Goal: Task Accomplishment & Management: Manage account settings

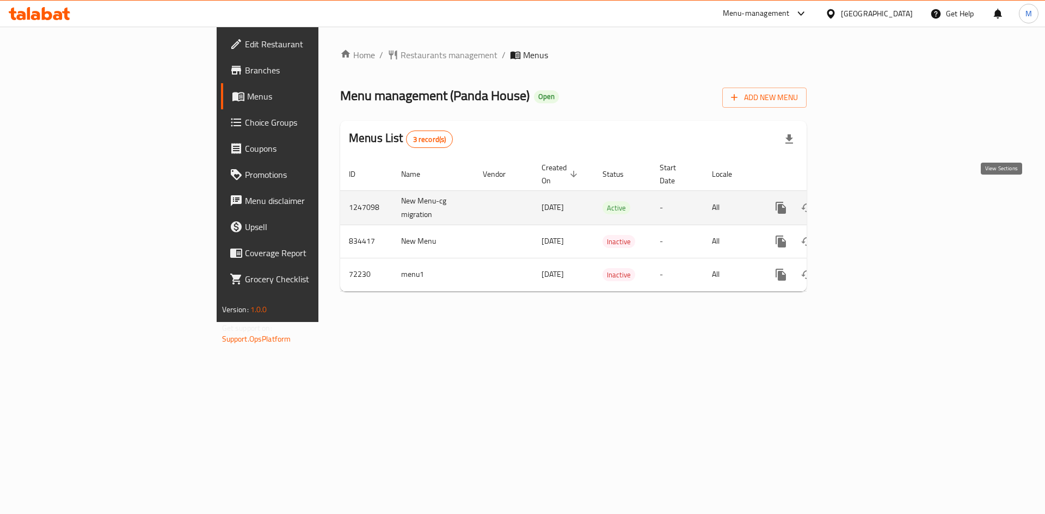
click at [864, 203] on icon "enhanced table" at bounding box center [859, 208] width 10 height 10
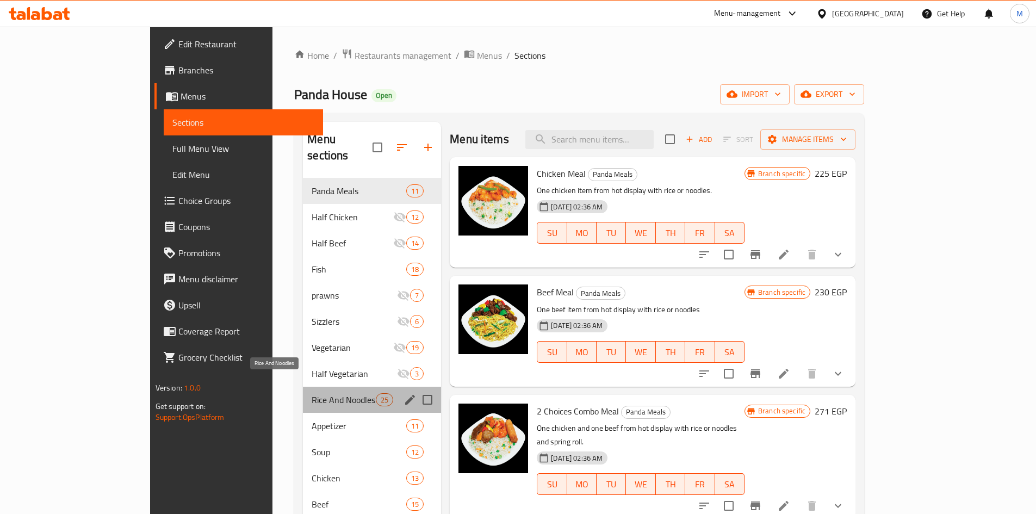
click at [326, 393] on span "Rice And Noodles" at bounding box center [344, 399] width 64 height 13
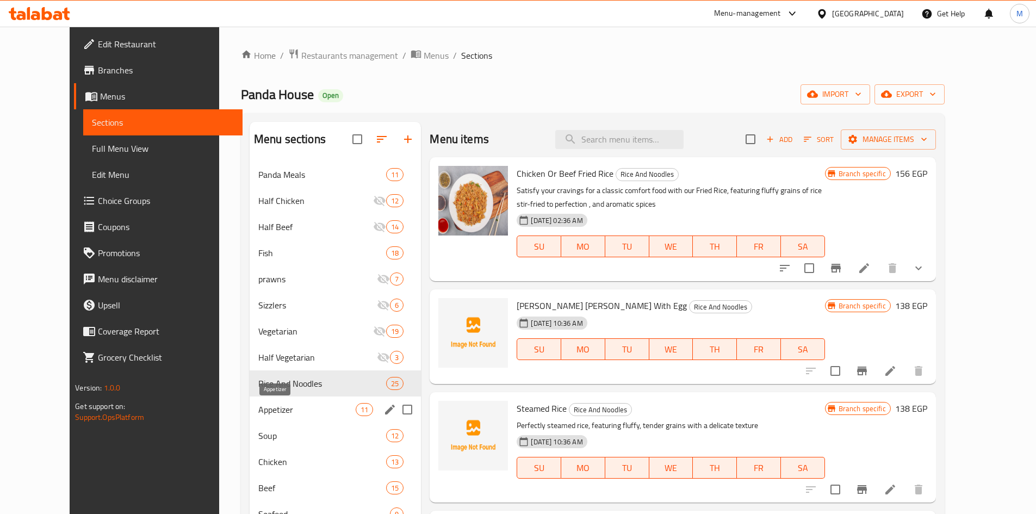
click at [258, 409] on span "Appetizer" at bounding box center [306, 409] width 97 height 13
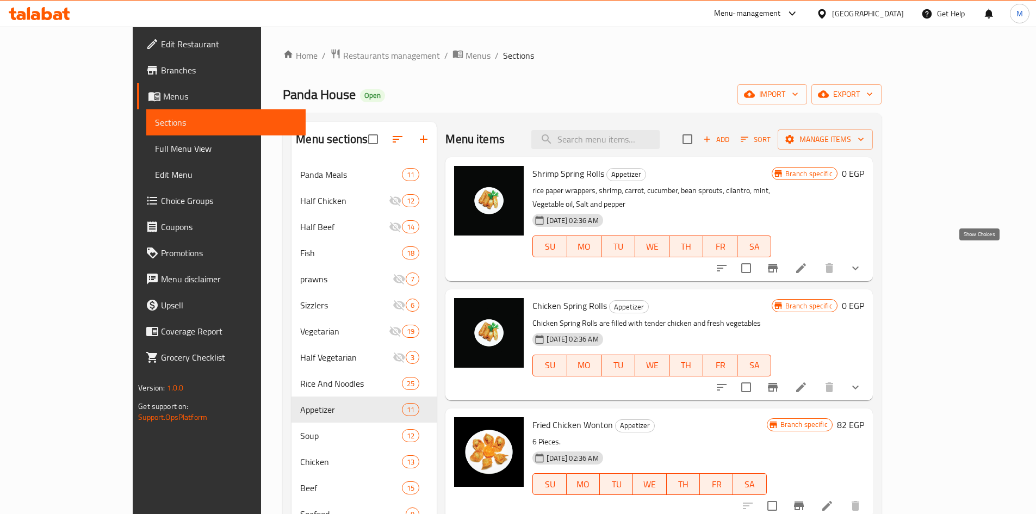
click at [862, 262] on icon "show more" at bounding box center [855, 268] width 13 height 13
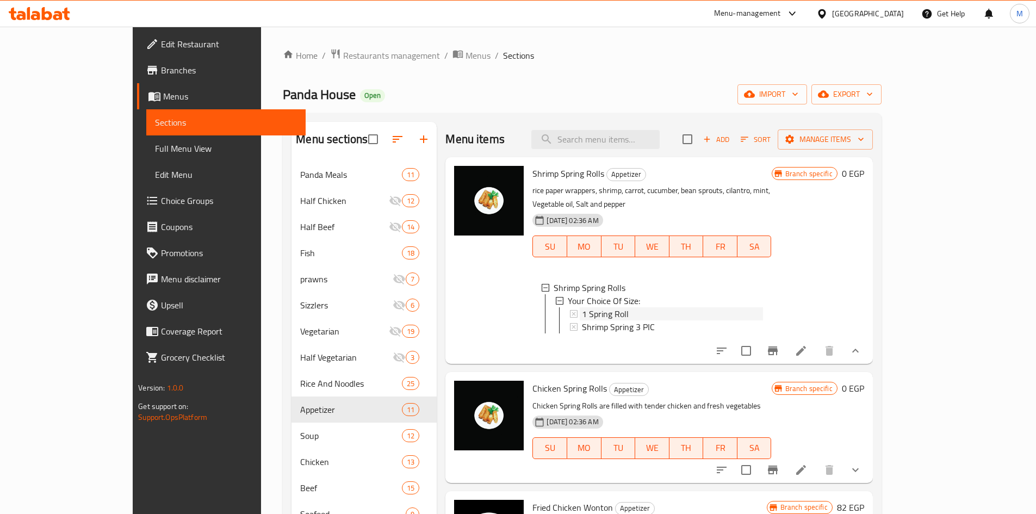
click at [582, 307] on span "1 Spring Roll" at bounding box center [605, 313] width 47 height 13
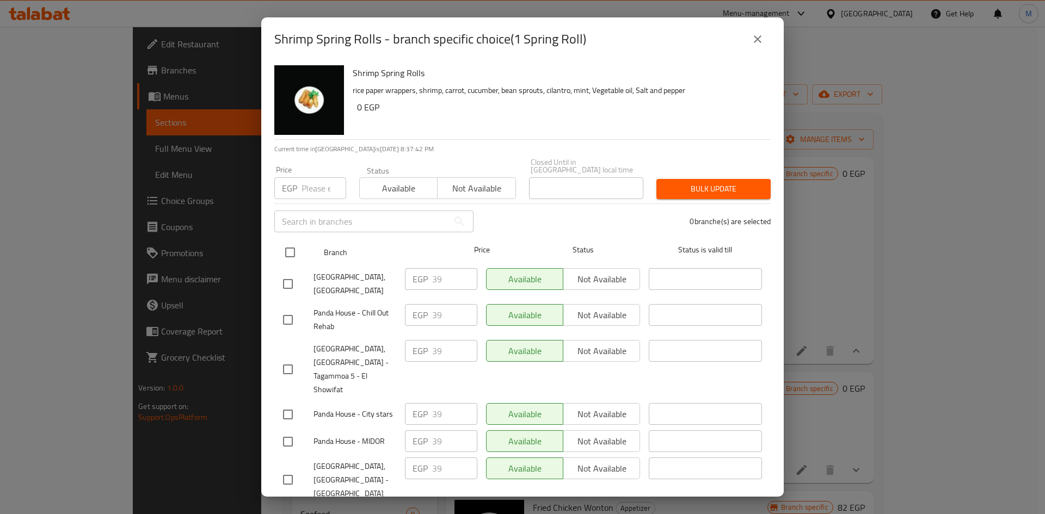
click at [283, 250] on input "checkbox" at bounding box center [290, 252] width 23 height 23
checkbox input "true"
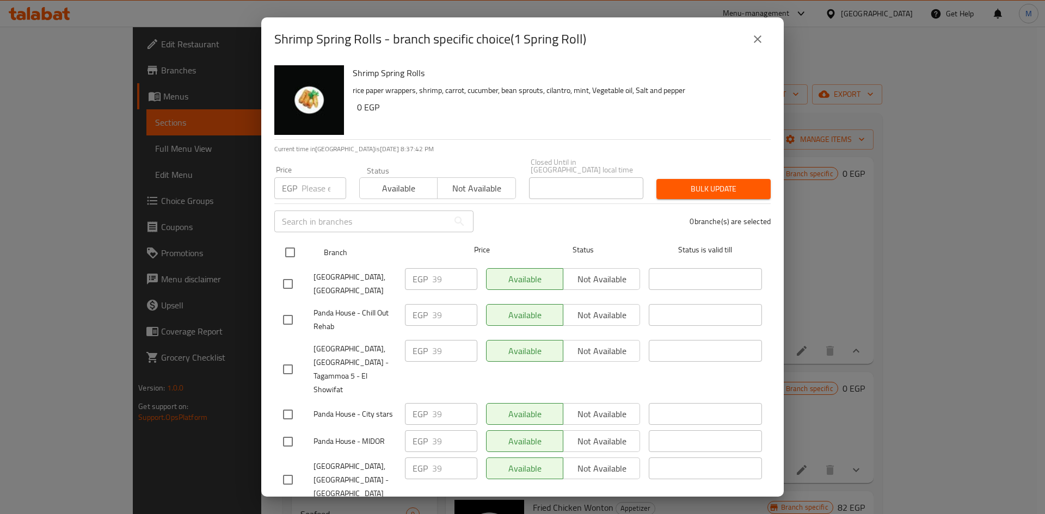
checkbox input "true"
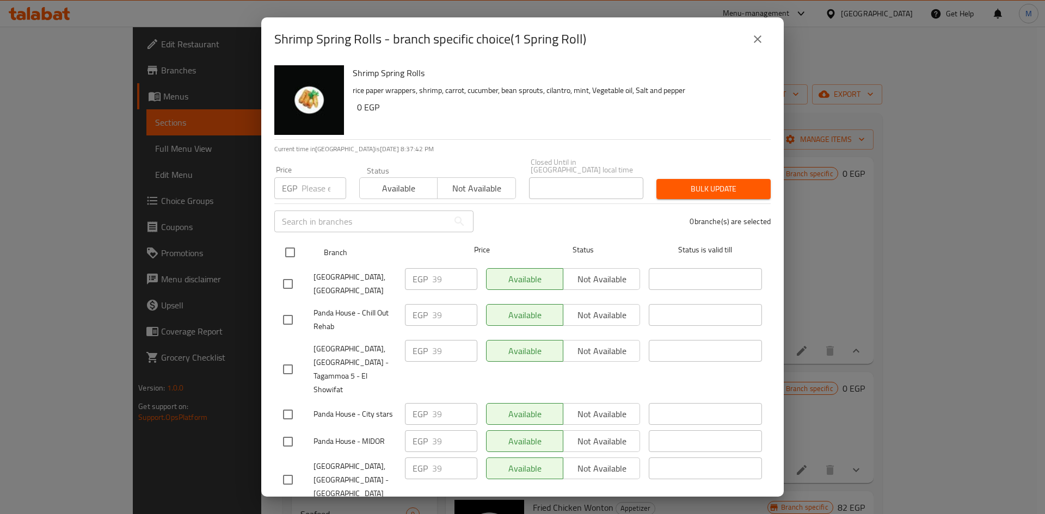
checkbox input "true"
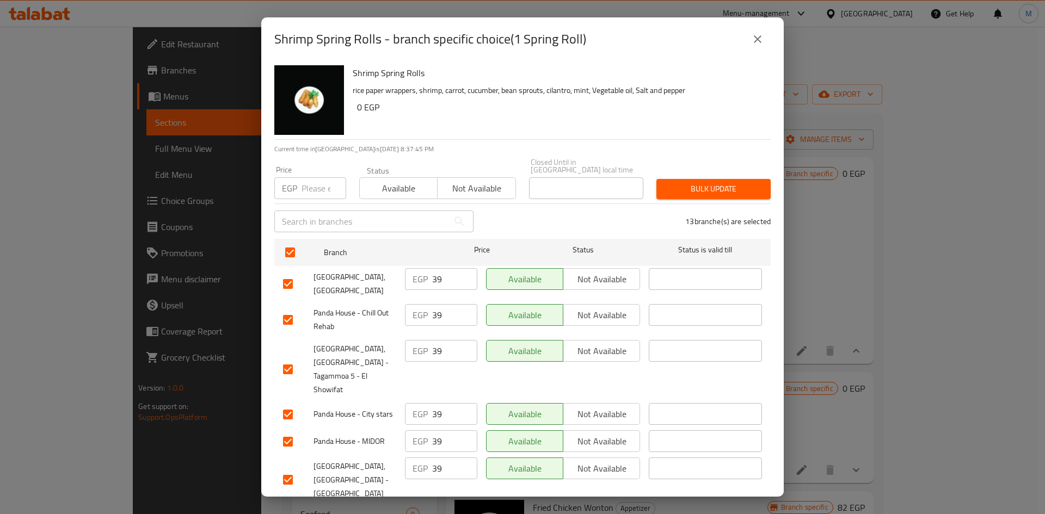
click at [755, 34] on icon "close" at bounding box center [757, 39] width 13 height 13
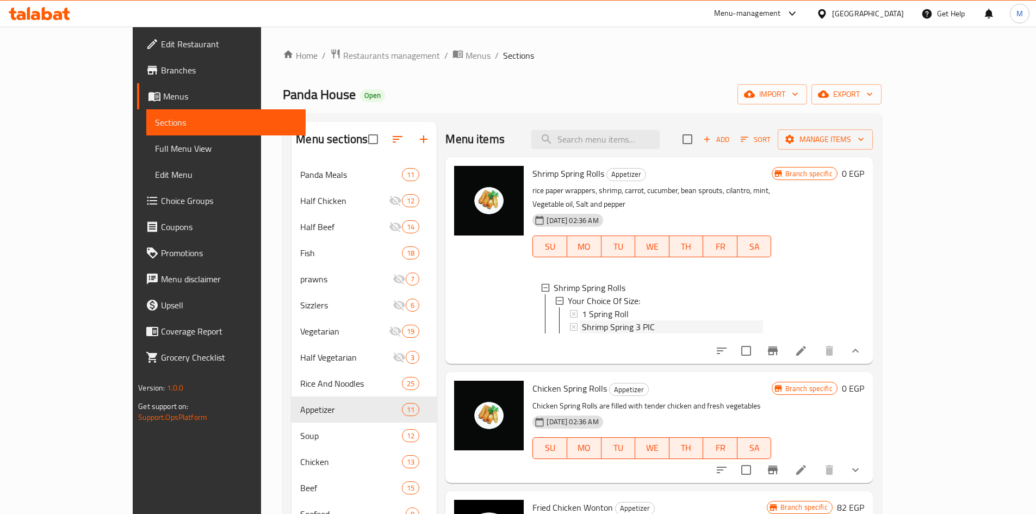
click at [587, 320] on span "Shrimp Spring 3 PIC" at bounding box center [618, 326] width 73 height 13
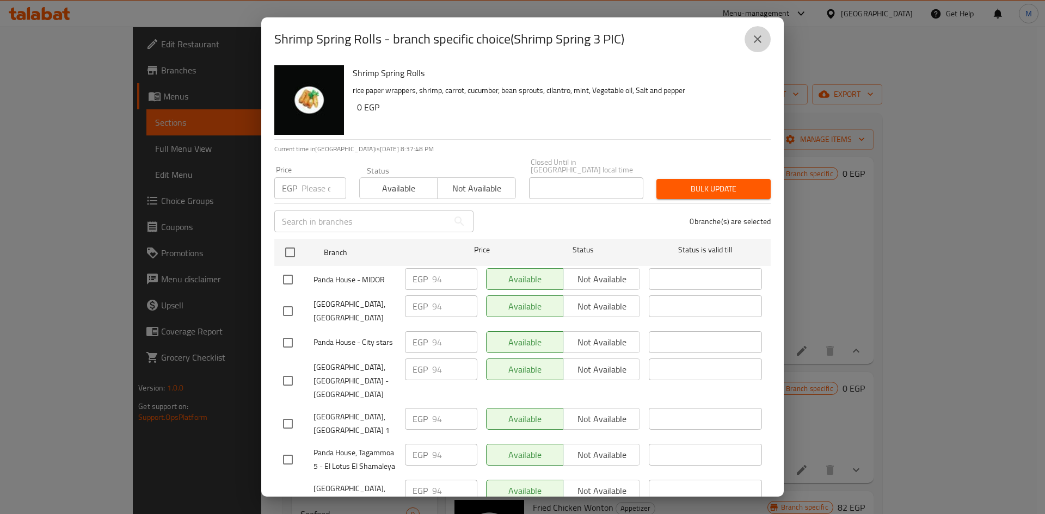
click at [760, 41] on icon "close" at bounding box center [758, 39] width 8 height 8
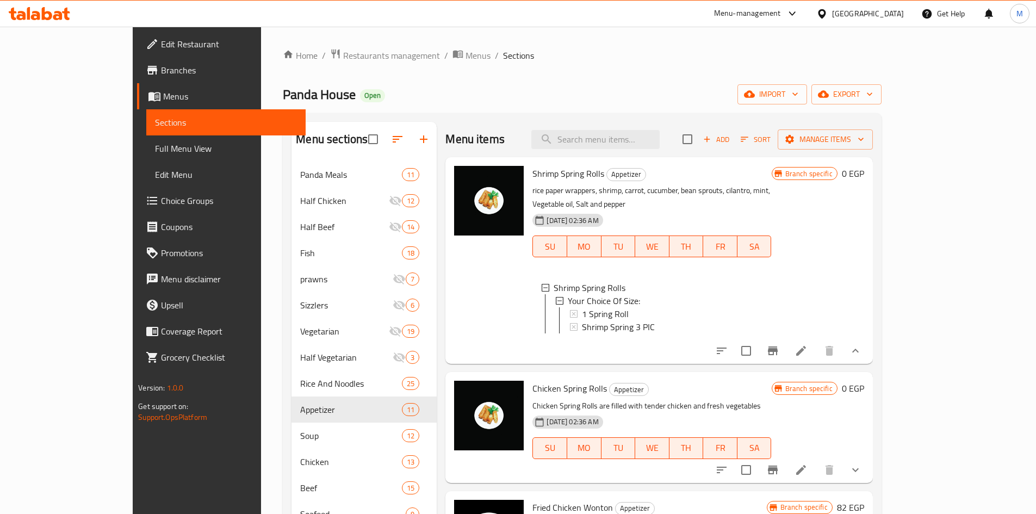
click at [755, 399] on p "Chicken Spring Rolls are filled with tender chicken and fresh vegetables" at bounding box center [652, 406] width 239 height 14
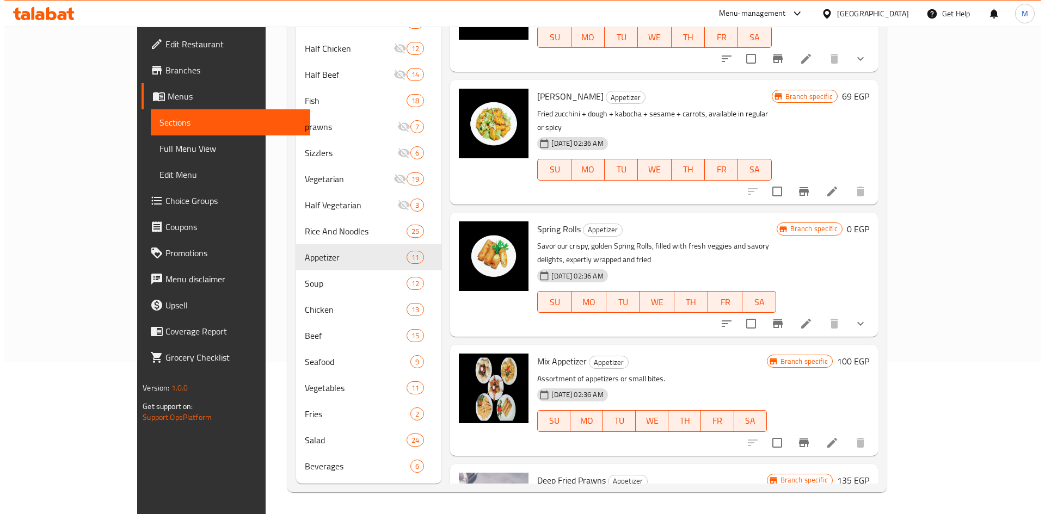
scroll to position [607, 0]
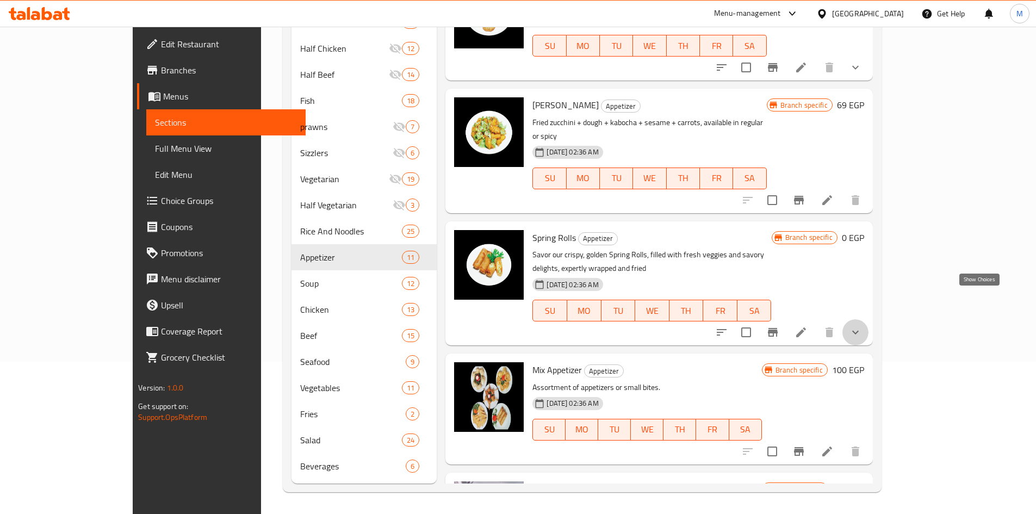
click at [862, 326] on icon "show more" at bounding box center [855, 332] width 13 height 13
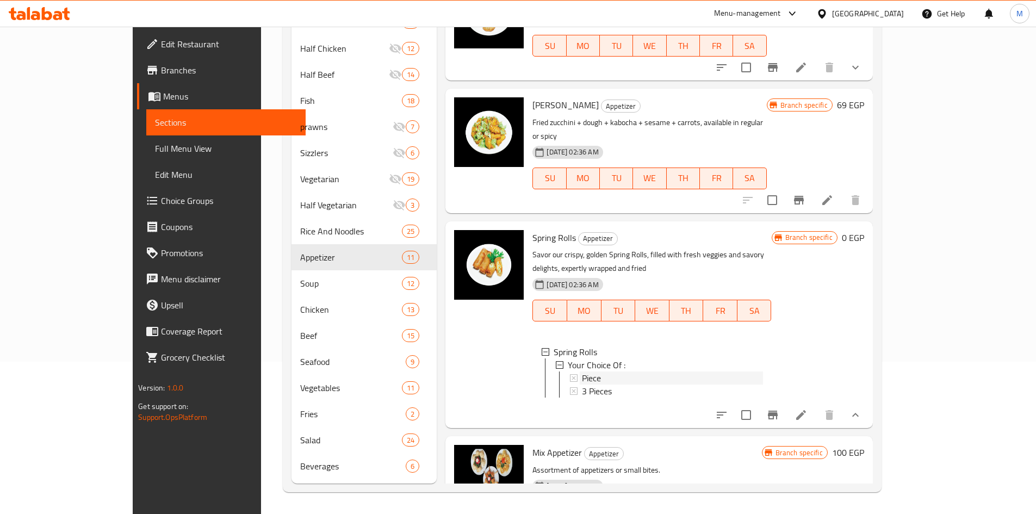
click at [582, 372] on div "Piece" at bounding box center [672, 378] width 181 height 13
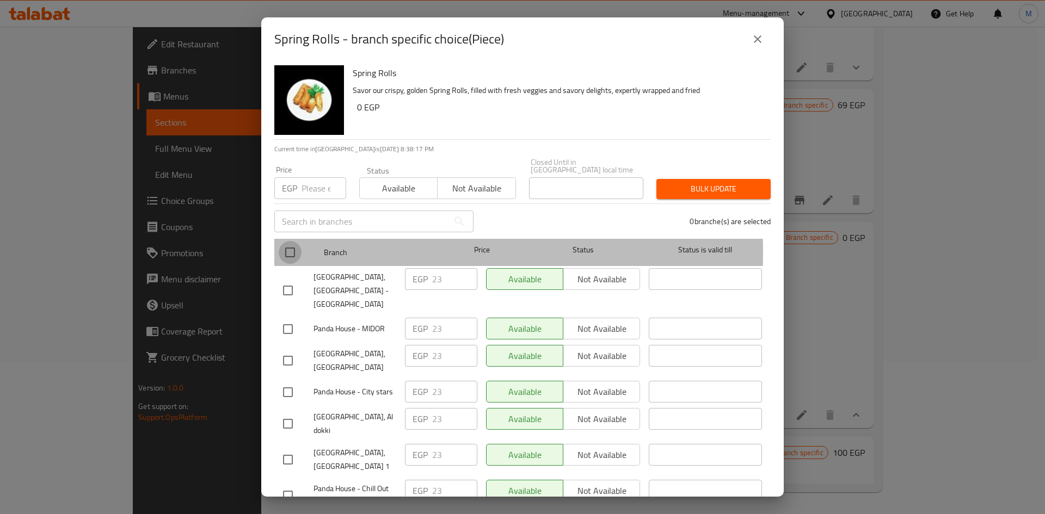
click at [283, 245] on input "checkbox" at bounding box center [290, 252] width 23 height 23
checkbox input "true"
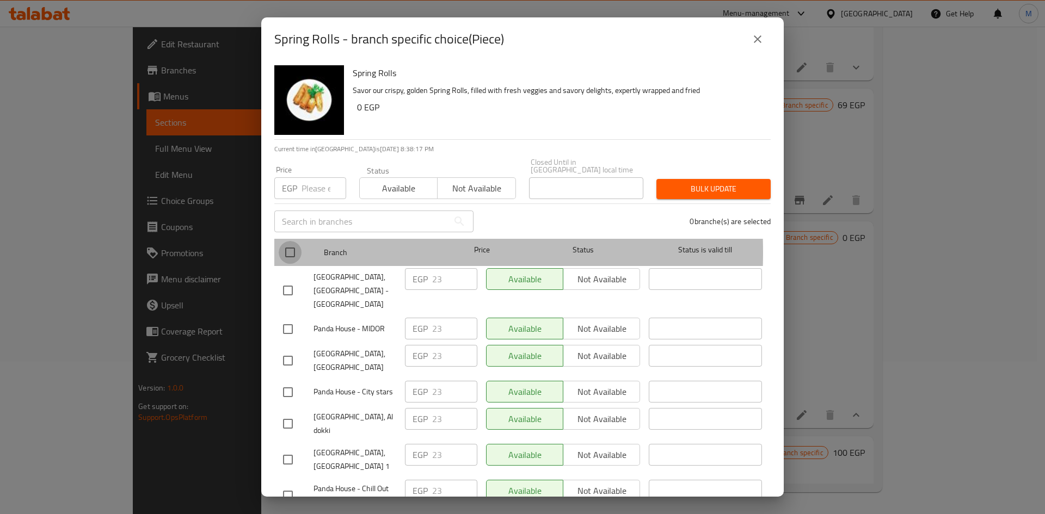
checkbox input "true"
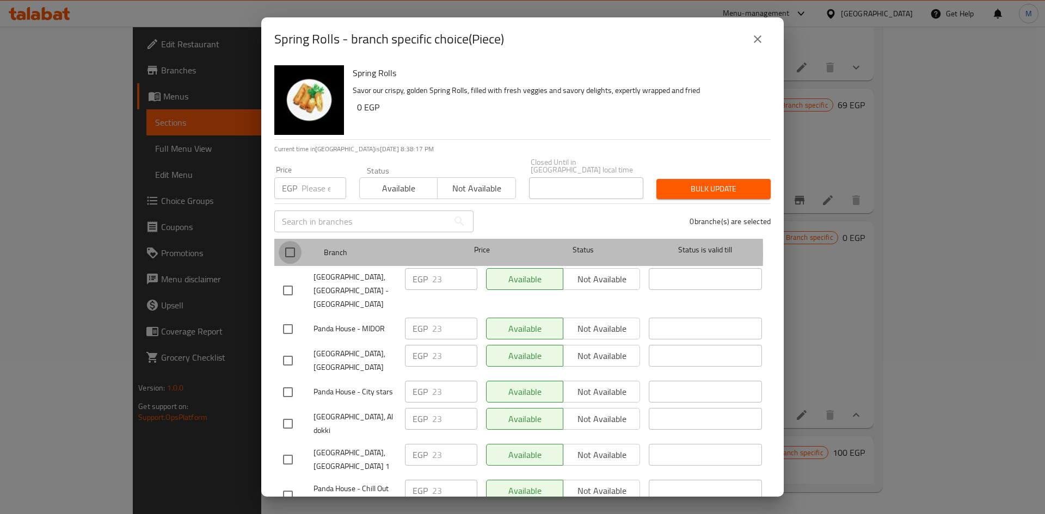
checkbox input "true"
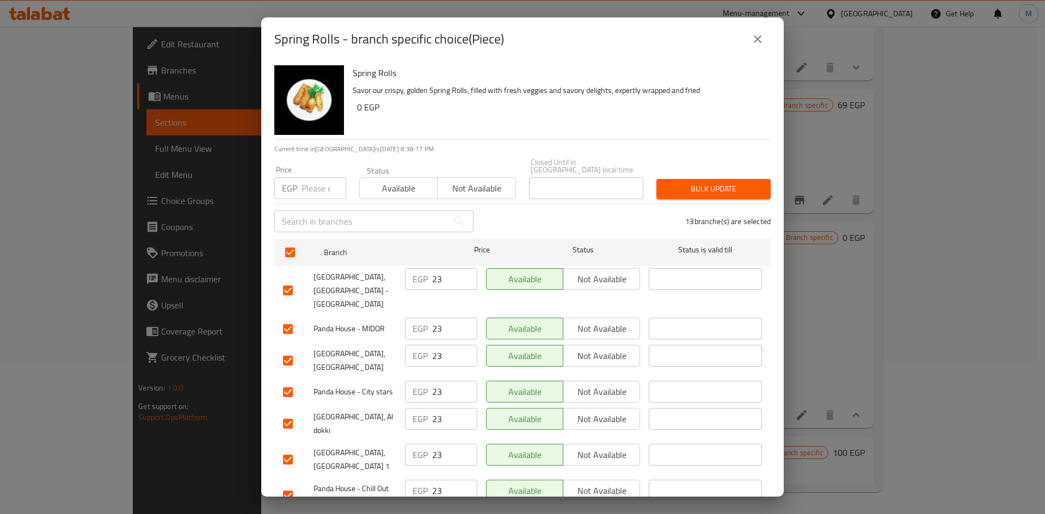
click at [316, 179] on input "number" at bounding box center [323, 188] width 45 height 22
paste input "23"
type input "23"
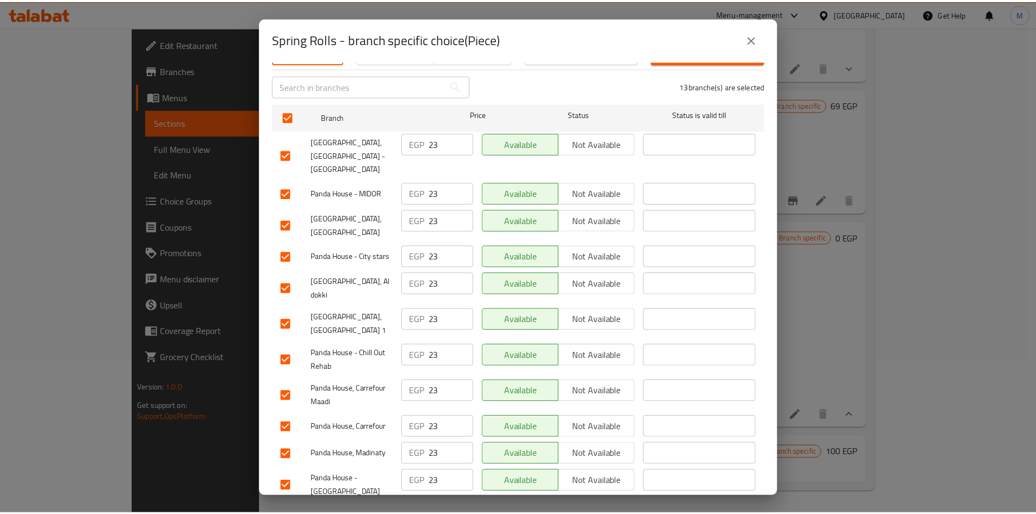
scroll to position [218, 0]
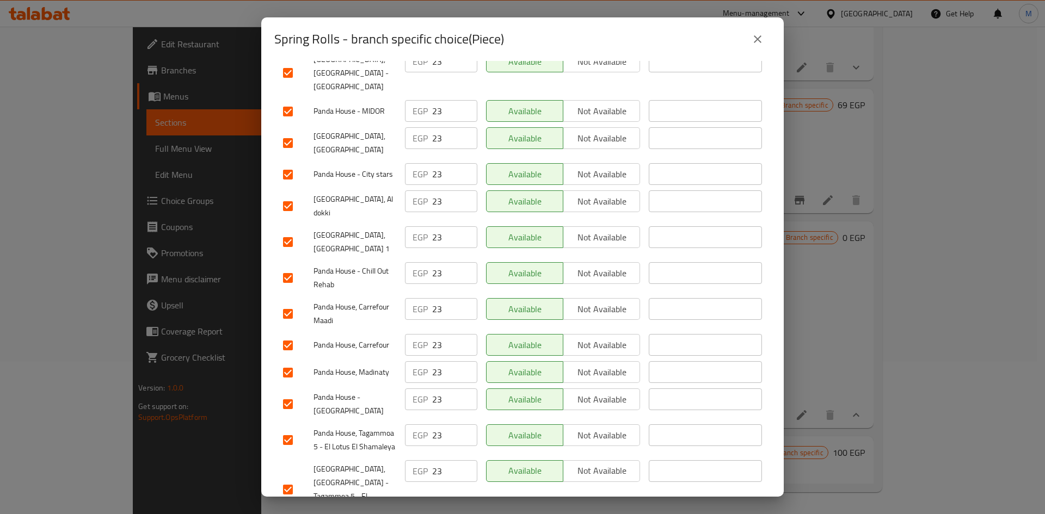
click at [757, 40] on icon "close" at bounding box center [758, 39] width 8 height 8
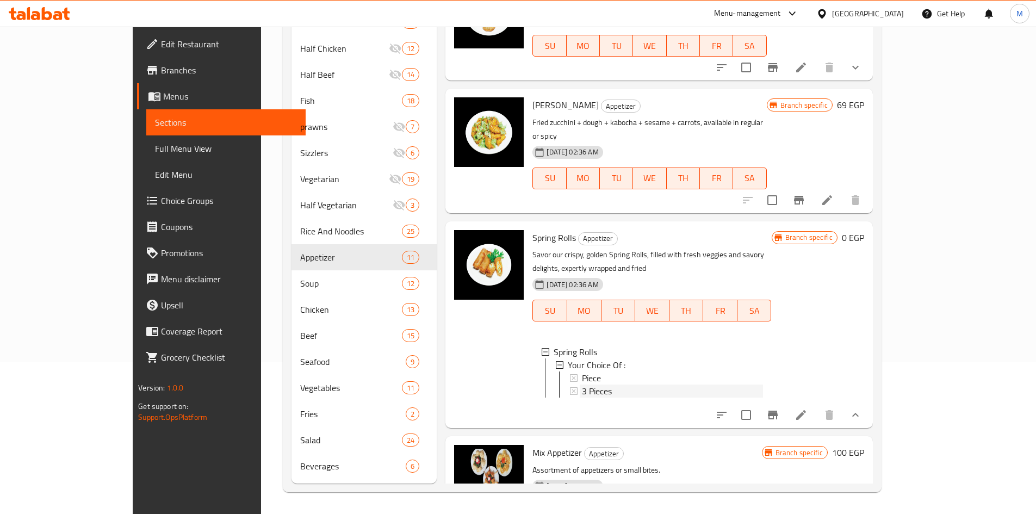
click at [582, 385] on span "3 Pieces" at bounding box center [597, 391] width 30 height 13
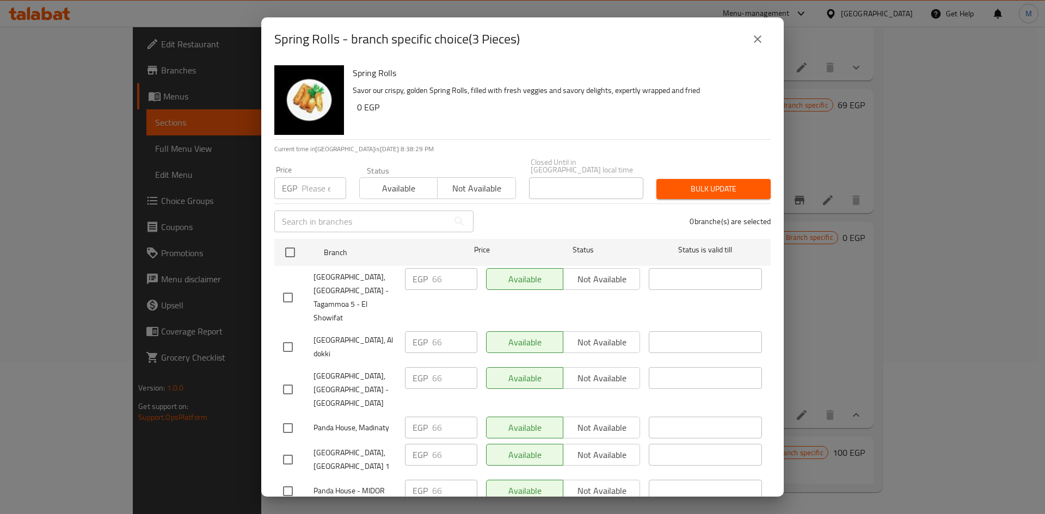
click at [764, 33] on button "close" at bounding box center [757, 39] width 26 height 26
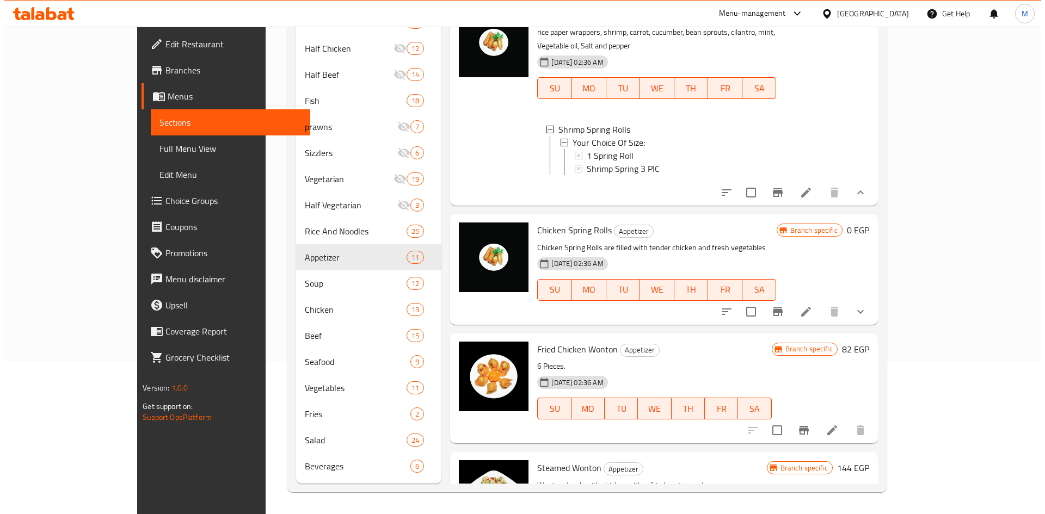
scroll to position [0, 0]
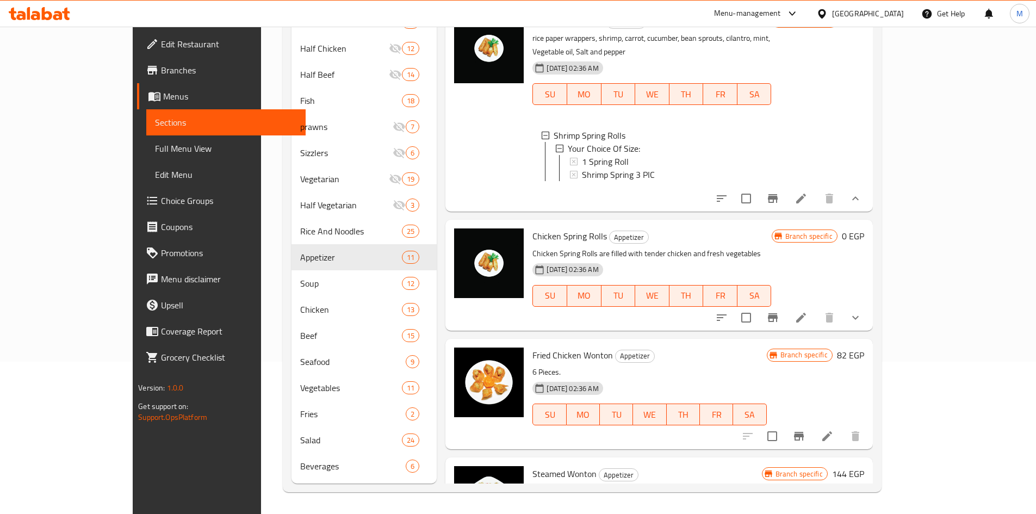
click at [862, 316] on icon "show more" at bounding box center [855, 317] width 13 height 13
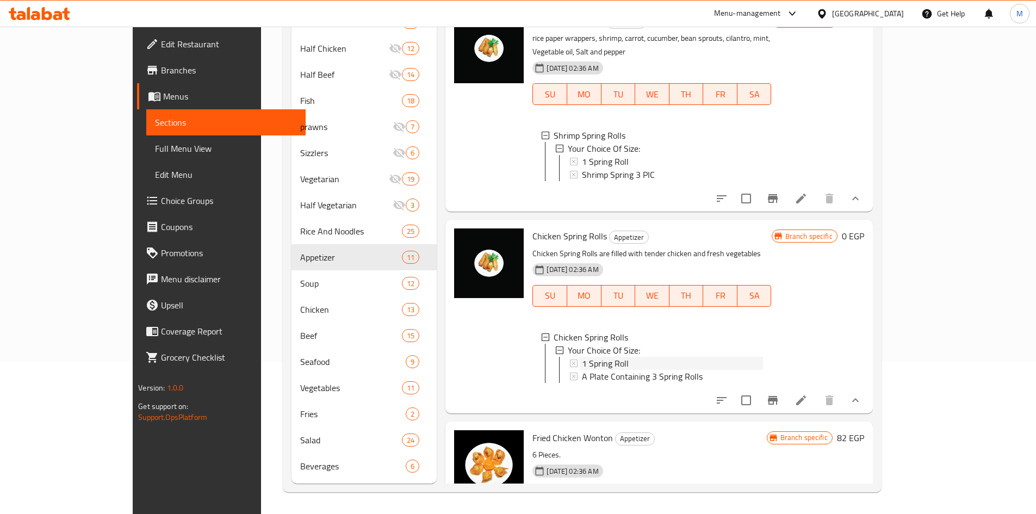
click at [606, 359] on div "1 Spring Roll" at bounding box center [672, 363] width 181 height 13
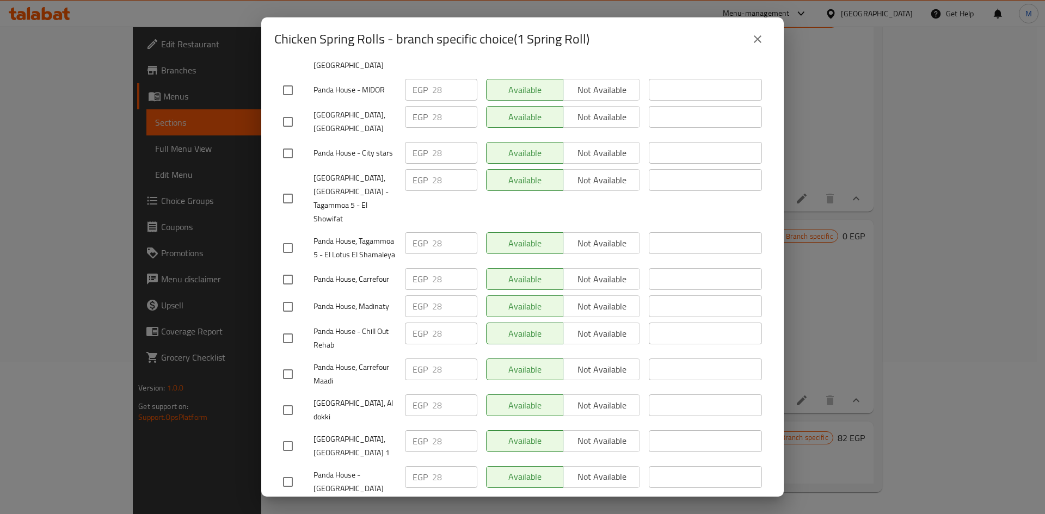
scroll to position [241, 0]
click at [762, 32] on button "close" at bounding box center [757, 39] width 26 height 26
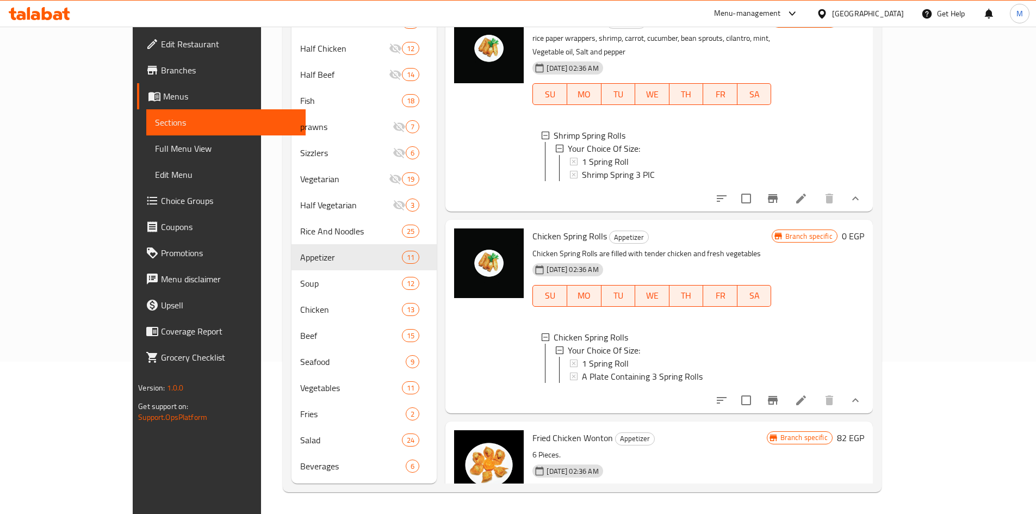
click at [582, 168] on span "Shrimp Spring 3 PIC" at bounding box center [618, 174] width 73 height 13
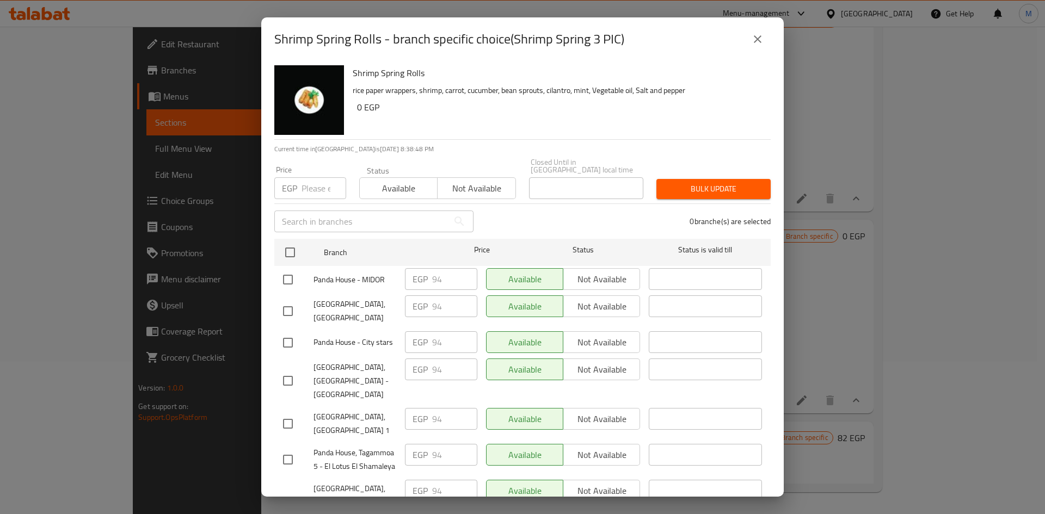
click at [757, 41] on icon "close" at bounding box center [757, 39] width 13 height 13
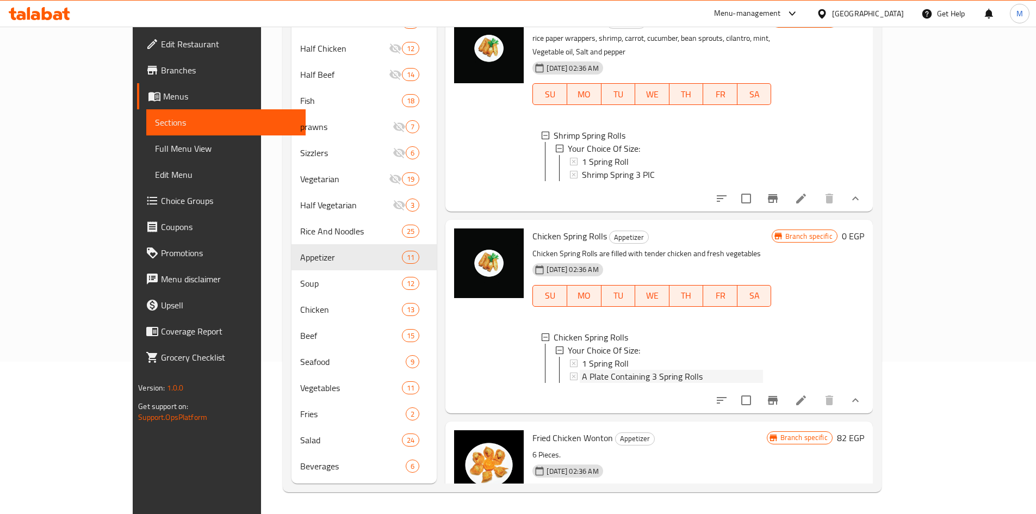
click at [591, 373] on span "A Plate Containing 3 Spring Rolls" at bounding box center [642, 376] width 121 height 13
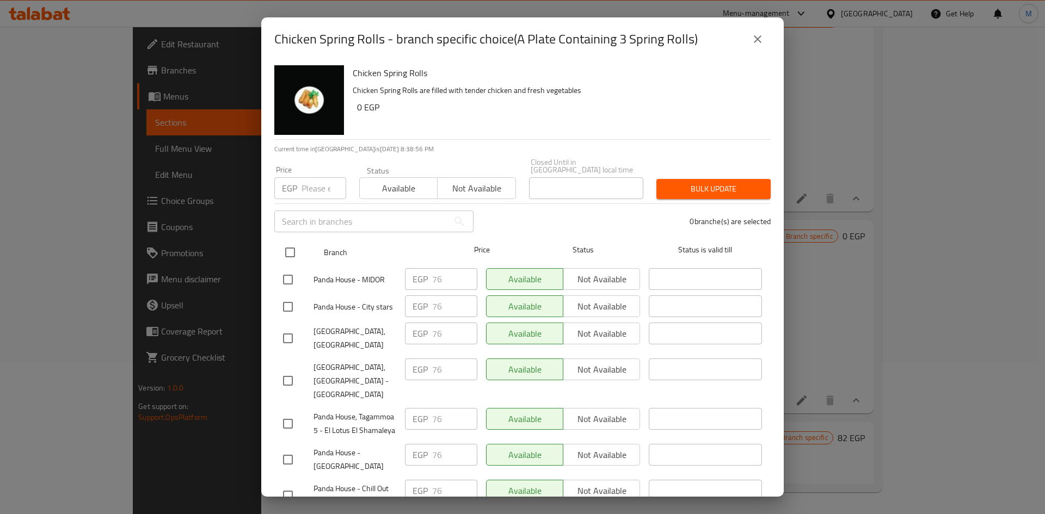
click at [287, 245] on input "checkbox" at bounding box center [290, 252] width 23 height 23
checkbox input "true"
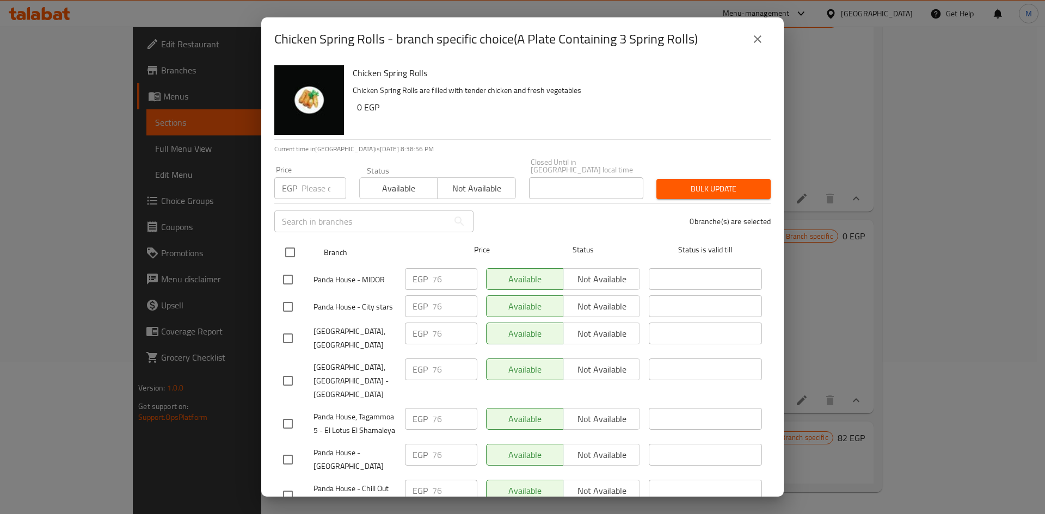
checkbox input "true"
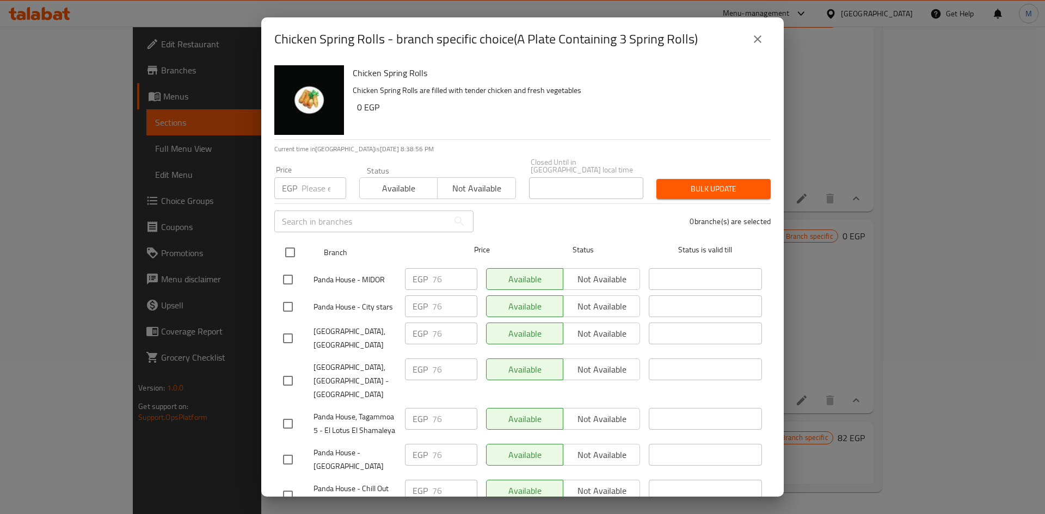
checkbox input "true"
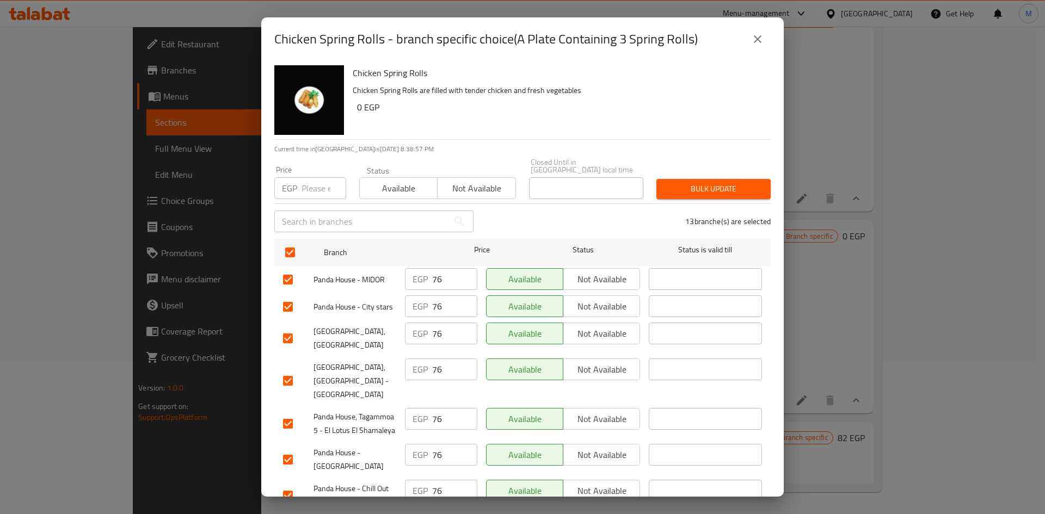
click at [319, 177] on input "number" at bounding box center [323, 188] width 45 height 22
paste input "78"
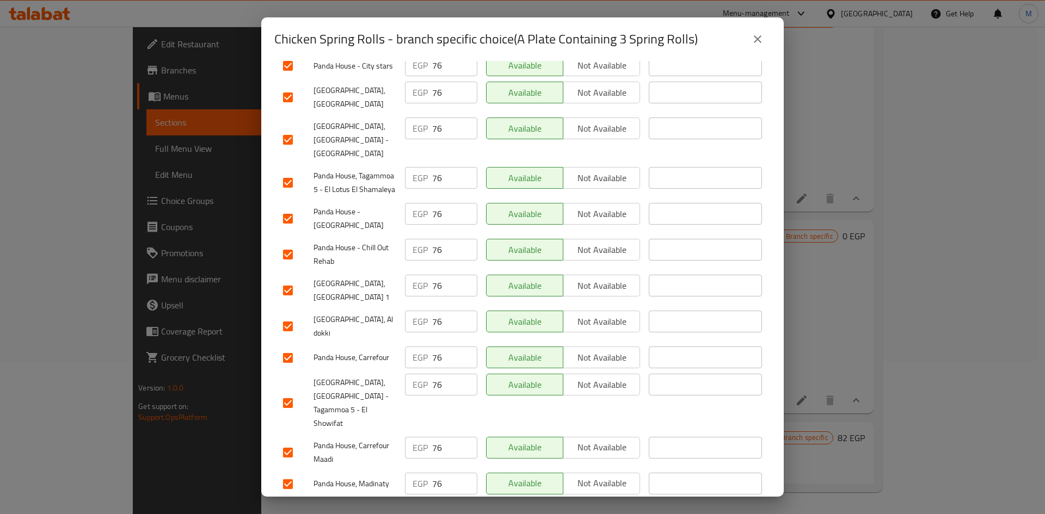
type input "78"
click at [289, 207] on input "checkbox" at bounding box center [287, 218] width 23 height 23
checkbox input "false"
click at [287, 245] on input "checkbox" at bounding box center [287, 254] width 23 height 23
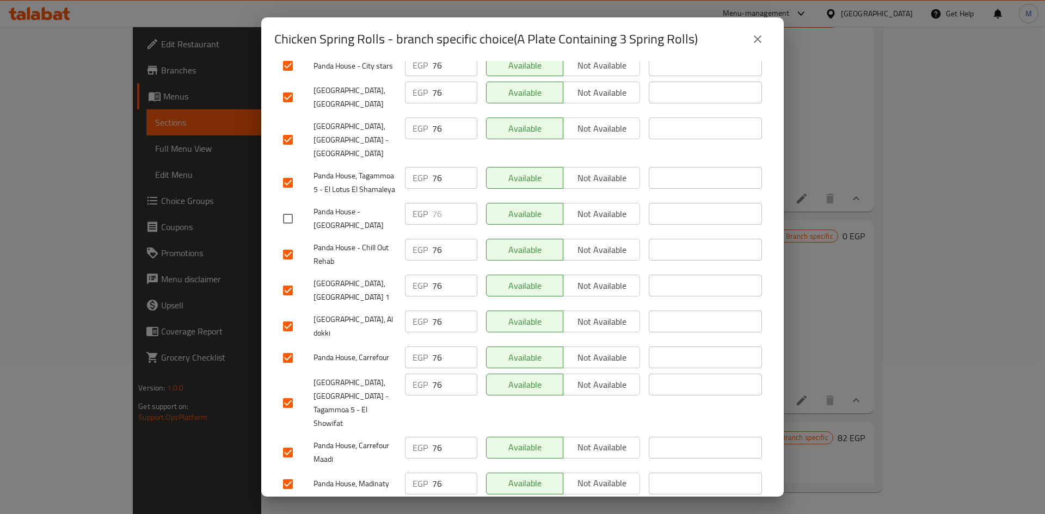
checkbox input "false"
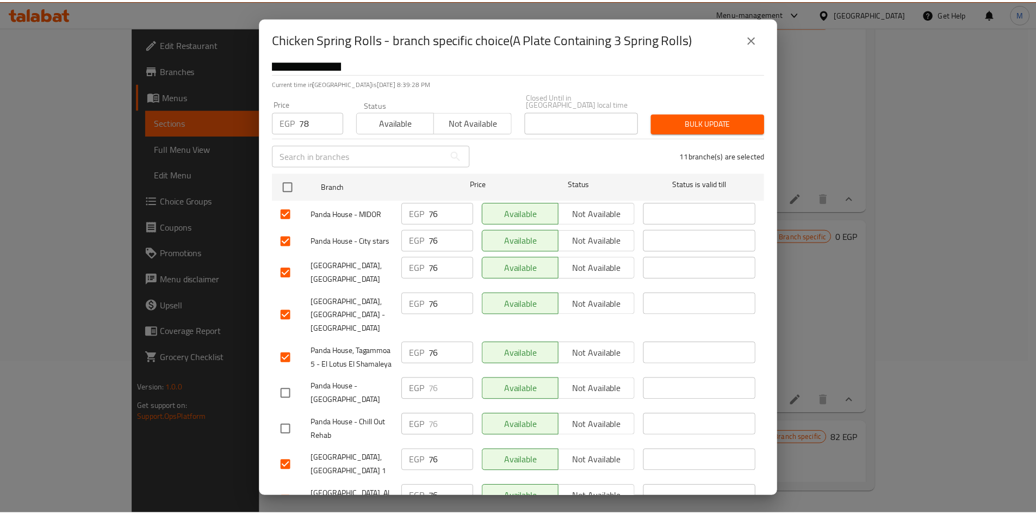
scroll to position [0, 0]
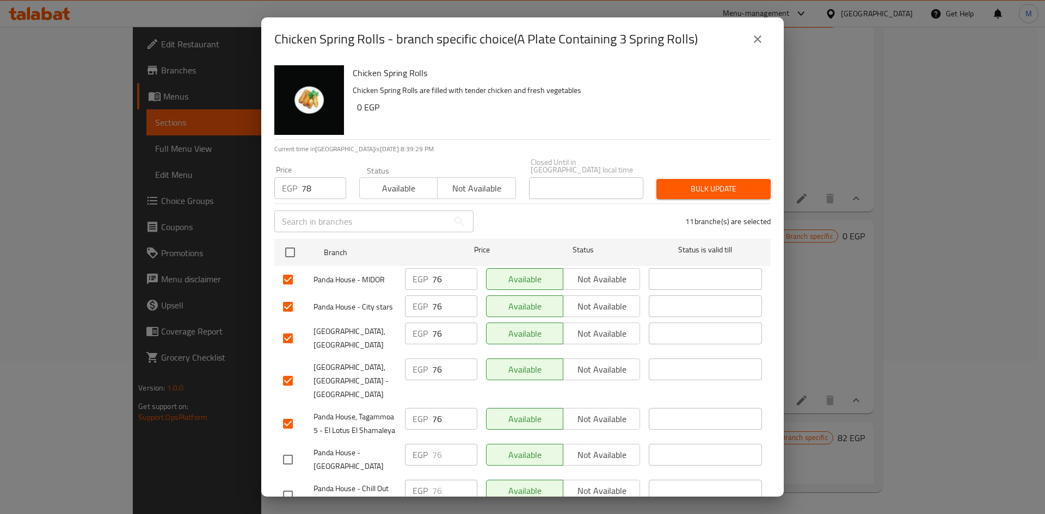
click at [682, 182] on span "Bulk update" at bounding box center [713, 189] width 97 height 14
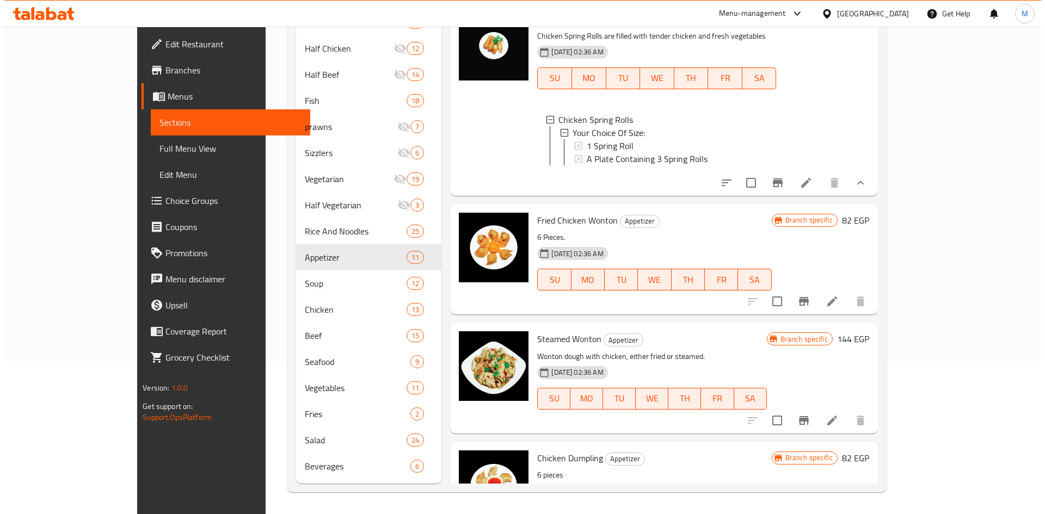
scroll to position [109, 0]
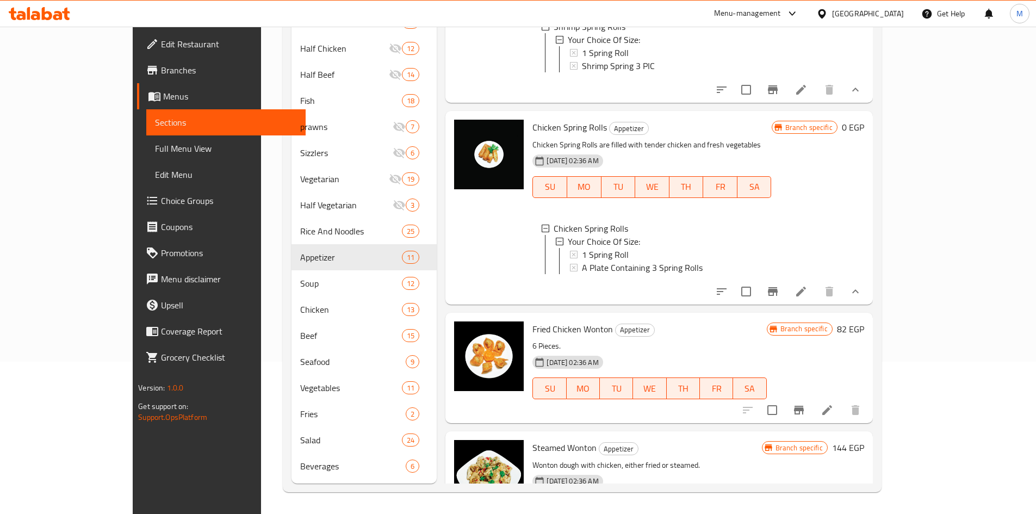
click at [595, 261] on span "A Plate Containing 3 Spring Rolls" at bounding box center [642, 267] width 121 height 13
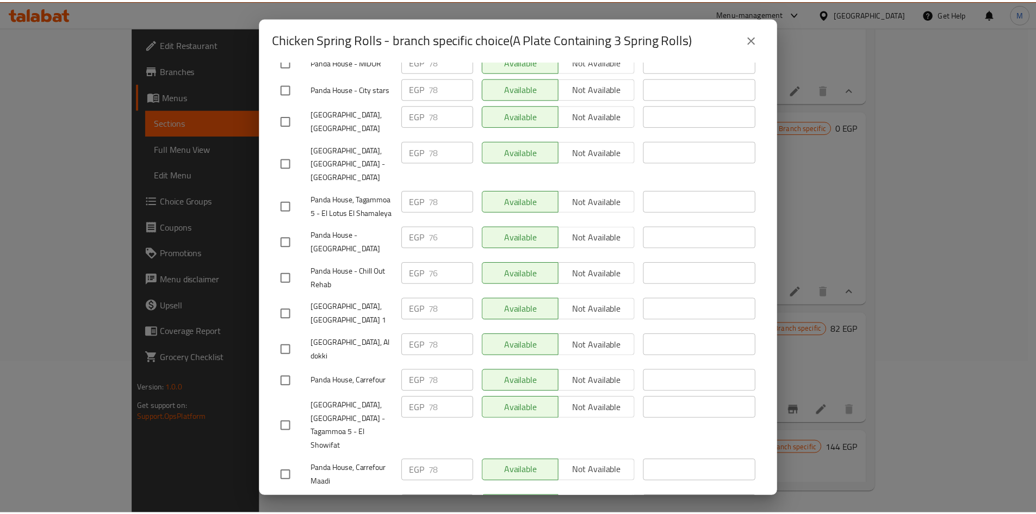
scroll to position [0, 0]
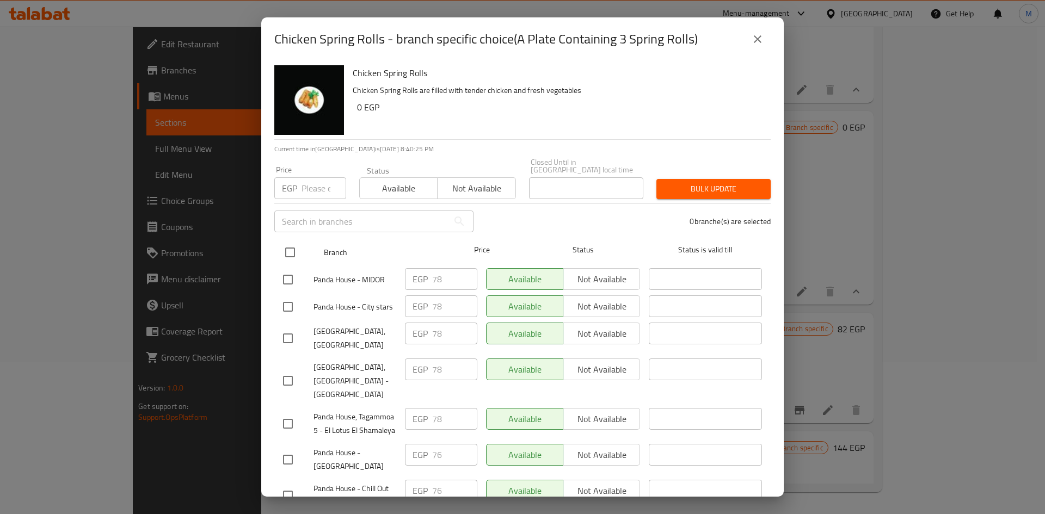
click at [287, 250] on input "checkbox" at bounding box center [290, 252] width 23 height 23
checkbox input "true"
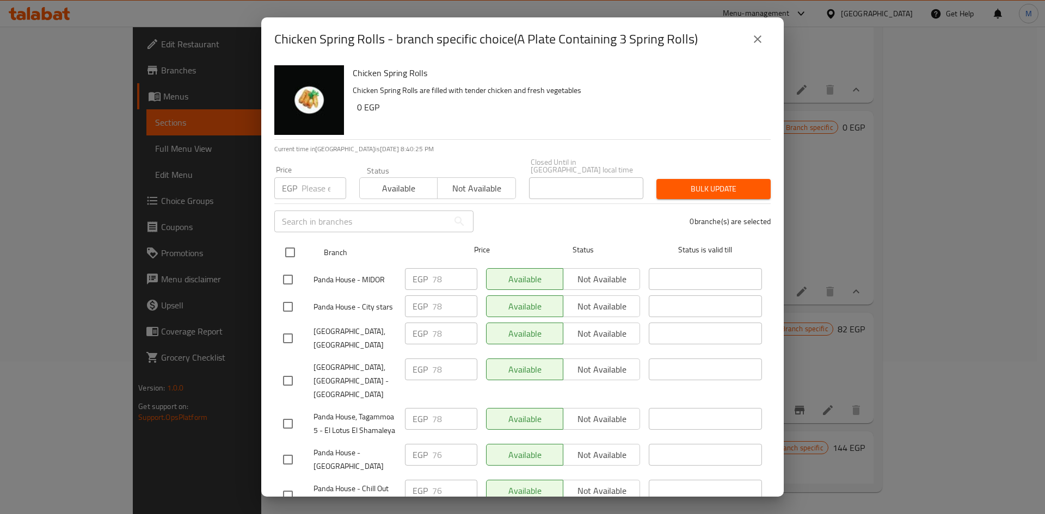
checkbox input "true"
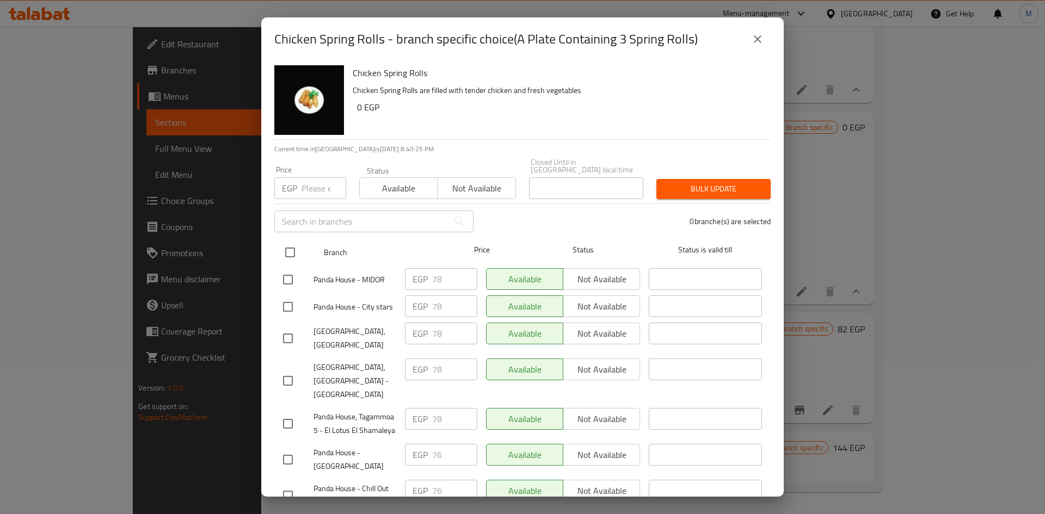
checkbox input "true"
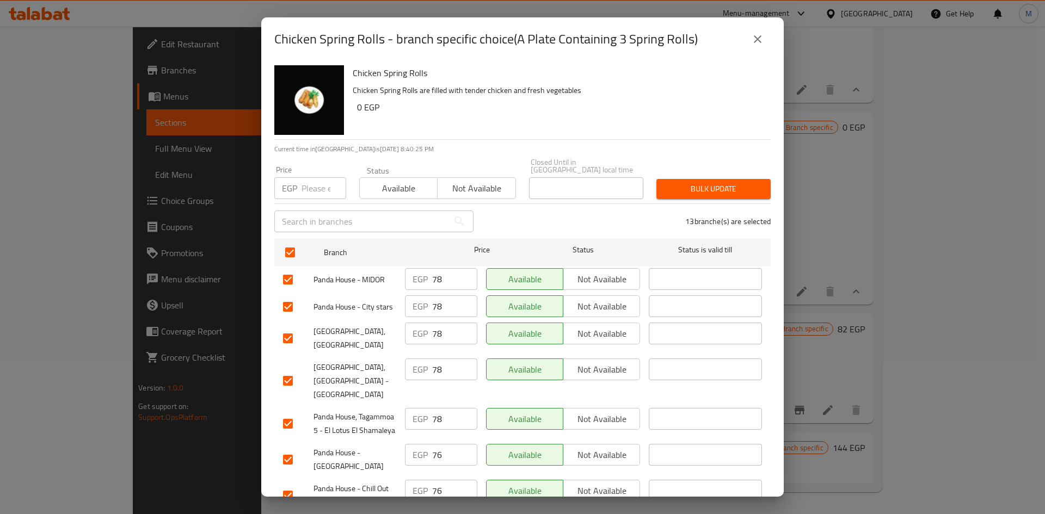
click at [314, 168] on div "Price EGP Price" at bounding box center [310, 182] width 72 height 33
click at [320, 187] on input "number" at bounding box center [323, 188] width 45 height 22
paste input "76"
type input "76"
click at [740, 182] on span "Bulk update" at bounding box center [713, 189] width 97 height 14
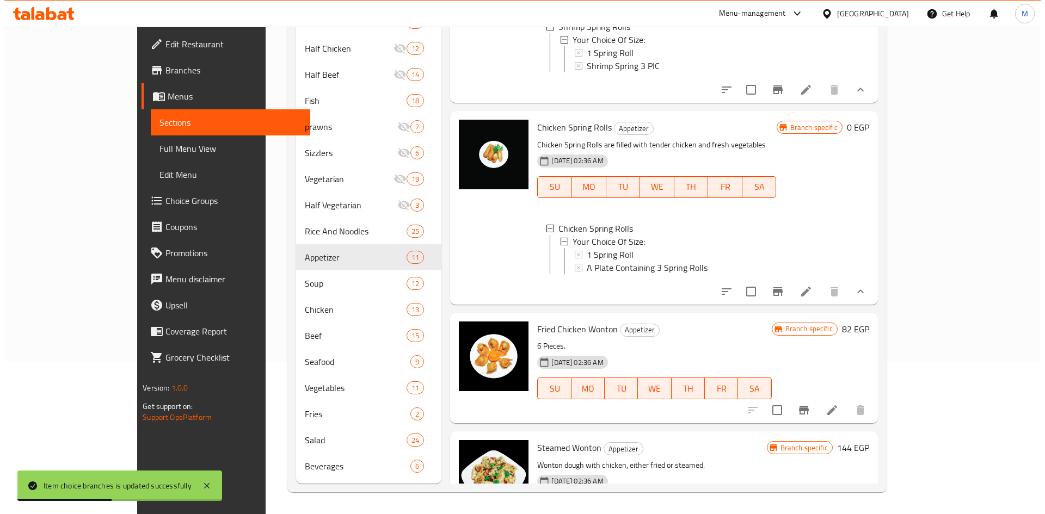
scroll to position [2, 0]
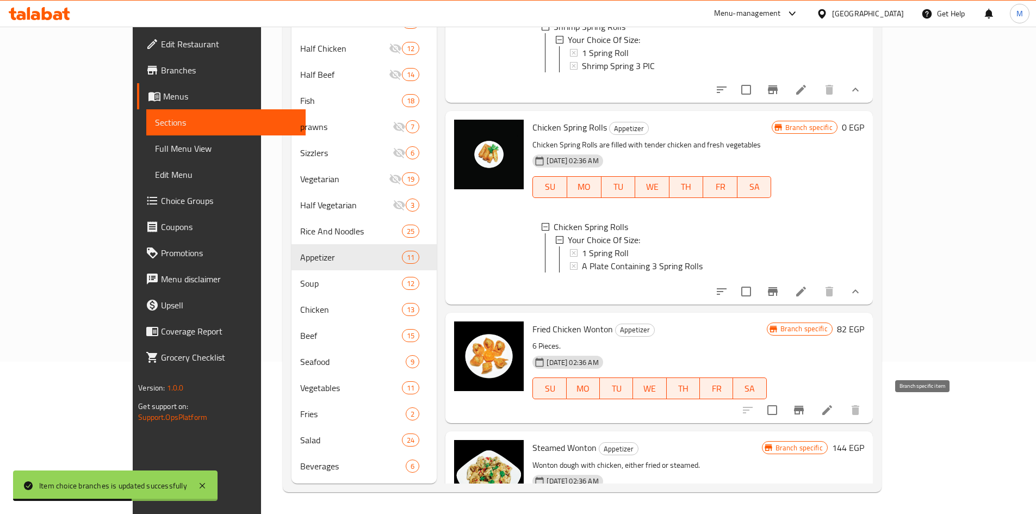
click at [804, 412] on icon "Branch-specific-item" at bounding box center [799, 410] width 10 height 9
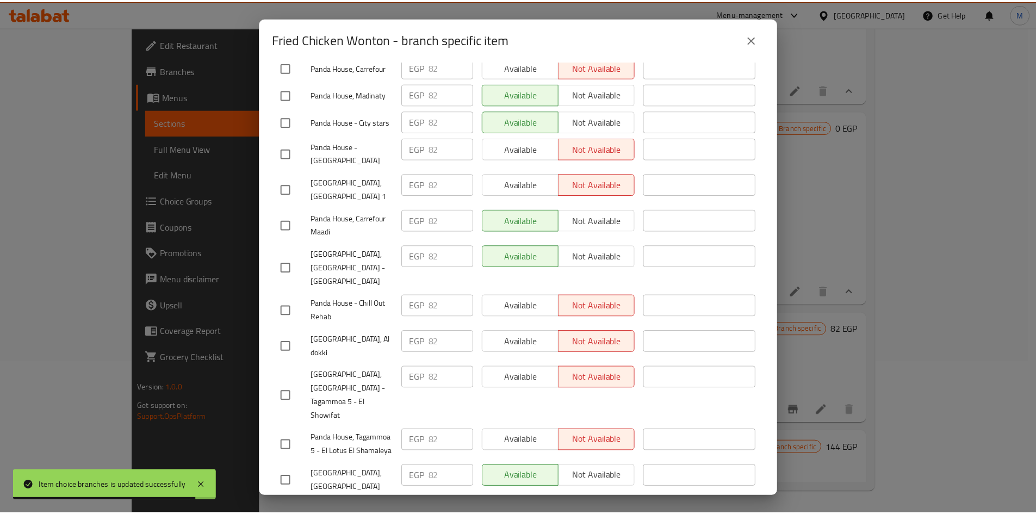
scroll to position [241, 0]
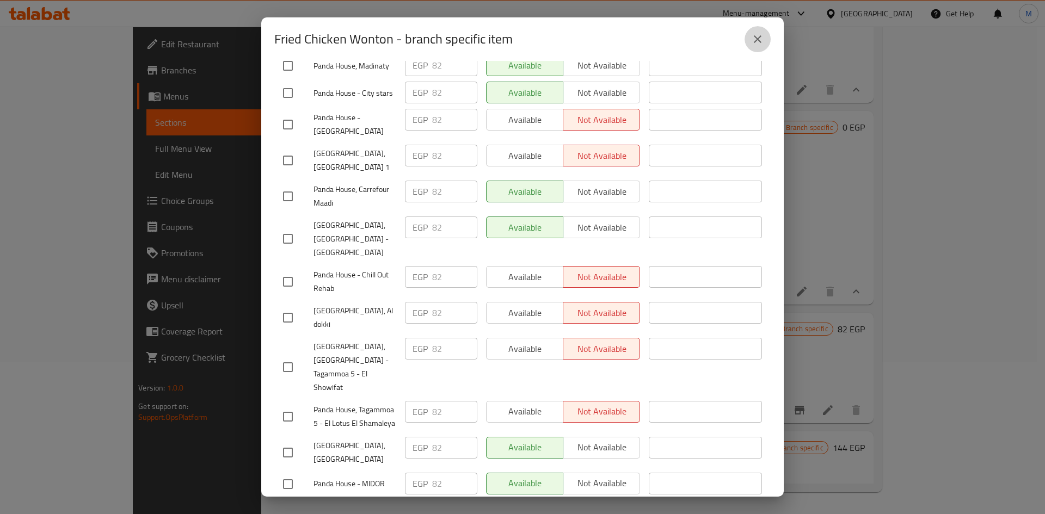
click at [765, 40] on button "close" at bounding box center [757, 39] width 26 height 26
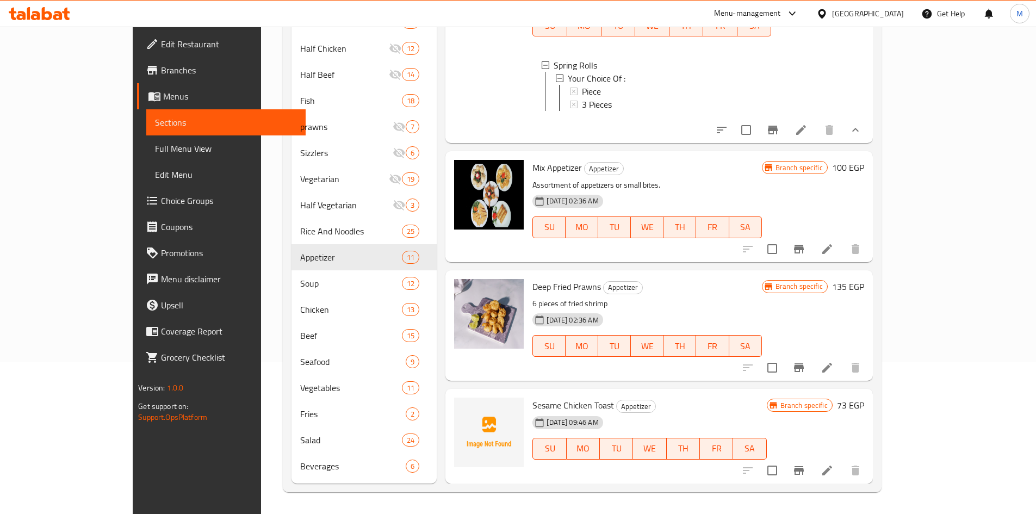
scroll to position [1060, 0]
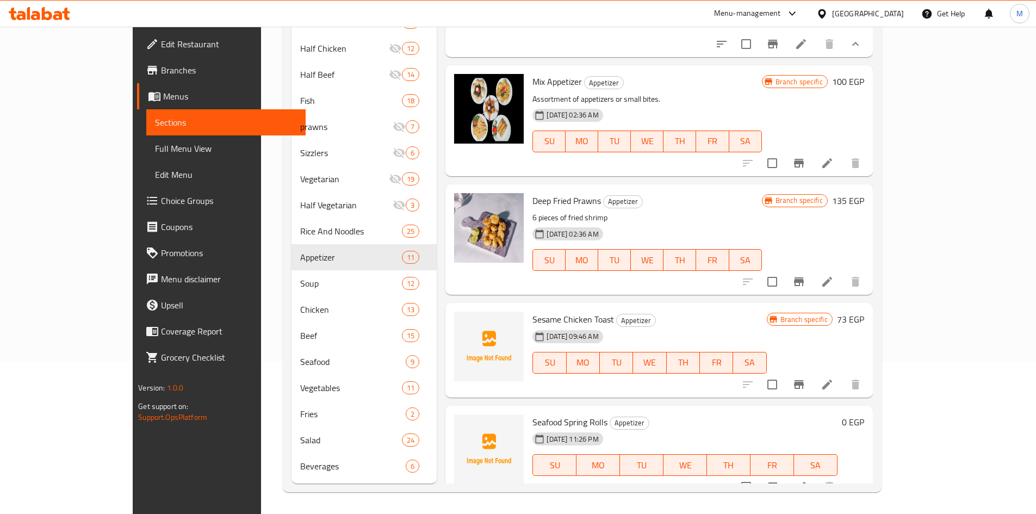
click at [533, 414] on span "Seafood Spring Rolls" at bounding box center [570, 422] width 75 height 16
copy span "Seafood"
click at [869, 480] on button "show more" at bounding box center [856, 487] width 26 height 26
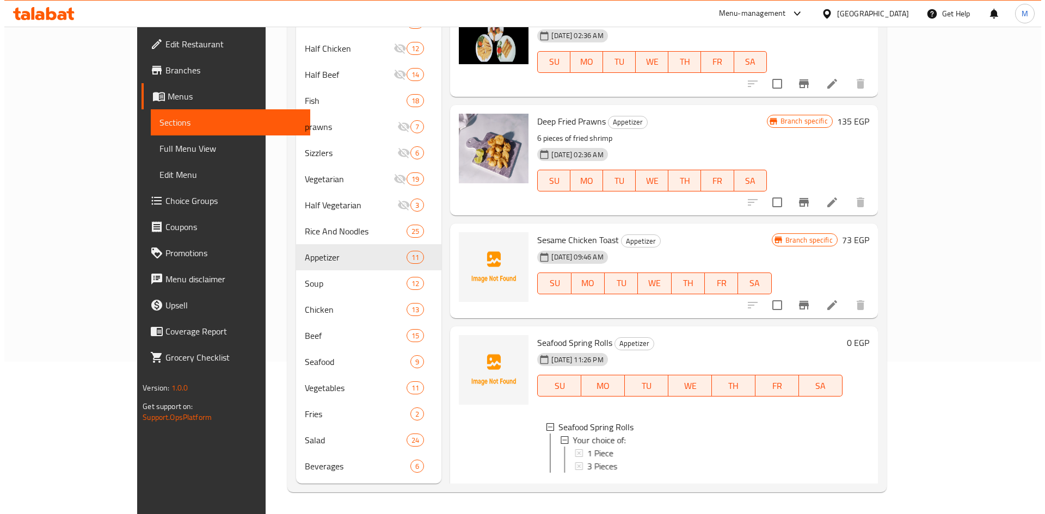
scroll to position [1151, 0]
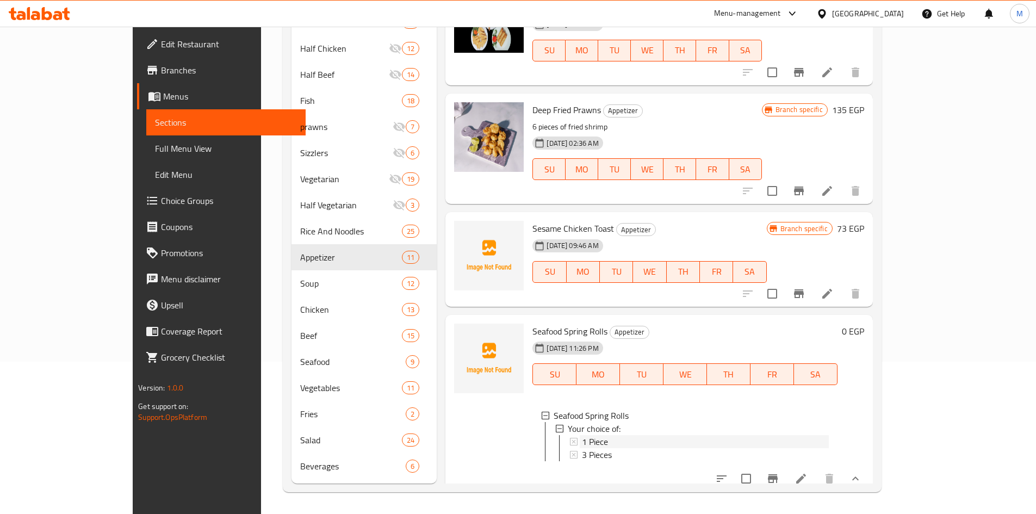
click at [582, 435] on span "1 Piece" at bounding box center [595, 441] width 26 height 13
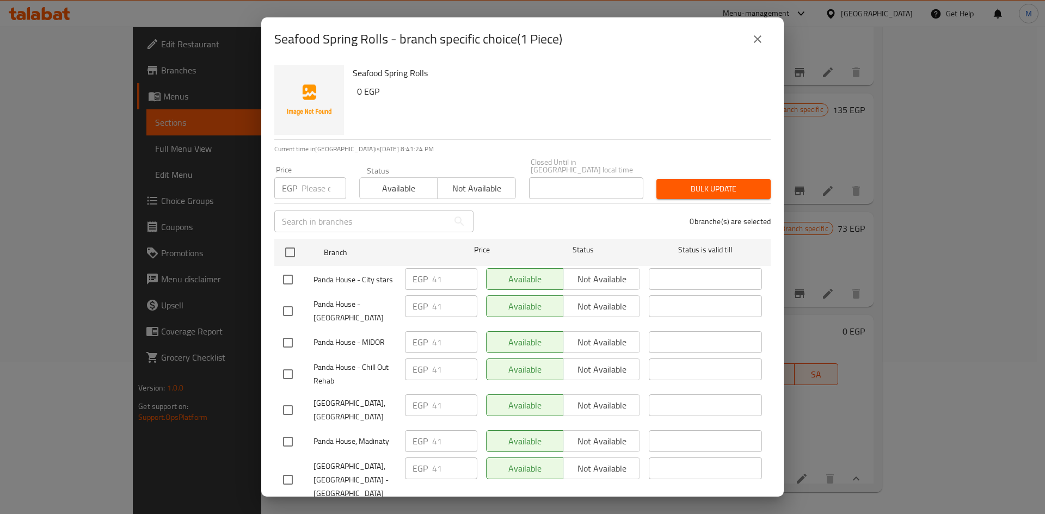
scroll to position [241, 0]
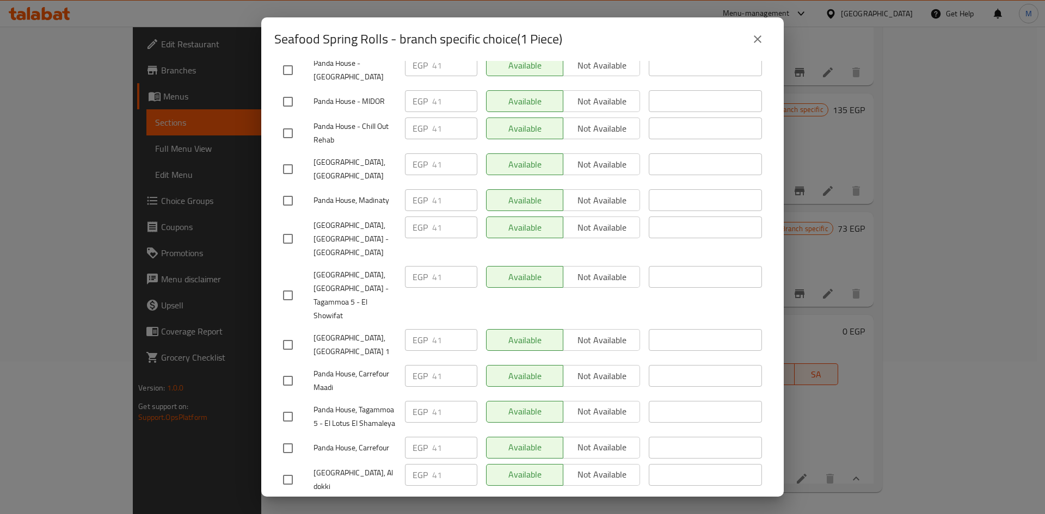
click at [752, 38] on icon "close" at bounding box center [757, 39] width 13 height 13
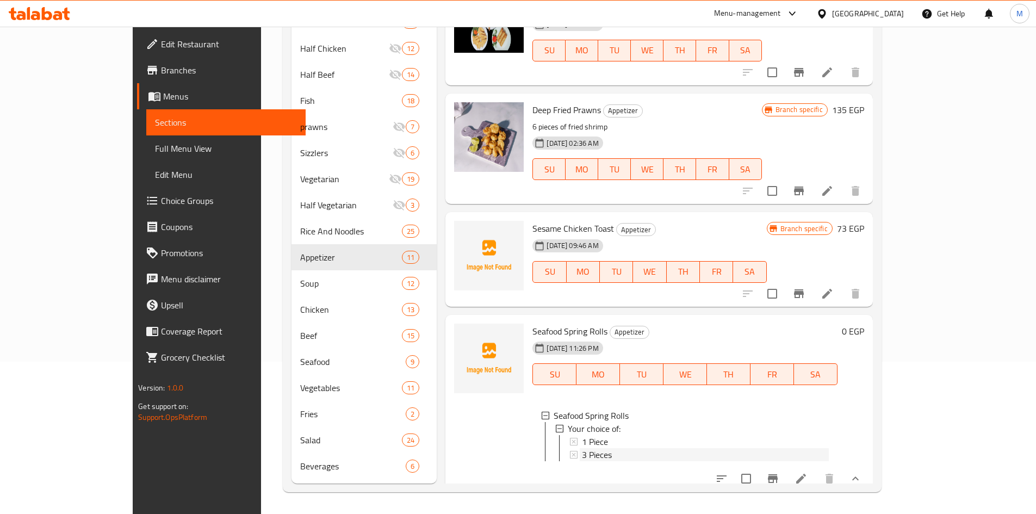
click at [582, 448] on span "3 Pieces" at bounding box center [597, 454] width 30 height 13
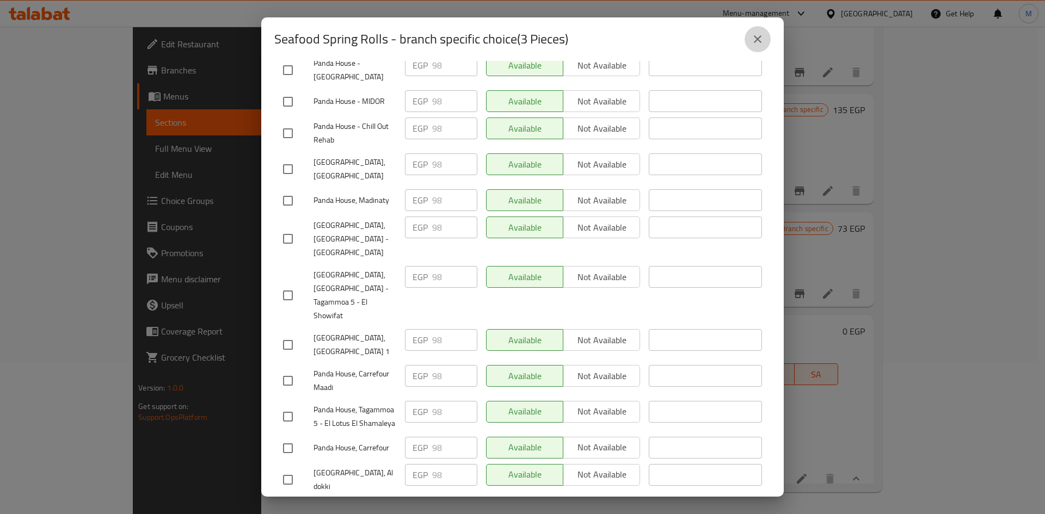
click at [766, 42] on button "close" at bounding box center [757, 39] width 26 height 26
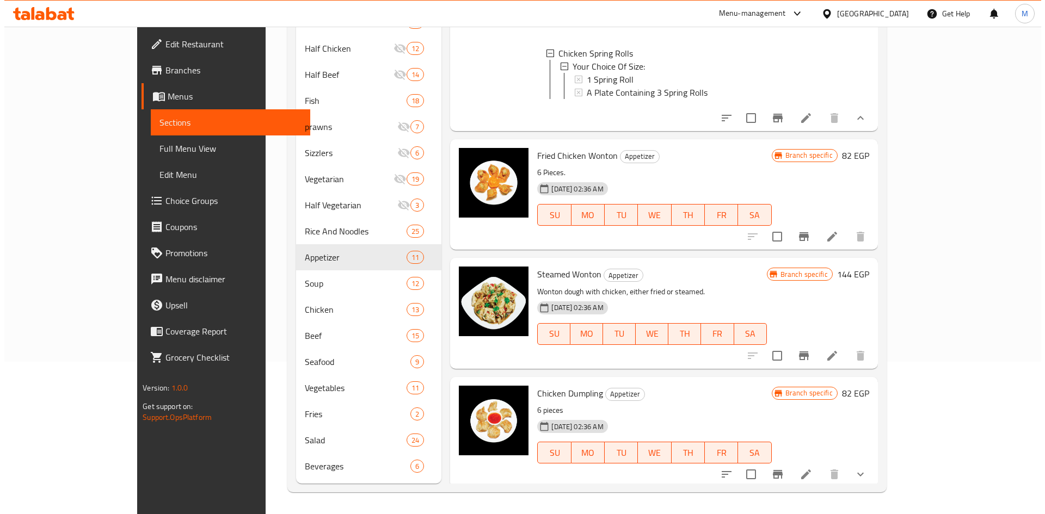
scroll to position [281, 0]
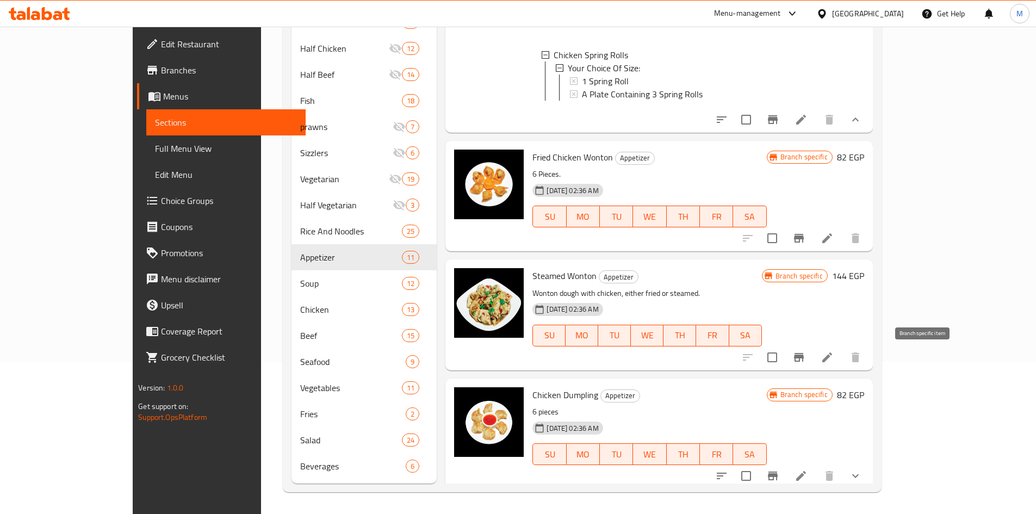
click at [806, 357] on icon "Branch-specific-item" at bounding box center [799, 357] width 13 height 13
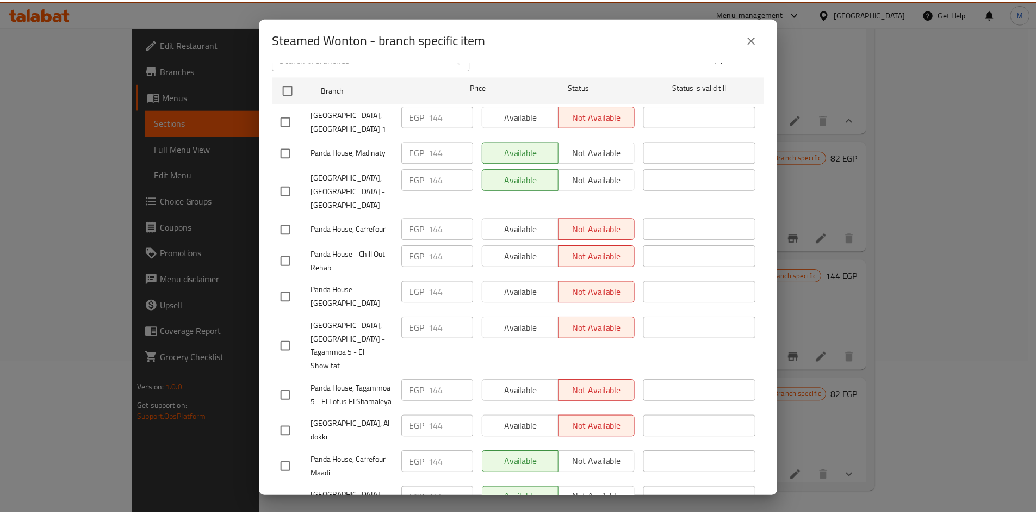
scroll to position [241, 0]
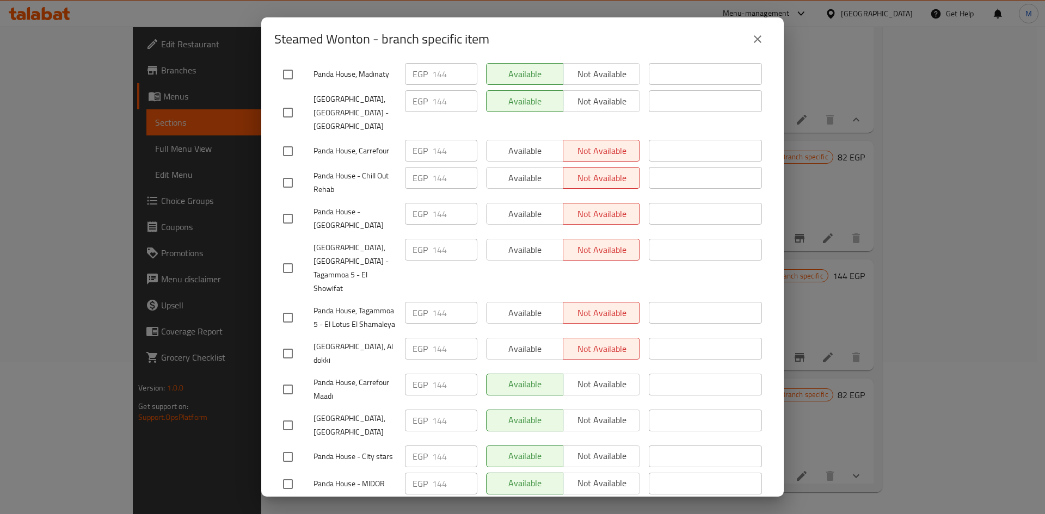
drag, startPoint x: 749, startPoint y: 47, endPoint x: 762, endPoint y: 47, distance: 13.6
click at [752, 47] on button "close" at bounding box center [757, 39] width 26 height 26
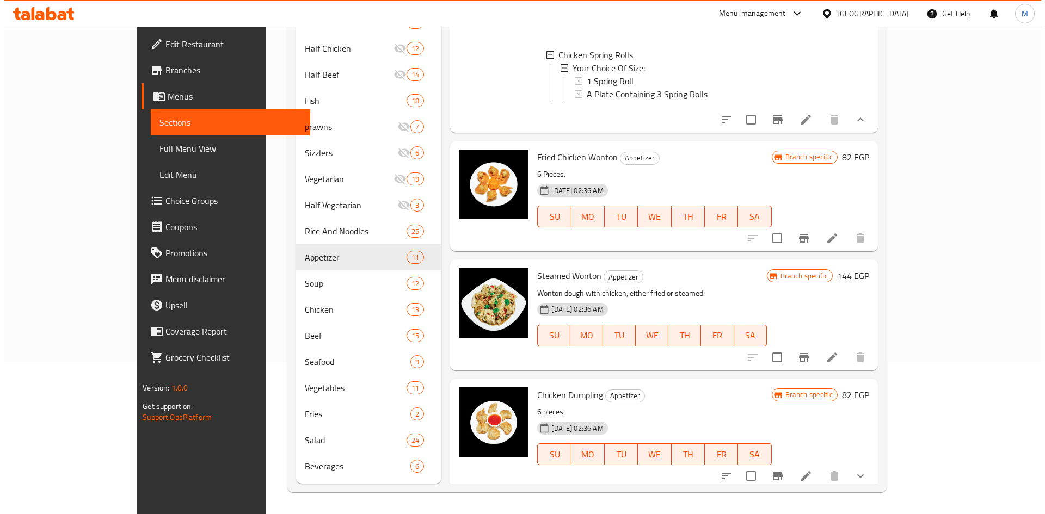
scroll to position [390, 0]
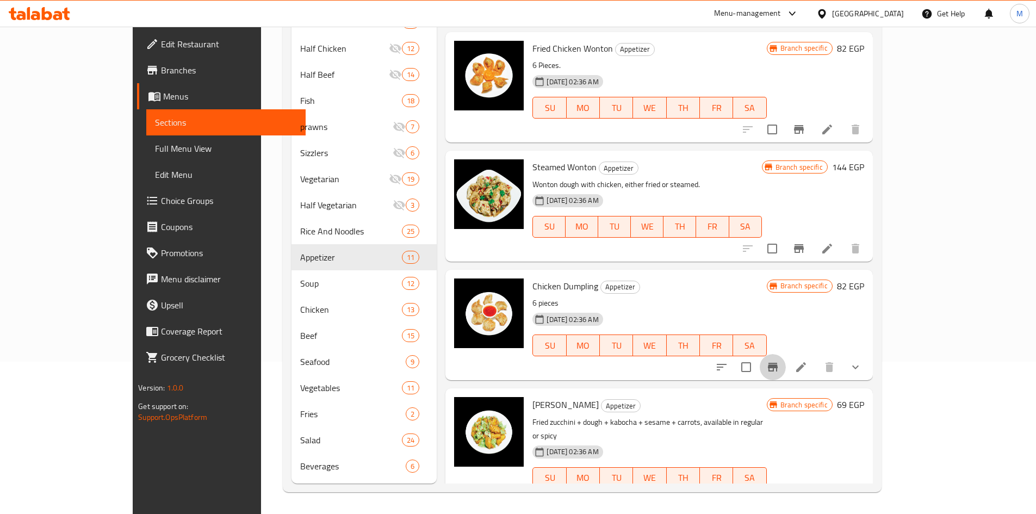
click at [780, 374] on icon "Branch-specific-item" at bounding box center [773, 367] width 13 height 13
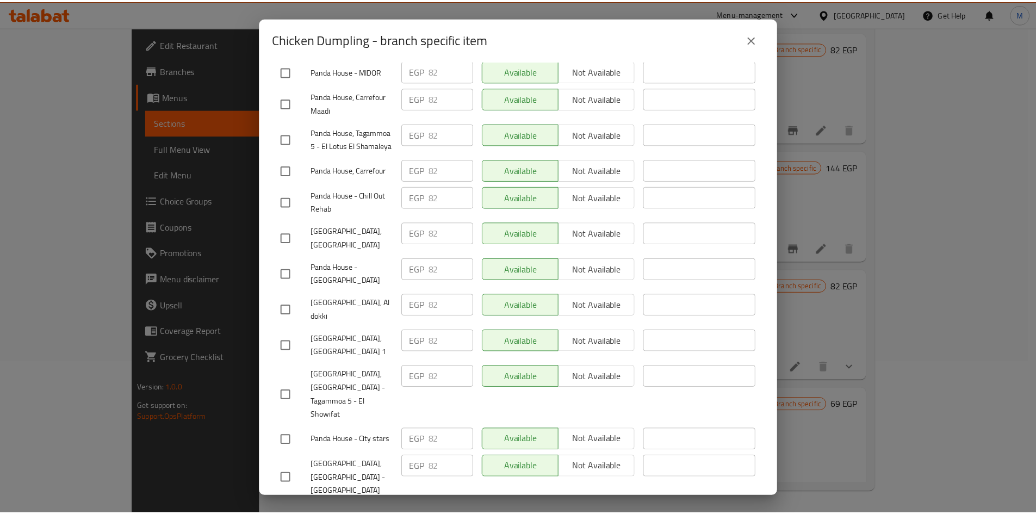
scroll to position [241, 0]
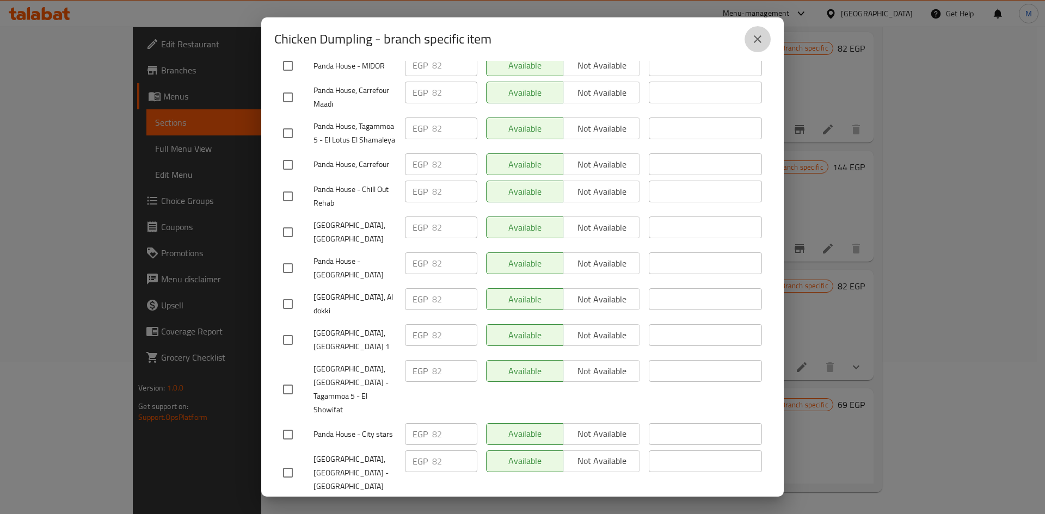
click at [766, 39] on button "close" at bounding box center [757, 39] width 26 height 26
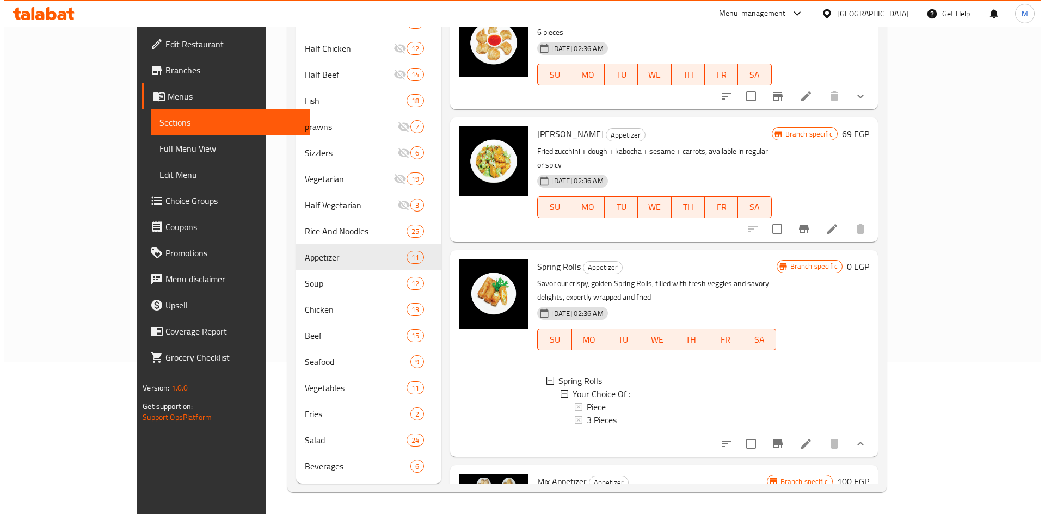
scroll to position [662, 0]
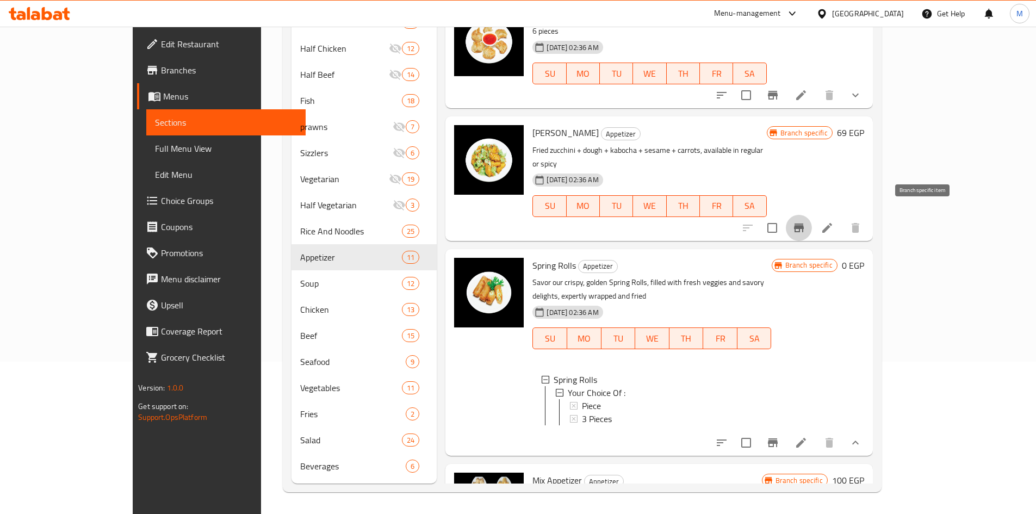
click at [806, 221] on icon "Branch-specific-item" at bounding box center [799, 227] width 13 height 13
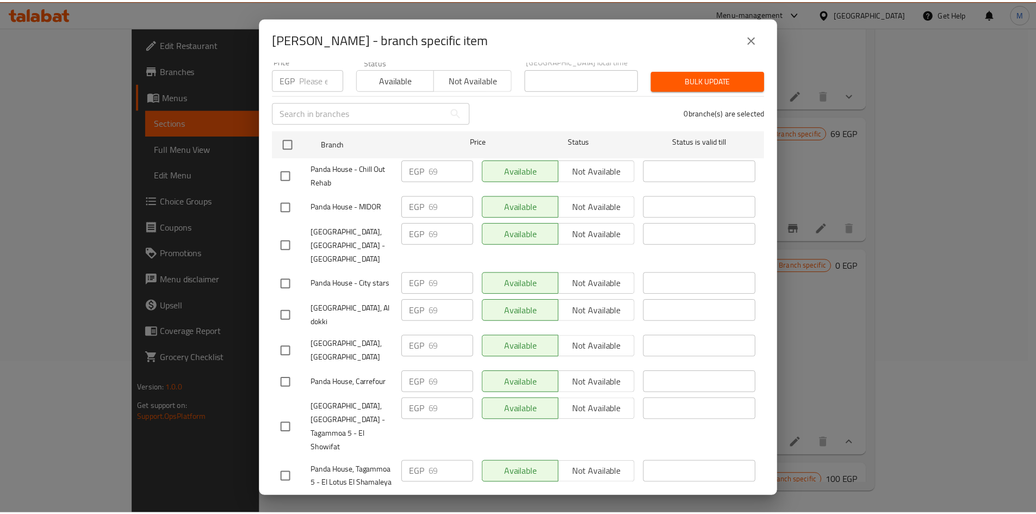
scroll to position [241, 0]
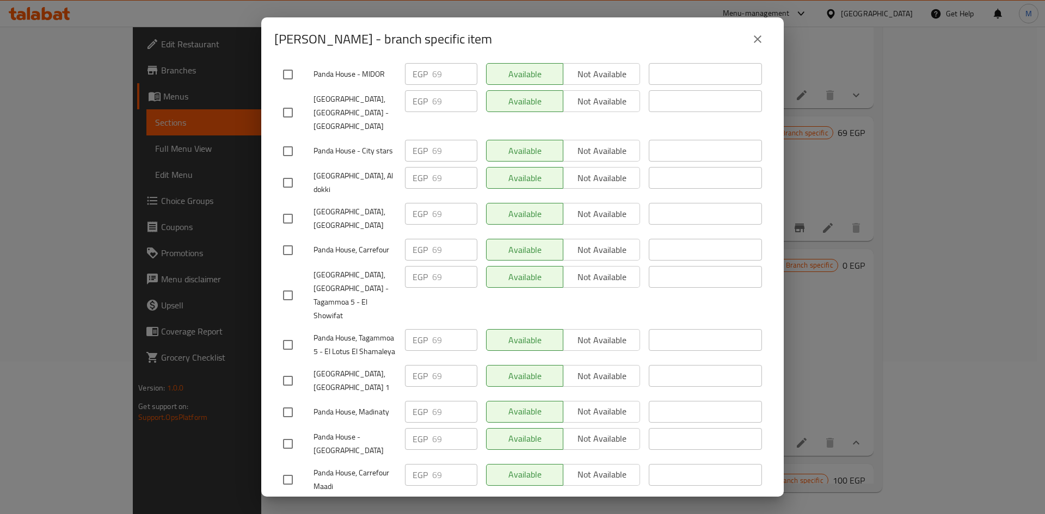
click at [760, 39] on icon "close" at bounding box center [757, 39] width 13 height 13
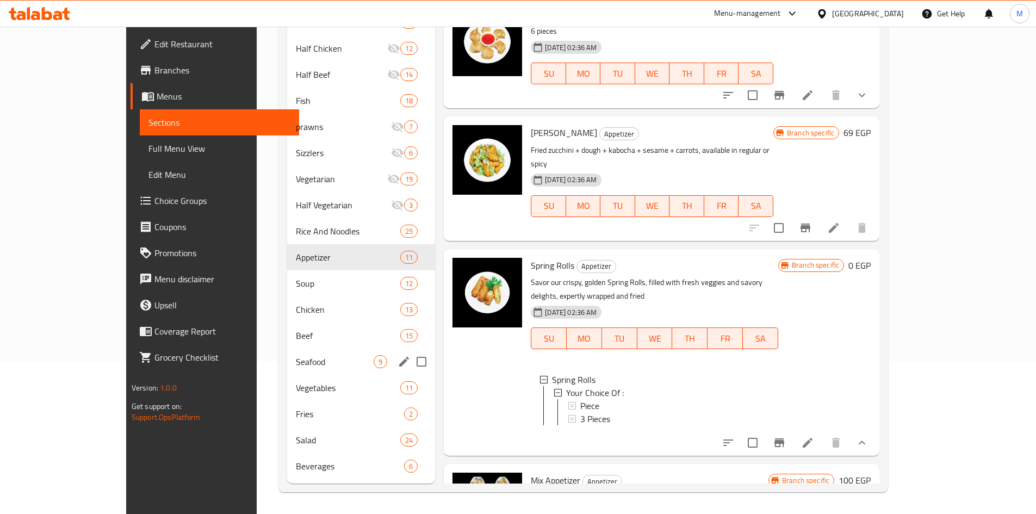
click at [297, 371] on div "Seafood 9" at bounding box center [361, 362] width 148 height 26
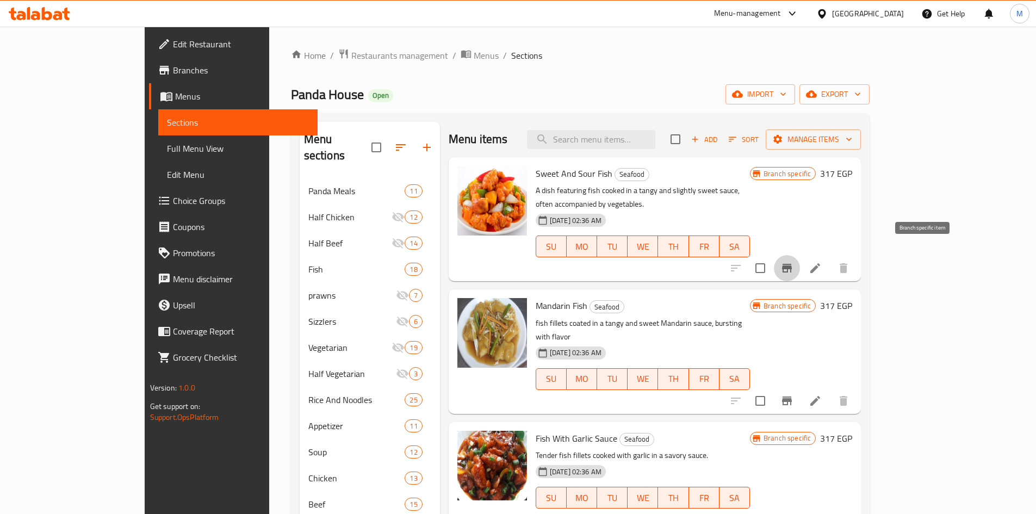
click at [794, 262] on icon "Branch-specific-item" at bounding box center [787, 268] width 13 height 13
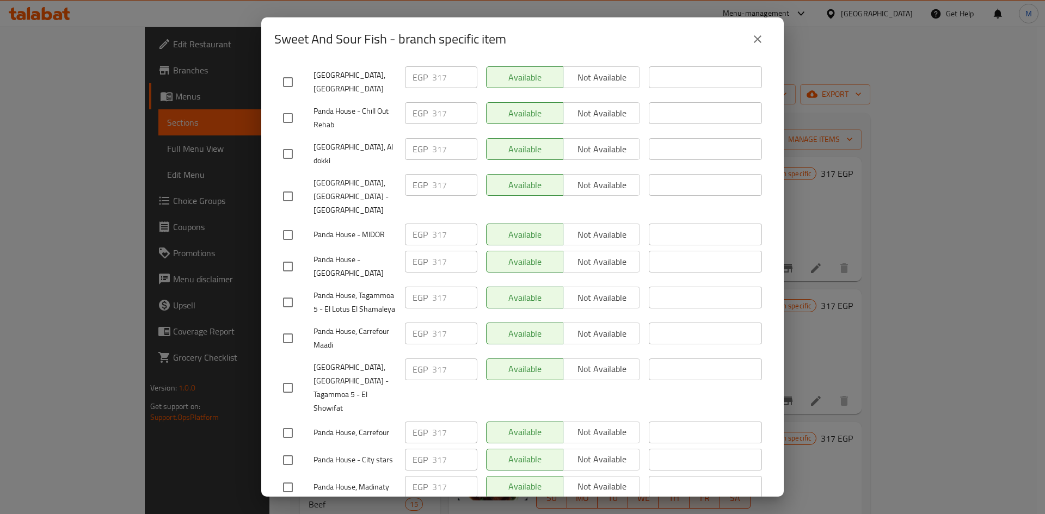
scroll to position [241, 0]
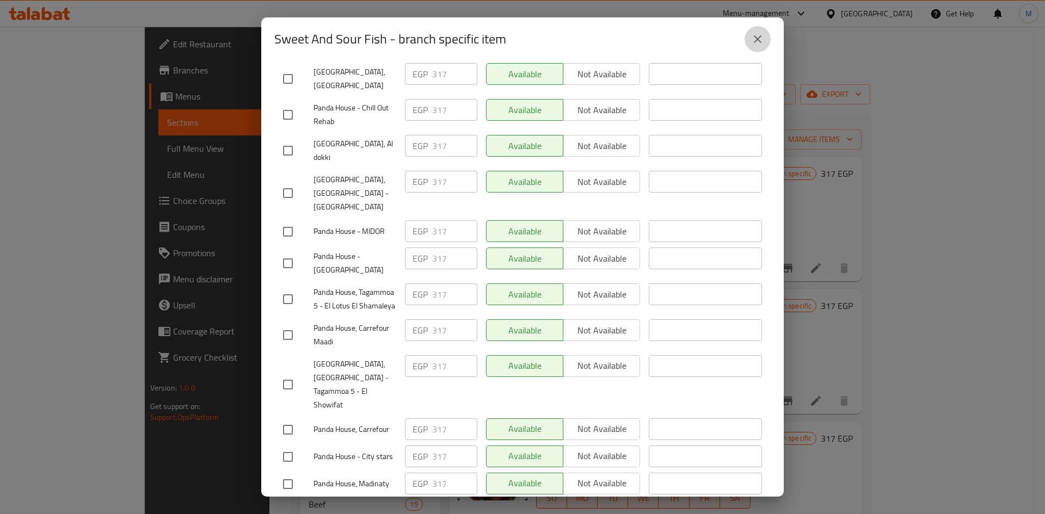
click at [763, 46] on button "close" at bounding box center [757, 39] width 26 height 26
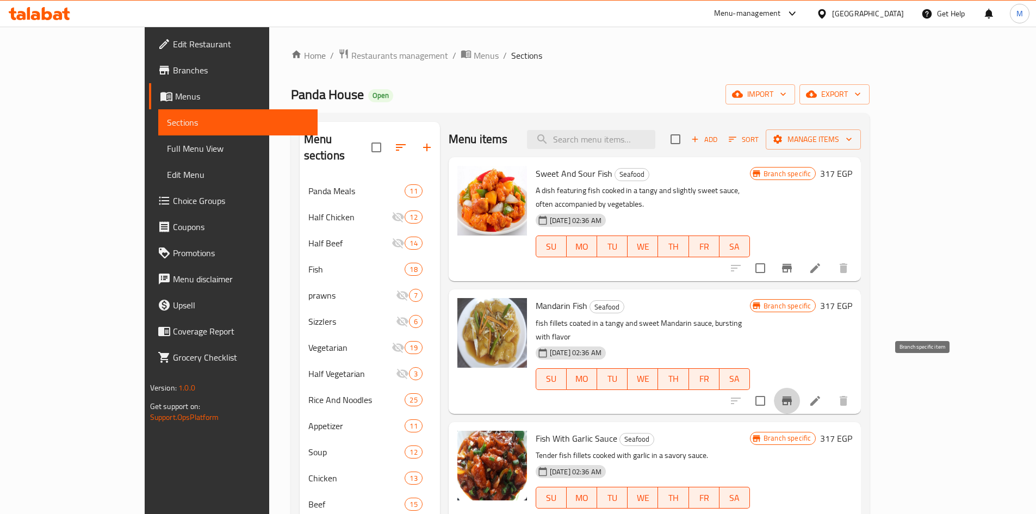
click at [800, 388] on button "Branch-specific-item" at bounding box center [787, 401] width 26 height 26
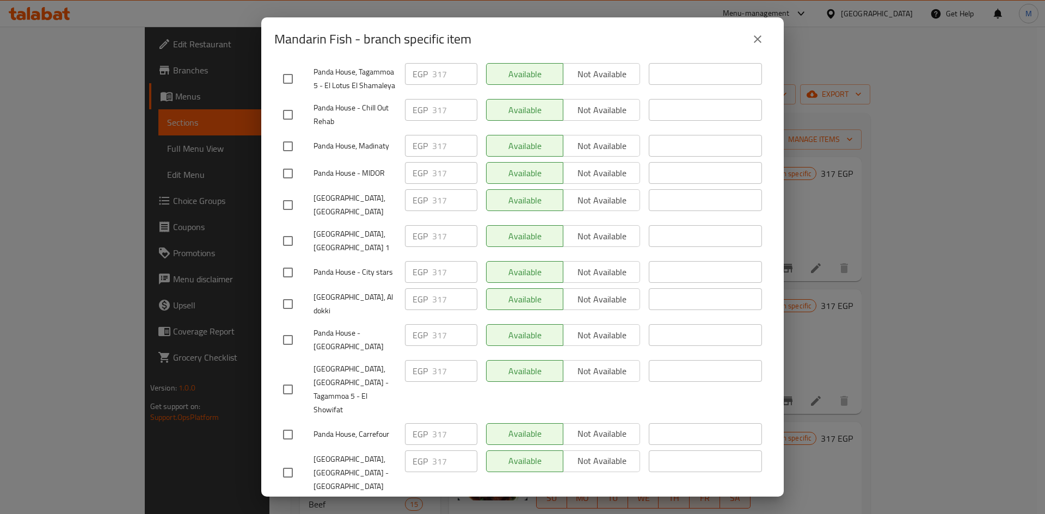
click at [755, 38] on icon "close" at bounding box center [757, 39] width 13 height 13
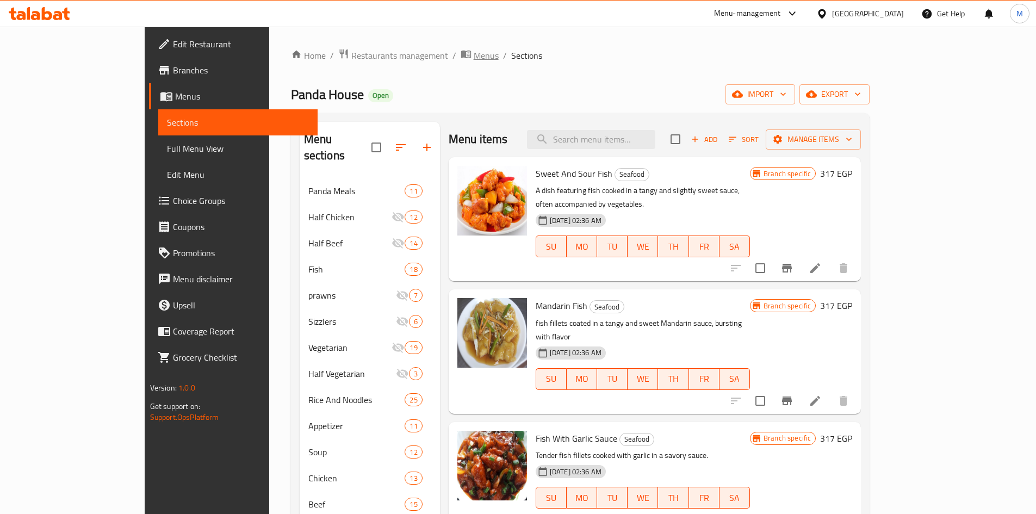
click at [474, 59] on span "Menus" at bounding box center [486, 55] width 25 height 13
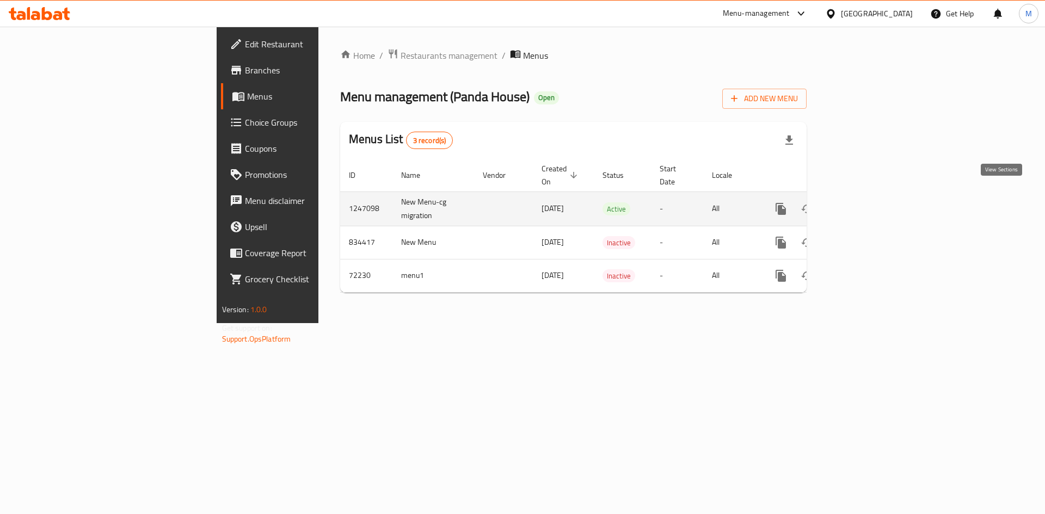
click at [872, 196] on link "enhanced table" at bounding box center [859, 209] width 26 height 26
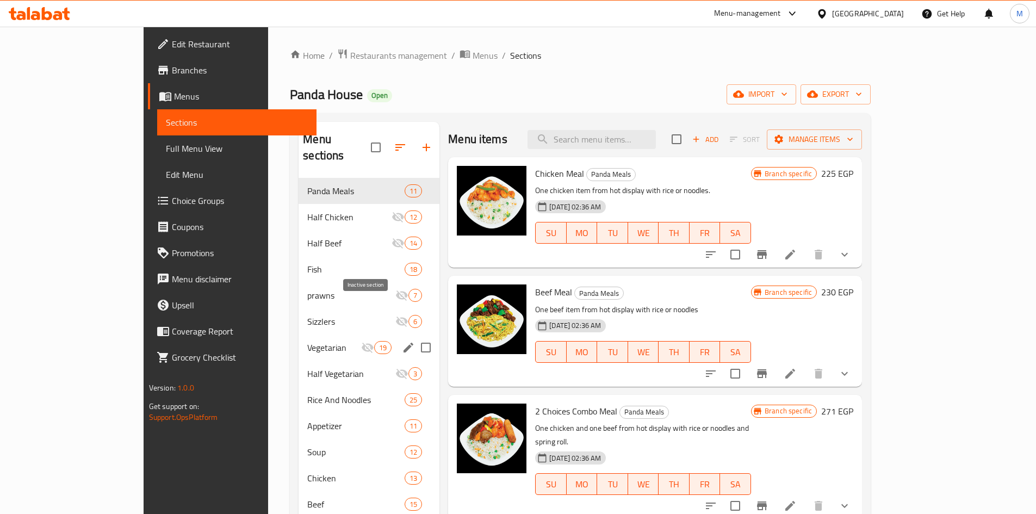
scroll to position [152, 0]
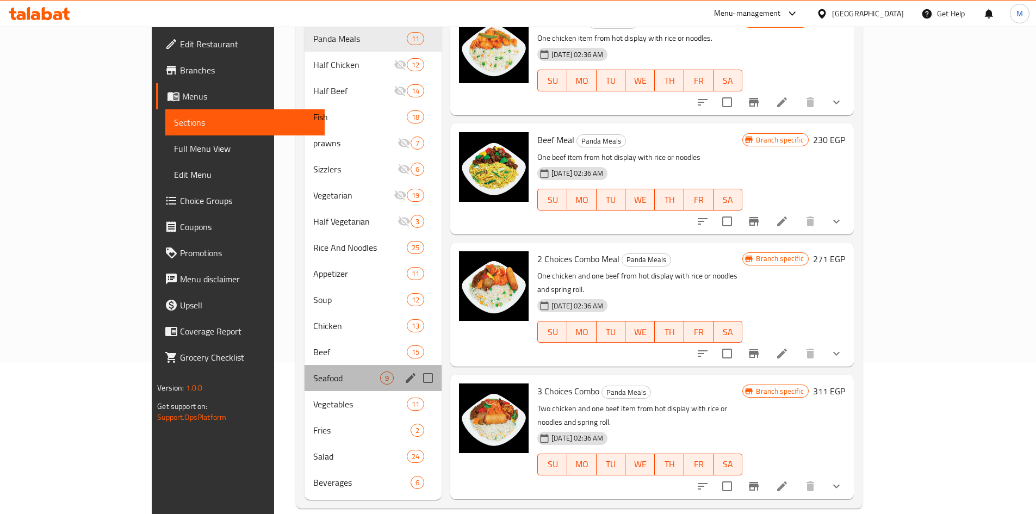
click at [305, 373] on div "Seafood 9" at bounding box center [374, 378] width 138 height 26
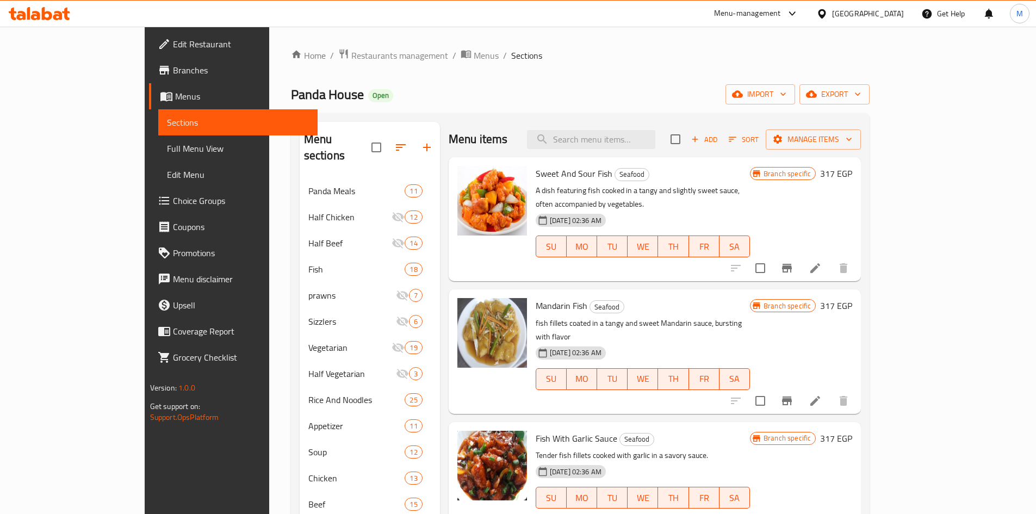
scroll to position [54, 0]
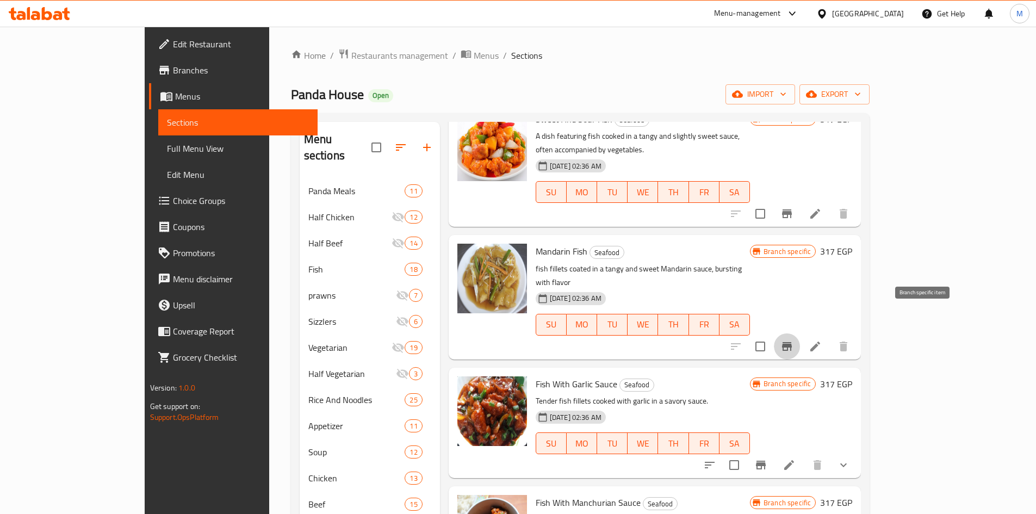
click at [794, 340] on icon "Branch-specific-item" at bounding box center [787, 346] width 13 height 13
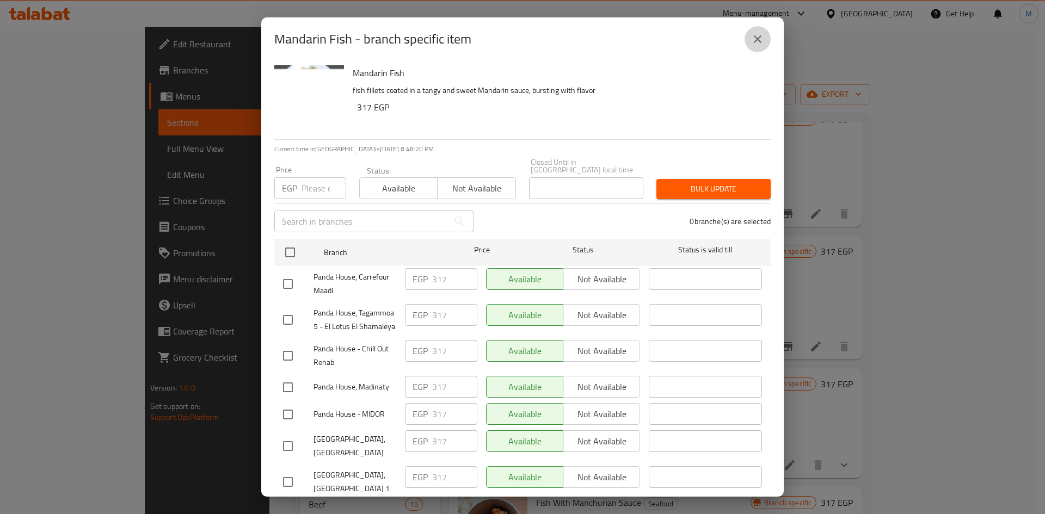
click at [762, 38] on icon "close" at bounding box center [757, 39] width 13 height 13
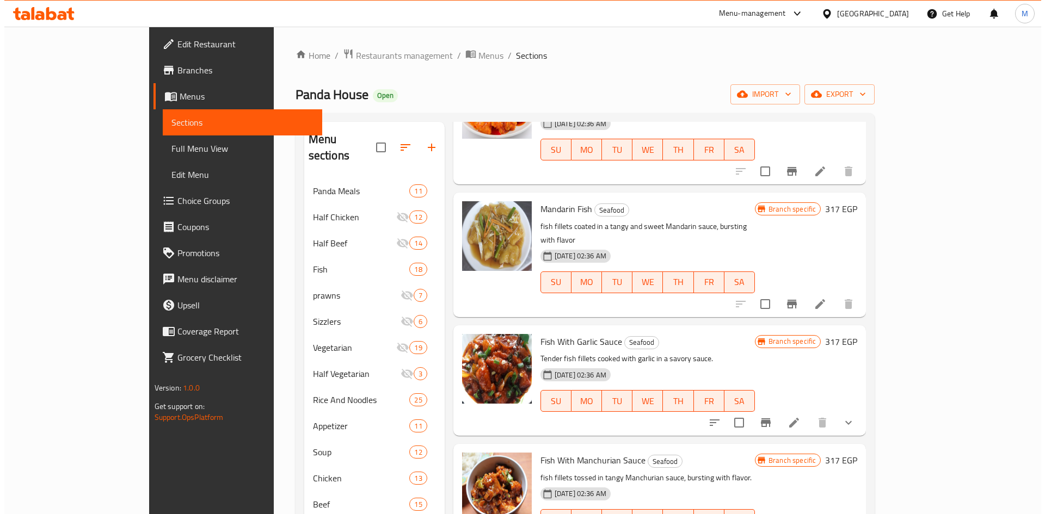
scroll to position [109, 0]
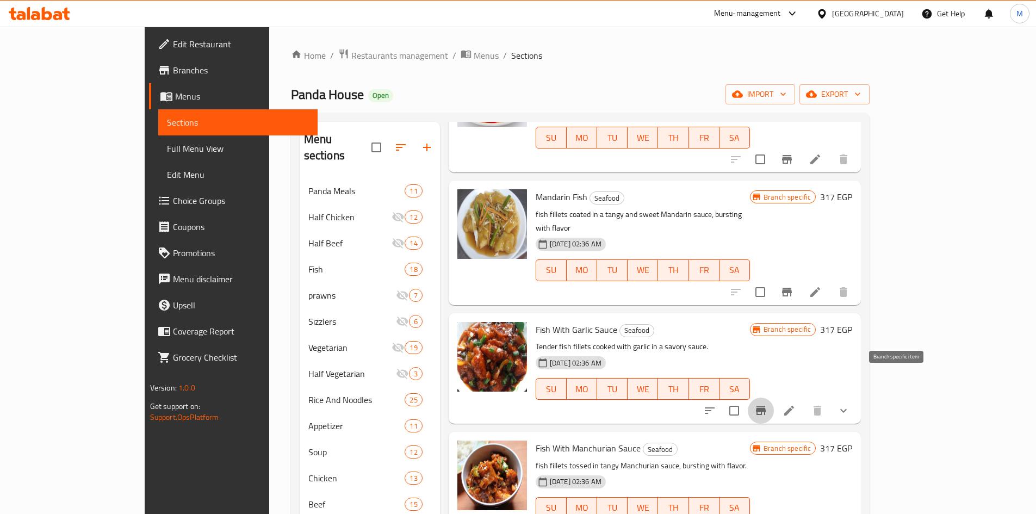
click at [768, 404] on icon "Branch-specific-item" at bounding box center [761, 410] width 13 height 13
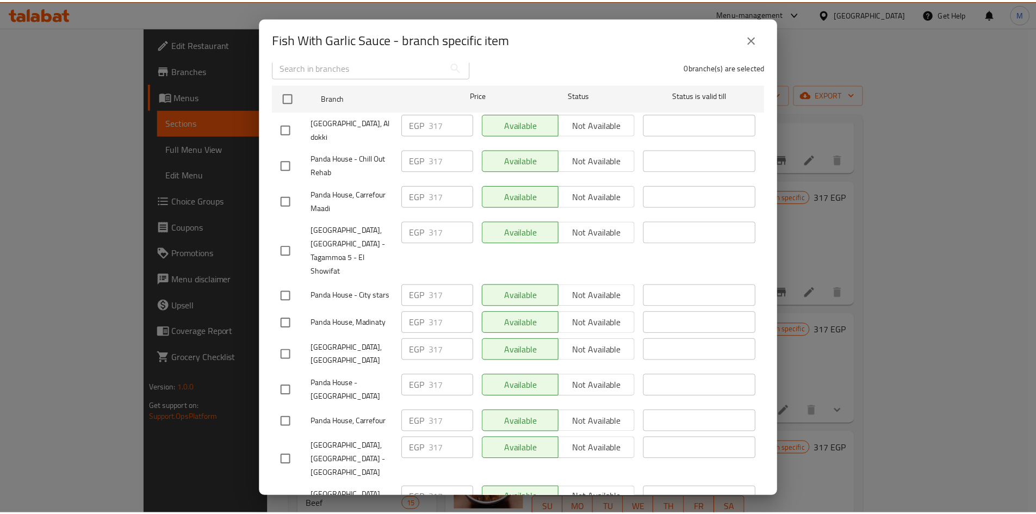
scroll to position [218, 0]
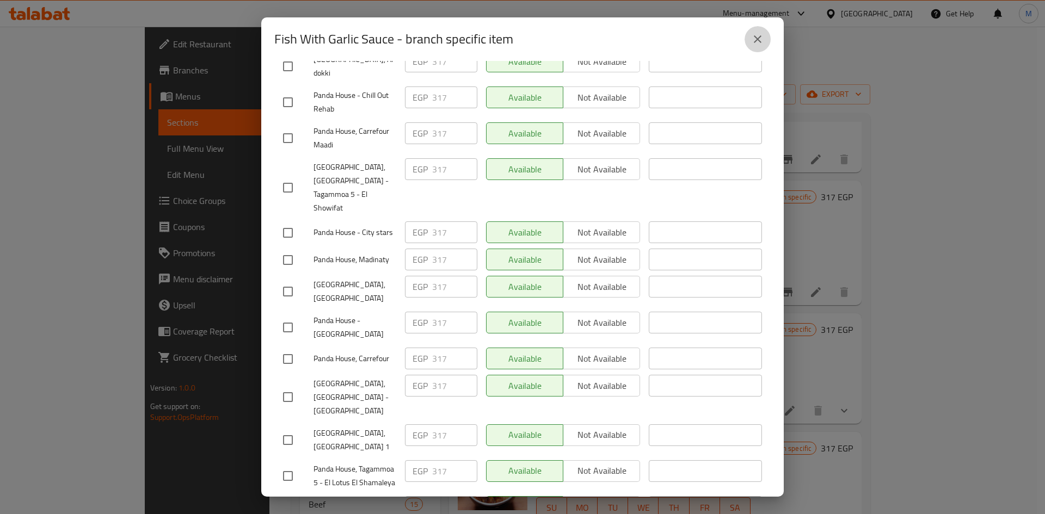
click at [766, 39] on button "close" at bounding box center [757, 39] width 26 height 26
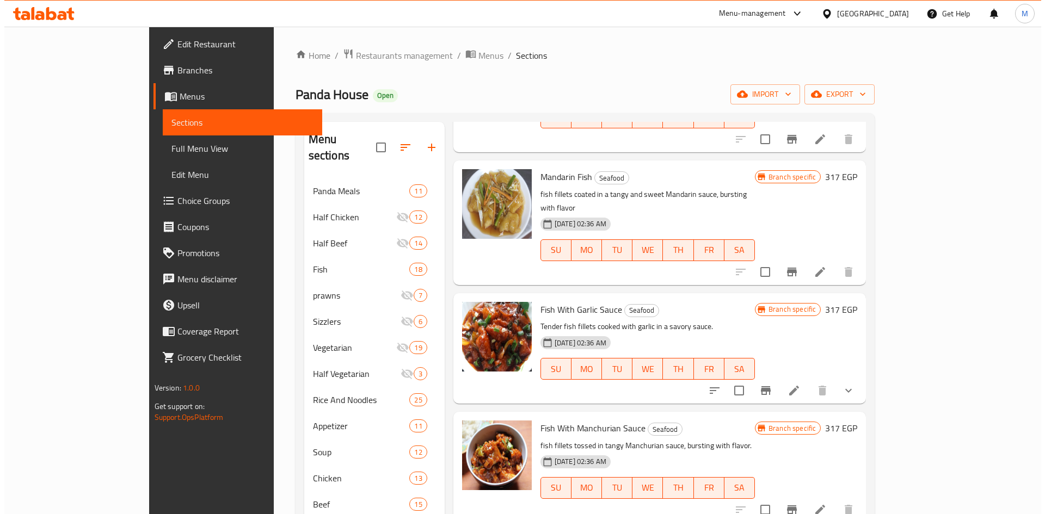
scroll to position [163, 0]
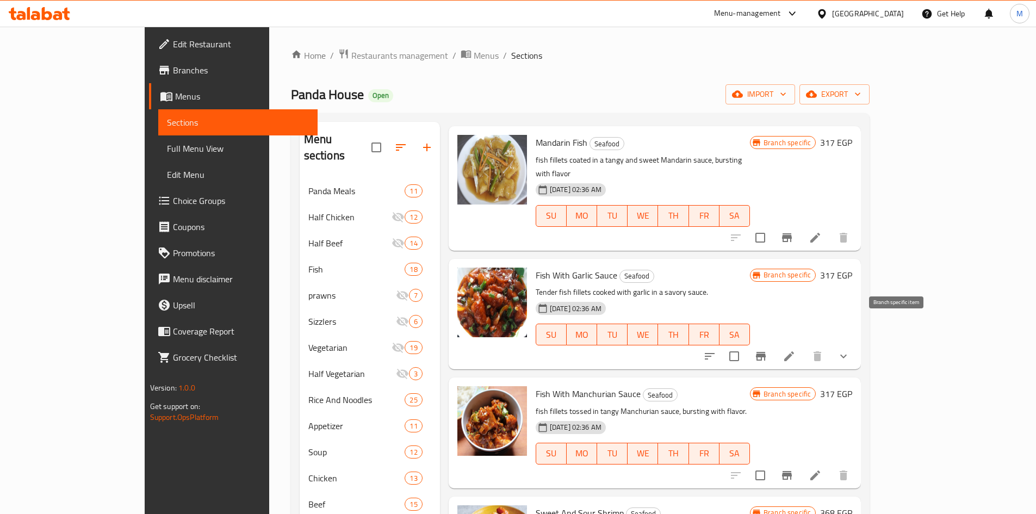
click at [774, 343] on button "Branch-specific-item" at bounding box center [761, 356] width 26 height 26
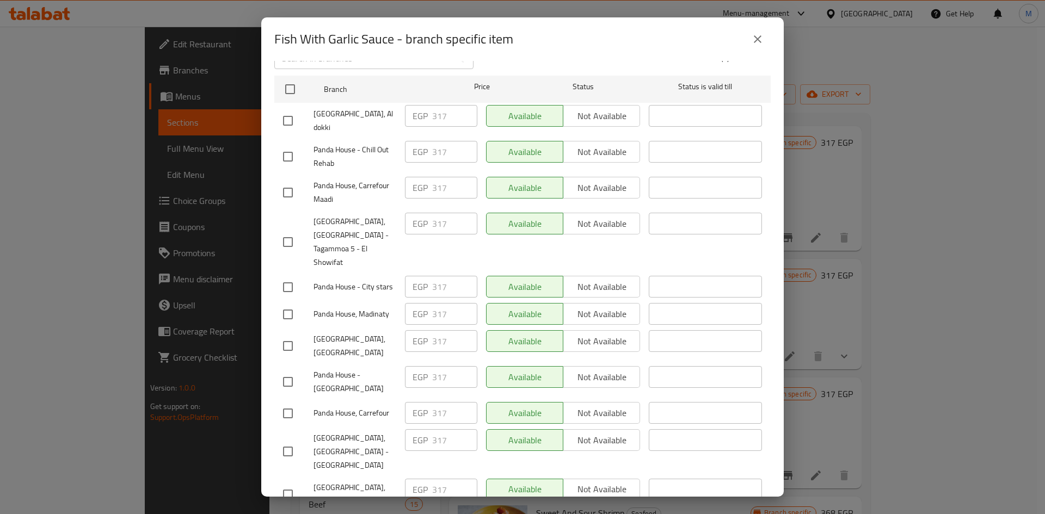
click at [758, 41] on icon "close" at bounding box center [757, 39] width 13 height 13
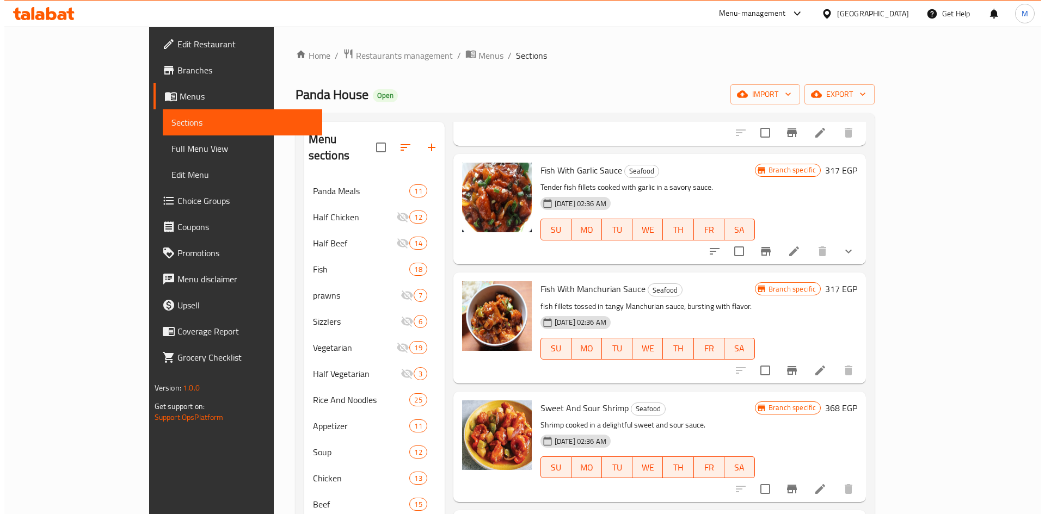
scroll to position [272, 0]
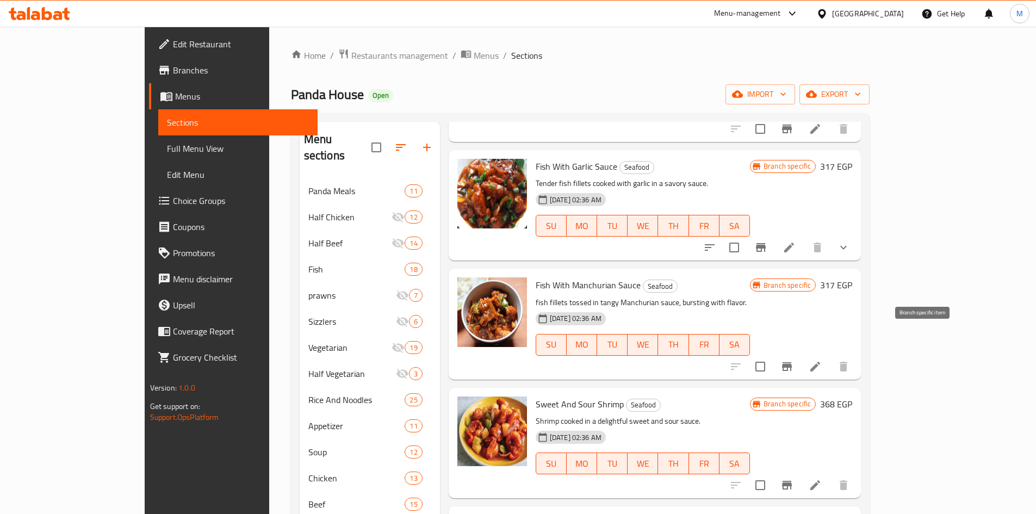
click at [792, 362] on icon "Branch-specific-item" at bounding box center [787, 366] width 10 height 9
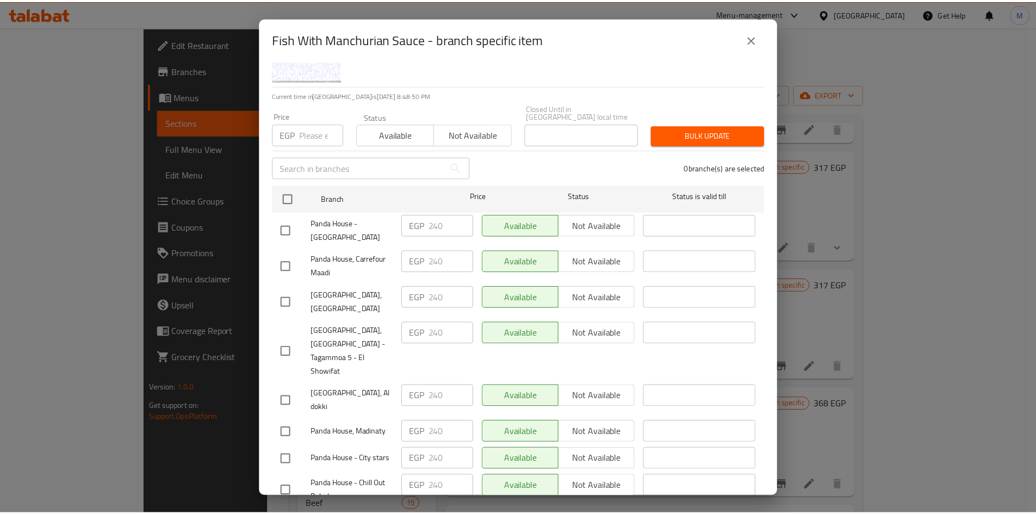
scroll to position [0, 0]
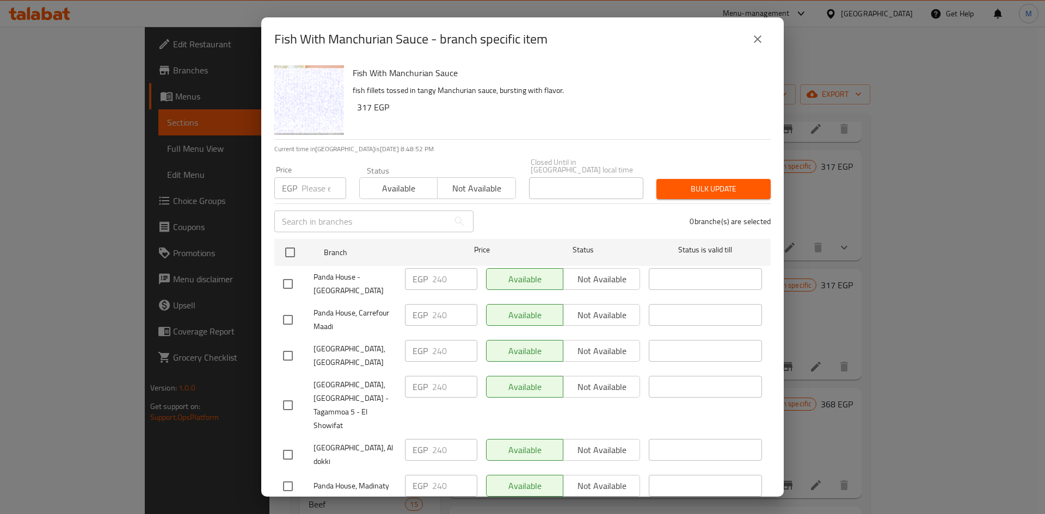
click at [760, 44] on icon "close" at bounding box center [757, 39] width 13 height 13
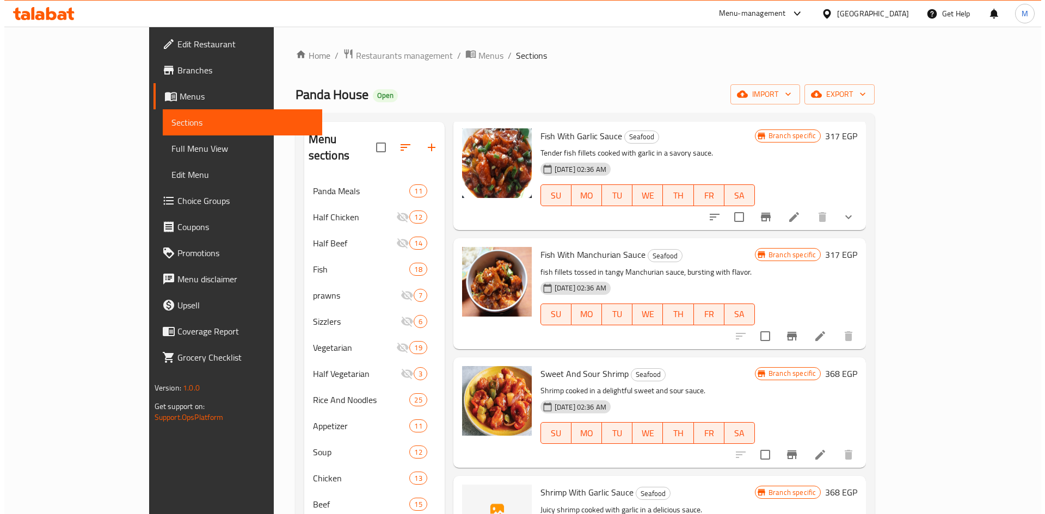
scroll to position [326, 0]
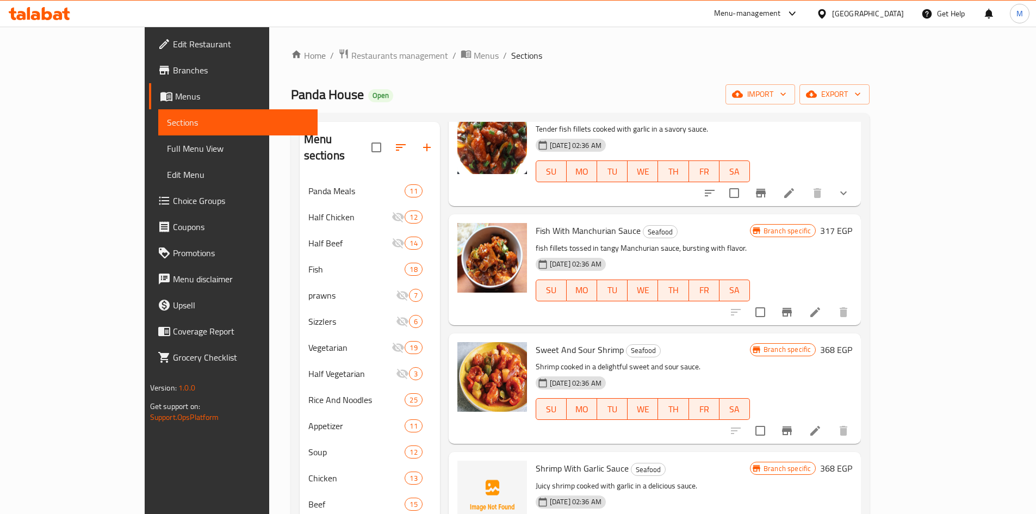
click at [566, 223] on span "Fish With Manchurian Sauce" at bounding box center [588, 231] width 105 height 16
copy span "Manchurian"
click at [792, 308] on icon "Branch-specific-item" at bounding box center [787, 312] width 10 height 9
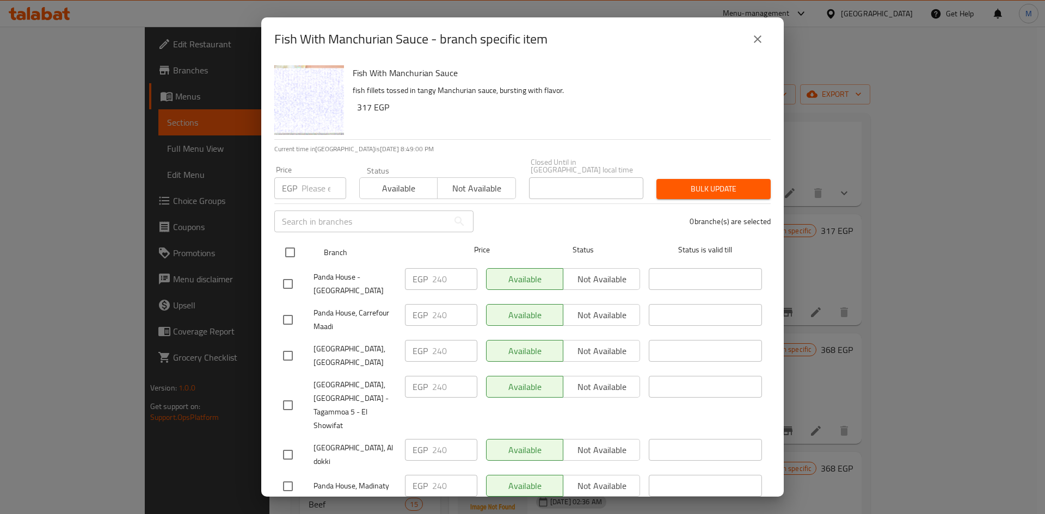
click at [284, 241] on input "checkbox" at bounding box center [290, 252] width 23 height 23
checkbox input "true"
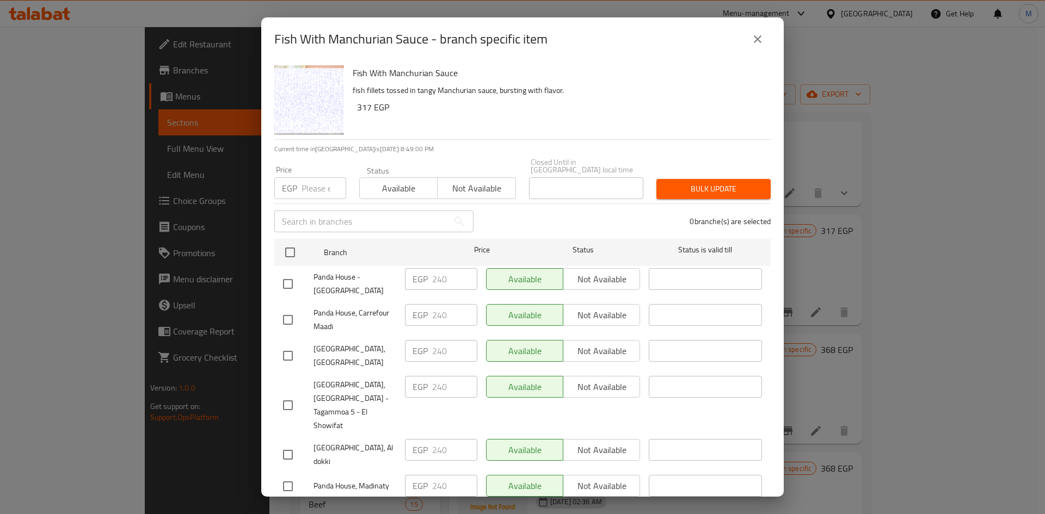
checkbox input "true"
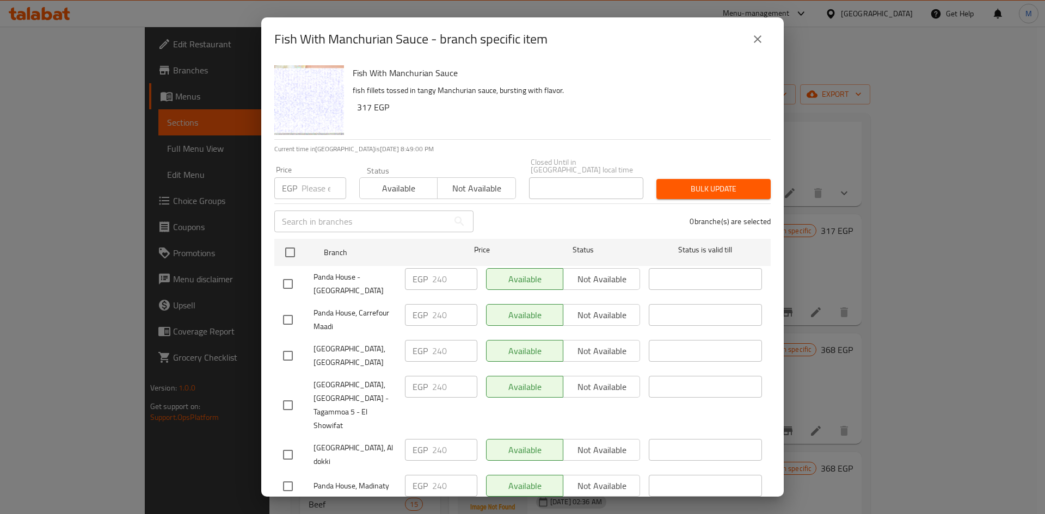
checkbox input "true"
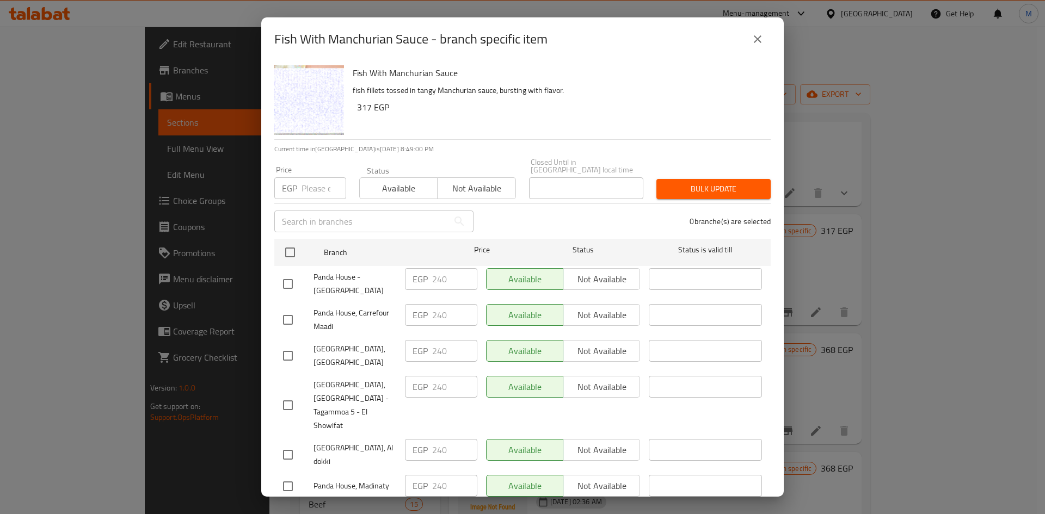
checkbox input "true"
click at [362, 103] on h6 "317 EGP" at bounding box center [559, 107] width 405 height 15
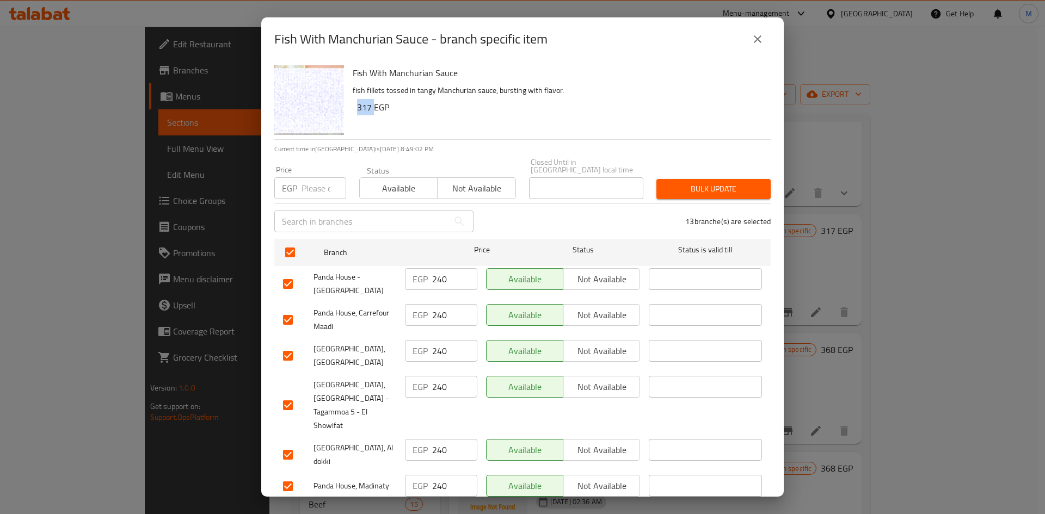
copy h6 "317"
click at [305, 182] on input "number" at bounding box center [323, 188] width 45 height 22
paste input "317"
type input "317"
click at [287, 274] on input "checkbox" at bounding box center [287, 284] width 23 height 23
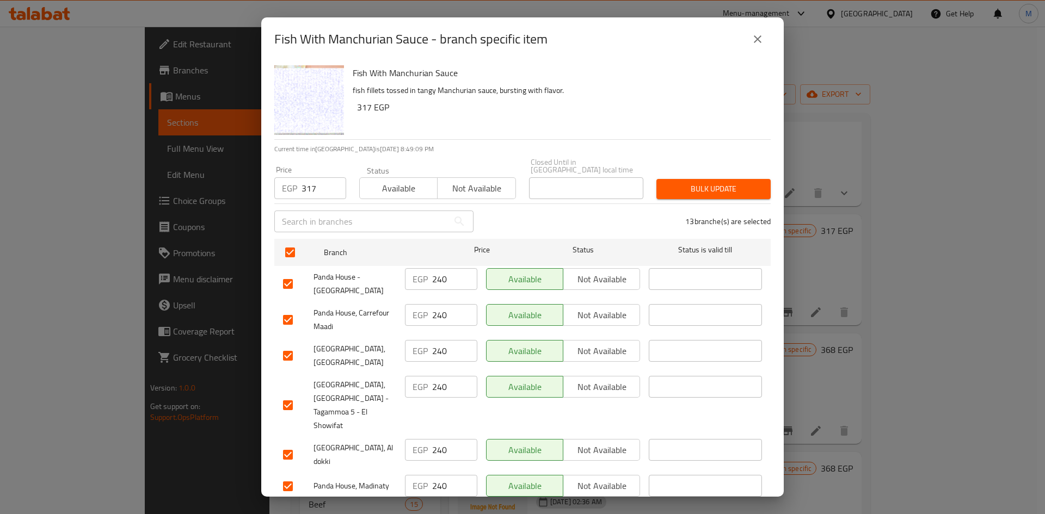
checkbox input "false"
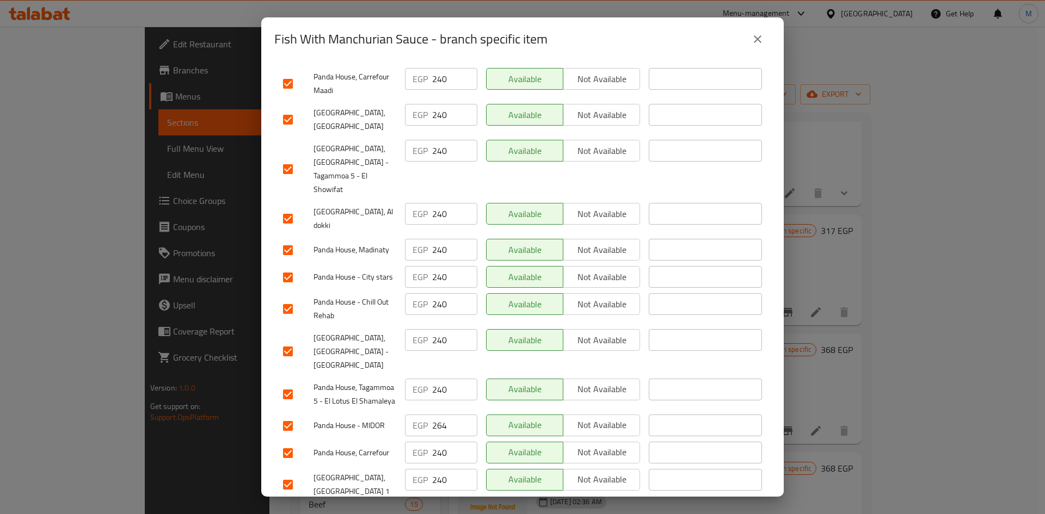
click at [283, 298] on input "checkbox" at bounding box center [287, 309] width 23 height 23
checkbox input "false"
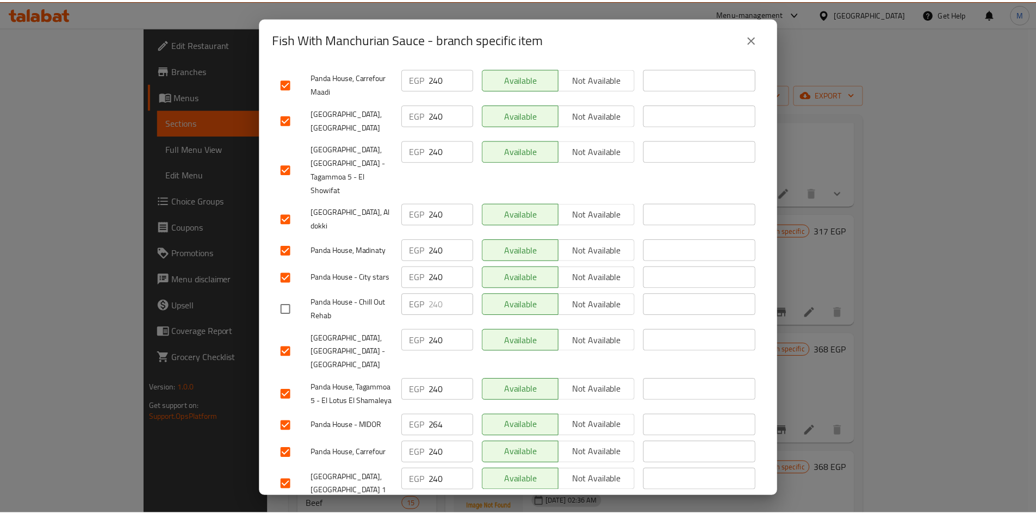
scroll to position [0, 0]
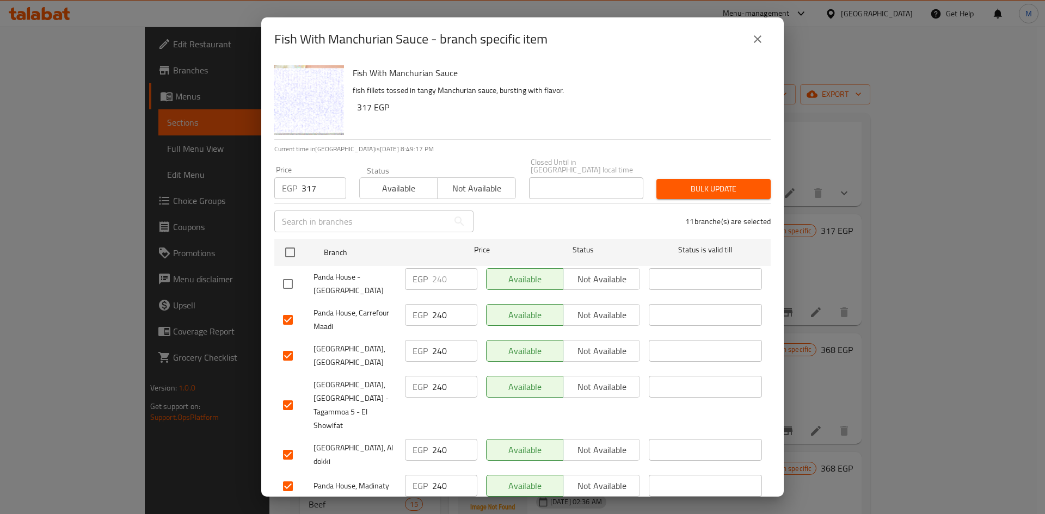
click at [665, 186] on span "Bulk update" at bounding box center [713, 189] width 97 height 14
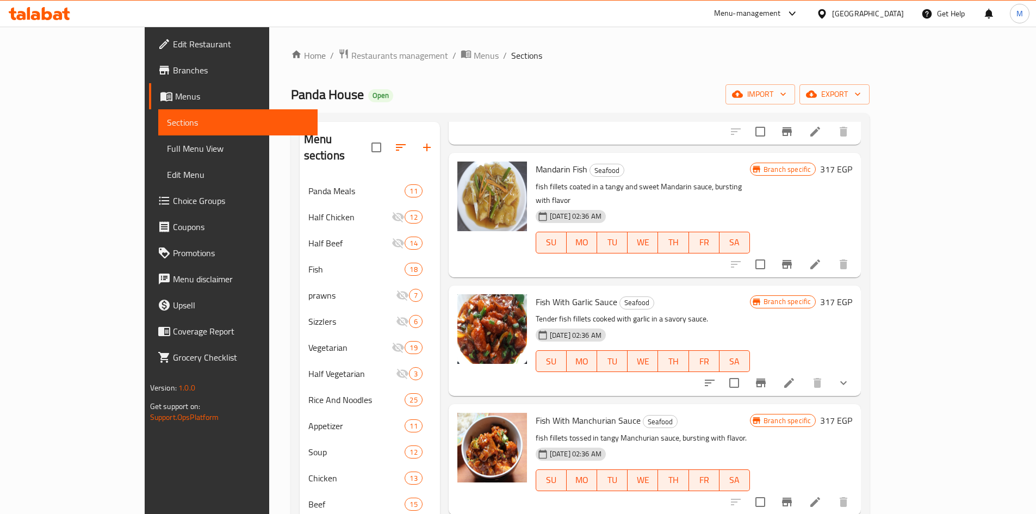
scroll to position [141, 0]
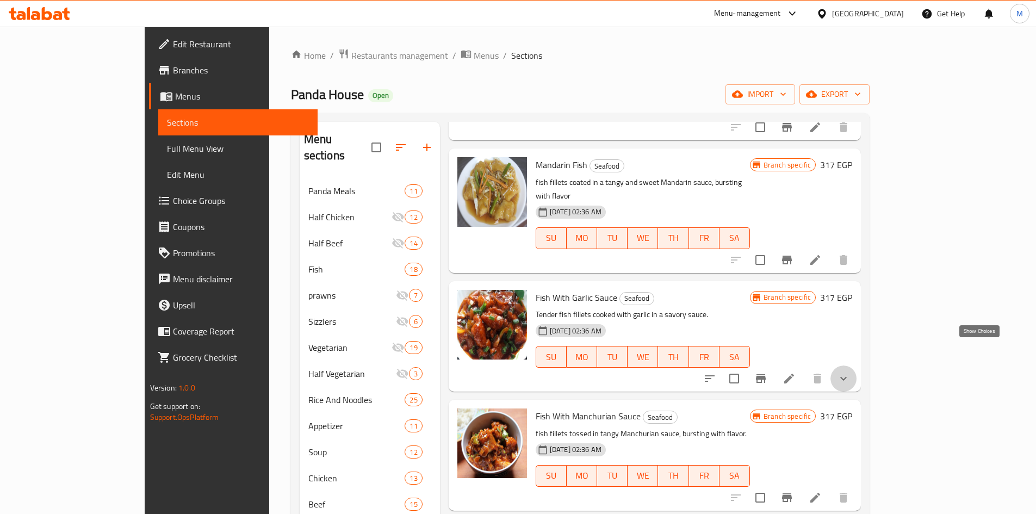
click at [850, 372] on icon "show more" at bounding box center [843, 378] width 13 height 13
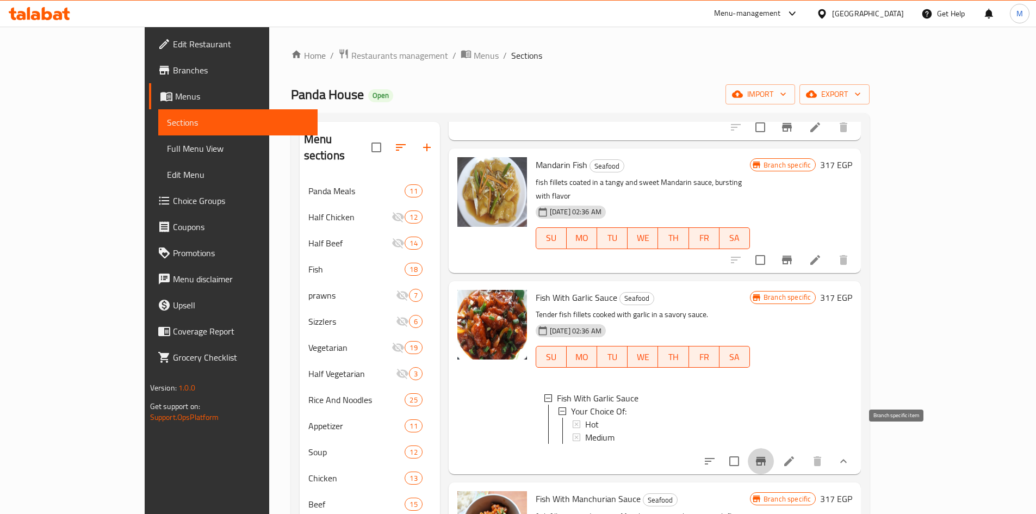
click at [774, 448] on button "Branch-specific-item" at bounding box center [761, 461] width 26 height 26
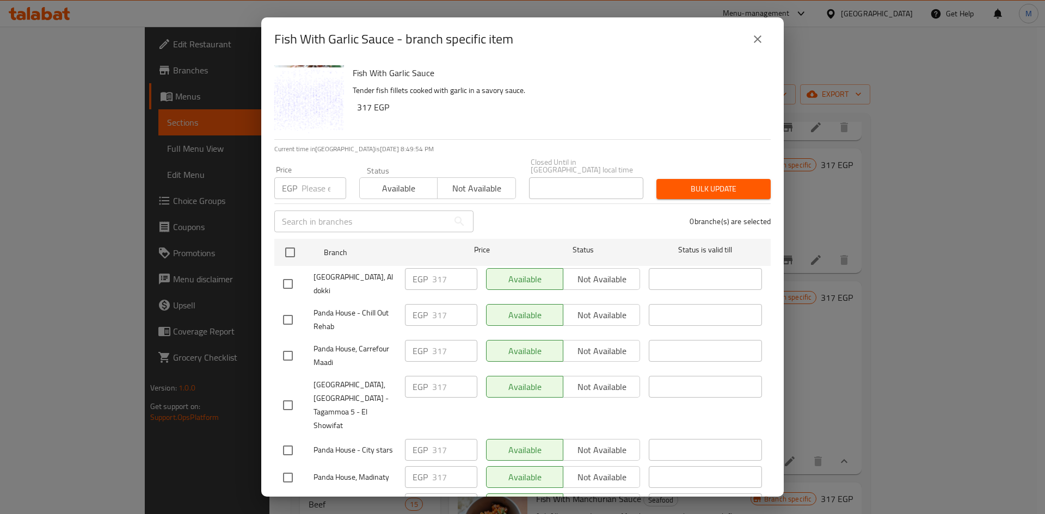
click at [767, 48] on div "Fish With Garlic Sauce - branch specific item" at bounding box center [522, 39] width 496 height 26
click at [760, 45] on icon "close" at bounding box center [757, 39] width 13 height 13
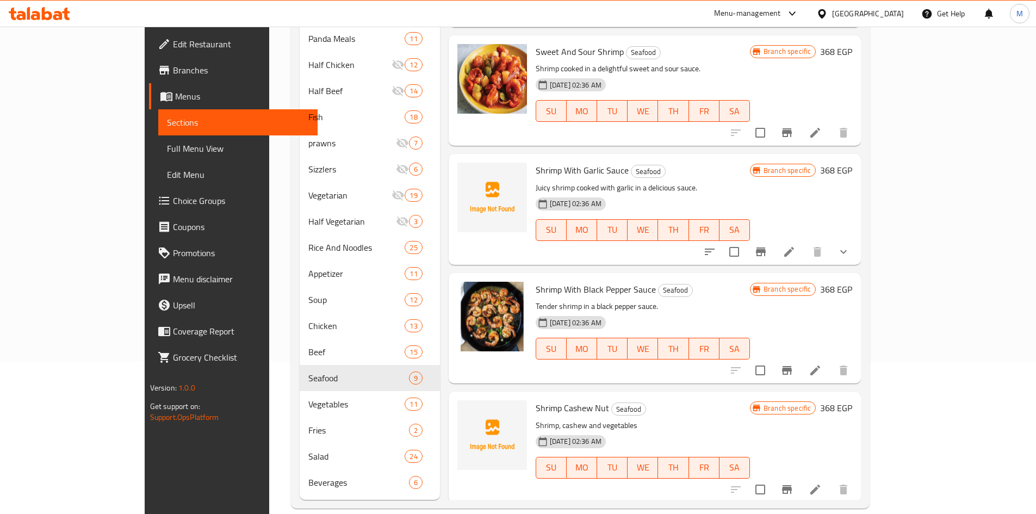
scroll to position [510, 0]
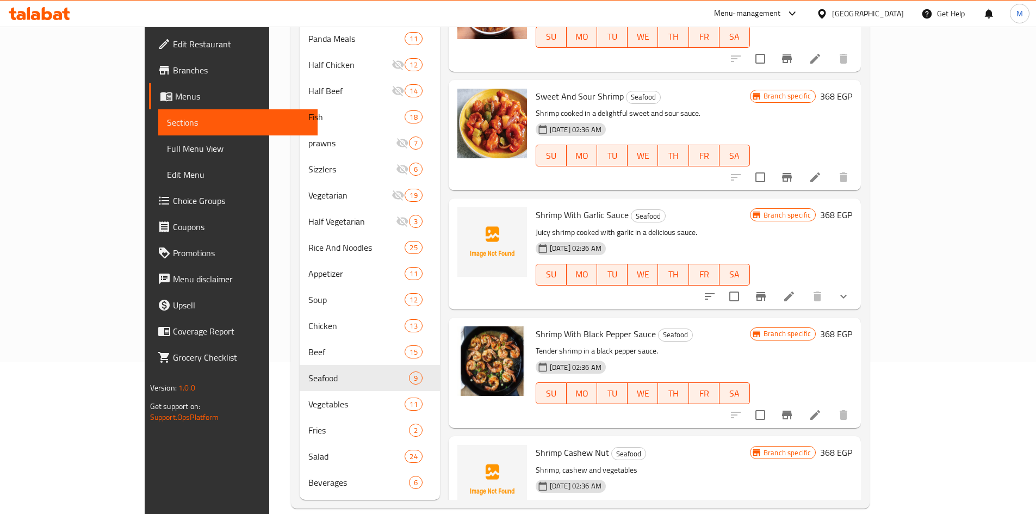
click at [575, 88] on span "Sweet And Sour Shrimp" at bounding box center [580, 96] width 88 height 16
copy h6 "Shrimp"
click at [536, 207] on span "Shrimp With Garlic Sauce" at bounding box center [582, 215] width 93 height 16
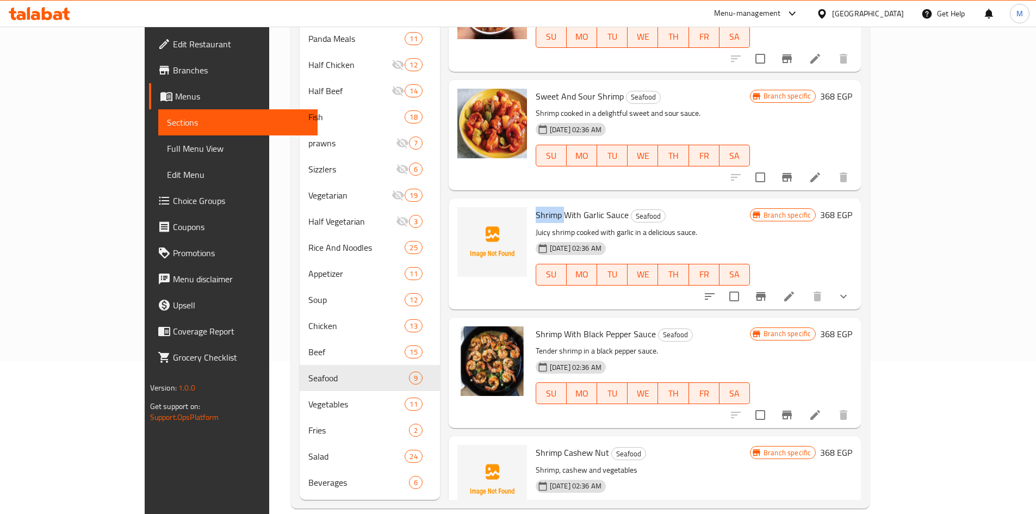
copy span "Shrimp"
click at [563, 445] on span "Shrimp Cashew Nut" at bounding box center [572, 453] width 73 height 16
click at [537, 445] on span "Shrimp Cashew Nut" at bounding box center [572, 453] width 73 height 16
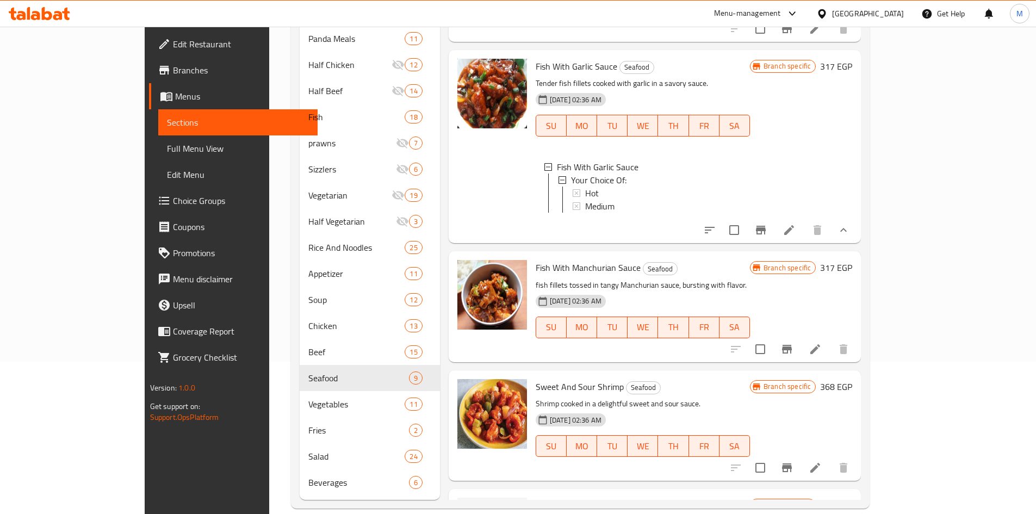
scroll to position [238, 0]
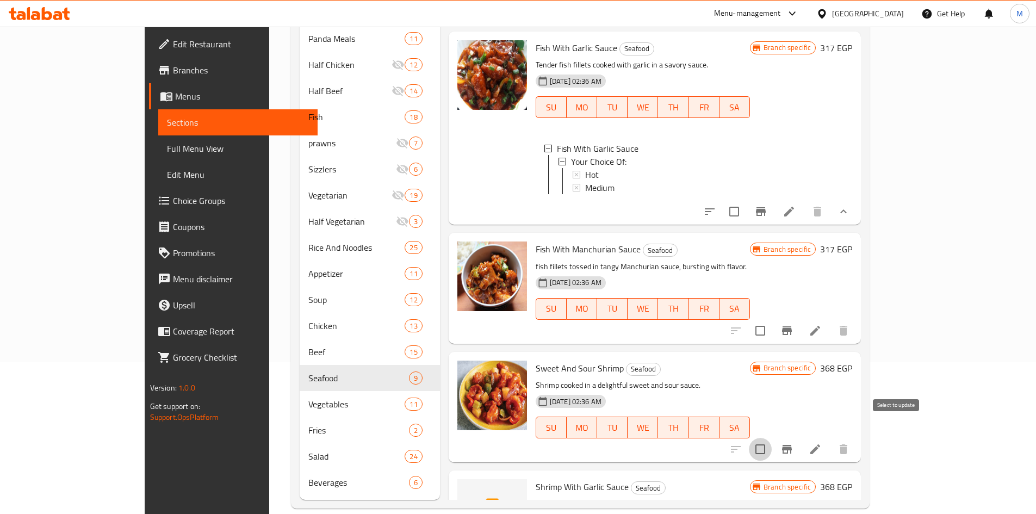
click at [772, 438] on input "checkbox" at bounding box center [760, 449] width 23 height 23
checkbox input "false"
click at [800, 436] on button "Branch-specific-item" at bounding box center [787, 449] width 26 height 26
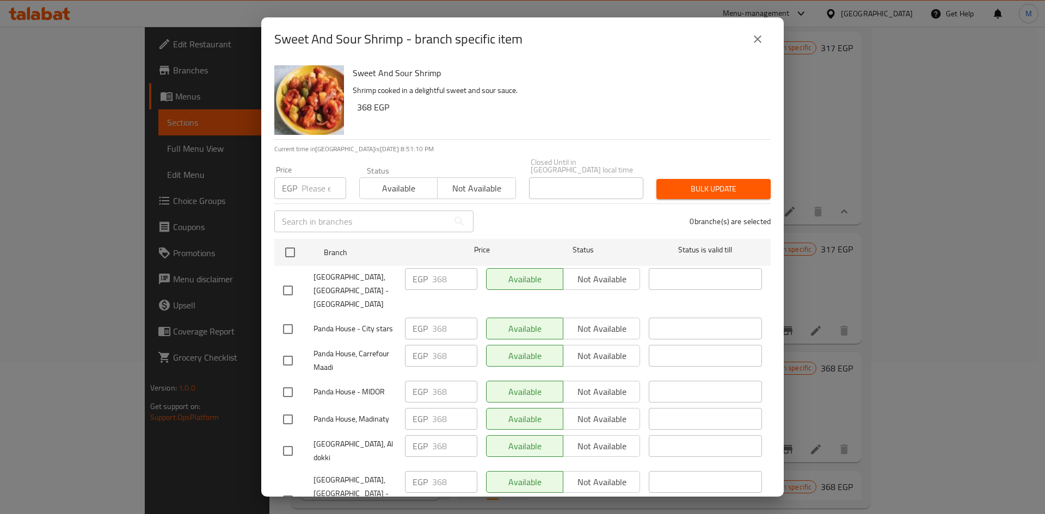
click at [361, 101] on h6 "368 EGP" at bounding box center [559, 107] width 405 height 15
copy h6 "368"
click at [761, 42] on icon "close" at bounding box center [758, 39] width 8 height 8
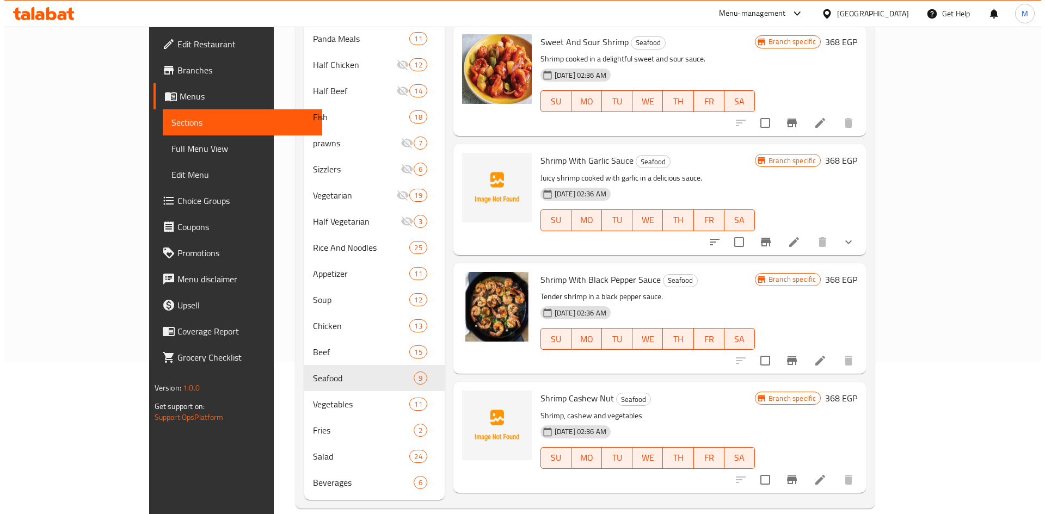
scroll to position [510, 0]
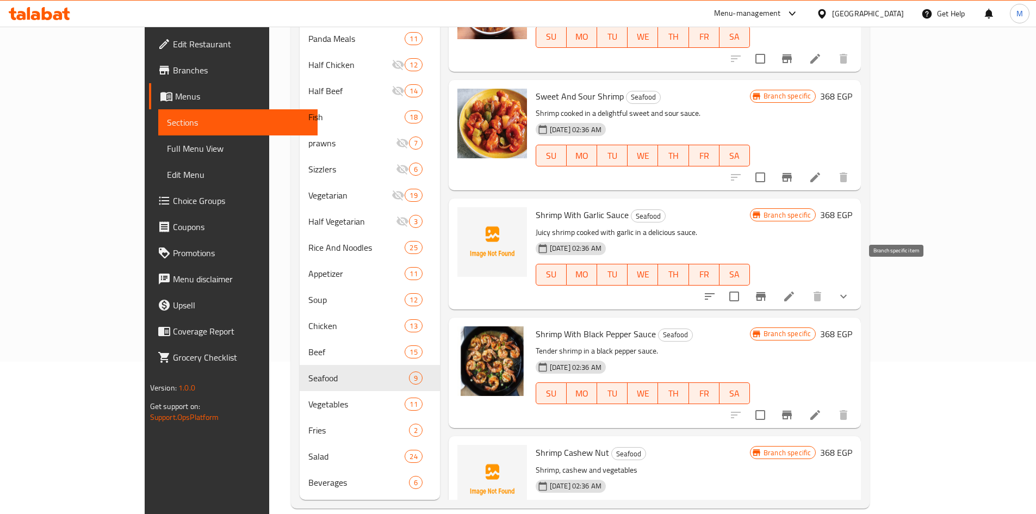
click at [766, 292] on icon "Branch-specific-item" at bounding box center [761, 296] width 10 height 9
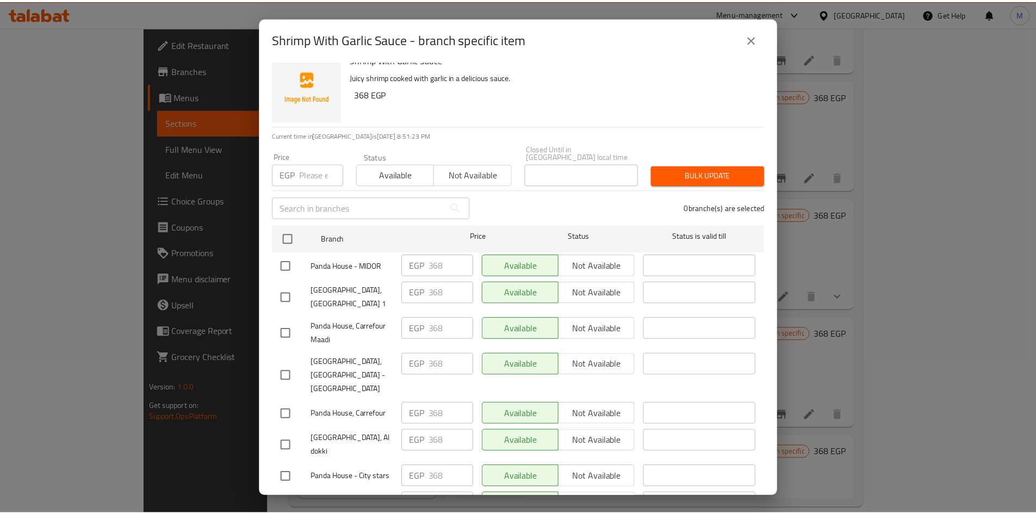
scroll to position [0, 0]
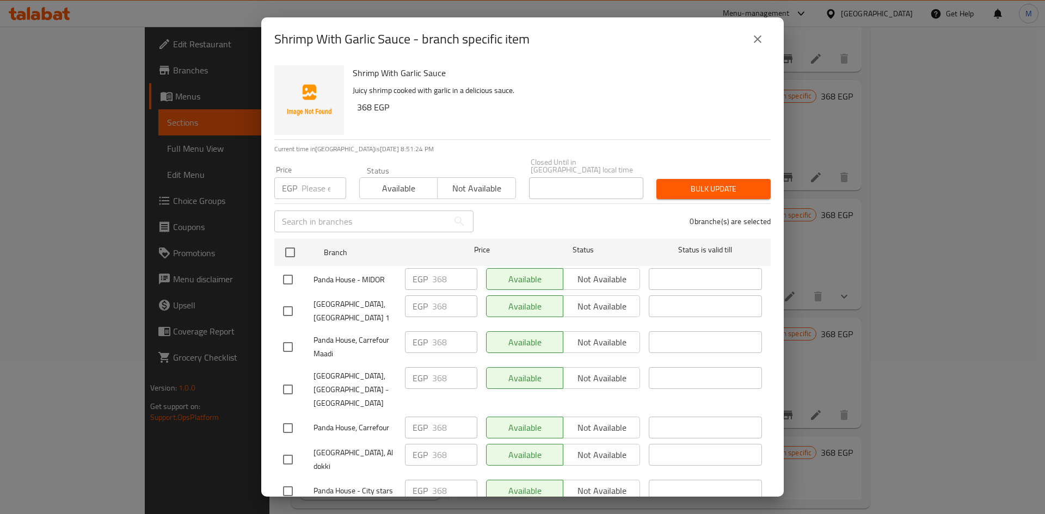
click at [755, 46] on button "close" at bounding box center [757, 39] width 26 height 26
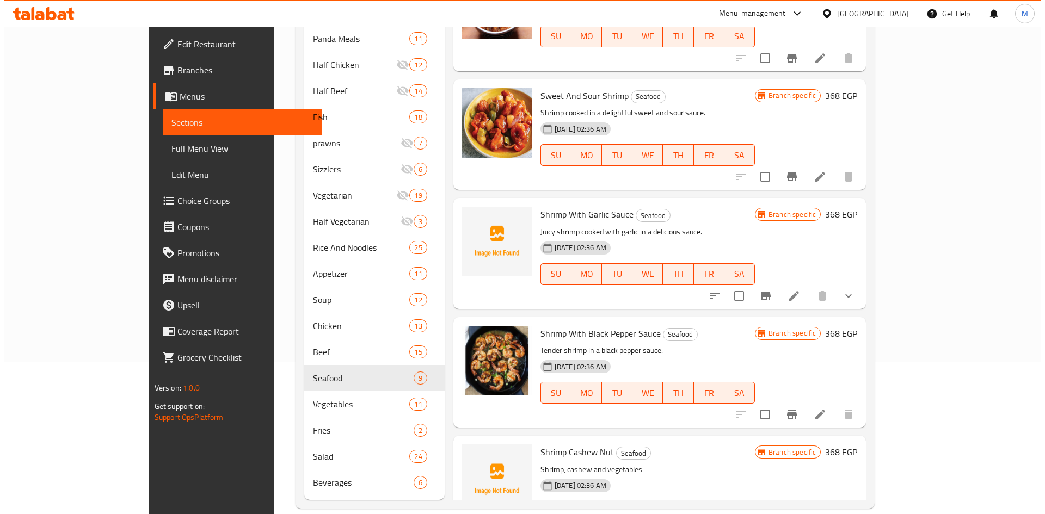
scroll to position [510, 0]
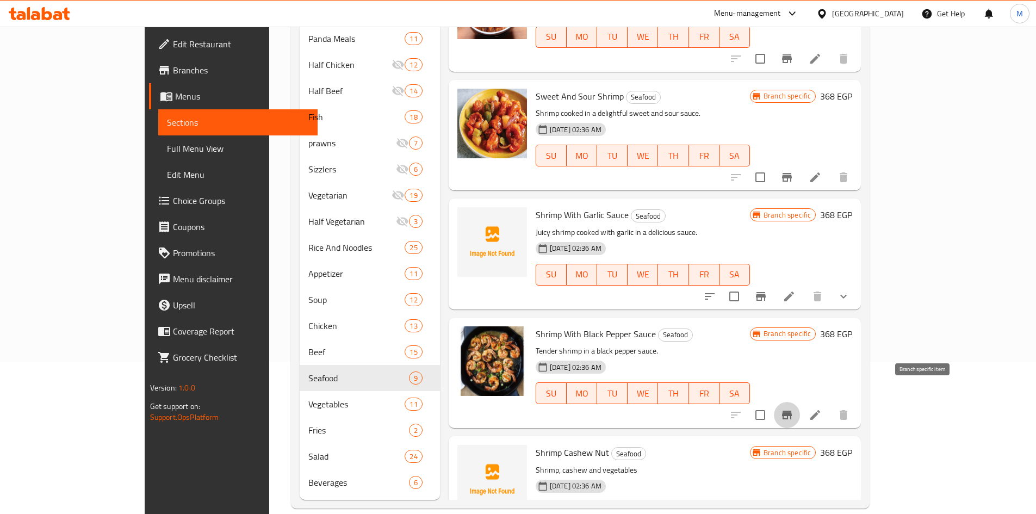
click at [800, 402] on button "Branch-specific-item" at bounding box center [787, 415] width 26 height 26
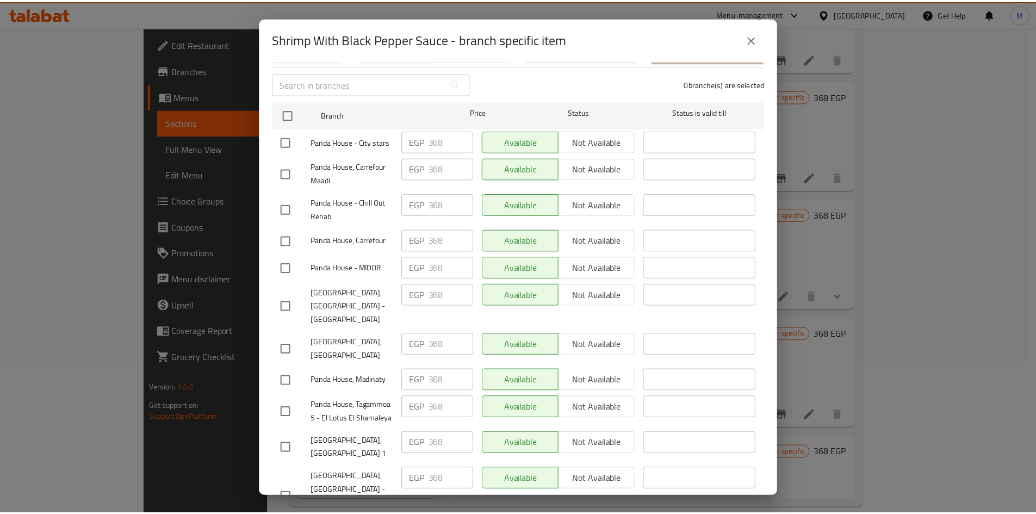
scroll to position [218, 0]
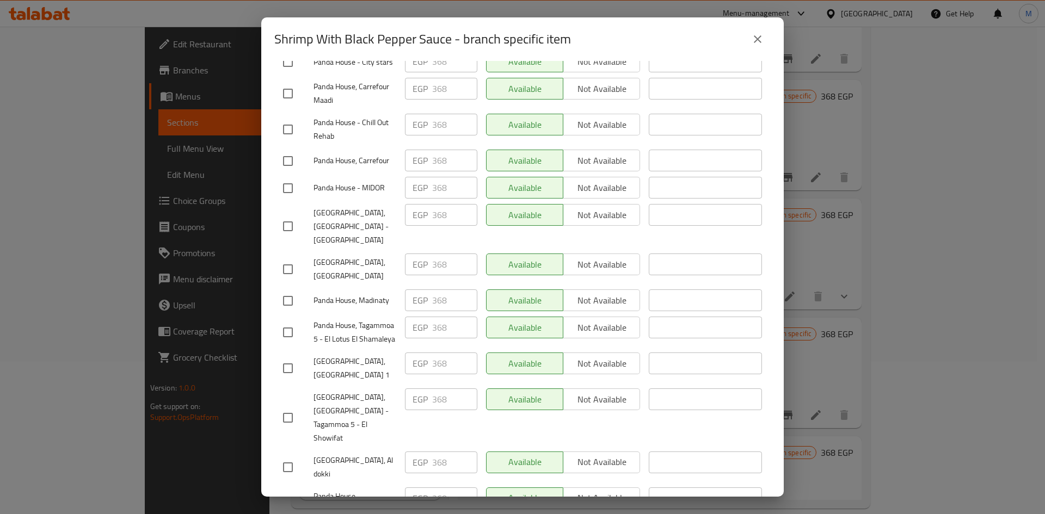
click at [755, 45] on icon "close" at bounding box center [757, 39] width 13 height 13
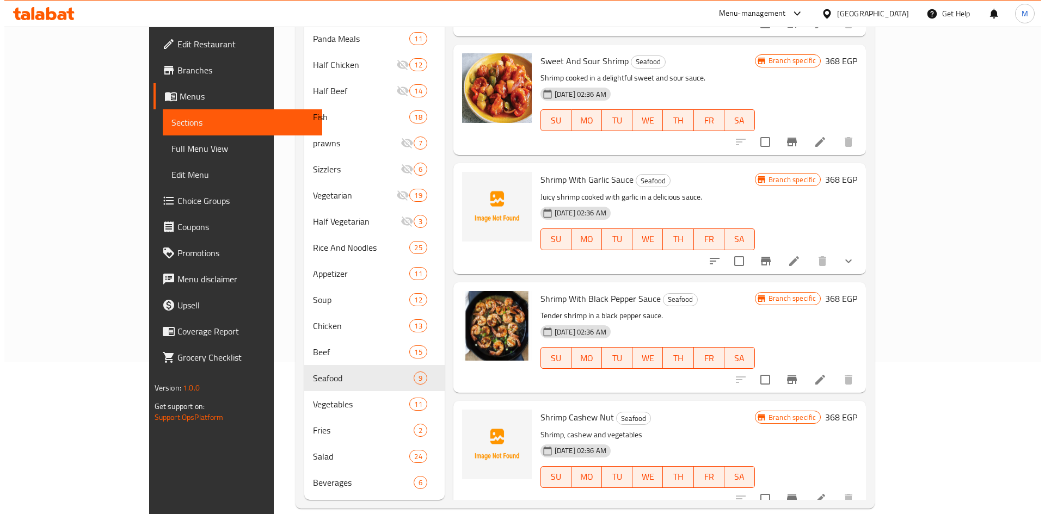
scroll to position [565, 0]
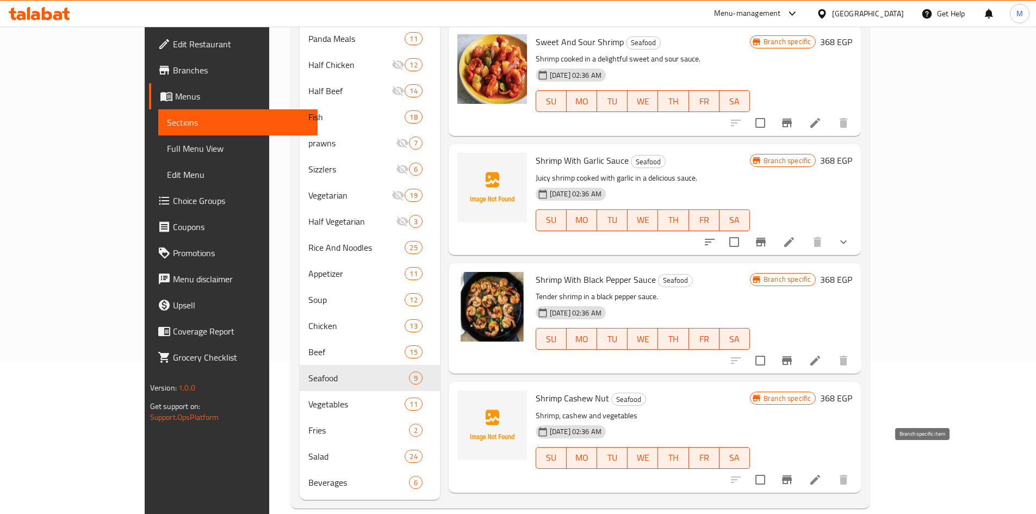
click at [794, 473] on icon "Branch-specific-item" at bounding box center [787, 479] width 13 height 13
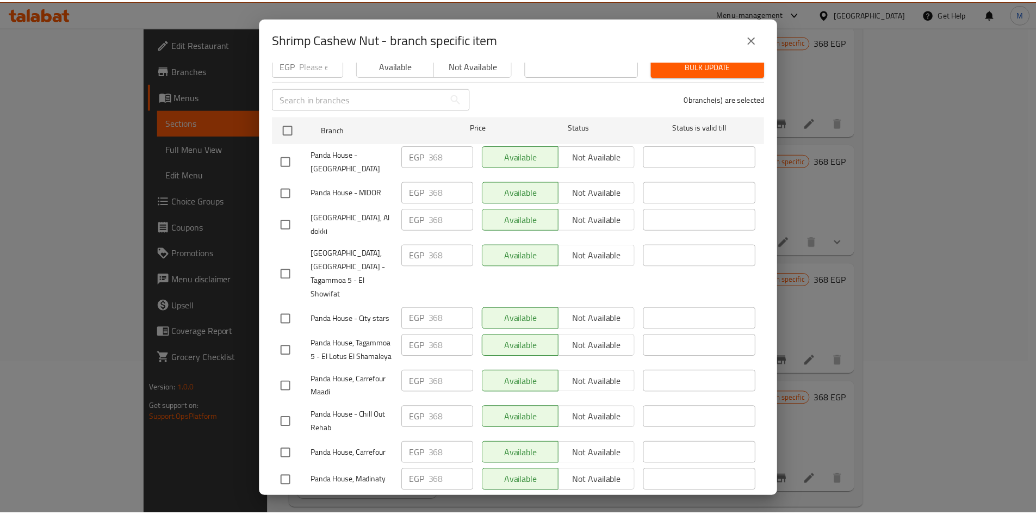
scroll to position [23, 0]
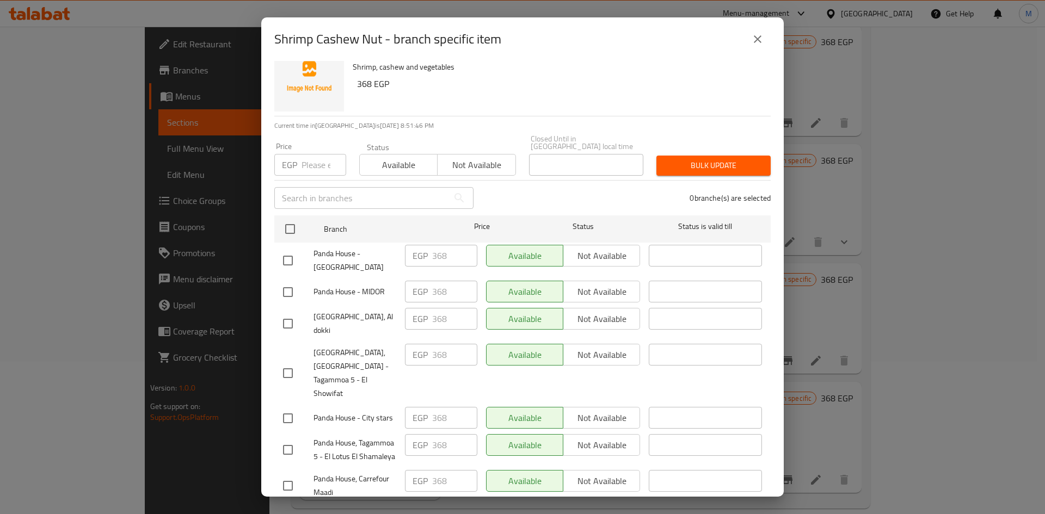
click at [756, 44] on icon "close" at bounding box center [757, 39] width 13 height 13
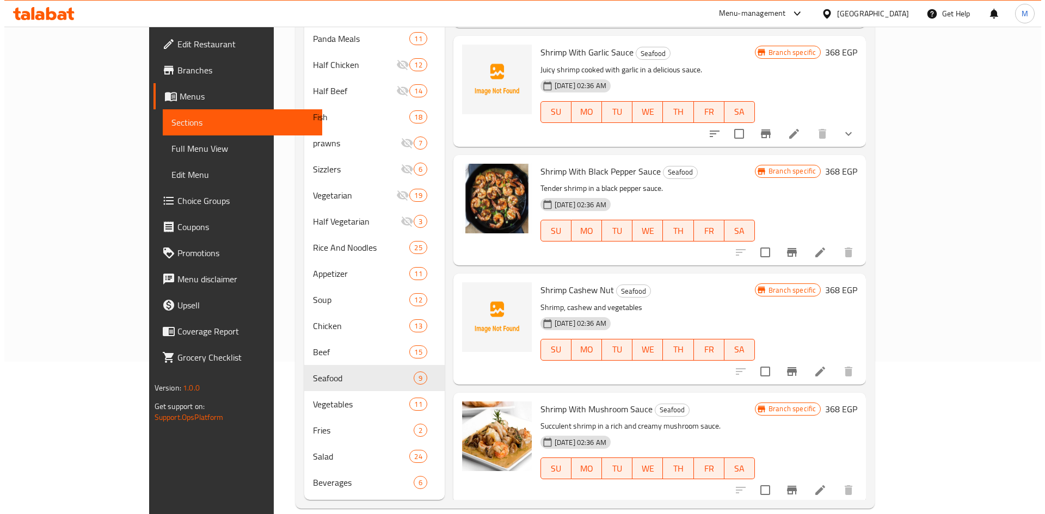
scroll to position [674, 0]
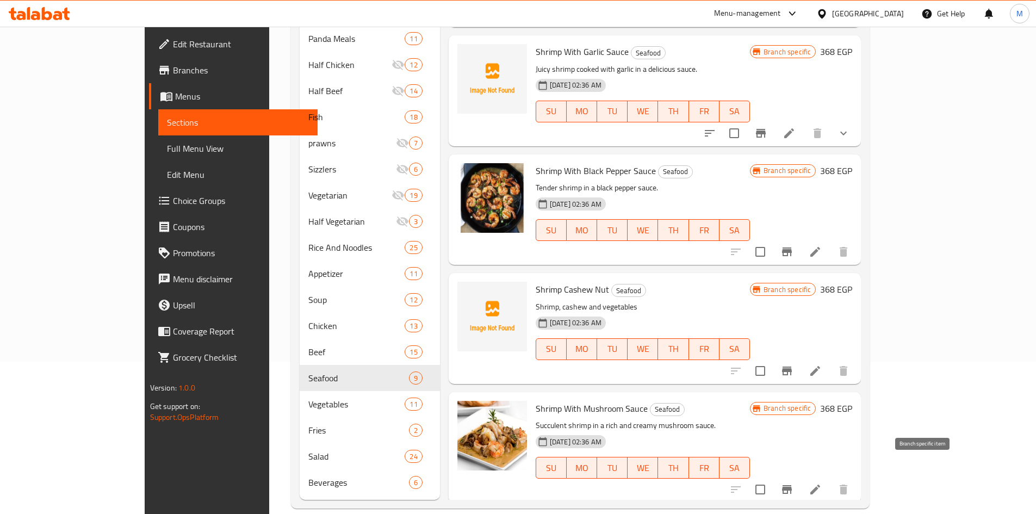
click at [800, 477] on button "Branch-specific-item" at bounding box center [787, 490] width 26 height 26
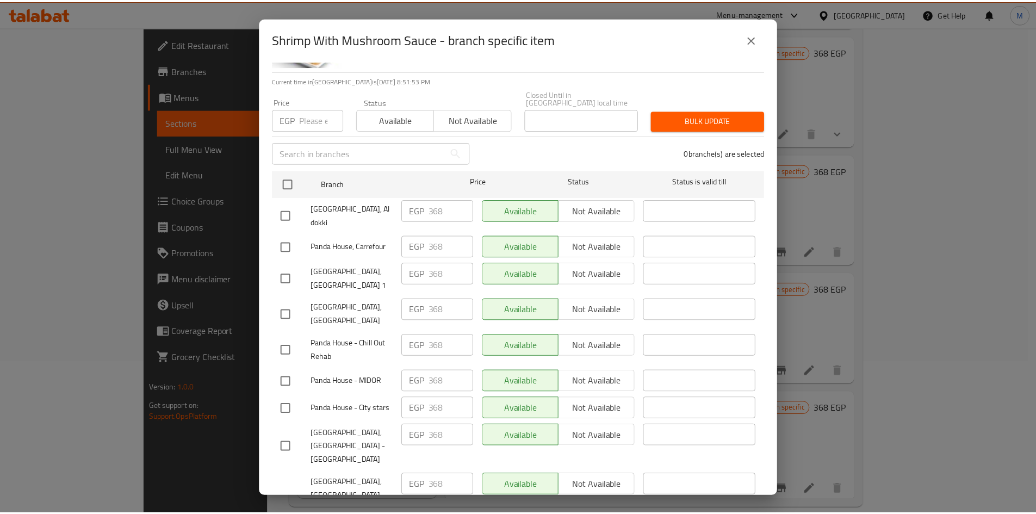
scroll to position [0, 0]
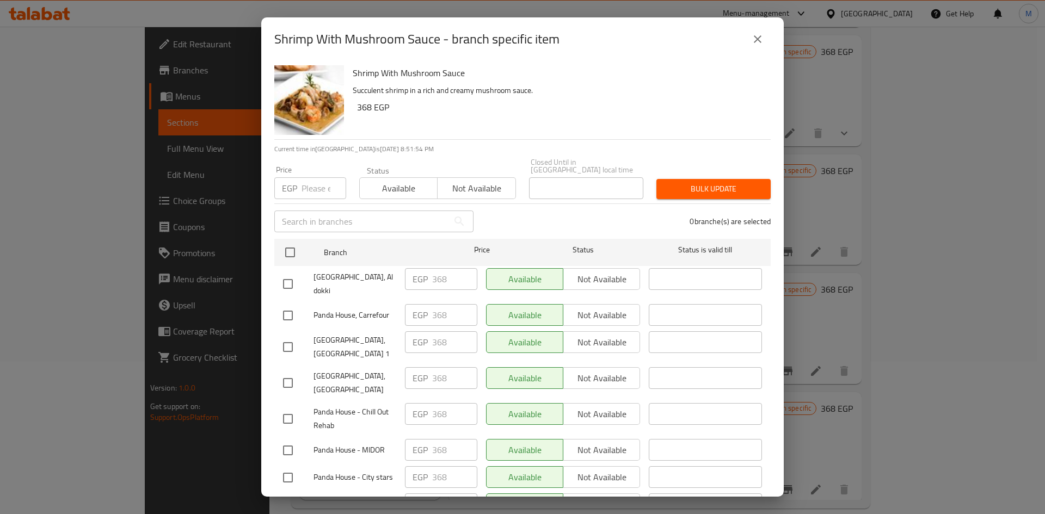
click at [753, 39] on icon "close" at bounding box center [757, 39] width 13 height 13
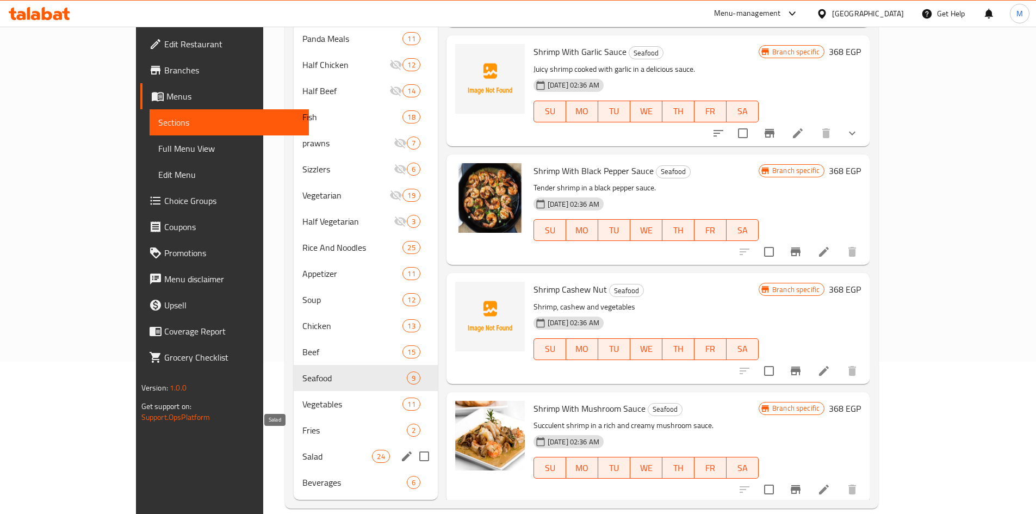
click at [303, 450] on span "Salad" at bounding box center [338, 456] width 70 height 13
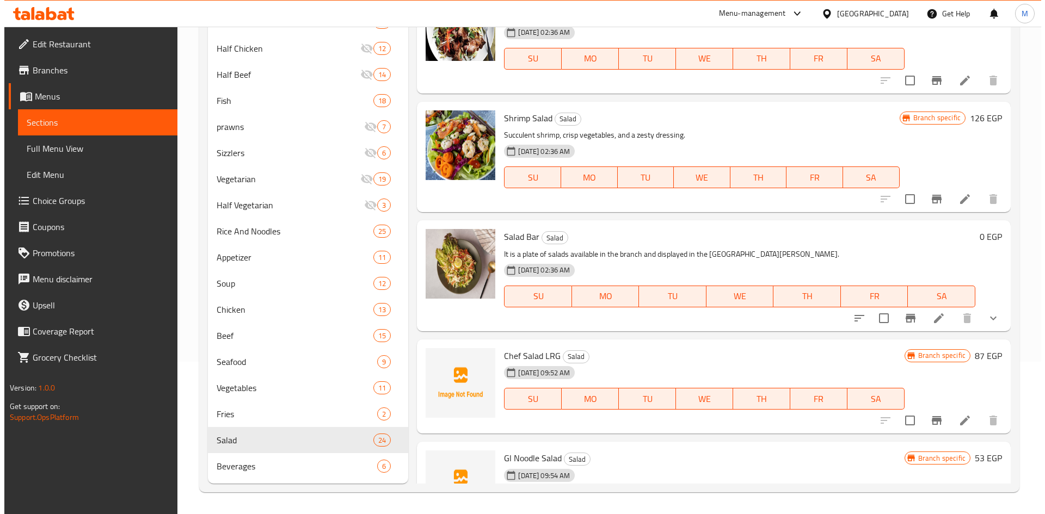
scroll to position [163, 0]
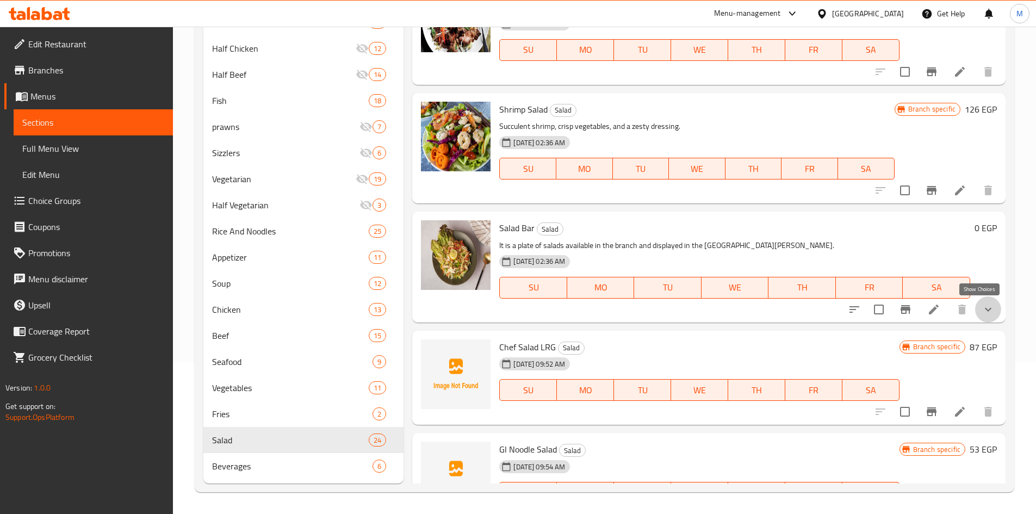
click at [985, 311] on icon "show more" at bounding box center [988, 309] width 13 height 13
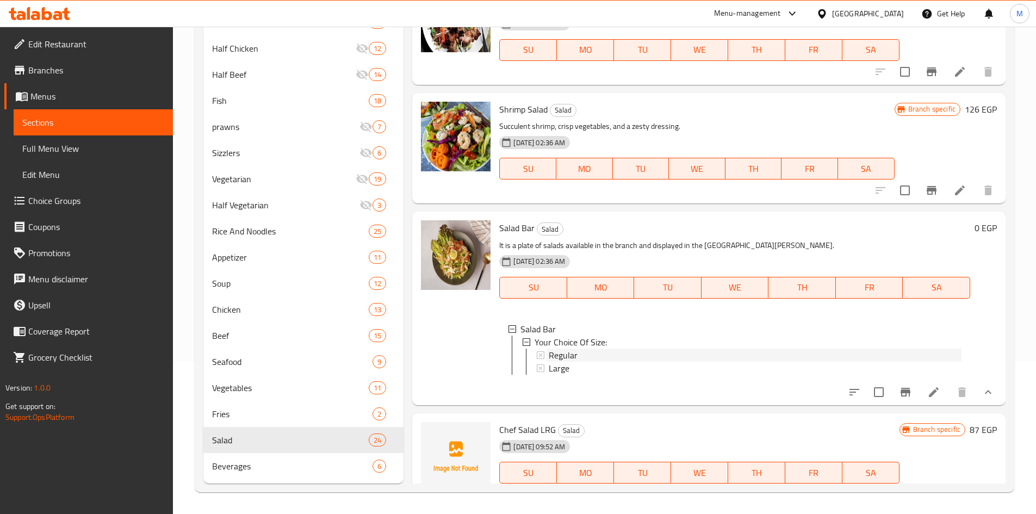
click at [579, 353] on div "Regular" at bounding box center [755, 355] width 413 height 13
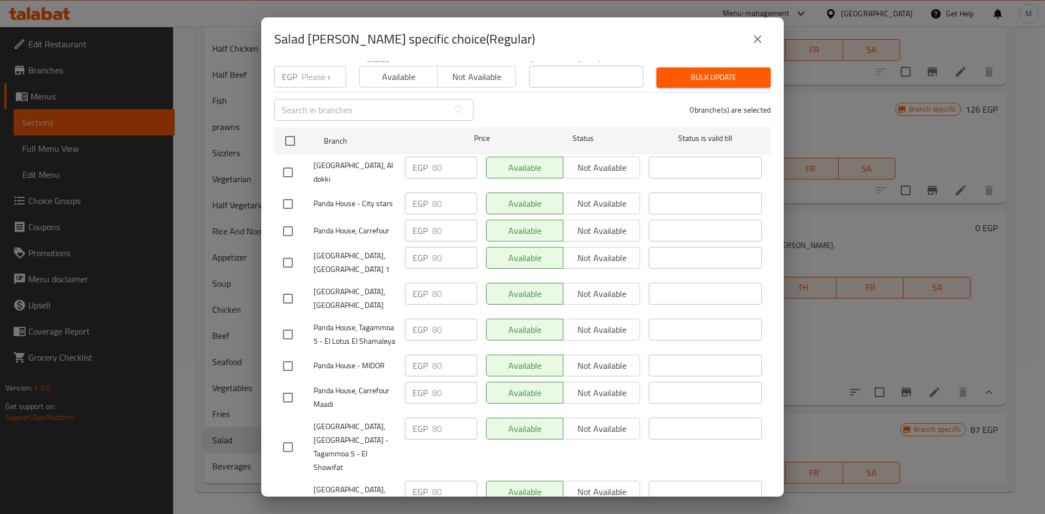
scroll to position [0, 0]
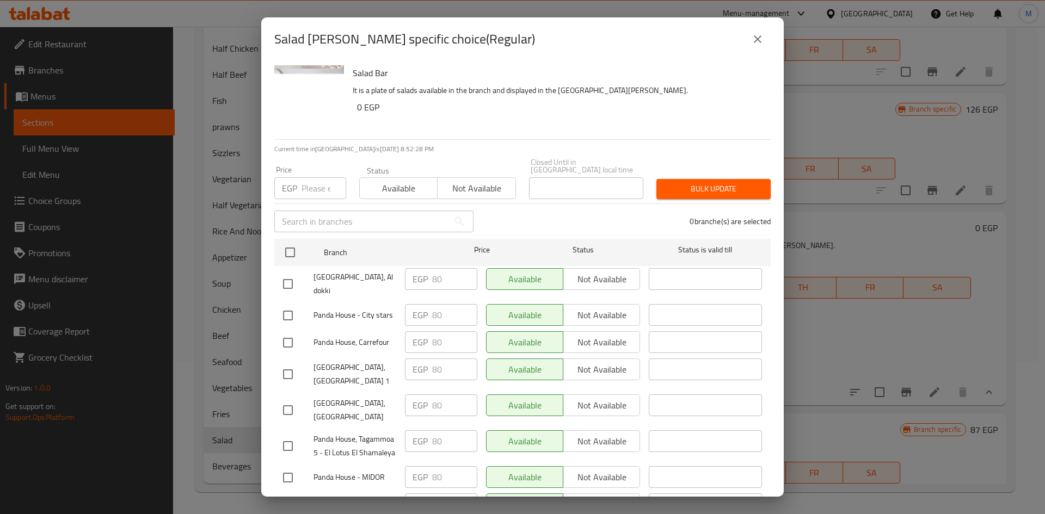
click at [762, 40] on icon "close" at bounding box center [757, 39] width 13 height 13
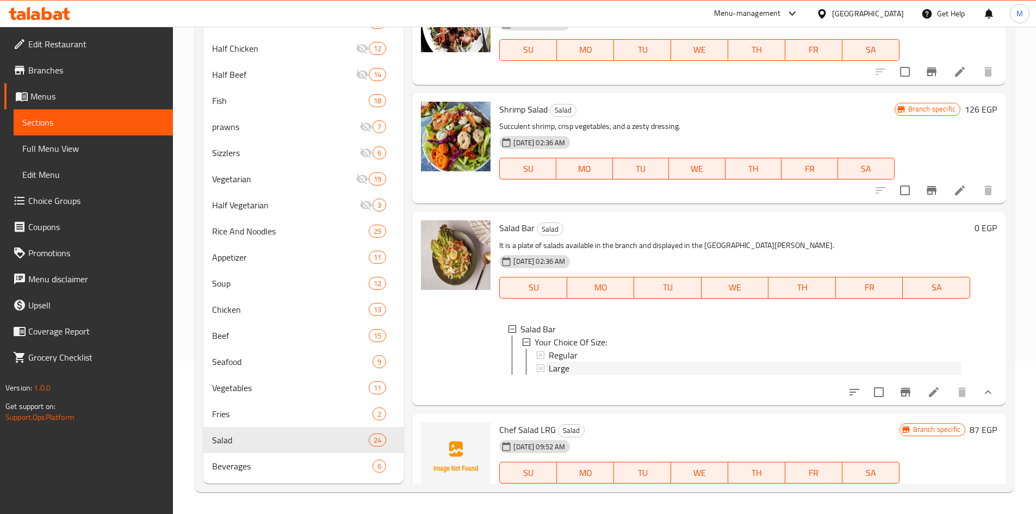
click at [560, 368] on span "Large" at bounding box center [559, 368] width 21 height 13
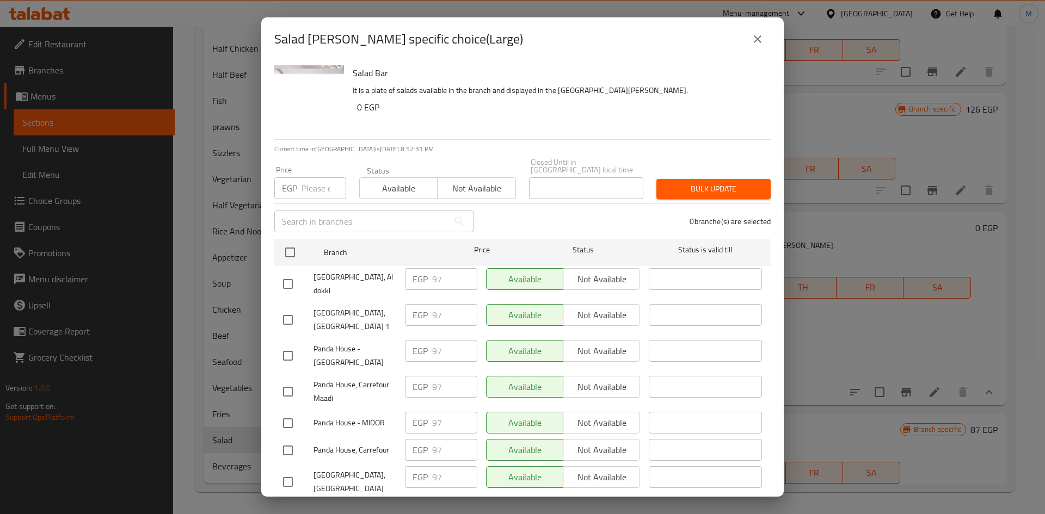
click at [756, 40] on icon "close" at bounding box center [757, 39] width 13 height 13
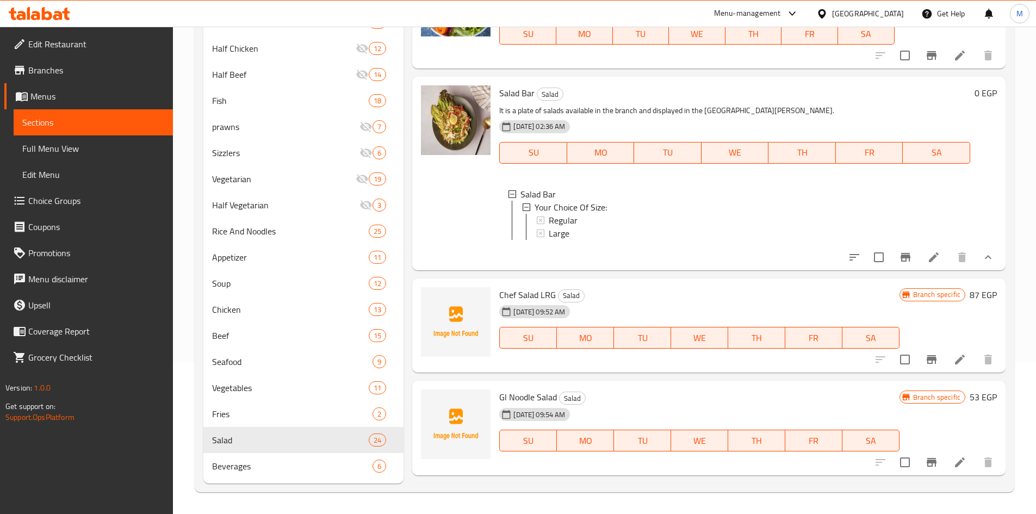
scroll to position [326, 0]
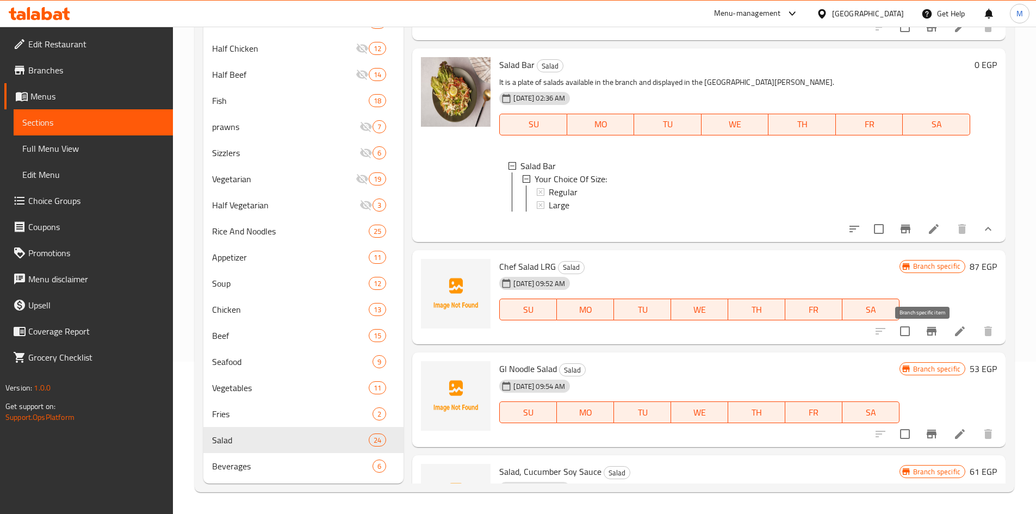
click at [925, 338] on icon "Branch-specific-item" at bounding box center [931, 331] width 13 height 13
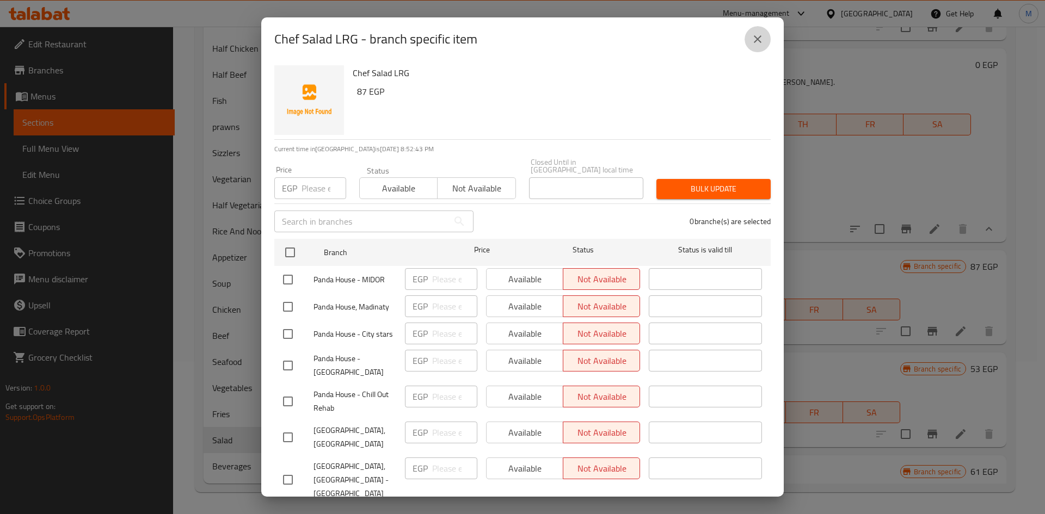
click at [756, 38] on icon "close" at bounding box center [758, 39] width 8 height 8
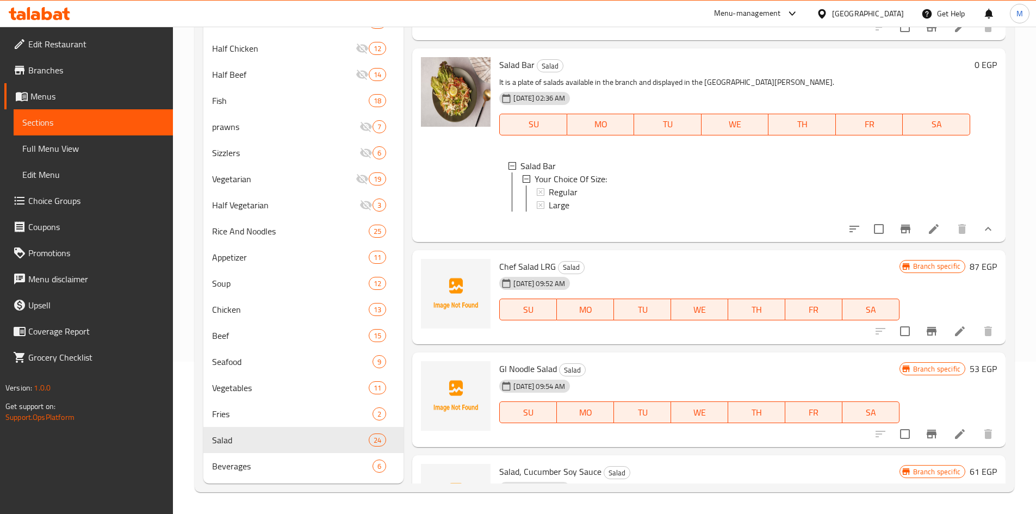
click at [525, 275] on span "Chef Salad LRG" at bounding box center [527, 266] width 57 height 16
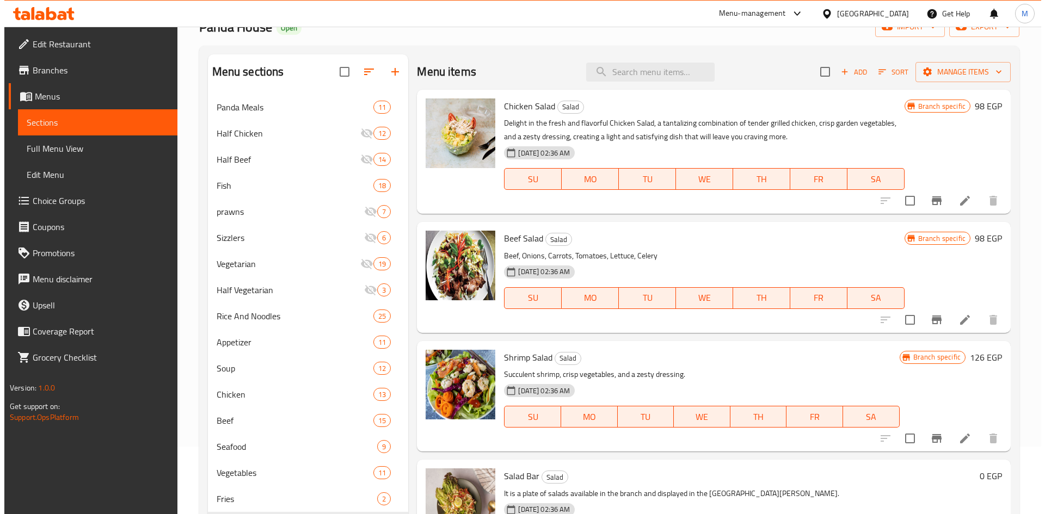
scroll to position [0, 0]
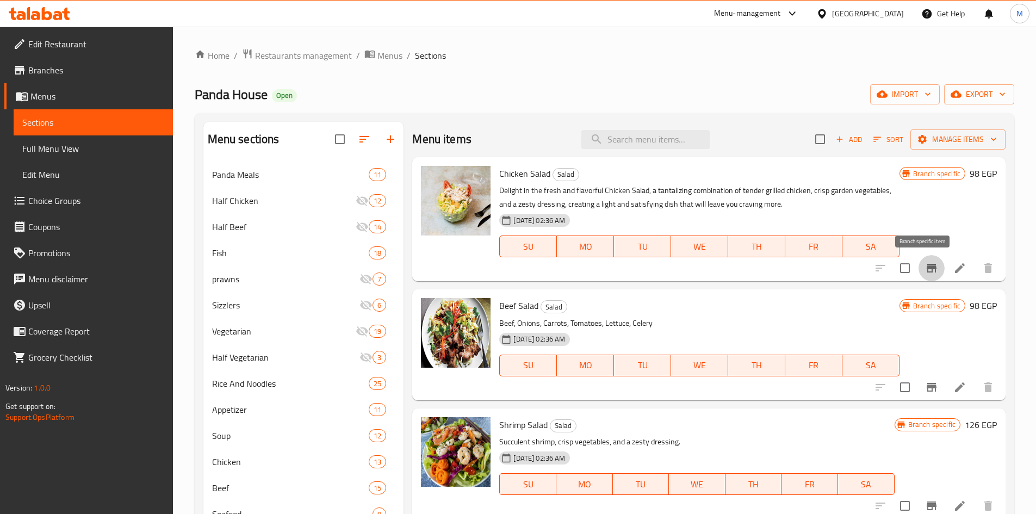
click at [927, 268] on icon "Branch-specific-item" at bounding box center [932, 268] width 10 height 9
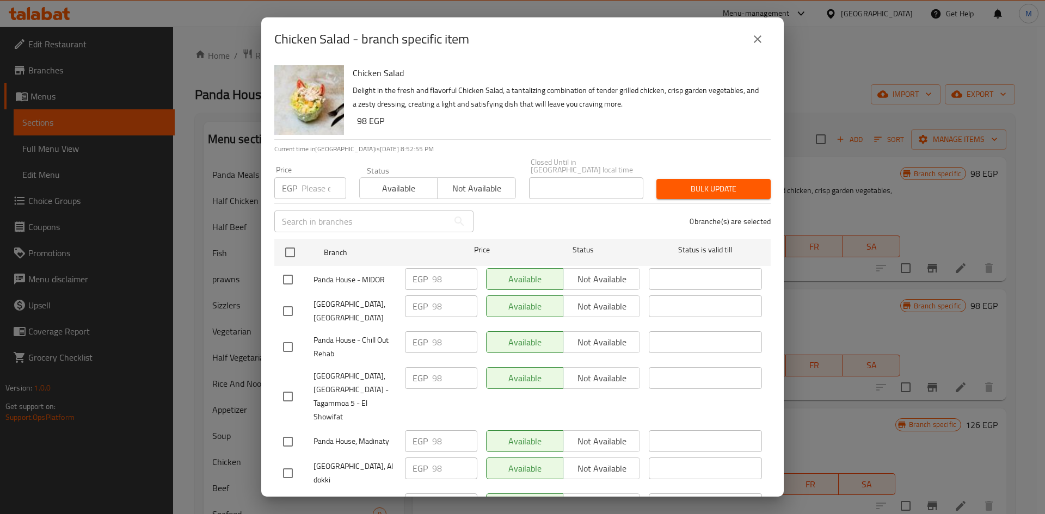
click at [757, 40] on icon "close" at bounding box center [758, 39] width 8 height 8
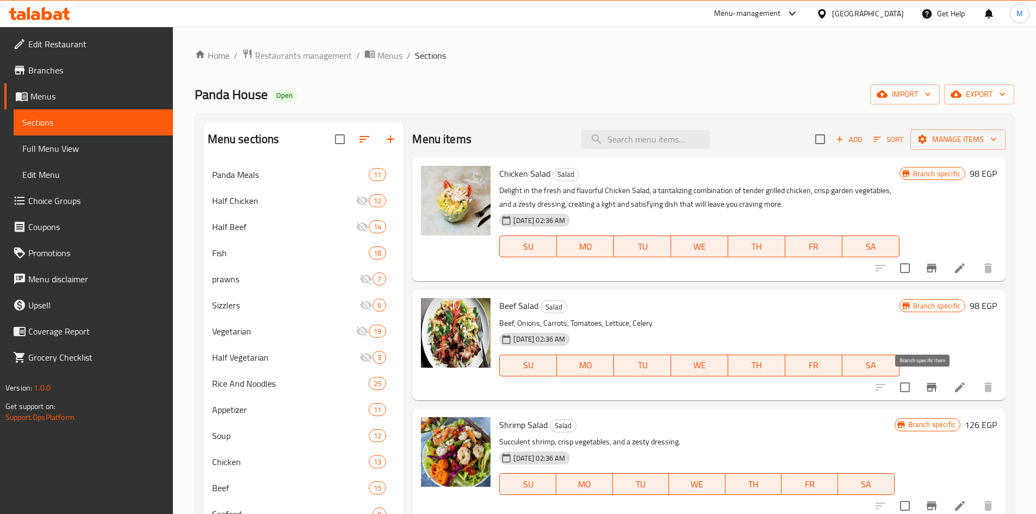
click at [927, 391] on icon "Branch-specific-item" at bounding box center [932, 387] width 10 height 9
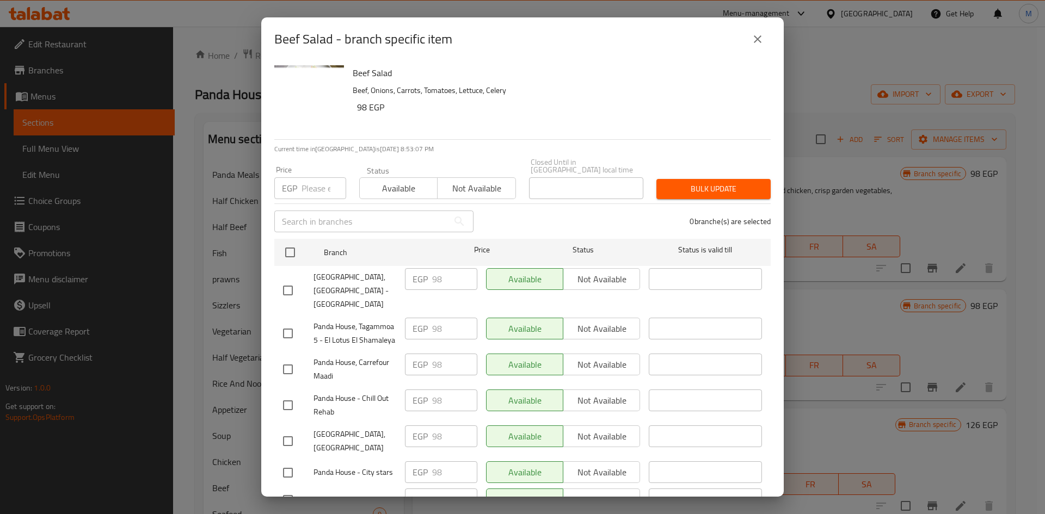
click at [751, 40] on icon "close" at bounding box center [757, 39] width 13 height 13
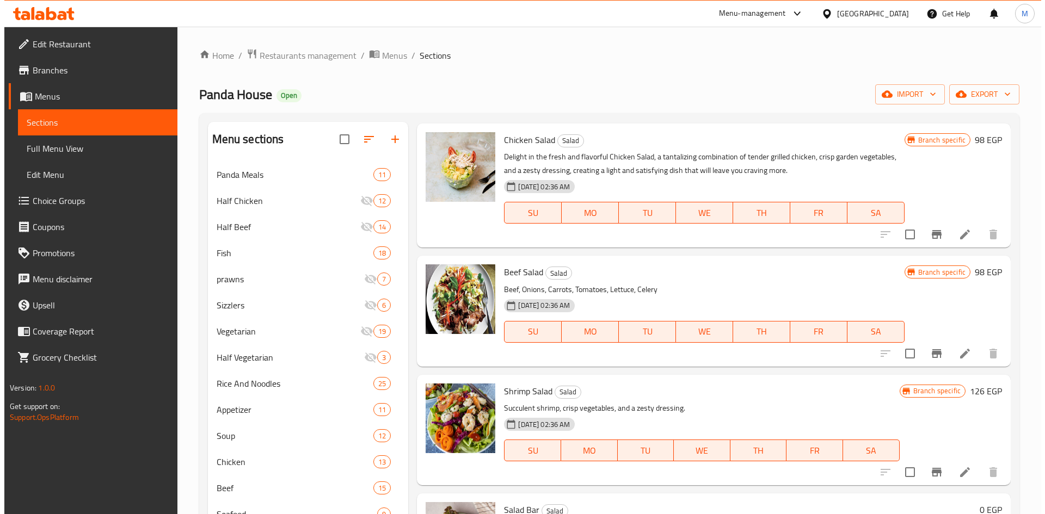
scroll to position [109, 0]
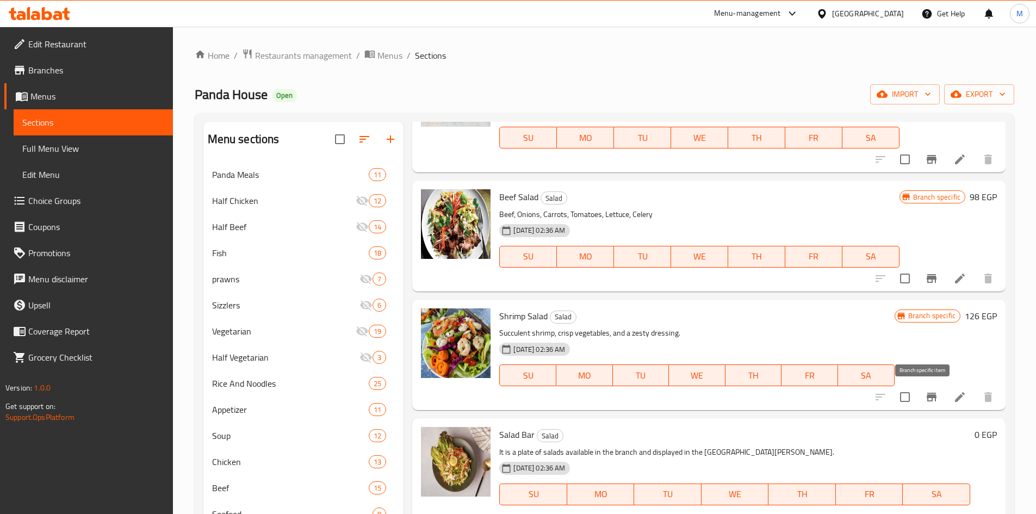
click at [919, 394] on button "Branch-specific-item" at bounding box center [932, 397] width 26 height 26
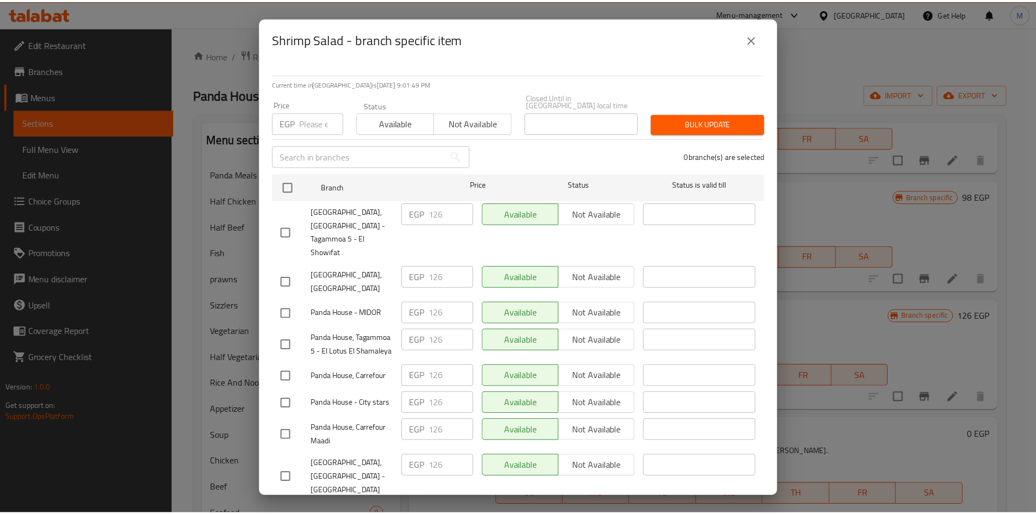
scroll to position [0, 0]
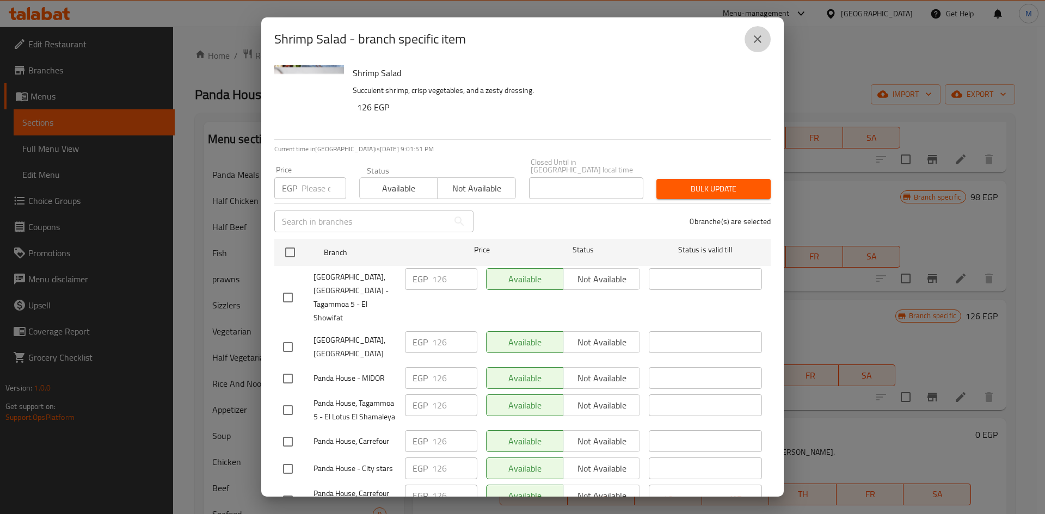
click at [767, 41] on button "close" at bounding box center [757, 39] width 26 height 26
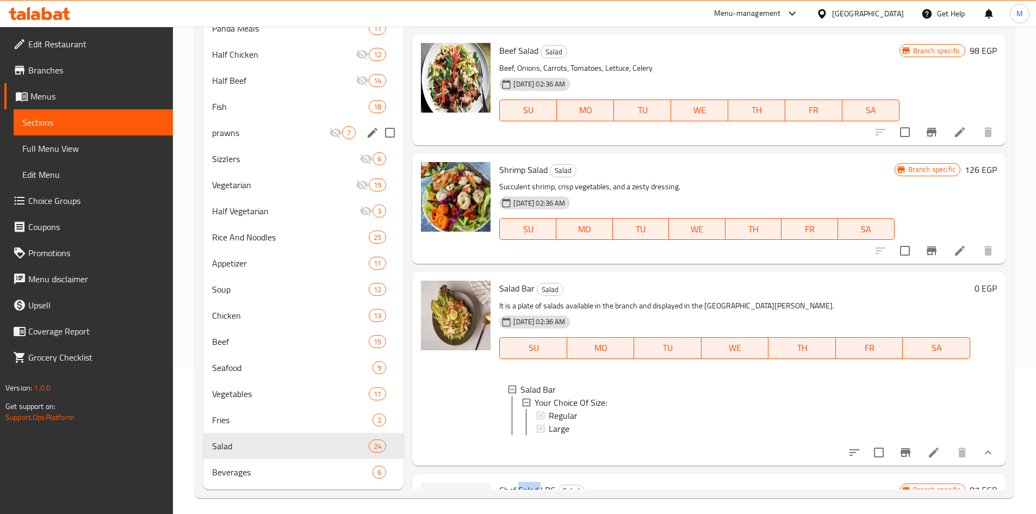
scroll to position [152, 0]
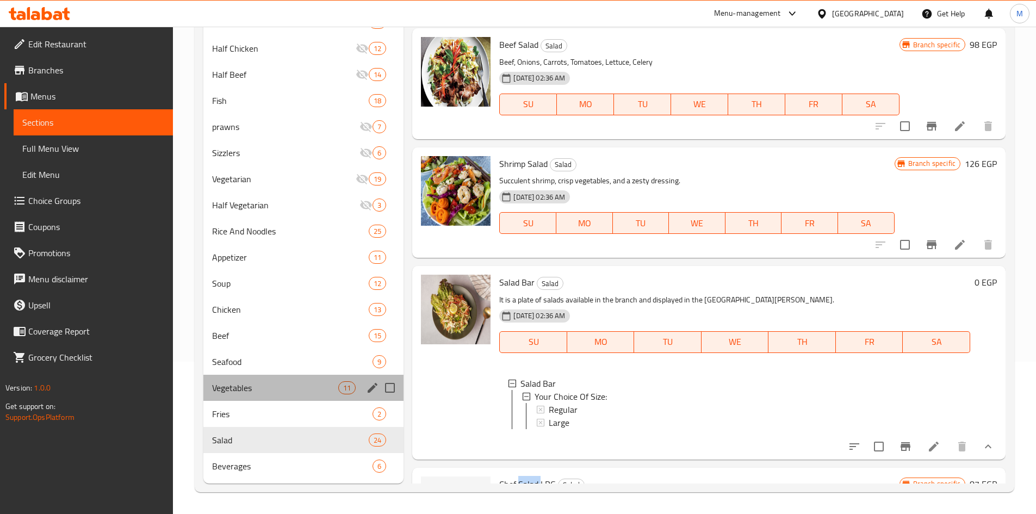
click at [282, 380] on div "Vegetables 11" at bounding box center [303, 388] width 201 height 26
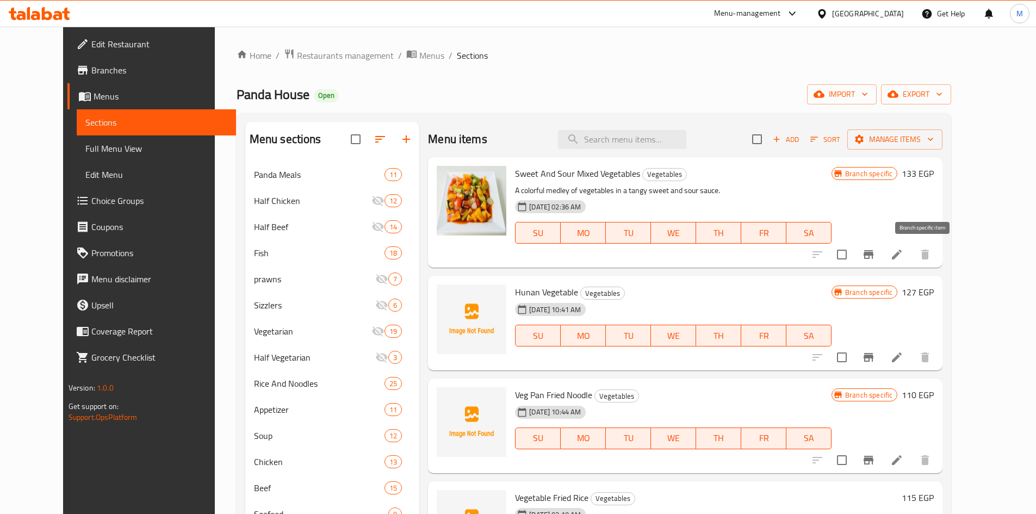
click at [874, 258] on icon "Branch-specific-item" at bounding box center [869, 254] width 10 height 9
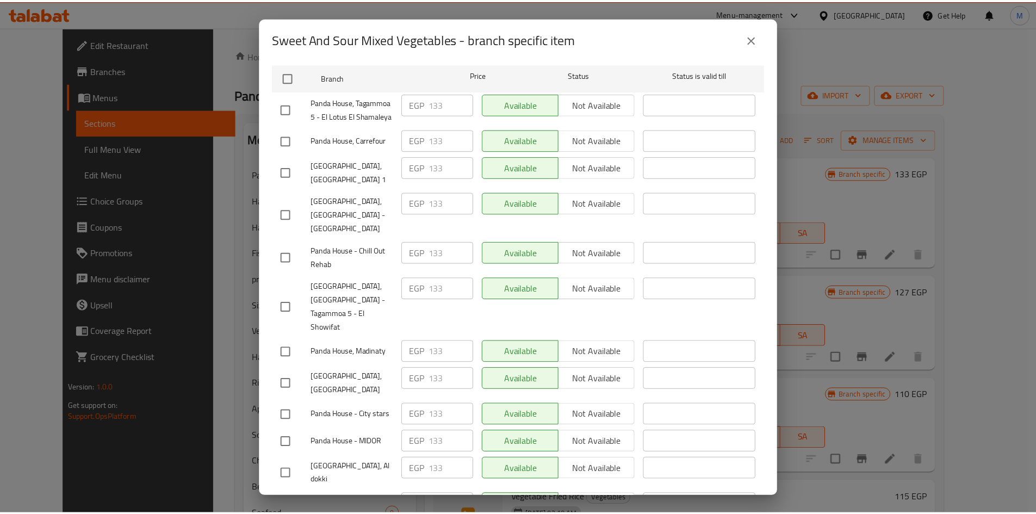
scroll to position [241, 0]
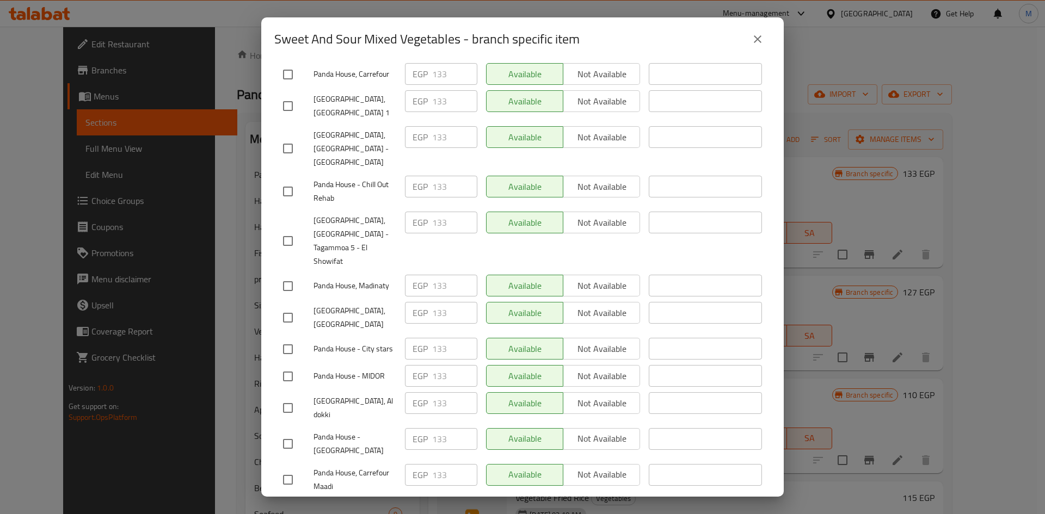
click at [764, 36] on button "close" at bounding box center [757, 39] width 26 height 26
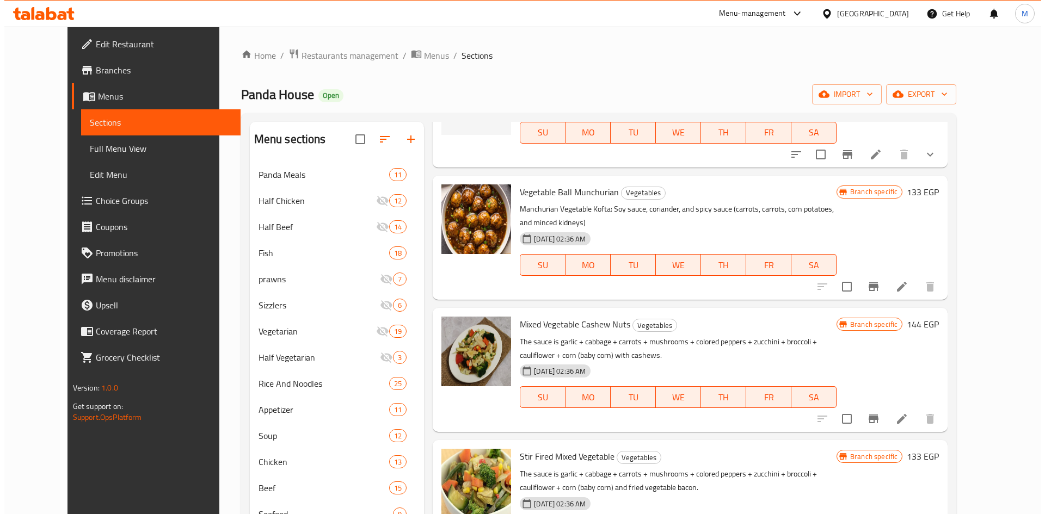
scroll to position [544, 0]
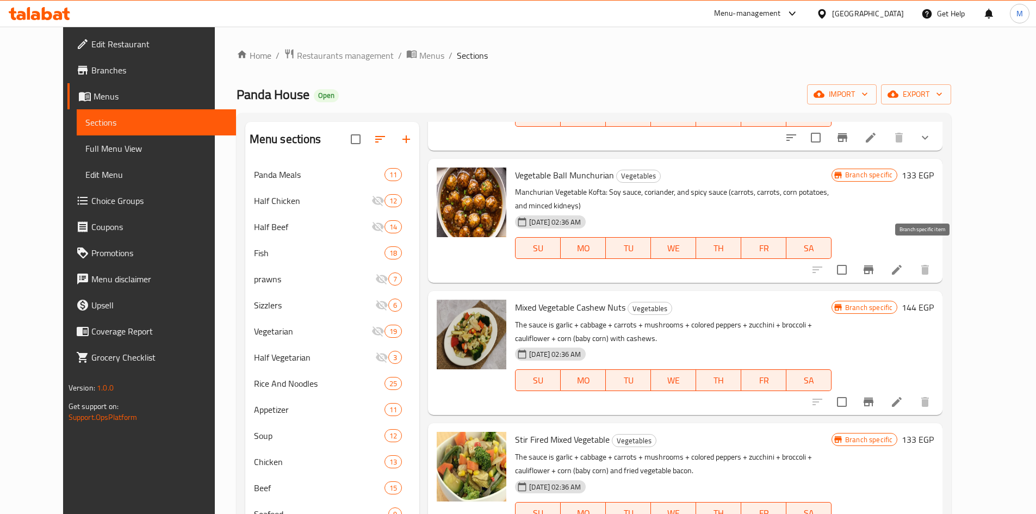
click at [882, 264] on button "Branch-specific-item" at bounding box center [869, 270] width 26 height 26
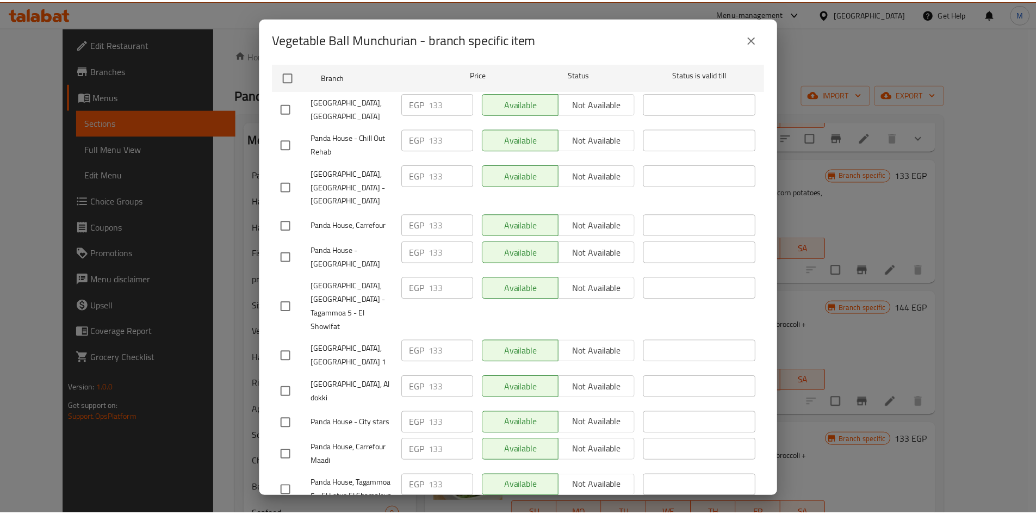
scroll to position [241, 0]
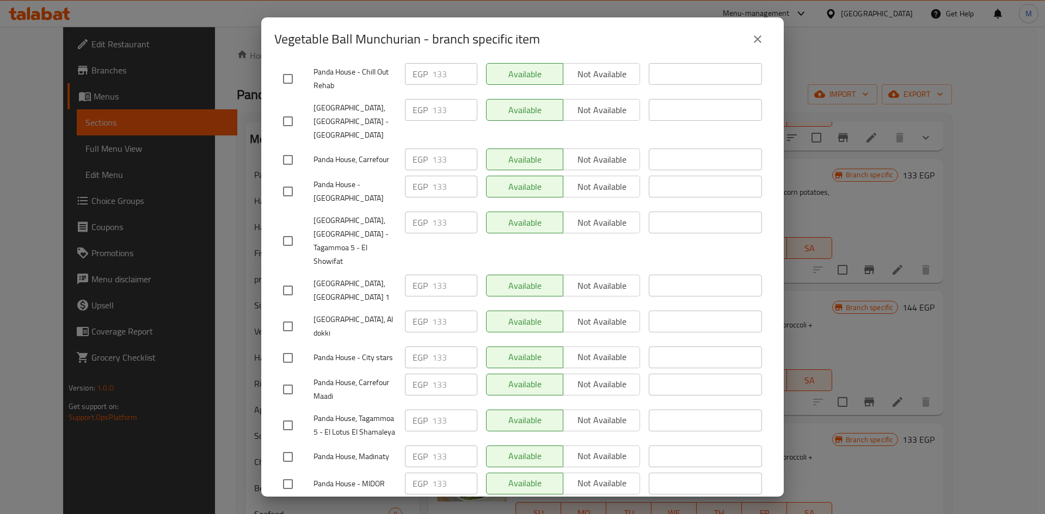
click at [758, 35] on icon "close" at bounding box center [757, 39] width 13 height 13
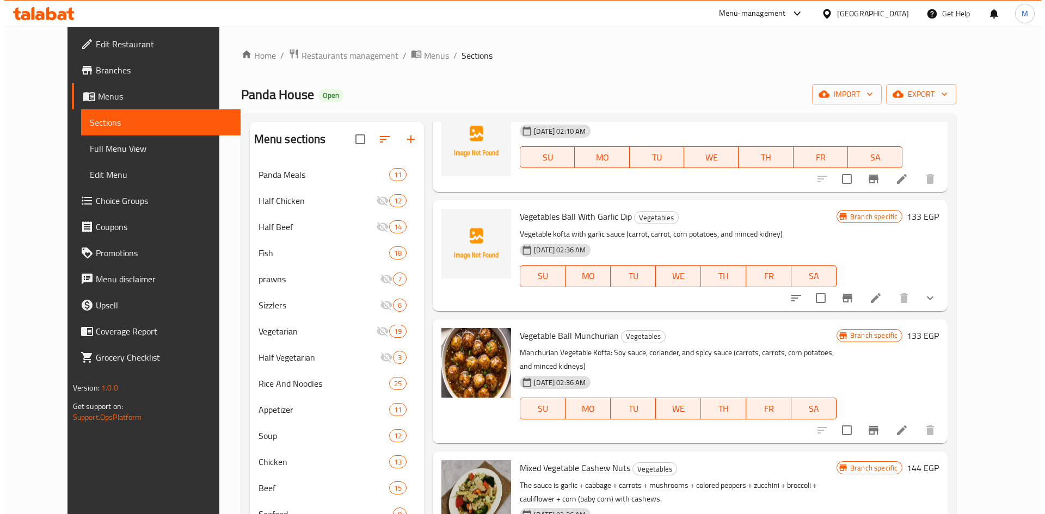
scroll to position [381, 0]
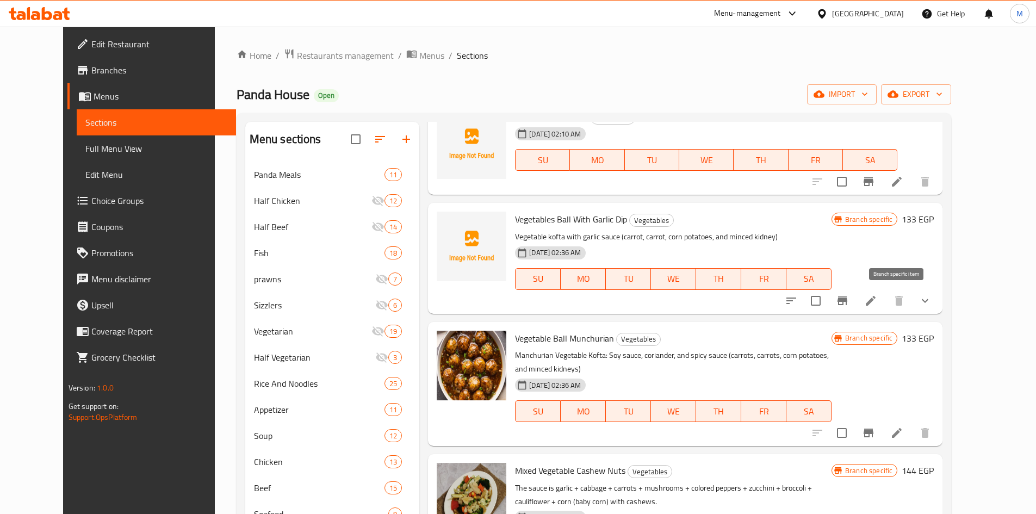
click at [849, 296] on icon "Branch-specific-item" at bounding box center [842, 300] width 13 height 13
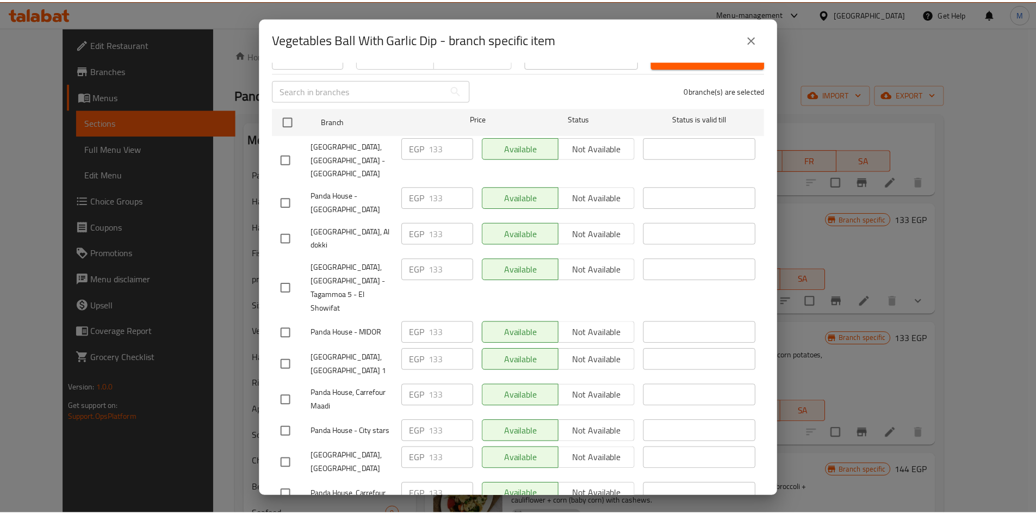
scroll to position [241, 0]
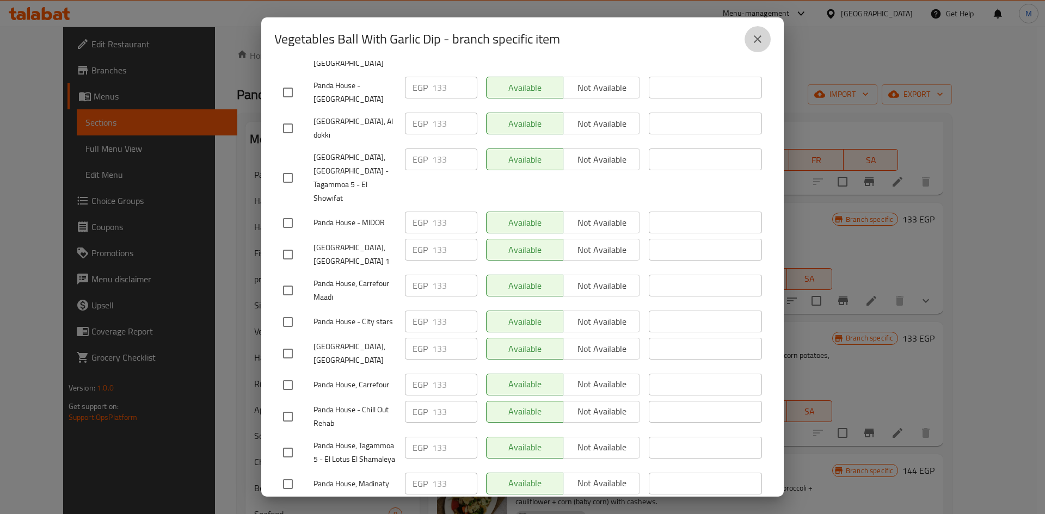
click at [748, 38] on button "close" at bounding box center [757, 39] width 26 height 26
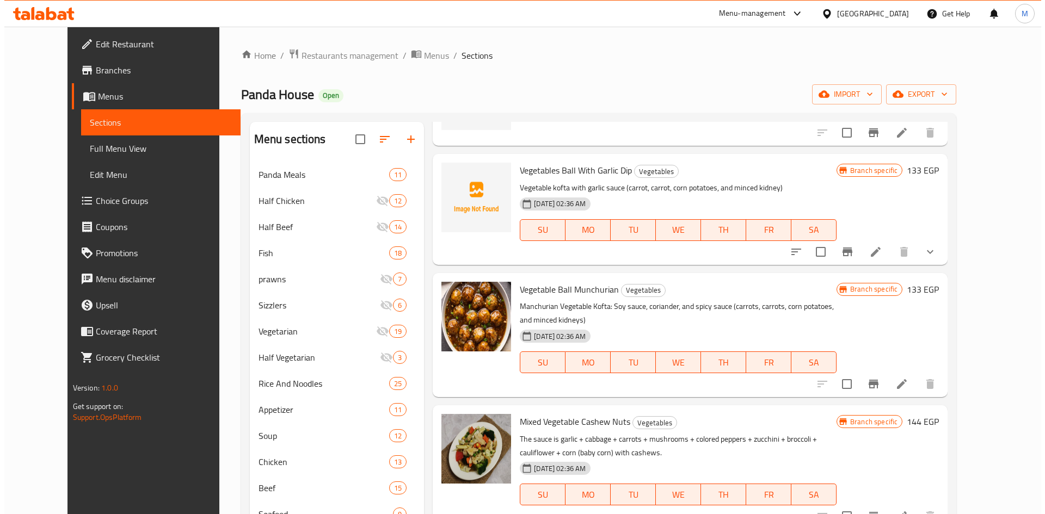
scroll to position [490, 0]
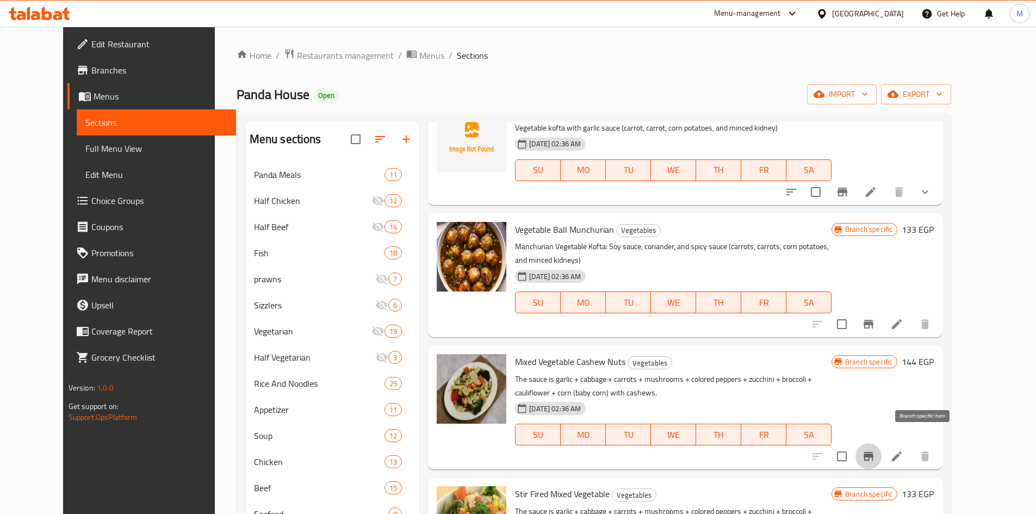
click at [875, 450] on icon "Branch-specific-item" at bounding box center [868, 456] width 13 height 13
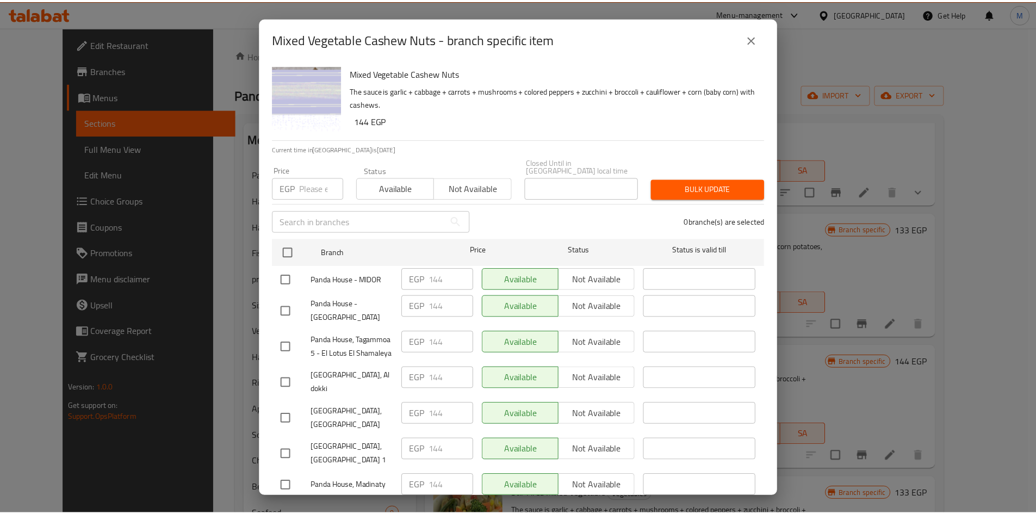
scroll to position [241, 0]
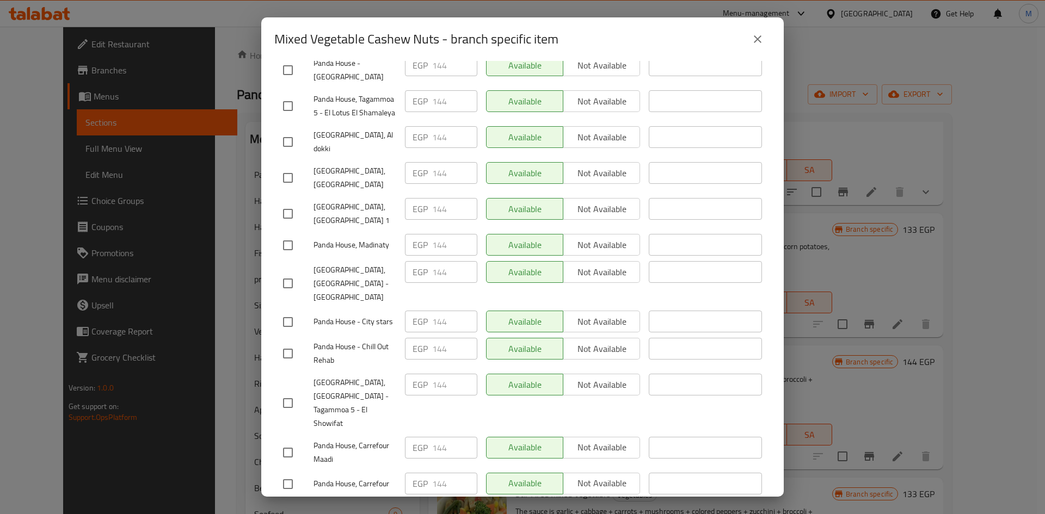
click at [764, 44] on button "close" at bounding box center [757, 39] width 26 height 26
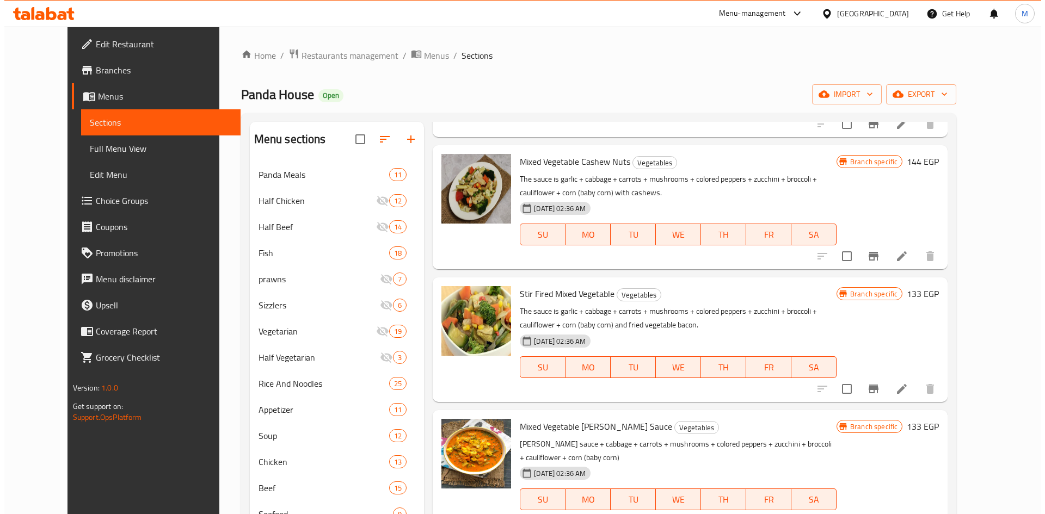
scroll to position [707, 0]
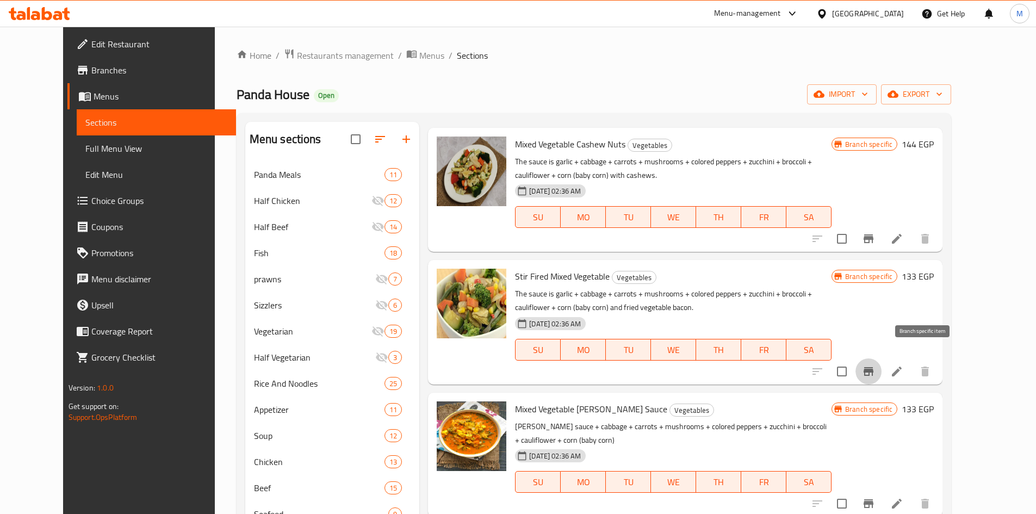
click at [874, 367] on icon "Branch-specific-item" at bounding box center [869, 371] width 10 height 9
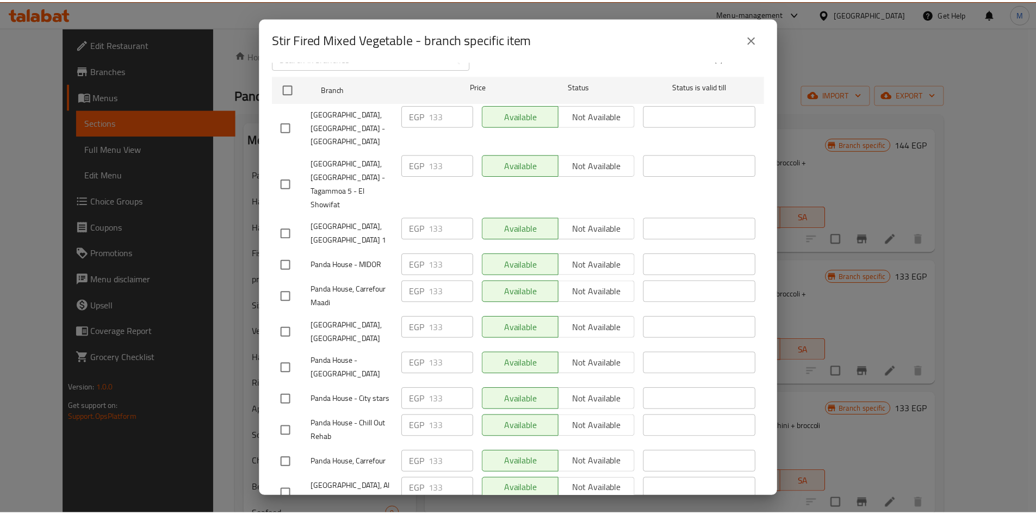
scroll to position [241, 0]
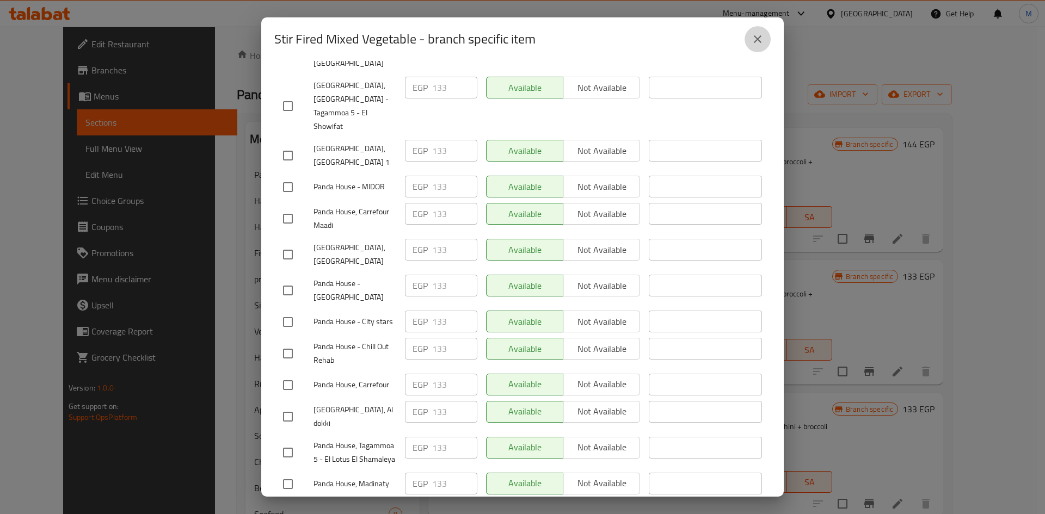
click at [756, 40] on icon "close" at bounding box center [758, 39] width 8 height 8
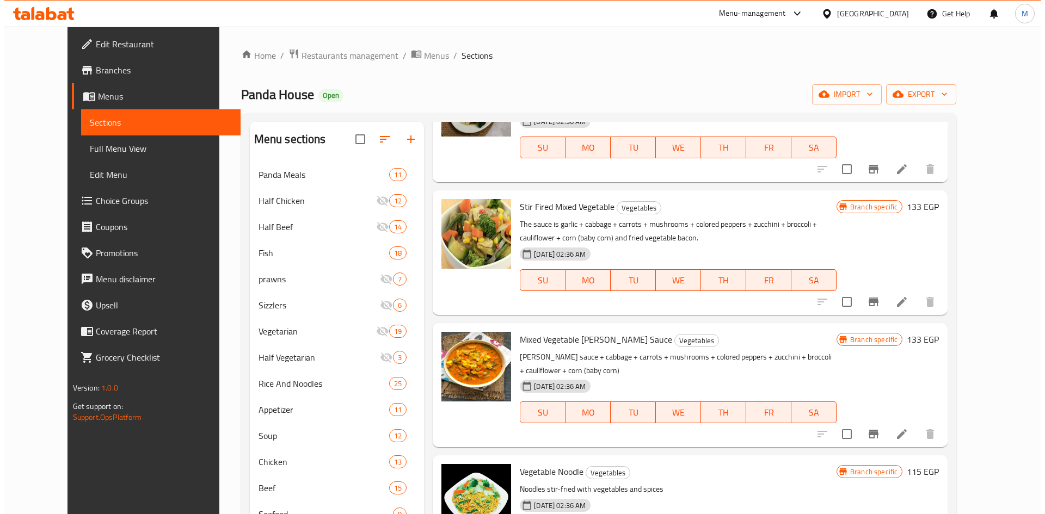
scroll to position [799, 0]
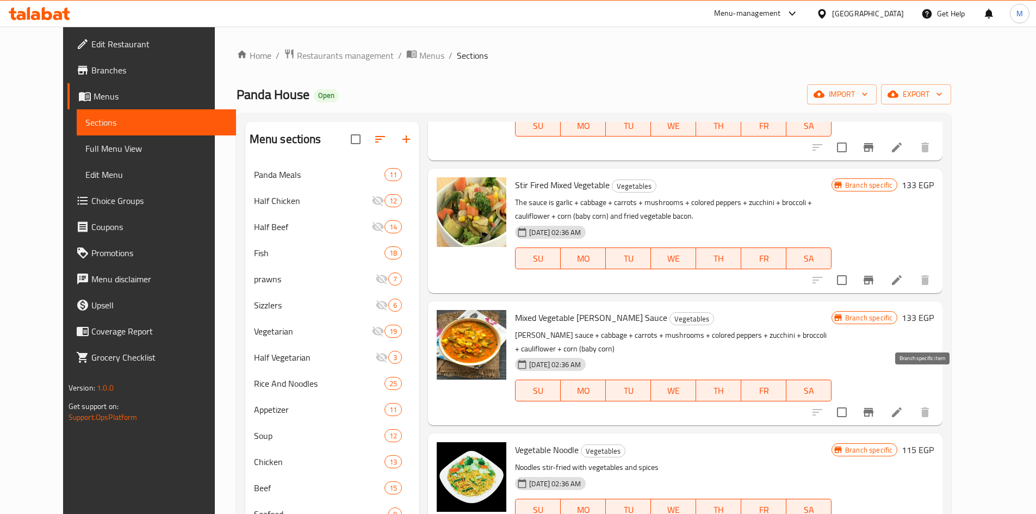
click at [874, 408] on icon "Branch-specific-item" at bounding box center [869, 412] width 10 height 9
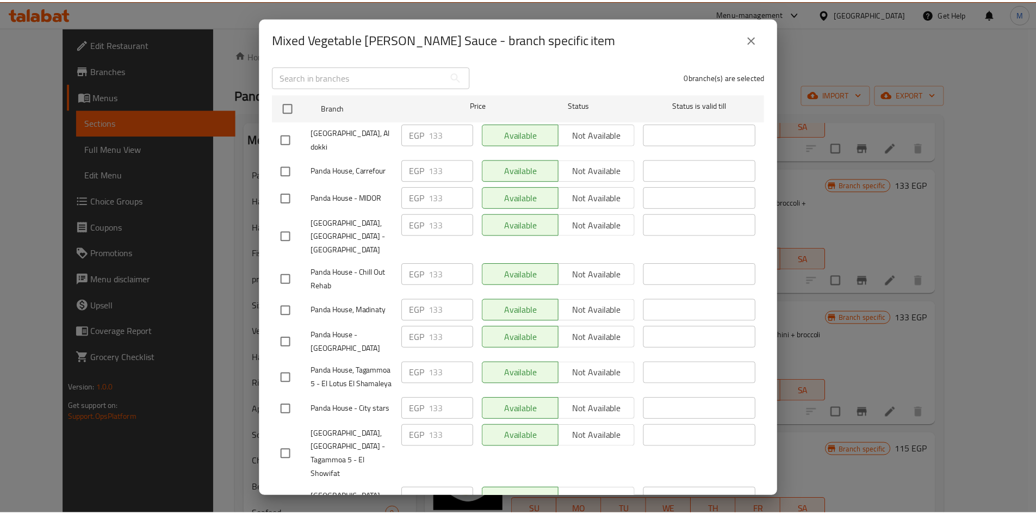
scroll to position [241, 0]
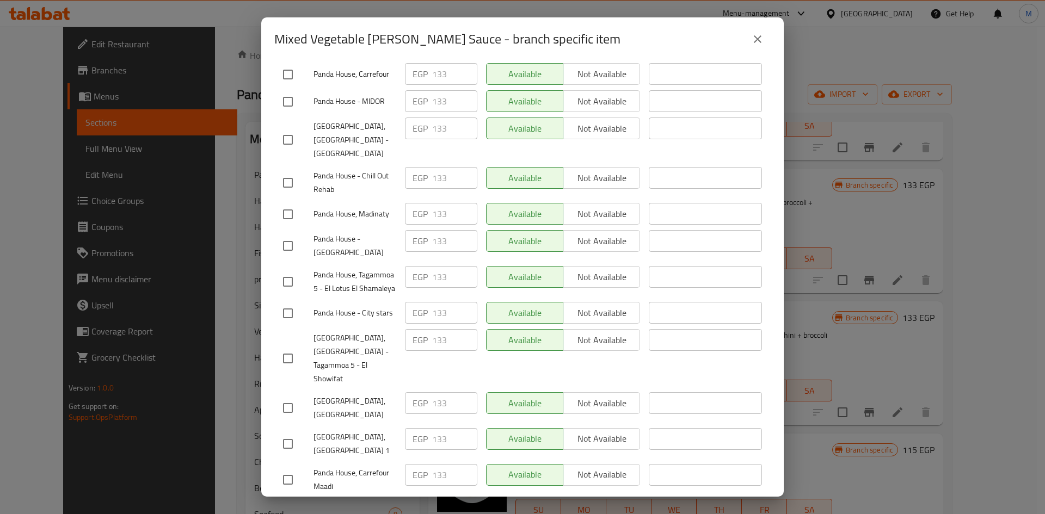
click at [766, 36] on button "close" at bounding box center [757, 39] width 26 height 26
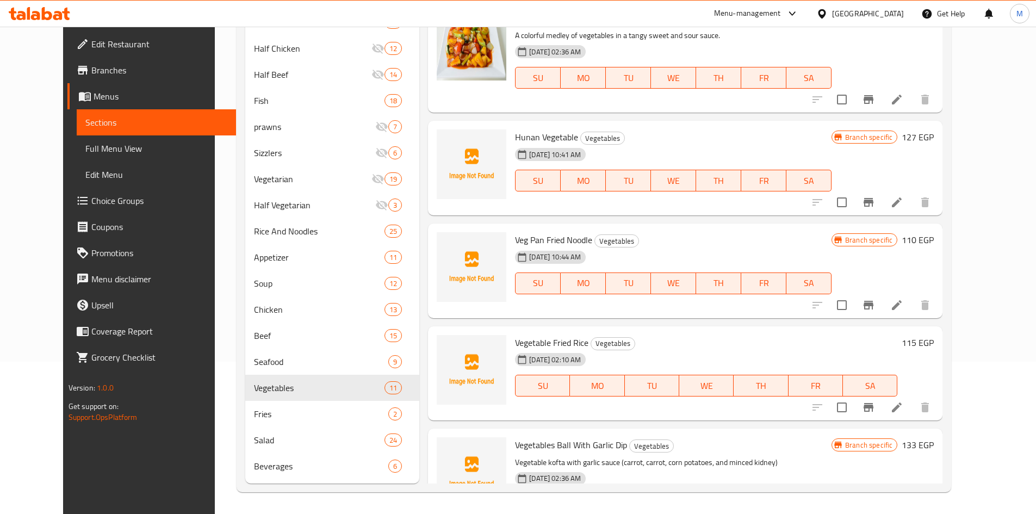
scroll to position [0, 0]
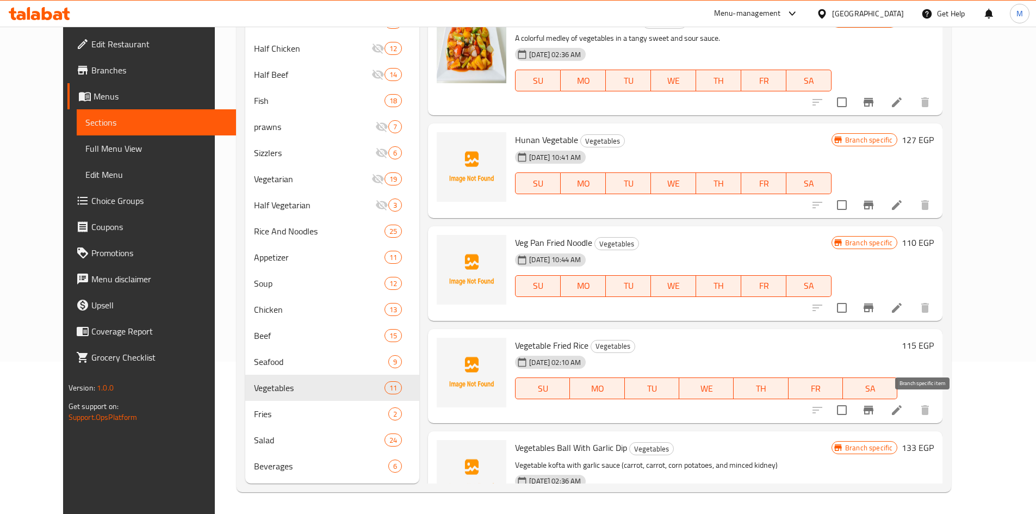
click at [882, 412] on button "Branch-specific-item" at bounding box center [869, 410] width 26 height 26
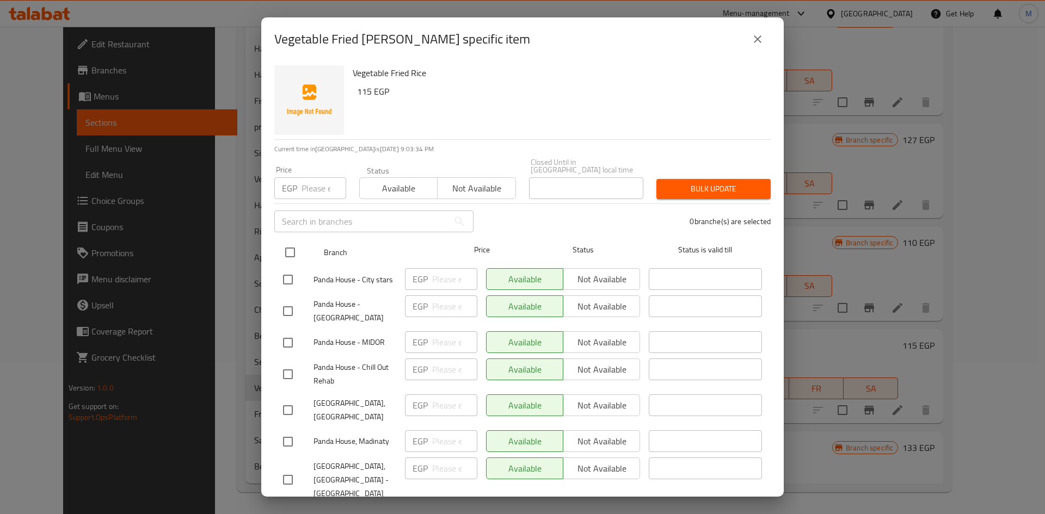
click at [289, 246] on input "checkbox" at bounding box center [290, 252] width 23 height 23
checkbox input "true"
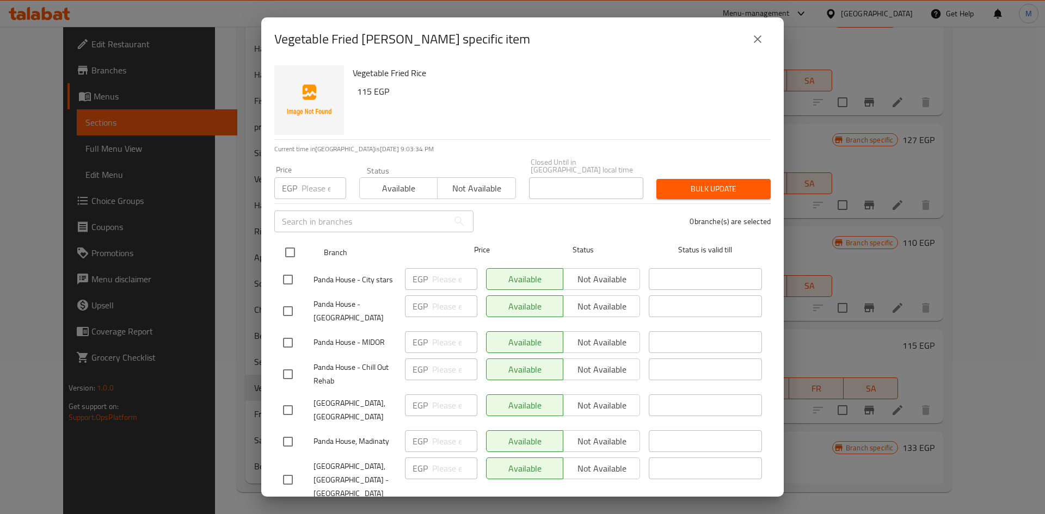
checkbox input "true"
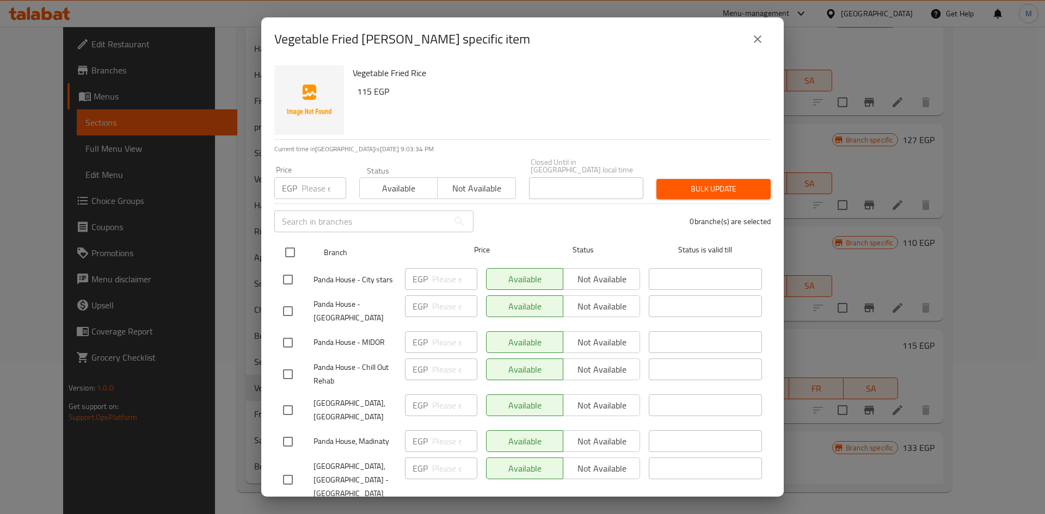
checkbox input "true"
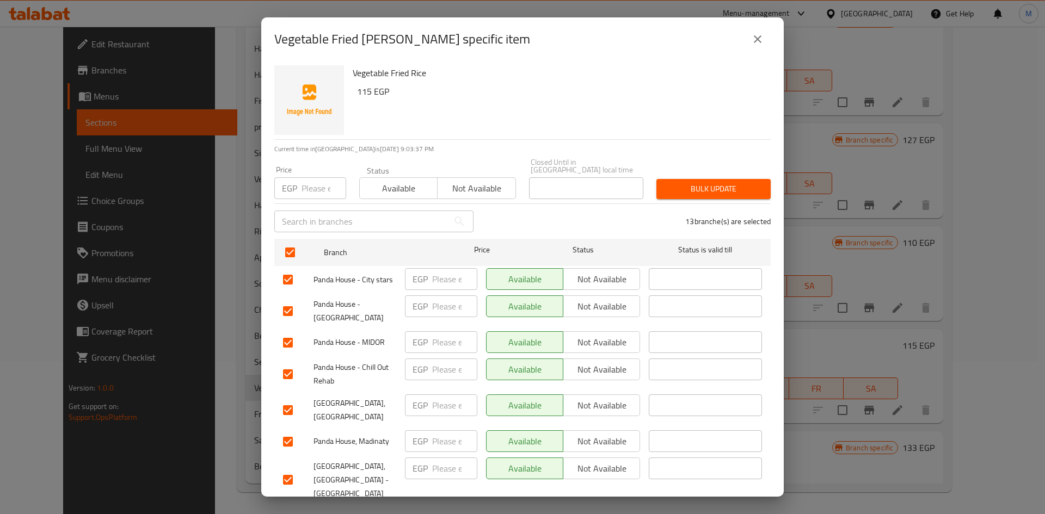
click at [319, 190] on input "number" at bounding box center [323, 188] width 45 height 22
type input "115"
click at [737, 182] on span "Bulk update" at bounding box center [713, 189] width 97 height 14
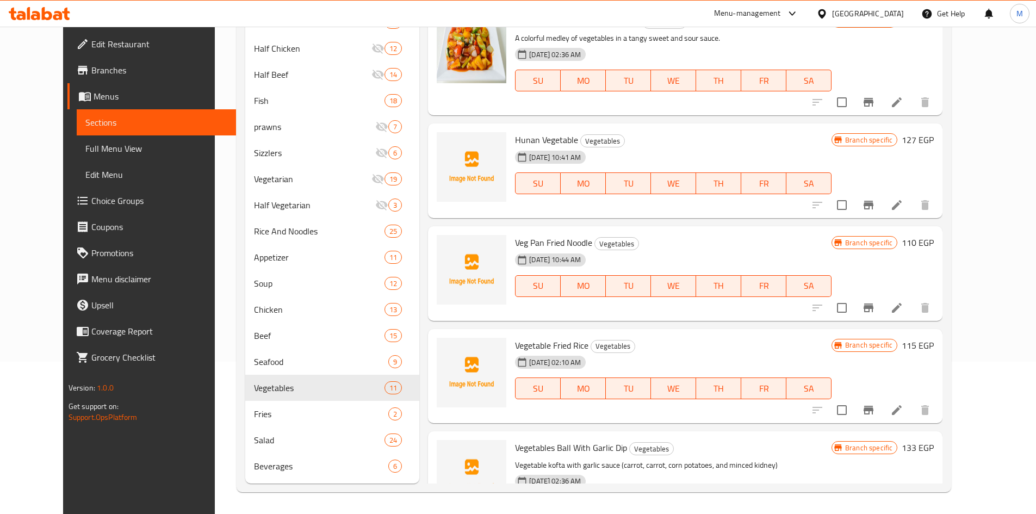
scroll to position [724, 0]
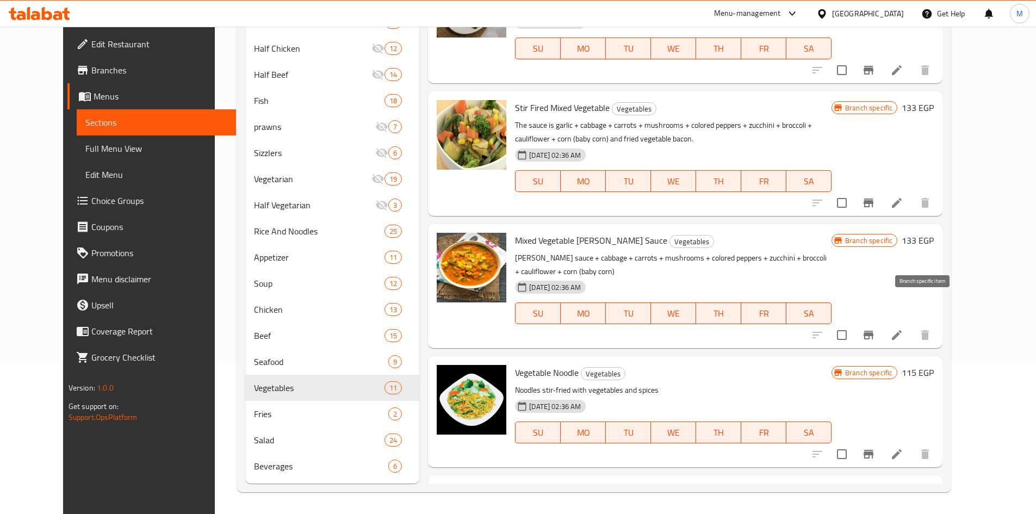
click at [882, 322] on button "Branch-specific-item" at bounding box center [869, 335] width 26 height 26
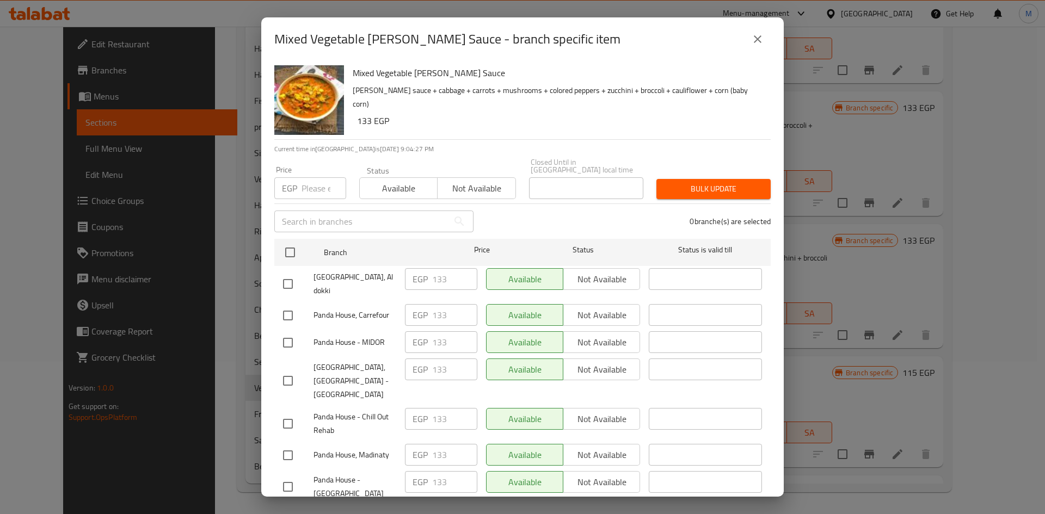
click at [757, 41] on icon "close" at bounding box center [757, 39] width 13 height 13
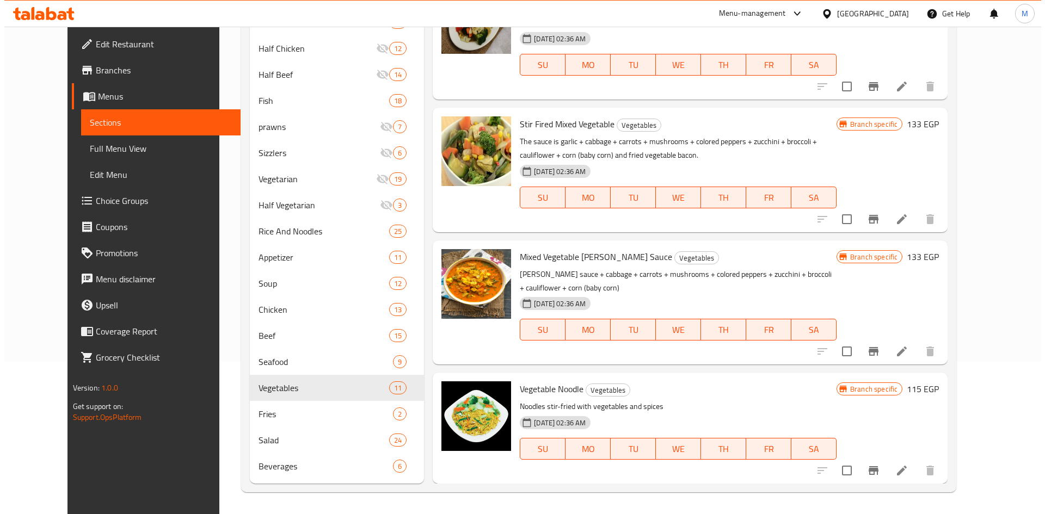
scroll to position [799, 0]
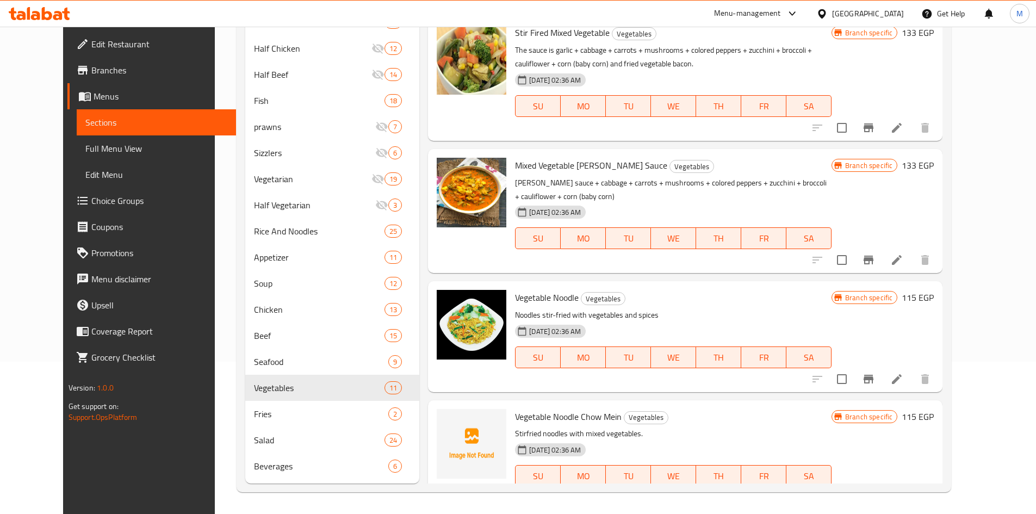
click at [875, 373] on icon "Branch-specific-item" at bounding box center [868, 379] width 13 height 13
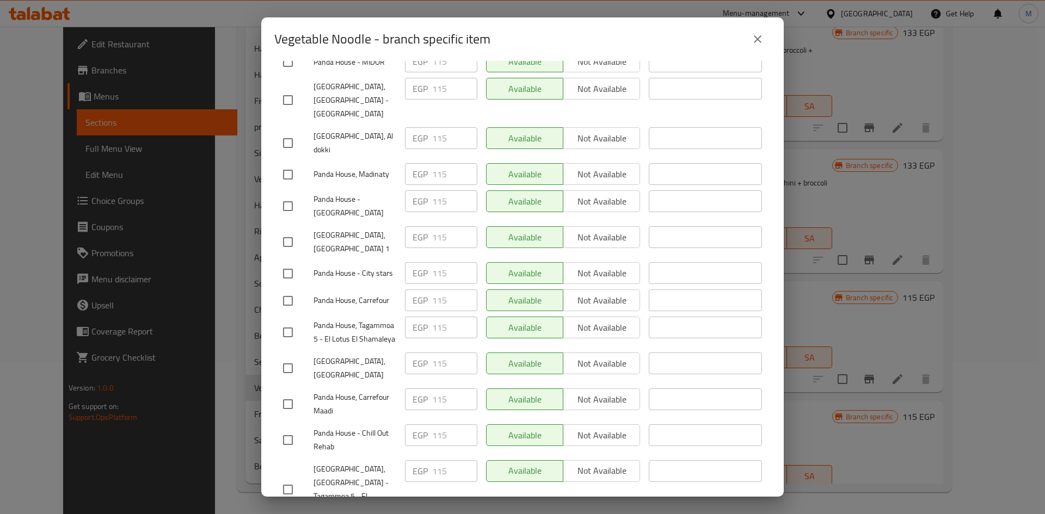
scroll to position [241, 0]
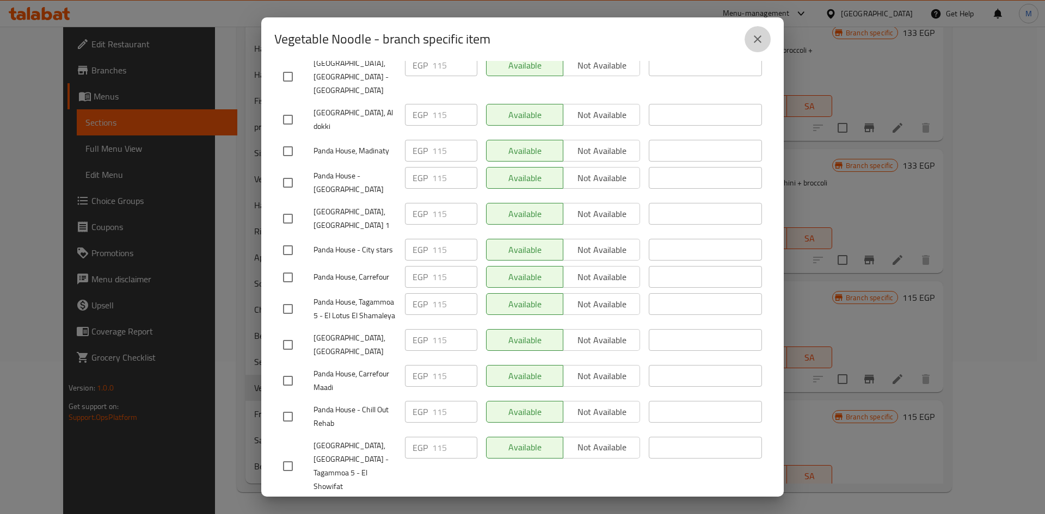
click at [758, 42] on icon "close" at bounding box center [757, 39] width 13 height 13
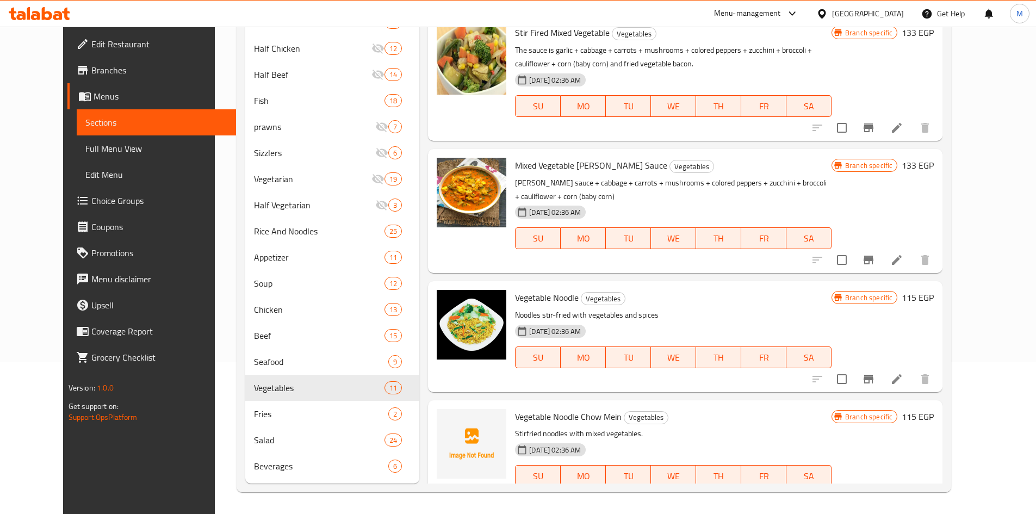
click at [856, 366] on button "Branch-specific-item" at bounding box center [869, 379] width 26 height 26
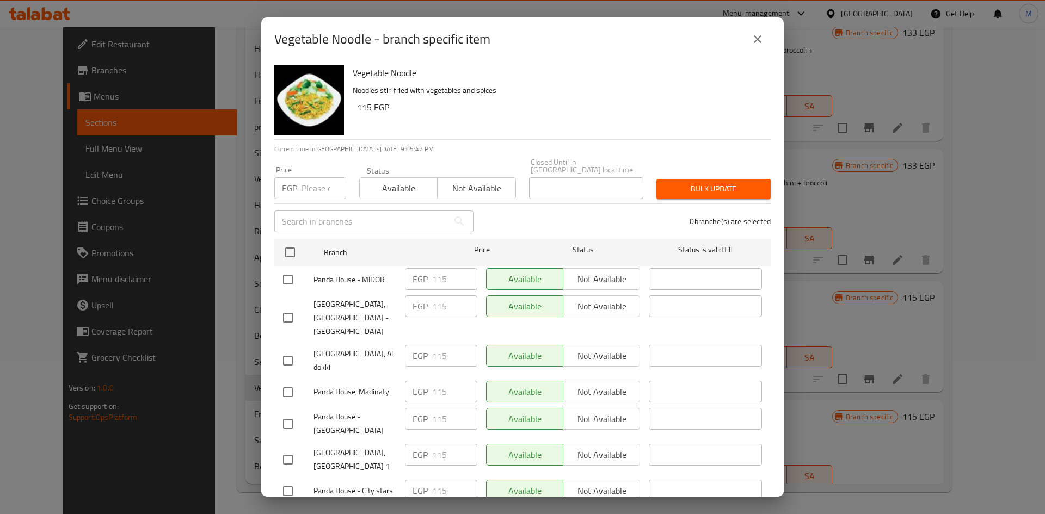
drag, startPoint x: 758, startPoint y: 312, endPoint x: 615, endPoint y: 110, distance: 247.9
click at [615, 110] on h6 "115 EGP" at bounding box center [559, 107] width 405 height 15
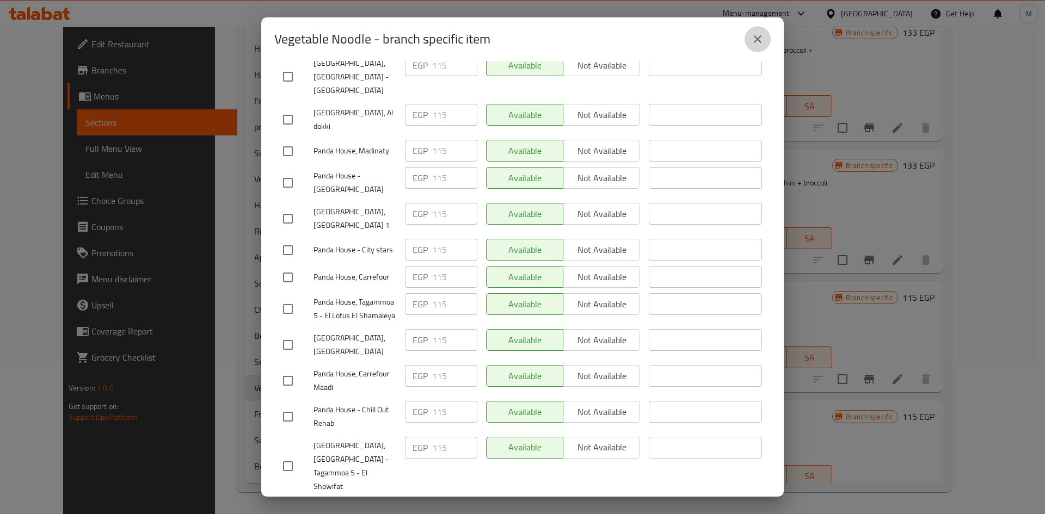
click at [752, 47] on button "close" at bounding box center [757, 39] width 26 height 26
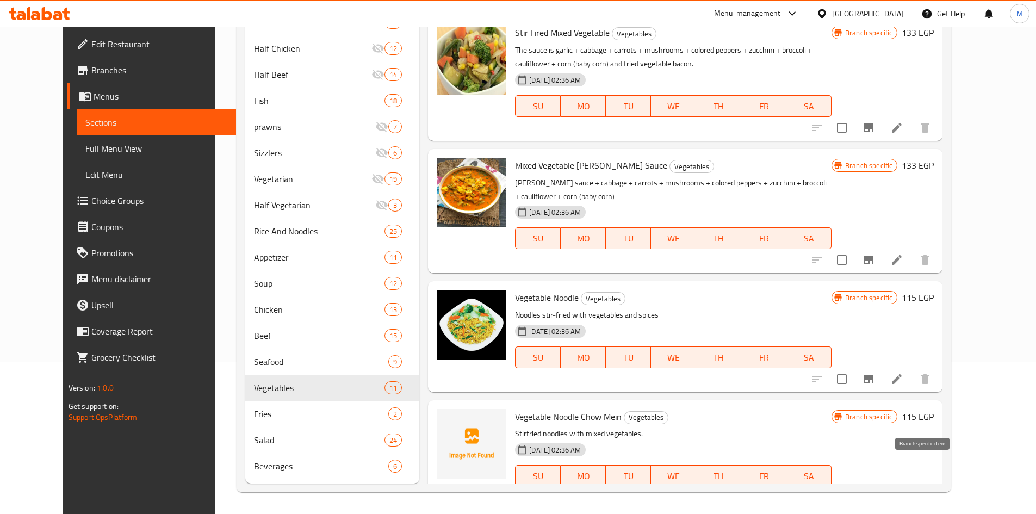
click at [875, 491] on icon "Branch-specific-item" at bounding box center [868, 497] width 13 height 13
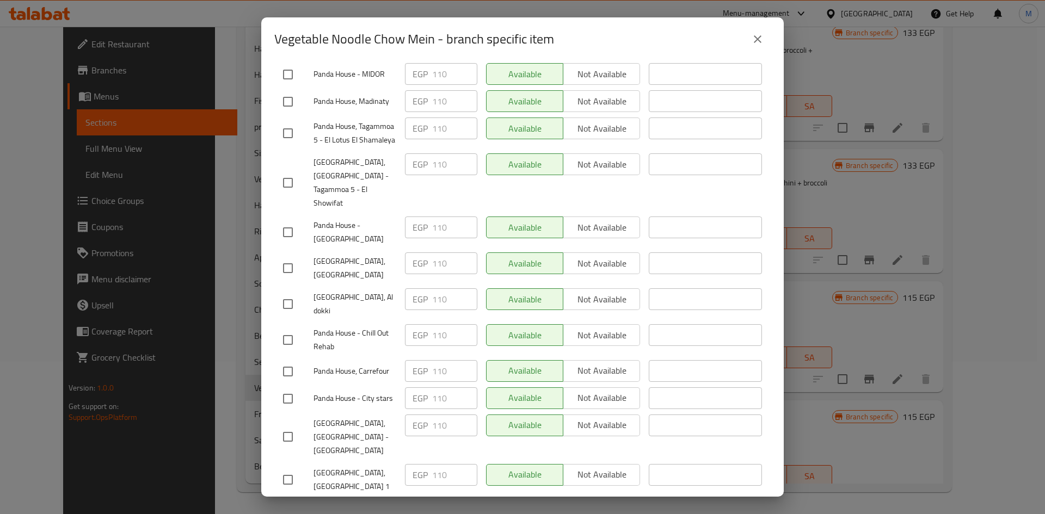
click at [762, 39] on icon "close" at bounding box center [757, 39] width 13 height 13
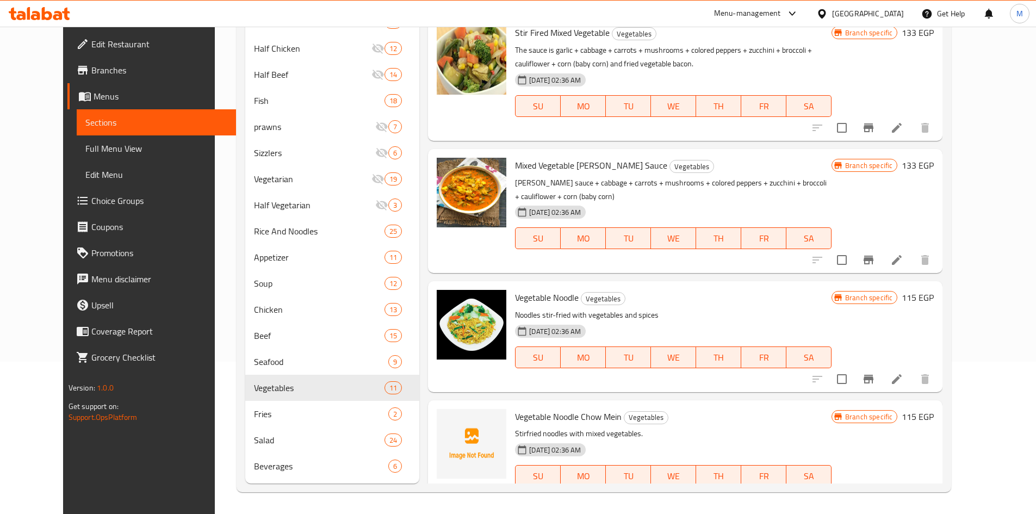
click at [566, 409] on span "Vegetable Noodle Chow Mein" at bounding box center [568, 417] width 107 height 16
copy span "Chow"
click at [591, 409] on span "Vegetable Noodle Chow Mein" at bounding box center [568, 417] width 107 height 16
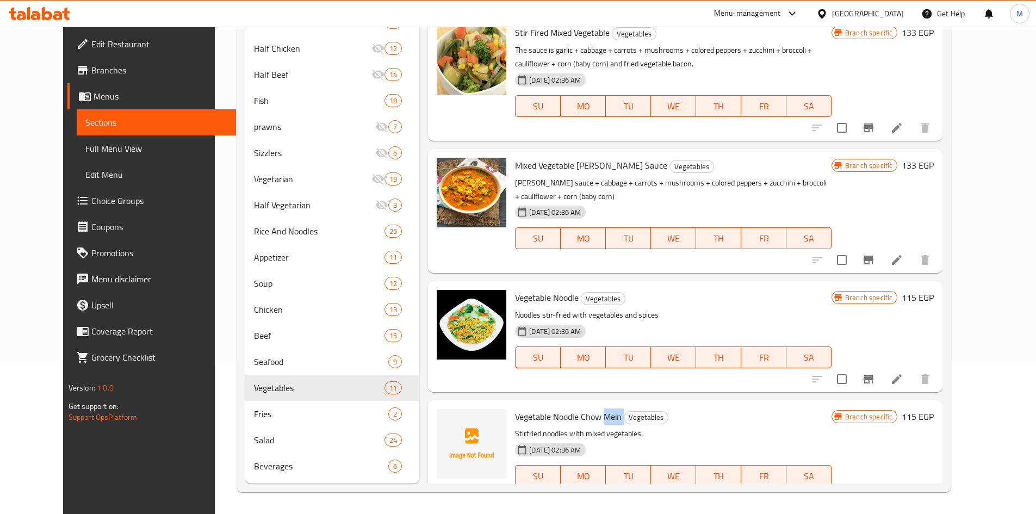
copy h6 "Mein"
click at [875, 491] on icon "Branch-specific-item" at bounding box center [868, 497] width 13 height 13
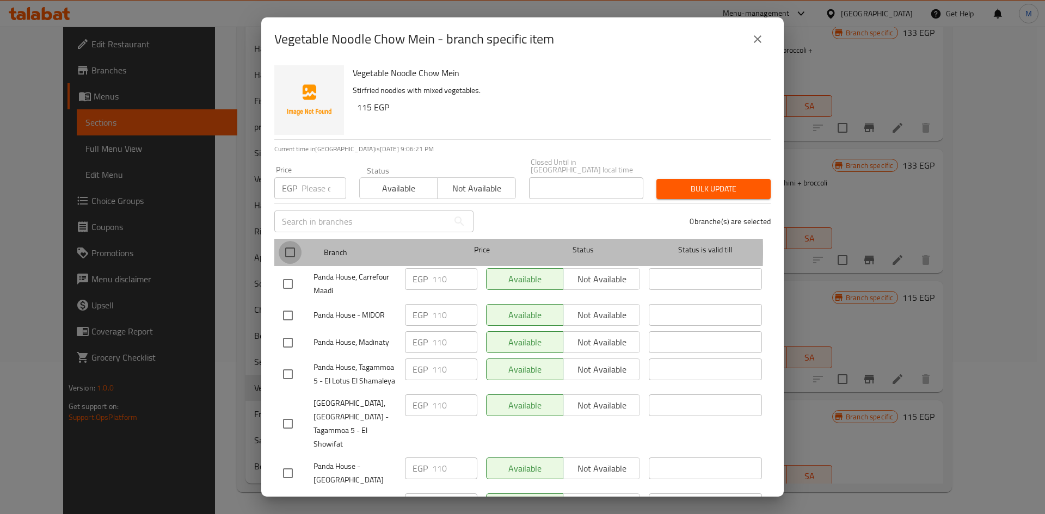
click at [286, 244] on input "checkbox" at bounding box center [290, 252] width 23 height 23
checkbox input "true"
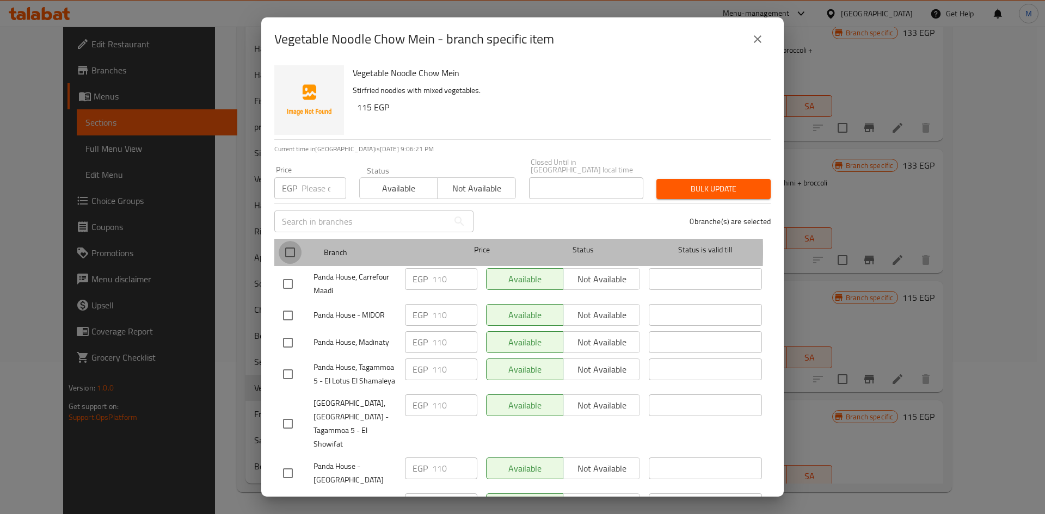
checkbox input "true"
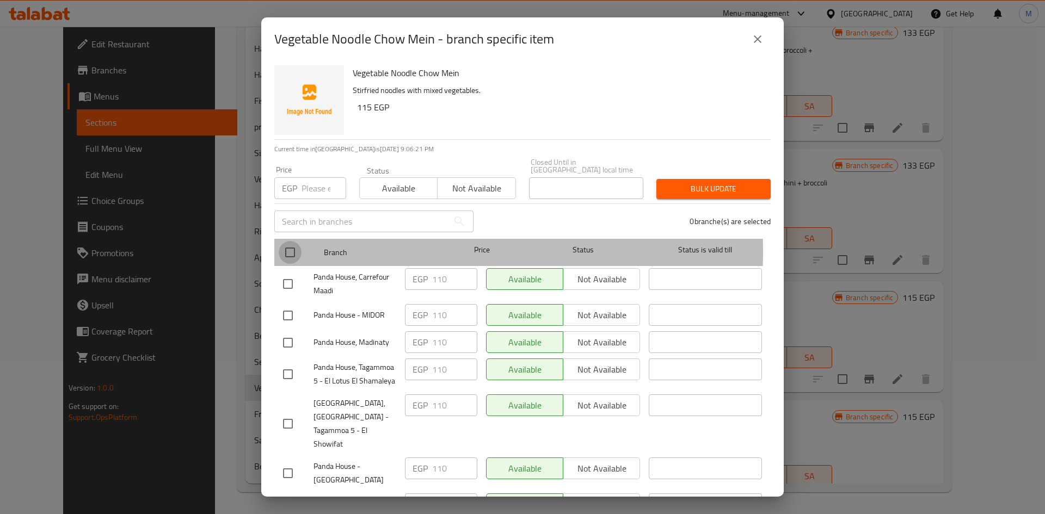
checkbox input "true"
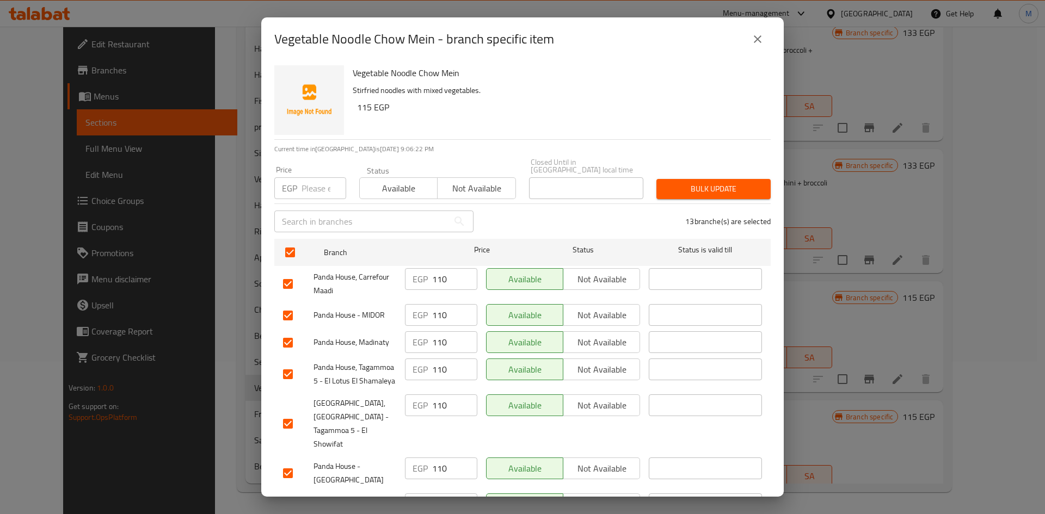
click at [318, 177] on input "number" at bounding box center [323, 188] width 45 height 22
type input "115"
click at [724, 182] on span "Bulk update" at bounding box center [713, 189] width 97 height 14
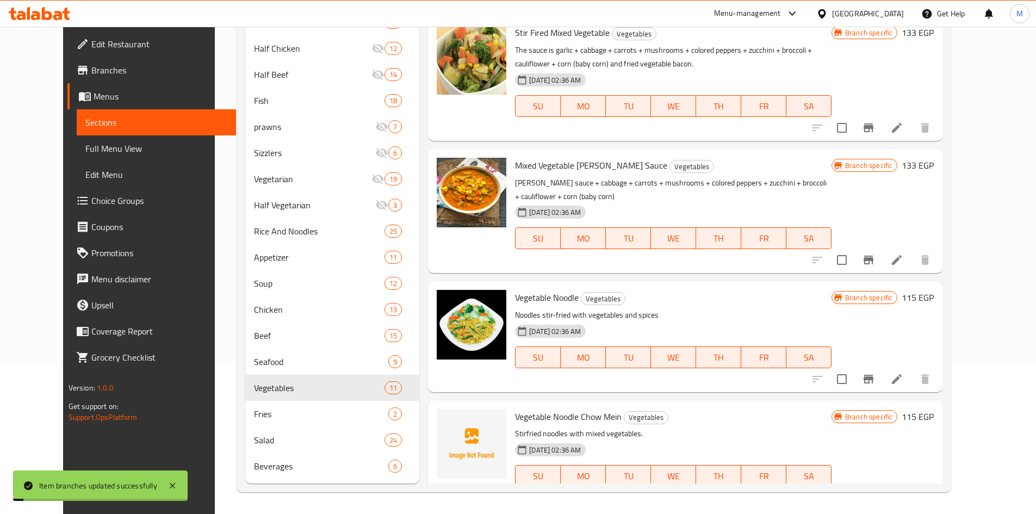
click at [719, 201] on div "[DATE] 02:36 AM SU MO TU WE TH FR SA" at bounding box center [673, 230] width 325 height 59
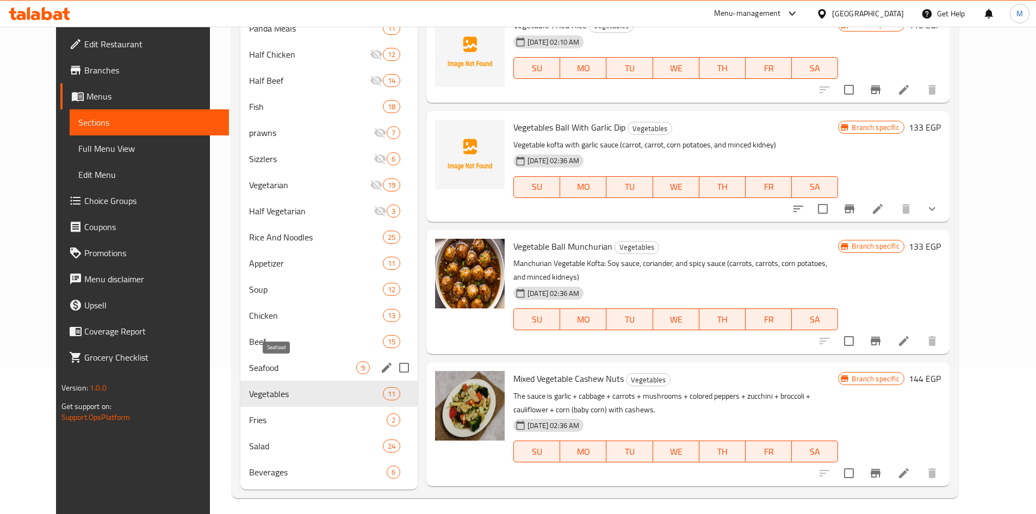
scroll to position [152, 0]
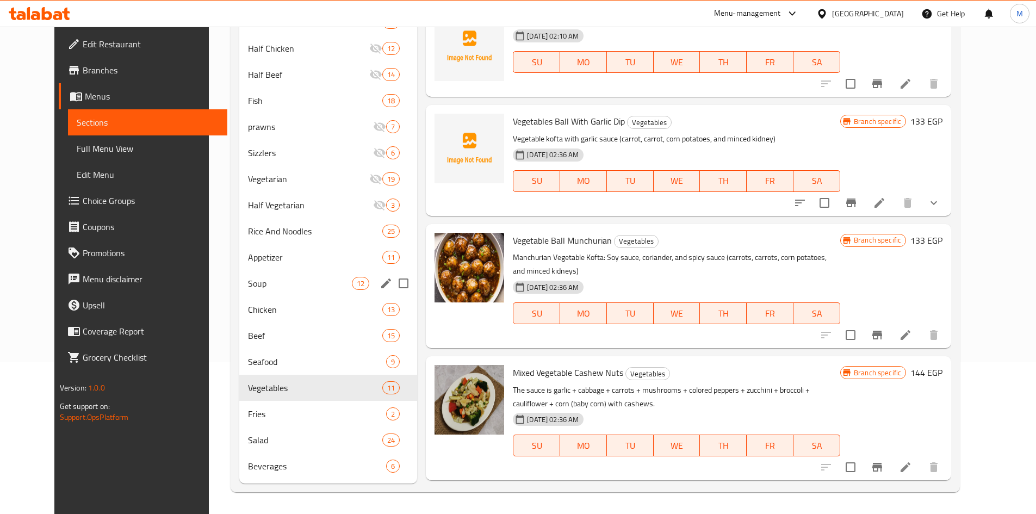
click at [307, 294] on div "Soup 12" at bounding box center [328, 283] width 178 height 26
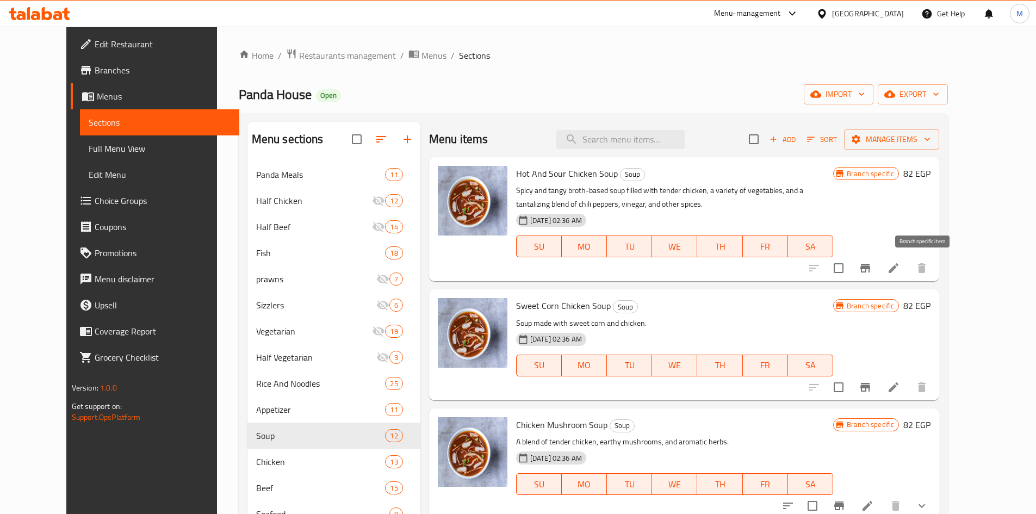
click at [879, 267] on button "Branch-specific-item" at bounding box center [866, 268] width 26 height 26
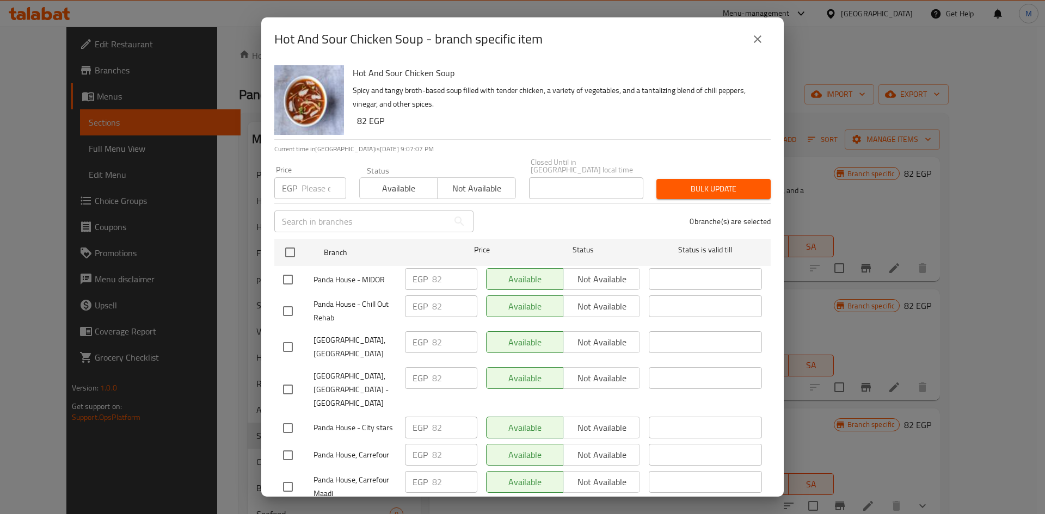
click at [754, 38] on icon "close" at bounding box center [757, 39] width 13 height 13
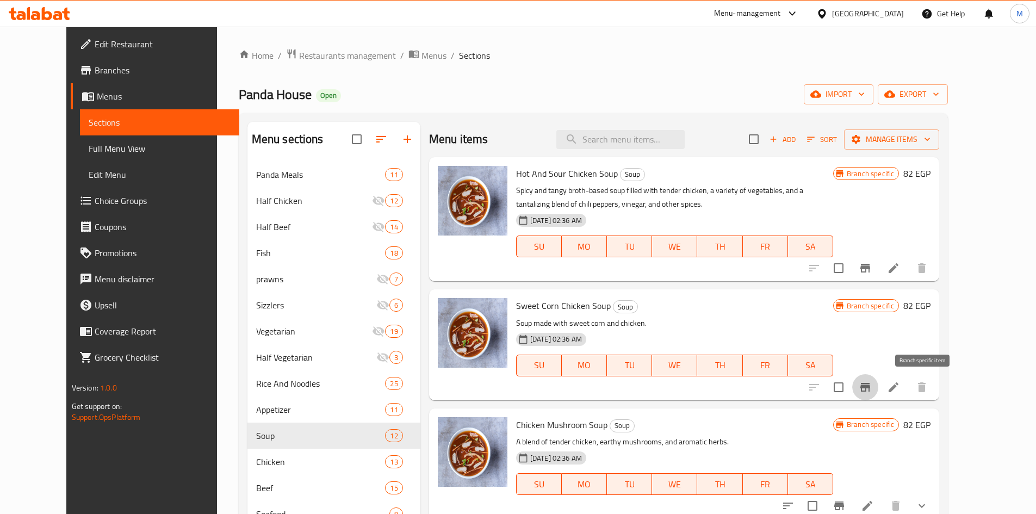
click at [871, 385] on icon "Branch-specific-item" at bounding box center [866, 387] width 10 height 9
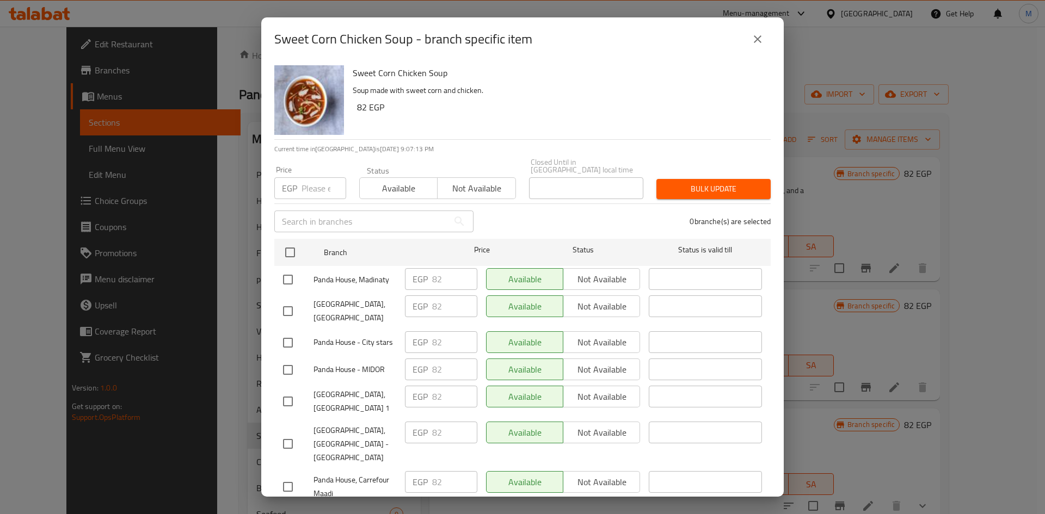
click at [768, 52] on div "Sweet Corn Chicken Soup - branch specific item" at bounding box center [522, 39] width 522 height 44
click at [767, 38] on button "close" at bounding box center [757, 39] width 26 height 26
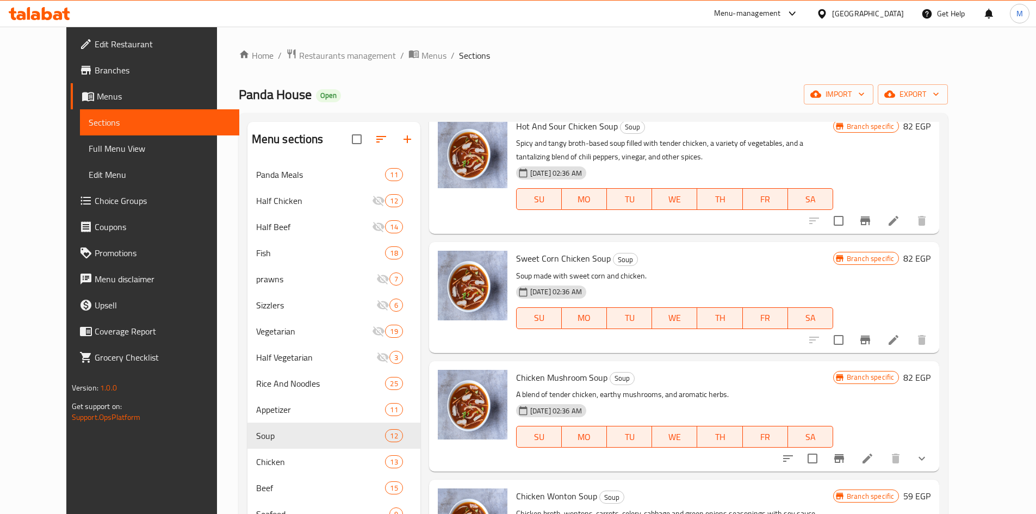
scroll to position [12, 0]
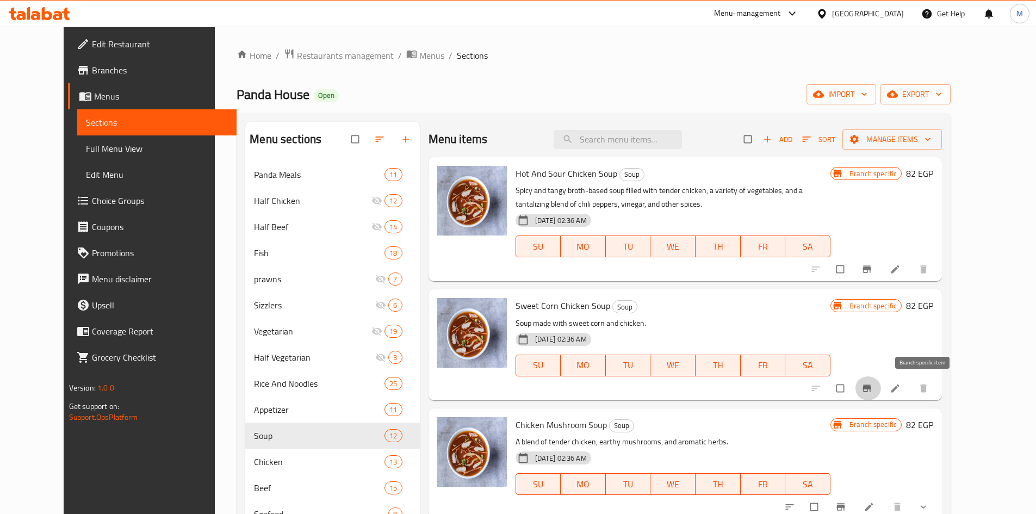
click at [875, 385] on span "Branch-specific-item" at bounding box center [868, 388] width 13 height 11
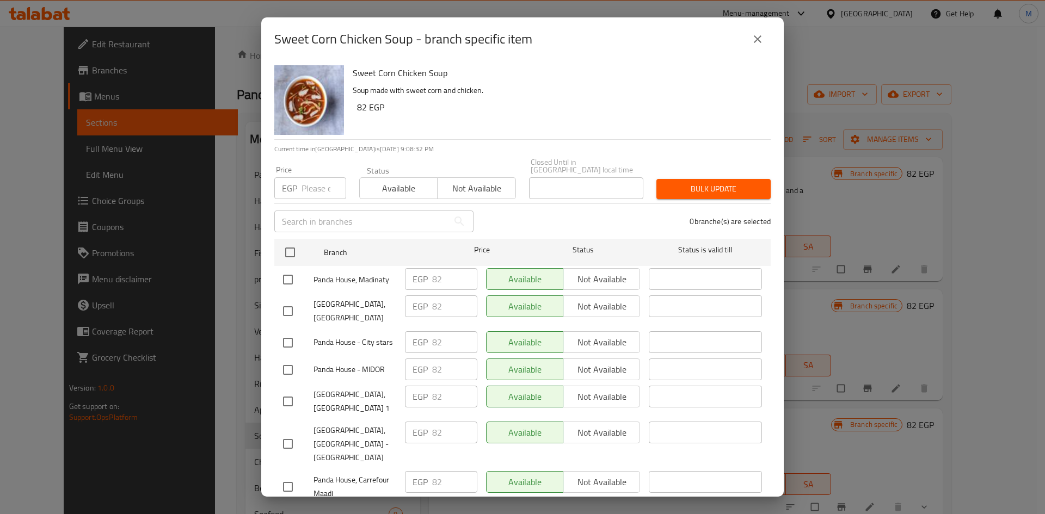
click at [758, 39] on icon "close" at bounding box center [758, 39] width 8 height 8
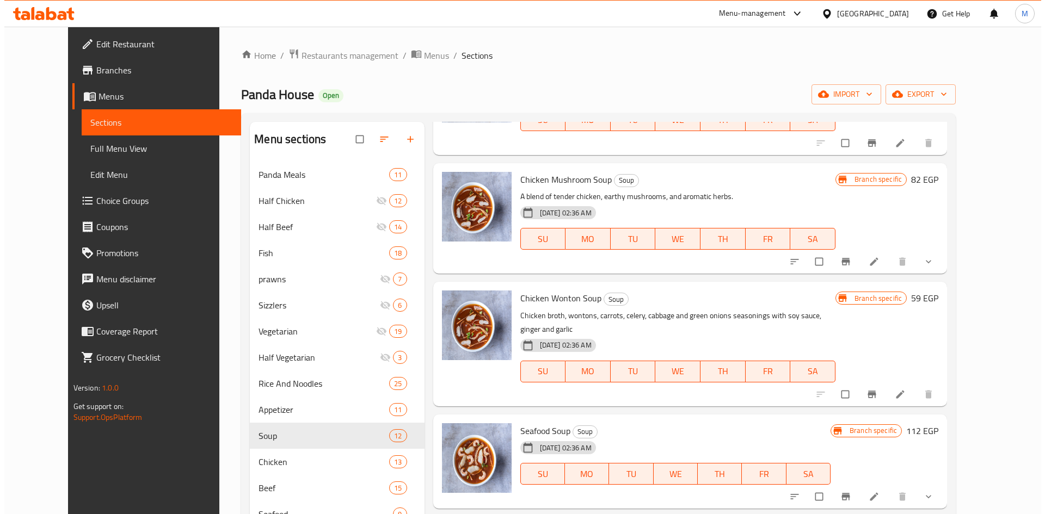
scroll to position [272, 0]
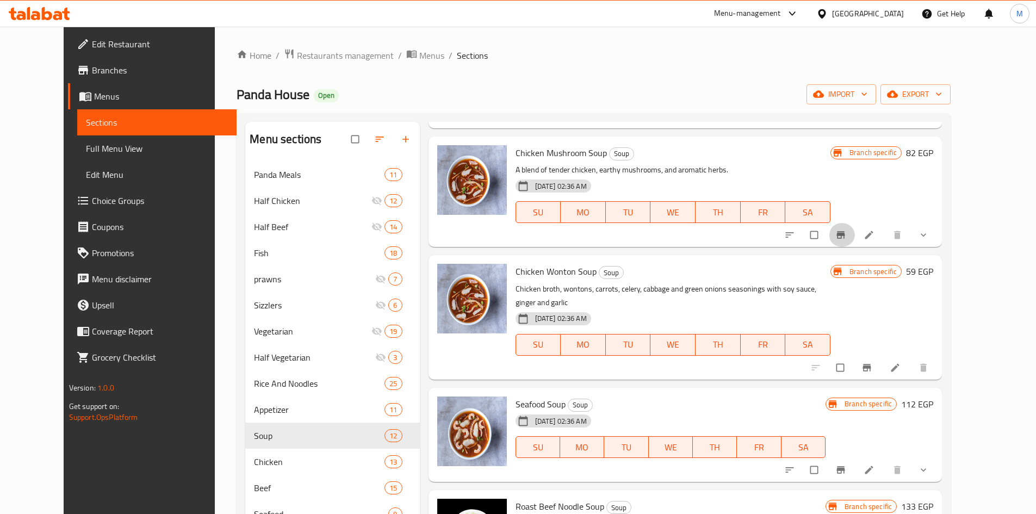
click at [847, 239] on icon "Branch-specific-item" at bounding box center [841, 235] width 11 height 11
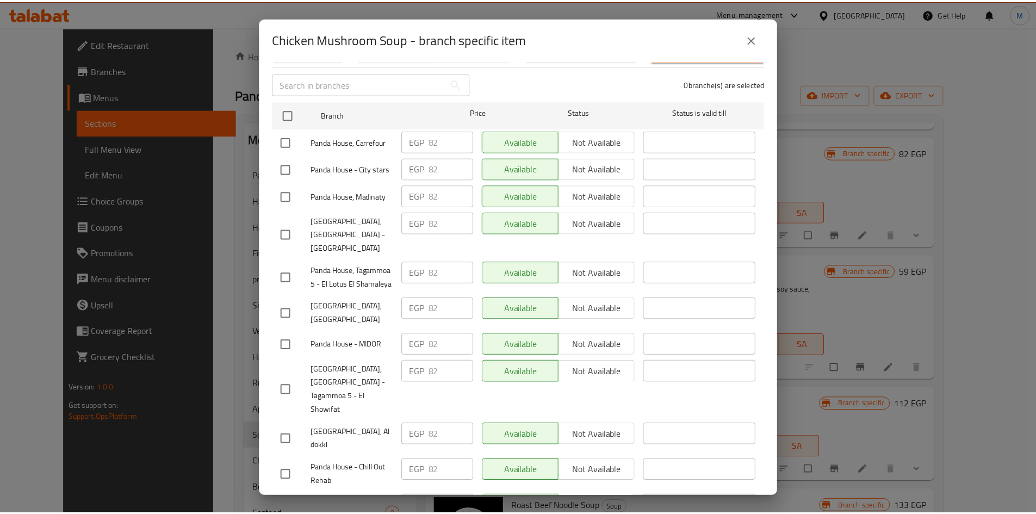
scroll to position [241, 0]
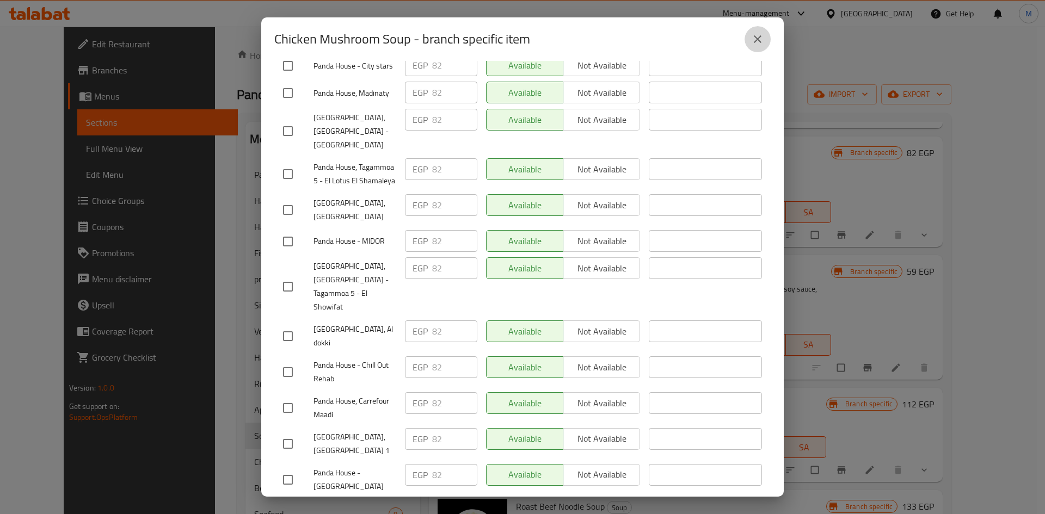
click at [756, 40] on icon "close" at bounding box center [757, 39] width 13 height 13
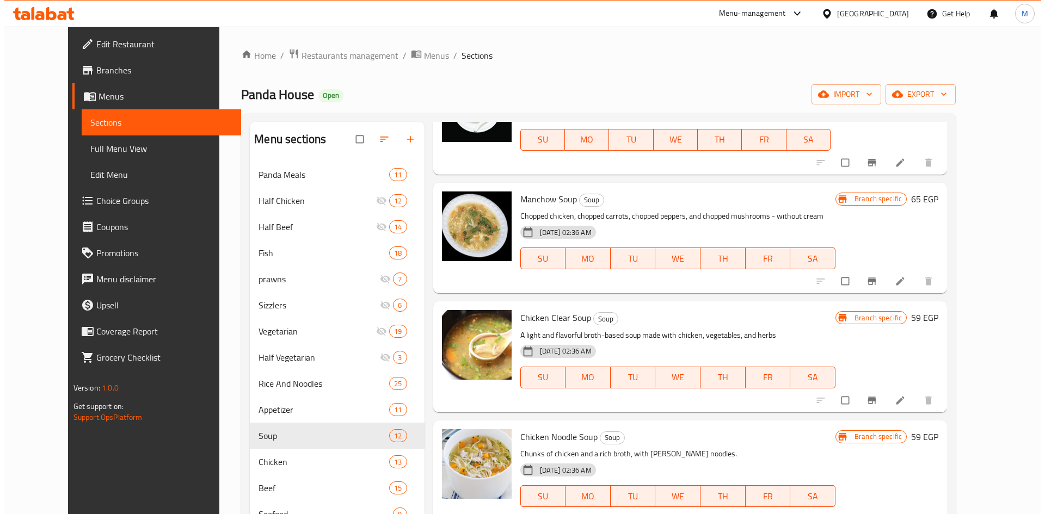
scroll to position [937, 0]
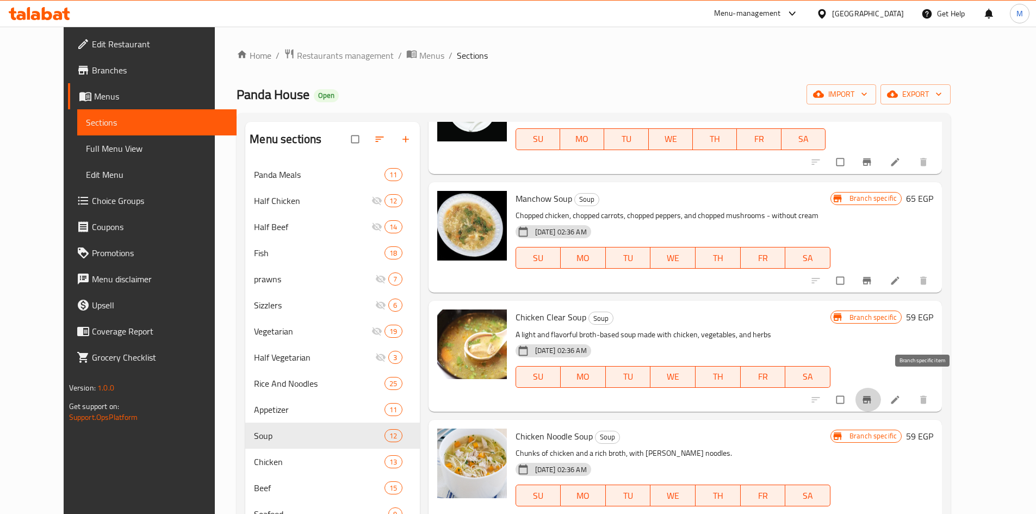
click at [881, 388] on button "Branch-specific-item" at bounding box center [868, 400] width 26 height 24
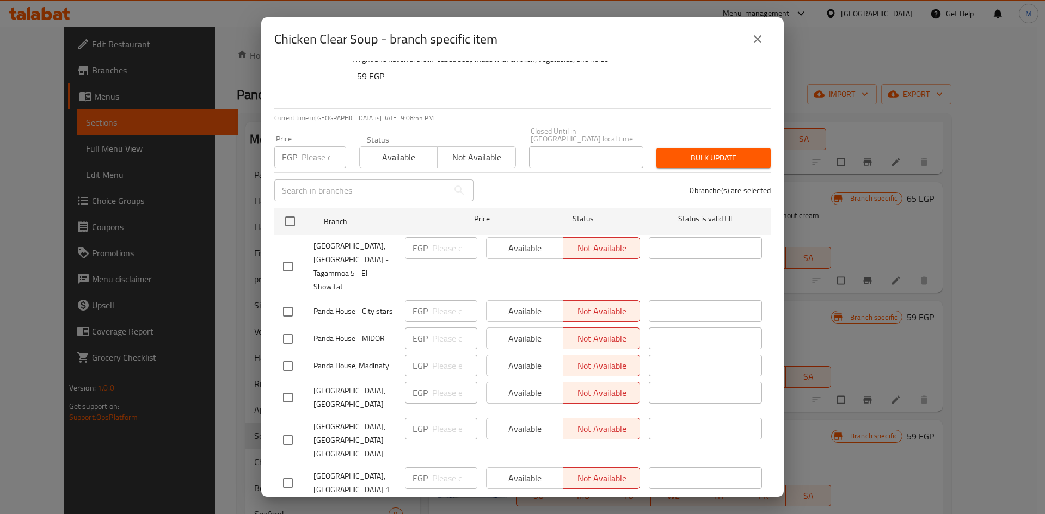
scroll to position [0, 0]
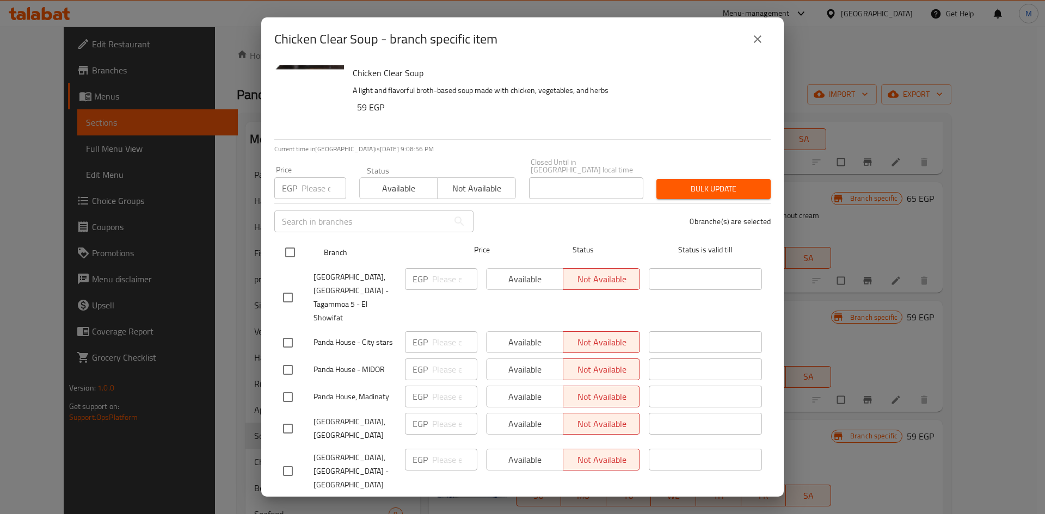
click at [291, 242] on input "checkbox" at bounding box center [290, 252] width 23 height 23
checkbox input "true"
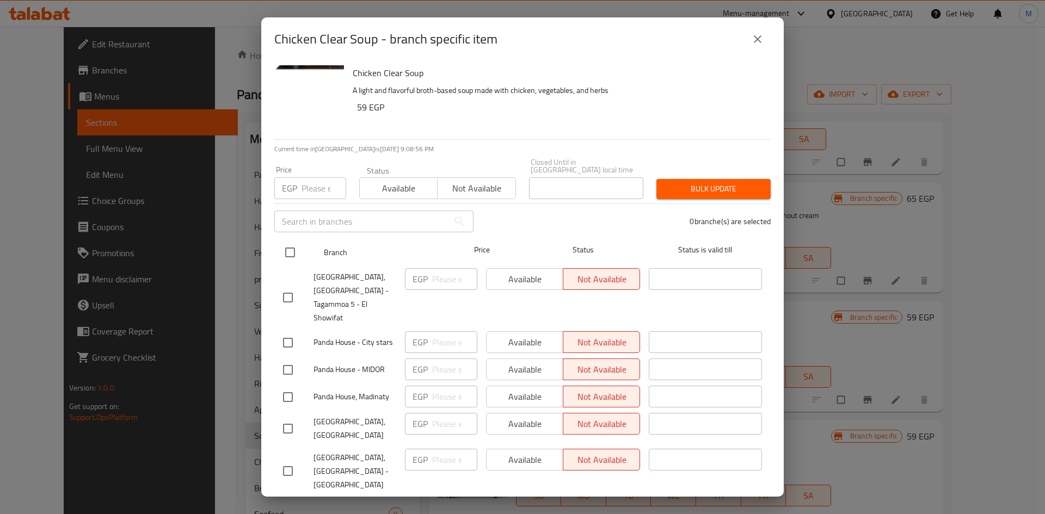
checkbox input "true"
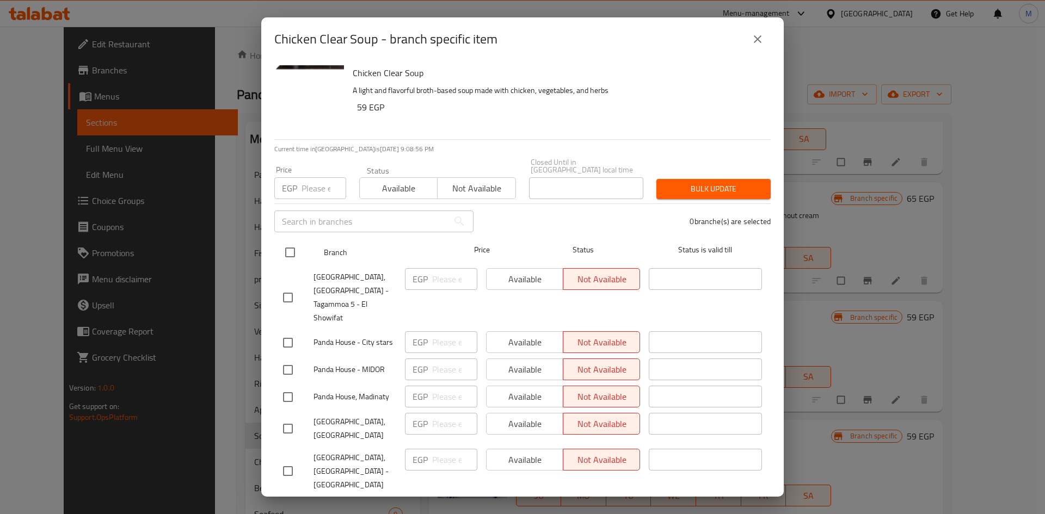
checkbox input "true"
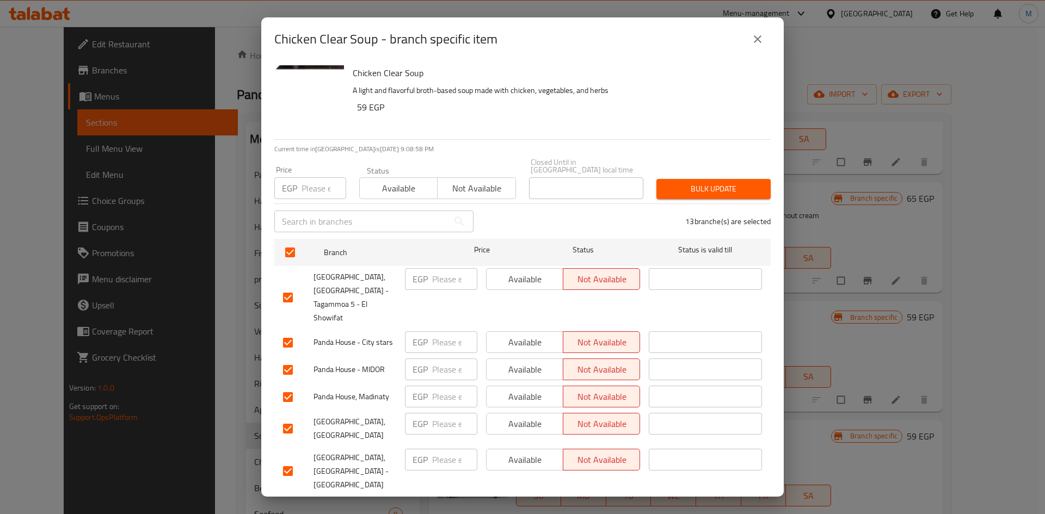
click at [320, 183] on input "number" at bounding box center [323, 188] width 45 height 22
type input "82"
click at [727, 183] on span "Bulk update" at bounding box center [713, 189] width 97 height 14
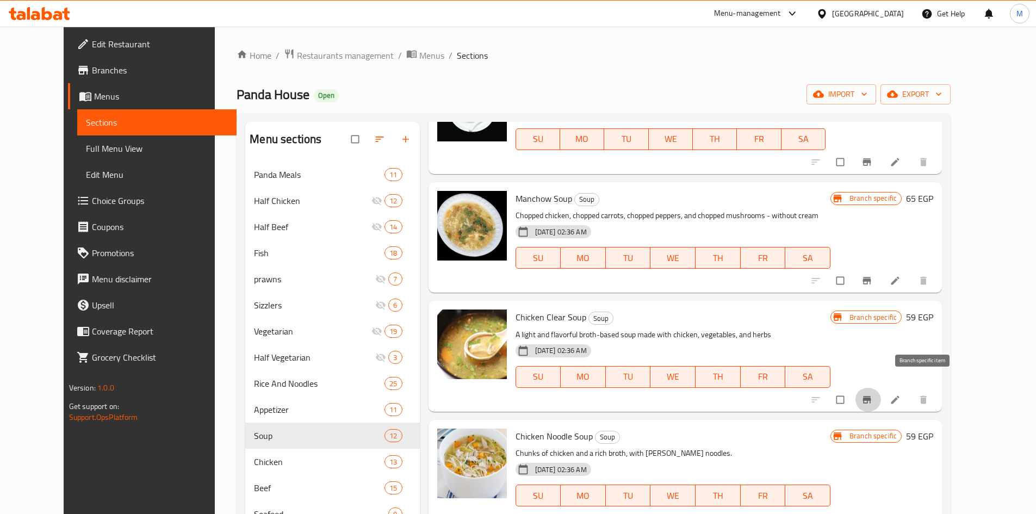
click at [873, 394] on icon "Branch-specific-item" at bounding box center [867, 399] width 11 height 11
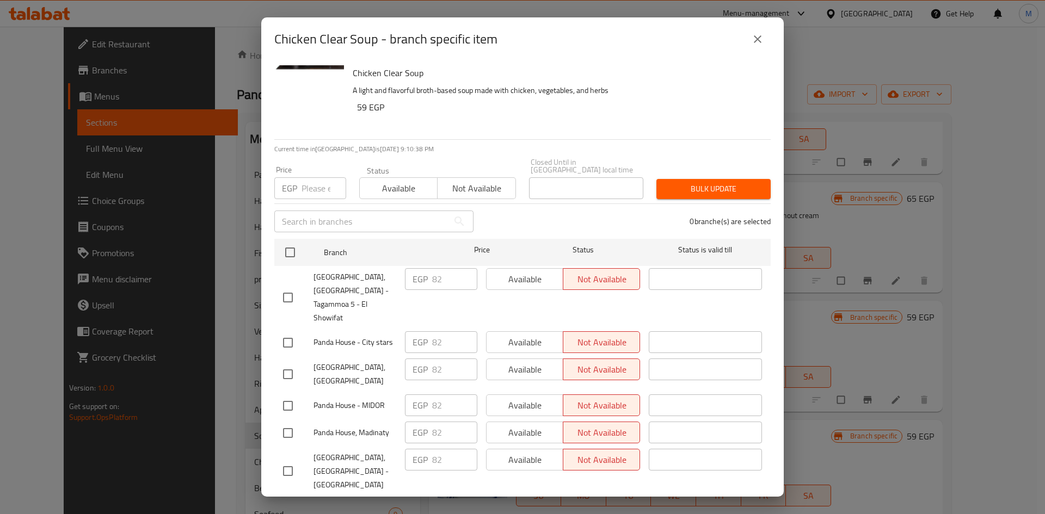
click at [756, 45] on icon "close" at bounding box center [757, 39] width 13 height 13
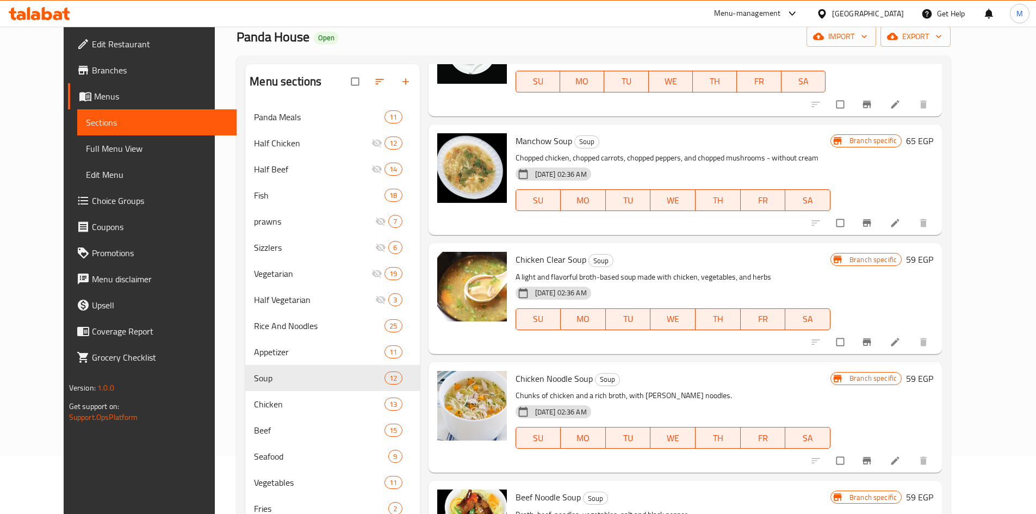
scroll to position [386, 0]
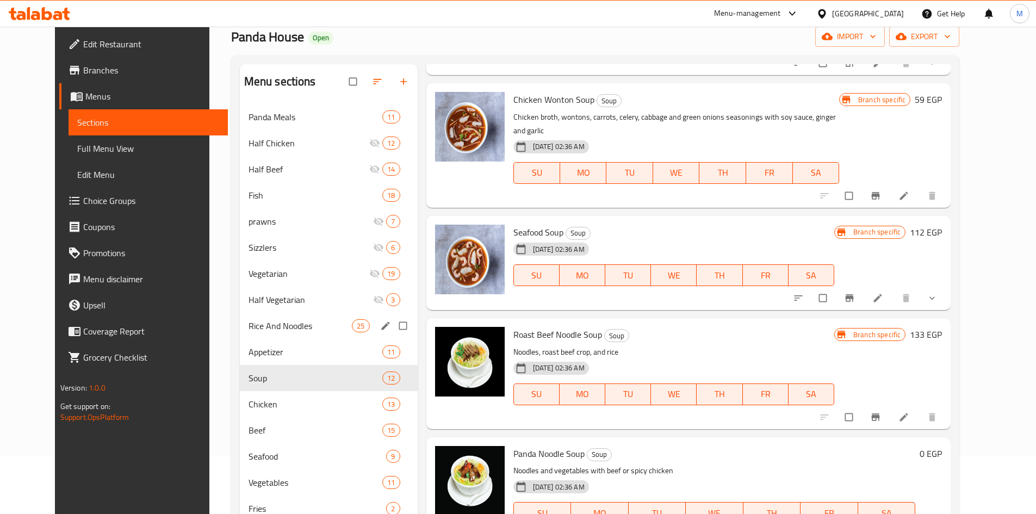
click at [274, 328] on span "Rice And Noodles" at bounding box center [301, 325] width 104 height 13
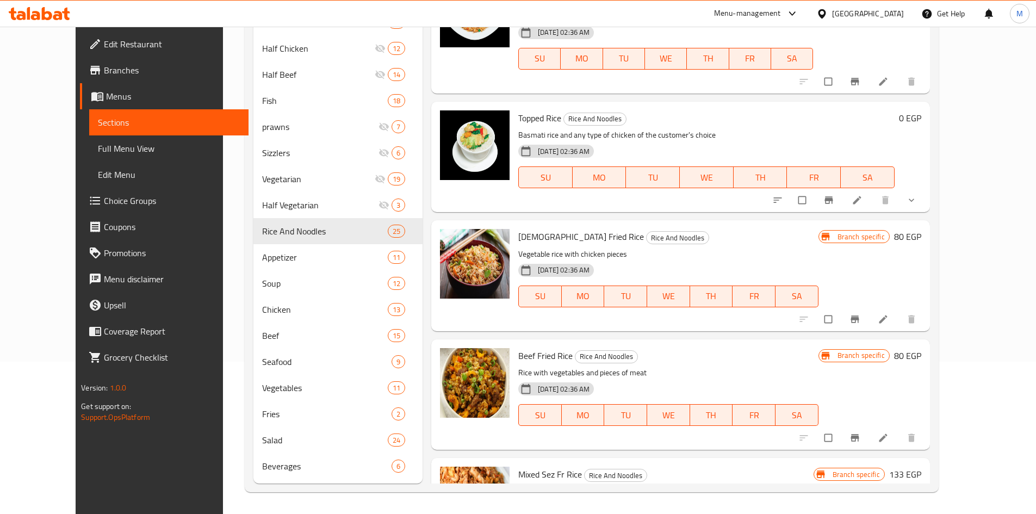
scroll to position [2192, 0]
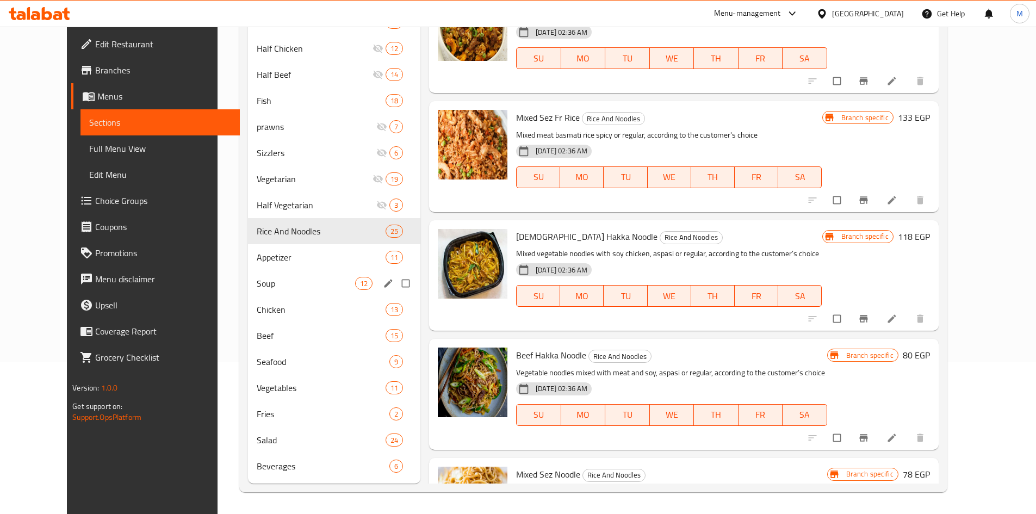
click at [275, 281] on span "Soup" at bounding box center [306, 283] width 98 height 13
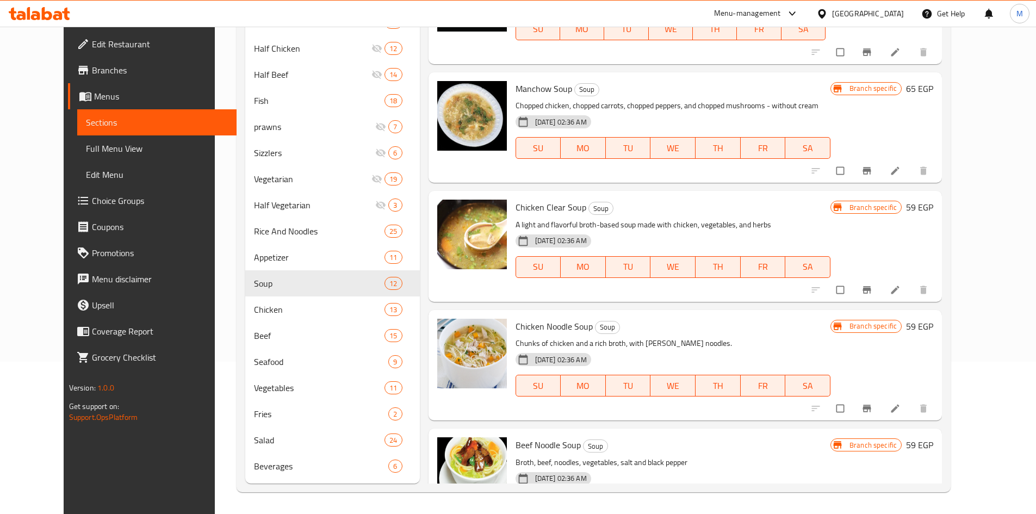
scroll to position [937, 0]
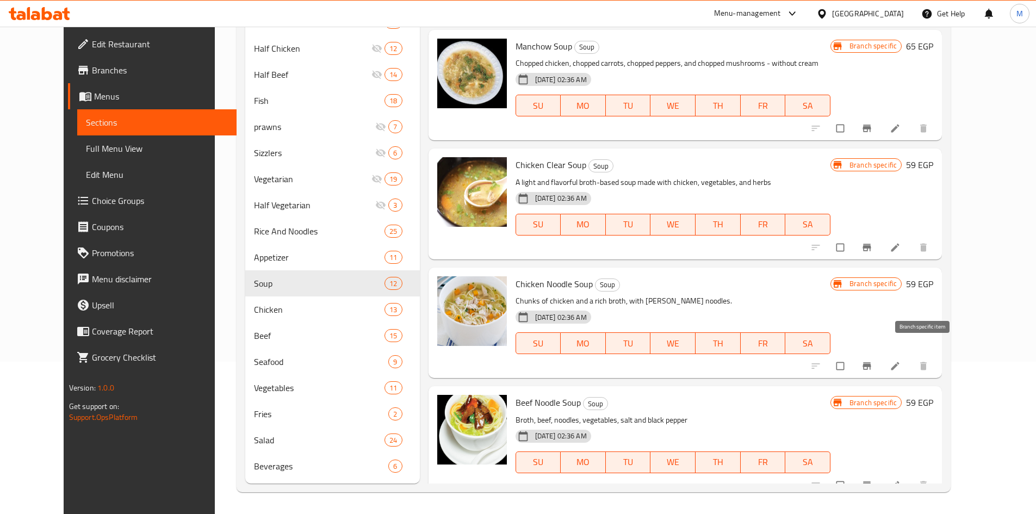
click at [872, 362] on icon "Branch-specific-item" at bounding box center [867, 365] width 8 height 7
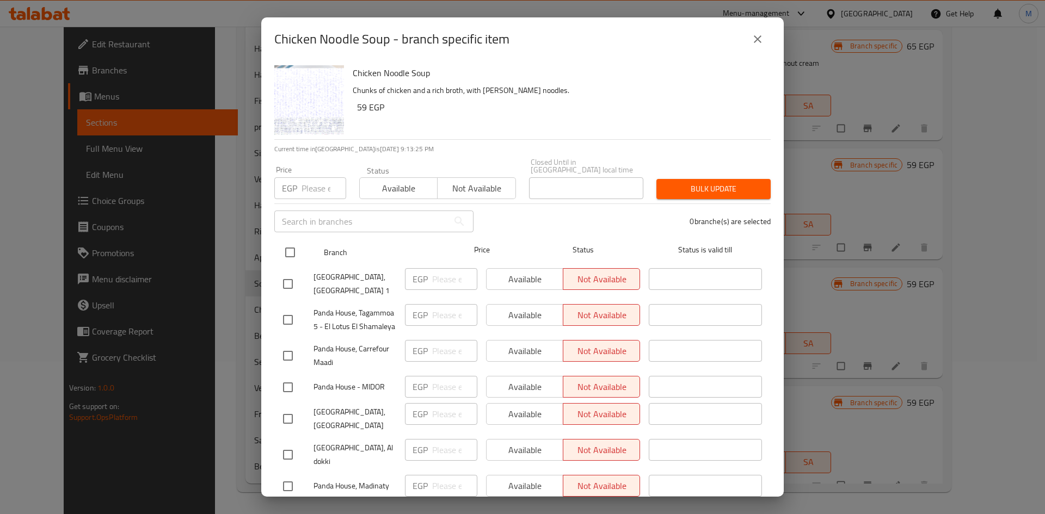
click at [291, 242] on input "checkbox" at bounding box center [290, 252] width 23 height 23
checkbox input "true"
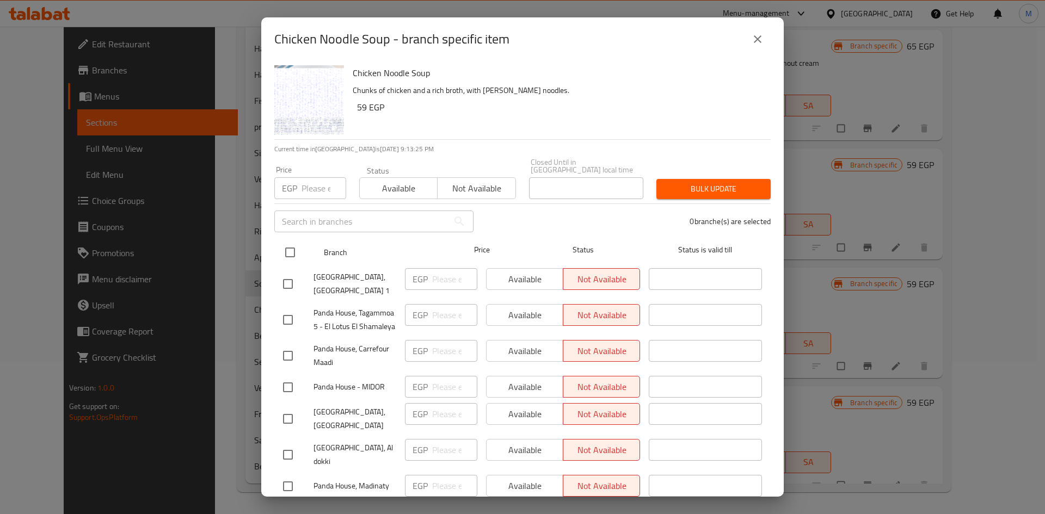
checkbox input "true"
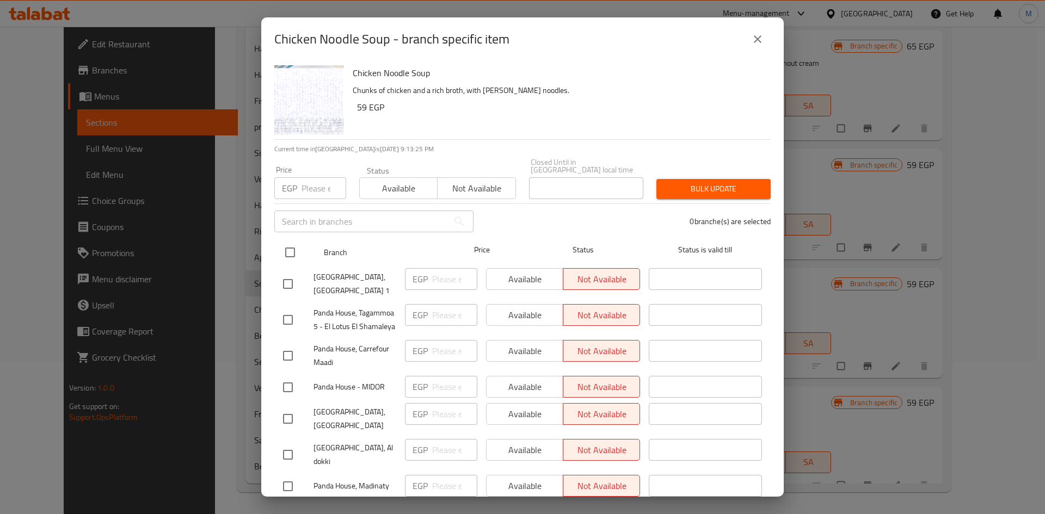
checkbox input "true"
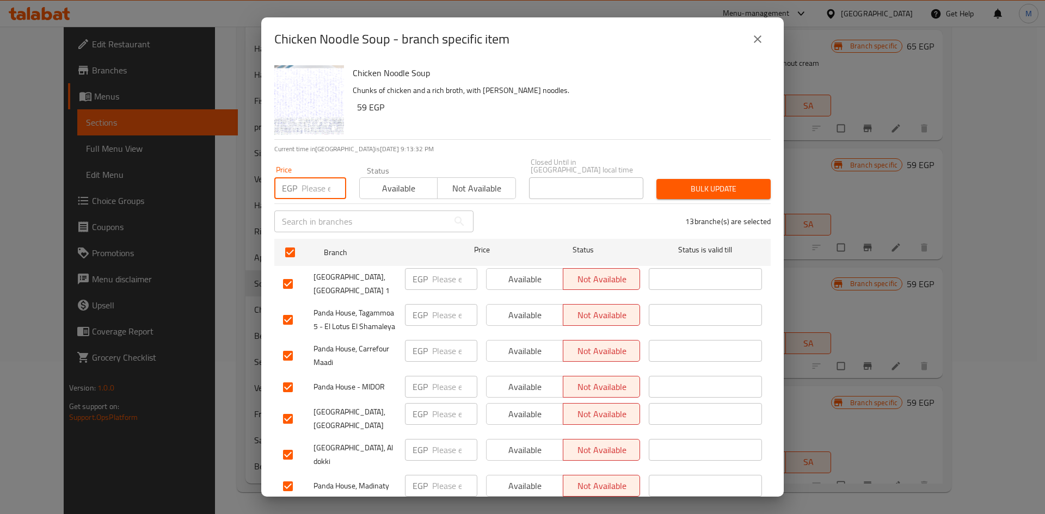
click at [323, 177] on input "number" at bounding box center [323, 188] width 45 height 22
click at [308, 178] on input "82" at bounding box center [323, 188] width 45 height 22
type input "82"
click at [706, 172] on div "Bulk update" at bounding box center [713, 188] width 127 height 33
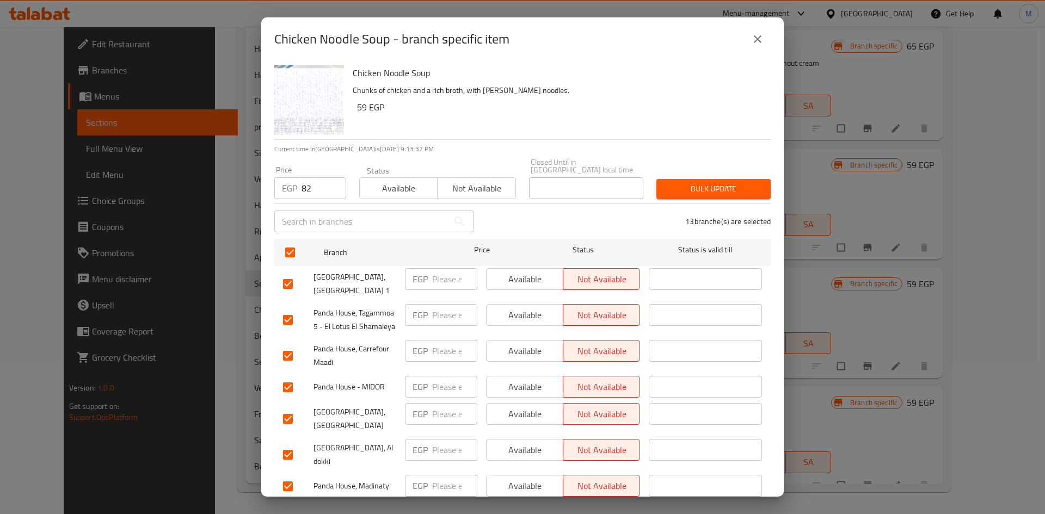
click at [705, 182] on span "Bulk update" at bounding box center [713, 189] width 97 height 14
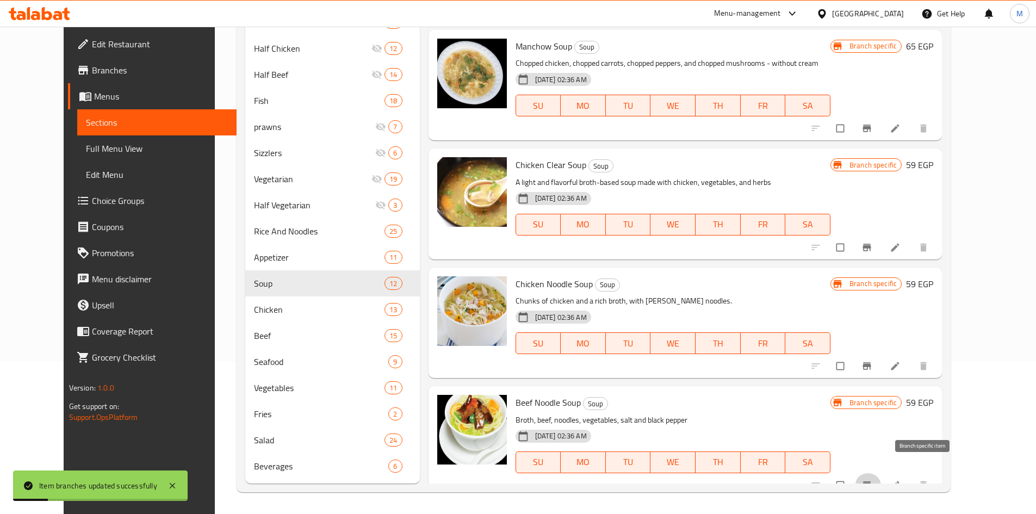
click at [873, 480] on icon "Branch-specific-item" at bounding box center [867, 485] width 11 height 11
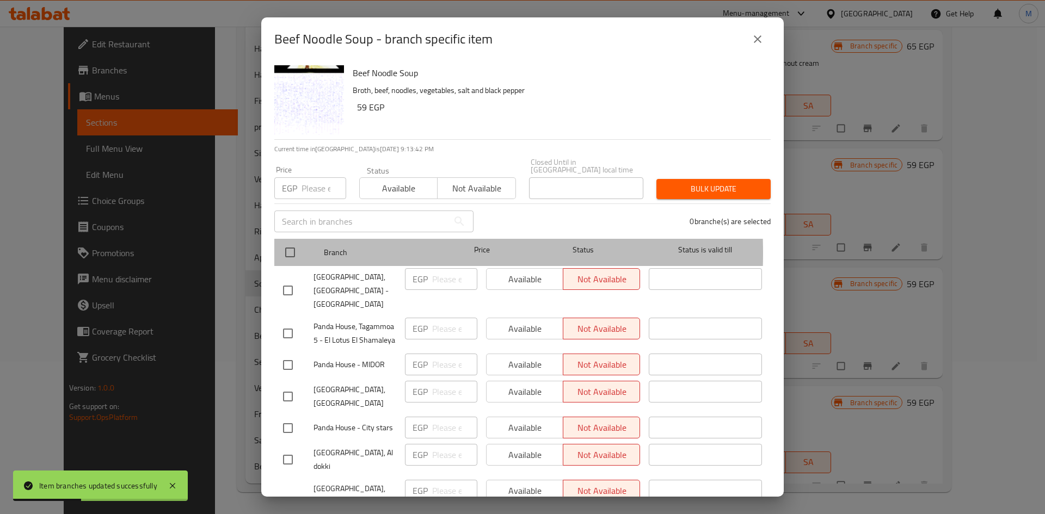
click at [276, 245] on div "Branch Price Status Status is valid till" at bounding box center [522, 252] width 496 height 27
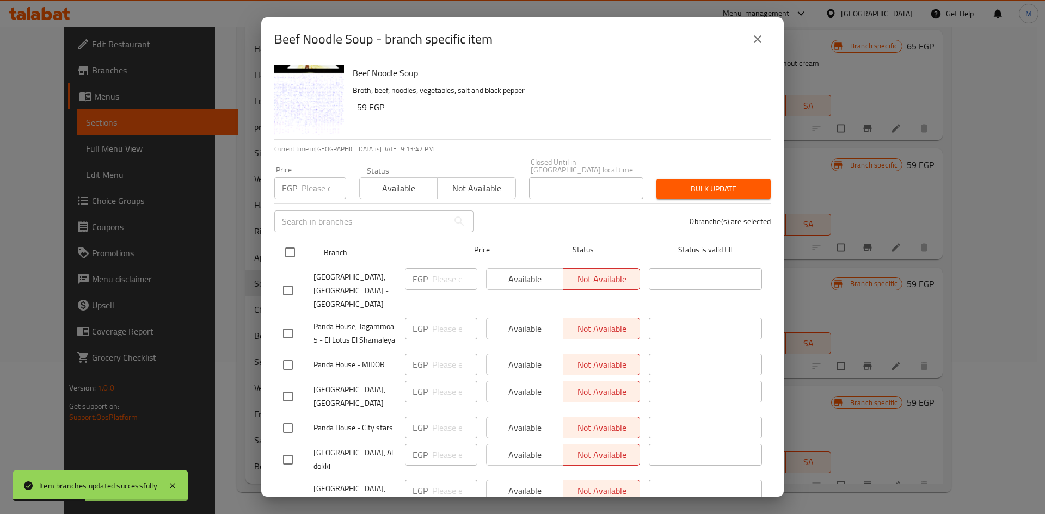
click at [286, 248] on input "checkbox" at bounding box center [290, 252] width 23 height 23
checkbox input "true"
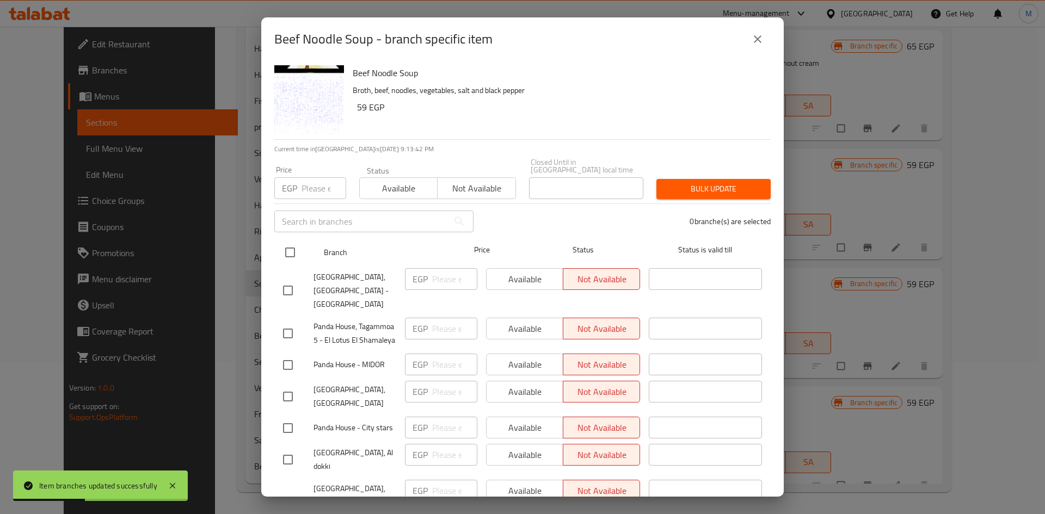
checkbox input "true"
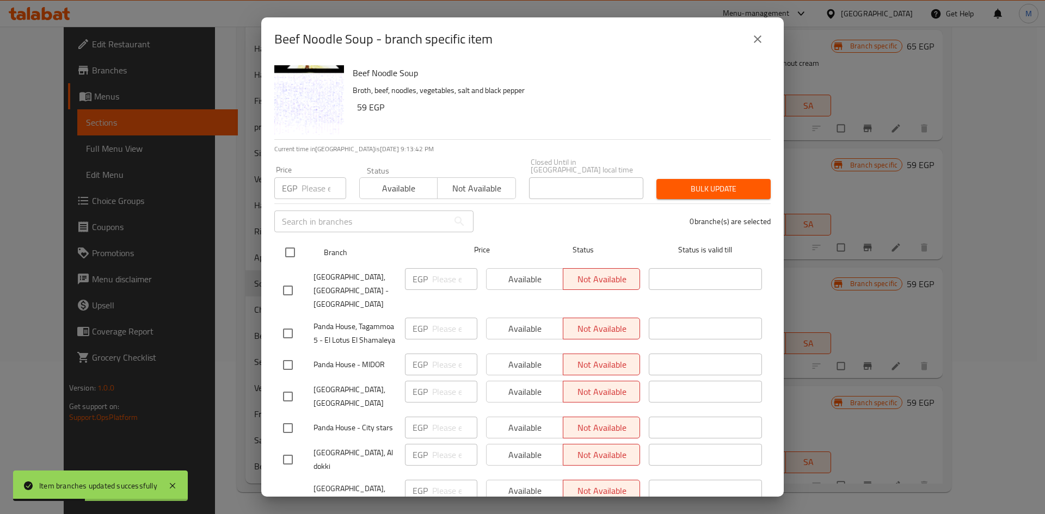
checkbox input "true"
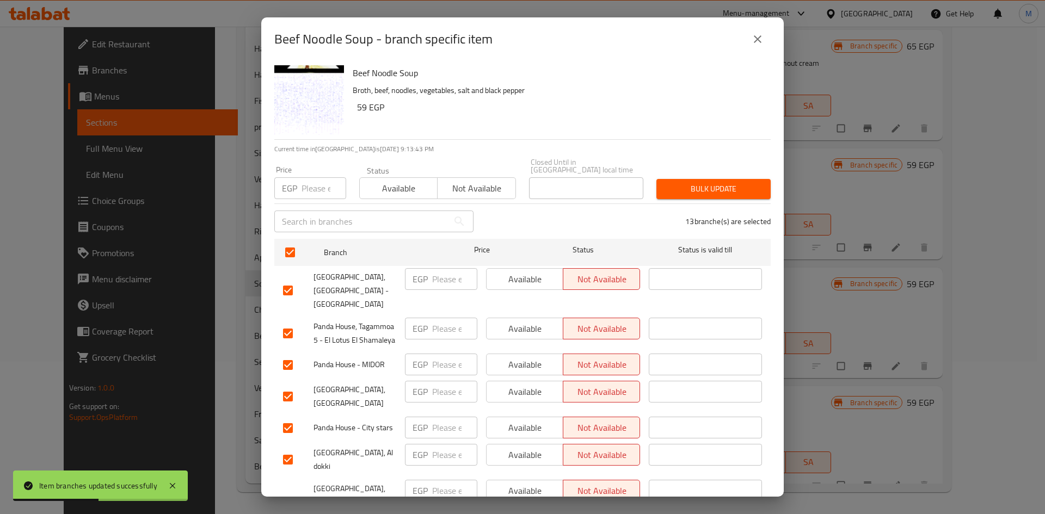
click at [323, 179] on input "number" at bounding box center [323, 188] width 45 height 22
paste input "82"
type input "82"
click at [696, 182] on span "Bulk update" at bounding box center [713, 189] width 97 height 14
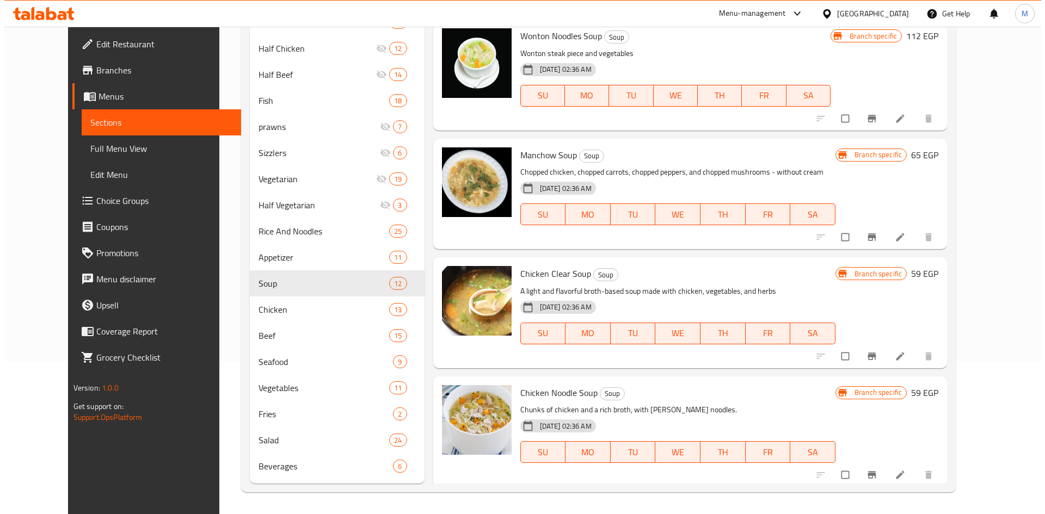
scroll to position [46, 0]
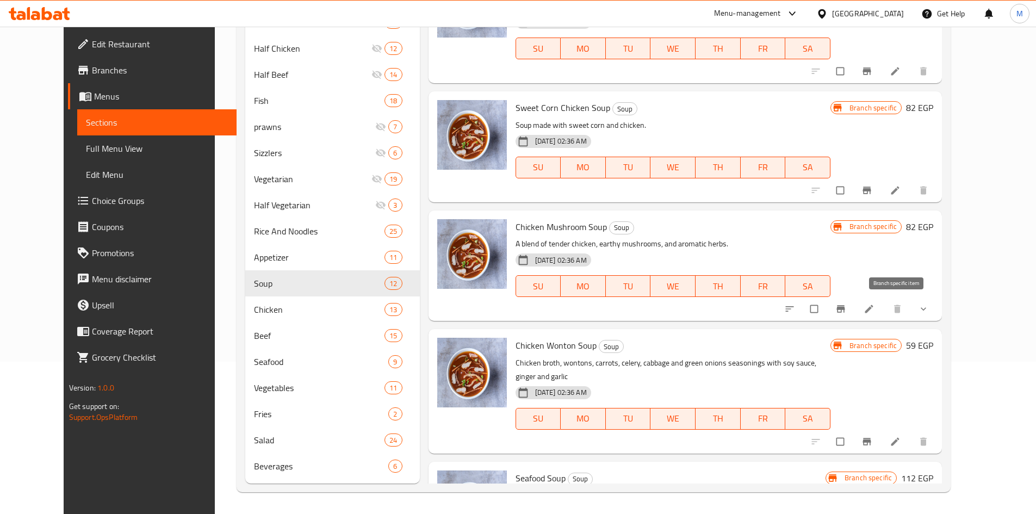
click at [846, 312] on icon "Branch-specific-item" at bounding box center [841, 309] width 8 height 7
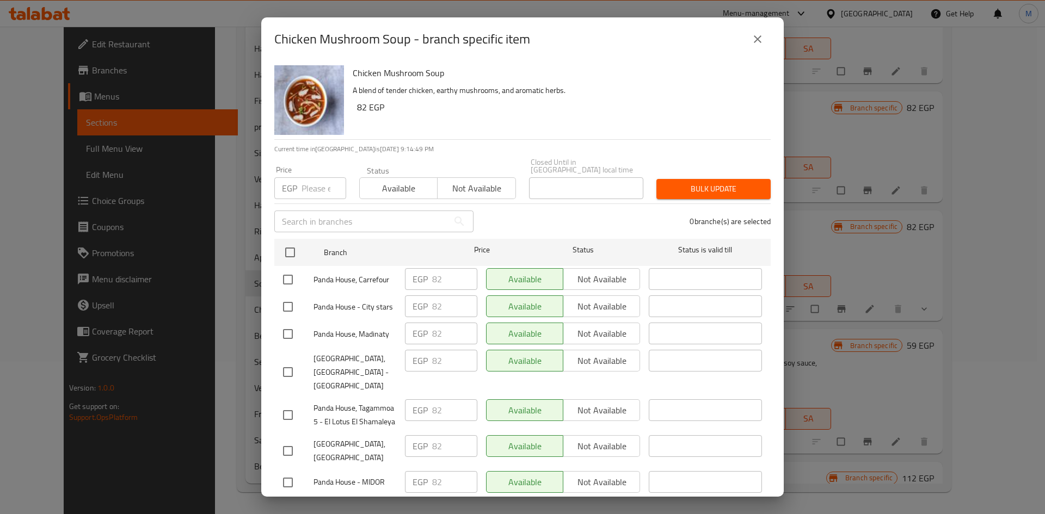
click at [762, 44] on icon "close" at bounding box center [757, 39] width 13 height 13
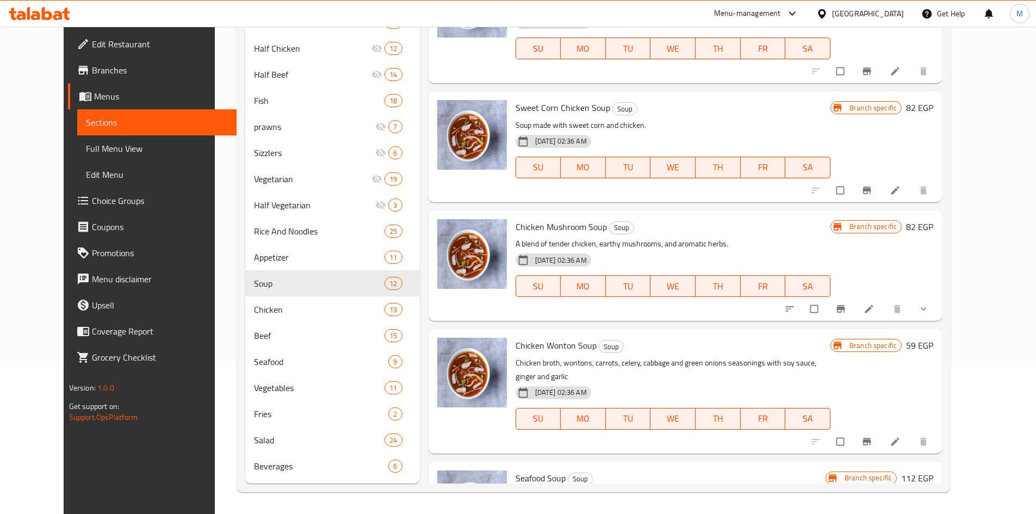
click at [873, 436] on icon "Branch-specific-item" at bounding box center [867, 441] width 11 height 11
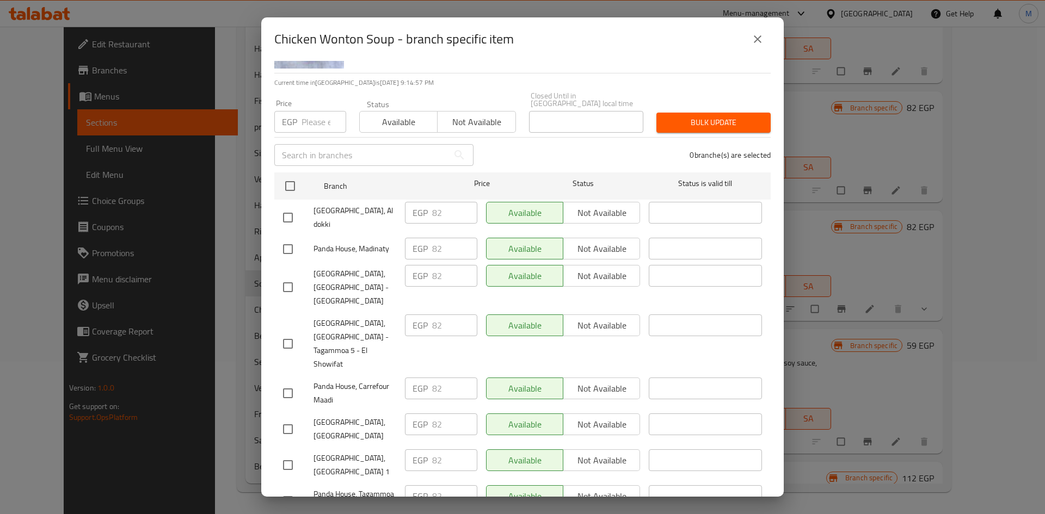
scroll to position [0, 0]
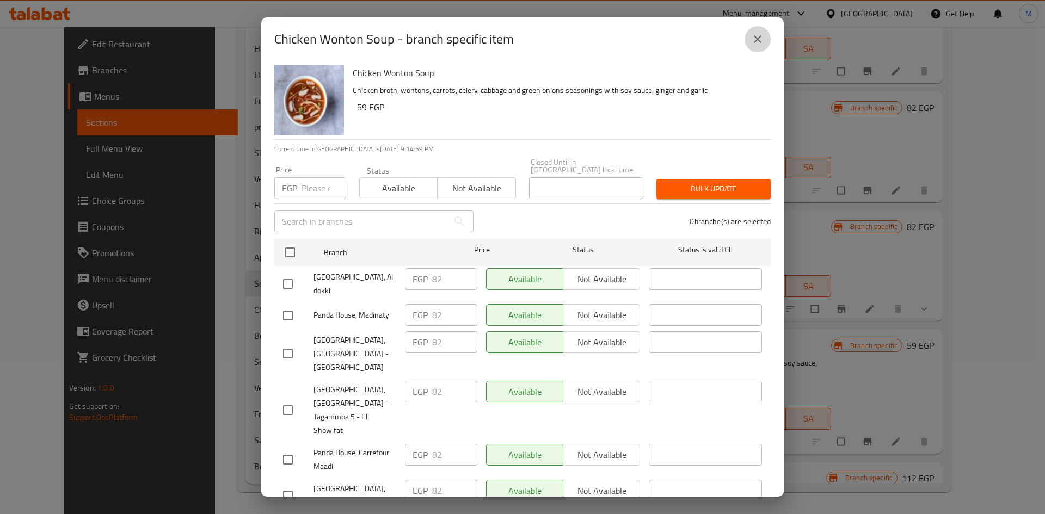
click at [750, 43] on button "close" at bounding box center [757, 39] width 26 height 26
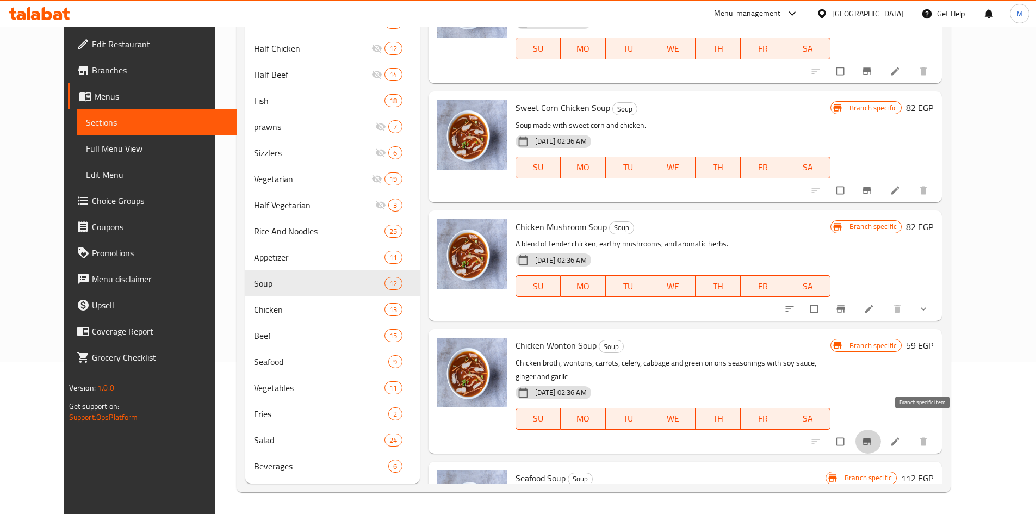
click at [873, 436] on icon "Branch-specific-item" at bounding box center [867, 441] width 11 height 11
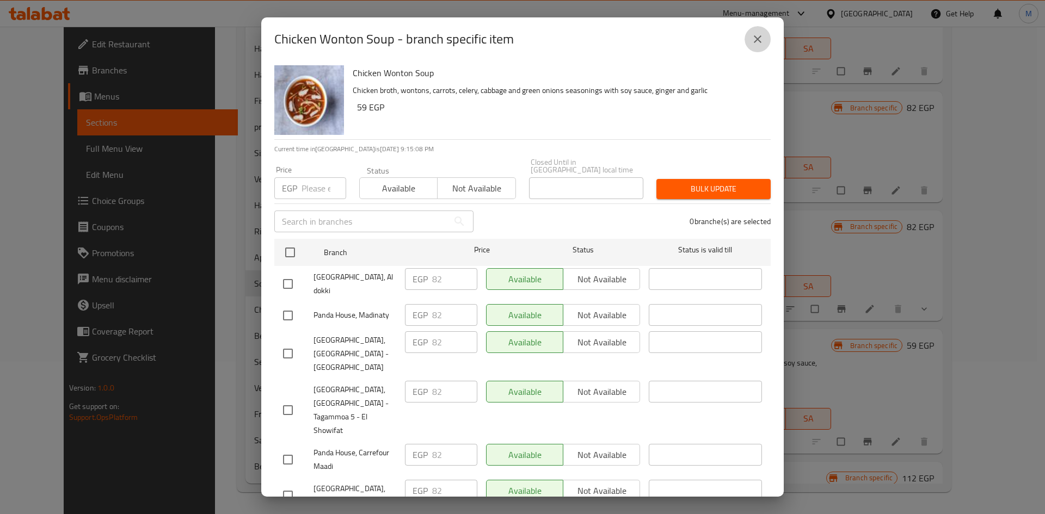
click at [750, 42] on button "close" at bounding box center [757, 39] width 26 height 26
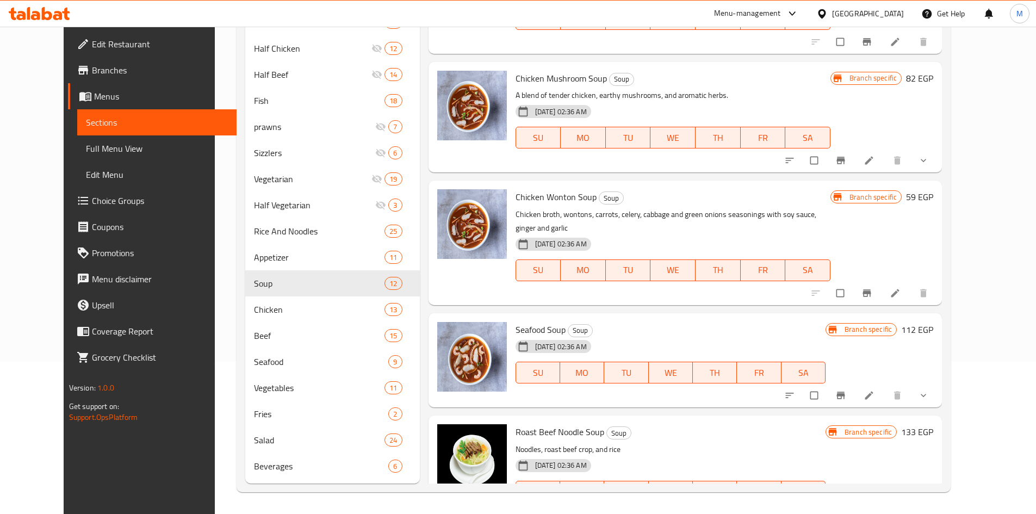
scroll to position [209, 0]
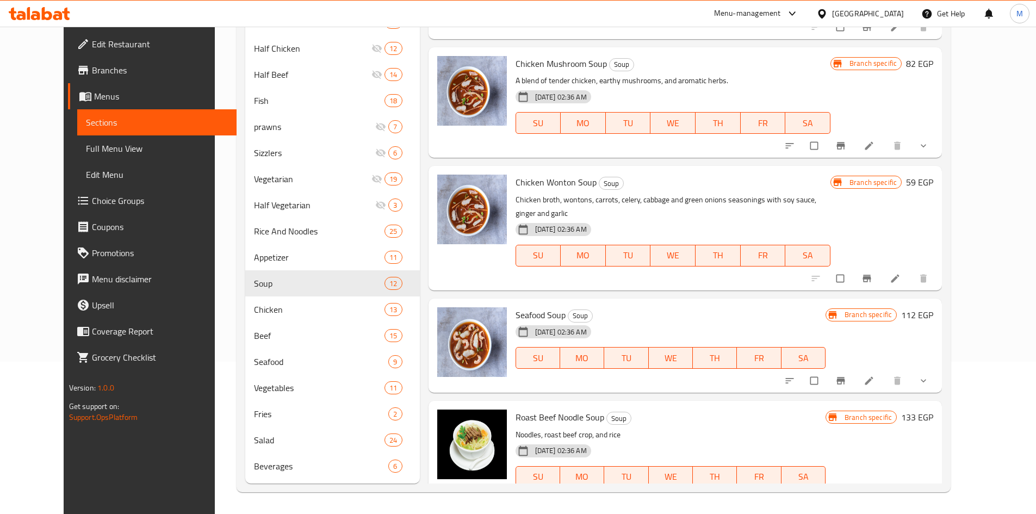
click at [847, 375] on icon "Branch-specific-item" at bounding box center [841, 380] width 11 height 11
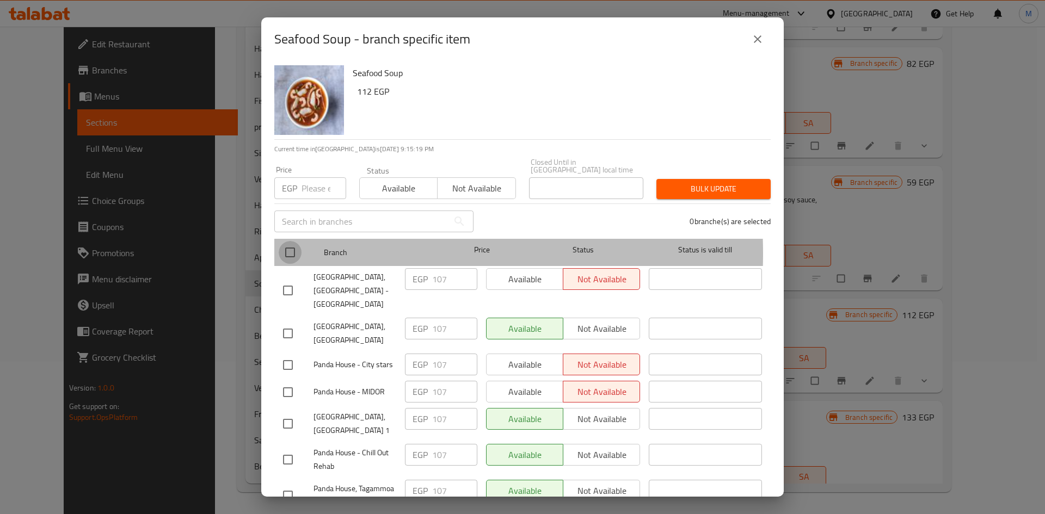
click at [289, 246] on input "checkbox" at bounding box center [290, 252] width 23 height 23
checkbox input "true"
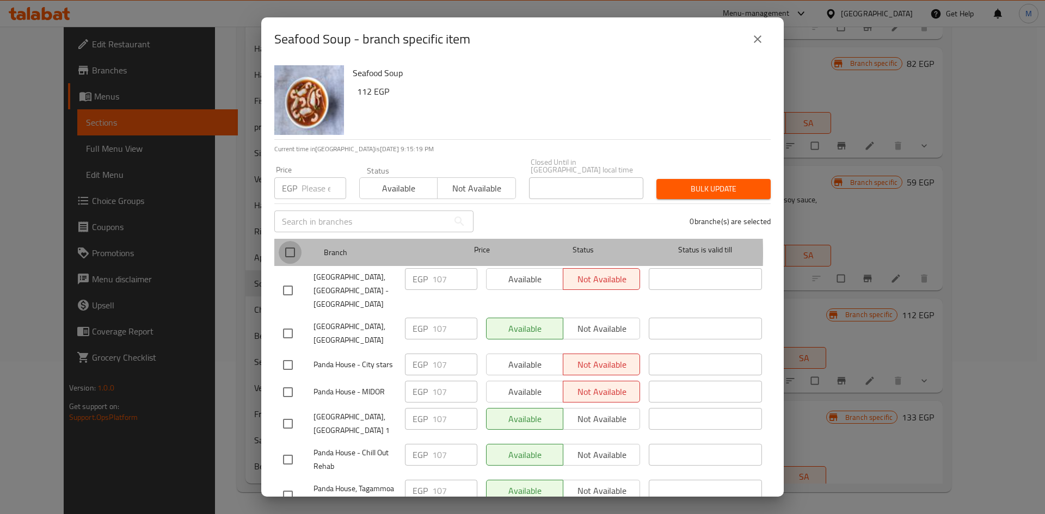
checkbox input "true"
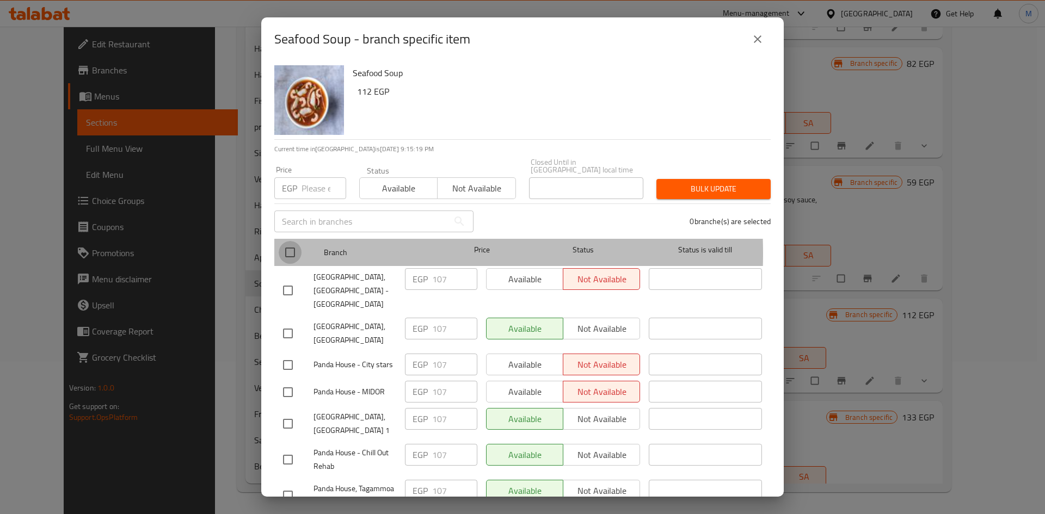
checkbox input "true"
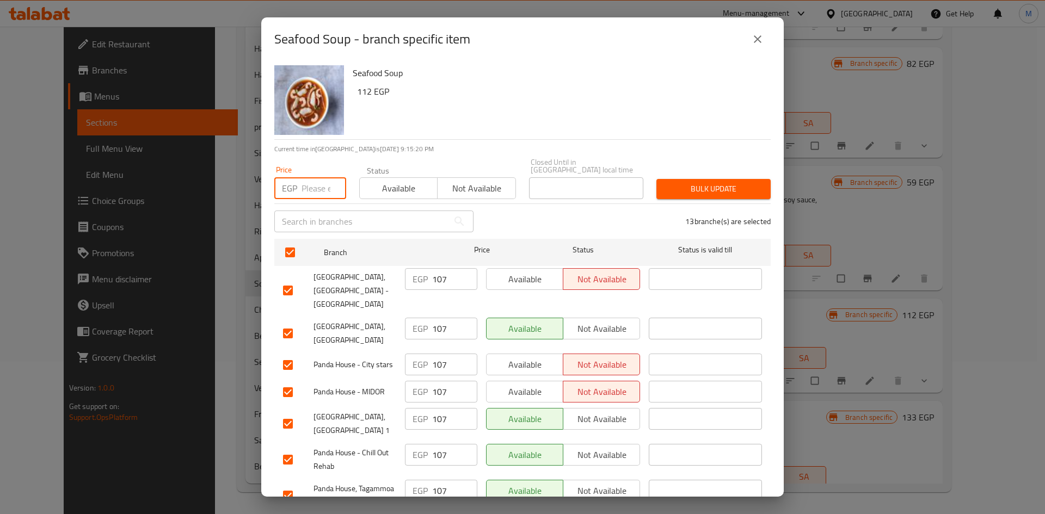
click at [313, 182] on input "number" at bounding box center [323, 188] width 45 height 22
click at [314, 181] on input "112" at bounding box center [323, 188] width 45 height 22
type input "112"
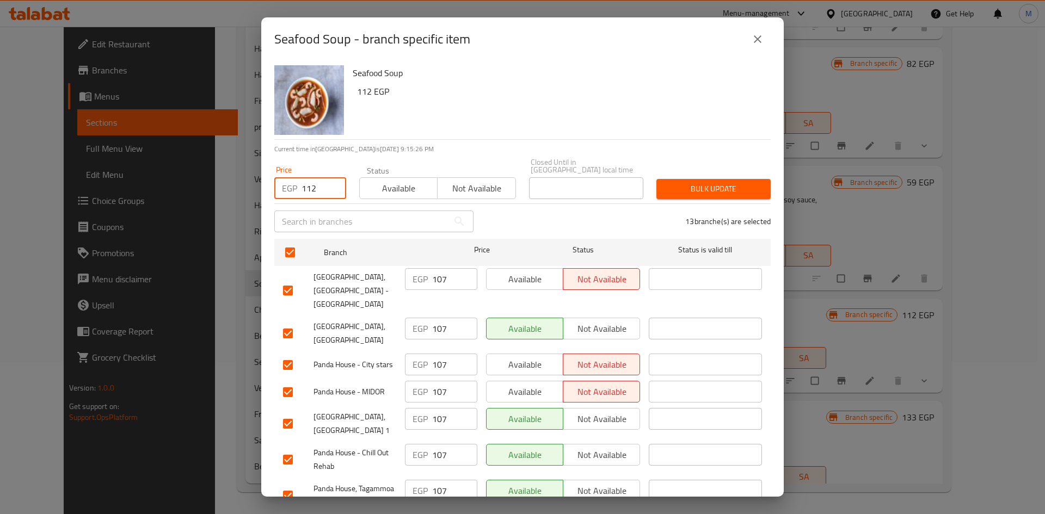
click at [701, 182] on span "Bulk update" at bounding box center [713, 189] width 97 height 14
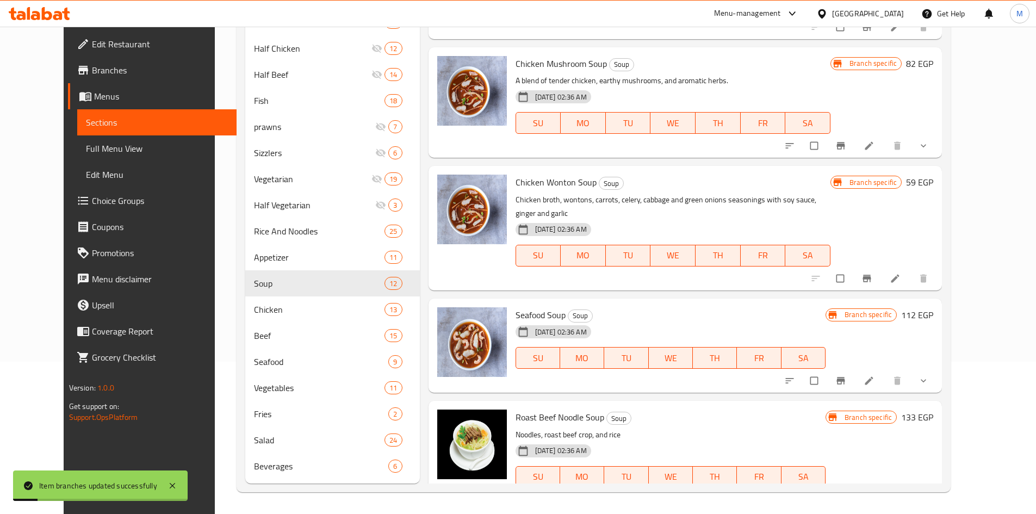
click at [527, 307] on span "Seafood Soup" at bounding box center [541, 315] width 50 height 16
copy span "Seafood"
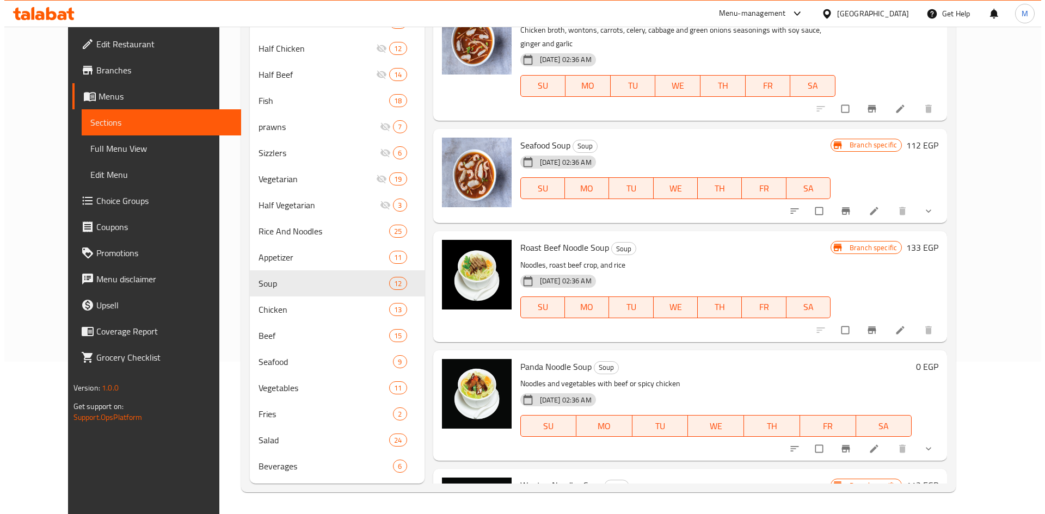
scroll to position [481, 0]
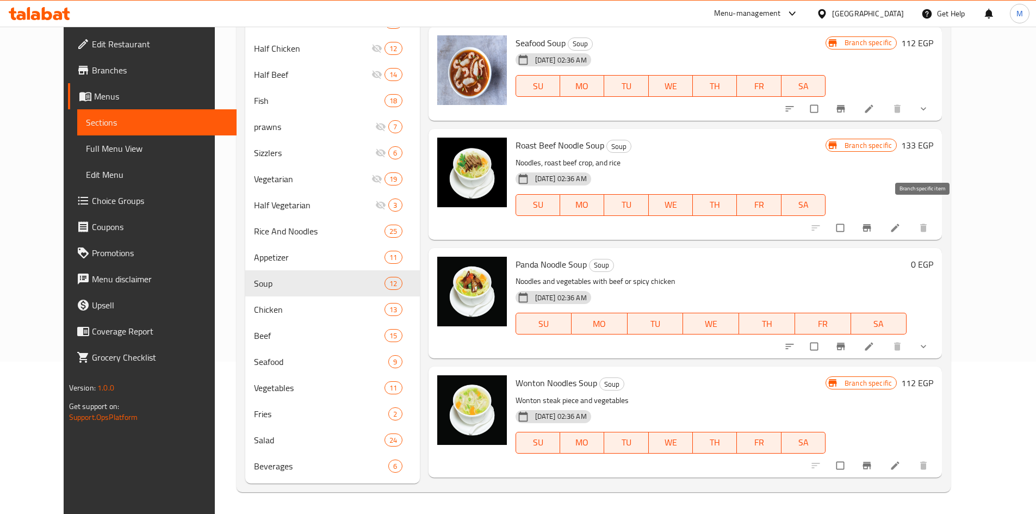
click at [872, 224] on icon "Branch-specific-item" at bounding box center [867, 227] width 8 height 7
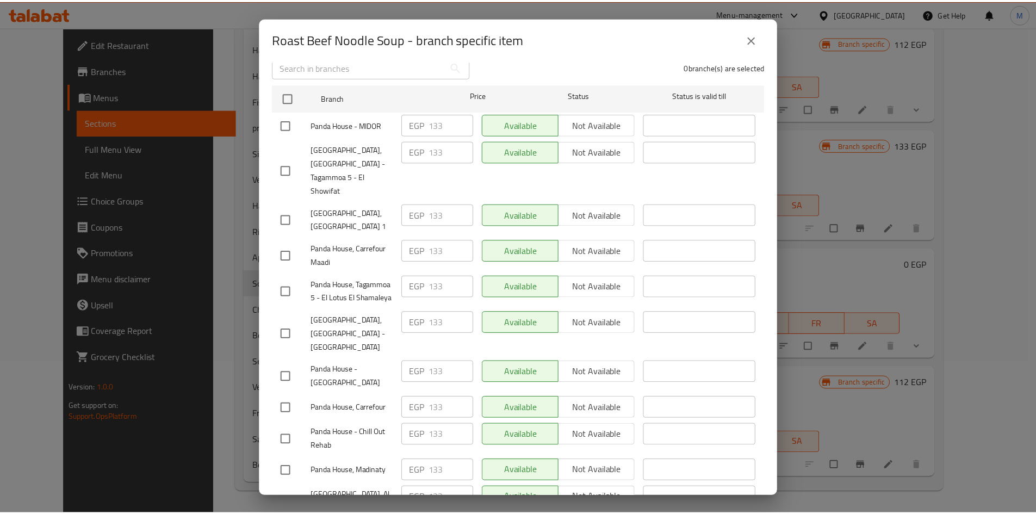
scroll to position [241, 0]
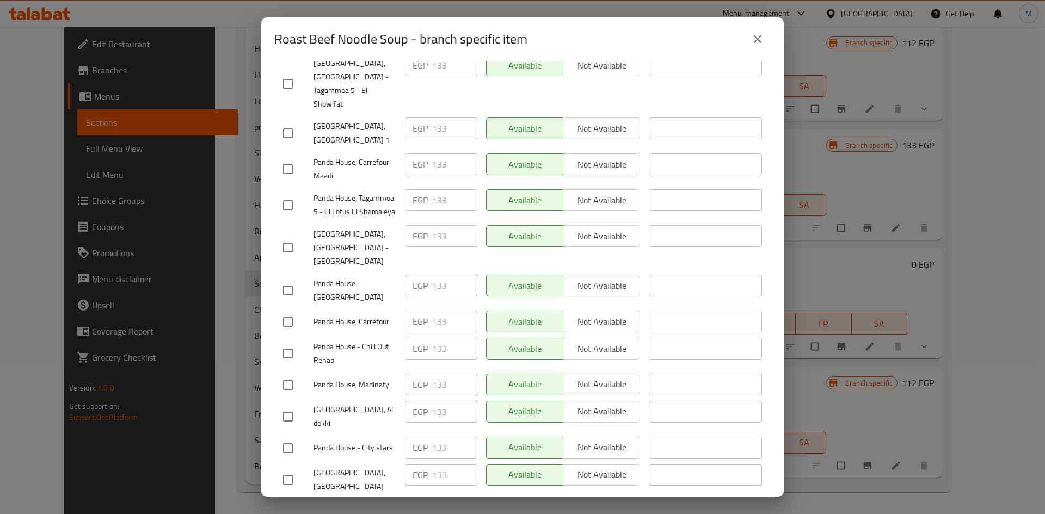
click at [770, 41] on button "close" at bounding box center [757, 39] width 26 height 26
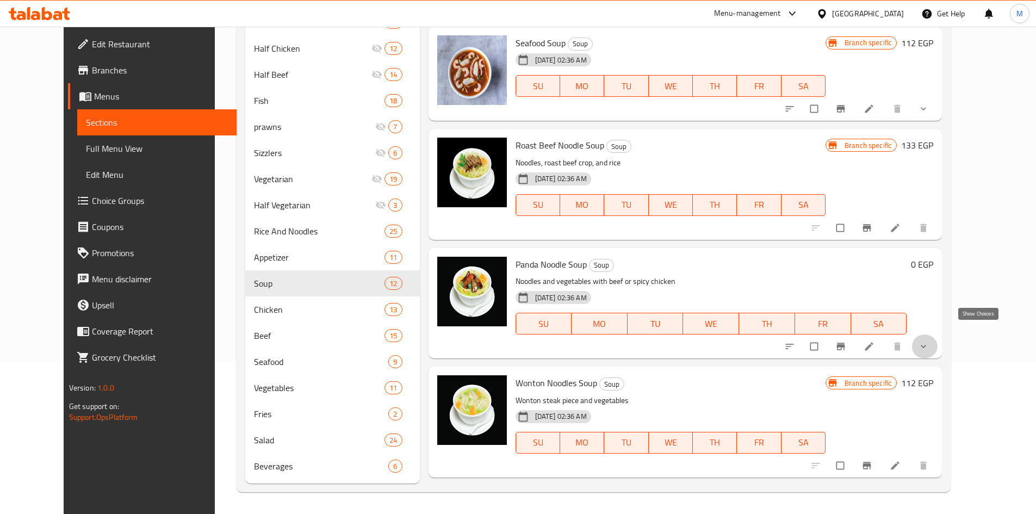
drag, startPoint x: 984, startPoint y: 337, endPoint x: 973, endPoint y: 337, distance: 10.9
click at [929, 341] on icon "show more" at bounding box center [923, 346] width 11 height 11
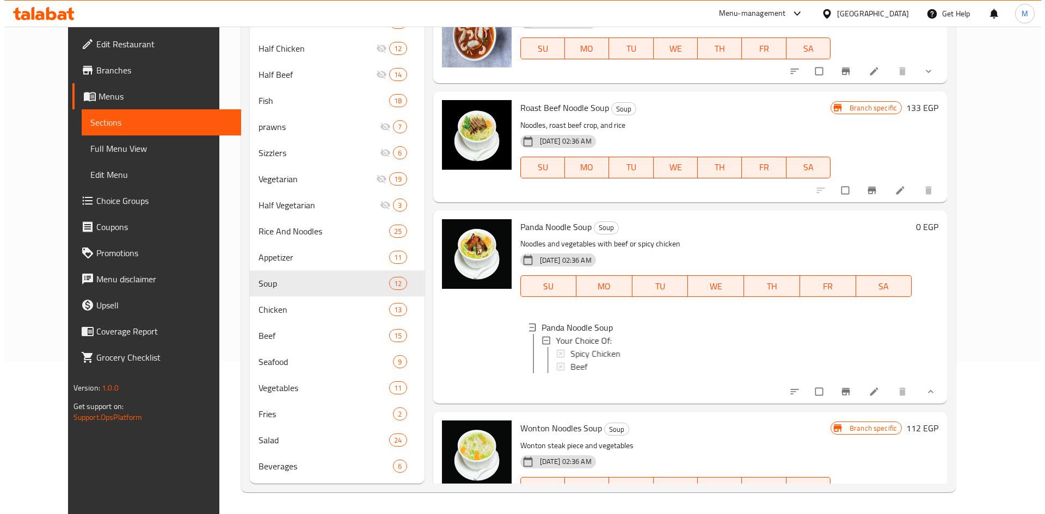
scroll to position [590, 0]
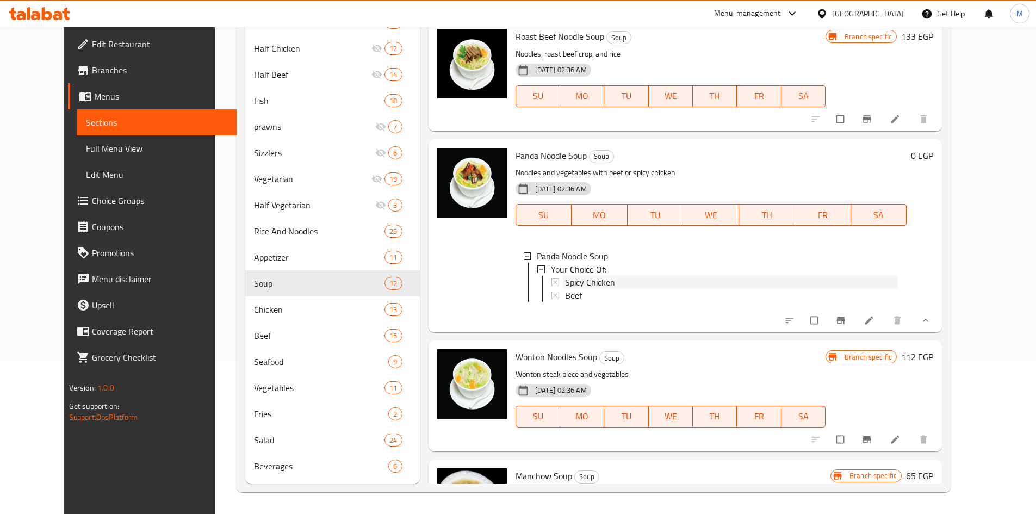
click at [604, 276] on div "Spicy Chicken" at bounding box center [732, 282] width 334 height 13
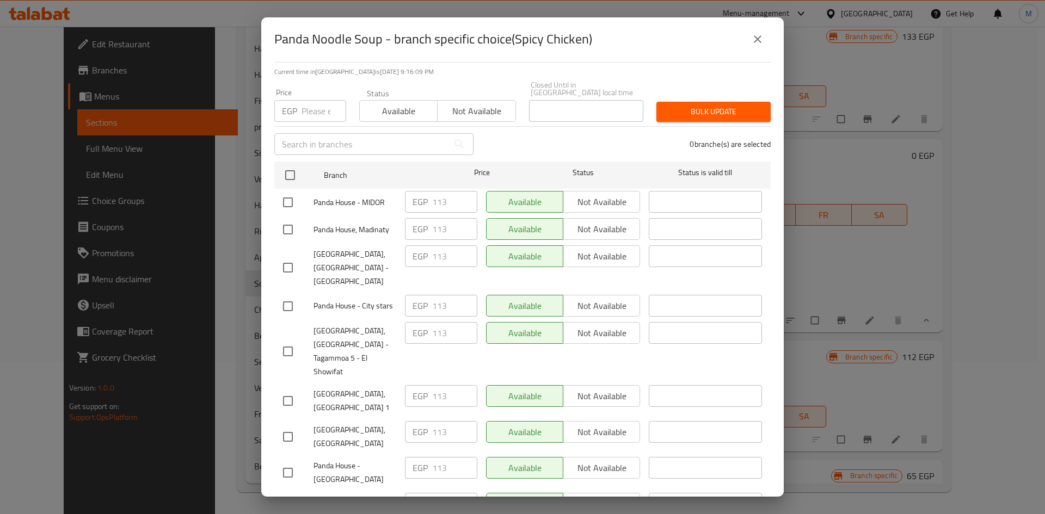
scroll to position [0, 0]
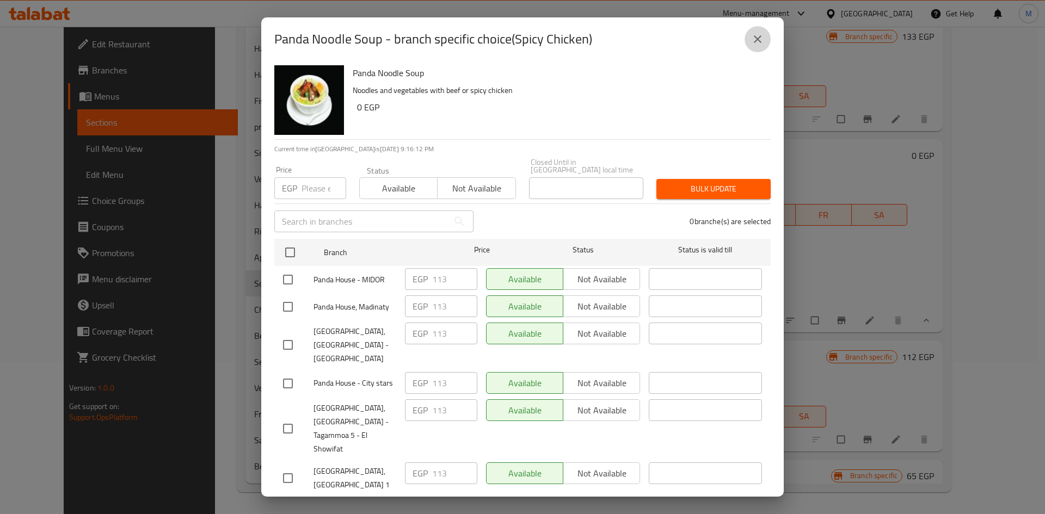
click at [758, 42] on icon "close" at bounding box center [757, 39] width 13 height 13
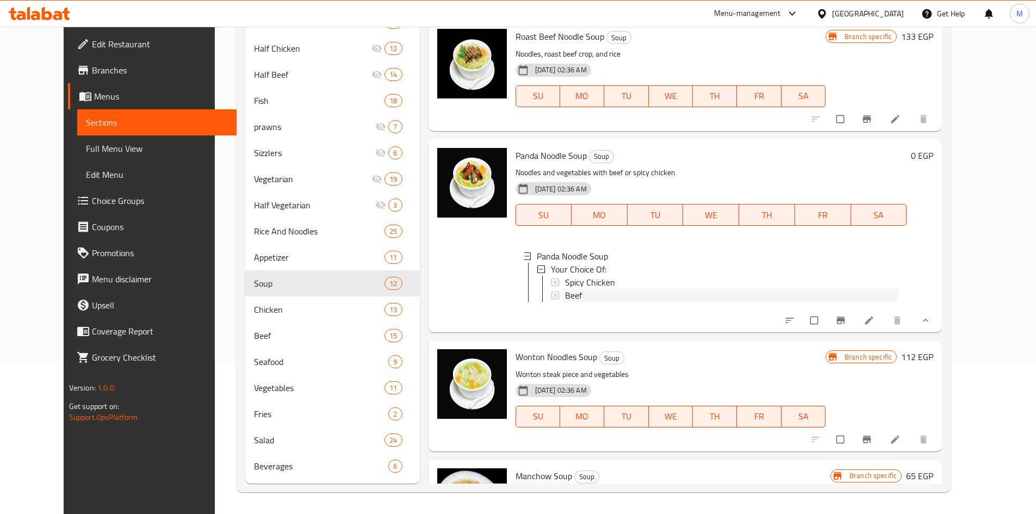
click at [575, 289] on div "Beef" at bounding box center [732, 295] width 334 height 13
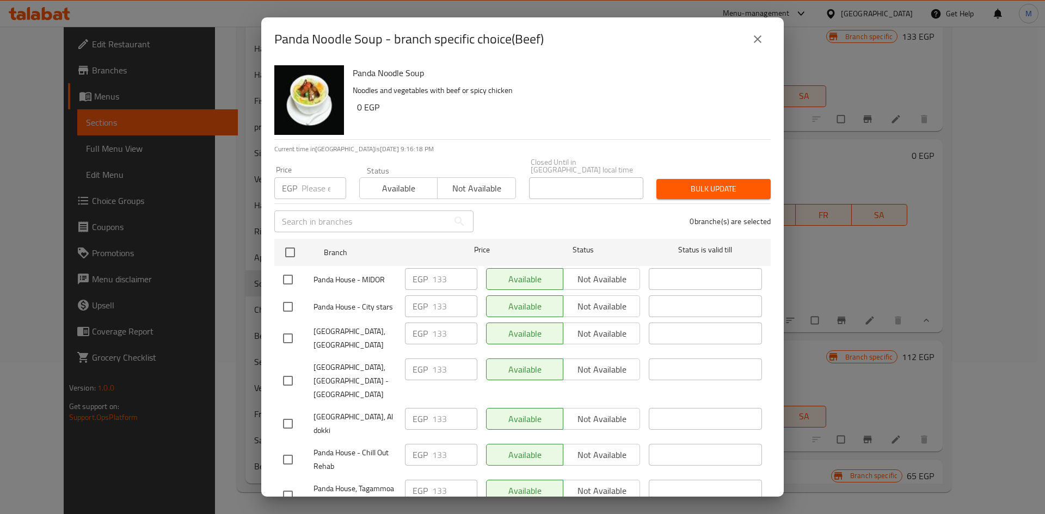
click at [764, 39] on button "close" at bounding box center [757, 39] width 26 height 26
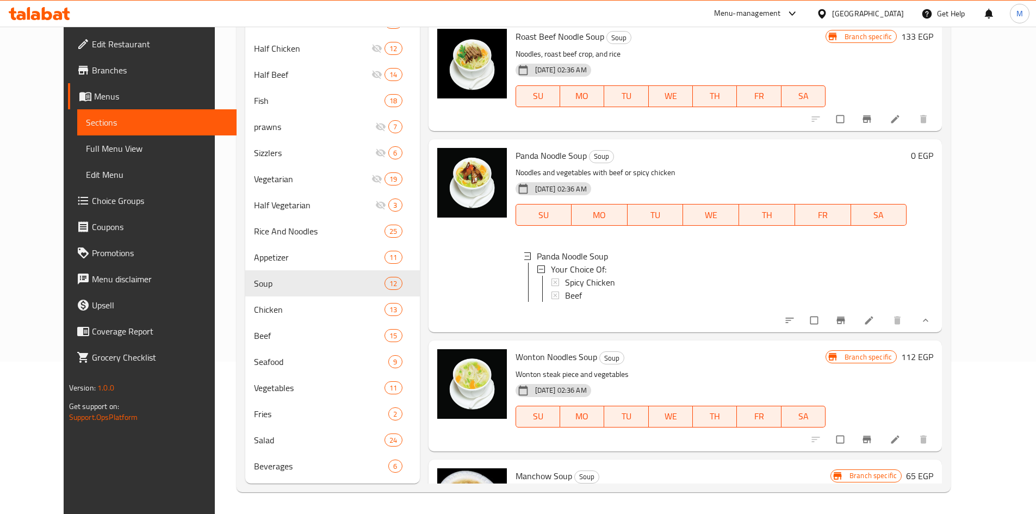
click at [872, 436] on icon "Branch-specific-item" at bounding box center [867, 439] width 8 height 7
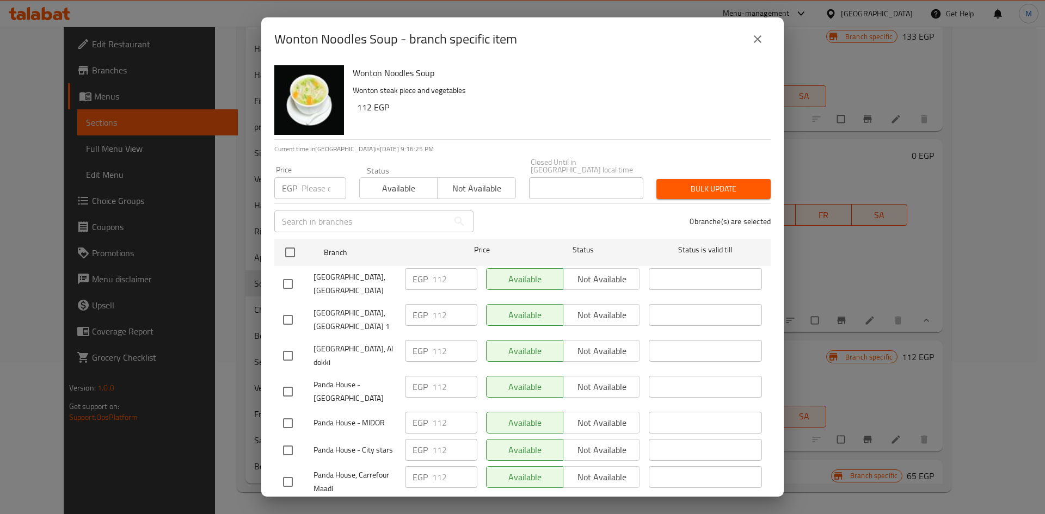
click at [757, 41] on icon "close" at bounding box center [757, 39] width 13 height 13
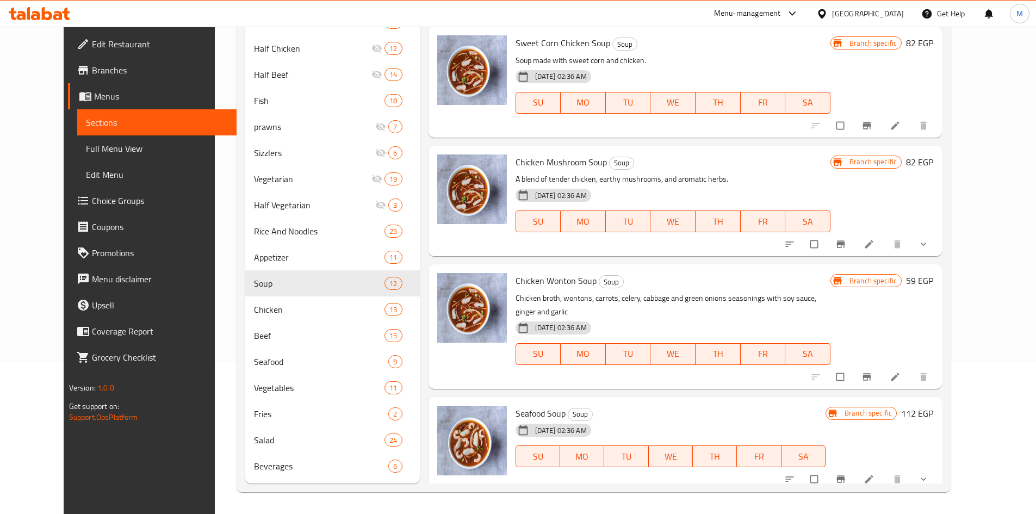
scroll to position [100, 0]
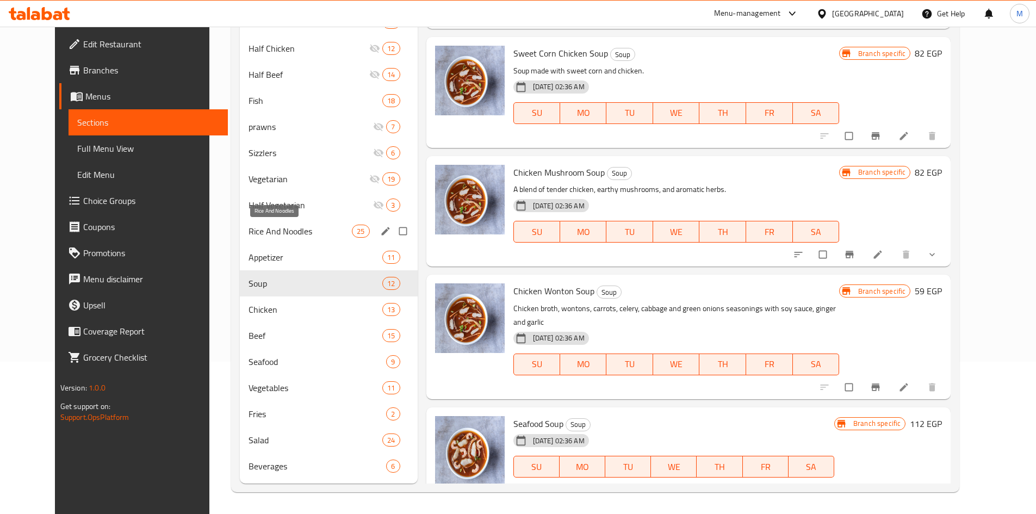
click at [249, 225] on span "Rice And Noodles" at bounding box center [301, 231] width 104 height 13
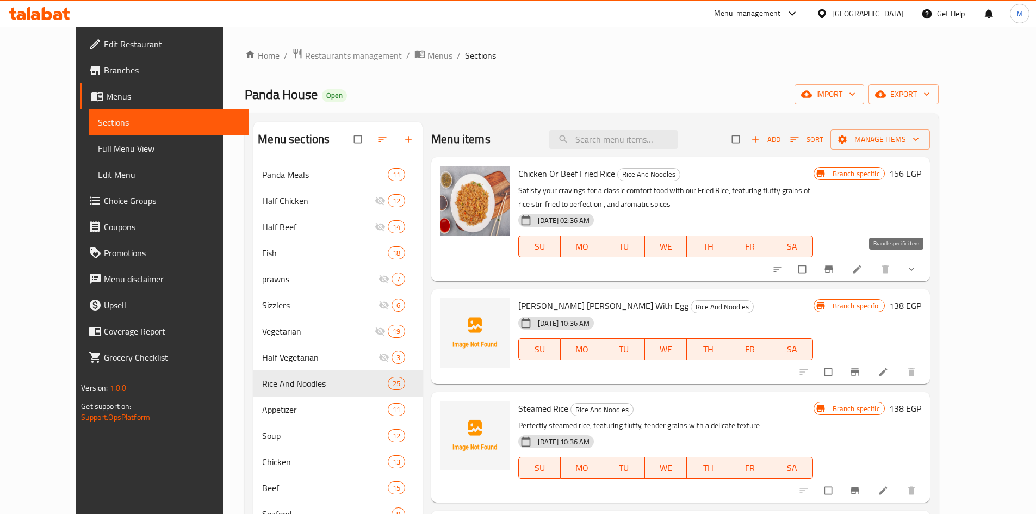
click at [843, 262] on button "Branch-specific-item" at bounding box center [830, 269] width 26 height 24
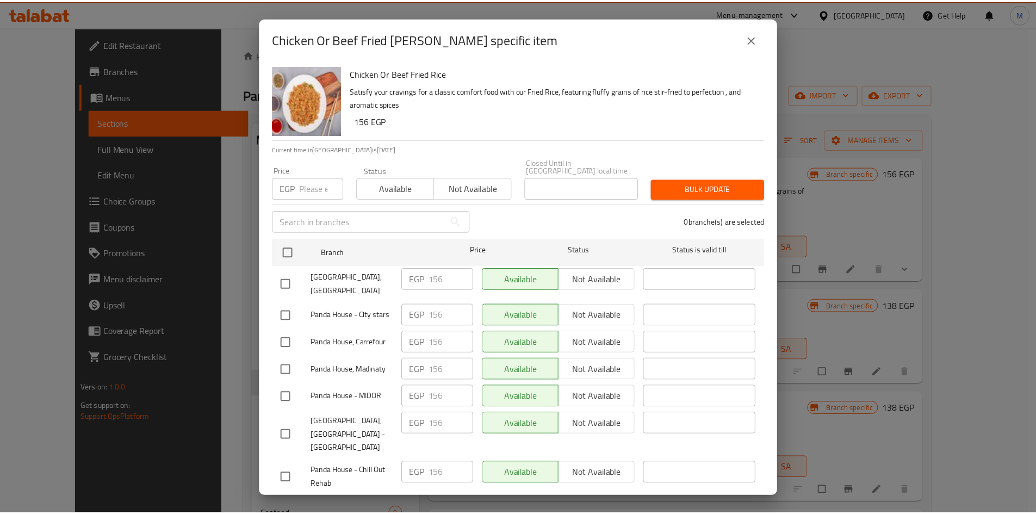
scroll to position [241, 0]
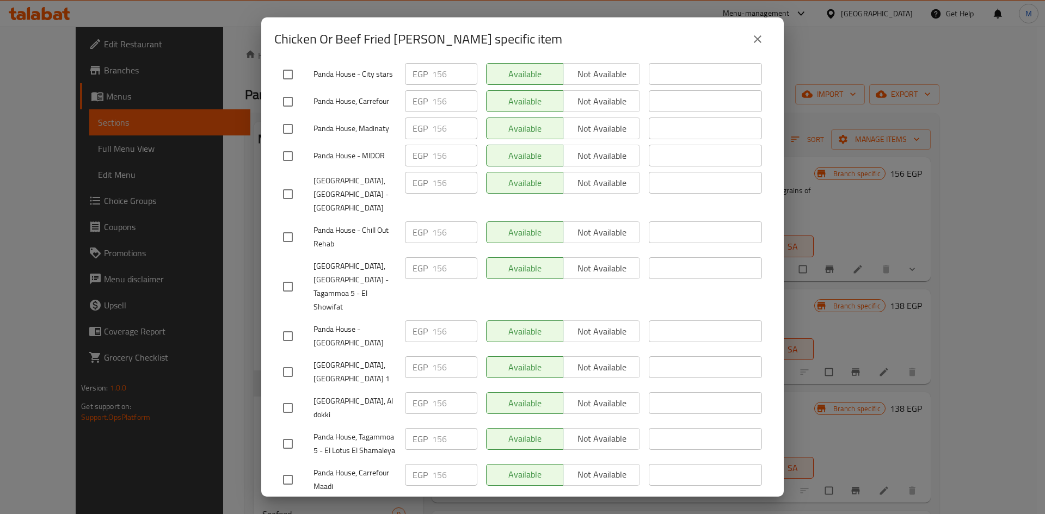
drag, startPoint x: 768, startPoint y: 28, endPoint x: 763, endPoint y: 35, distance: 9.1
click at [767, 30] on div "Chicken Or Beef Fried [PERSON_NAME] specific item" at bounding box center [522, 39] width 496 height 26
click at [763, 35] on icon "close" at bounding box center [757, 39] width 13 height 13
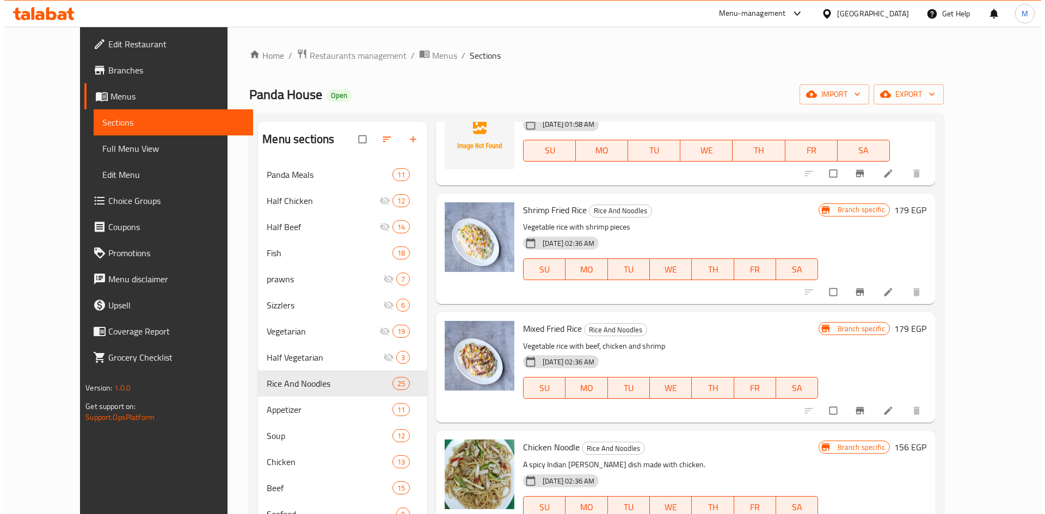
scroll to position [1088, 0]
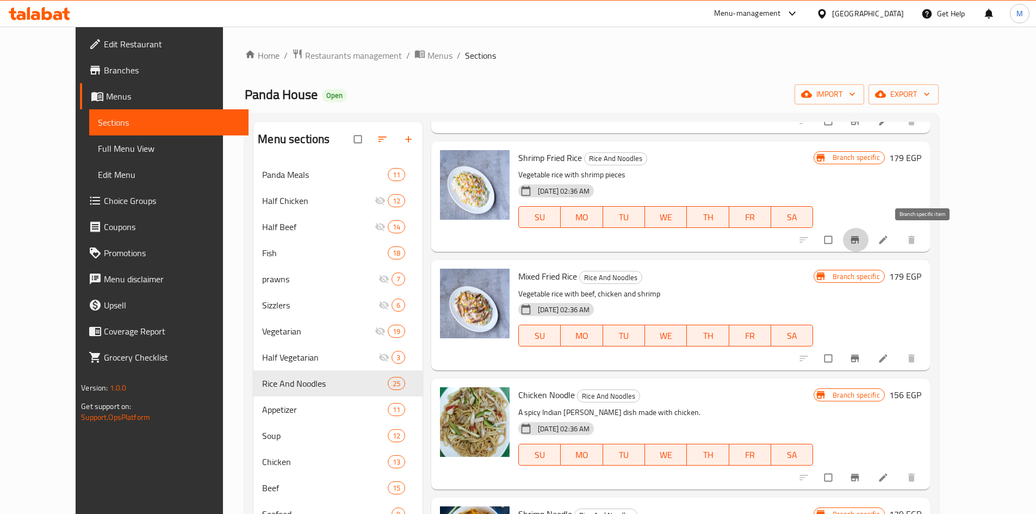
click at [861, 243] on icon "Branch-specific-item" at bounding box center [855, 239] width 11 height 11
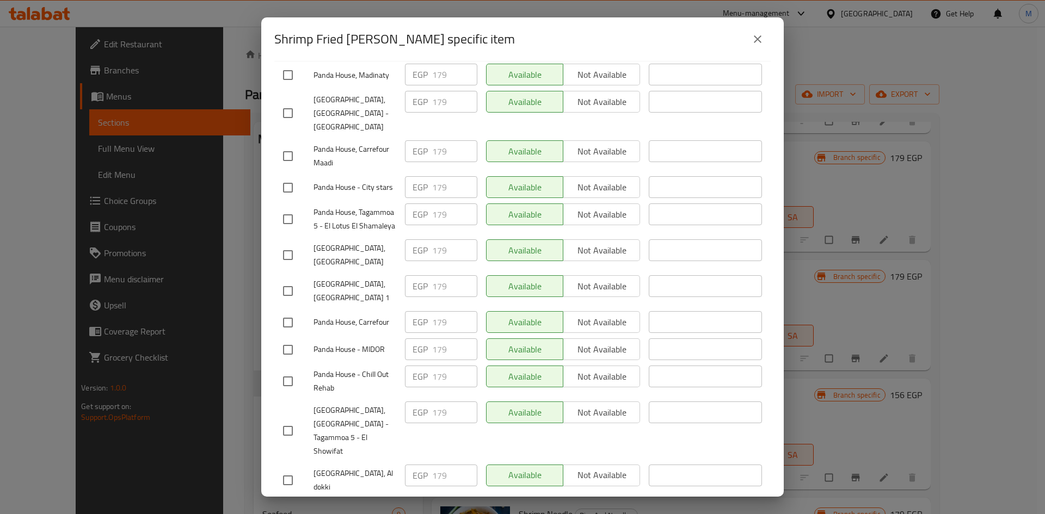
scroll to position [241, 0]
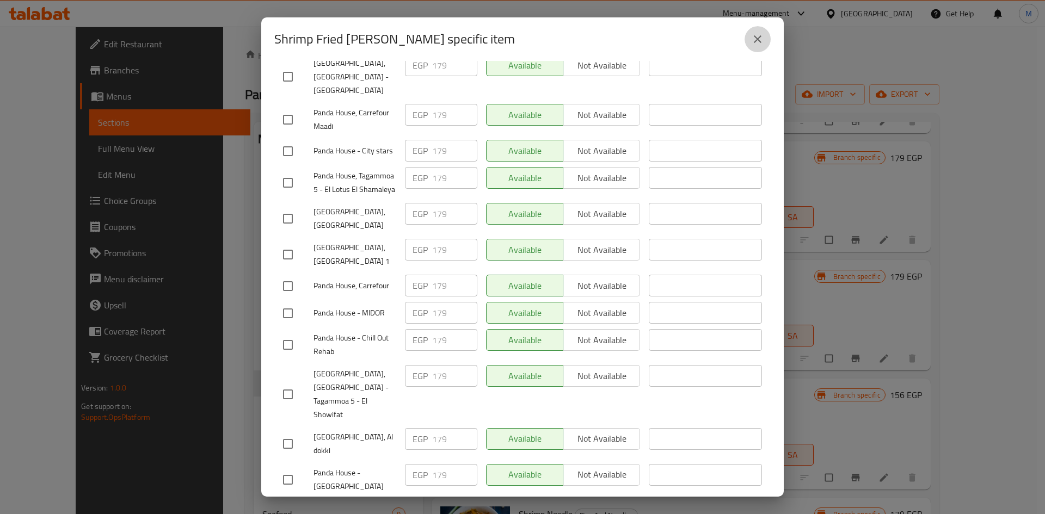
click at [760, 35] on icon "close" at bounding box center [757, 39] width 13 height 13
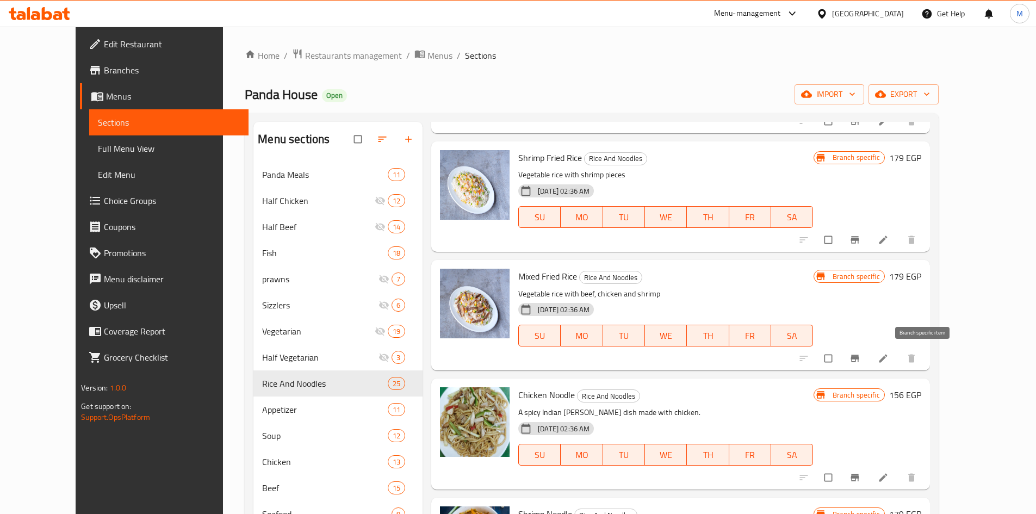
click at [861, 354] on icon "Branch-specific-item" at bounding box center [855, 358] width 11 height 11
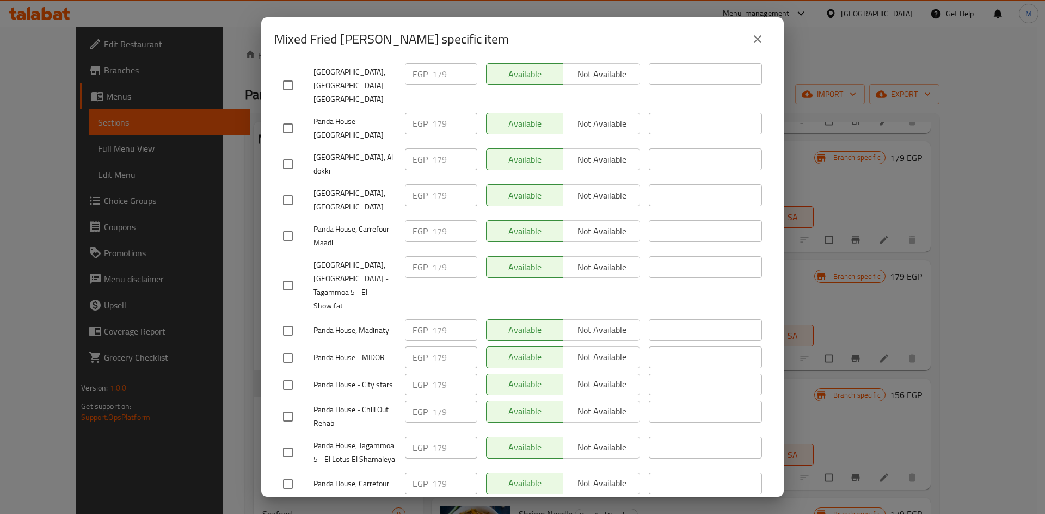
click at [760, 38] on icon "close" at bounding box center [758, 39] width 8 height 8
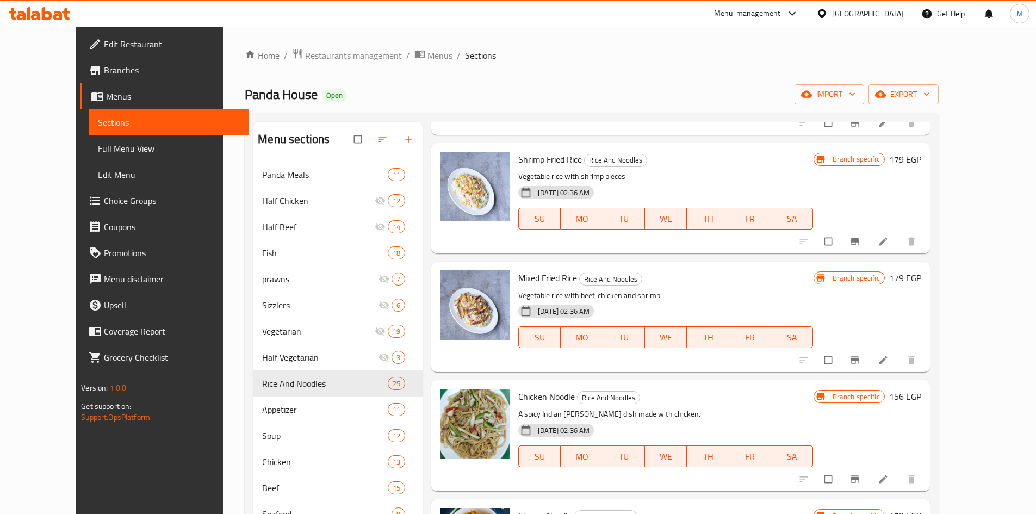
scroll to position [1034, 0]
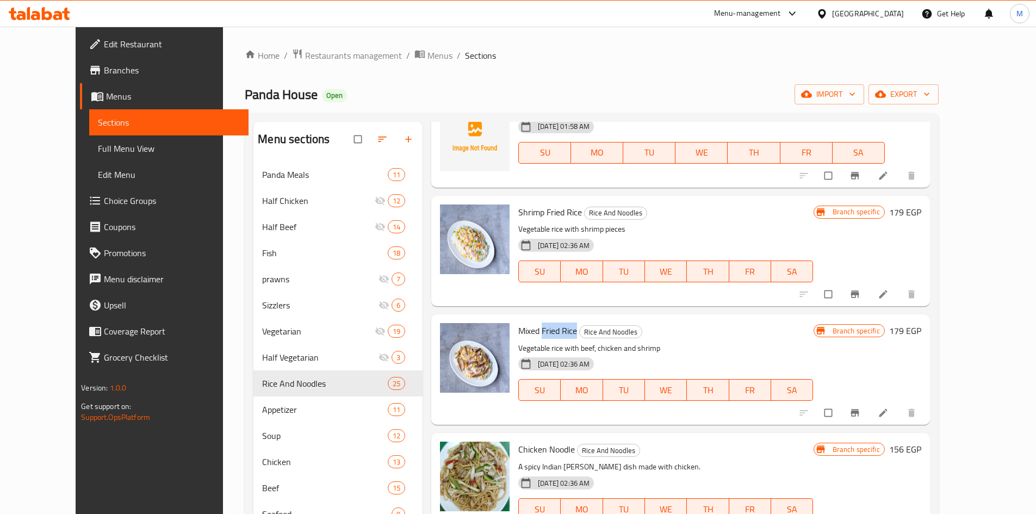
drag, startPoint x: 524, startPoint y: 331, endPoint x: 559, endPoint y: 337, distance: 35.2
click at [559, 337] on span "Mixed Fried Rice" at bounding box center [548, 331] width 59 height 16
copy span "Fried Rice"
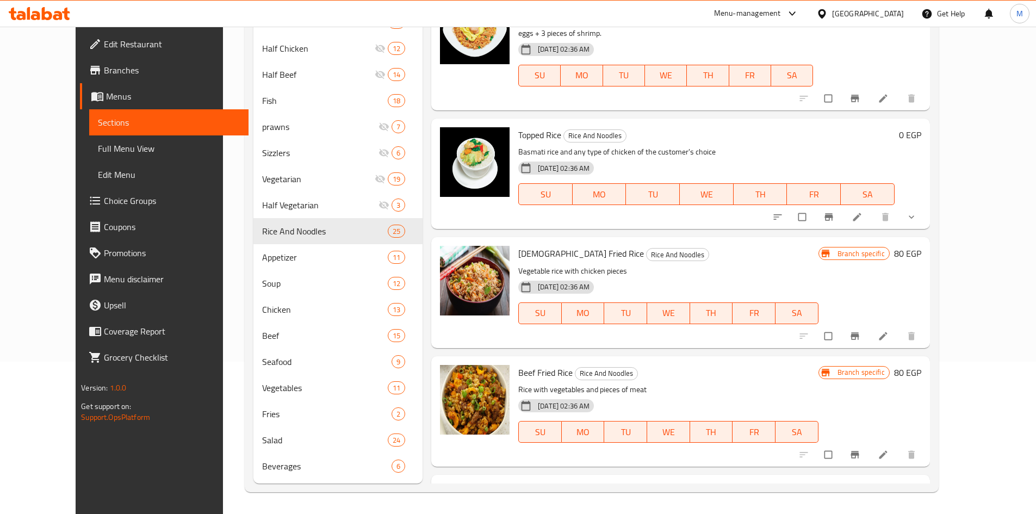
scroll to position [2382, 0]
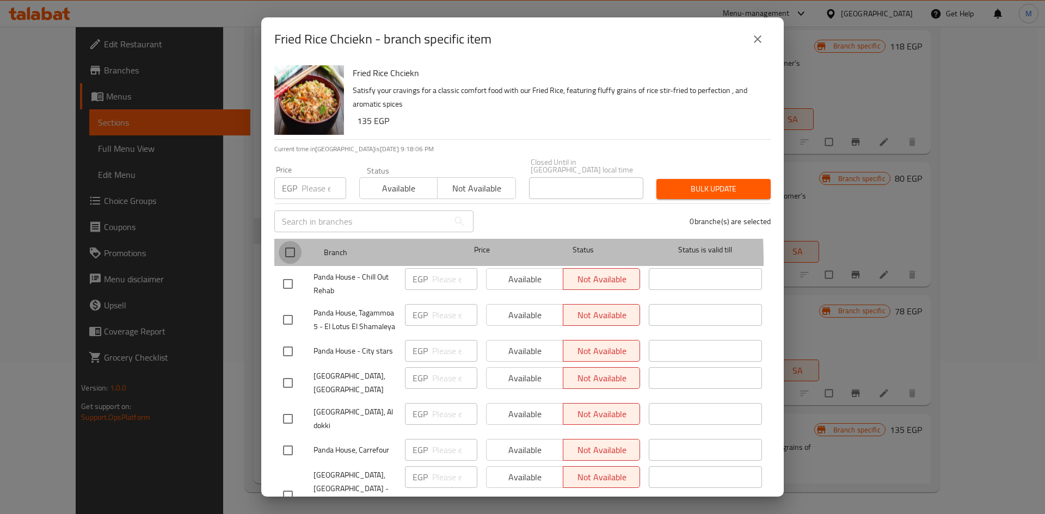
click at [298, 254] on input "checkbox" at bounding box center [290, 252] width 23 height 23
checkbox input "true"
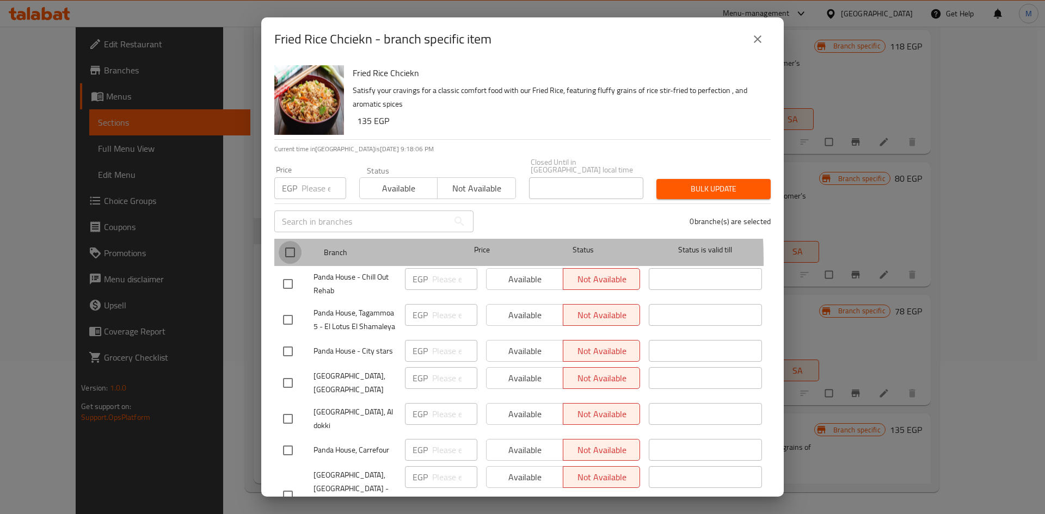
checkbox input "true"
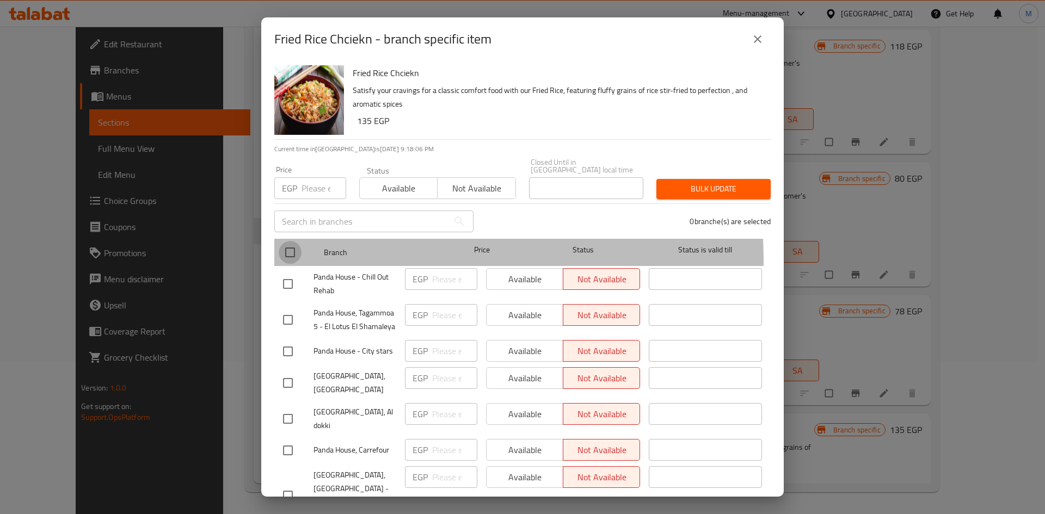
checkbox input "true"
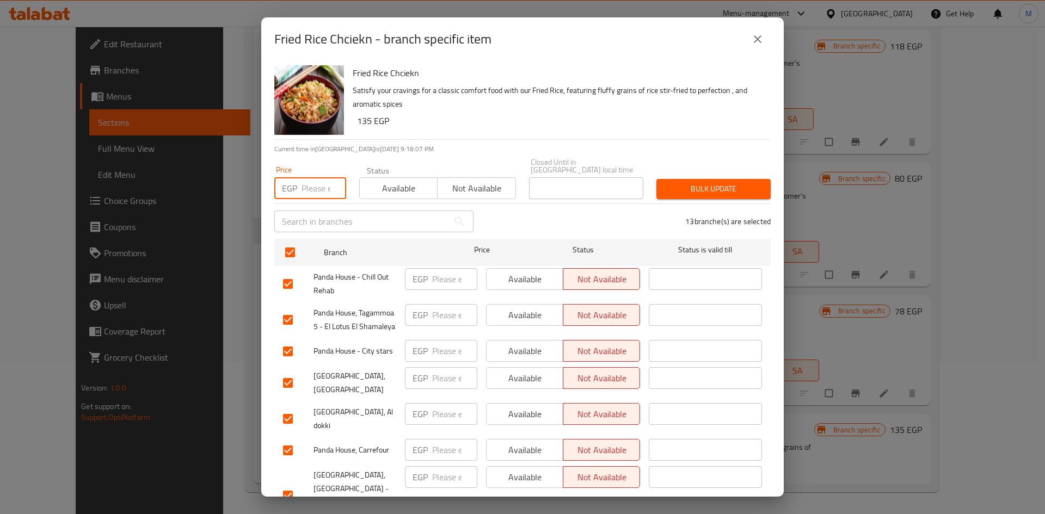
click at [303, 190] on input "number" at bounding box center [323, 188] width 45 height 22
type input "144"
click at [726, 182] on span "Bulk update" at bounding box center [713, 189] width 97 height 14
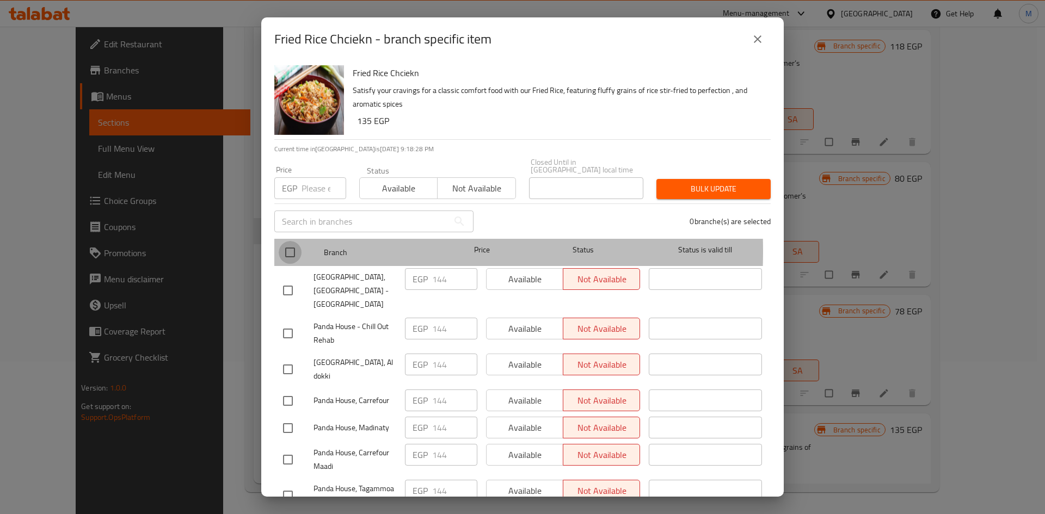
click at [298, 243] on input "checkbox" at bounding box center [290, 252] width 23 height 23
checkbox input "true"
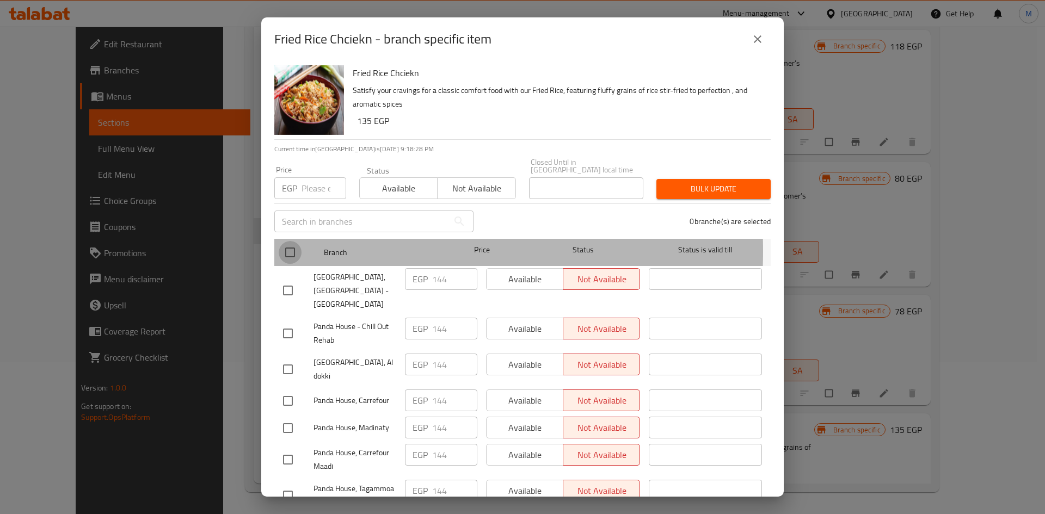
checkbox input "true"
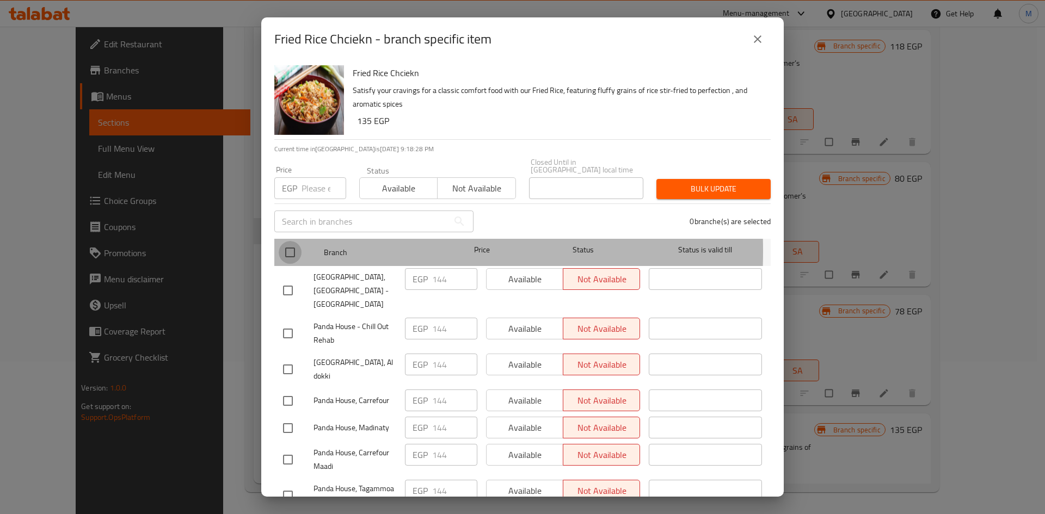
checkbox input "true"
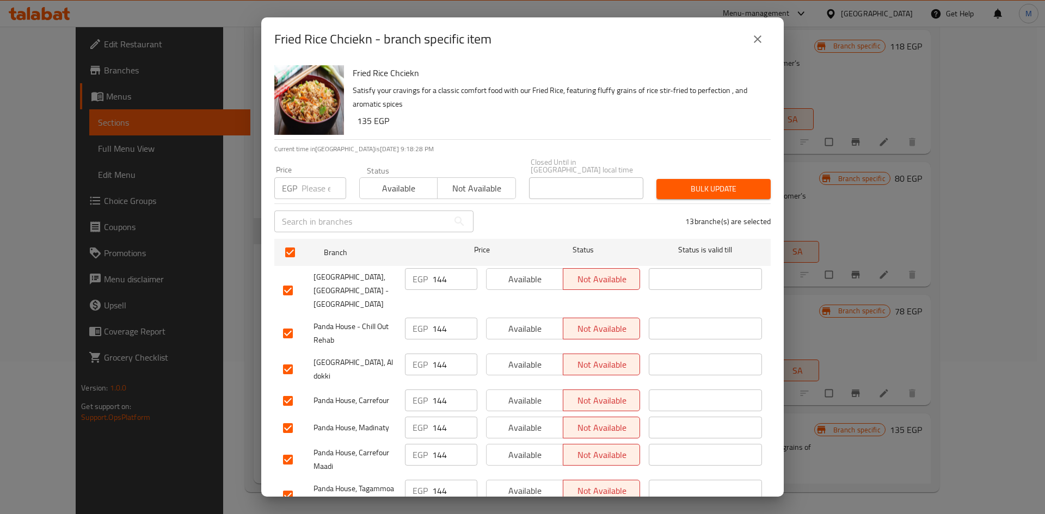
click at [307, 177] on input "number" at bounding box center [323, 188] width 45 height 22
click at [729, 187] on span "Bulk update" at bounding box center [713, 189] width 97 height 14
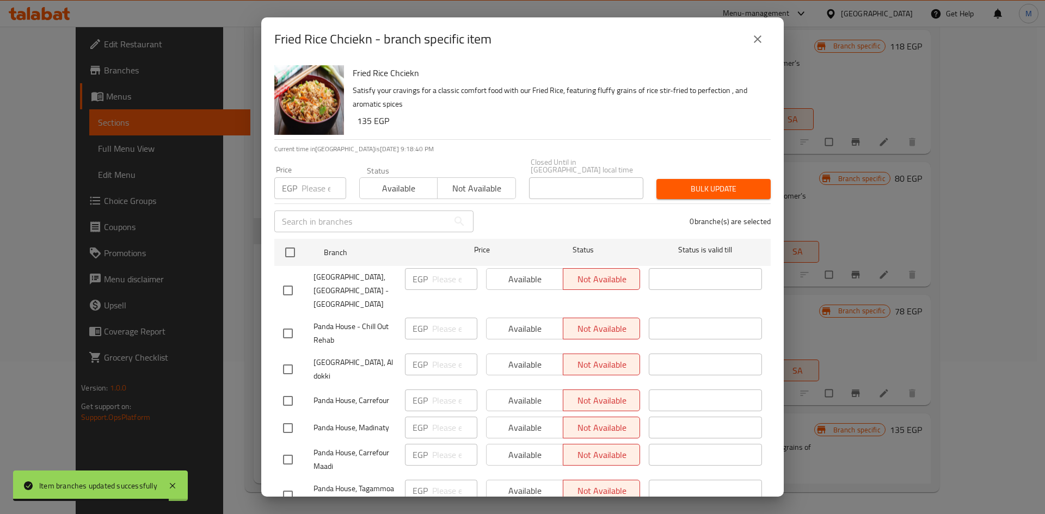
click at [759, 42] on icon "close" at bounding box center [757, 39] width 13 height 13
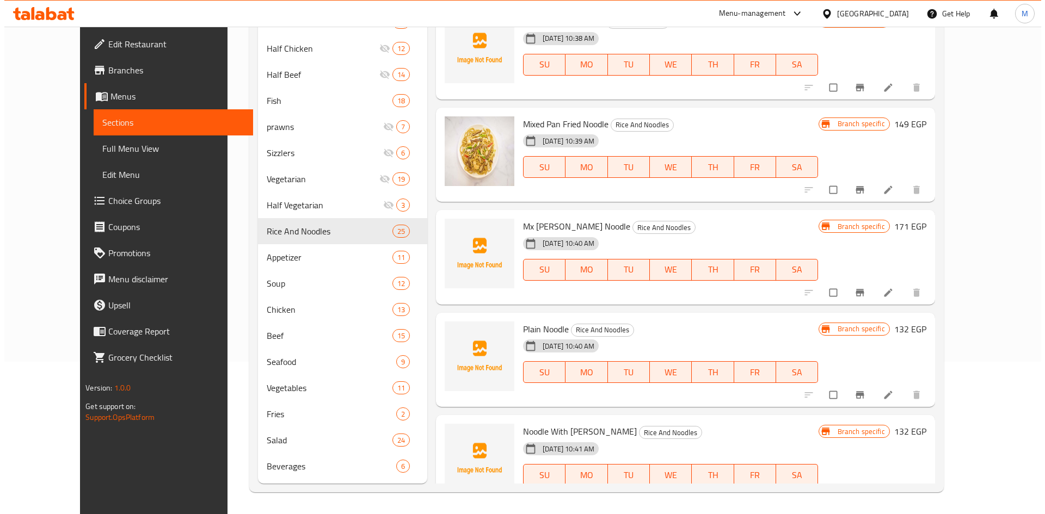
scroll to position [1122, 0]
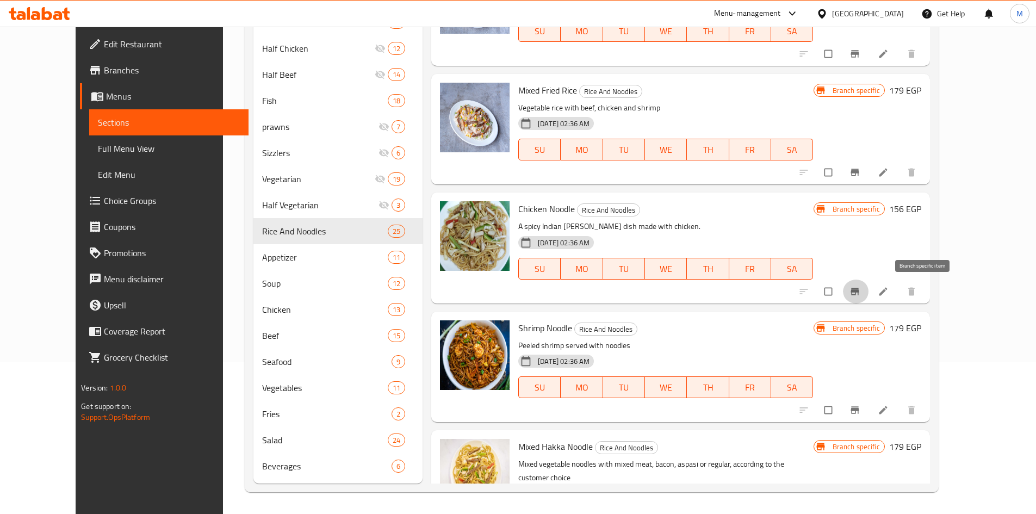
click at [861, 292] on icon "Branch-specific-item" at bounding box center [855, 291] width 11 height 11
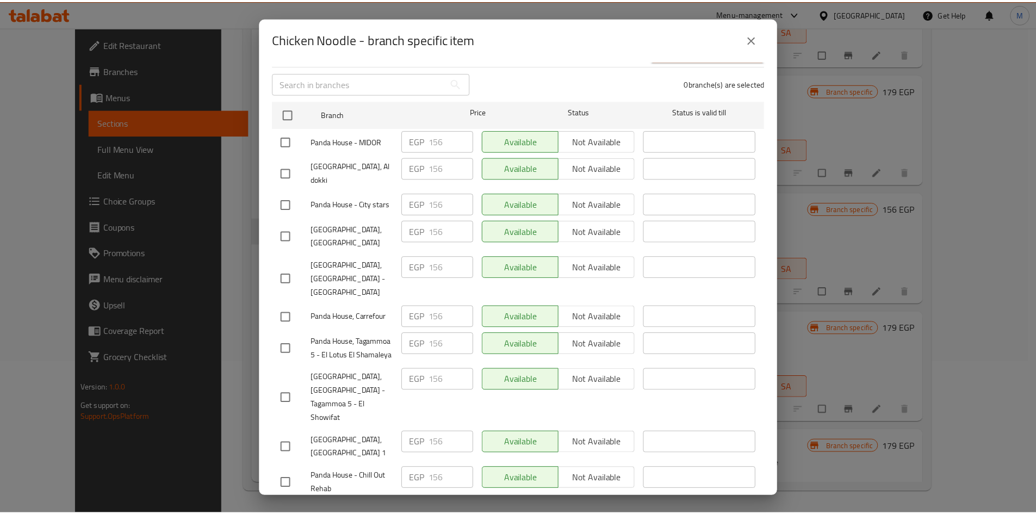
scroll to position [0, 0]
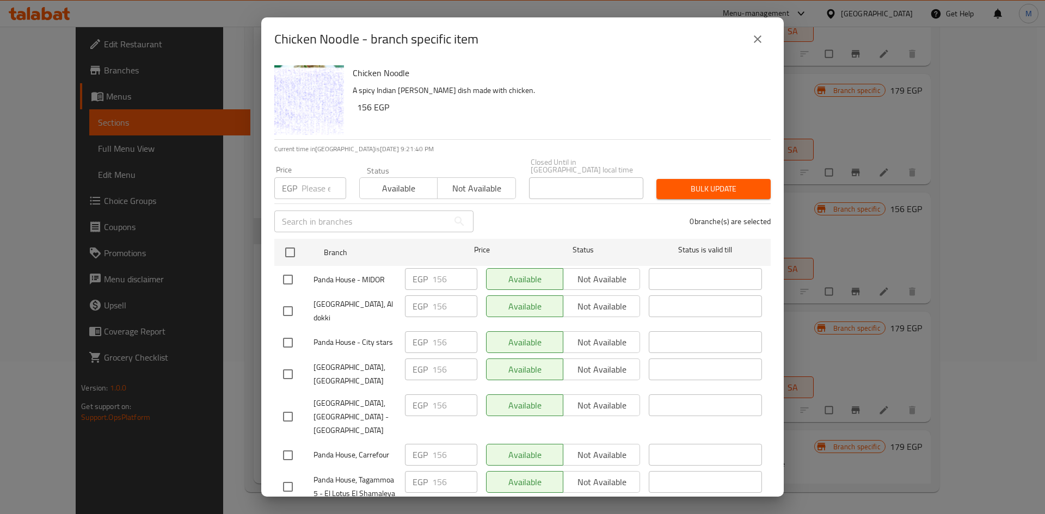
click at [748, 39] on button "close" at bounding box center [757, 39] width 26 height 26
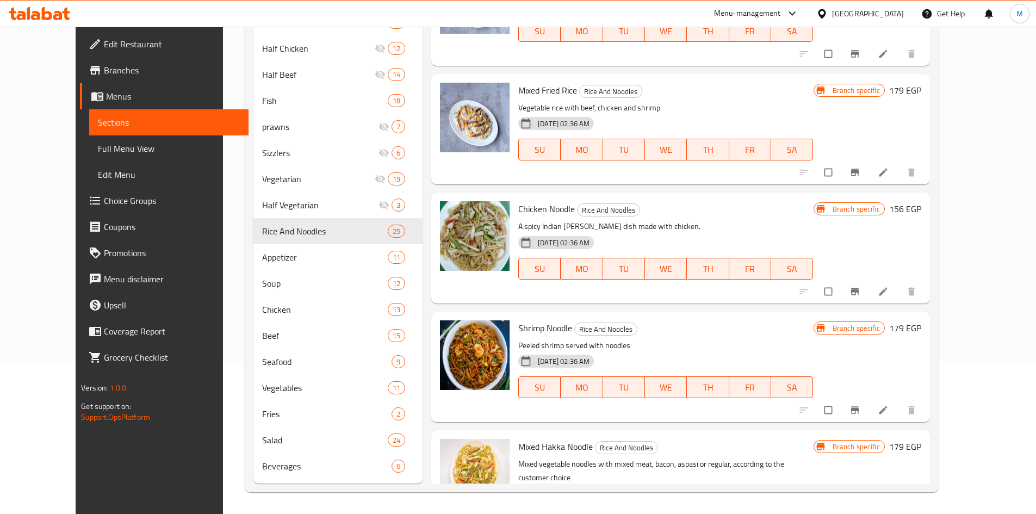
scroll to position [1176, 0]
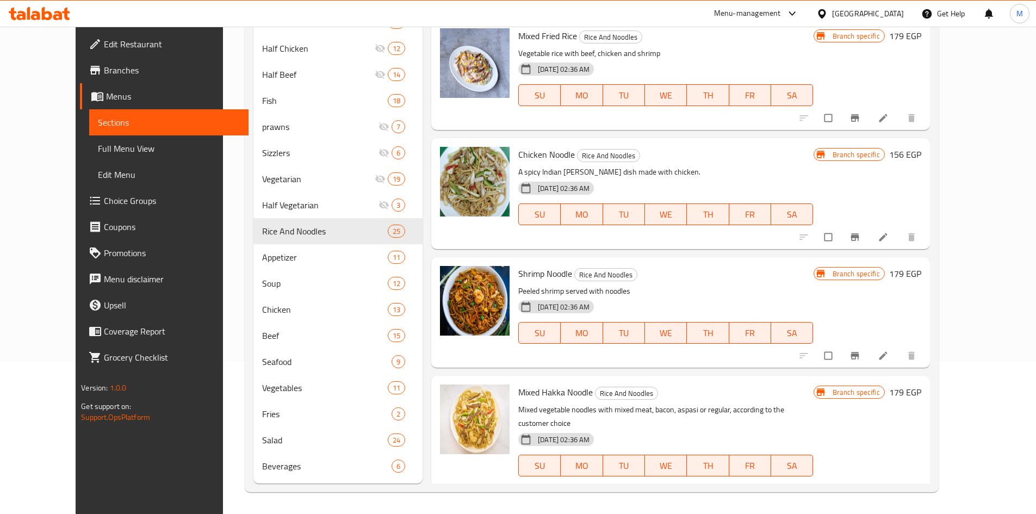
click at [796, 349] on div "[DATE] 02:36 AM SU MO TU WE TH FR SA" at bounding box center [666, 325] width 304 height 59
click at [520, 156] on span "Chicken Noodle" at bounding box center [547, 154] width 57 height 16
copy h6 "Chicken Noodle"
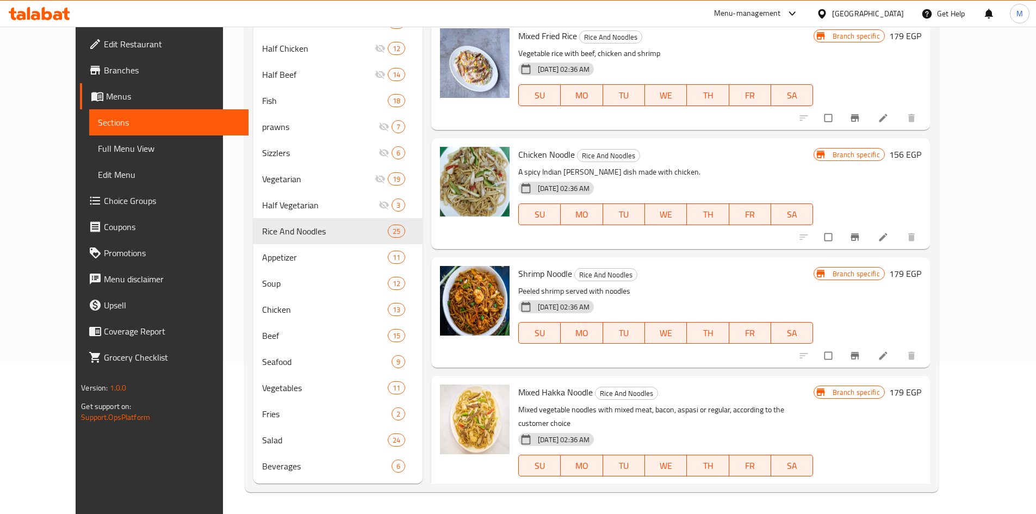
click at [861, 359] on icon "Branch-specific-item" at bounding box center [855, 355] width 11 height 11
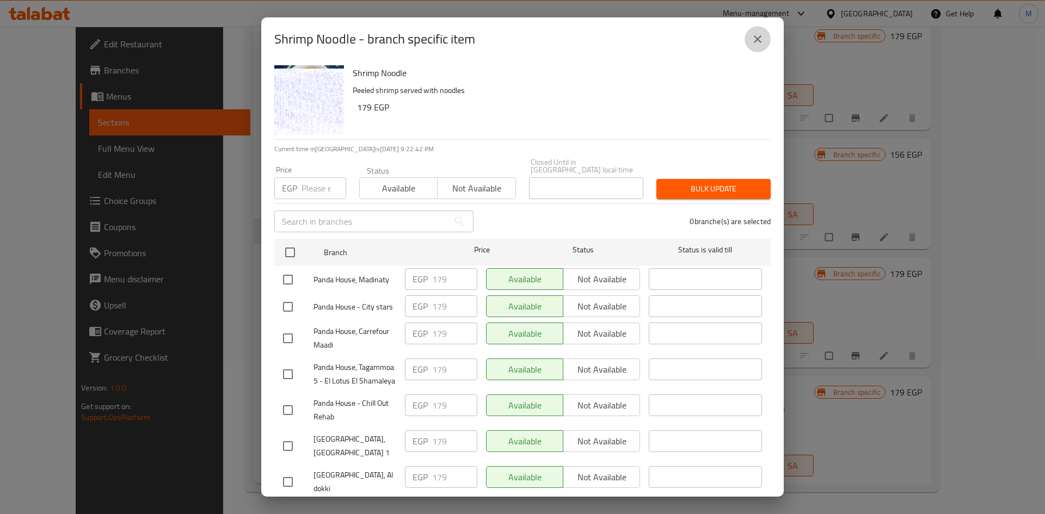
click at [763, 39] on icon "close" at bounding box center [757, 39] width 13 height 13
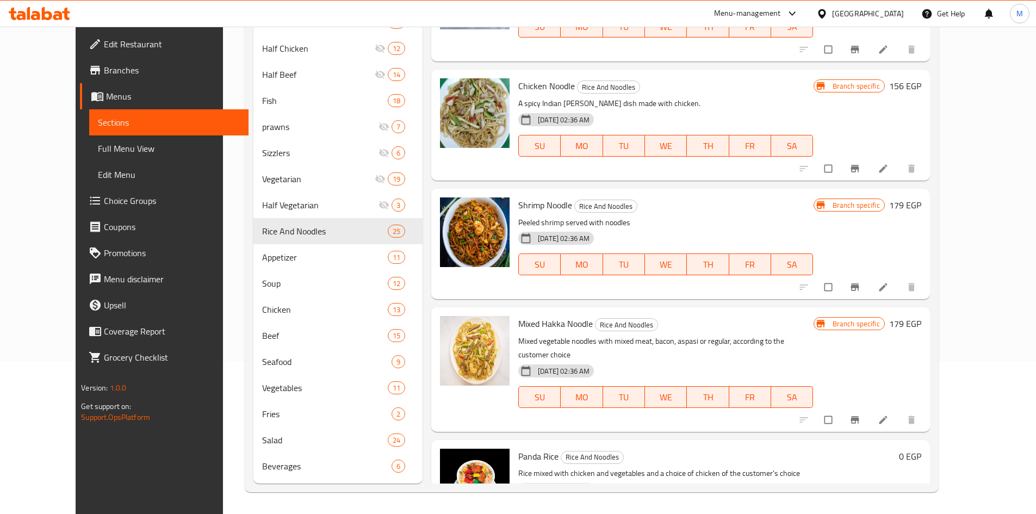
scroll to position [1285, 0]
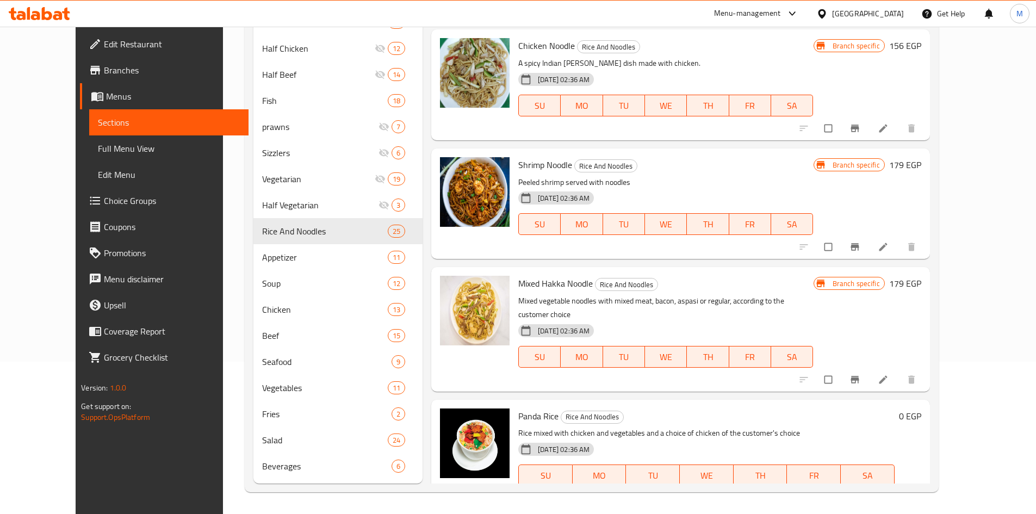
click at [519, 280] on span "Mixed Hakka Noodle" at bounding box center [556, 283] width 75 height 16
copy span "Mixed"
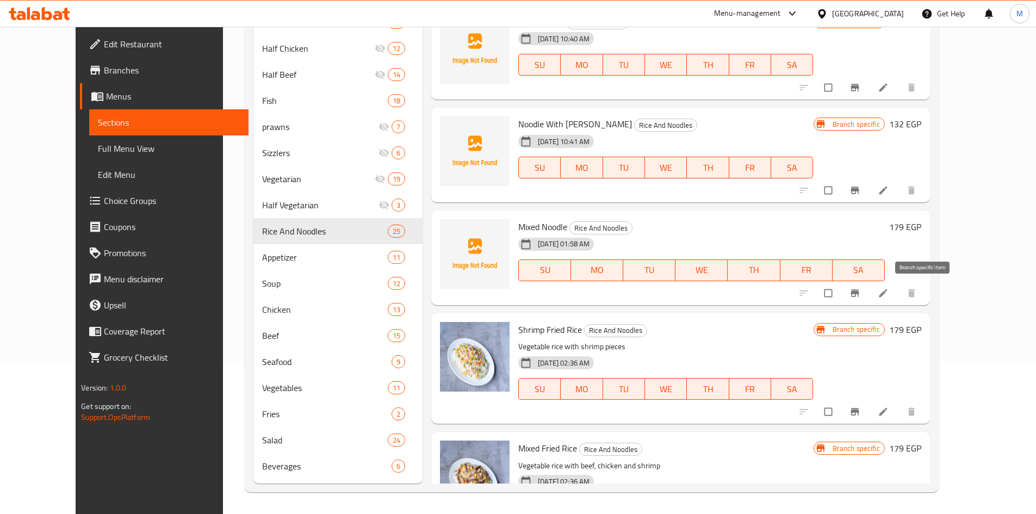
click at [859, 295] on icon "Branch-specific-item" at bounding box center [855, 292] width 8 height 7
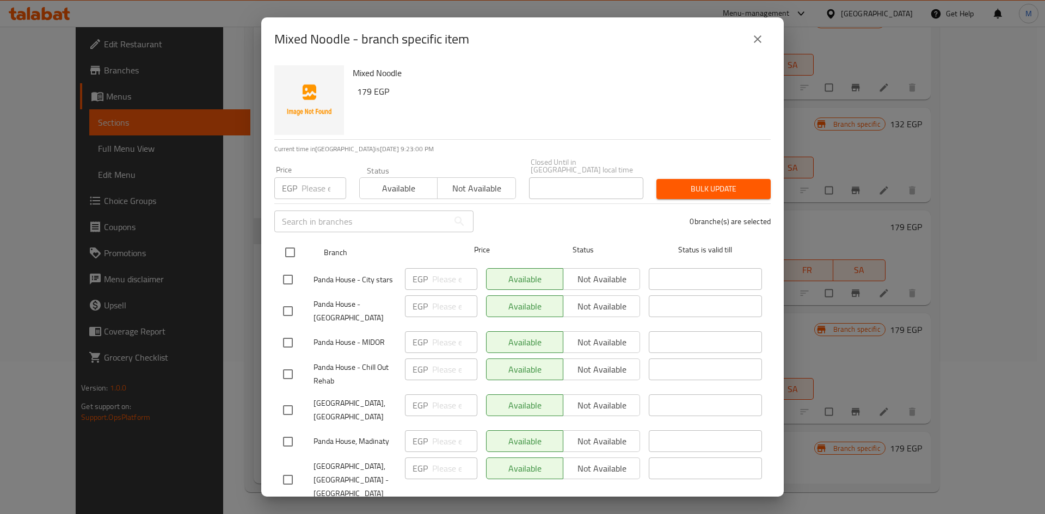
click at [289, 251] on input "checkbox" at bounding box center [290, 252] width 23 height 23
checkbox input "true"
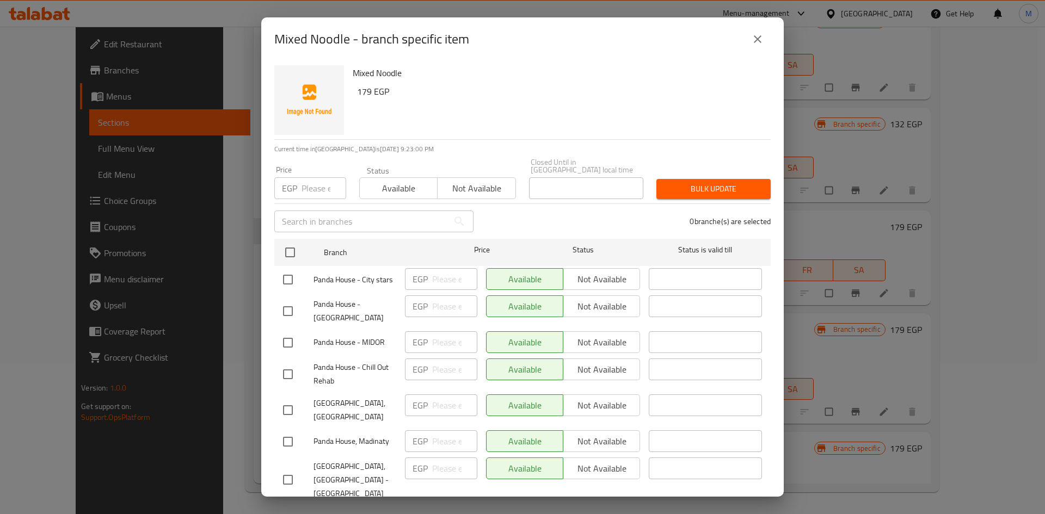
checkbox input "true"
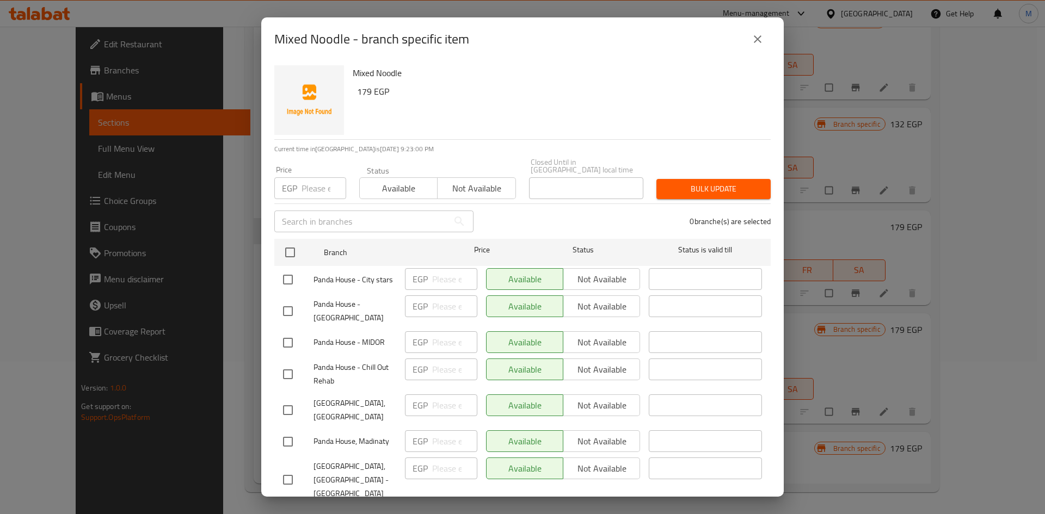
checkbox input "true"
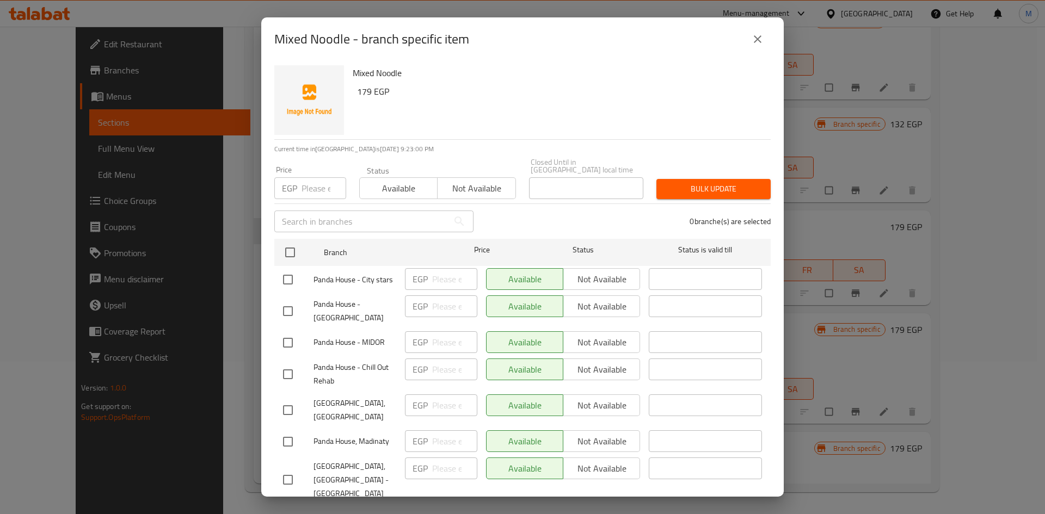
checkbox input "true"
click at [361, 90] on h6 "179 EGP" at bounding box center [559, 91] width 405 height 15
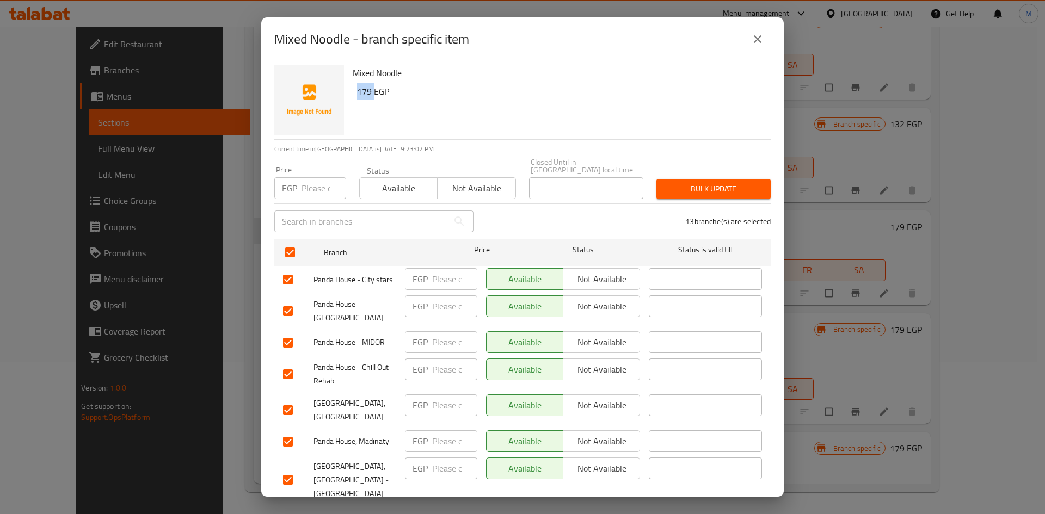
copy h6 "179"
click at [312, 186] on input "number" at bounding box center [323, 188] width 45 height 22
paste input "179"
type input "179"
click at [709, 182] on span "Bulk update" at bounding box center [713, 189] width 97 height 14
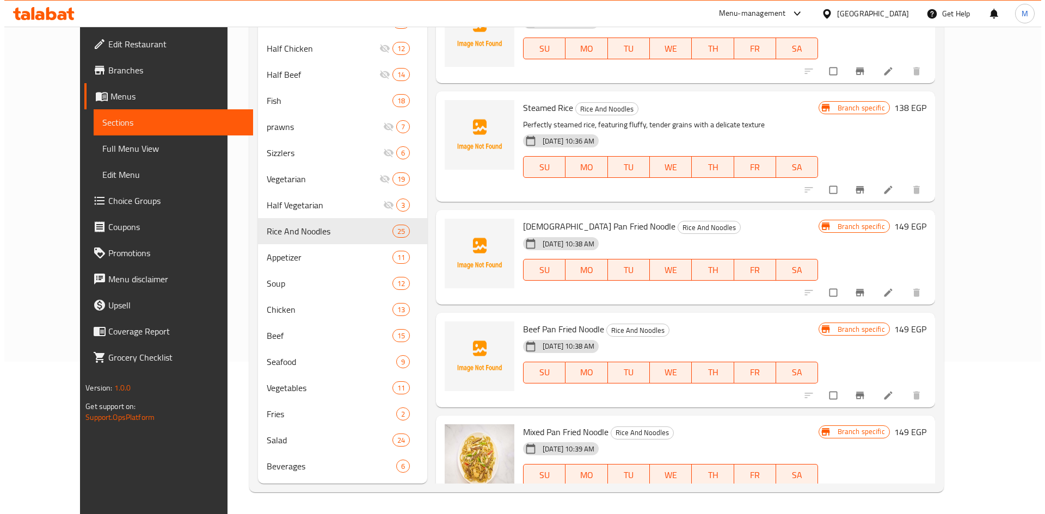
scroll to position [1461, 0]
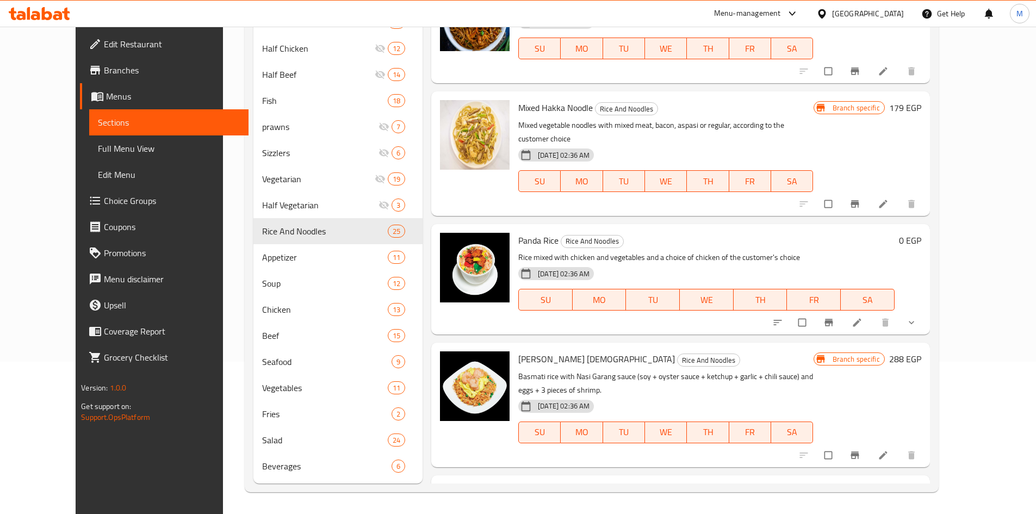
click at [917, 317] on icon "show more" at bounding box center [911, 322] width 11 height 11
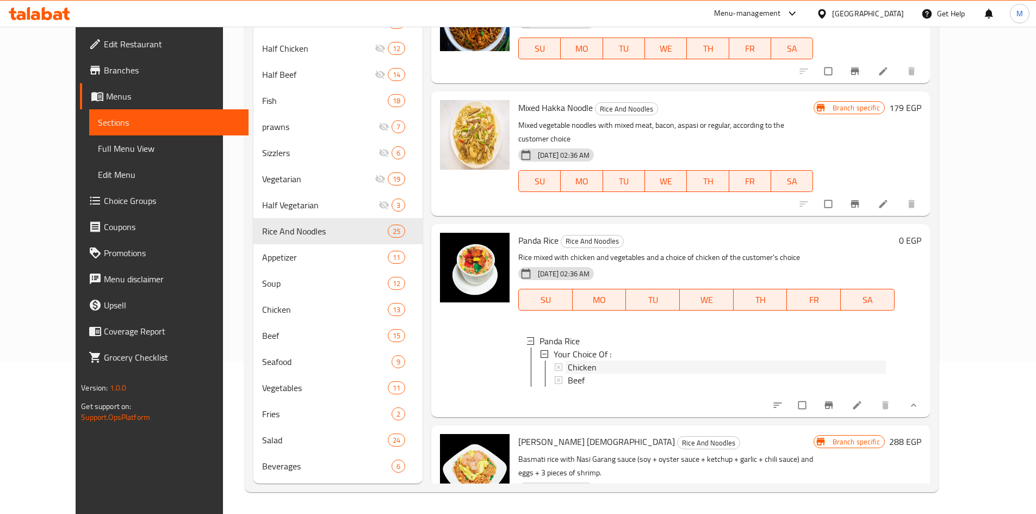
click at [603, 361] on div "Chicken" at bounding box center [727, 367] width 318 height 13
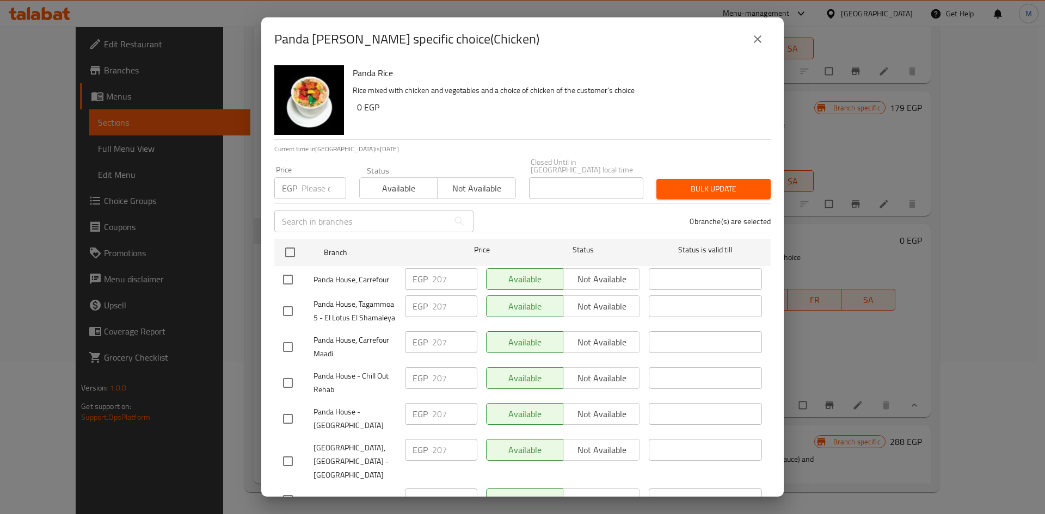
scroll to position [241, 0]
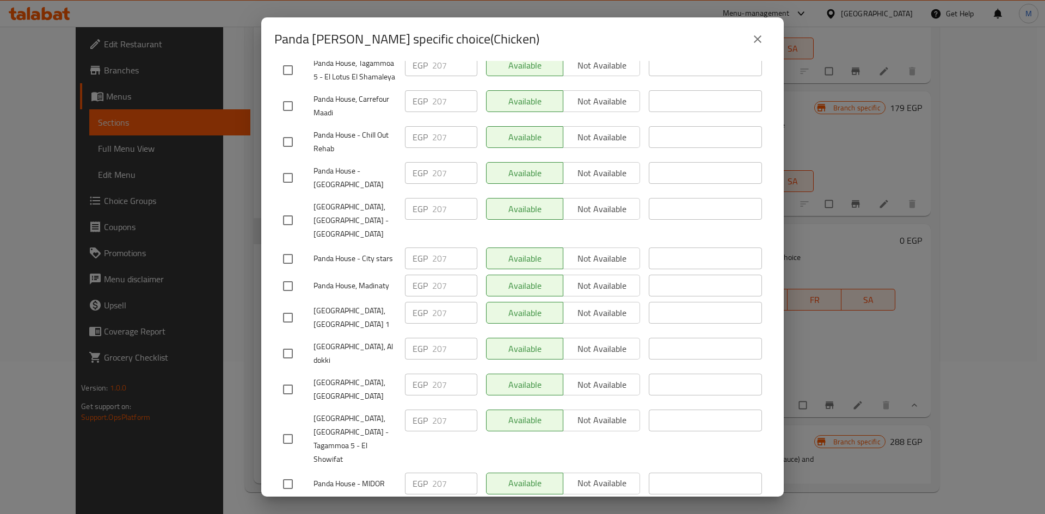
click at [756, 41] on icon "close" at bounding box center [758, 39] width 8 height 8
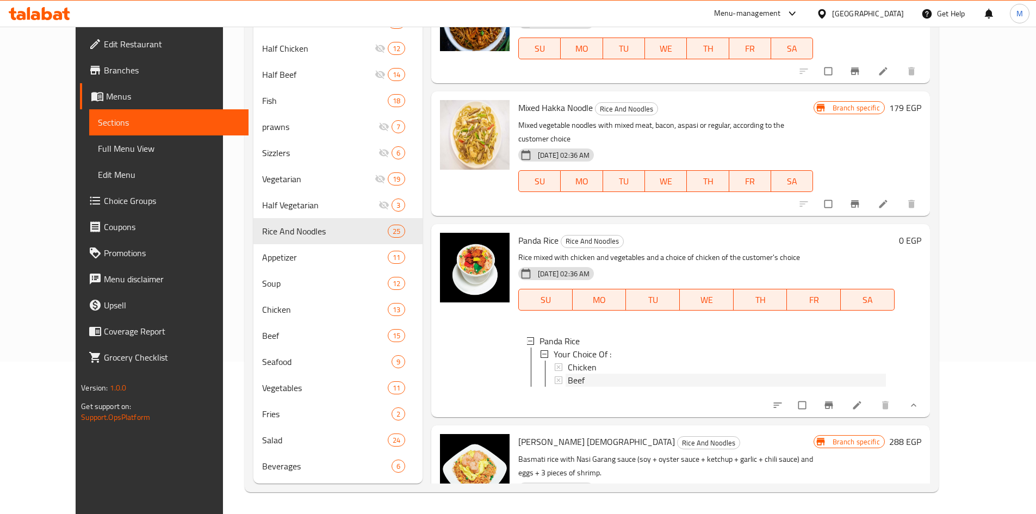
click at [568, 374] on span "Beef" at bounding box center [576, 380] width 17 height 13
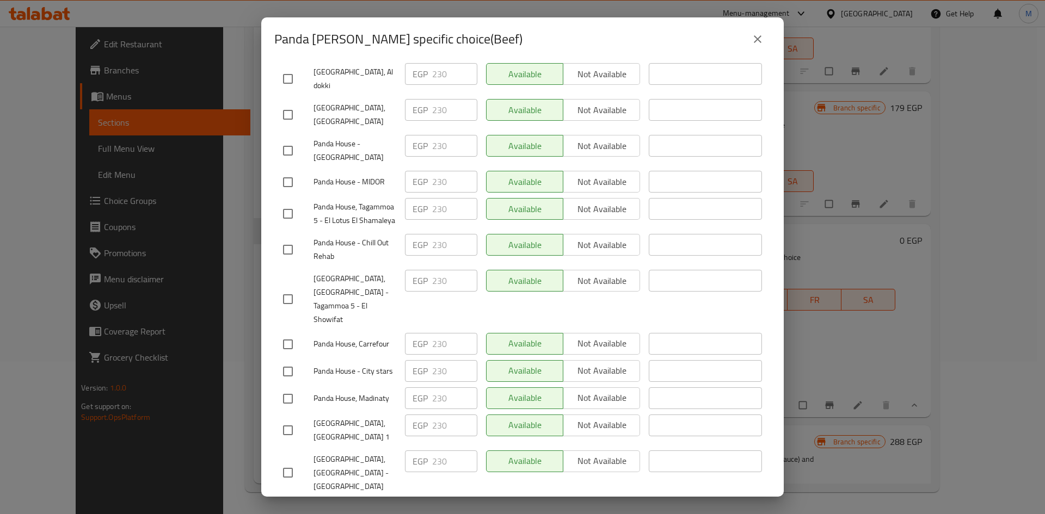
click at [757, 44] on icon "close" at bounding box center [757, 39] width 13 height 13
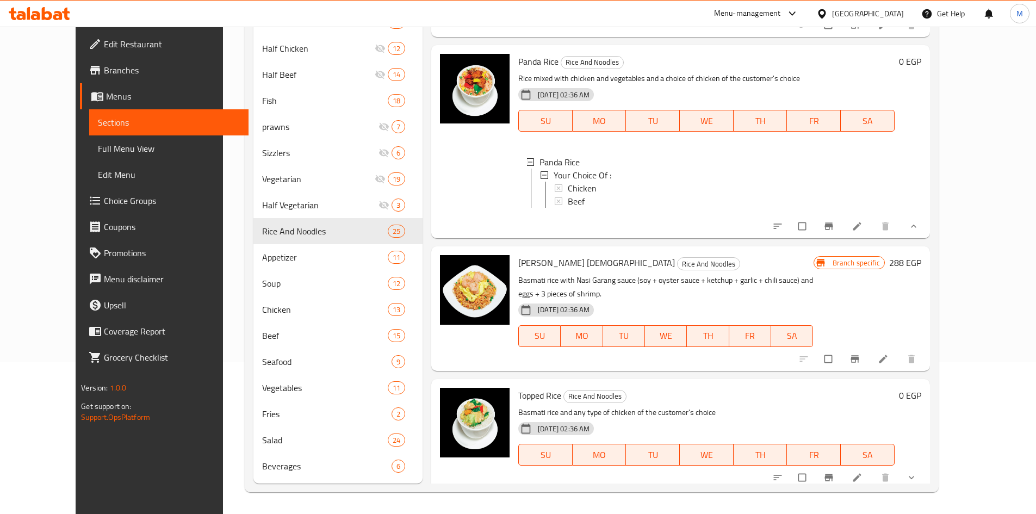
scroll to position [1678, 0]
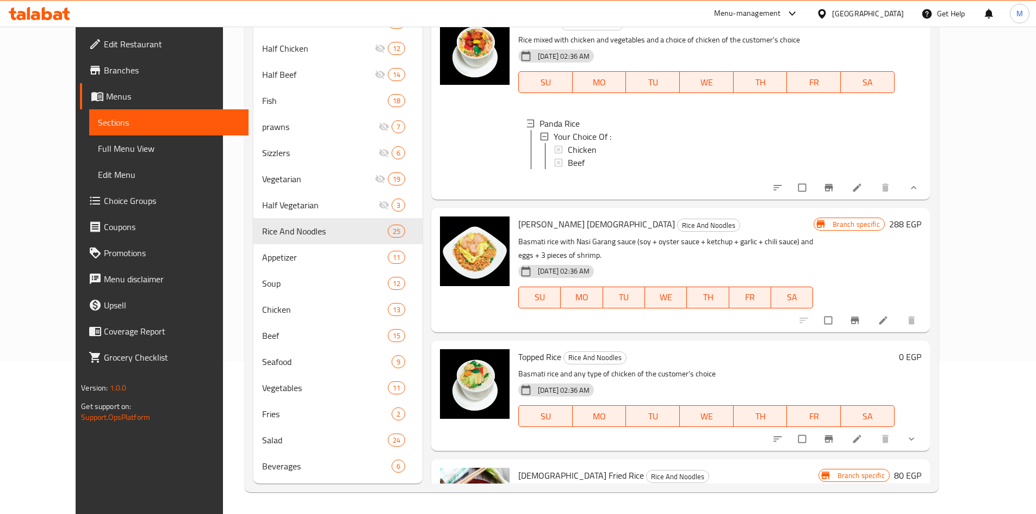
click at [863, 315] on span "Branch-specific-item" at bounding box center [856, 320] width 13 height 11
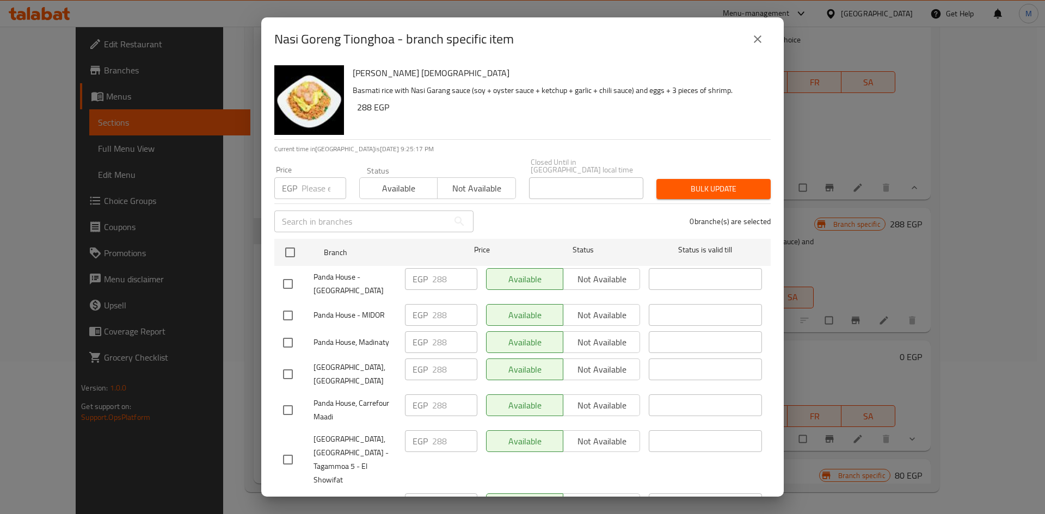
click at [751, 43] on icon "close" at bounding box center [757, 39] width 13 height 13
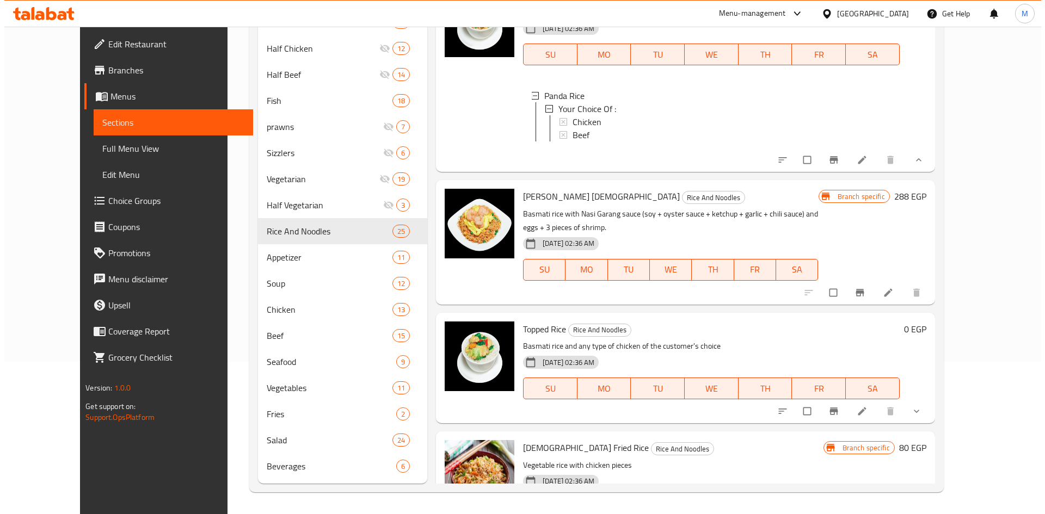
scroll to position [1733, 0]
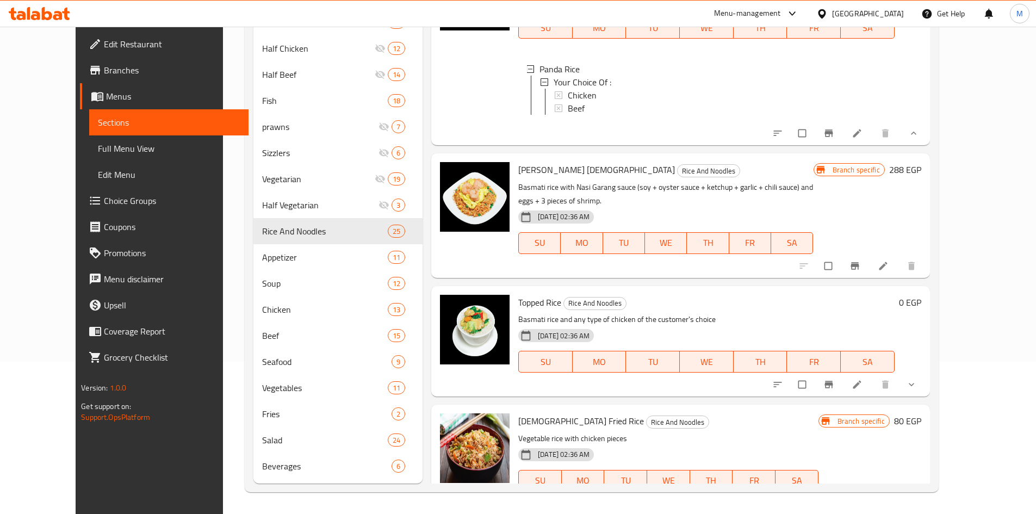
click at [926, 373] on button "show more" at bounding box center [913, 385] width 26 height 24
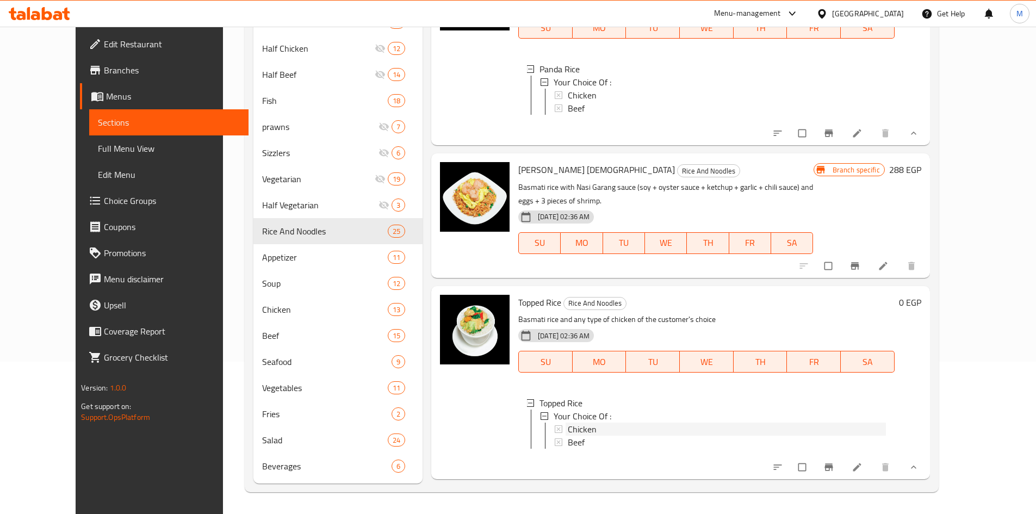
click at [568, 423] on span "Chicken" at bounding box center [582, 429] width 29 height 13
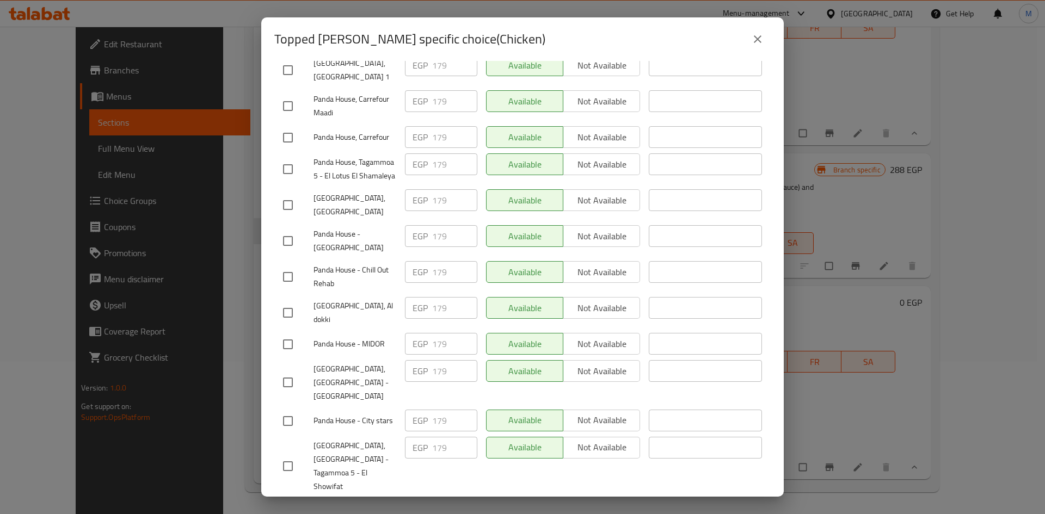
scroll to position [0, 0]
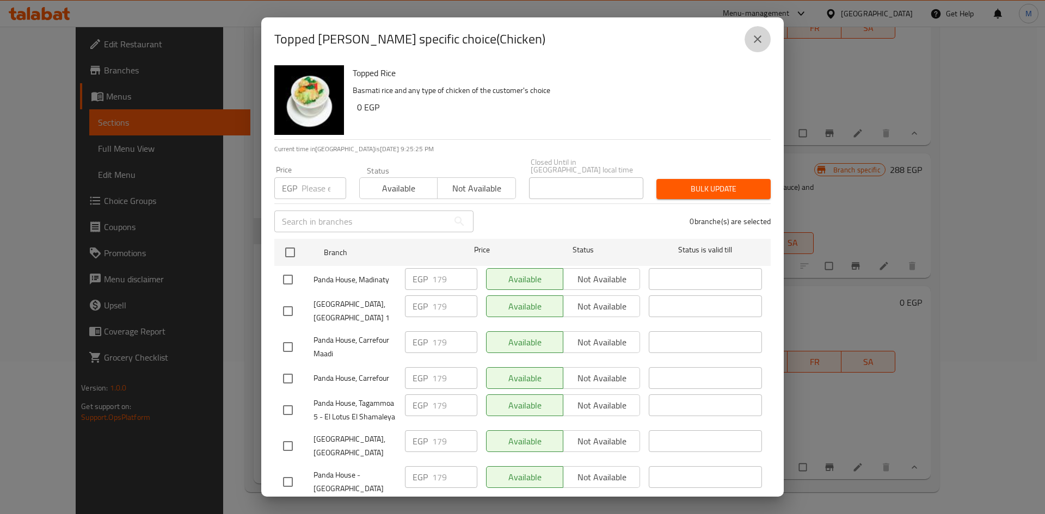
click at [757, 39] on icon "close" at bounding box center [758, 39] width 8 height 8
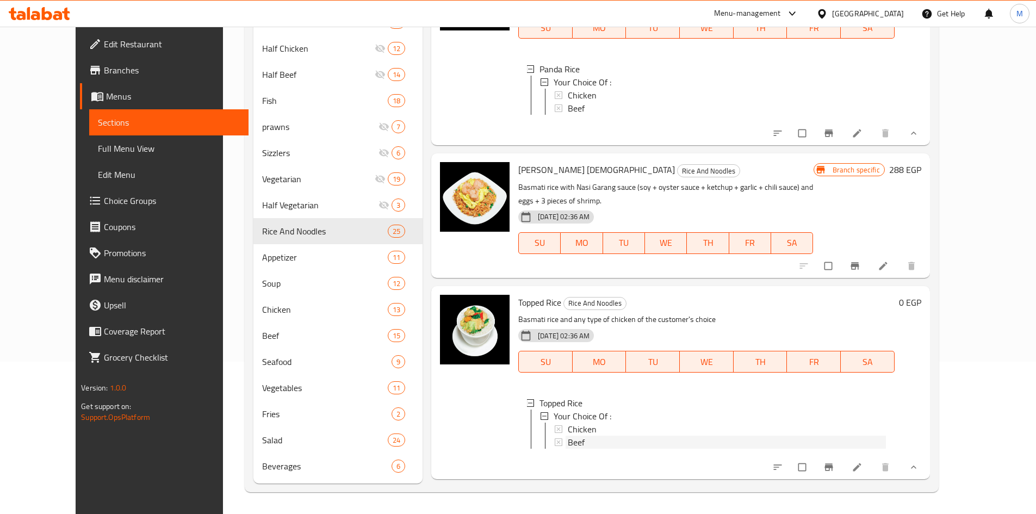
click at [575, 436] on div "Beef" at bounding box center [727, 442] width 318 height 13
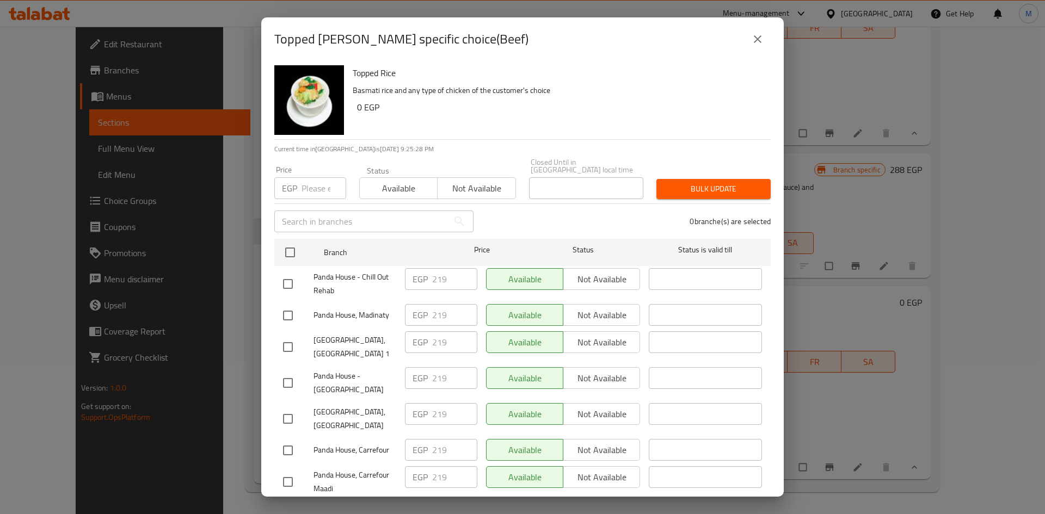
click at [755, 42] on icon "close" at bounding box center [758, 39] width 8 height 8
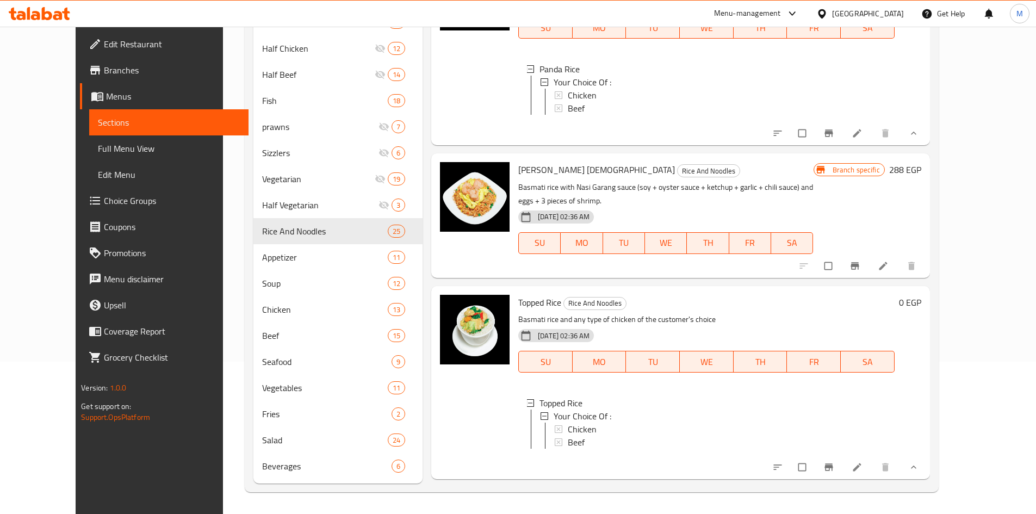
scroll to position [2005, 0]
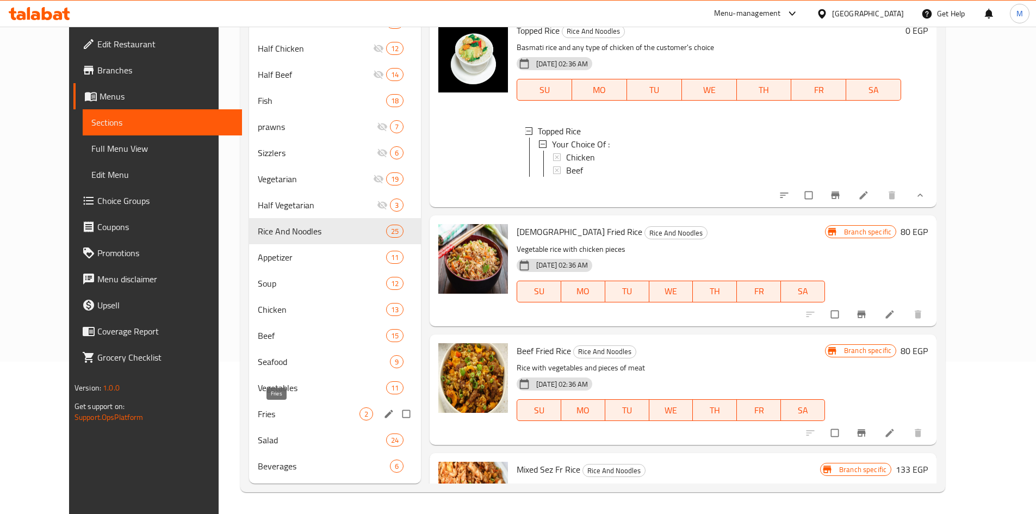
click at [288, 413] on span "Fries" at bounding box center [309, 414] width 102 height 13
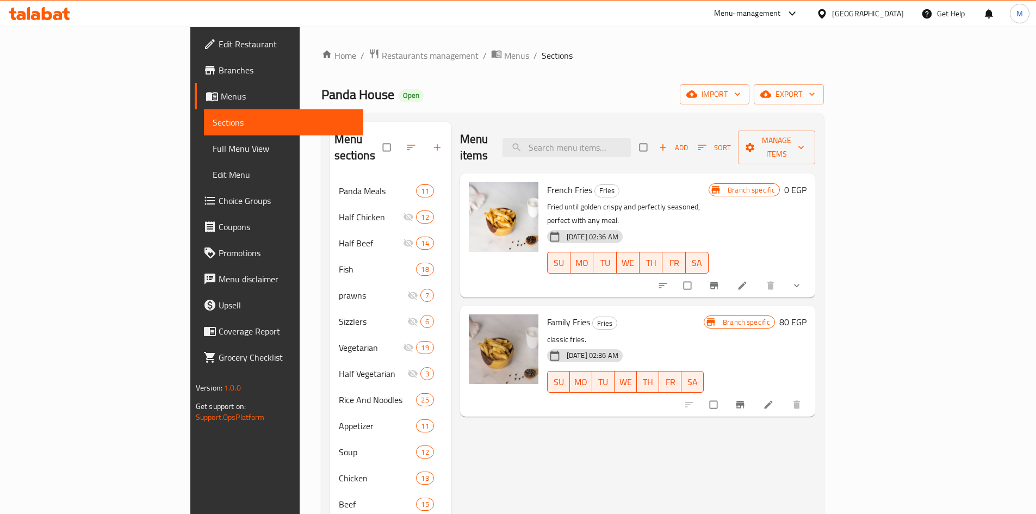
click at [803, 280] on icon "show more" at bounding box center [797, 285] width 11 height 11
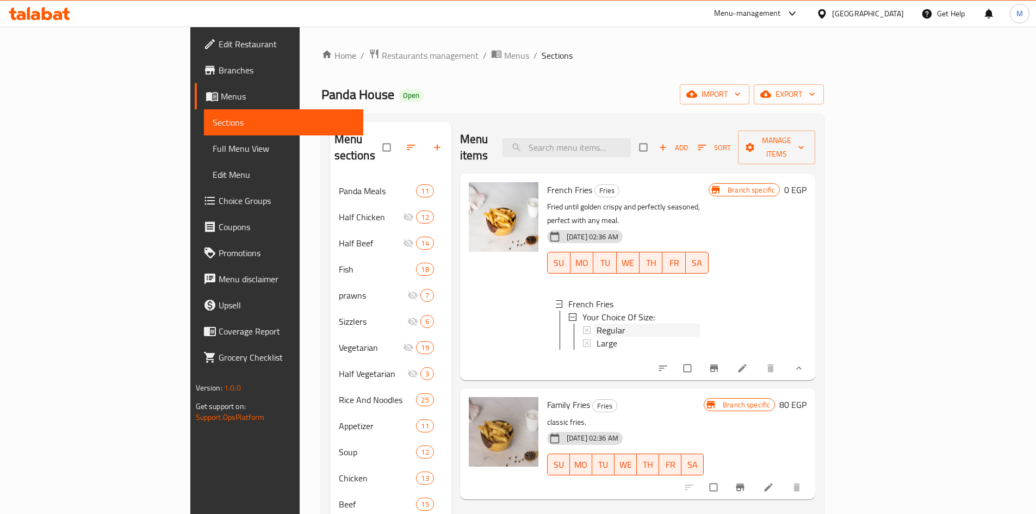
click at [597, 324] on div "Regular" at bounding box center [648, 330] width 103 height 13
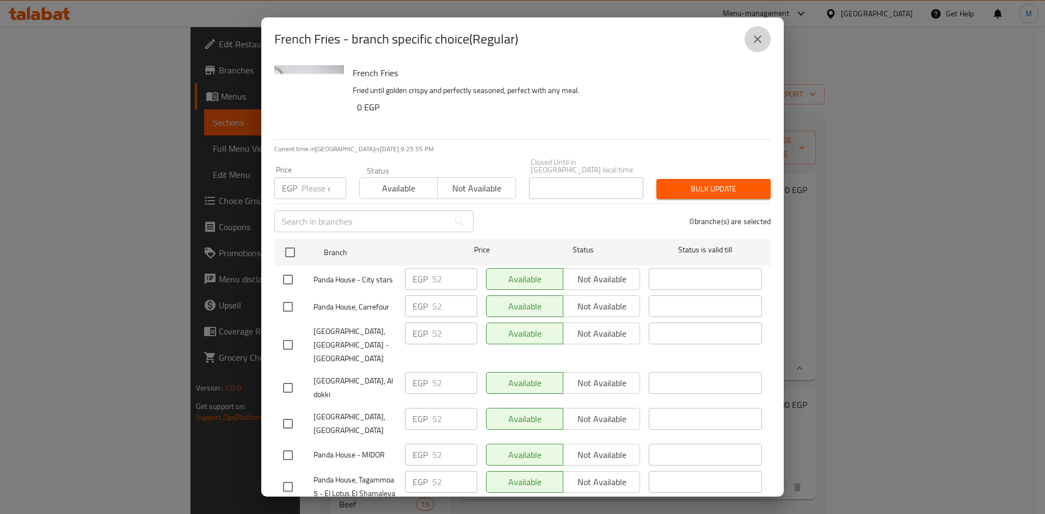
click at [763, 40] on icon "close" at bounding box center [757, 39] width 13 height 13
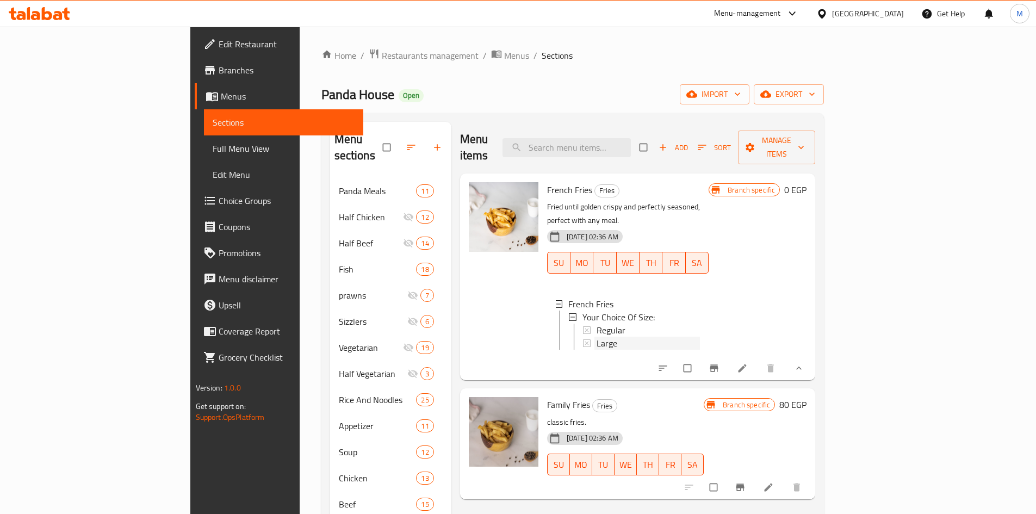
click at [597, 337] on div "Large" at bounding box center [648, 343] width 103 height 13
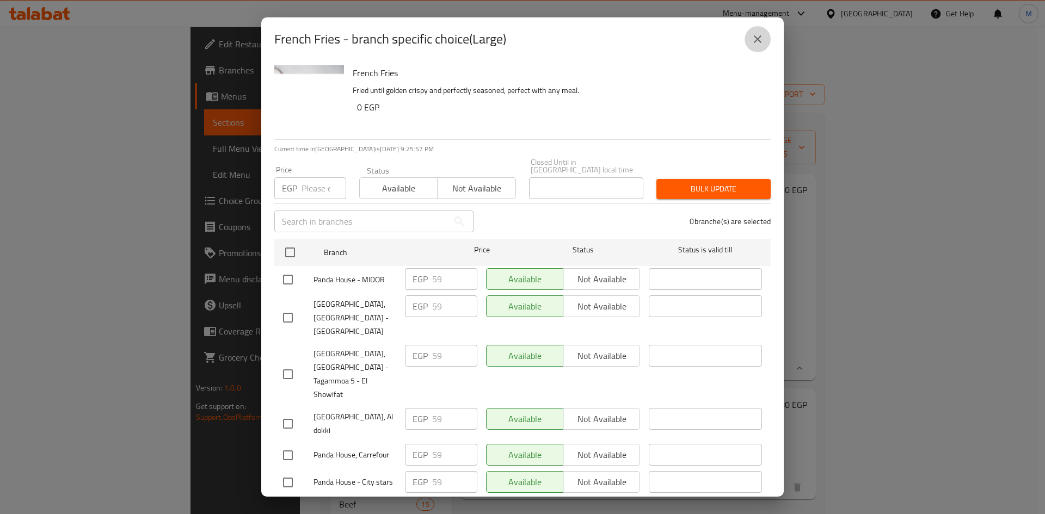
click at [764, 45] on button "close" at bounding box center [757, 39] width 26 height 26
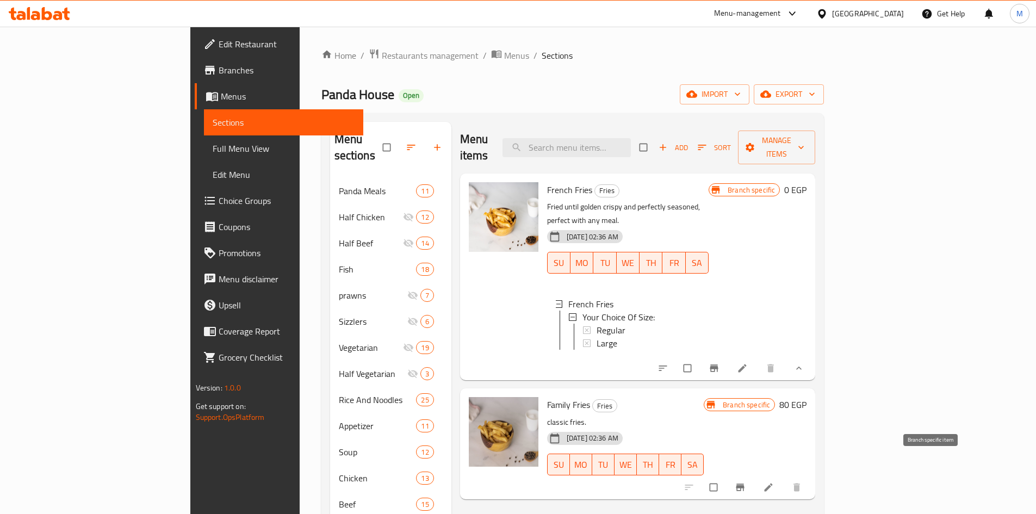
click at [745, 484] on icon "Branch-specific-item" at bounding box center [741, 487] width 8 height 7
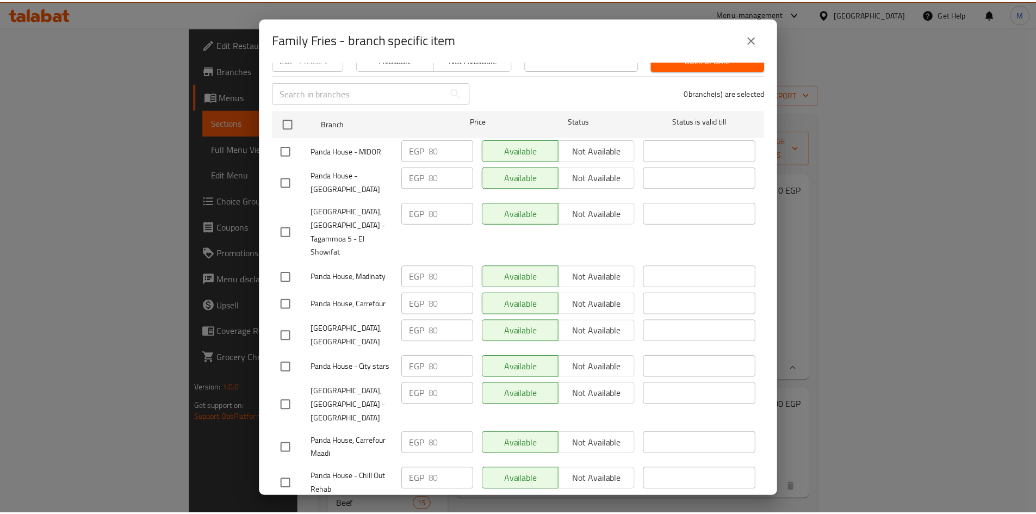
scroll to position [241, 0]
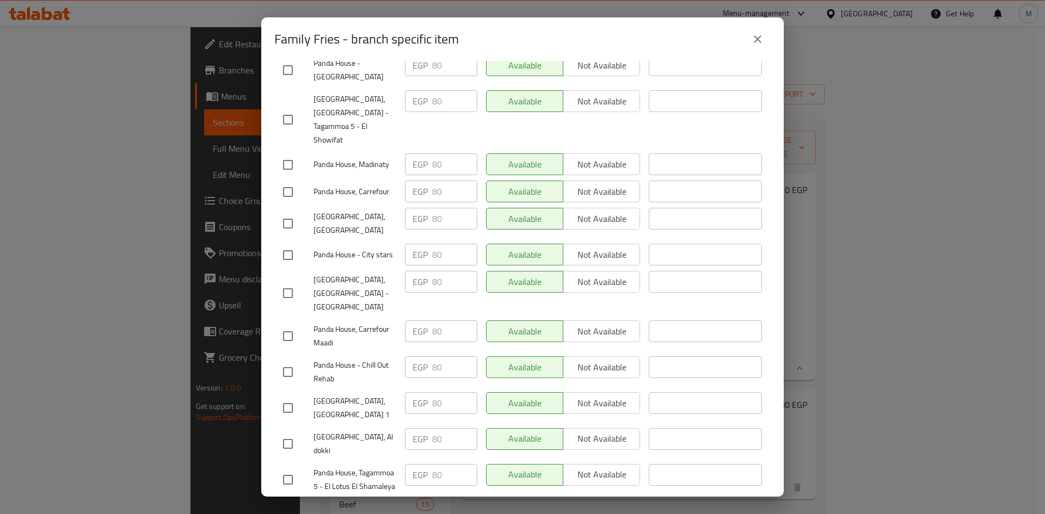
click at [763, 42] on icon "close" at bounding box center [757, 39] width 13 height 13
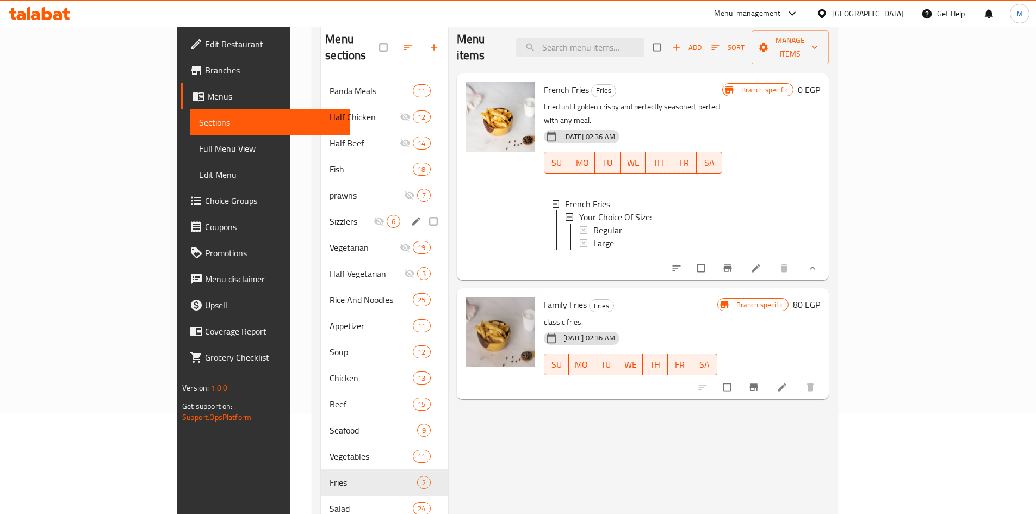
scroll to position [152, 0]
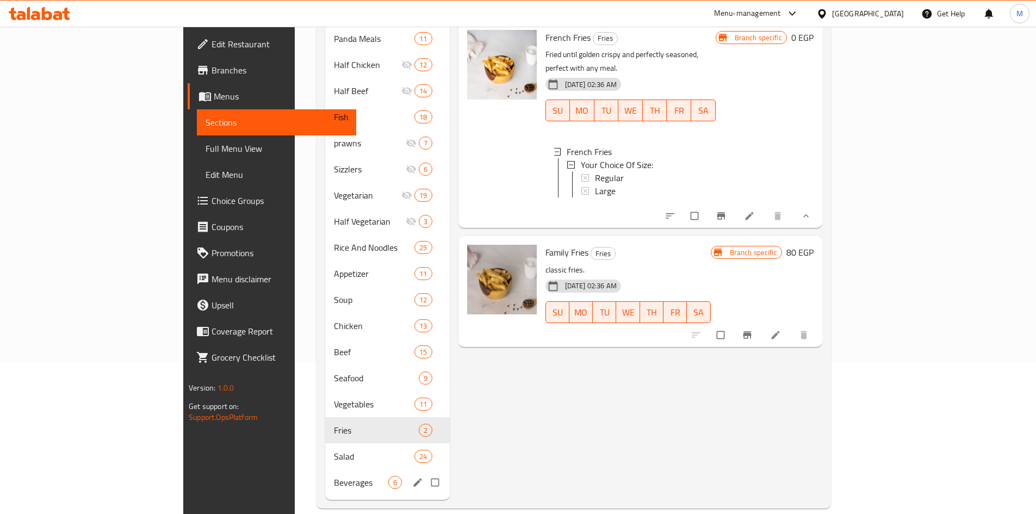
click at [325, 470] on div "Beverages 6" at bounding box center [387, 483] width 124 height 26
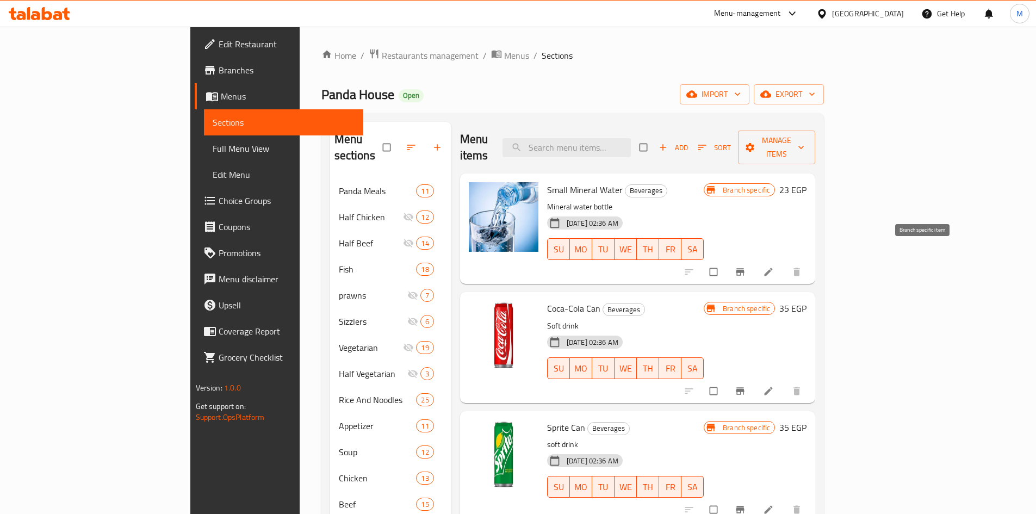
click at [745, 269] on icon "Branch-specific-item" at bounding box center [741, 272] width 8 height 7
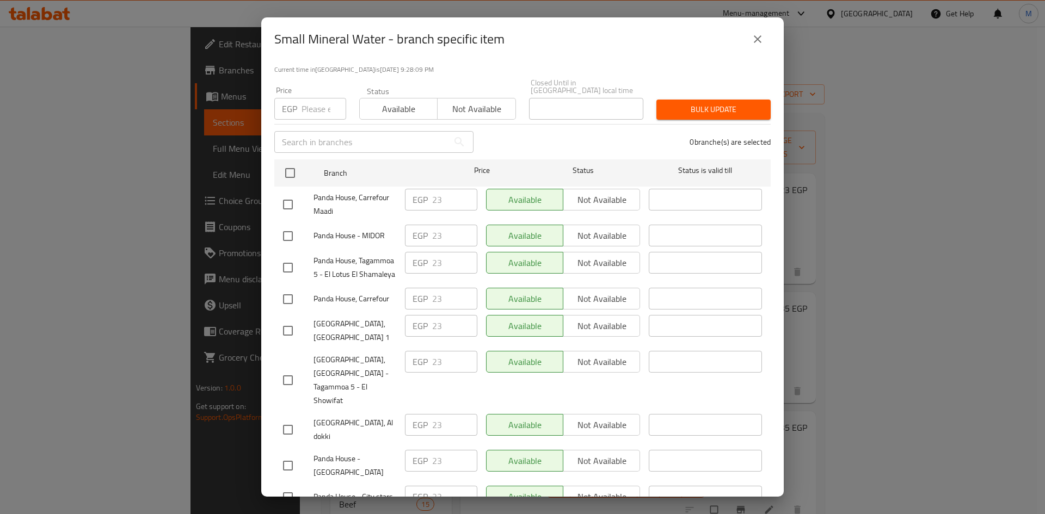
scroll to position [78, 0]
click at [754, 47] on button "close" at bounding box center [757, 39] width 26 height 26
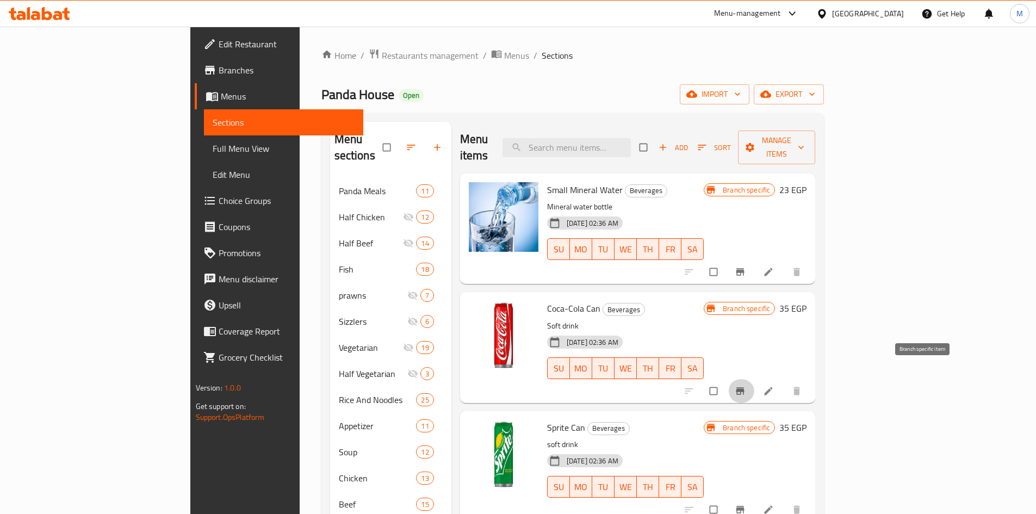
click at [748, 386] on span "Branch-specific-item" at bounding box center [741, 391] width 13 height 11
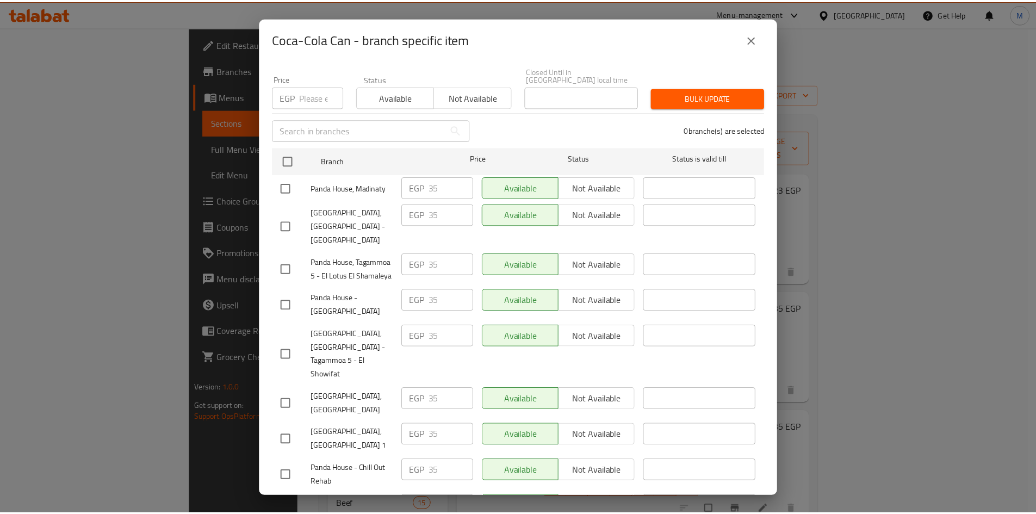
scroll to position [0, 0]
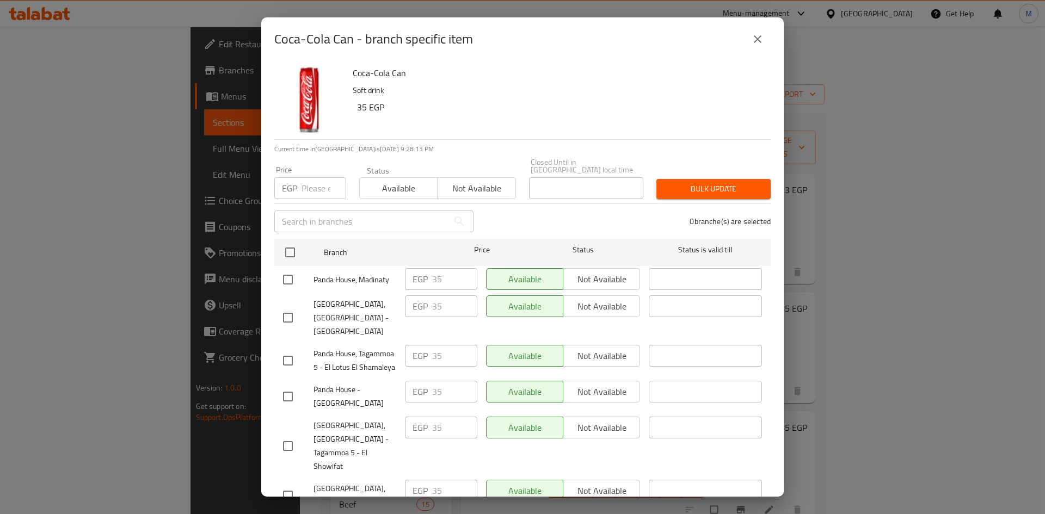
click at [757, 41] on icon "close" at bounding box center [757, 39] width 13 height 13
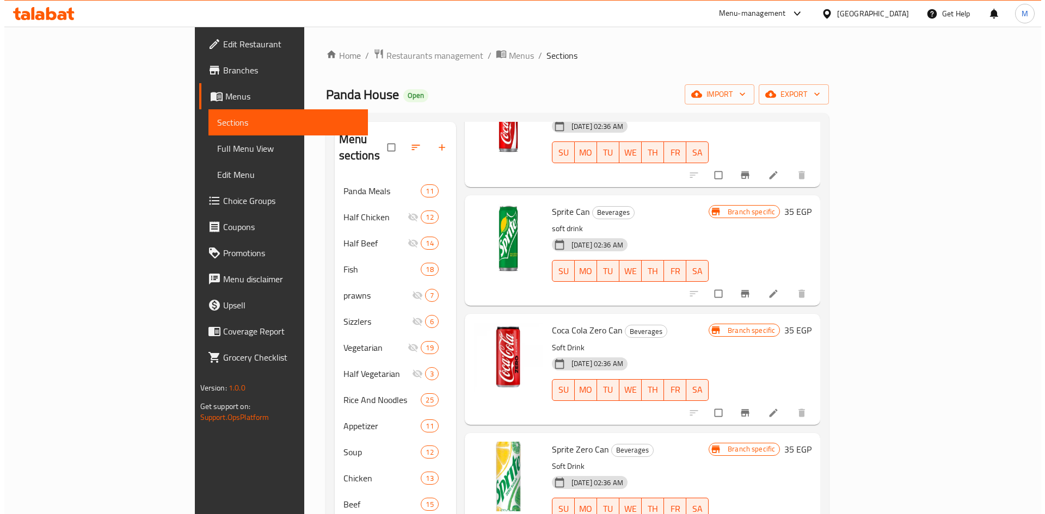
scroll to position [218, 0]
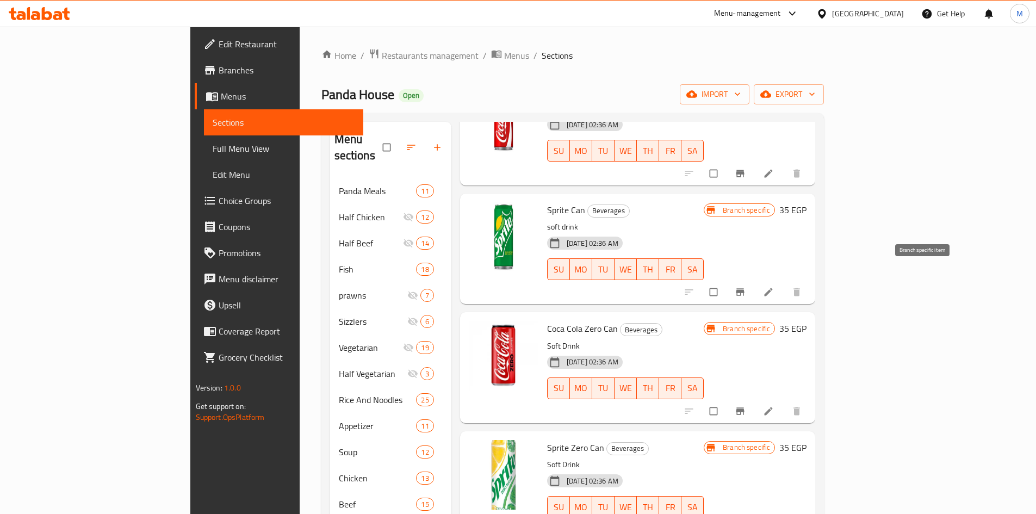
click at [746, 287] on icon "Branch-specific-item" at bounding box center [740, 292] width 11 height 11
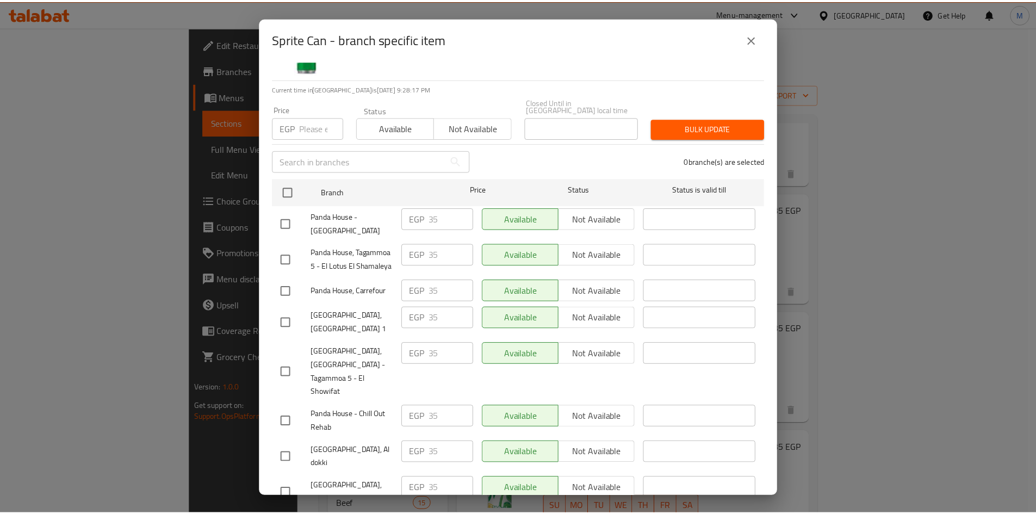
scroll to position [0, 0]
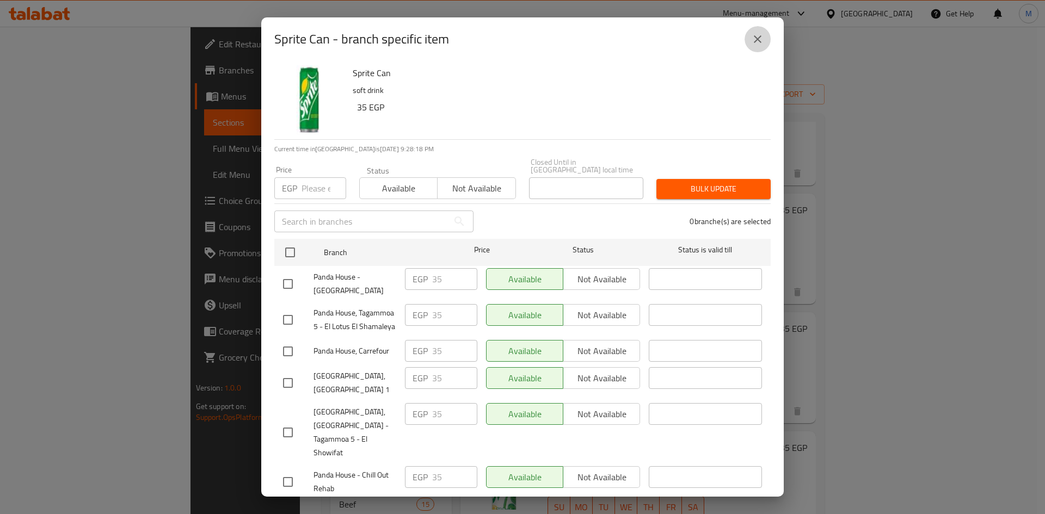
click at [758, 39] on icon "close" at bounding box center [758, 39] width 8 height 8
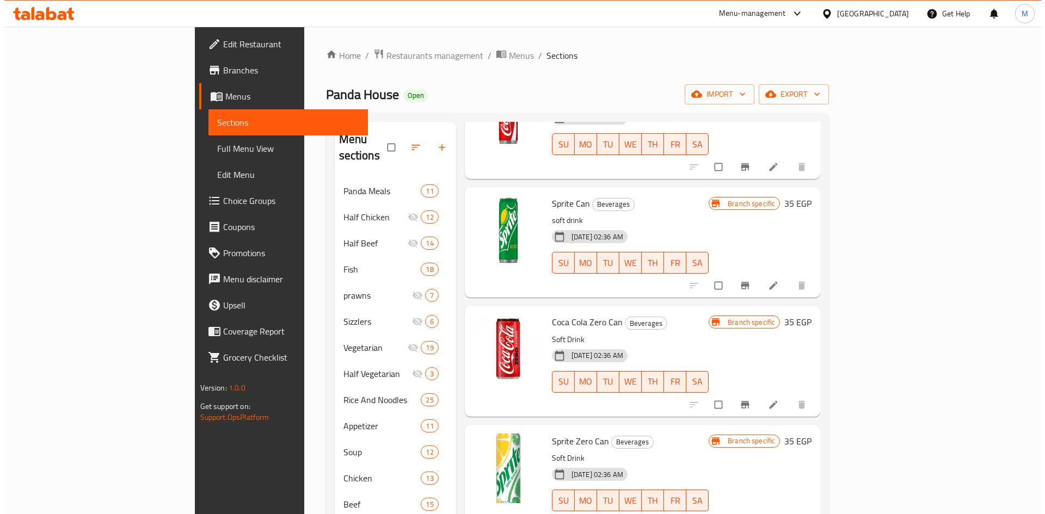
scroll to position [226, 0]
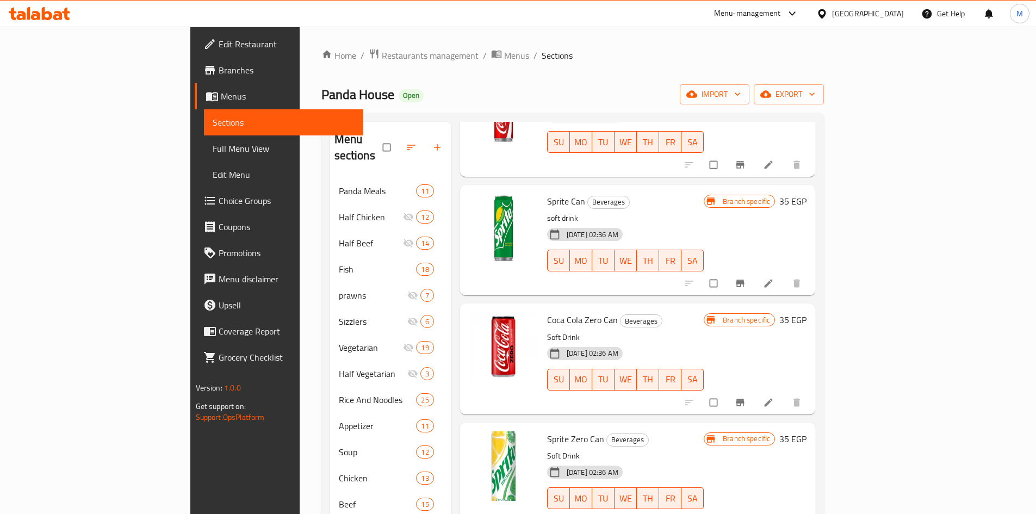
click at [745, 399] on icon "Branch-specific-item" at bounding box center [741, 402] width 8 height 7
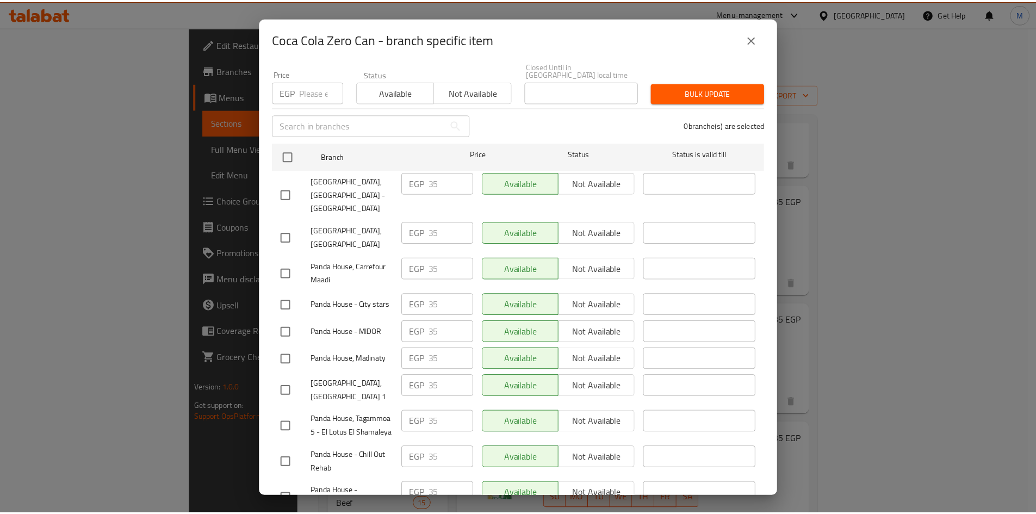
scroll to position [0, 0]
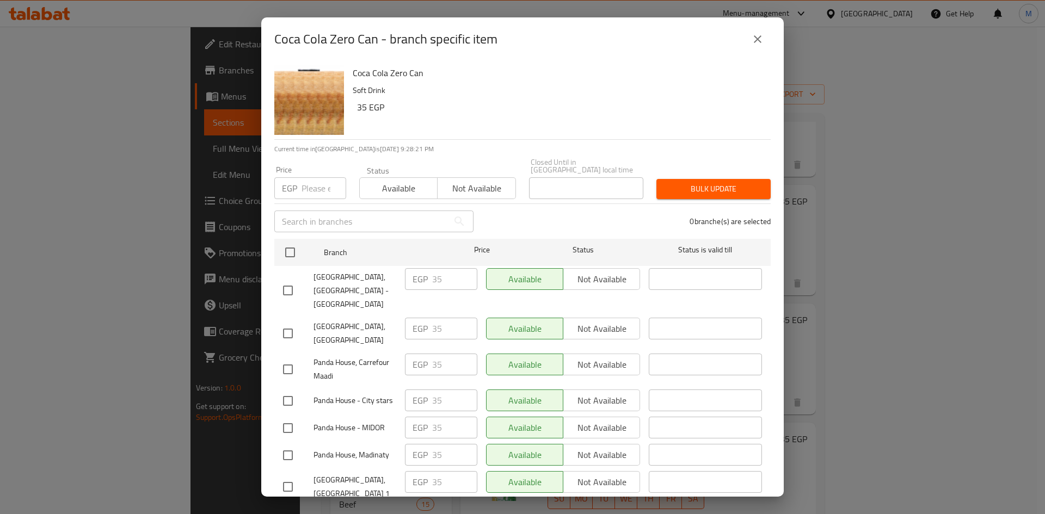
click at [751, 47] on button "close" at bounding box center [757, 39] width 26 height 26
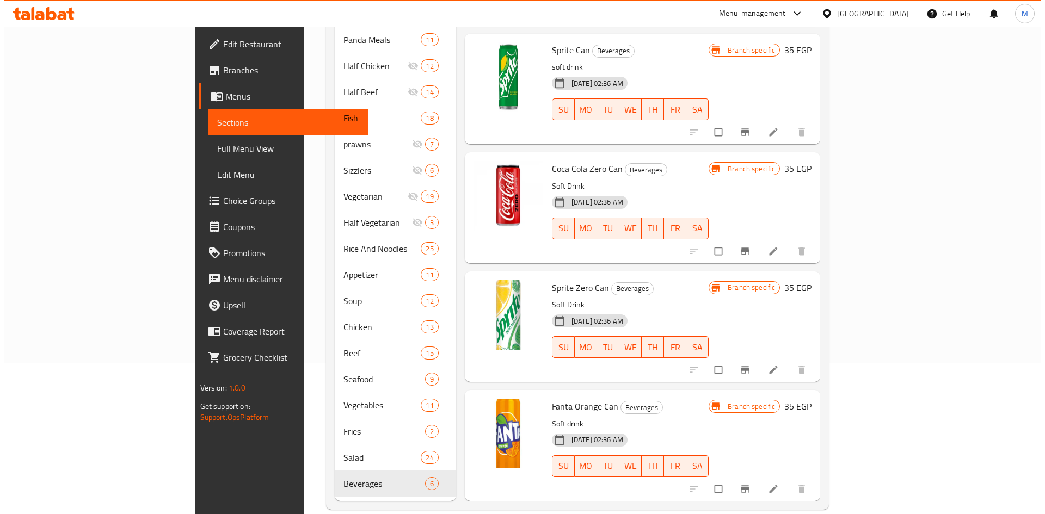
scroll to position [152, 0]
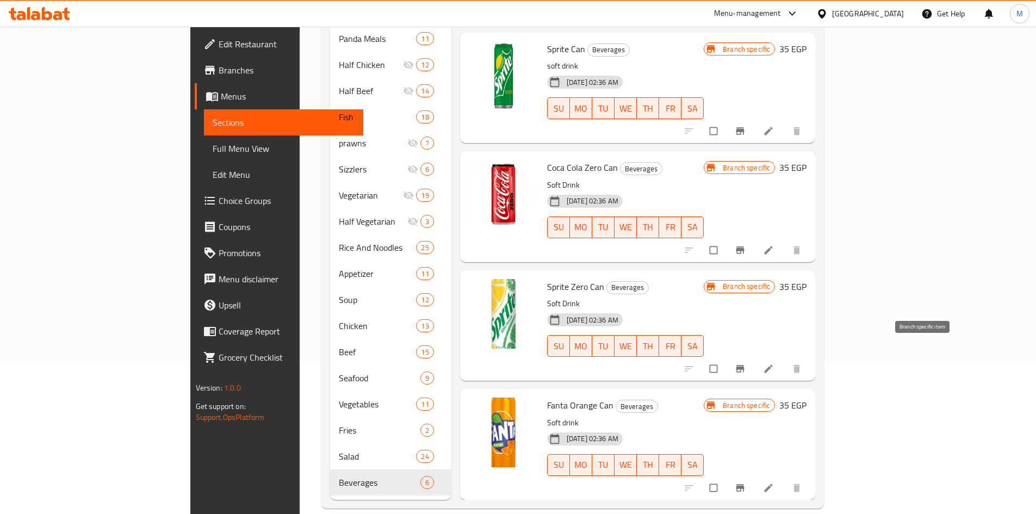
click at [746, 363] on icon "Branch-specific-item" at bounding box center [740, 368] width 11 height 11
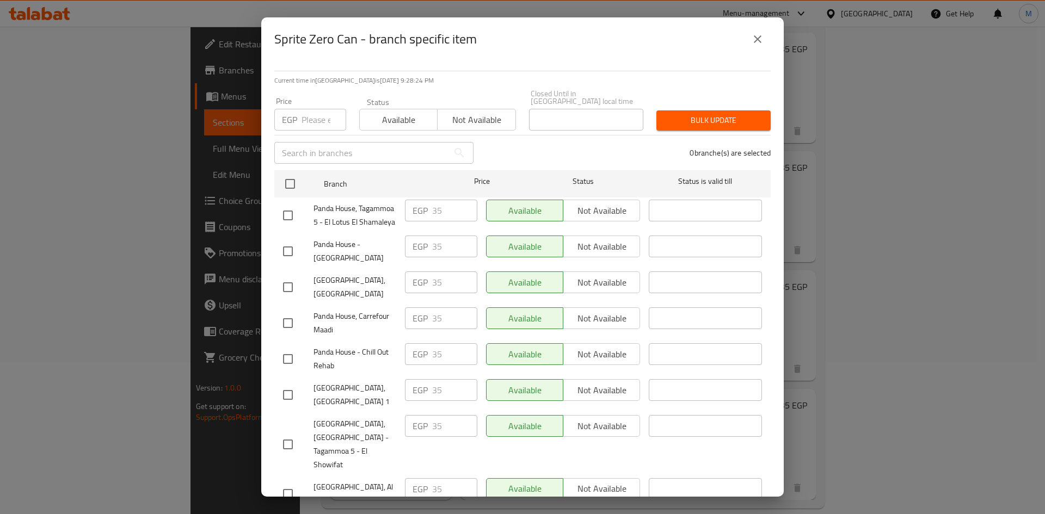
scroll to position [0, 0]
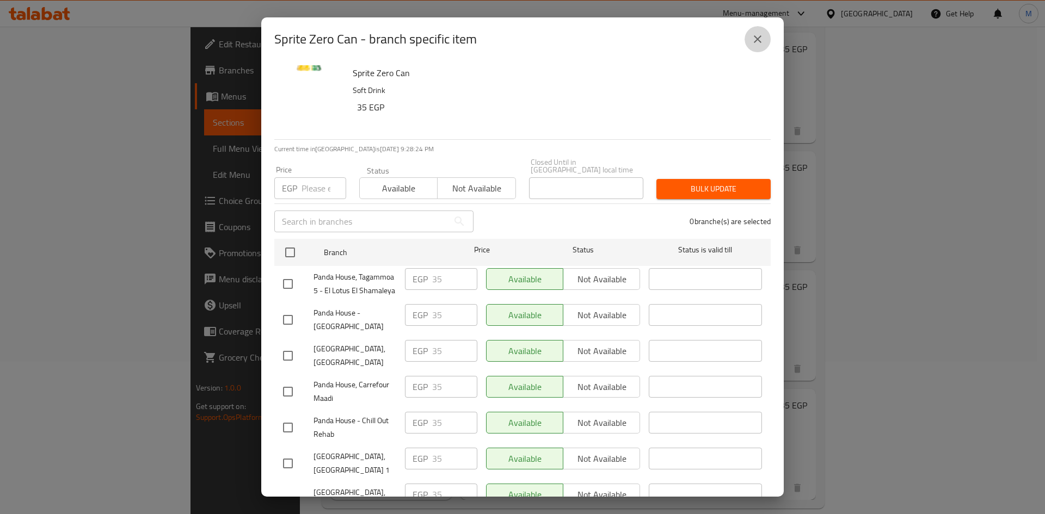
click at [758, 41] on icon "close" at bounding box center [757, 39] width 13 height 13
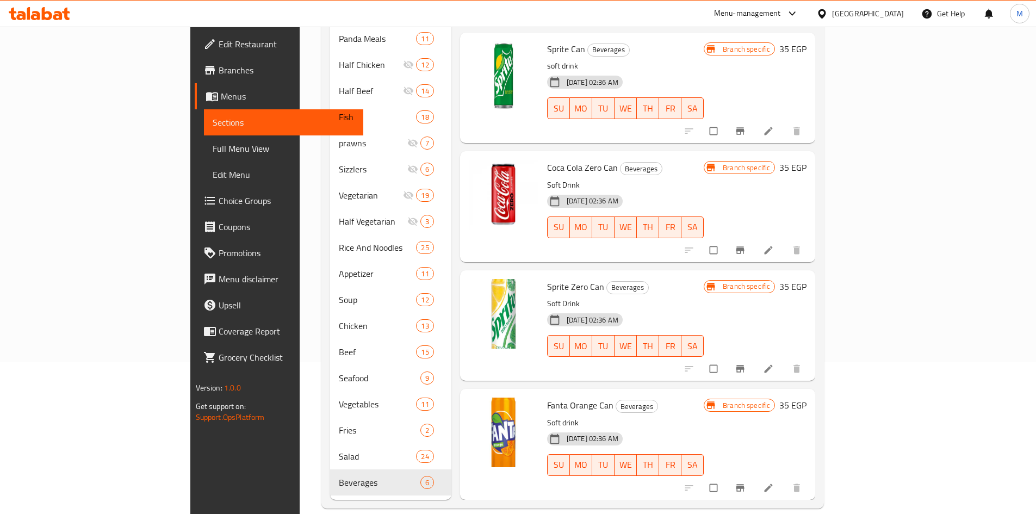
click at [746, 483] on icon "Branch-specific-item" at bounding box center [740, 488] width 11 height 11
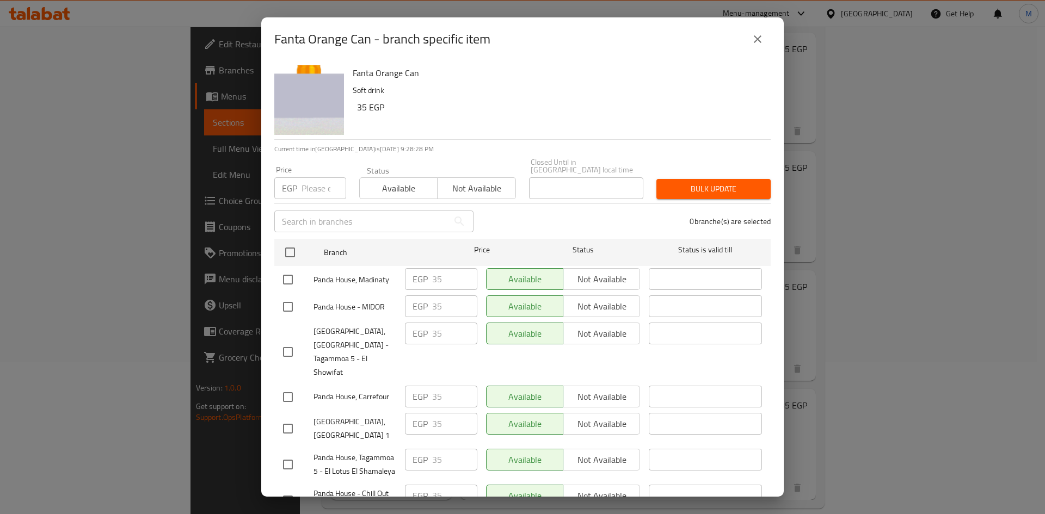
click at [763, 44] on icon "close" at bounding box center [757, 39] width 13 height 13
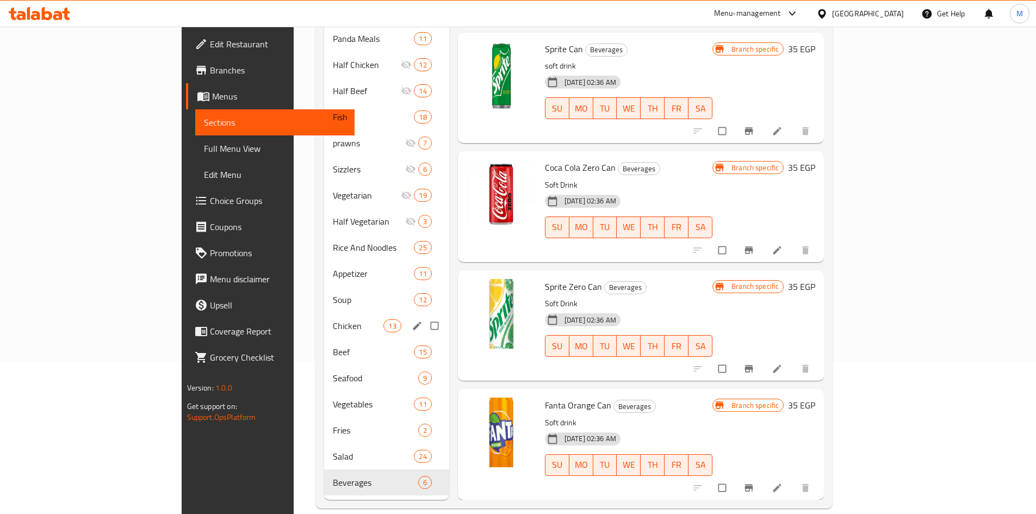
click at [324, 317] on div "Chicken 13" at bounding box center [386, 326] width 125 height 26
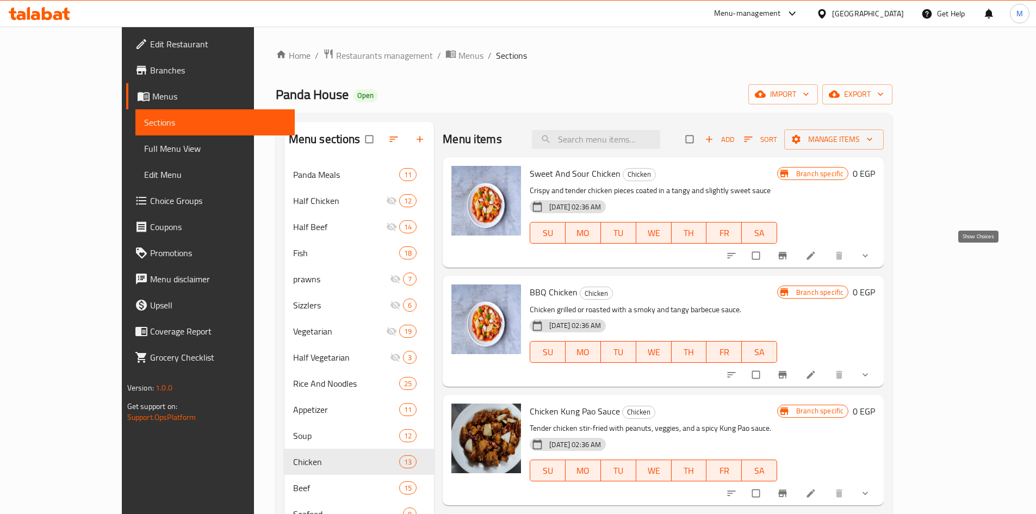
click at [871, 254] on icon "show more" at bounding box center [865, 255] width 11 height 11
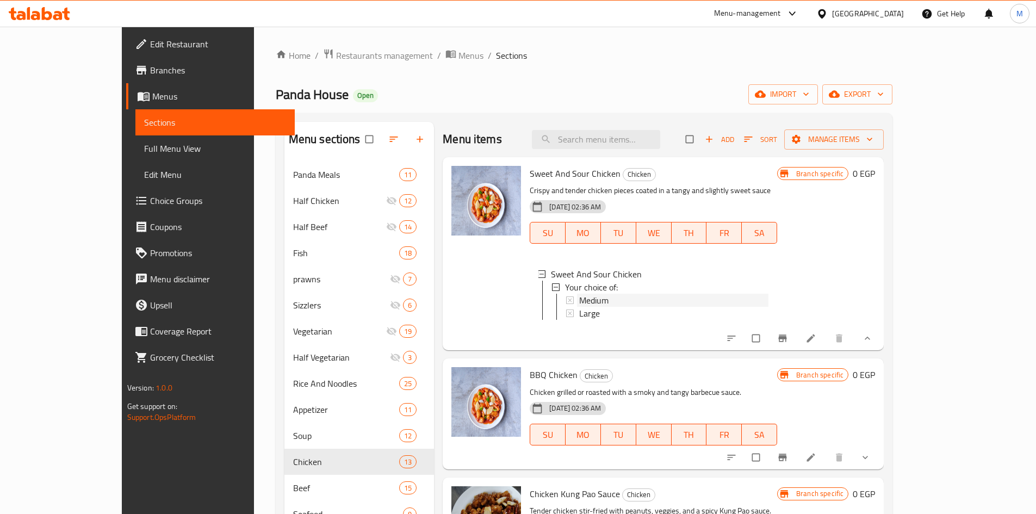
click at [619, 299] on div "Medium" at bounding box center [673, 300] width 189 height 13
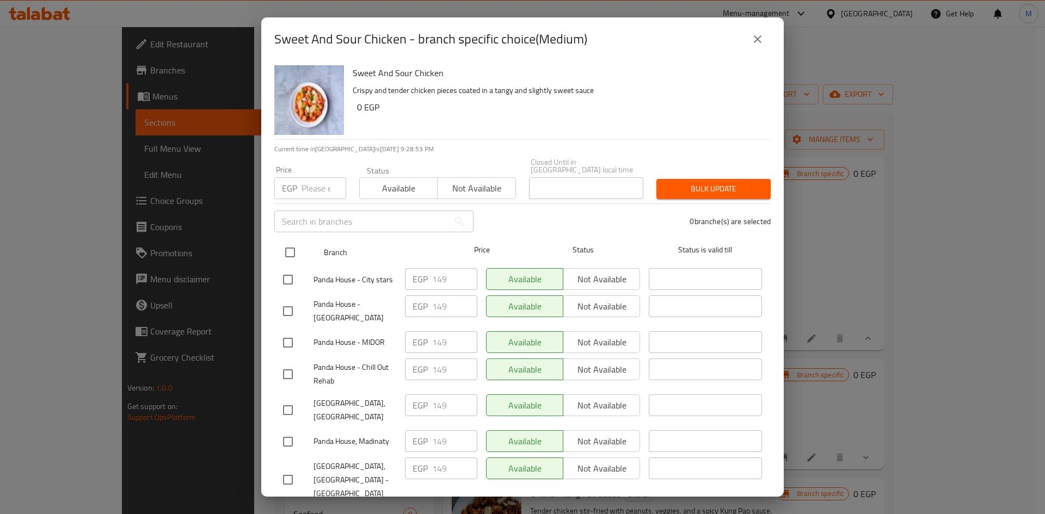
click at [288, 254] on input "checkbox" at bounding box center [290, 252] width 23 height 23
checkbox input "true"
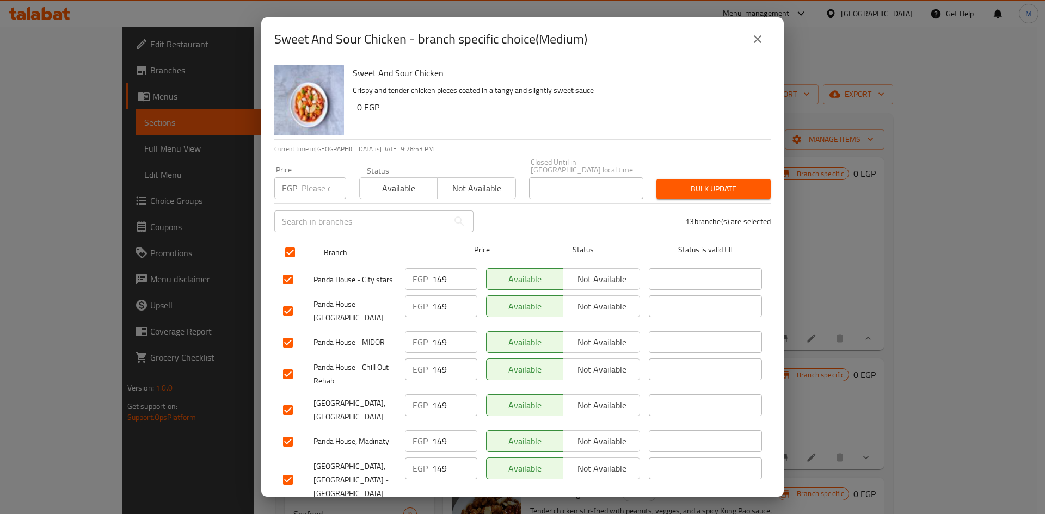
checkbox input "true"
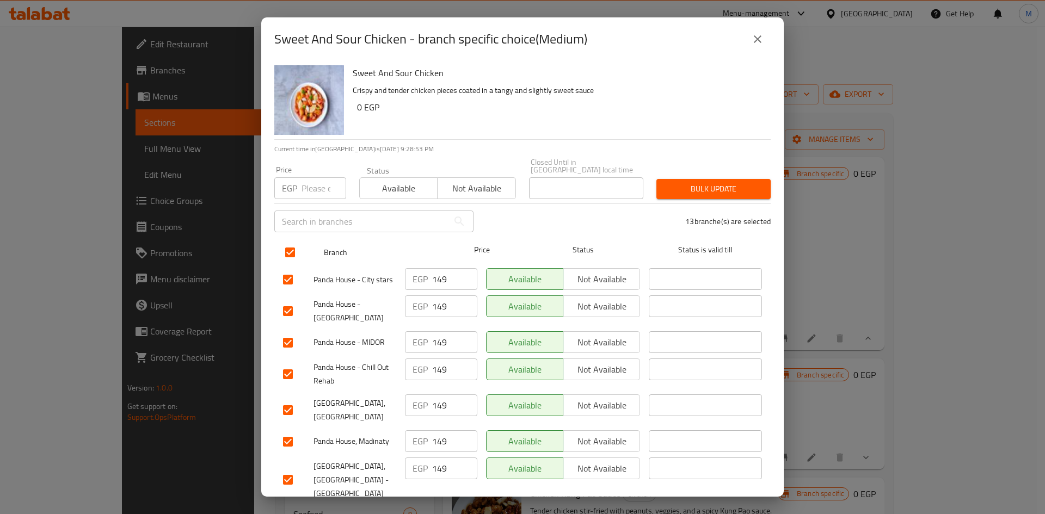
checkbox input "true"
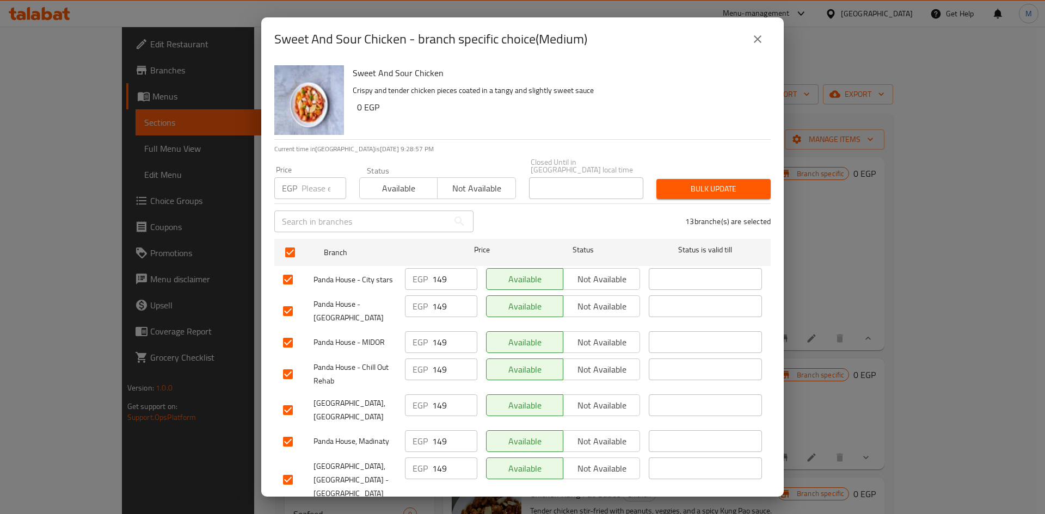
click at [308, 180] on input "number" at bounding box center [323, 188] width 45 height 22
type input "156"
click at [718, 182] on span "Bulk update" at bounding box center [713, 189] width 97 height 14
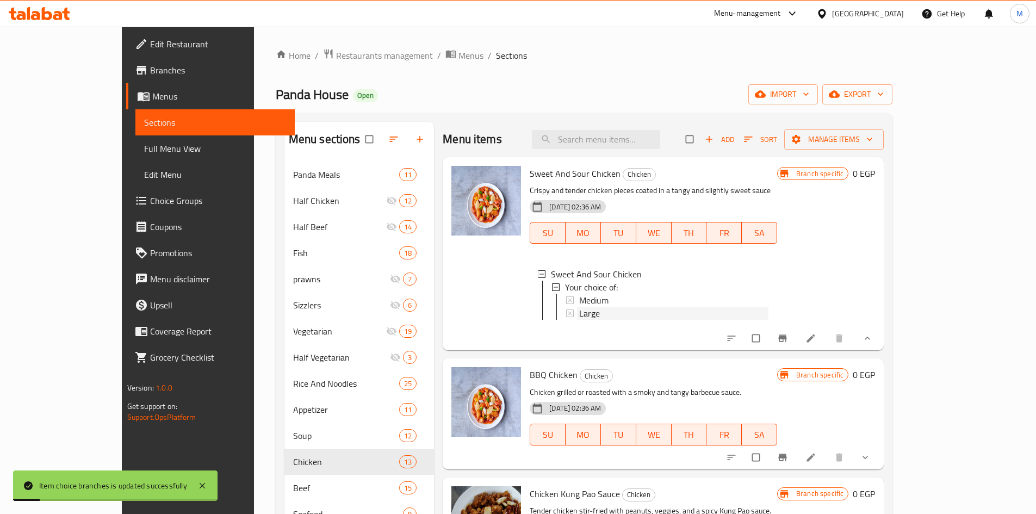
click at [579, 310] on div "Large" at bounding box center [673, 313] width 189 height 13
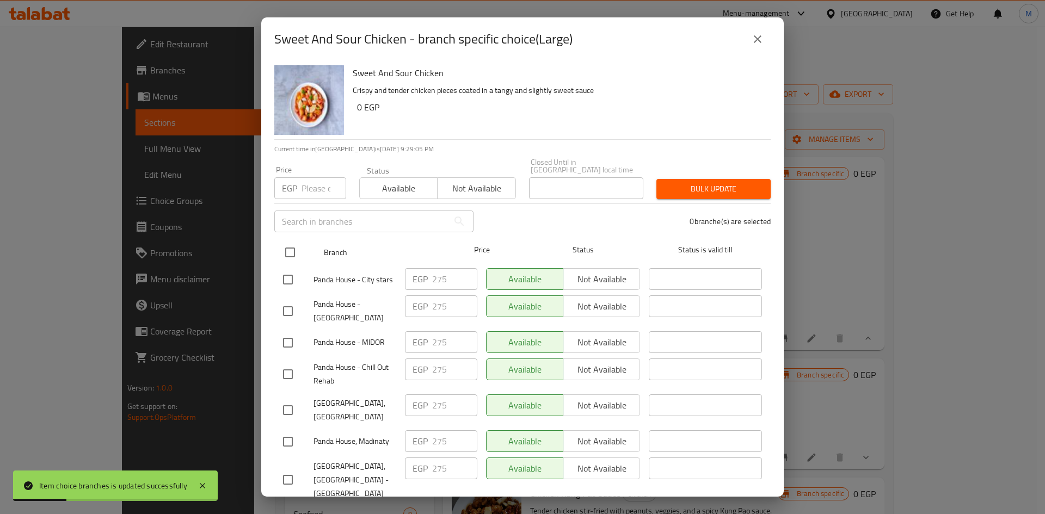
click at [297, 241] on input "checkbox" at bounding box center [290, 252] width 23 height 23
checkbox input "true"
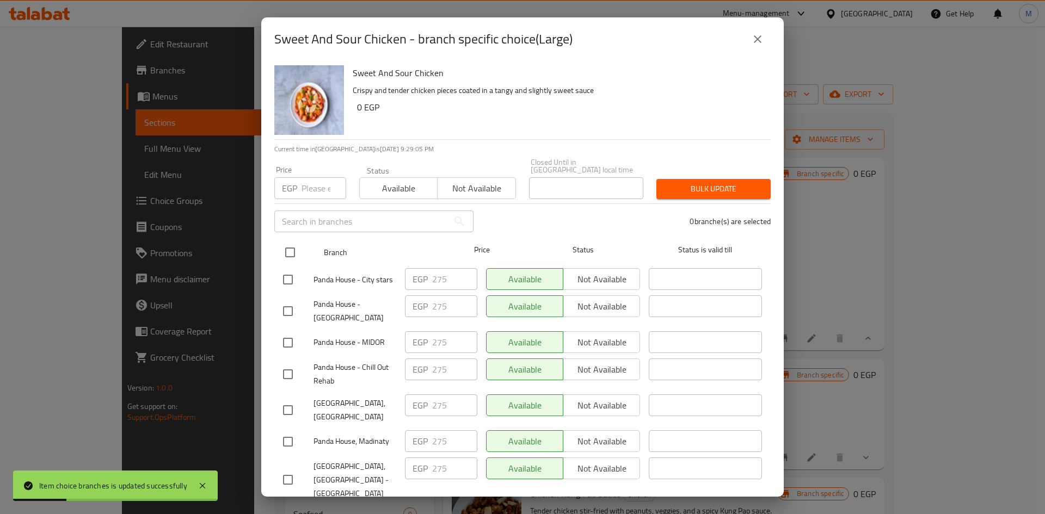
checkbox input "true"
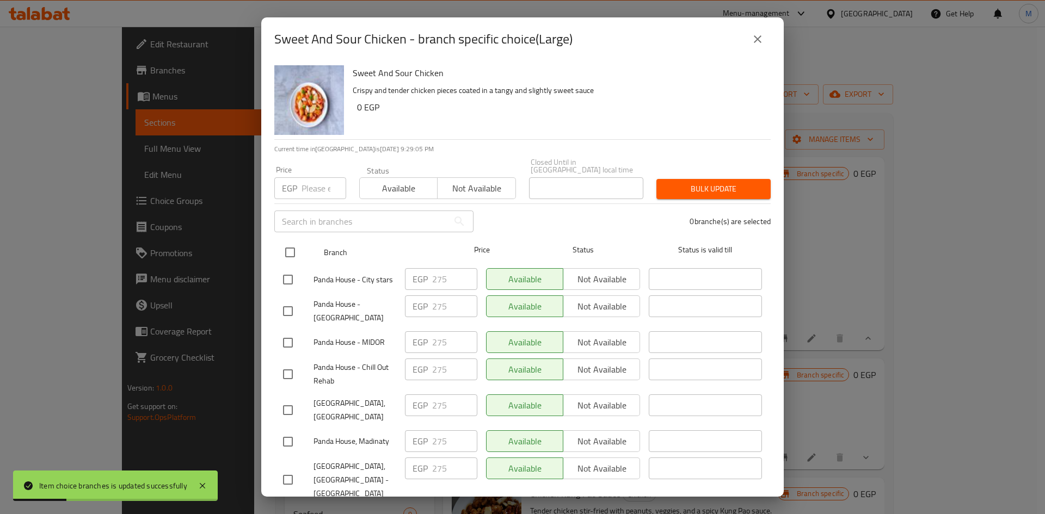
checkbox input "true"
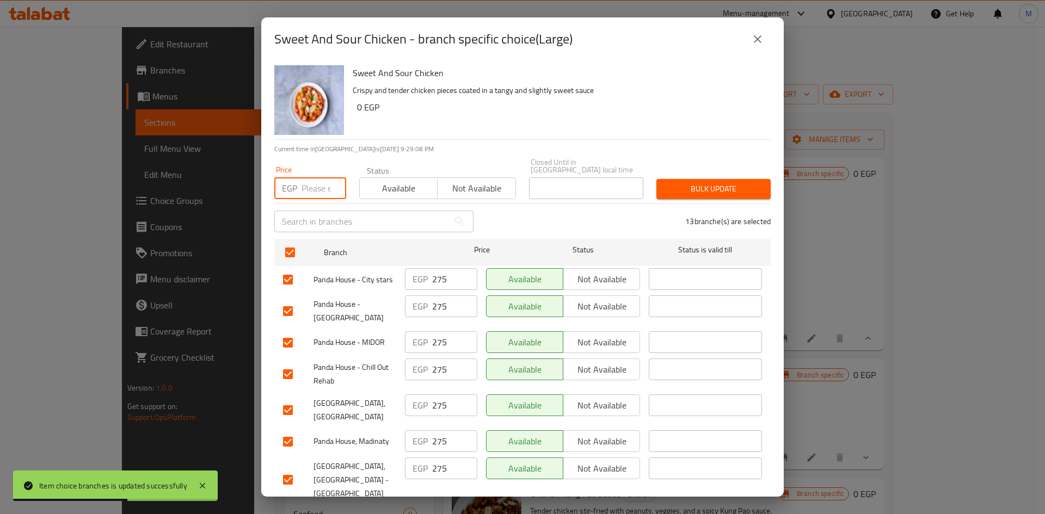
click at [320, 177] on input "number" at bounding box center [323, 188] width 45 height 22
type input "288"
click at [684, 187] on span "Bulk update" at bounding box center [713, 189] width 97 height 14
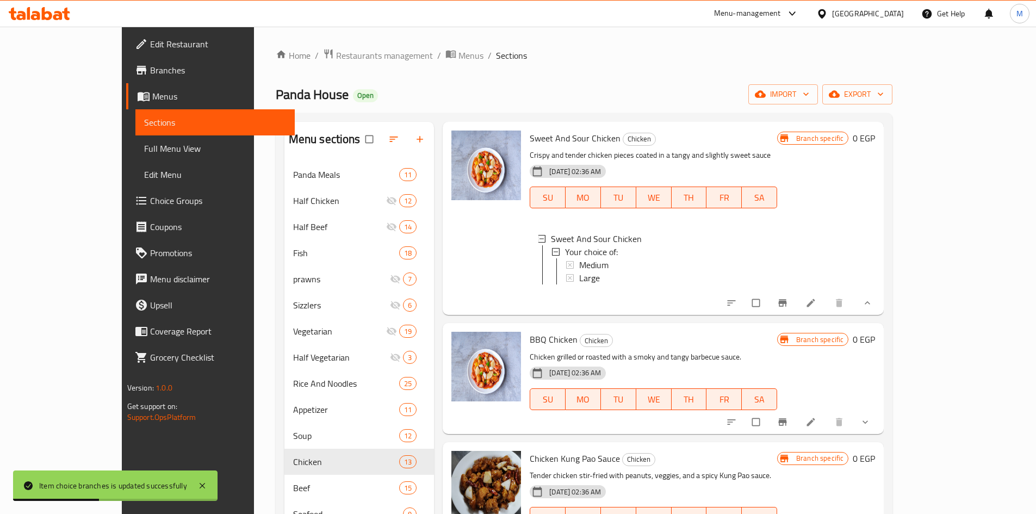
scroll to position [109, 0]
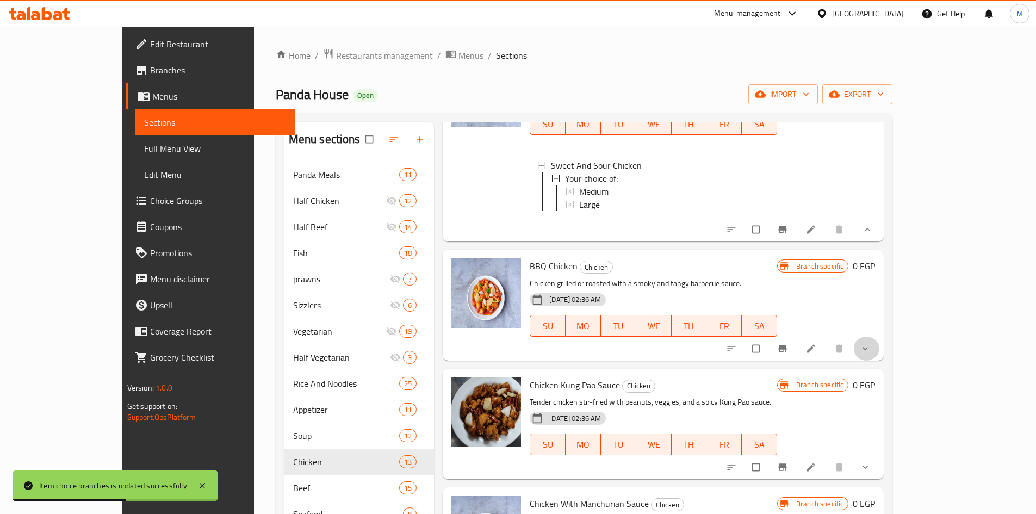
click at [873, 354] on span "show more" at bounding box center [866, 348] width 13 height 11
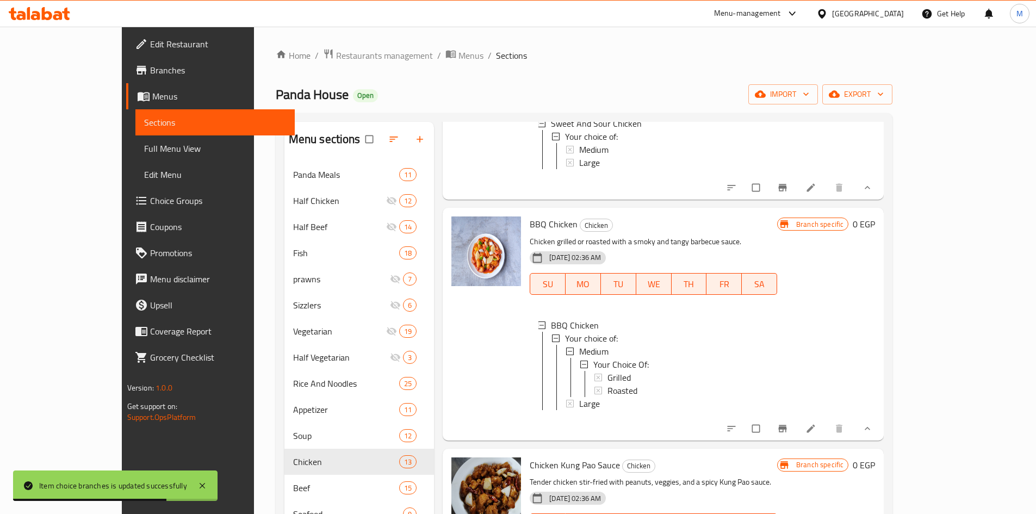
scroll to position [218, 0]
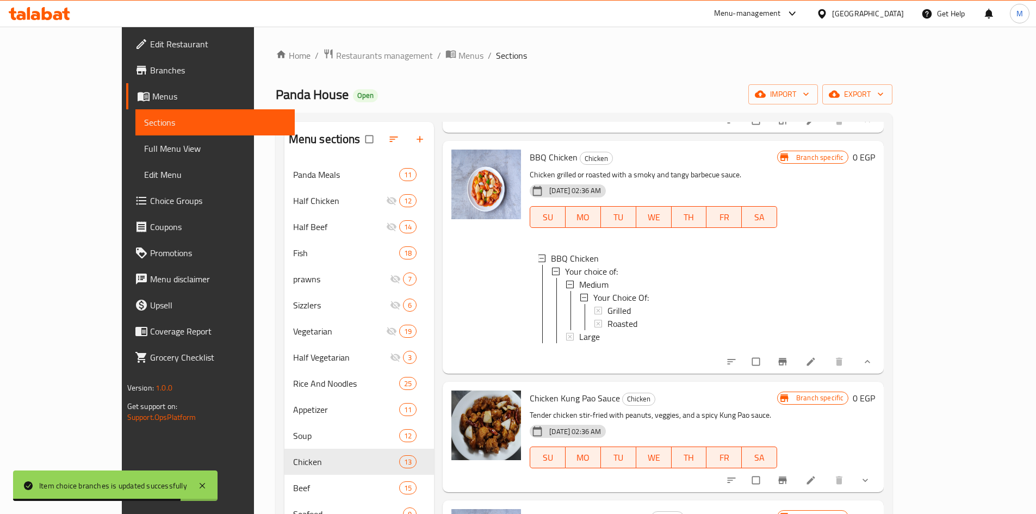
click at [787, 365] on icon "Branch-specific-item" at bounding box center [783, 361] width 8 height 7
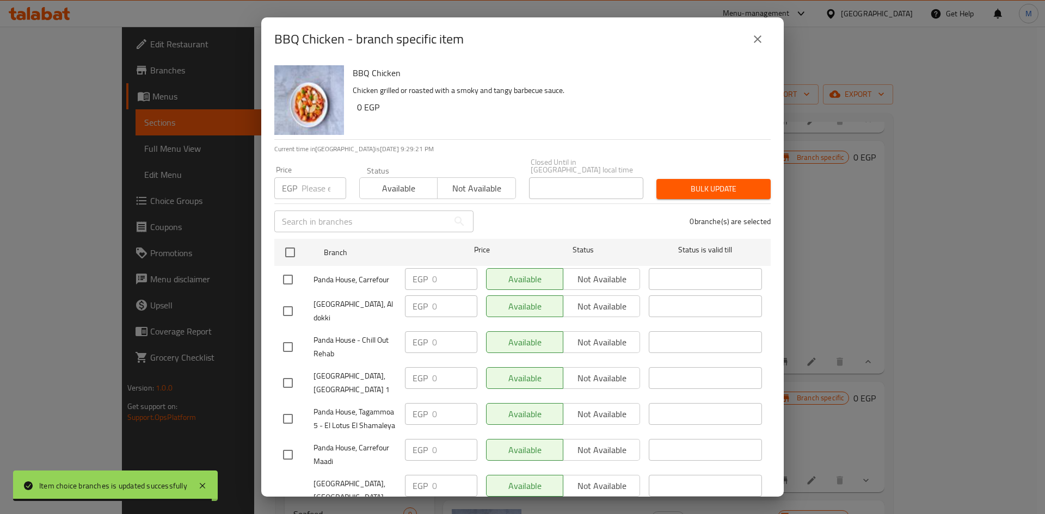
click at [757, 41] on icon "close" at bounding box center [757, 39] width 13 height 13
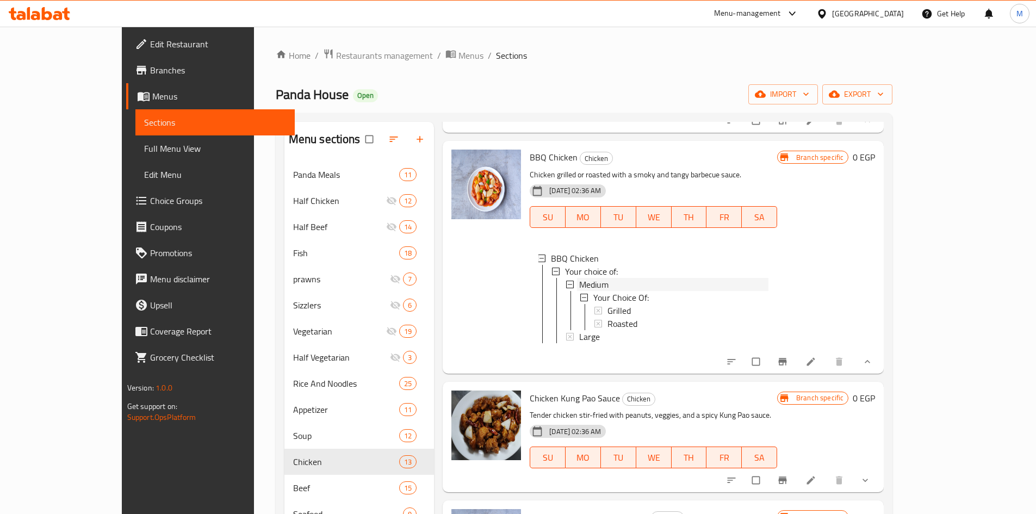
click at [579, 291] on span "Medium" at bounding box center [593, 284] width 29 height 13
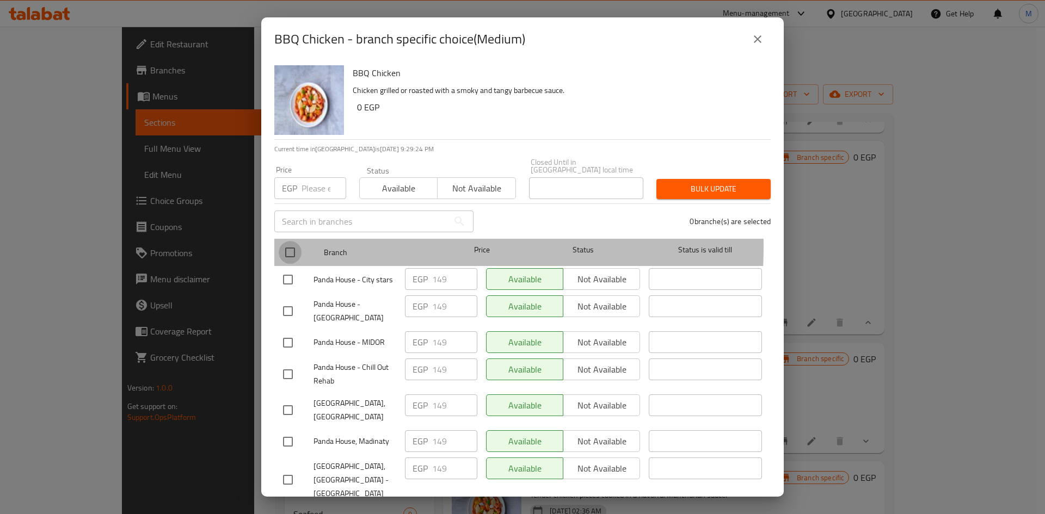
click at [286, 241] on input "checkbox" at bounding box center [290, 252] width 23 height 23
checkbox input "true"
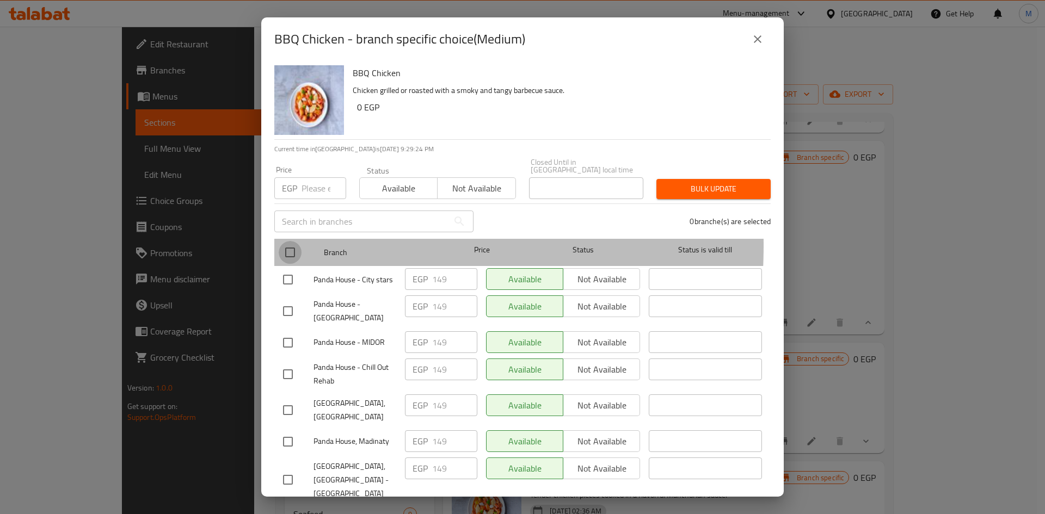
checkbox input "true"
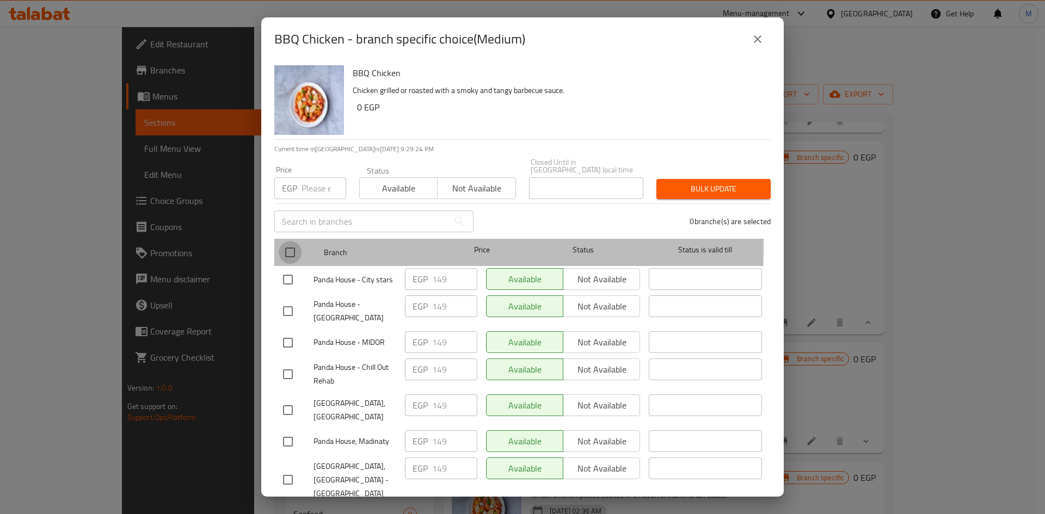
checkbox input "true"
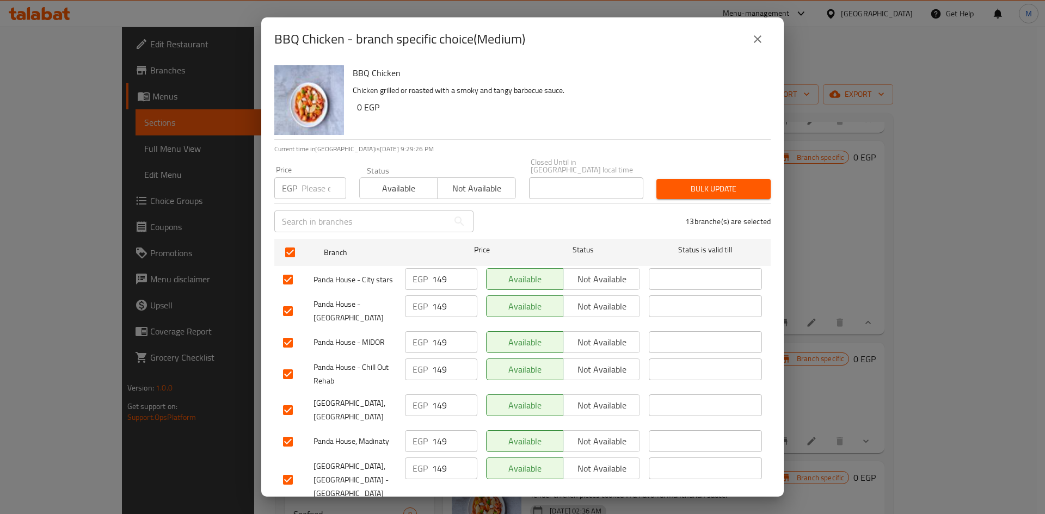
click at [317, 182] on input "number" at bounding box center [323, 188] width 45 height 22
type input "156"
click at [717, 186] on span "Bulk update" at bounding box center [713, 189] width 97 height 14
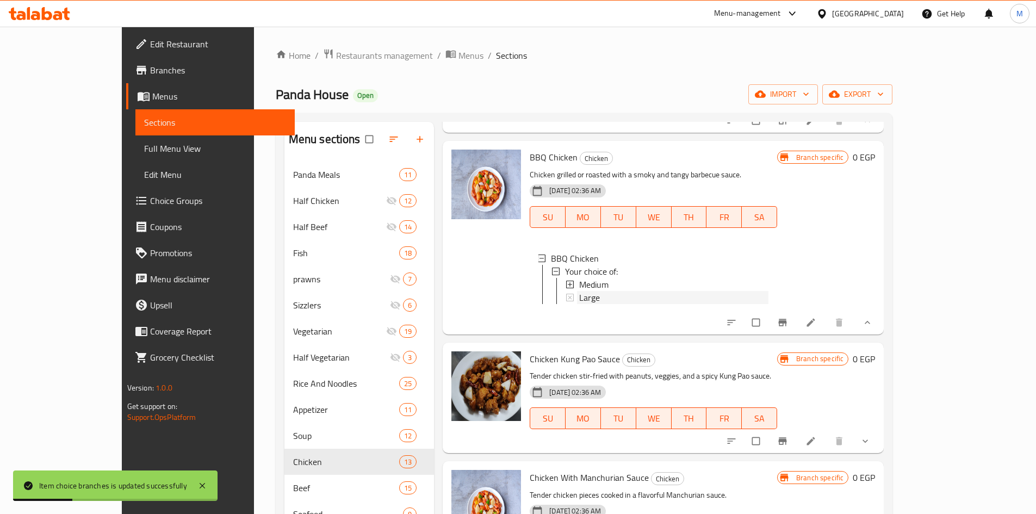
click at [579, 304] on div "Large" at bounding box center [673, 297] width 189 height 13
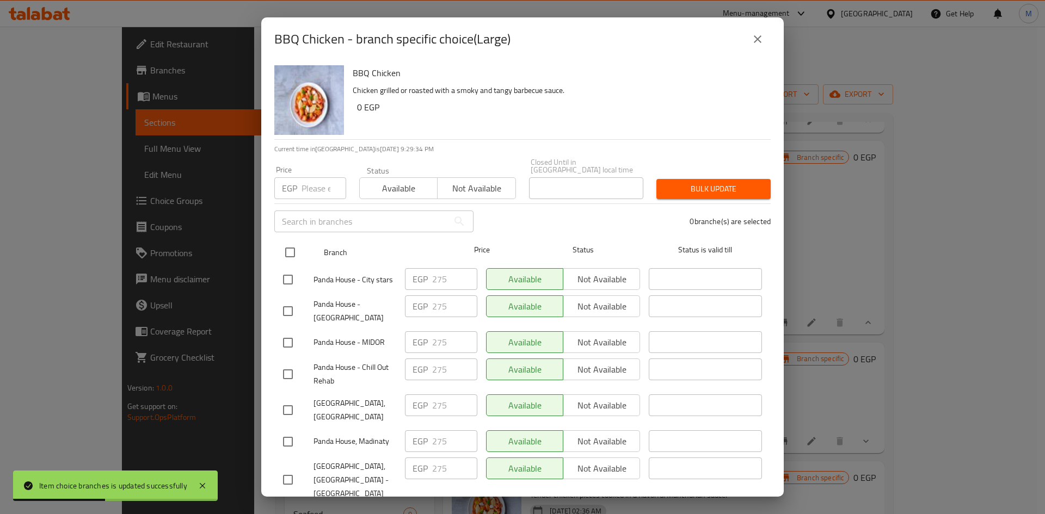
click at [298, 247] on input "checkbox" at bounding box center [290, 252] width 23 height 23
checkbox input "true"
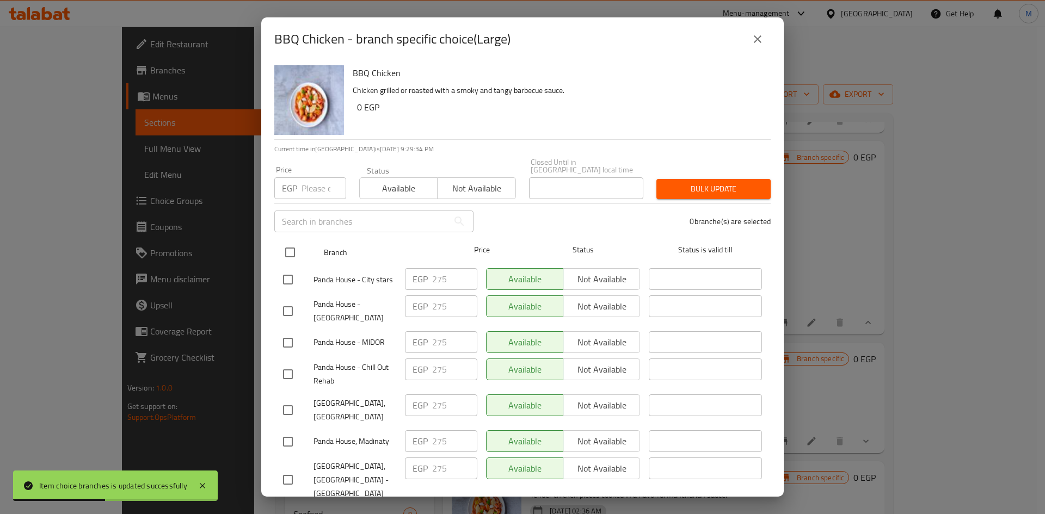
checkbox input "true"
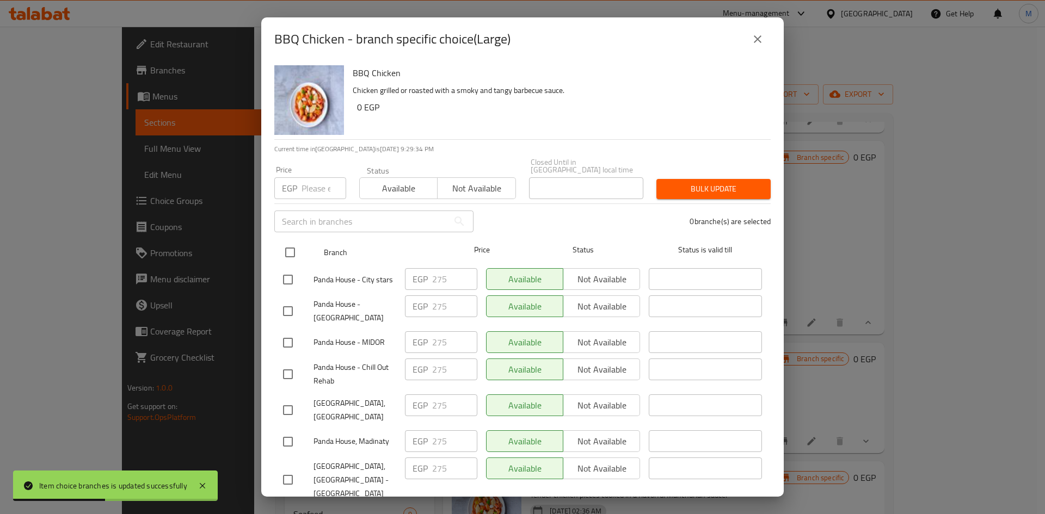
checkbox input "true"
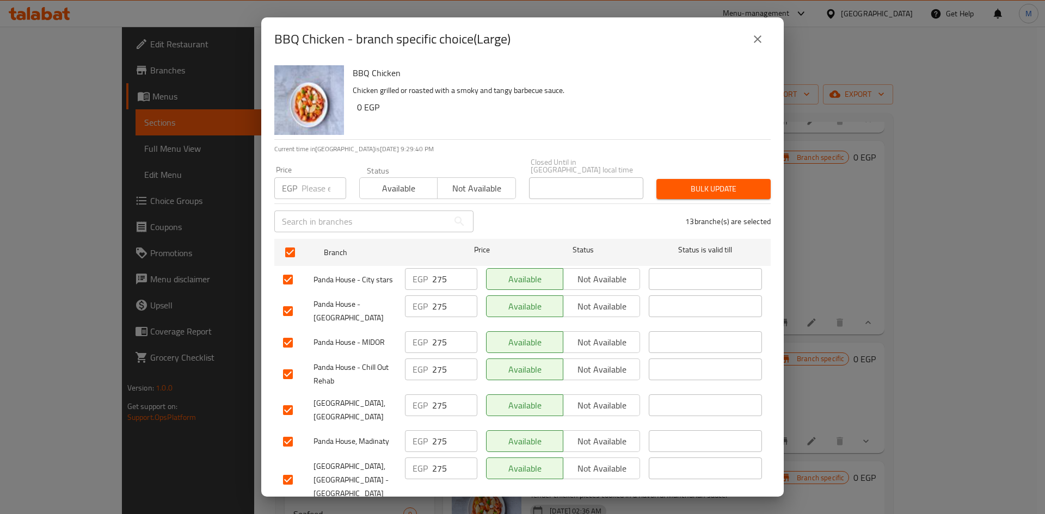
click at [308, 184] on input "number" at bounding box center [323, 188] width 45 height 22
type input "288"
click at [738, 179] on button "Bulk update" at bounding box center [713, 189] width 114 height 20
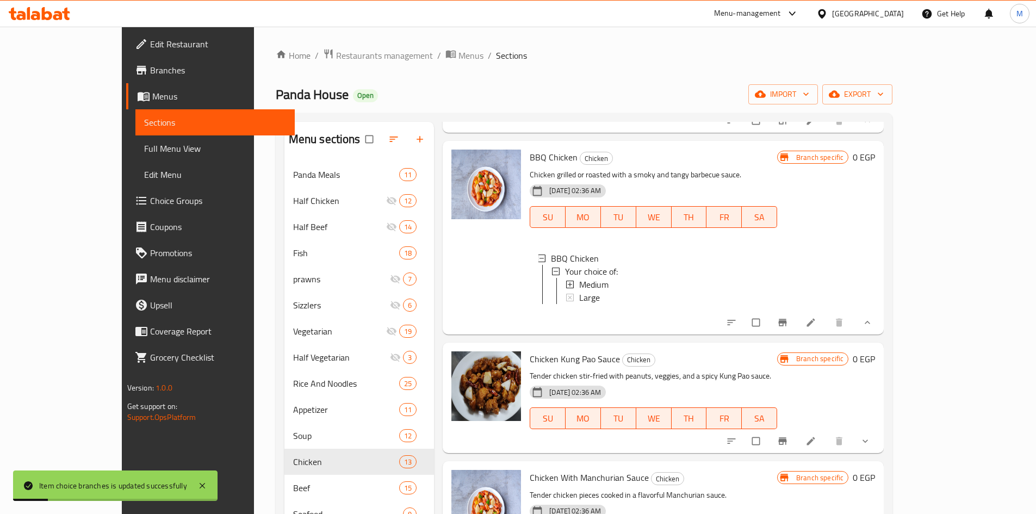
scroll to position [272, 0]
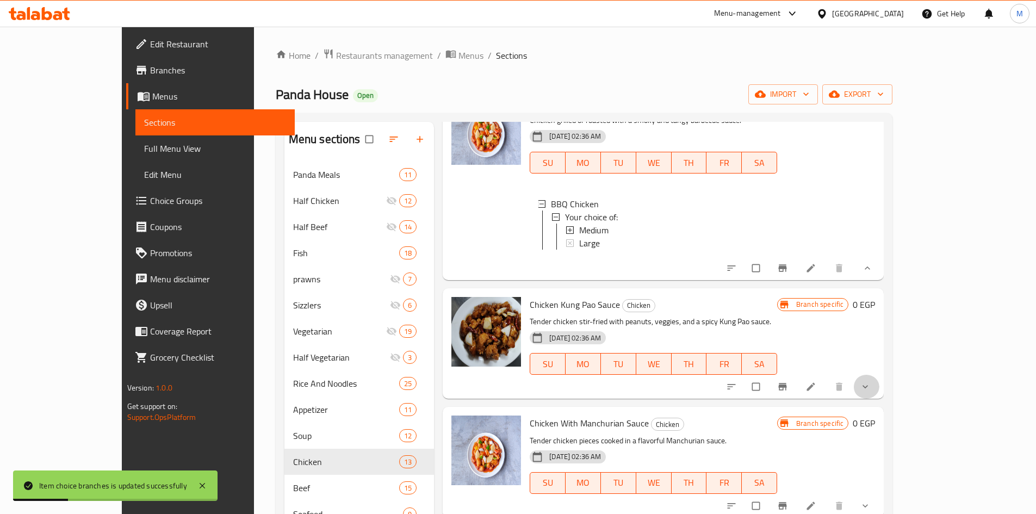
click at [880, 399] on button "show more" at bounding box center [867, 387] width 26 height 24
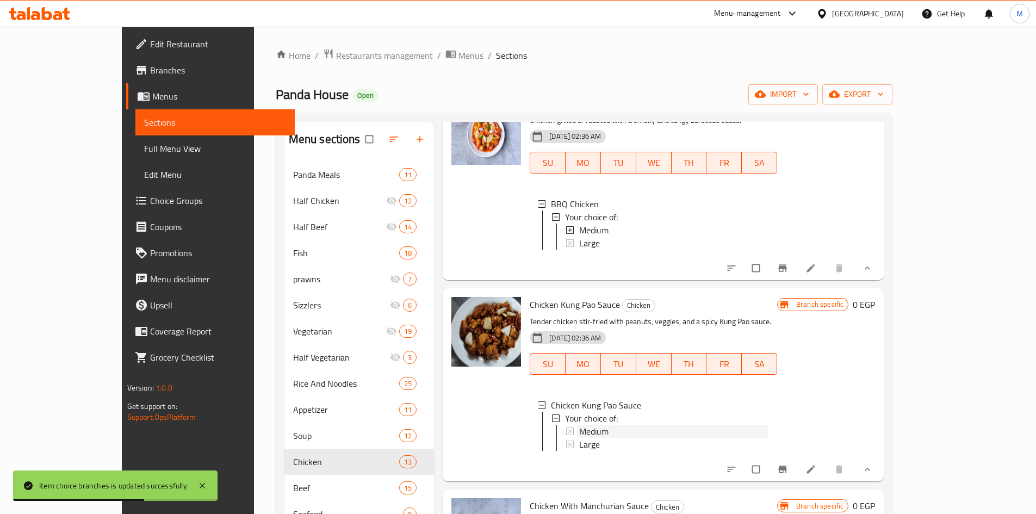
click at [579, 438] on span "Medium" at bounding box center [593, 431] width 29 height 13
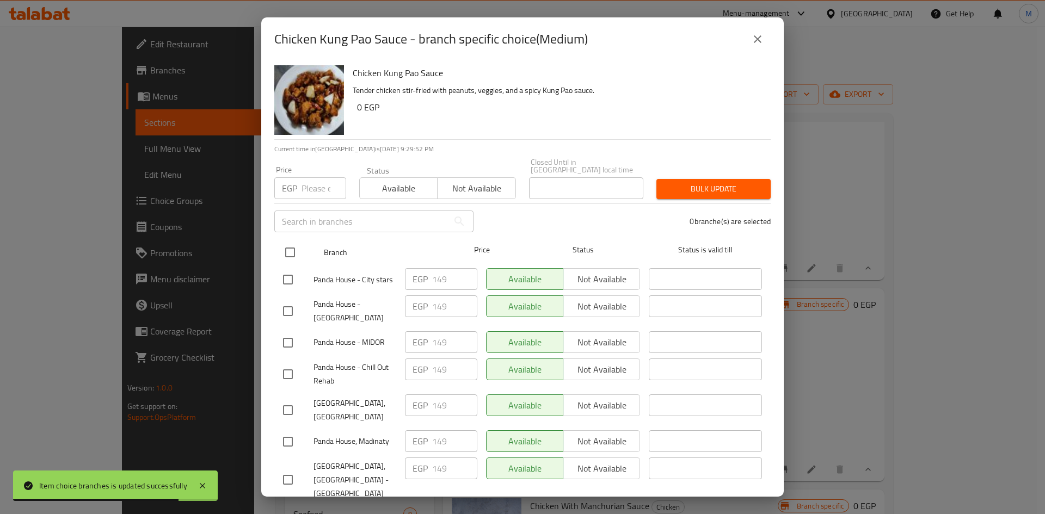
click at [297, 244] on input "checkbox" at bounding box center [290, 252] width 23 height 23
checkbox input "true"
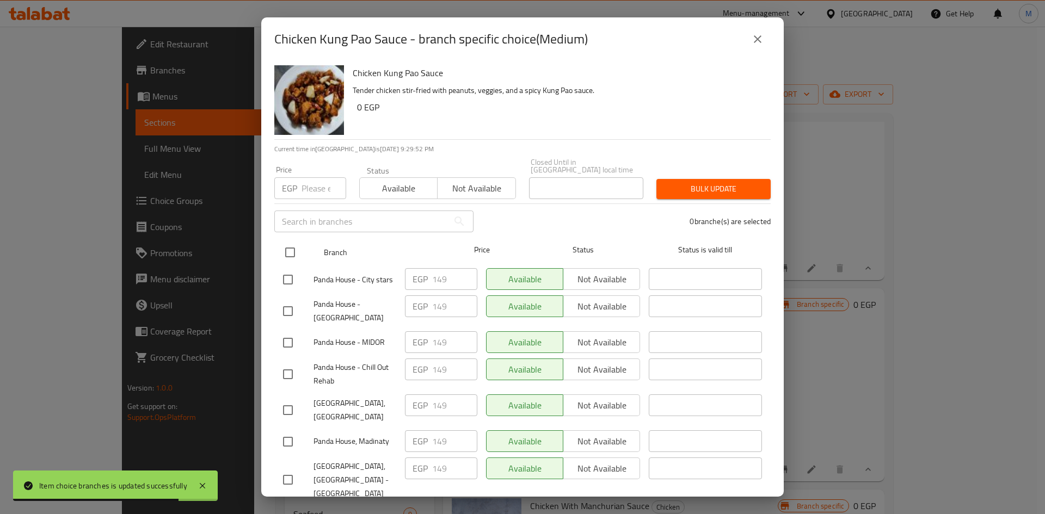
checkbox input "true"
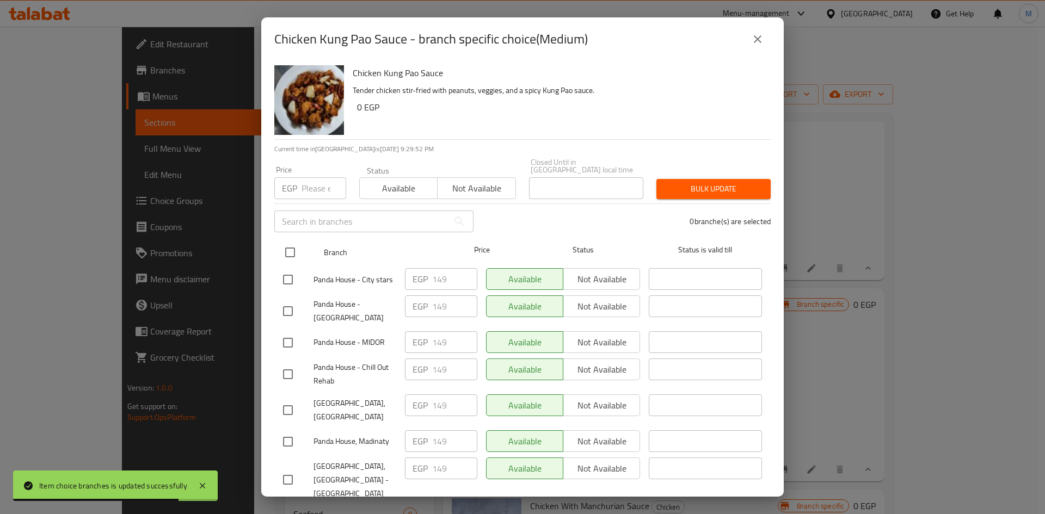
checkbox input "true"
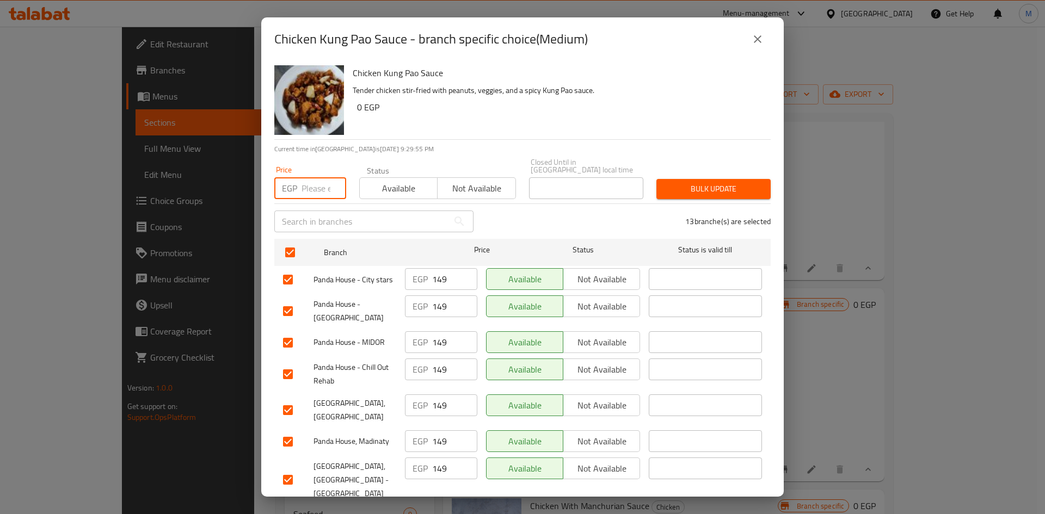
click at [319, 184] on input "number" at bounding box center [323, 188] width 45 height 22
drag, startPoint x: 668, startPoint y: 184, endPoint x: 676, endPoint y: 185, distance: 8.8
click at [667, 184] on span "Bulk update" at bounding box center [713, 189] width 97 height 14
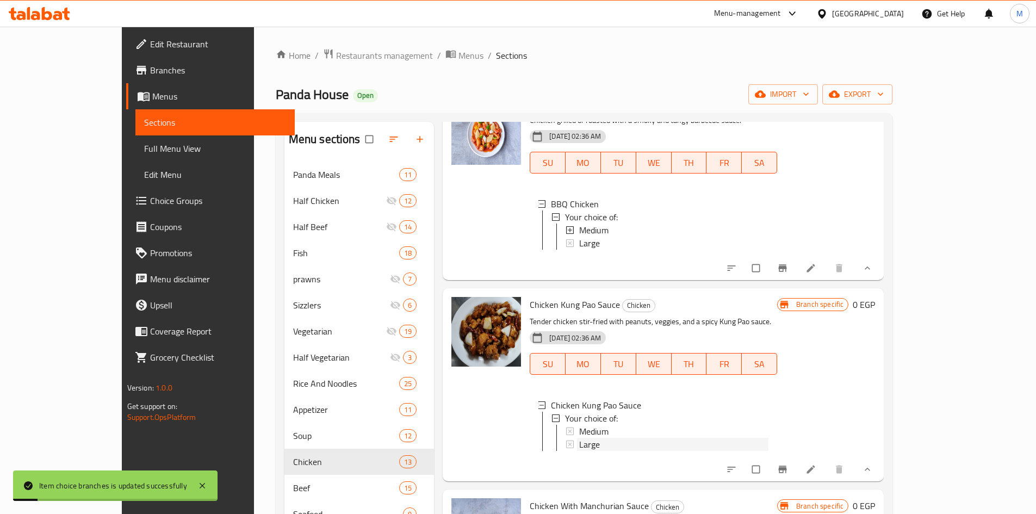
click at [579, 451] on span "Large" at bounding box center [589, 444] width 21 height 13
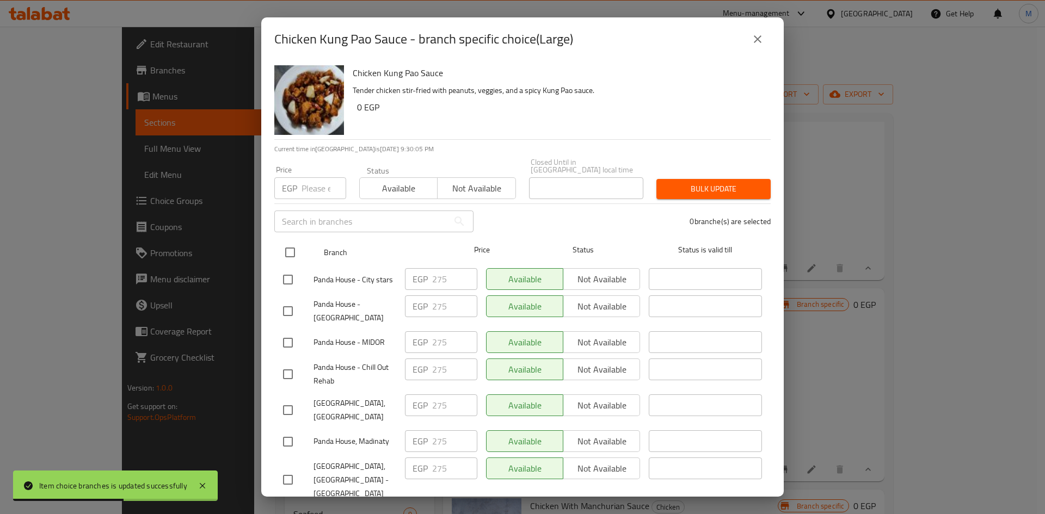
click at [294, 244] on input "checkbox" at bounding box center [290, 252] width 23 height 23
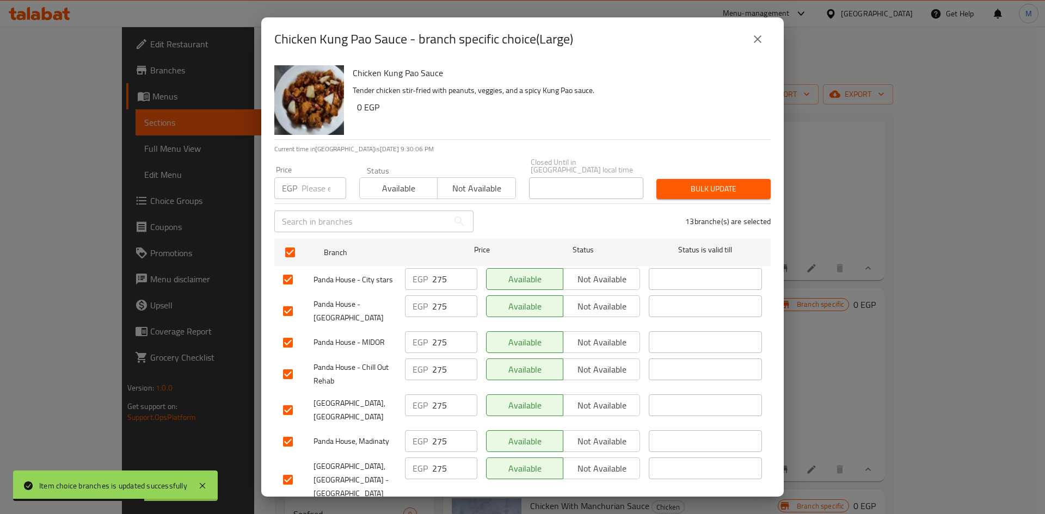
click at [310, 177] on input "number" at bounding box center [323, 188] width 45 height 22
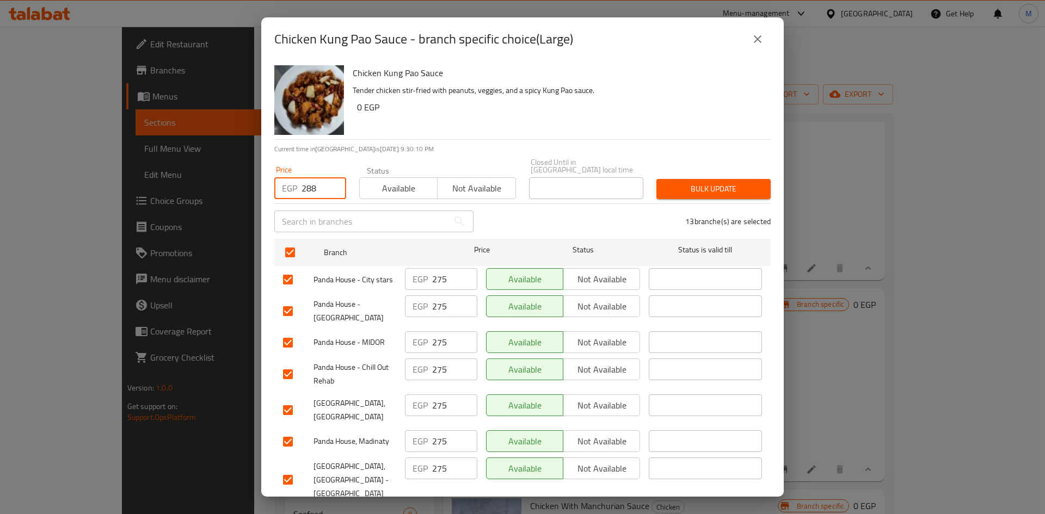
click at [687, 182] on span "Bulk update" at bounding box center [713, 189] width 97 height 14
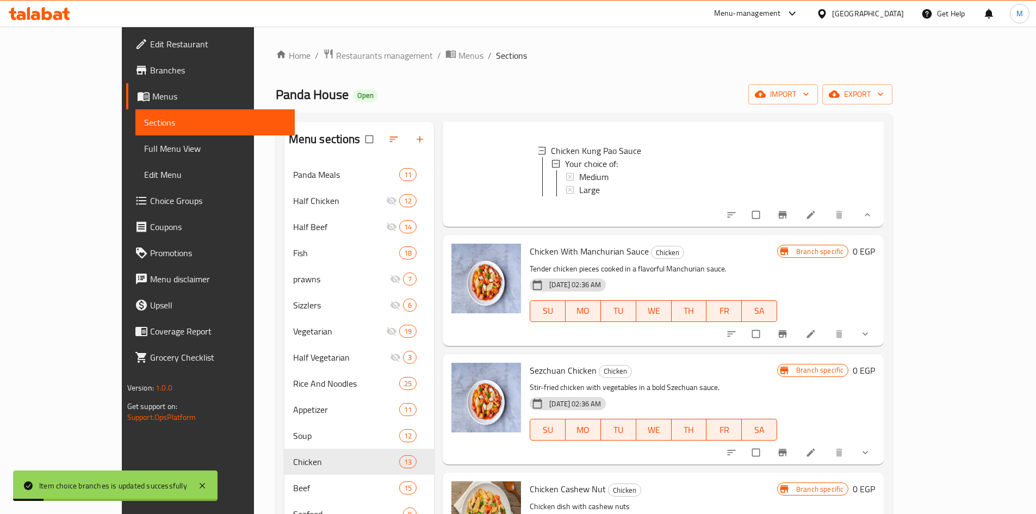
scroll to position [544, 0]
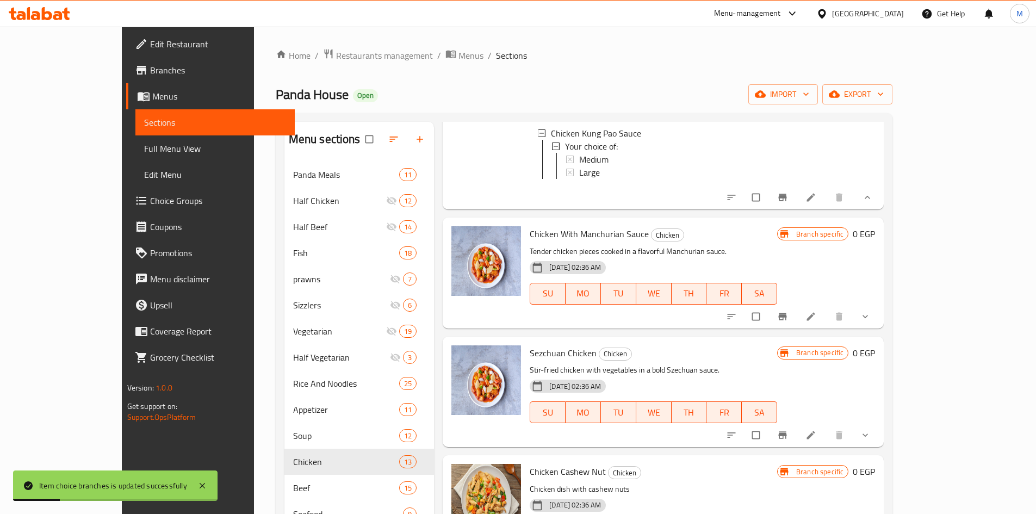
click at [871, 322] on icon "show more" at bounding box center [865, 316] width 11 height 11
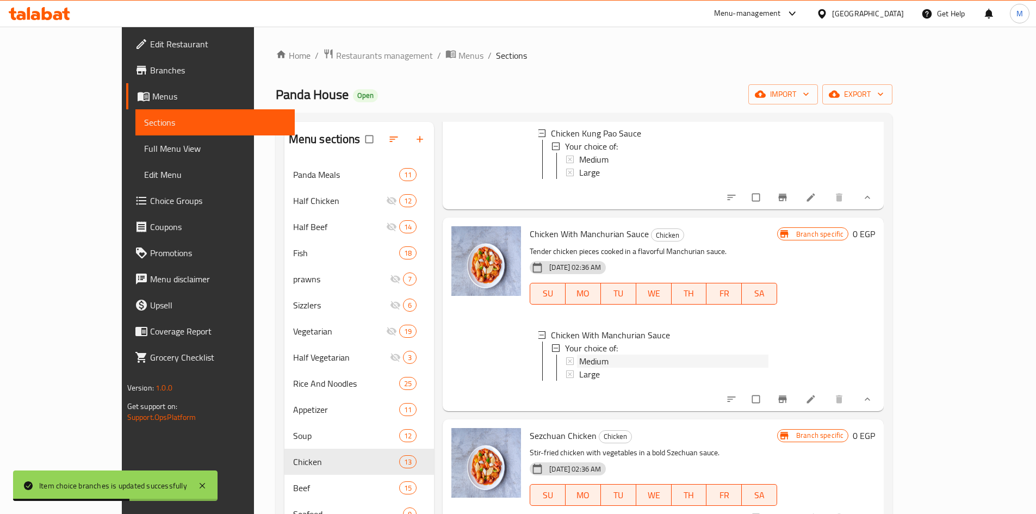
click at [579, 368] on span "Medium" at bounding box center [593, 361] width 29 height 13
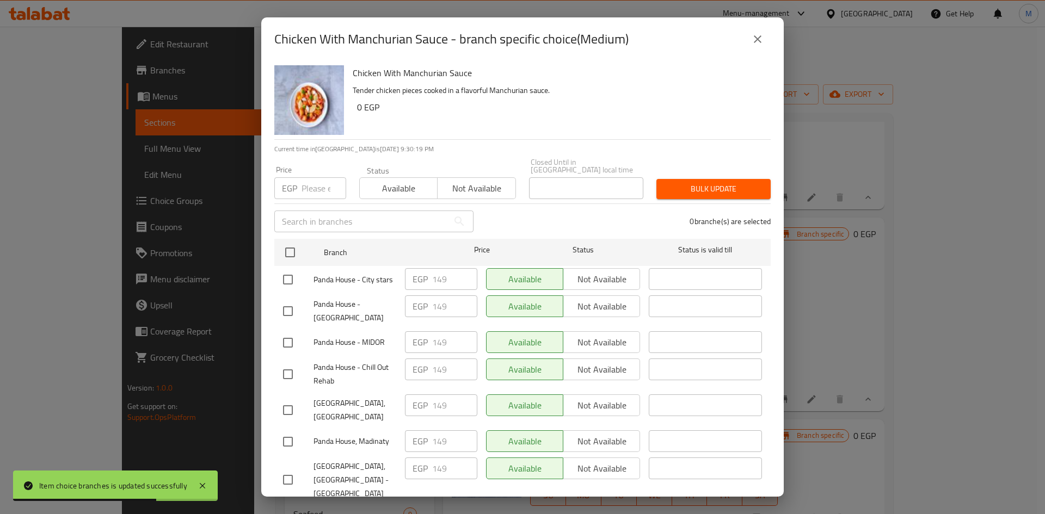
click at [294, 264] on div "Panda House - City stars" at bounding box center [340, 280] width 122 height 32
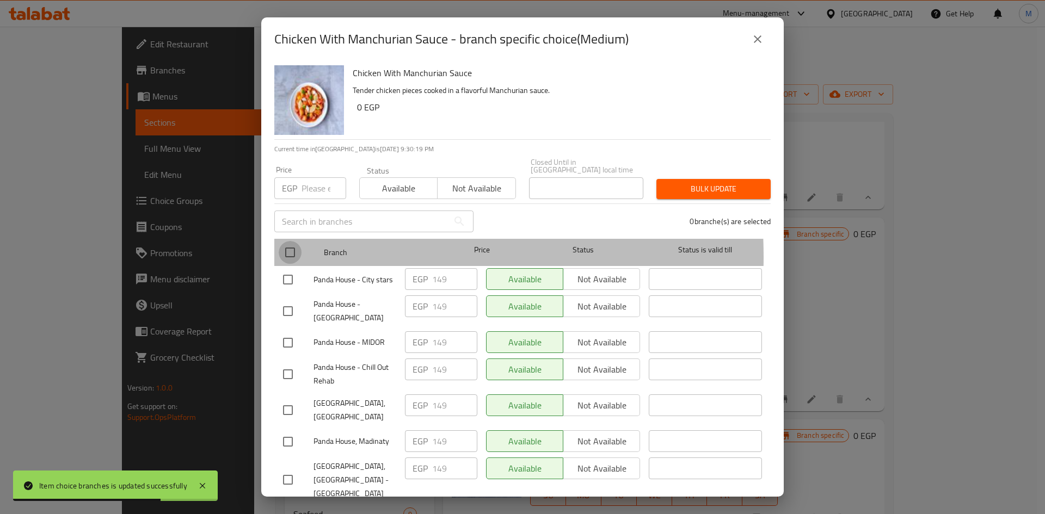
click at [295, 249] on input "checkbox" at bounding box center [290, 252] width 23 height 23
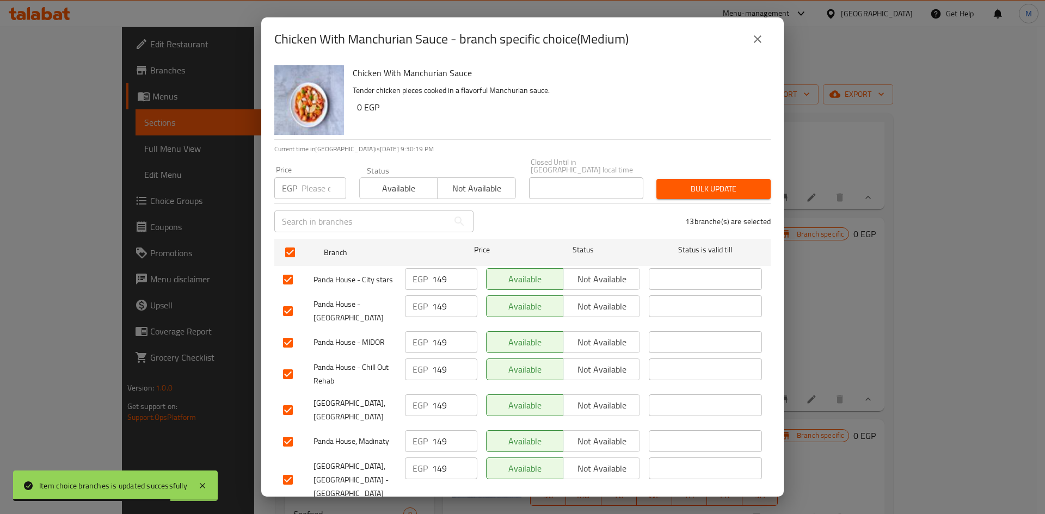
click at [310, 186] on input "number" at bounding box center [323, 188] width 45 height 22
click at [694, 182] on span "Bulk update" at bounding box center [713, 189] width 97 height 14
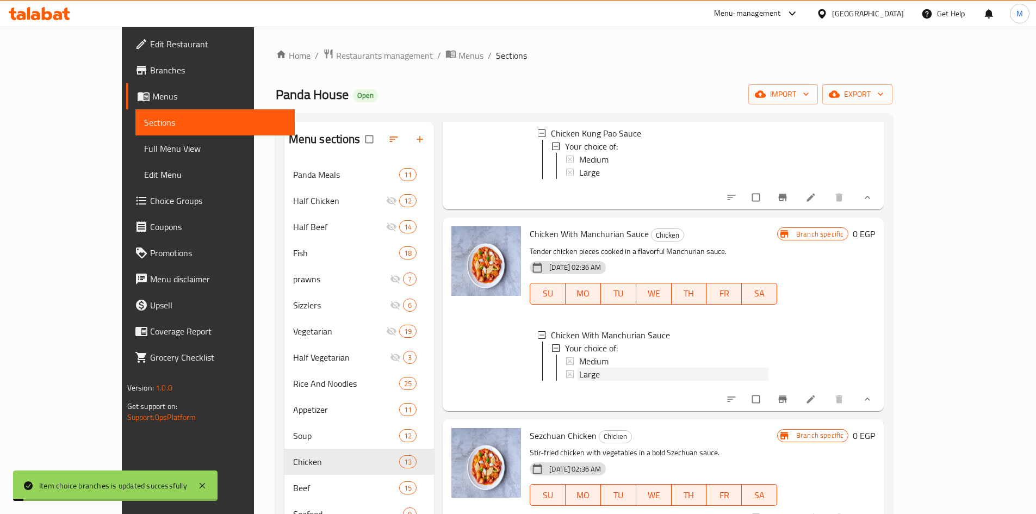
click at [579, 381] on span "Large" at bounding box center [589, 374] width 21 height 13
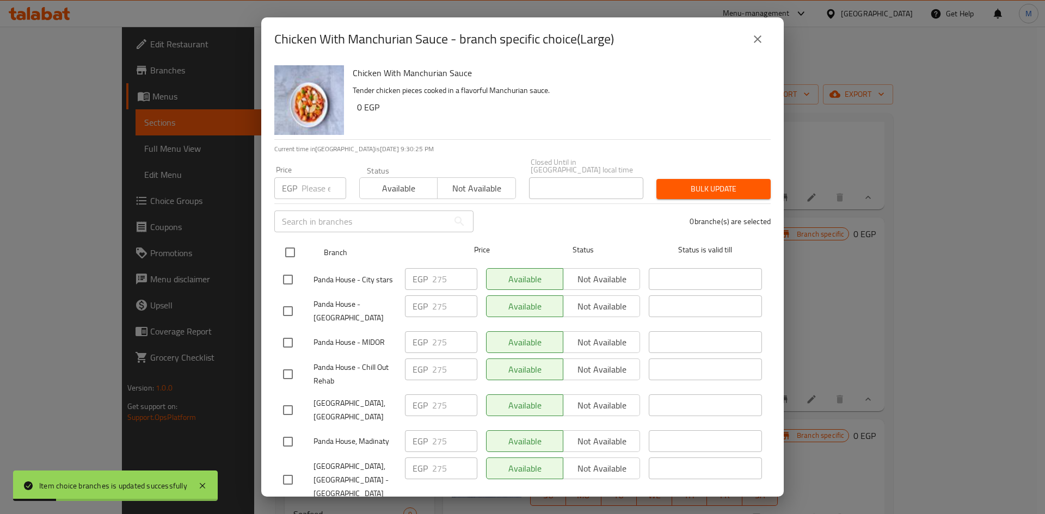
click at [293, 247] on input "checkbox" at bounding box center [290, 252] width 23 height 23
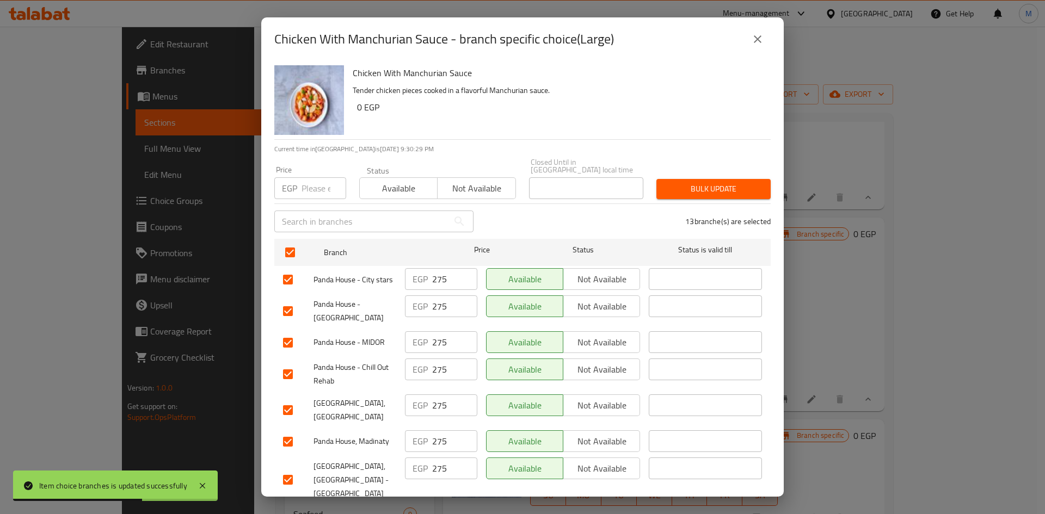
click at [323, 186] on input "number" at bounding box center [323, 188] width 45 height 22
click at [703, 187] on span "Bulk update" at bounding box center [713, 189] width 97 height 14
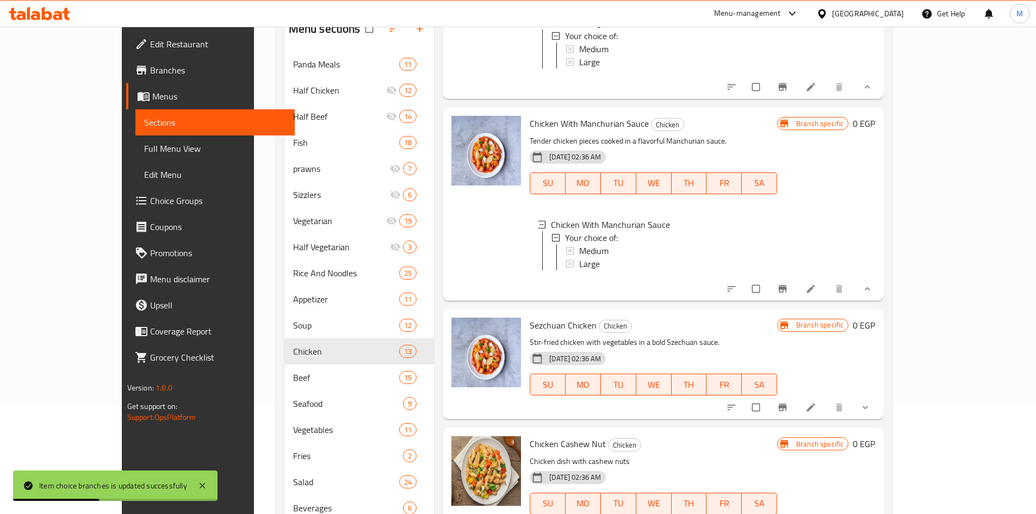
scroll to position [152, 0]
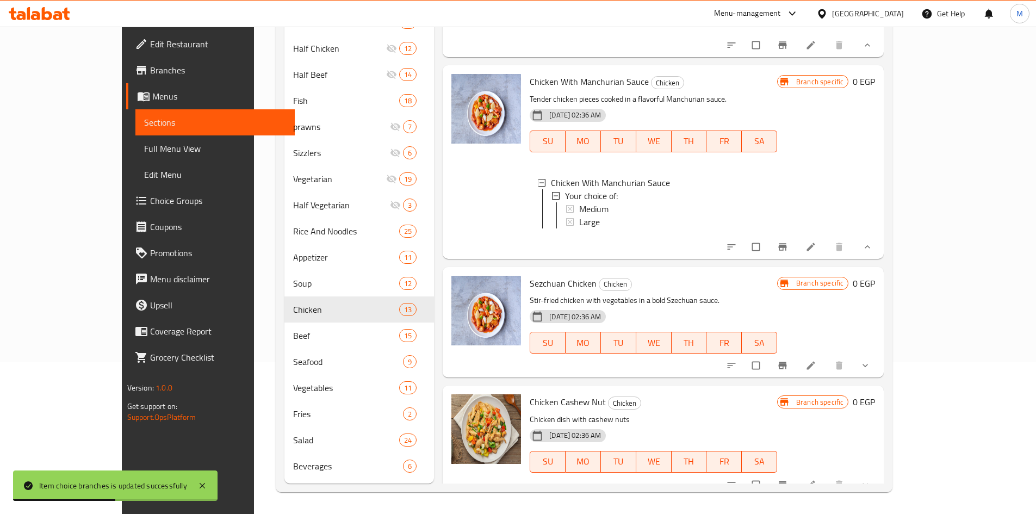
click at [880, 378] on button "show more" at bounding box center [867, 366] width 26 height 24
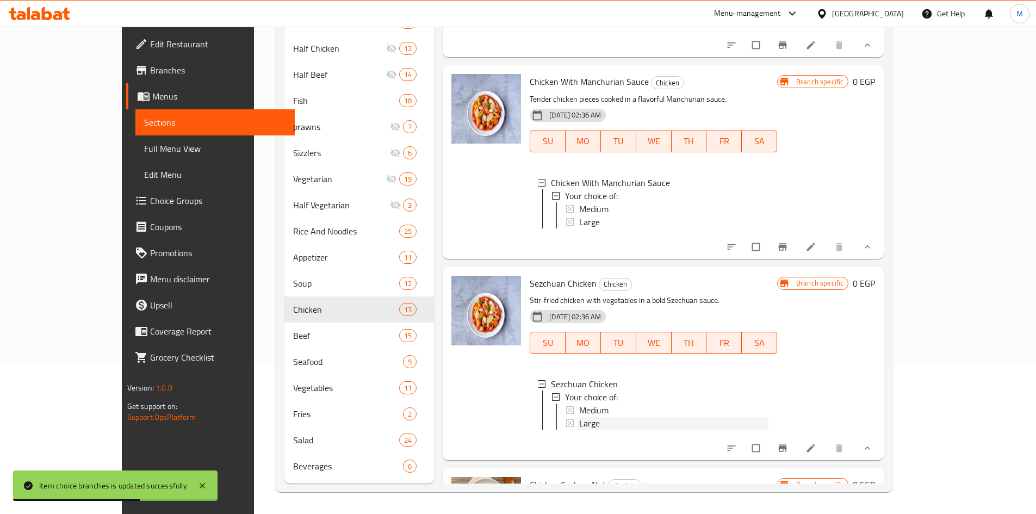
click at [579, 430] on span "Large" at bounding box center [589, 423] width 21 height 13
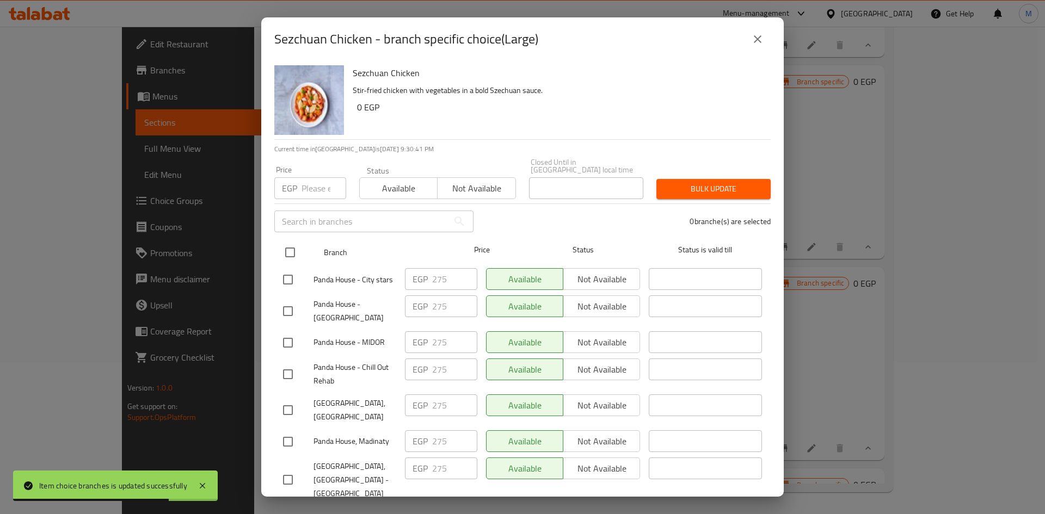
click at [298, 248] on input "checkbox" at bounding box center [290, 252] width 23 height 23
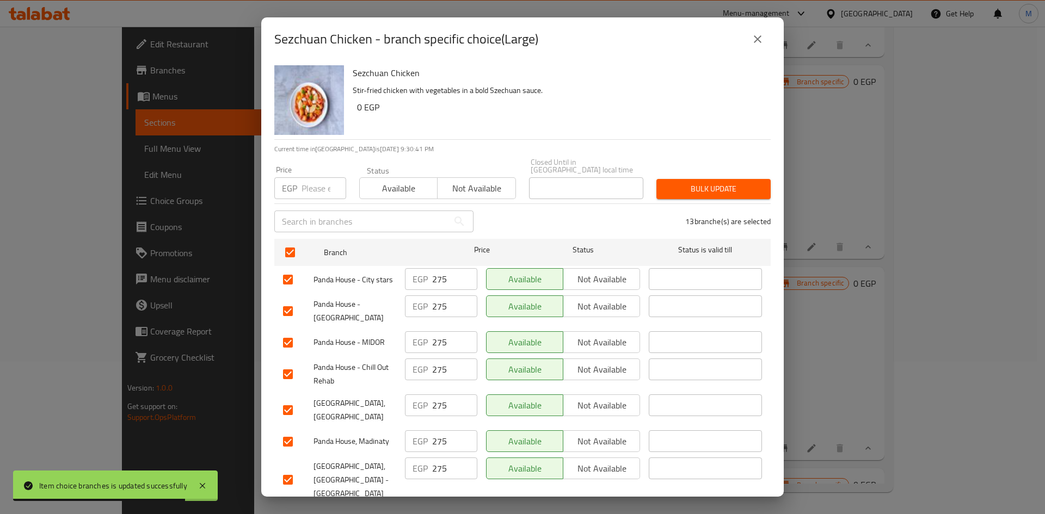
click at [322, 177] on input "number" at bounding box center [323, 188] width 45 height 22
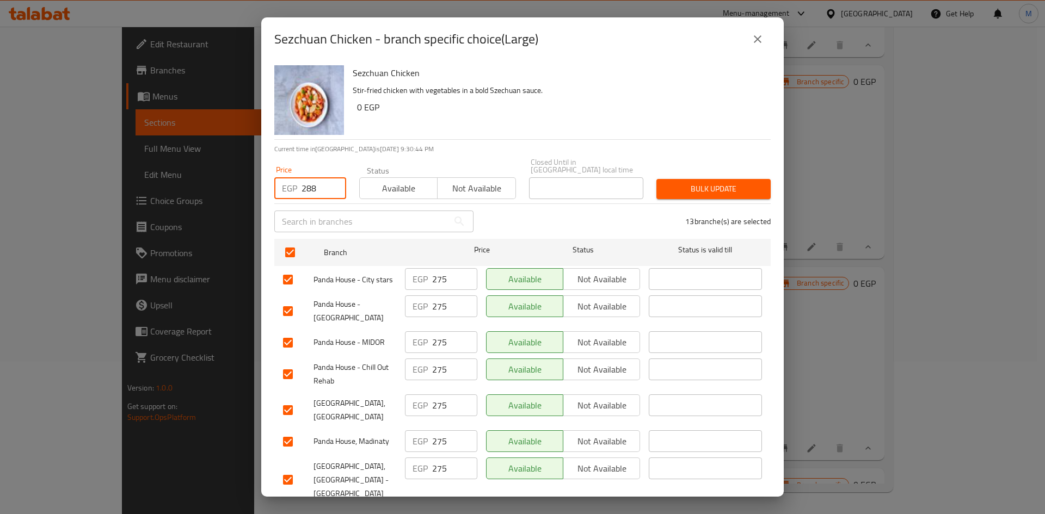
click at [712, 182] on span "Bulk update" at bounding box center [713, 189] width 97 height 14
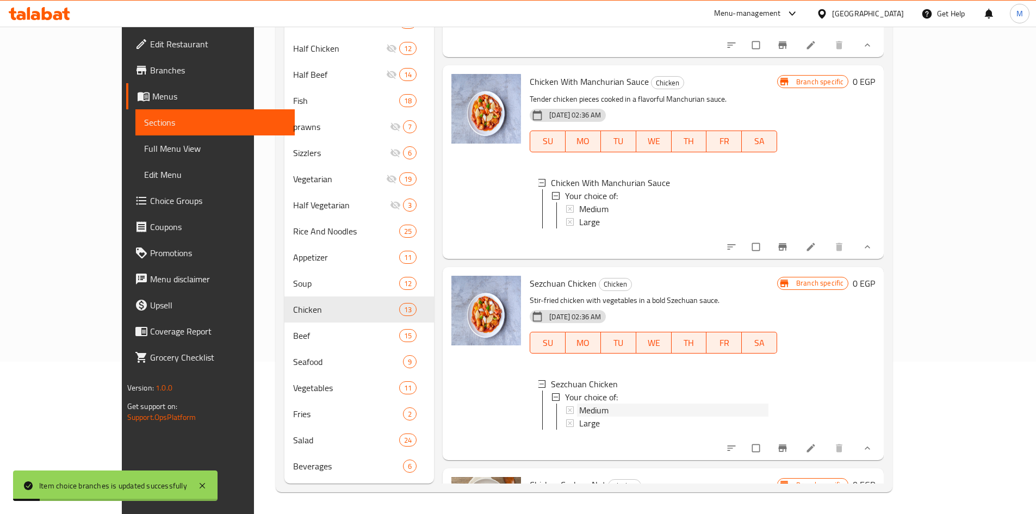
click at [579, 417] on span "Medium" at bounding box center [593, 410] width 29 height 13
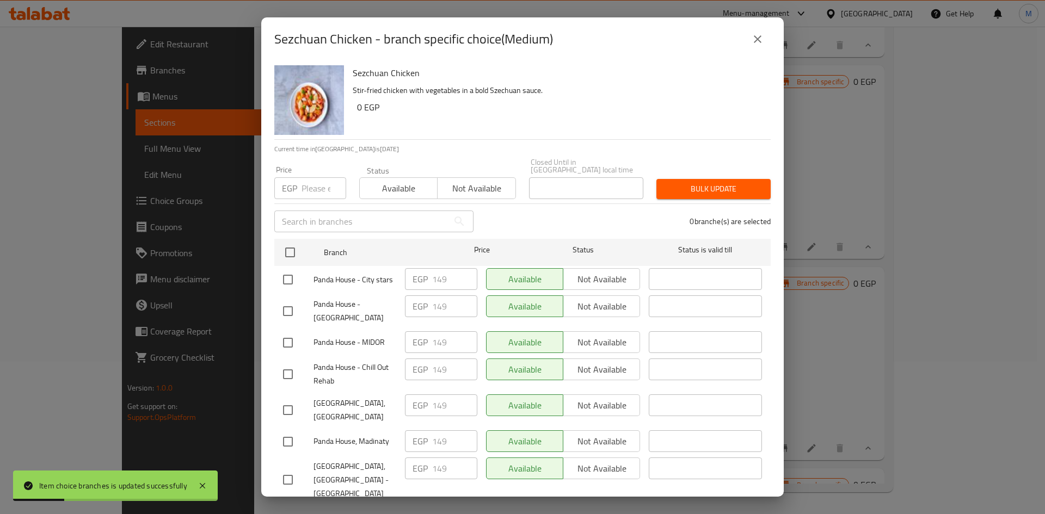
click at [298, 264] on div "Panda House - City stars" at bounding box center [340, 280] width 122 height 32
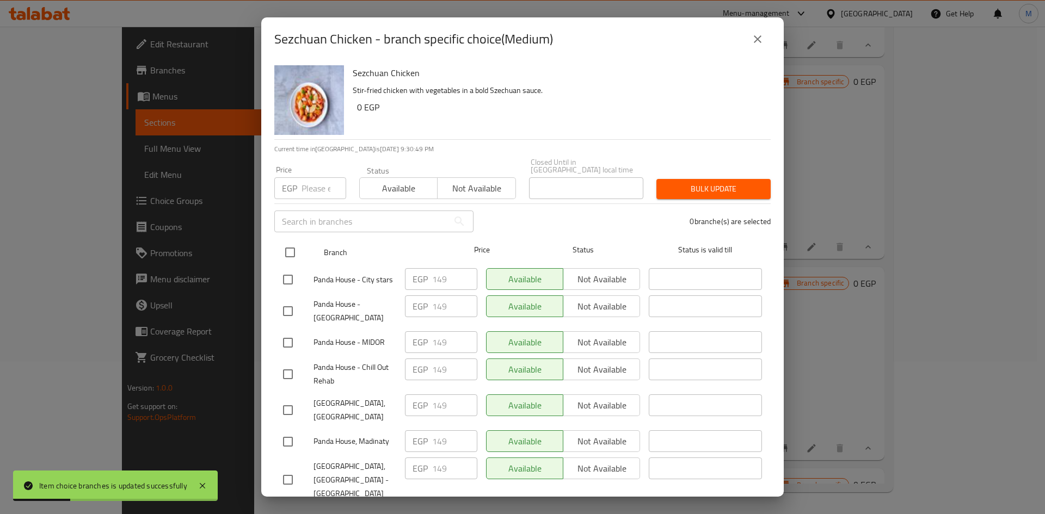
click at [296, 246] on input "checkbox" at bounding box center [290, 252] width 23 height 23
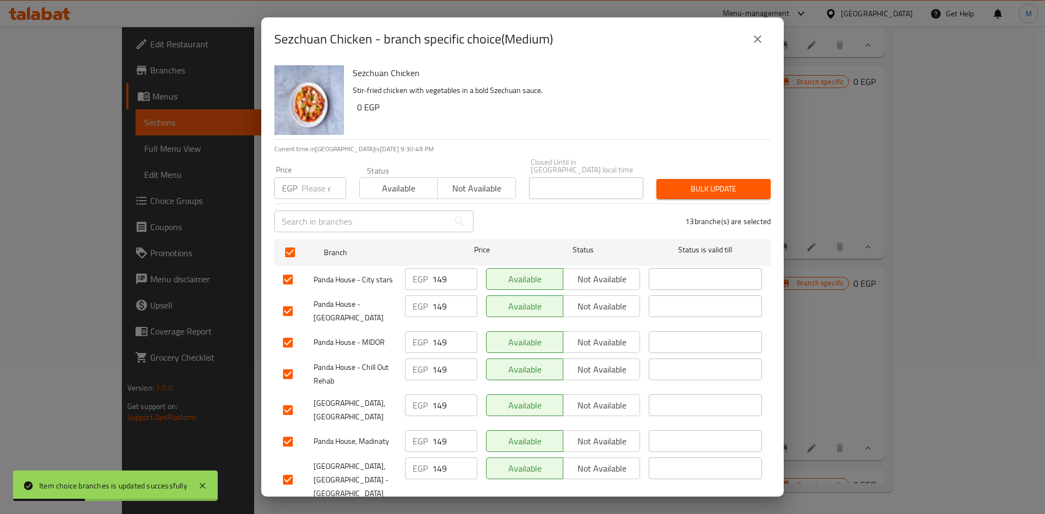
click at [306, 183] on input "number" at bounding box center [323, 188] width 45 height 22
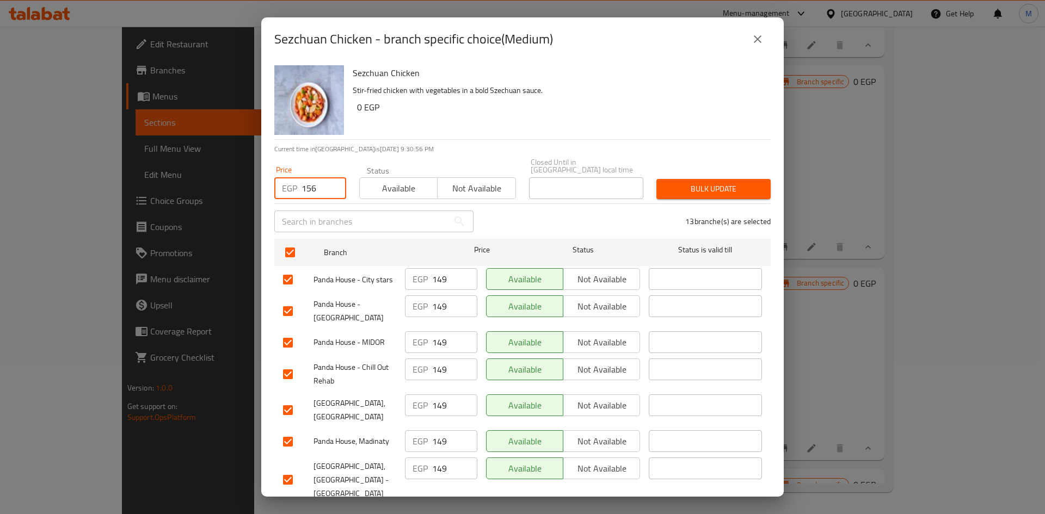
click at [731, 164] on div "Price EGP 156 Price Status Available Not available Closed Until in [GEOGRAPHIC_…" at bounding box center [522, 179] width 509 height 54
click at [712, 185] on span "Bulk update" at bounding box center [713, 189] width 97 height 14
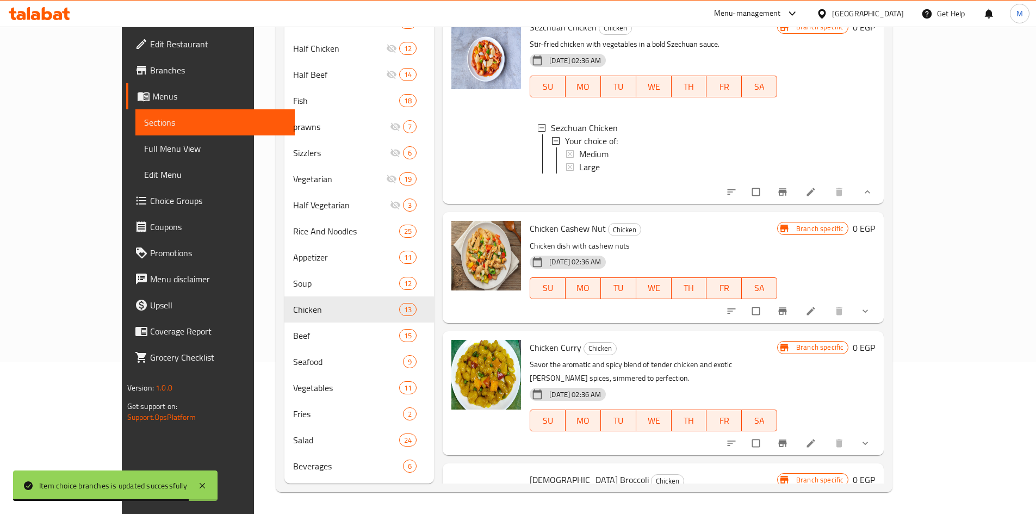
scroll to position [816, 0]
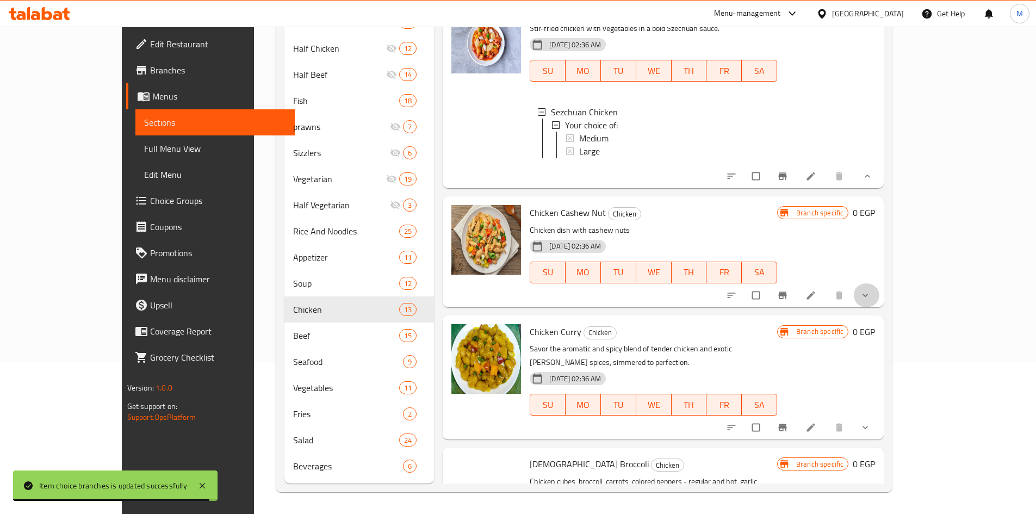
click at [880, 307] on button "show more" at bounding box center [867, 295] width 26 height 24
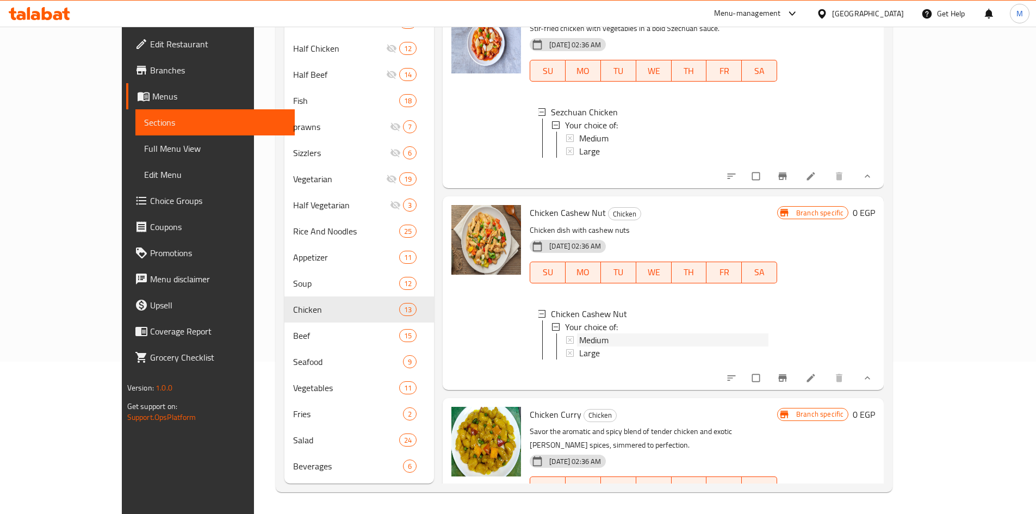
click at [585, 347] on div "Medium" at bounding box center [673, 340] width 189 height 13
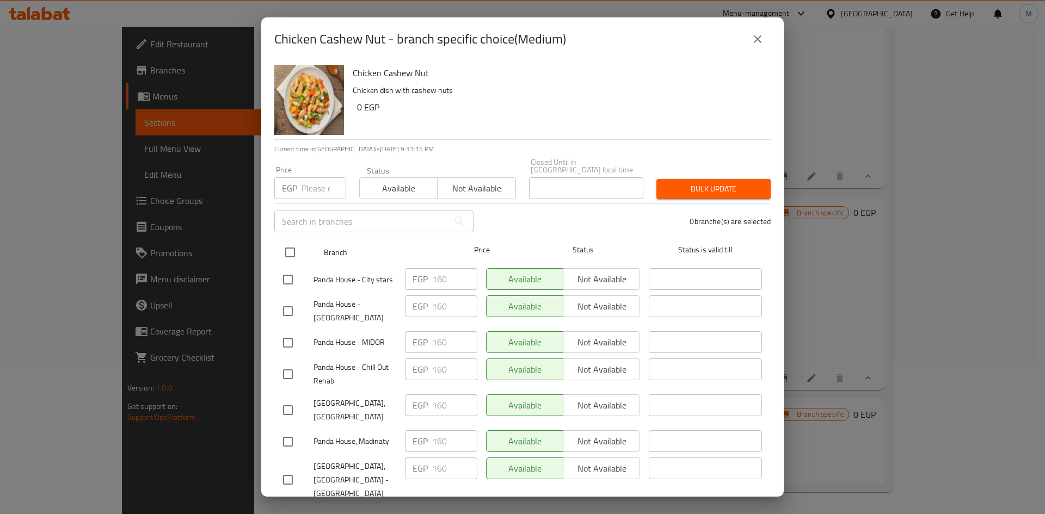
click at [289, 241] on input "checkbox" at bounding box center [290, 252] width 23 height 23
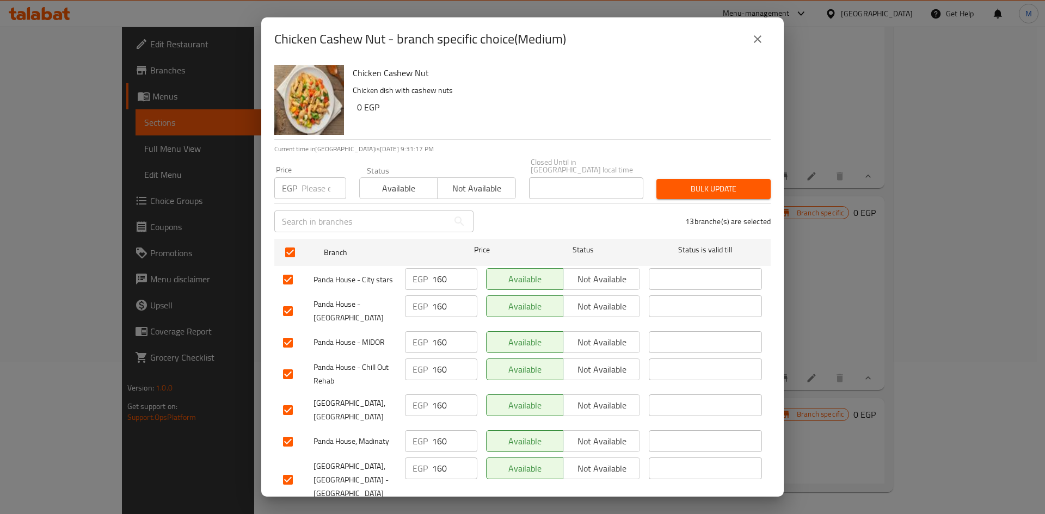
click at [313, 181] on input "number" at bounding box center [323, 188] width 45 height 22
click at [725, 182] on span "Bulk update" at bounding box center [713, 189] width 97 height 14
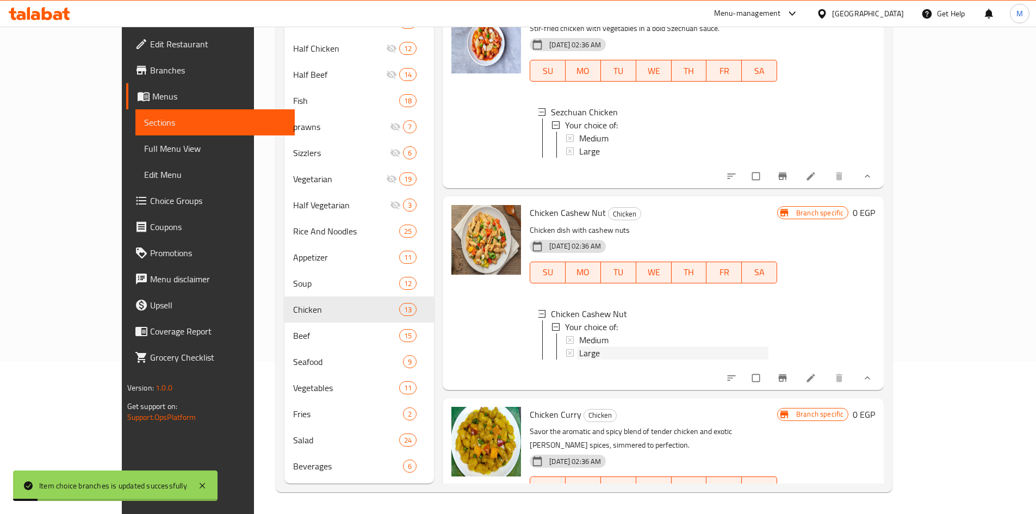
click at [584, 360] on div "Large" at bounding box center [673, 353] width 189 height 13
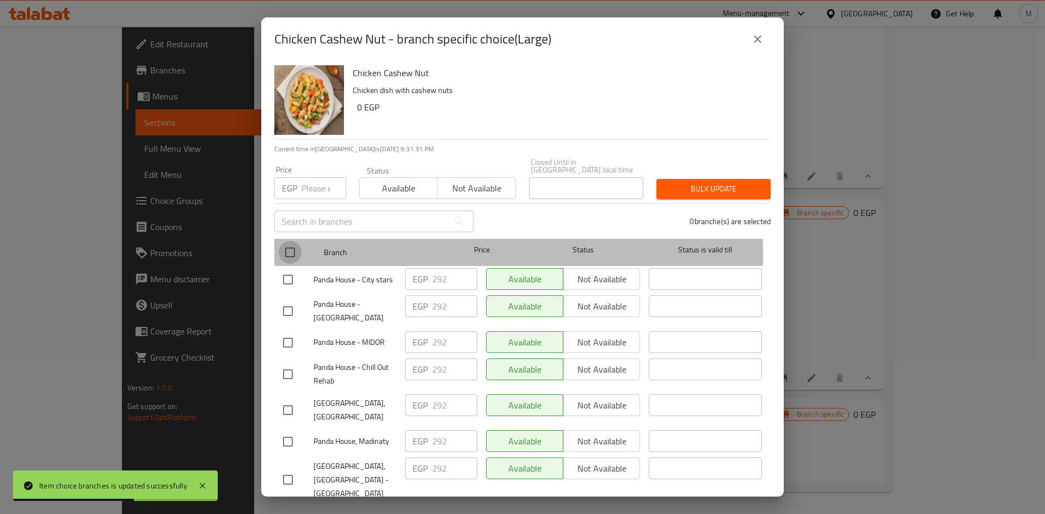
click at [293, 246] on input "checkbox" at bounding box center [290, 252] width 23 height 23
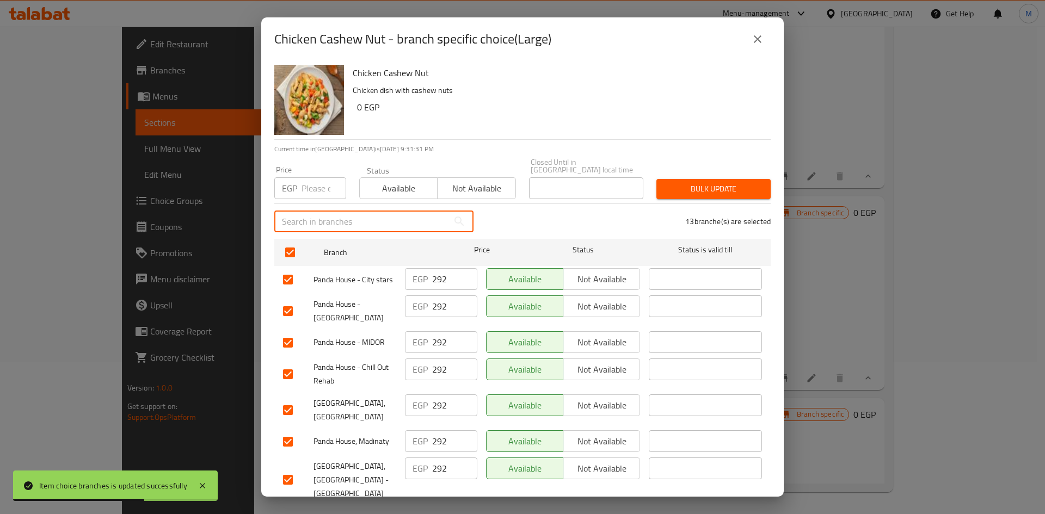
click at [294, 211] on input "text" at bounding box center [361, 222] width 174 height 22
click at [317, 192] on div "Price EGP Price" at bounding box center [310, 182] width 85 height 46
click at [317, 189] on input "number" at bounding box center [323, 188] width 45 height 22
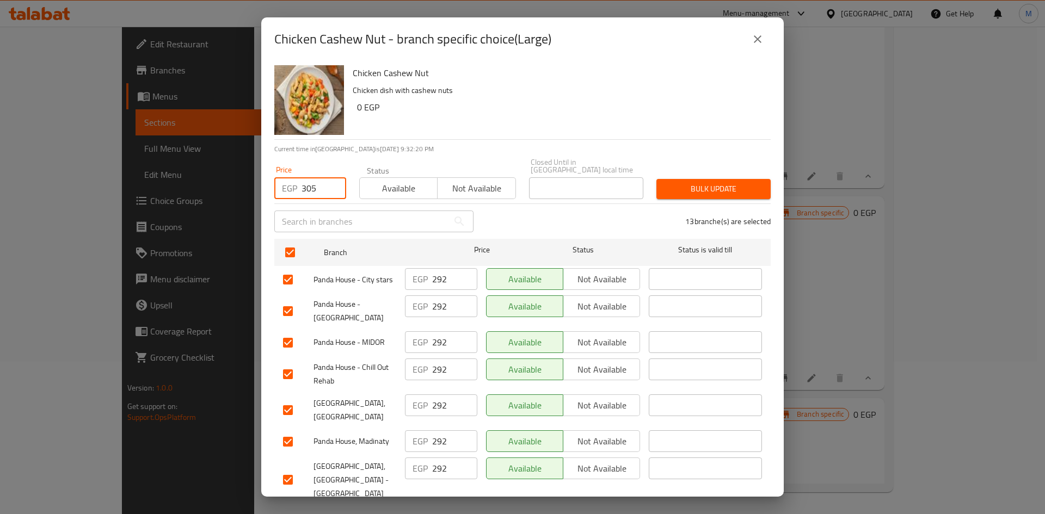
click at [723, 182] on span "Bulk update" at bounding box center [713, 189] width 97 height 14
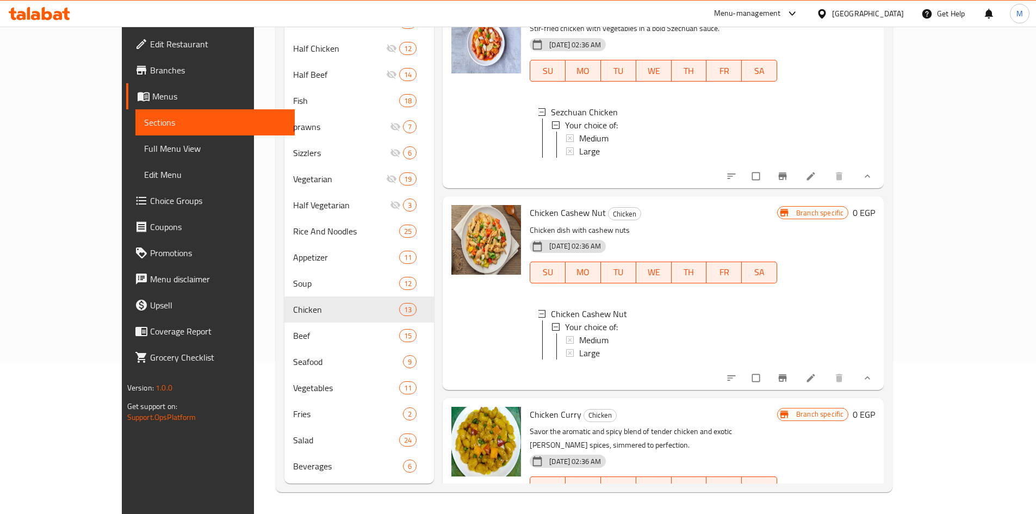
click at [646, 360] on div "Large" at bounding box center [673, 353] width 189 height 13
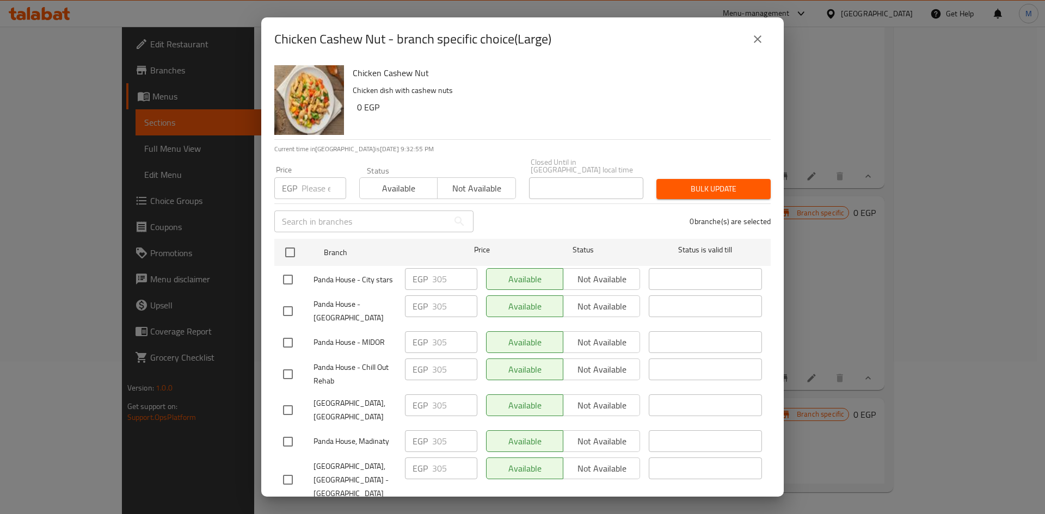
click at [757, 38] on icon "close" at bounding box center [757, 39] width 13 height 13
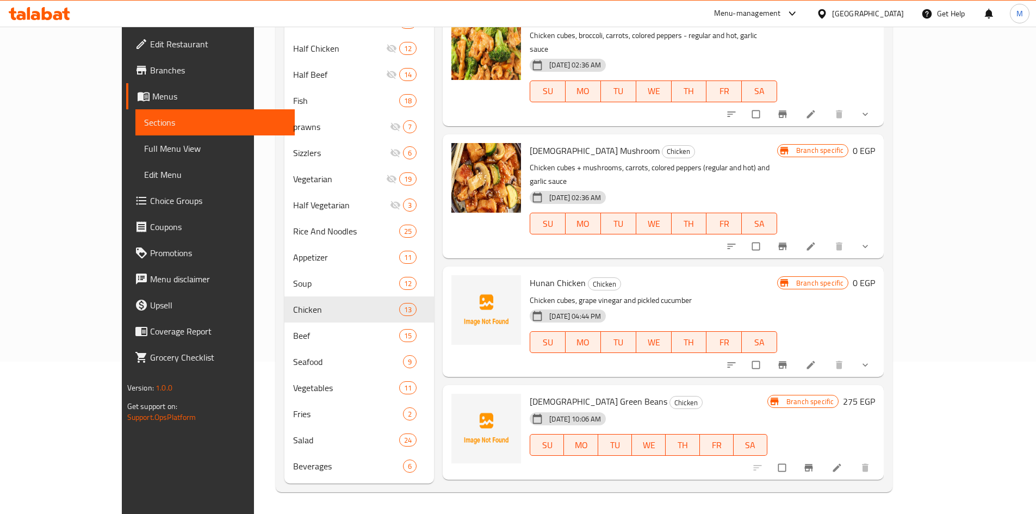
scroll to position [1415, 0]
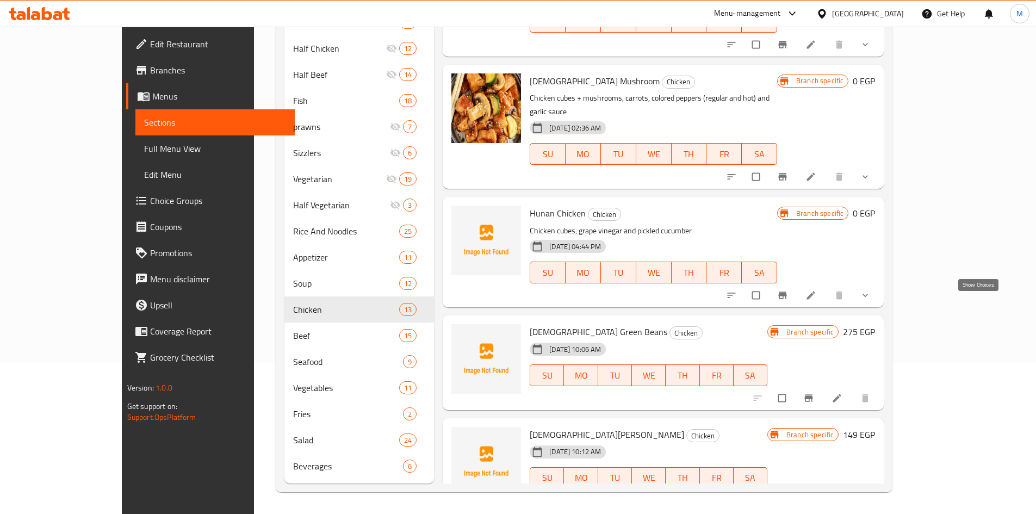
click at [871, 301] on icon "show more" at bounding box center [865, 295] width 11 height 11
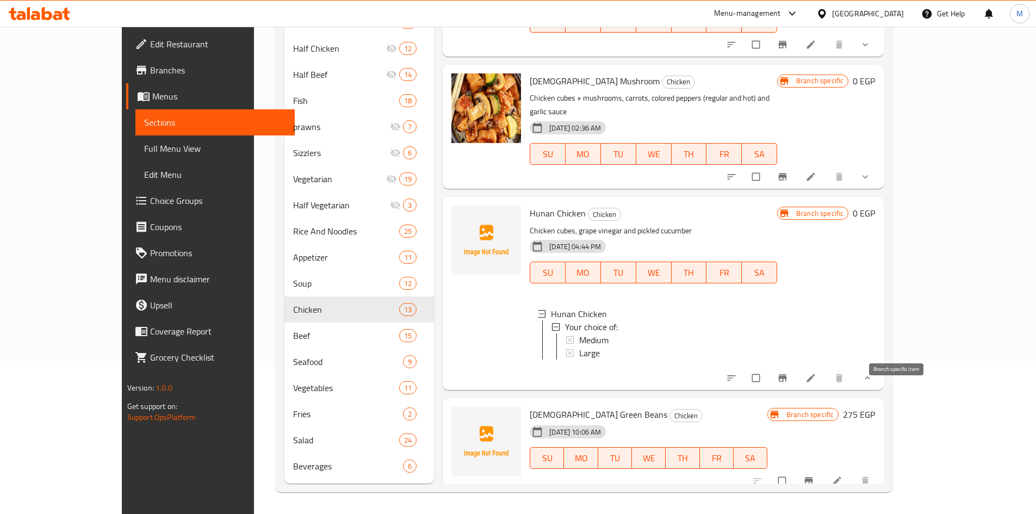
click at [788, 384] on icon "Branch-specific-item" at bounding box center [782, 378] width 11 height 11
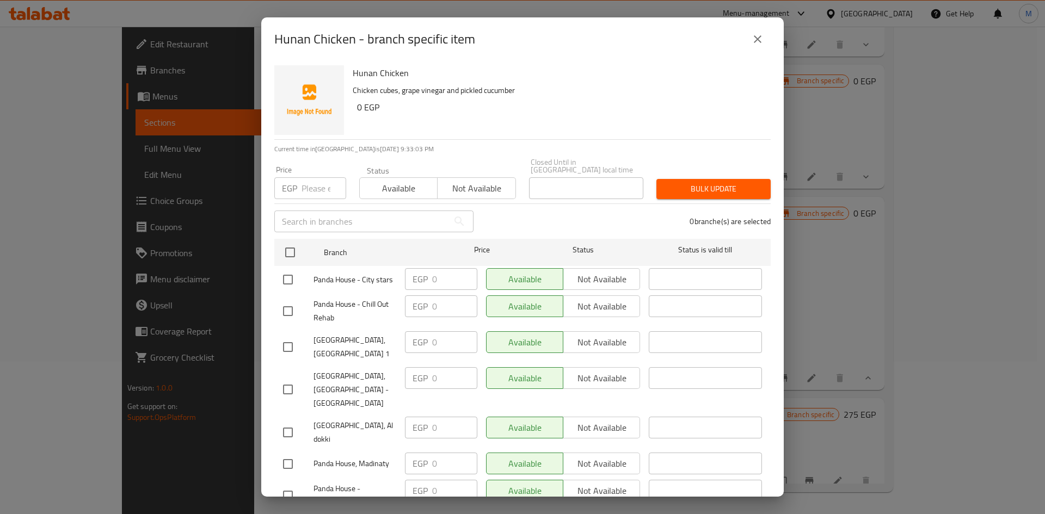
click at [761, 45] on icon "close" at bounding box center [757, 39] width 13 height 13
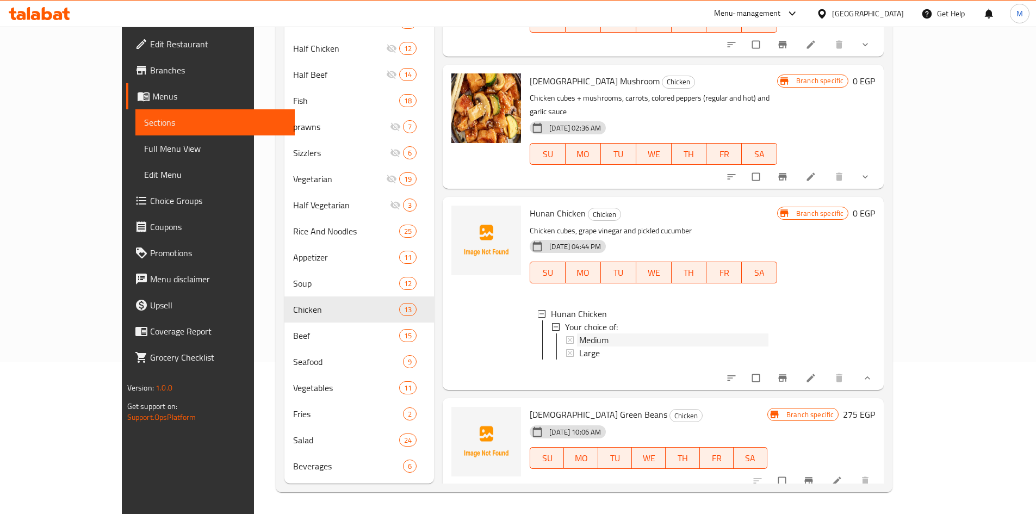
click at [579, 347] on span "Medium" at bounding box center [593, 340] width 29 height 13
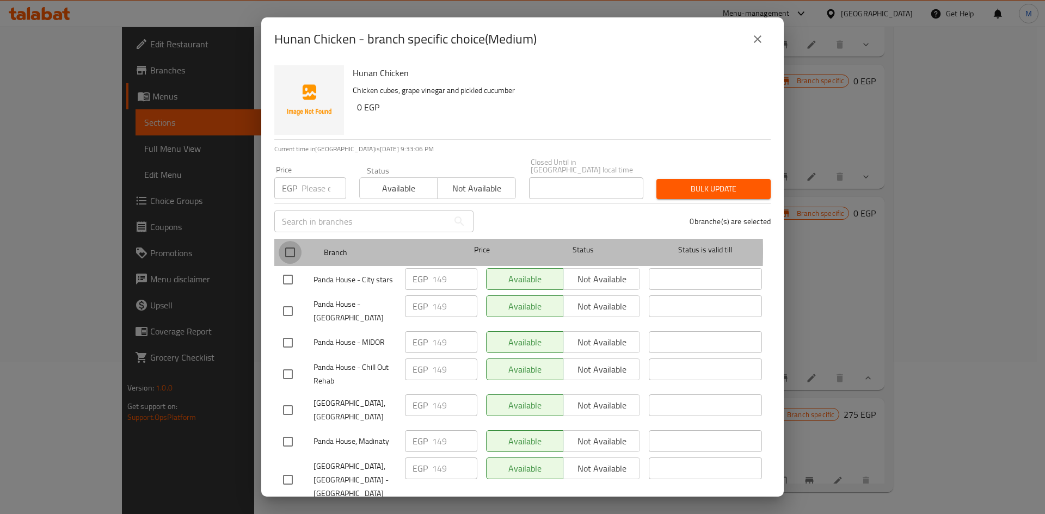
click at [293, 243] on input "checkbox" at bounding box center [290, 252] width 23 height 23
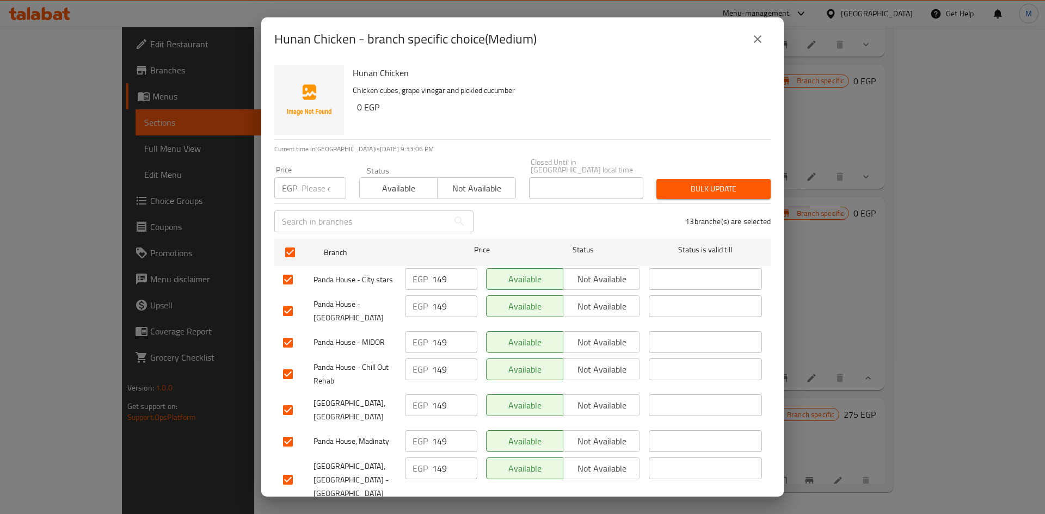
click at [314, 177] on input "number" at bounding box center [323, 188] width 45 height 22
click at [717, 187] on span "Bulk update" at bounding box center [713, 189] width 97 height 14
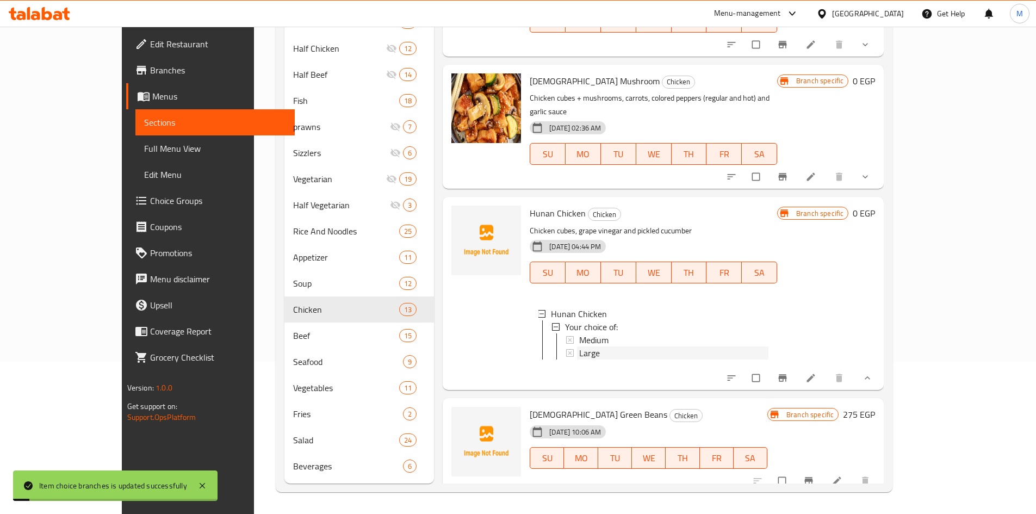
click at [582, 360] on div "Large" at bounding box center [673, 353] width 189 height 13
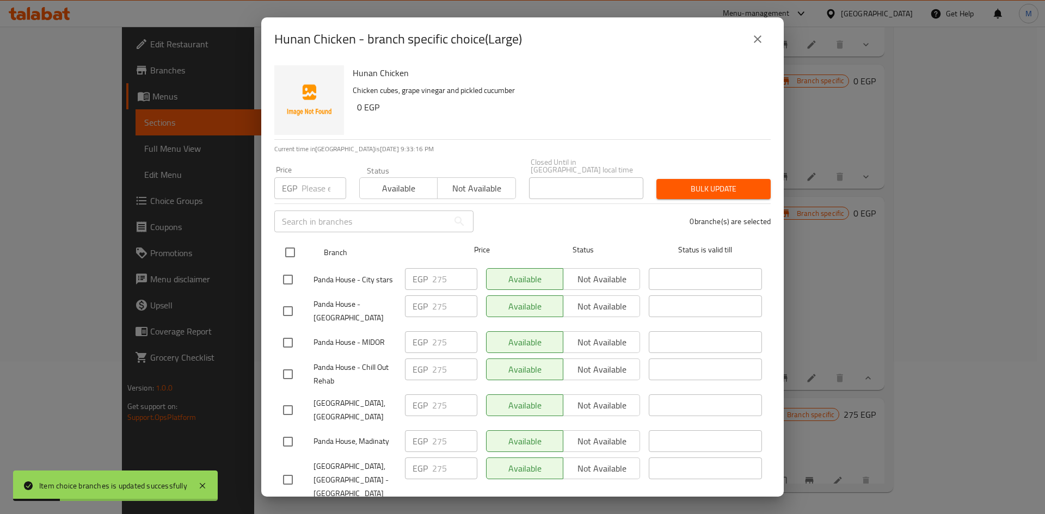
click at [288, 245] on input "checkbox" at bounding box center [290, 252] width 23 height 23
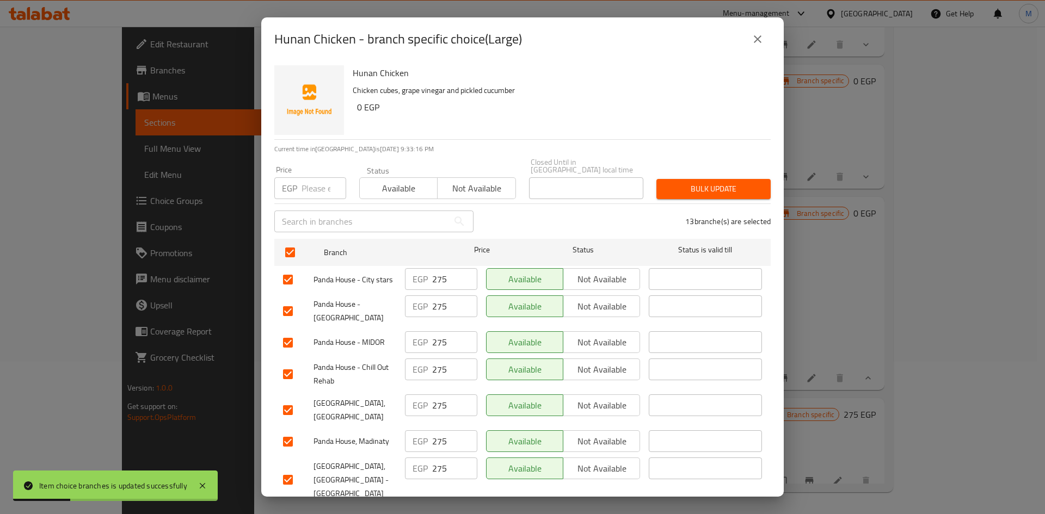
click at [312, 180] on input "number" at bounding box center [323, 188] width 45 height 22
click at [718, 182] on span "Bulk update" at bounding box center [713, 189] width 97 height 14
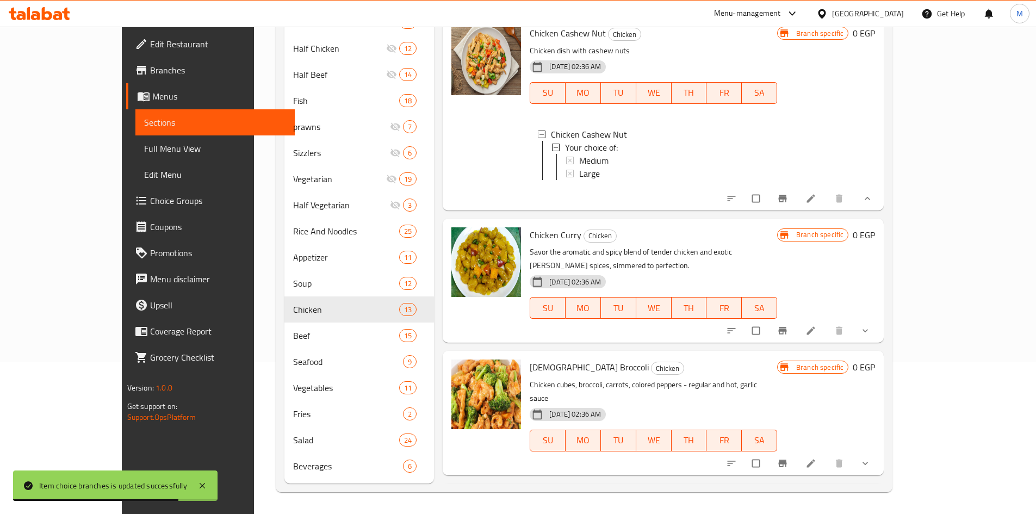
scroll to position [992, 0]
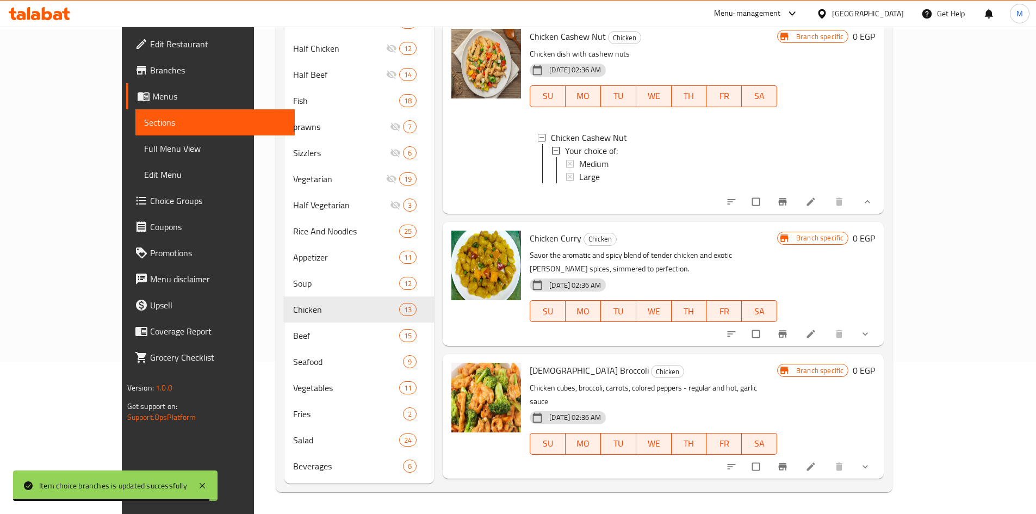
click at [880, 346] on button "show more" at bounding box center [867, 334] width 26 height 24
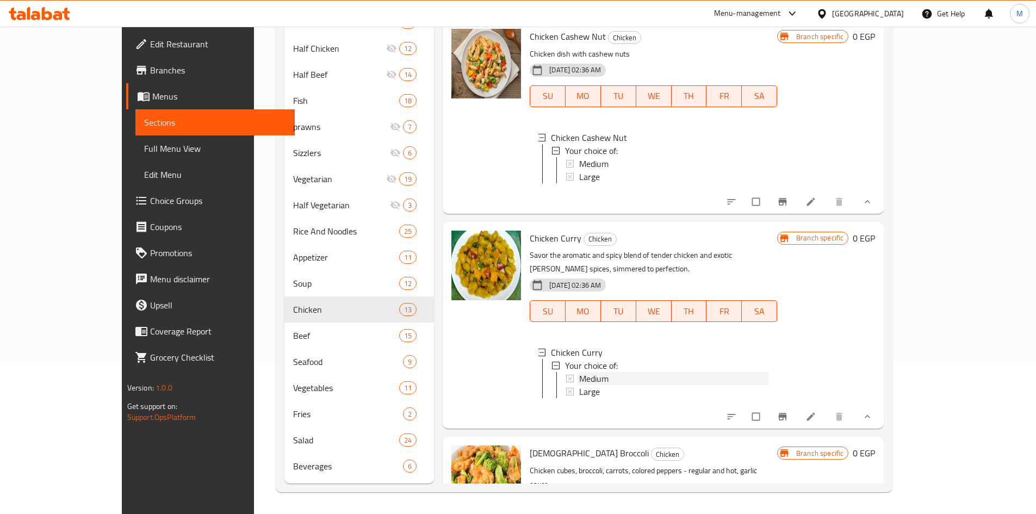
click at [580, 385] on div "Medium" at bounding box center [673, 378] width 189 height 13
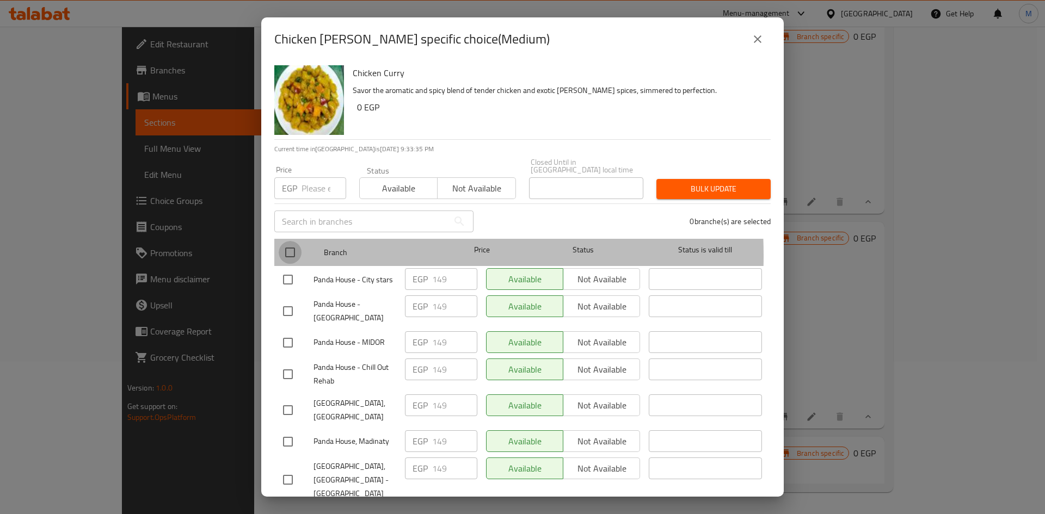
click at [301, 248] on input "checkbox" at bounding box center [290, 252] width 23 height 23
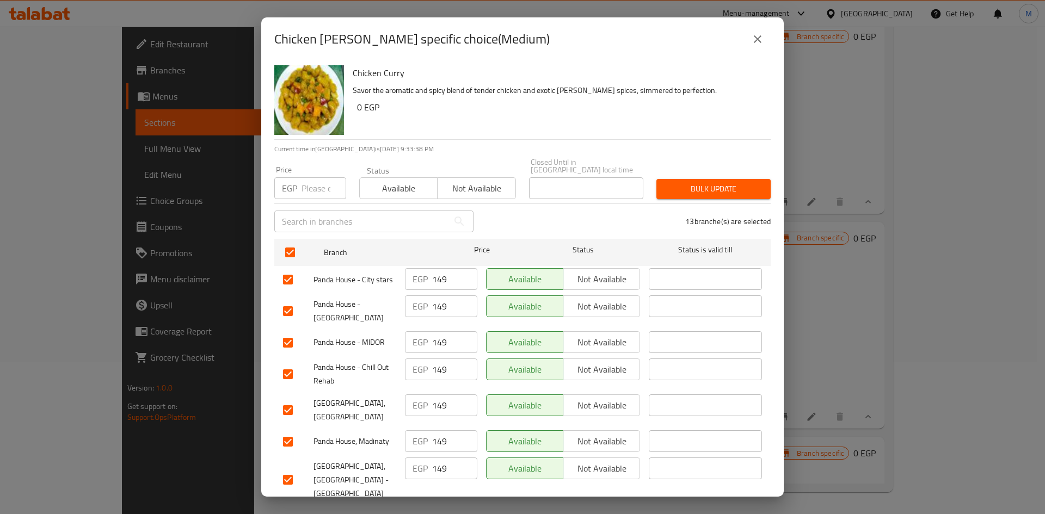
click at [326, 168] on div "Price EGP Price" at bounding box center [310, 182] width 72 height 33
click at [318, 182] on input "number" at bounding box center [323, 188] width 45 height 22
click at [697, 190] on button "Bulk update" at bounding box center [713, 189] width 114 height 20
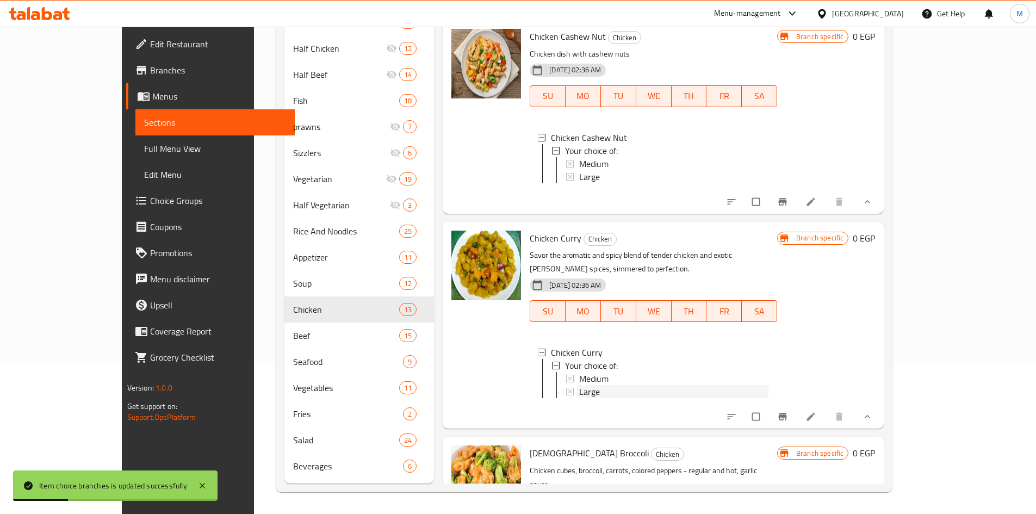
click at [579, 398] on span "Large" at bounding box center [589, 391] width 21 height 13
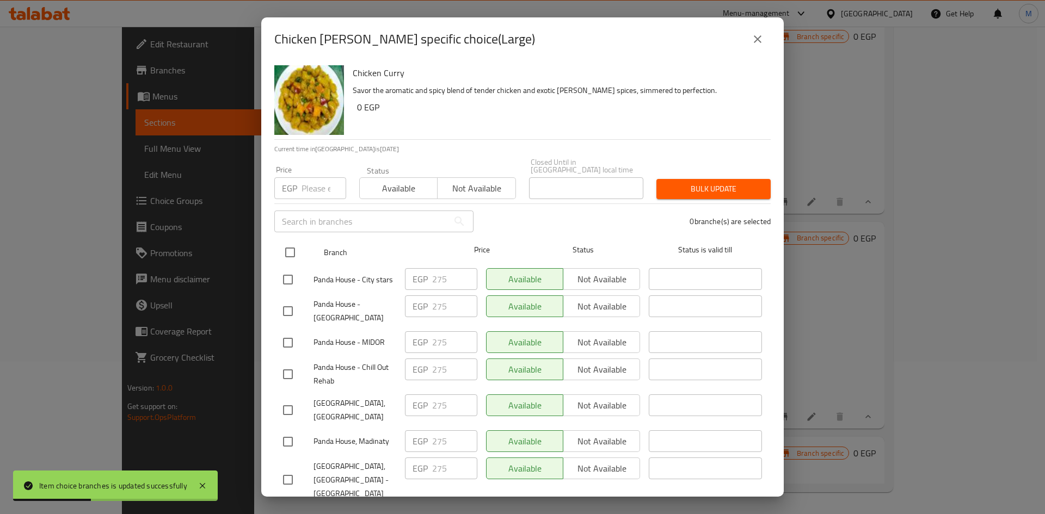
click at [287, 251] on input "checkbox" at bounding box center [290, 252] width 23 height 23
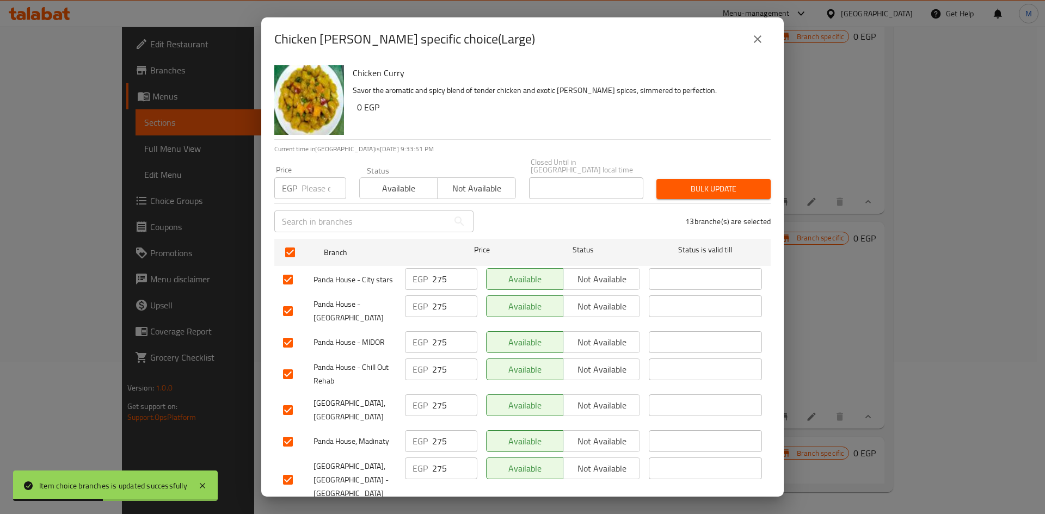
click at [320, 186] on input "number" at bounding box center [323, 188] width 45 height 22
click at [704, 186] on span "Bulk update" at bounding box center [713, 189] width 97 height 14
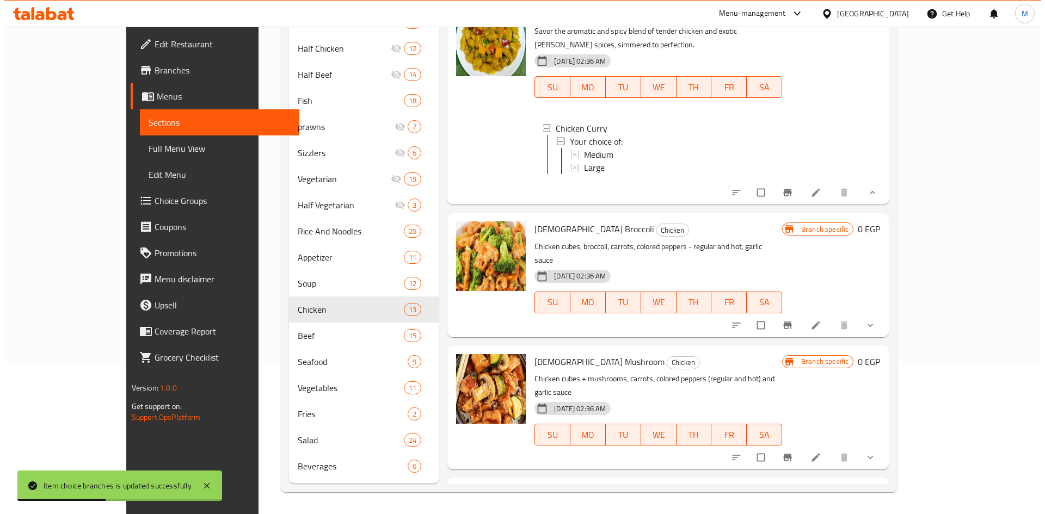
scroll to position [1373, 0]
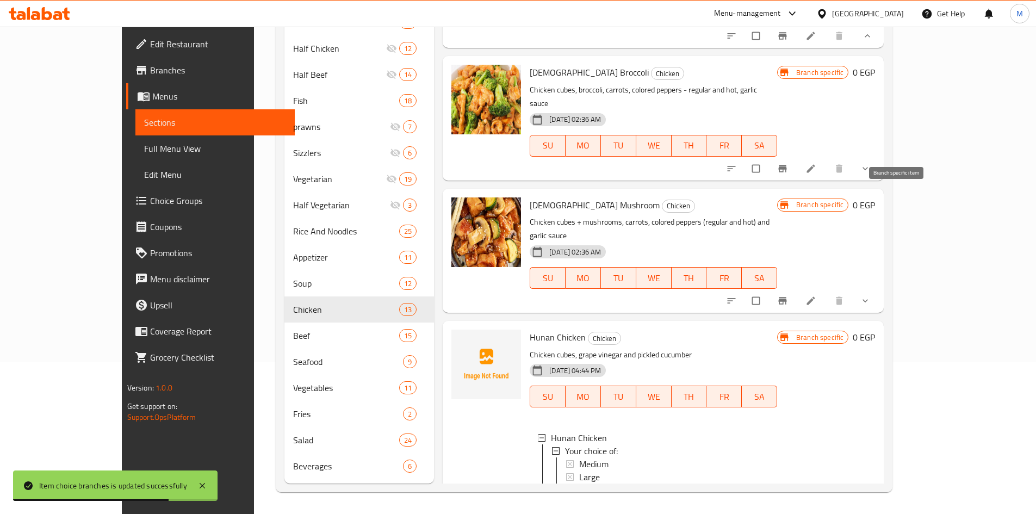
click at [788, 174] on icon "Branch-specific-item" at bounding box center [782, 168] width 11 height 11
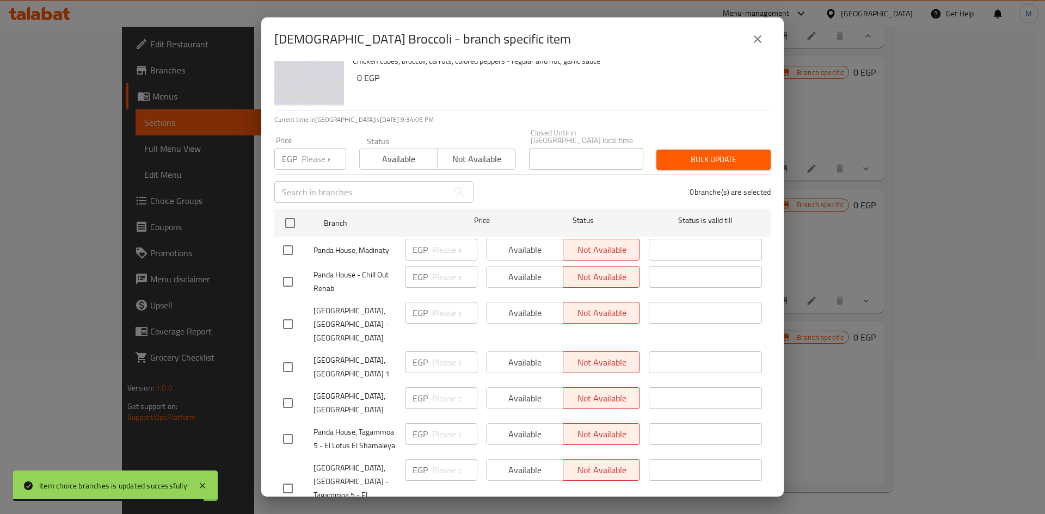
scroll to position [0, 0]
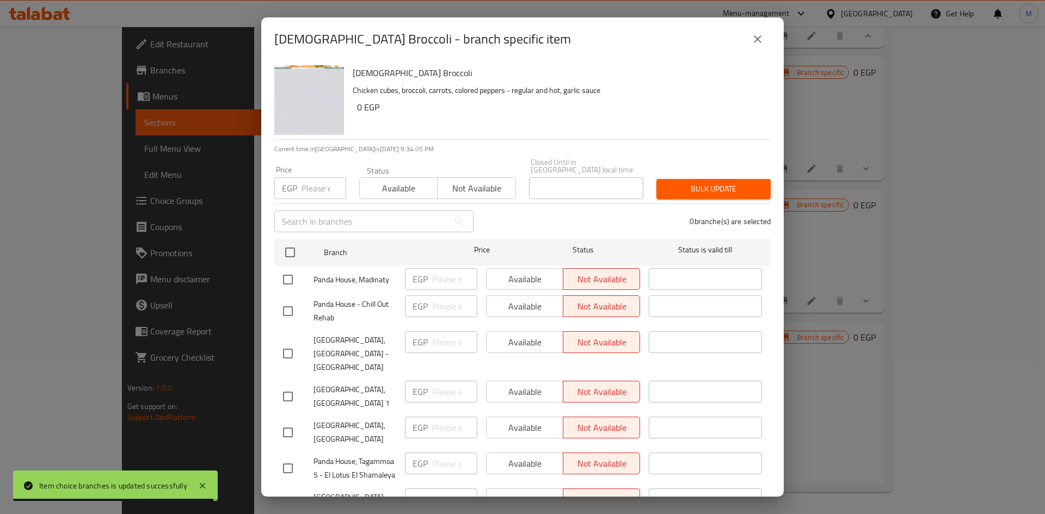
click at [763, 40] on icon "close" at bounding box center [757, 39] width 13 height 13
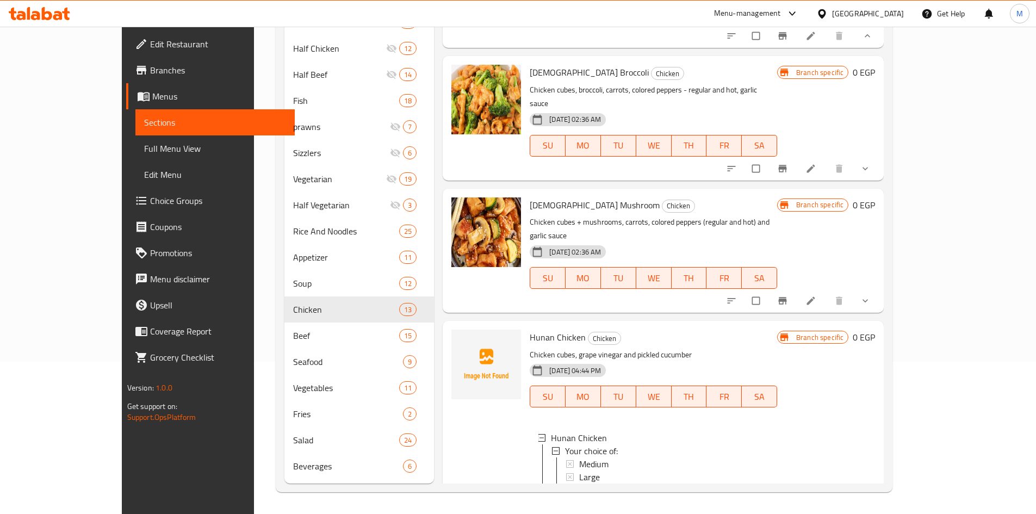
click at [880, 181] on button "show more" at bounding box center [867, 169] width 26 height 24
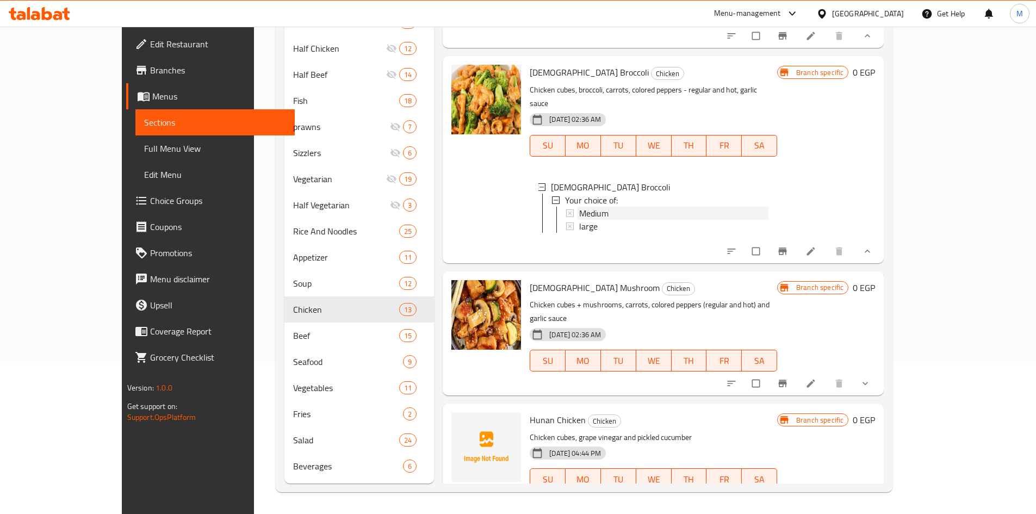
click at [596, 220] on div "Medium" at bounding box center [673, 213] width 189 height 13
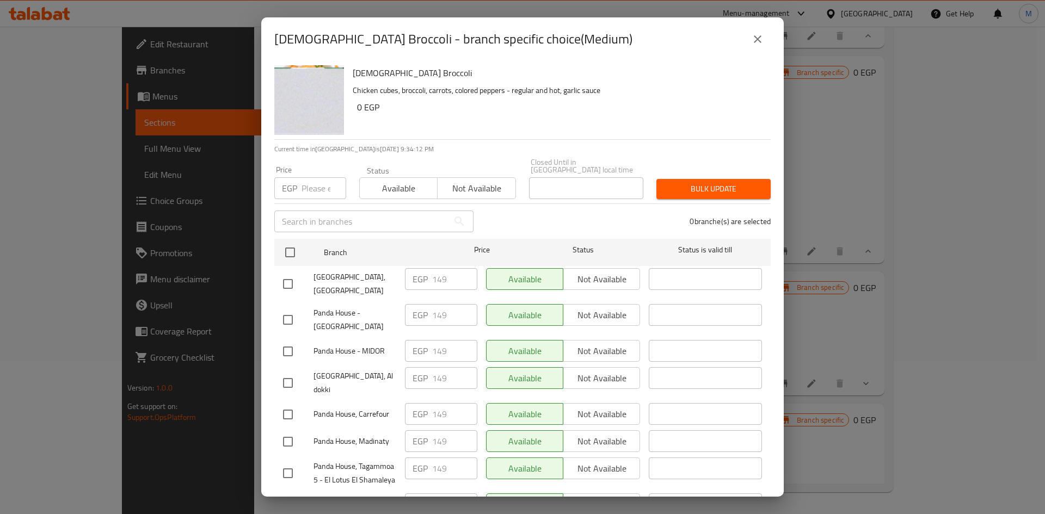
click at [762, 38] on icon "close" at bounding box center [757, 39] width 13 height 13
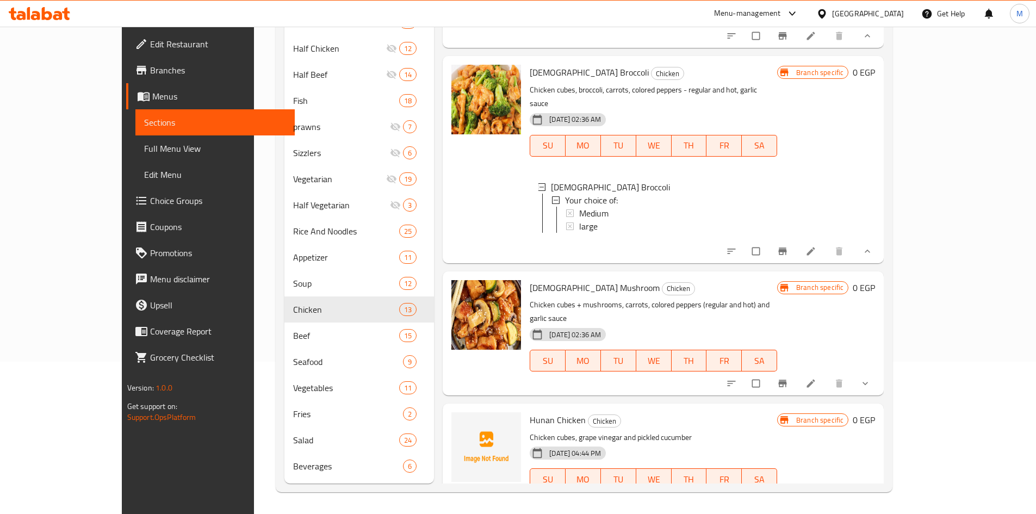
click at [530, 81] on span "[DEMOGRAPHIC_DATA] Broccoli" at bounding box center [589, 72] width 119 height 16
copy h6 "Broccoli"
click at [596, 220] on div "Medium" at bounding box center [673, 213] width 189 height 13
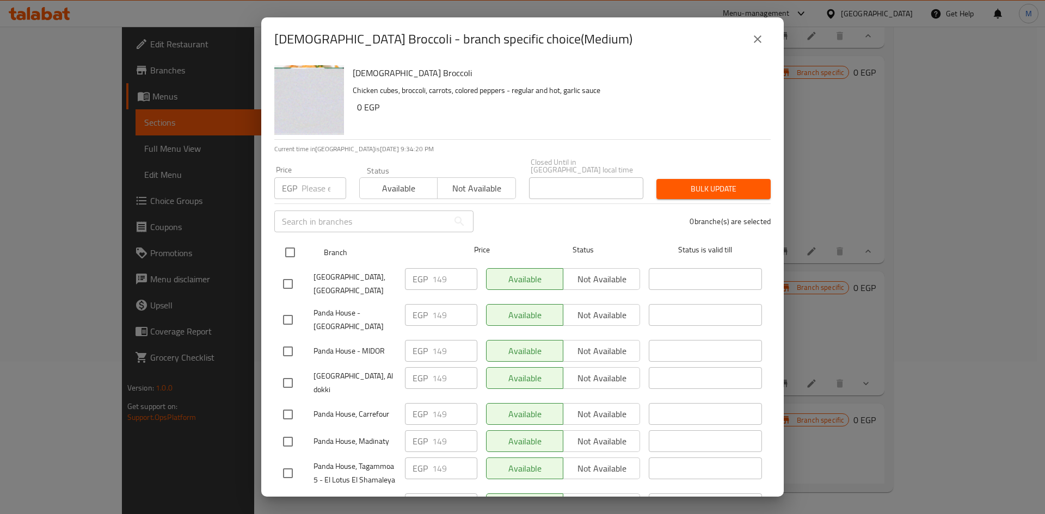
click at [293, 242] on input "checkbox" at bounding box center [290, 252] width 23 height 23
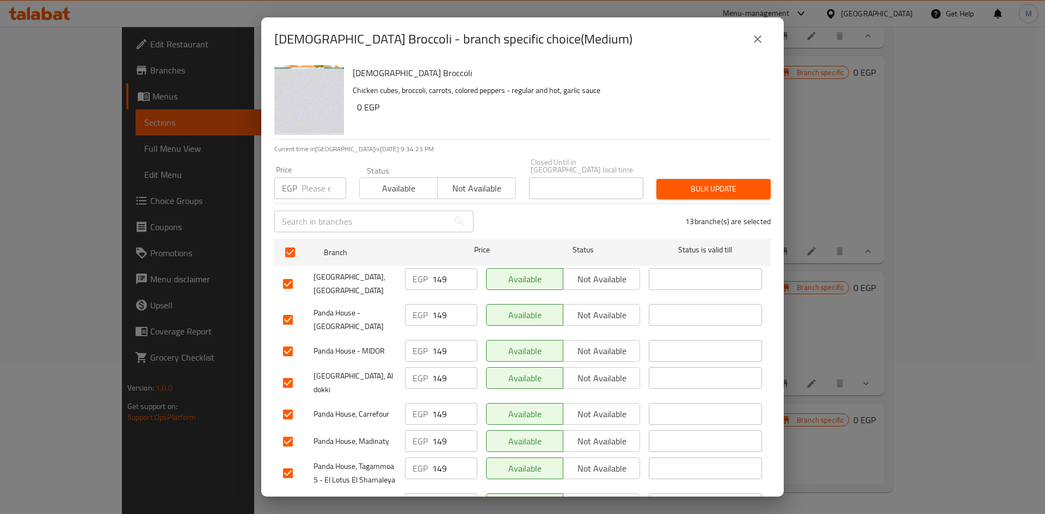
click at [325, 186] on input "number" at bounding box center [323, 188] width 45 height 22
click at [692, 187] on span "Bulk update" at bounding box center [713, 189] width 97 height 14
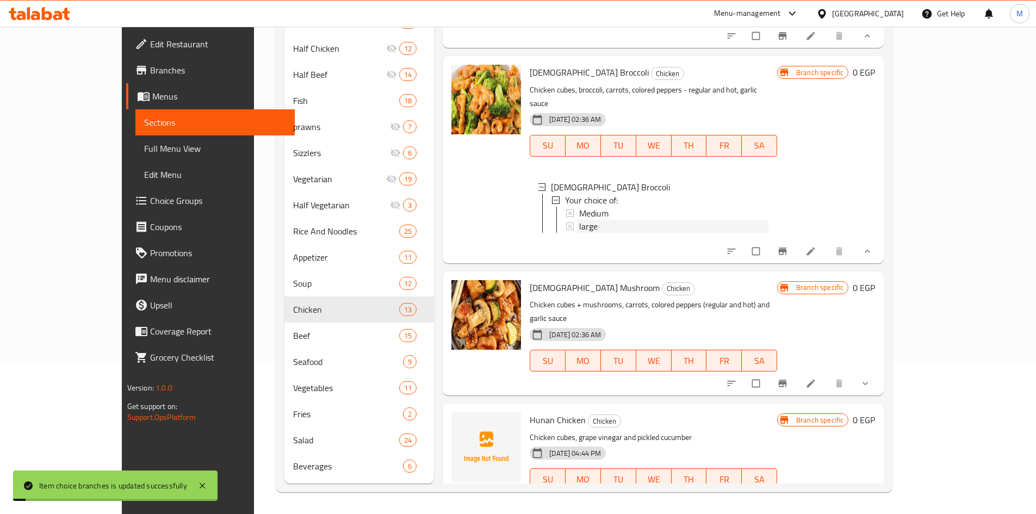
click at [579, 233] on div "large" at bounding box center [673, 226] width 189 height 13
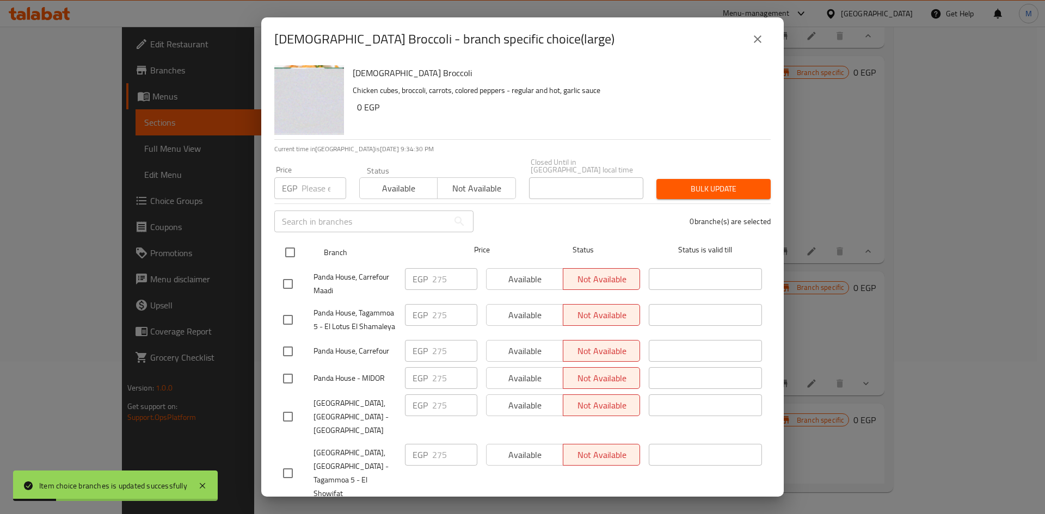
click at [287, 246] on input "checkbox" at bounding box center [290, 252] width 23 height 23
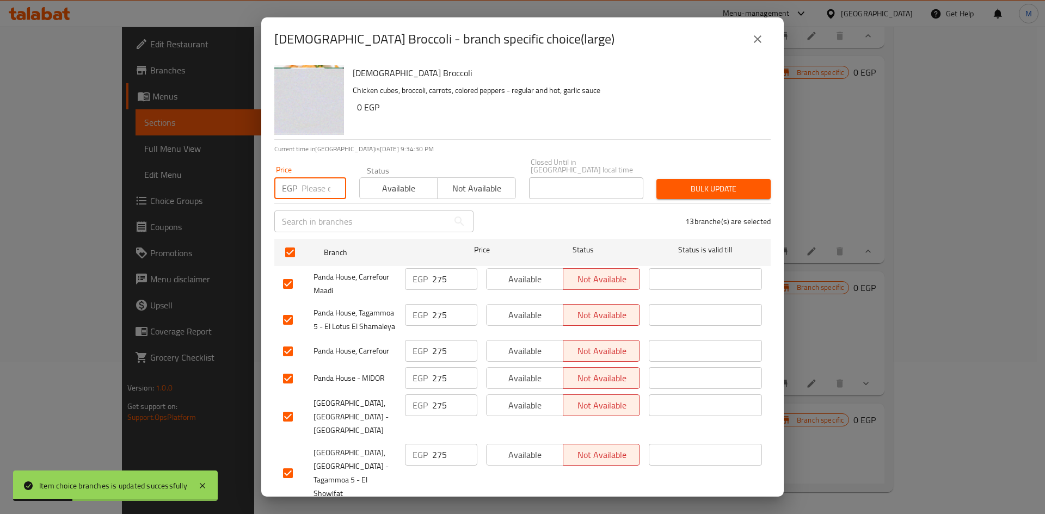
click at [311, 187] on input "number" at bounding box center [323, 188] width 45 height 22
click at [665, 182] on span "Bulk update" at bounding box center [713, 189] width 97 height 14
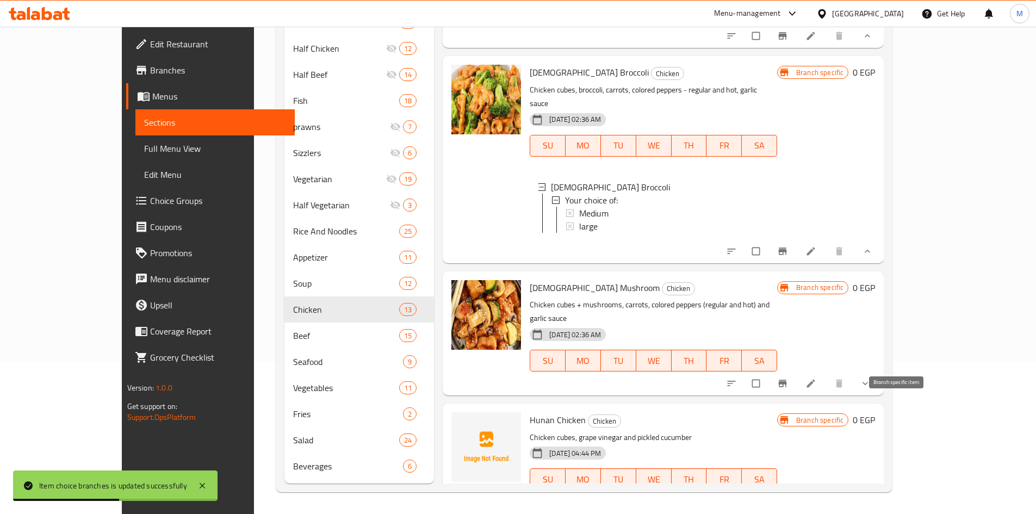
click at [797, 396] on button "Branch-specific-item" at bounding box center [784, 384] width 26 height 24
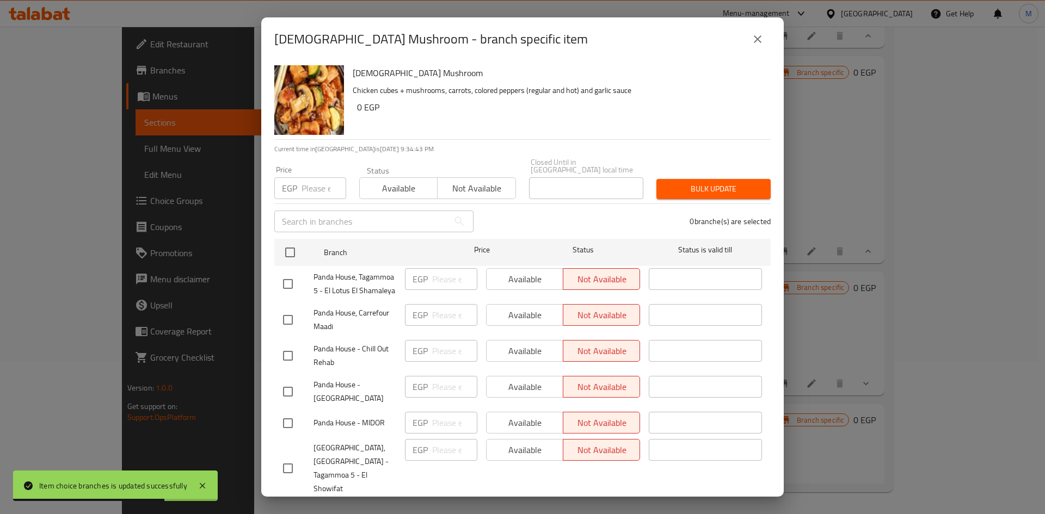
click at [767, 42] on button "close" at bounding box center [757, 39] width 26 height 26
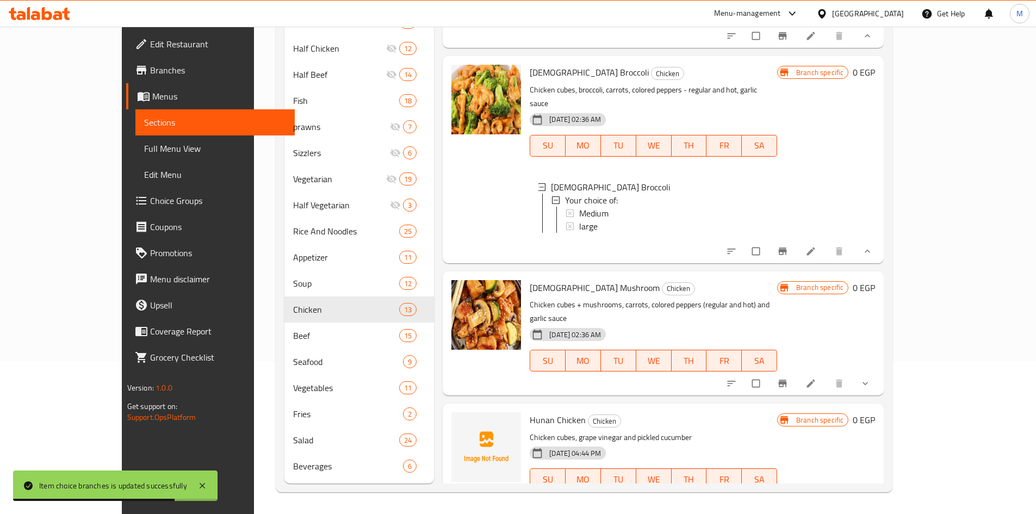
click at [873, 389] on span "show more" at bounding box center [866, 383] width 13 height 11
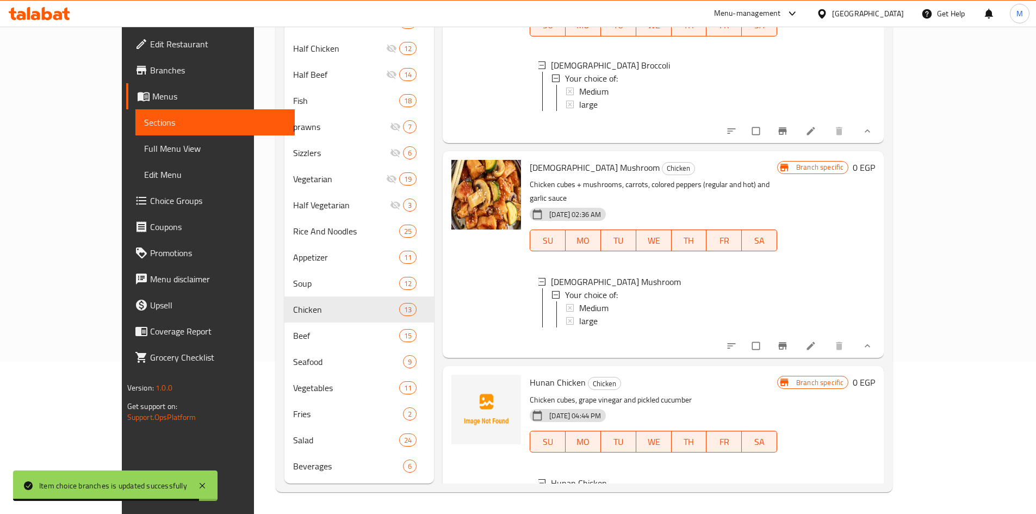
scroll to position [1591, 0]
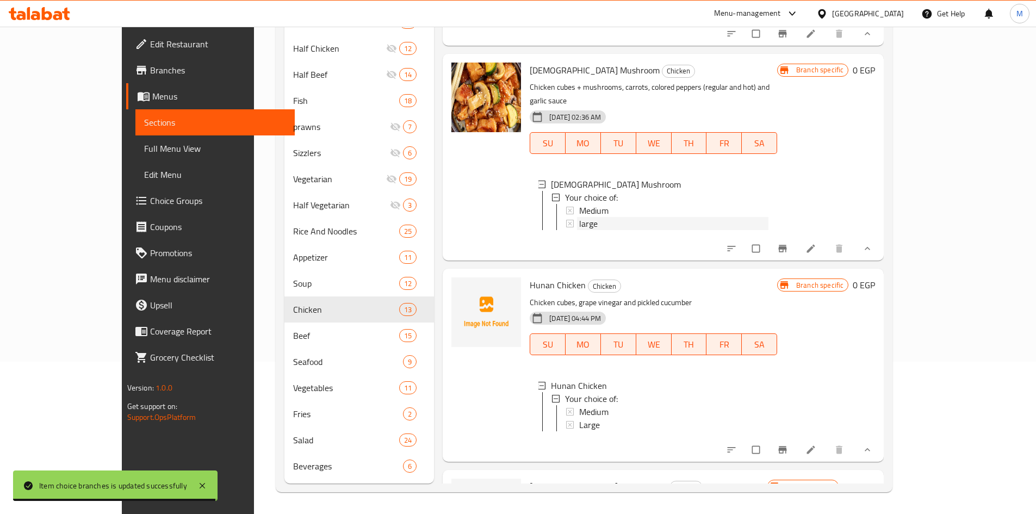
click at [579, 230] on div "large" at bounding box center [673, 223] width 189 height 13
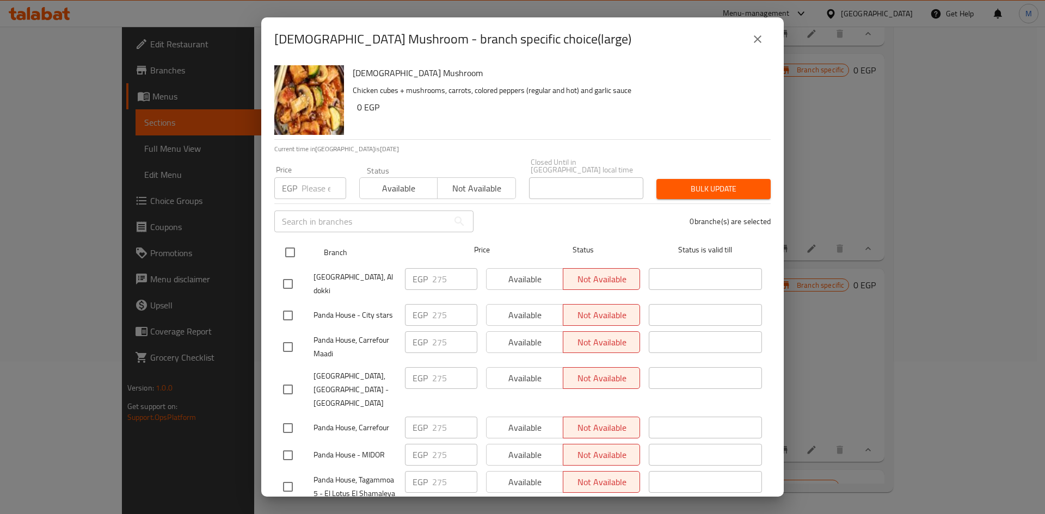
click at [291, 250] on input "checkbox" at bounding box center [290, 252] width 23 height 23
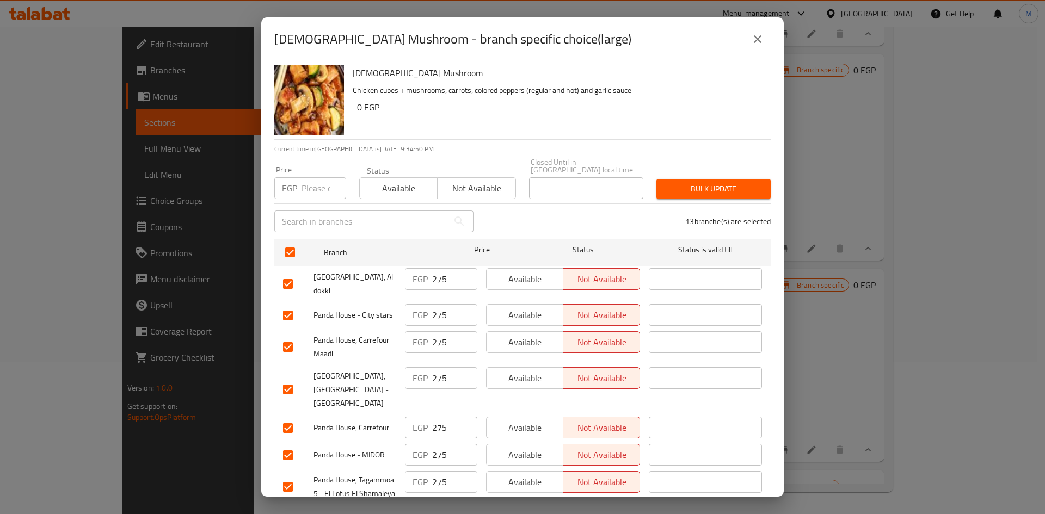
click at [320, 186] on input "number" at bounding box center [323, 188] width 45 height 22
click at [674, 179] on button "Bulk update" at bounding box center [713, 189] width 114 height 20
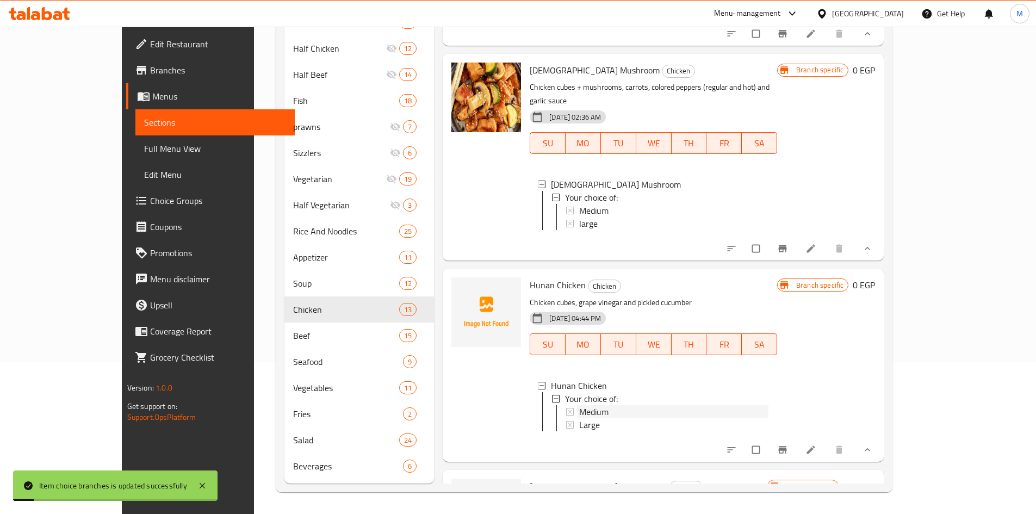
click at [579, 418] on span "Medium" at bounding box center [593, 411] width 29 height 13
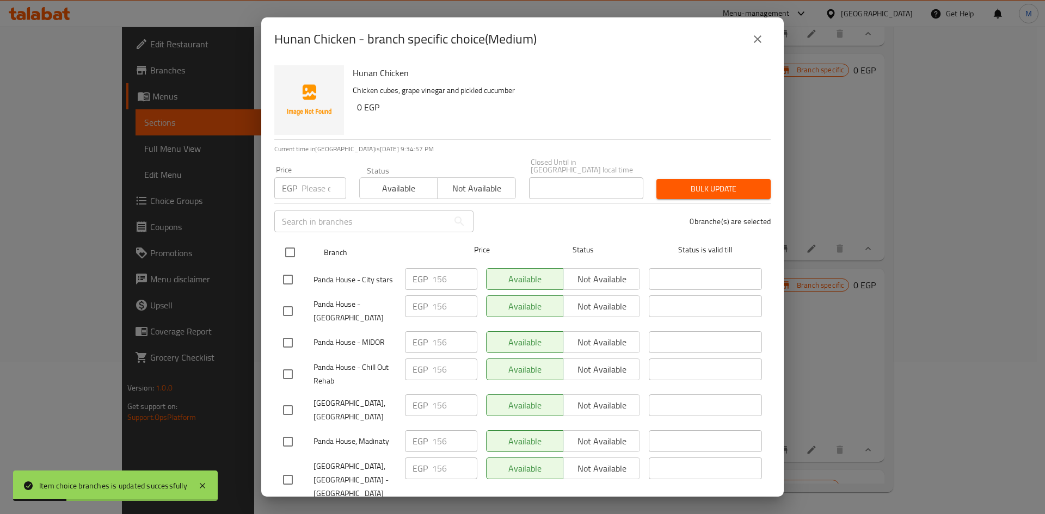
click at [291, 245] on input "checkbox" at bounding box center [290, 252] width 23 height 23
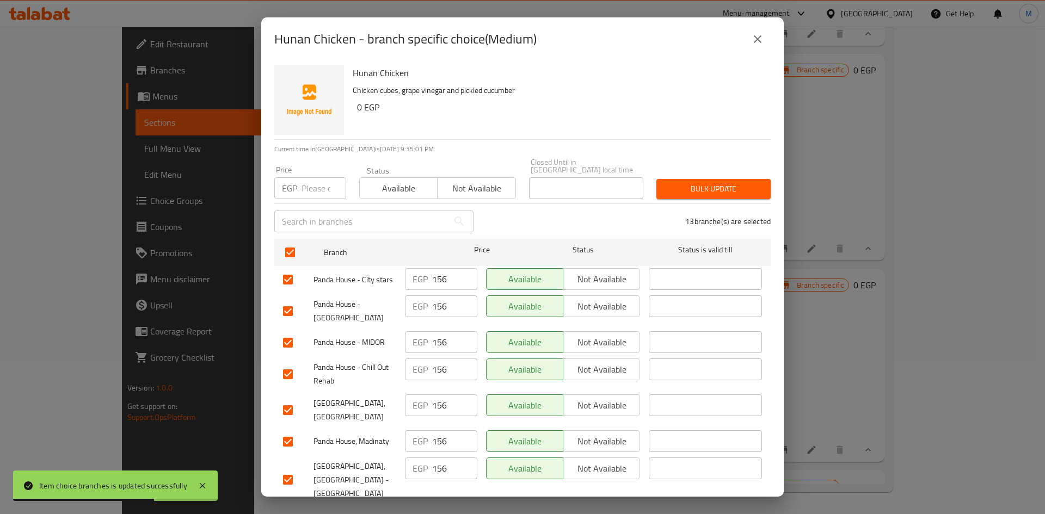
click at [757, 40] on icon "close" at bounding box center [758, 39] width 8 height 8
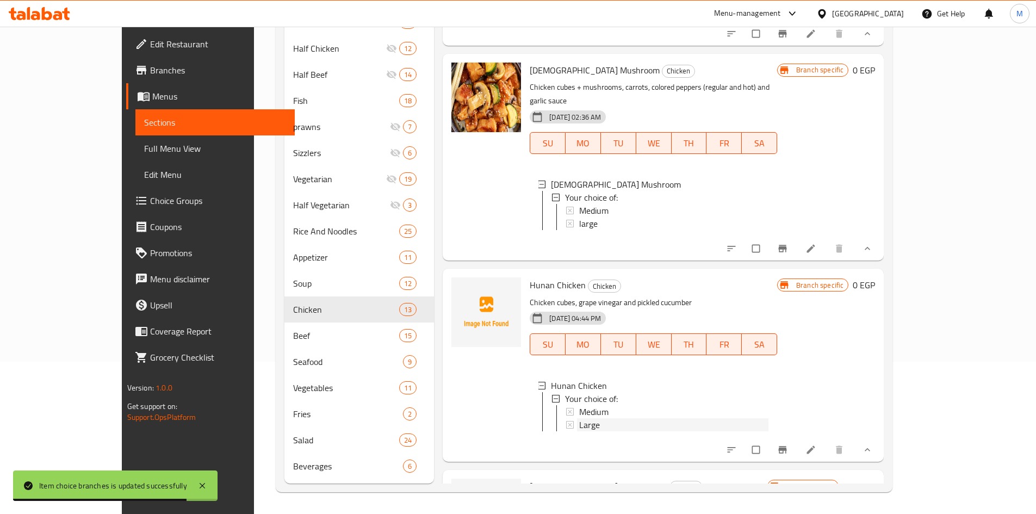
click at [579, 431] on span "Large" at bounding box center [589, 424] width 21 height 13
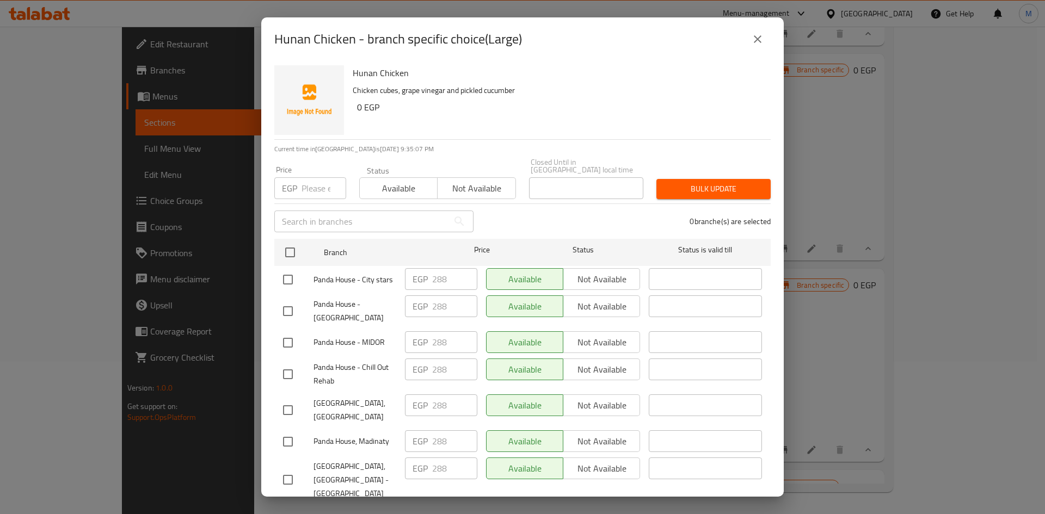
click at [758, 39] on icon "close" at bounding box center [758, 39] width 8 height 8
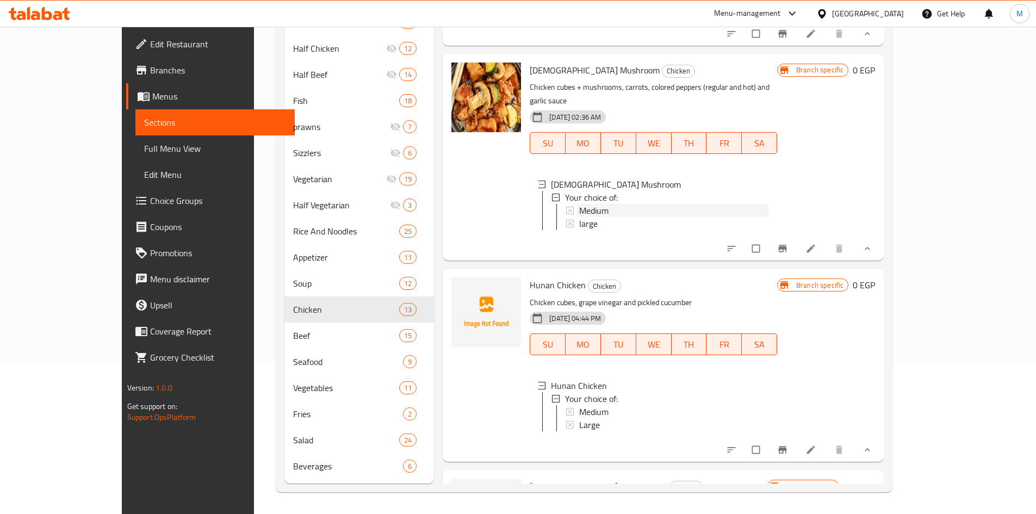
click at [579, 217] on div "Medium" at bounding box center [673, 210] width 189 height 13
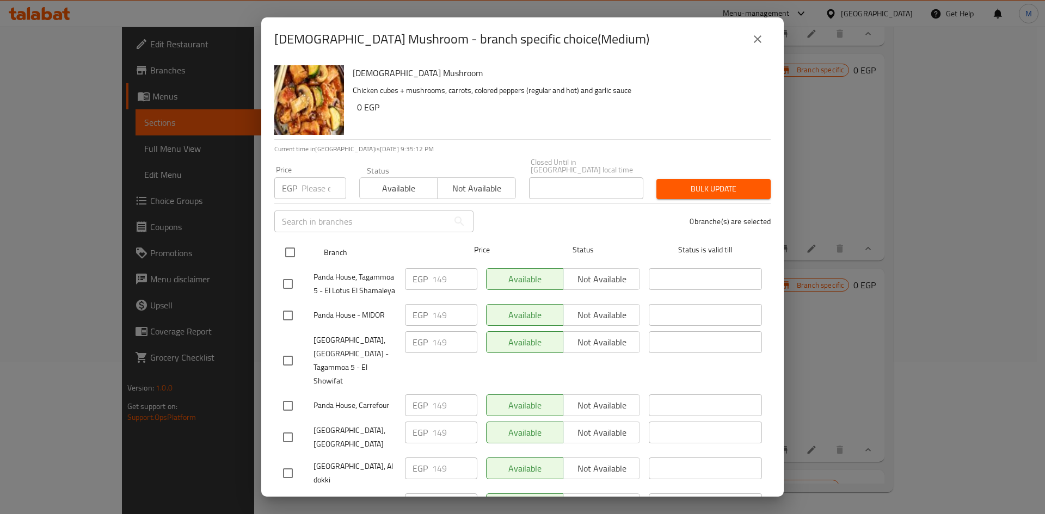
click at [296, 242] on input "checkbox" at bounding box center [290, 252] width 23 height 23
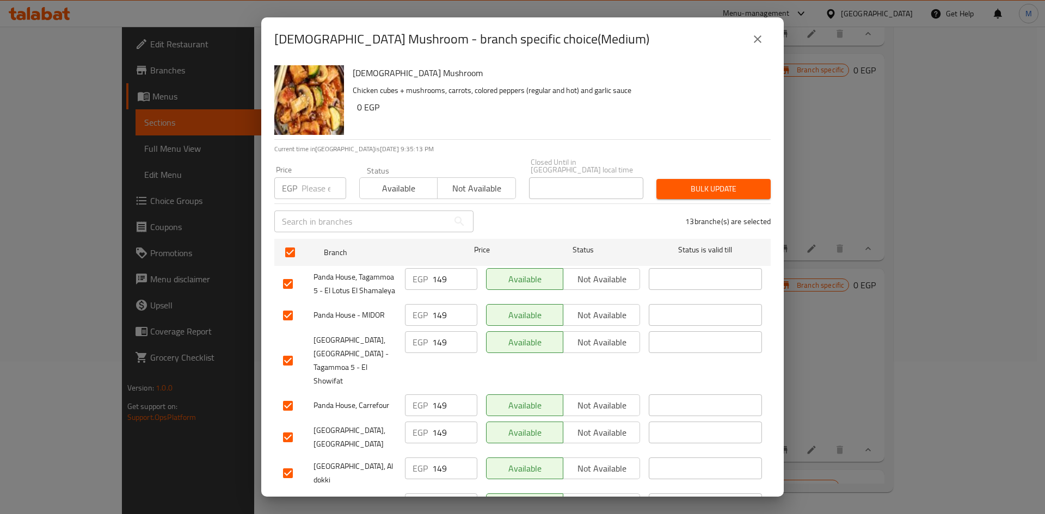
click at [310, 182] on input "number" at bounding box center [323, 188] width 45 height 22
click at [665, 186] on span "Bulk update" at bounding box center [713, 189] width 97 height 14
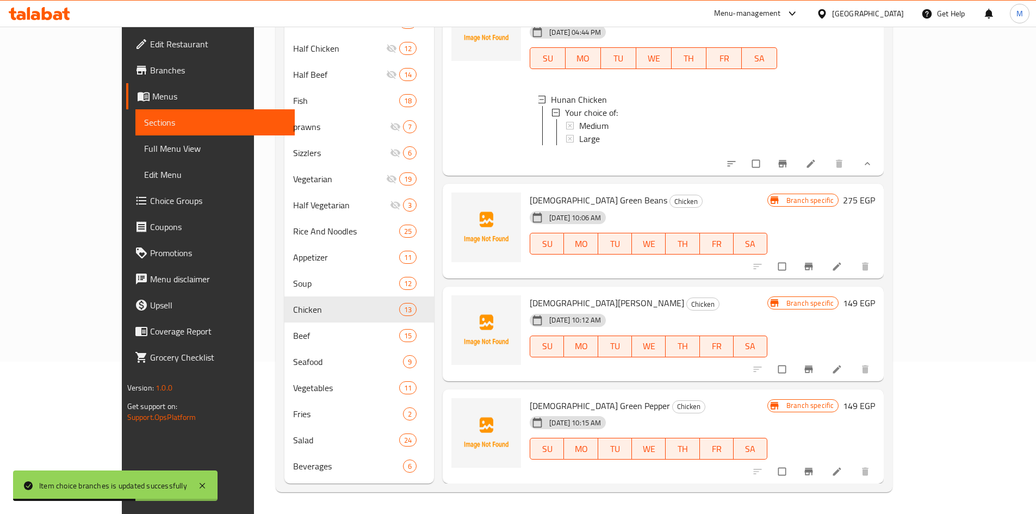
scroll to position [1918, 0]
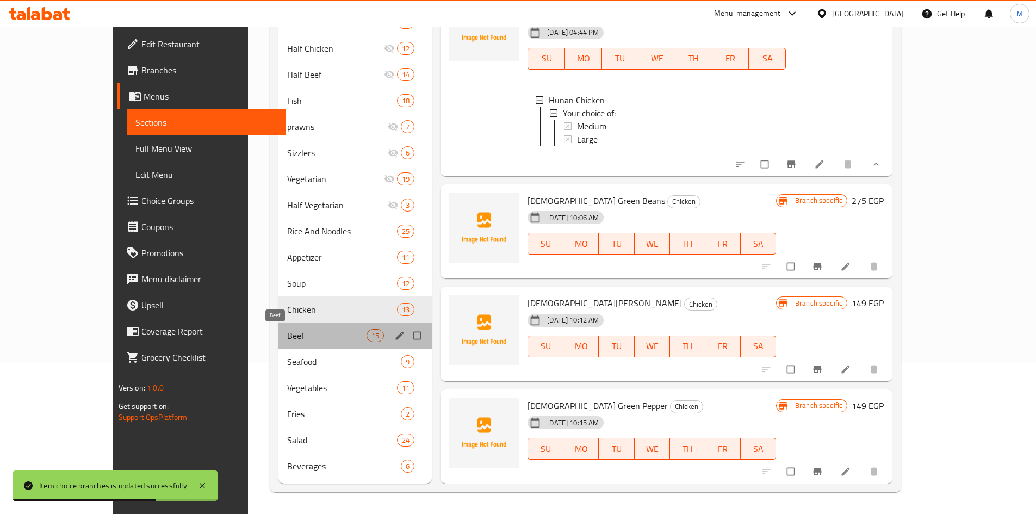
click at [287, 342] on span "Beef" at bounding box center [326, 335] width 79 height 13
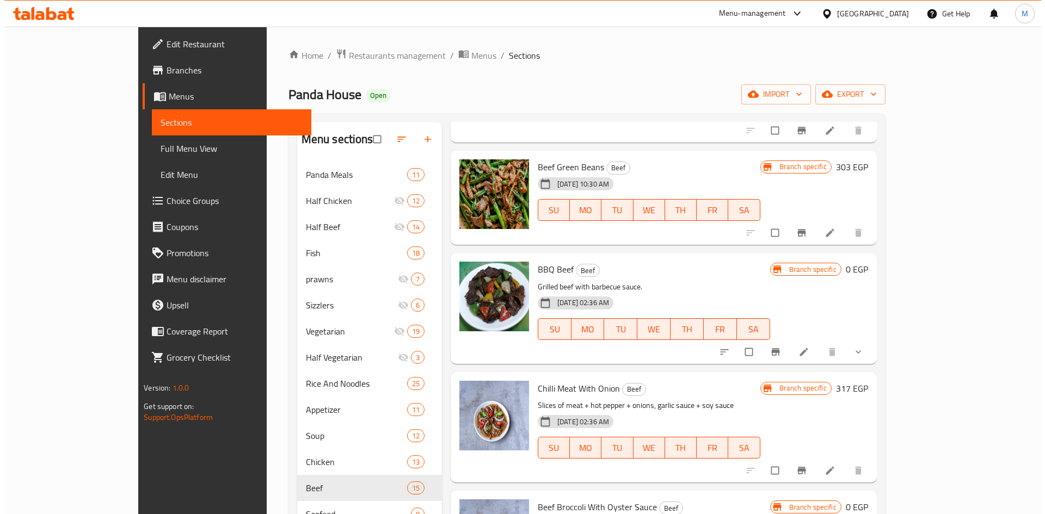
scroll to position [816, 0]
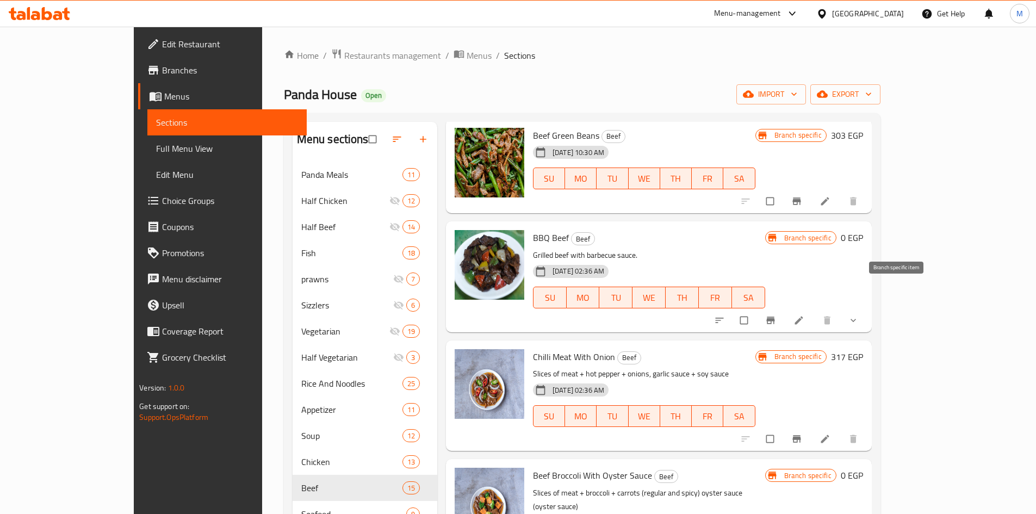
click at [775, 317] on icon "Branch-specific-item" at bounding box center [771, 320] width 8 height 7
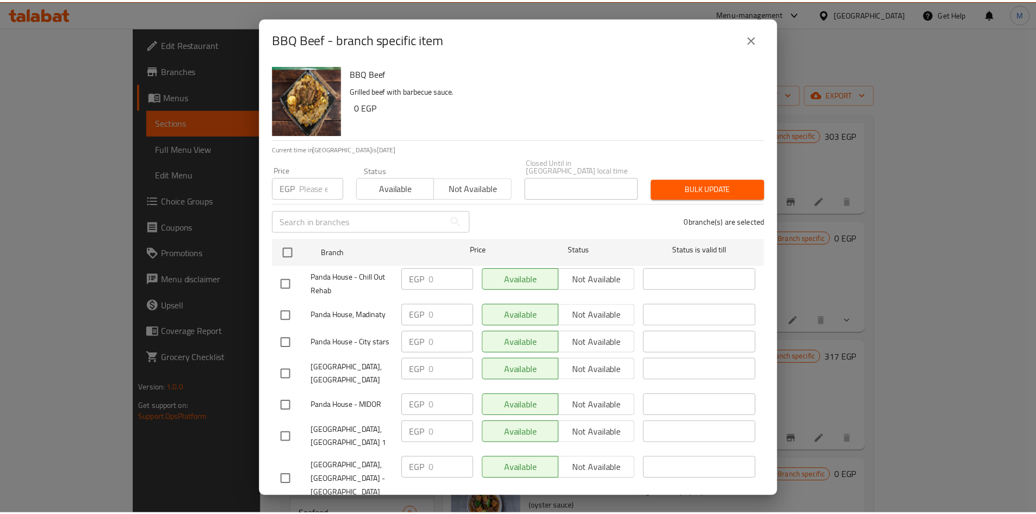
scroll to position [241, 0]
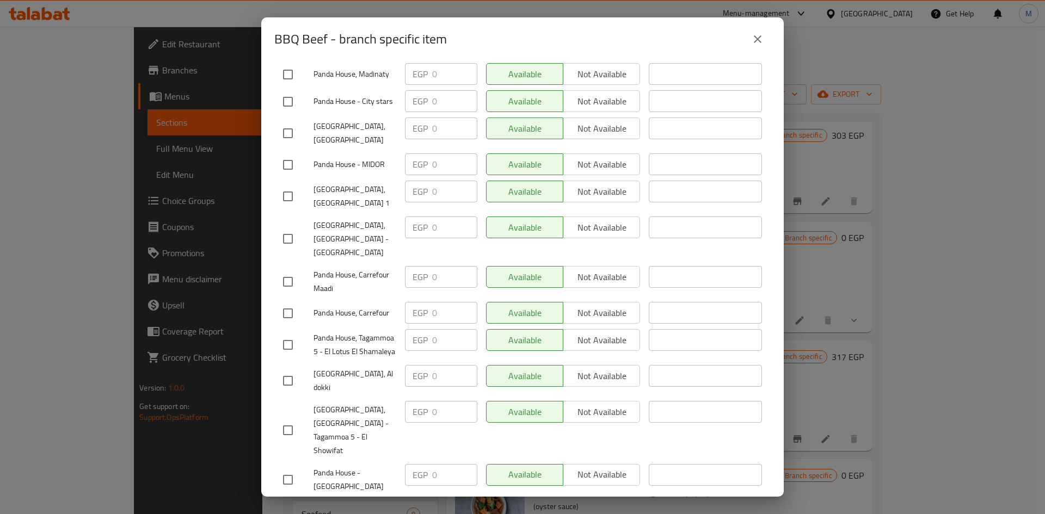
drag, startPoint x: 752, startPoint y: 38, endPoint x: 772, endPoint y: 58, distance: 28.5
click at [752, 38] on icon "close" at bounding box center [757, 39] width 13 height 13
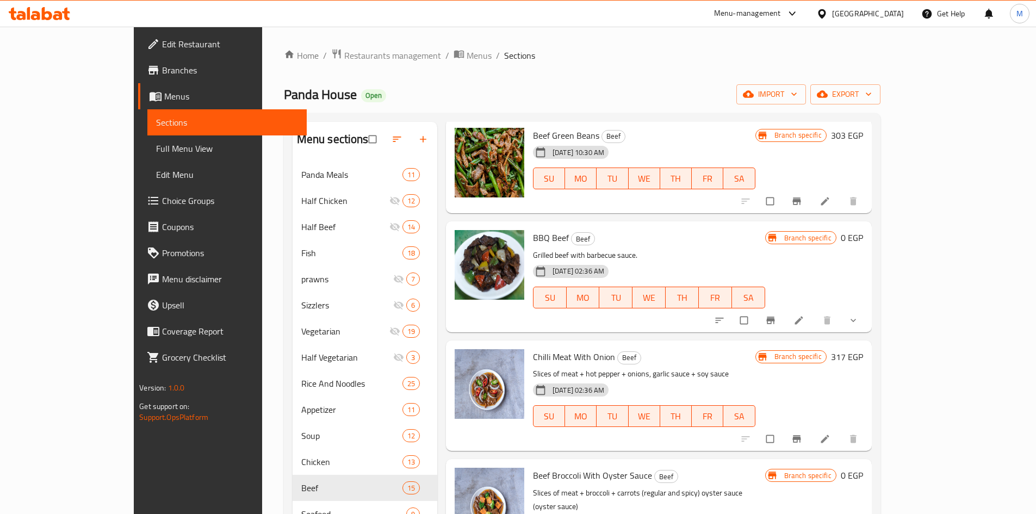
click at [859, 315] on icon "show more" at bounding box center [853, 320] width 11 height 11
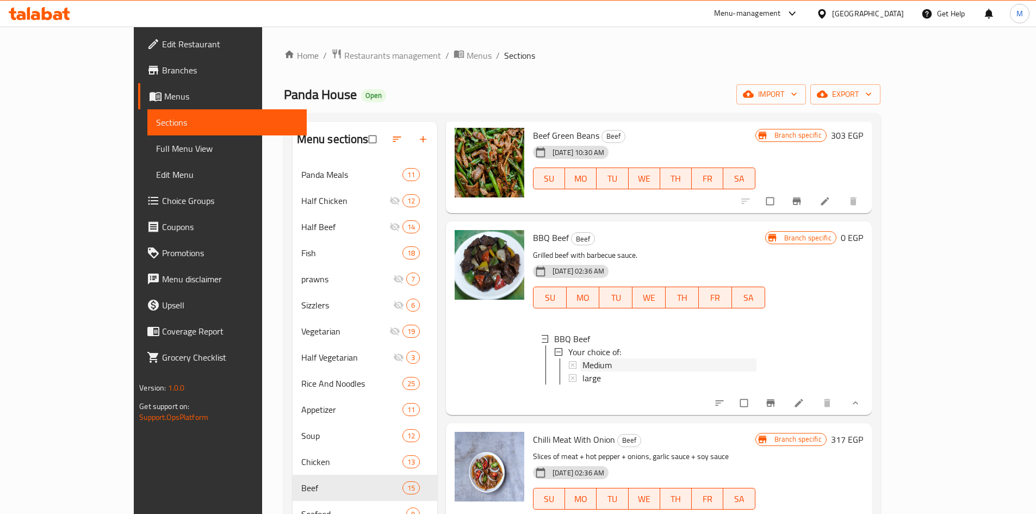
click at [583, 359] on span "Medium" at bounding box center [597, 365] width 29 height 13
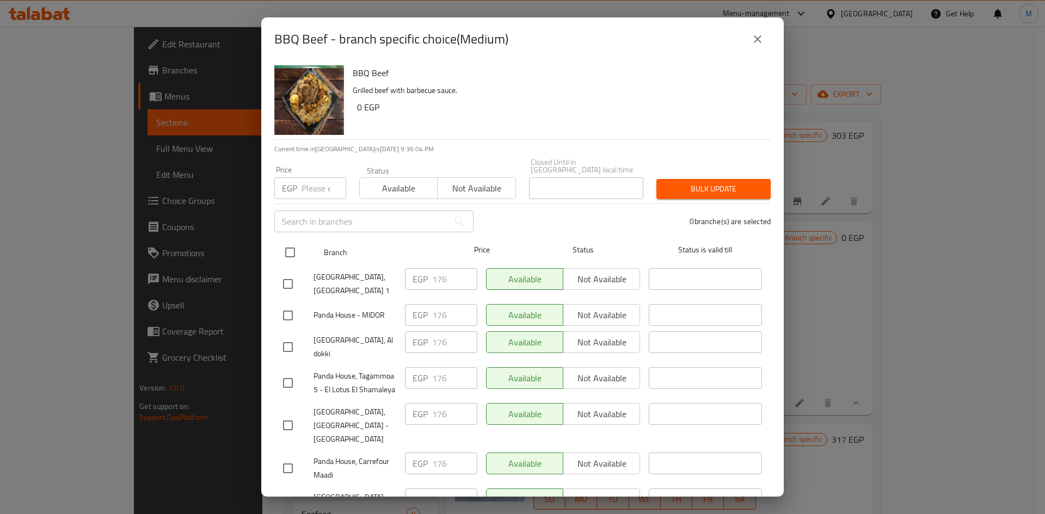
click at [288, 245] on input "checkbox" at bounding box center [290, 252] width 23 height 23
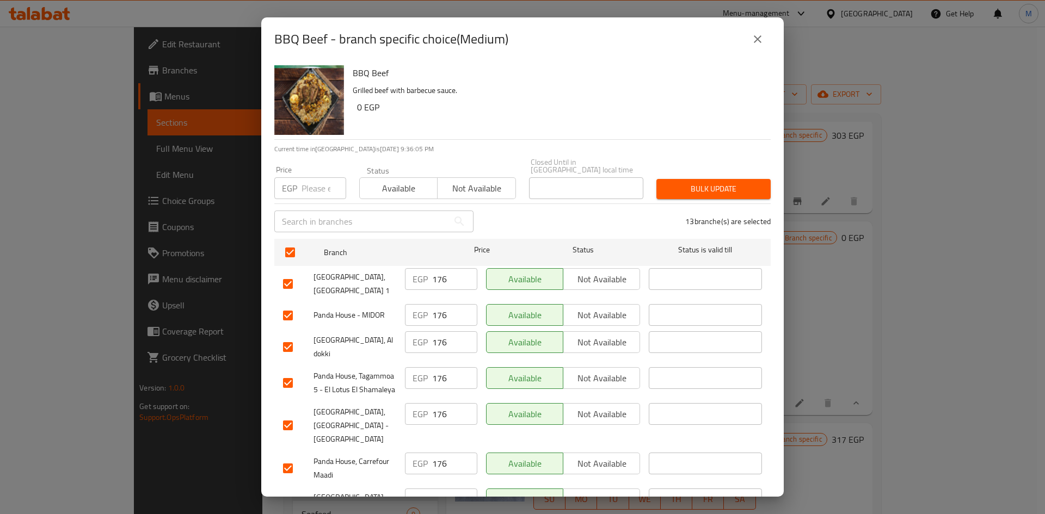
click at [315, 184] on input "number" at bounding box center [323, 188] width 45 height 22
click at [682, 182] on span "Bulk update" at bounding box center [713, 189] width 97 height 14
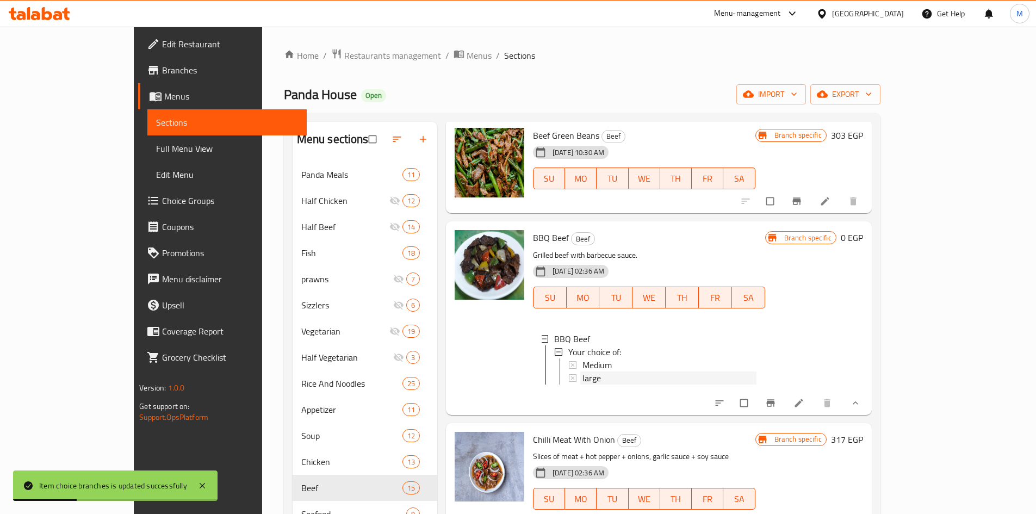
click at [604, 372] on div "large" at bounding box center [670, 378] width 174 height 13
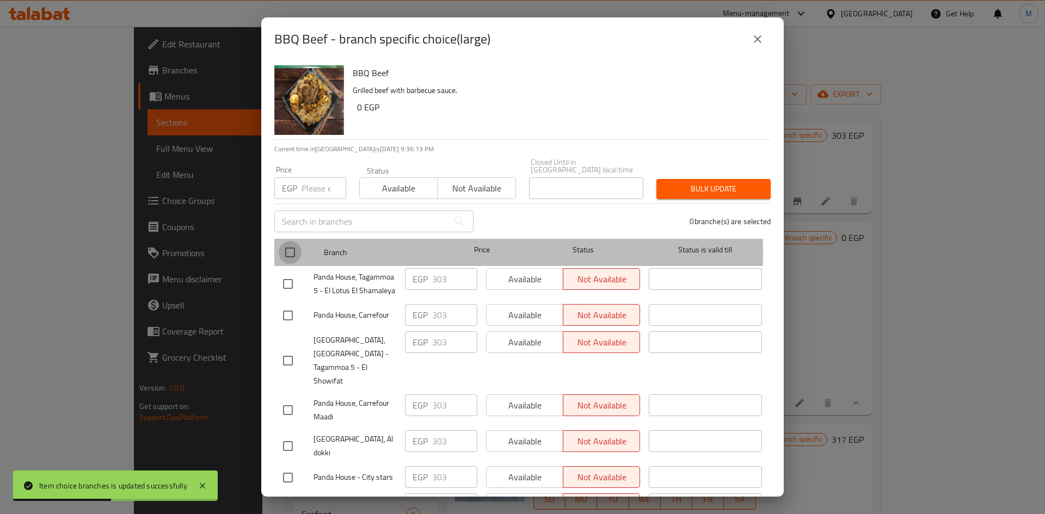
click at [285, 245] on input "checkbox" at bounding box center [290, 252] width 23 height 23
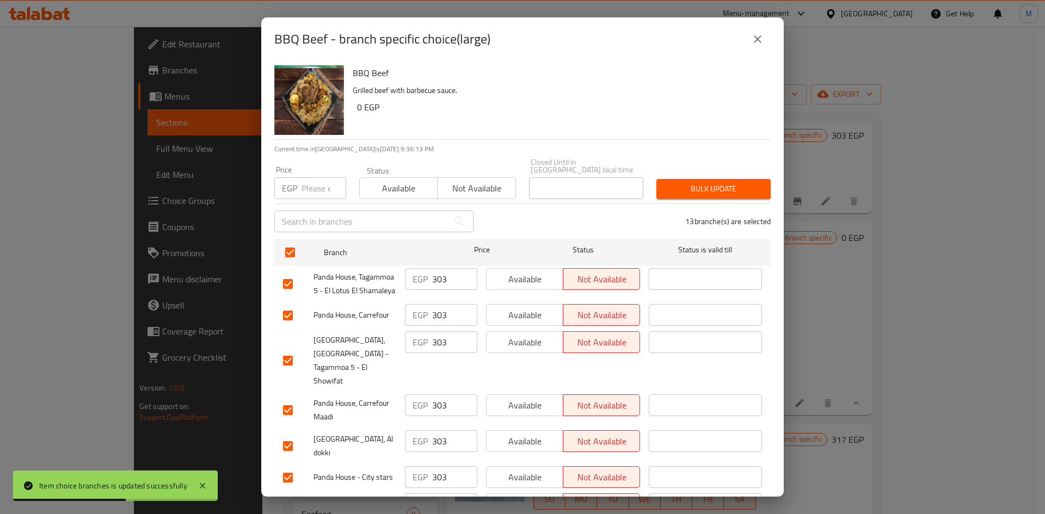
click at [313, 183] on input "number" at bounding box center [323, 188] width 45 height 22
click at [683, 182] on span "Bulk update" at bounding box center [713, 189] width 97 height 14
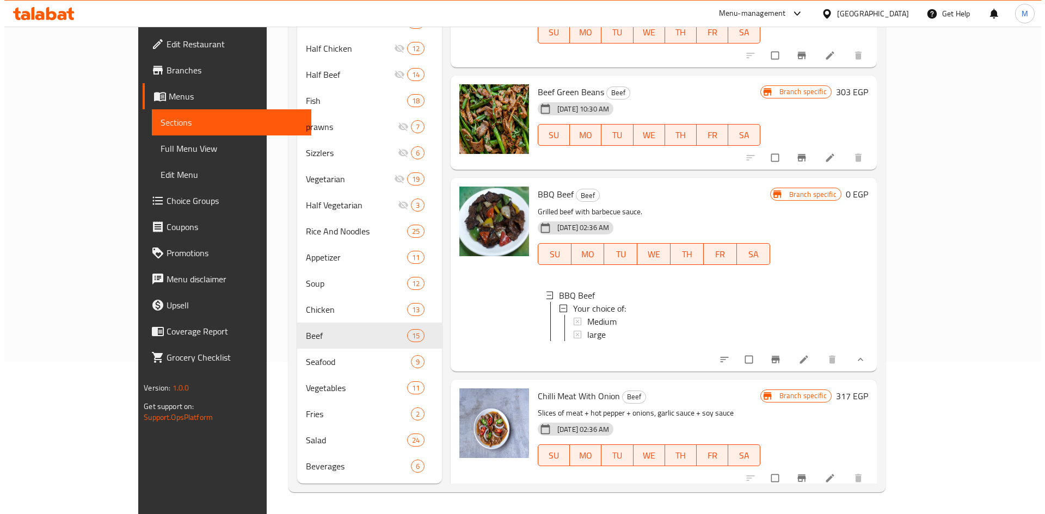
scroll to position [1289, 0]
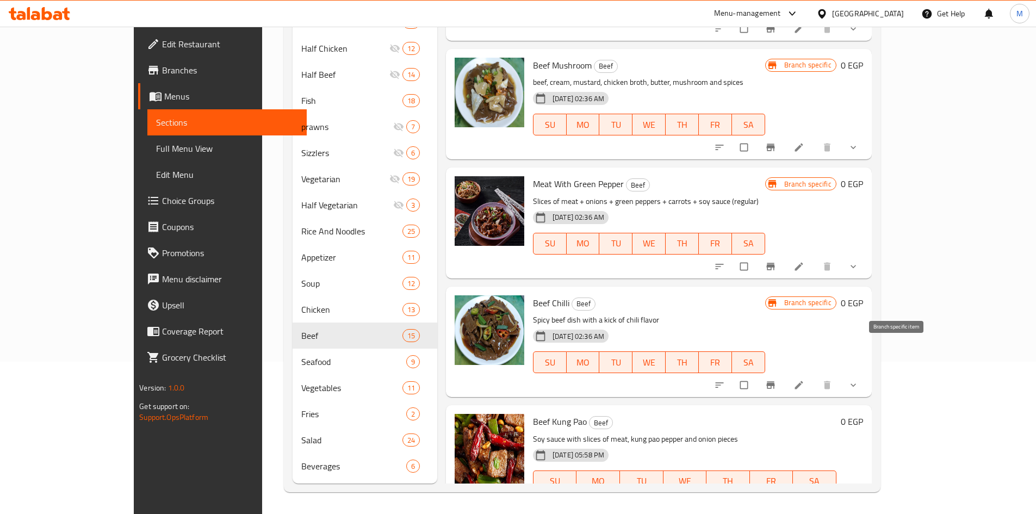
click at [776, 380] on icon "Branch-specific-item" at bounding box center [771, 385] width 11 height 11
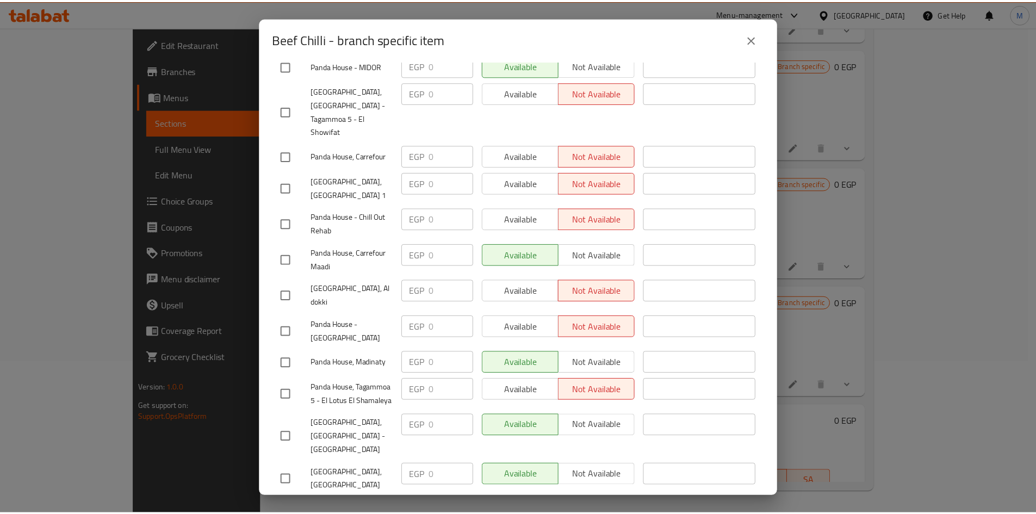
scroll to position [0, 0]
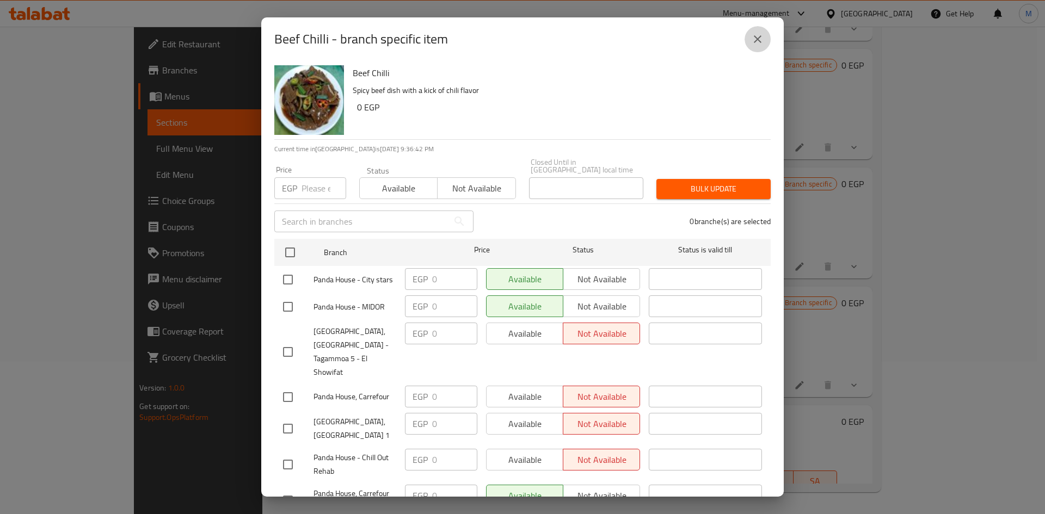
click at [758, 39] on icon "close" at bounding box center [758, 39] width 8 height 8
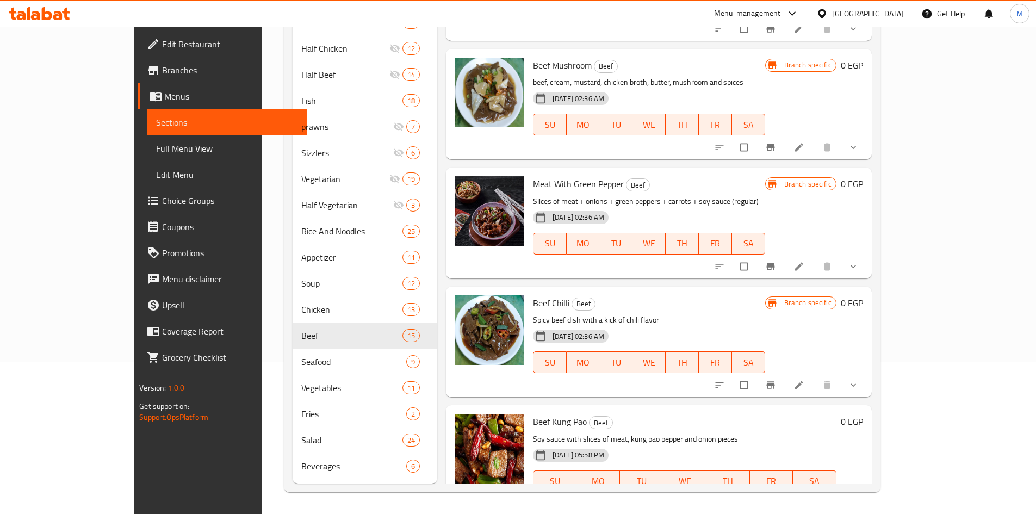
click at [861, 380] on span "show more" at bounding box center [854, 385] width 13 height 11
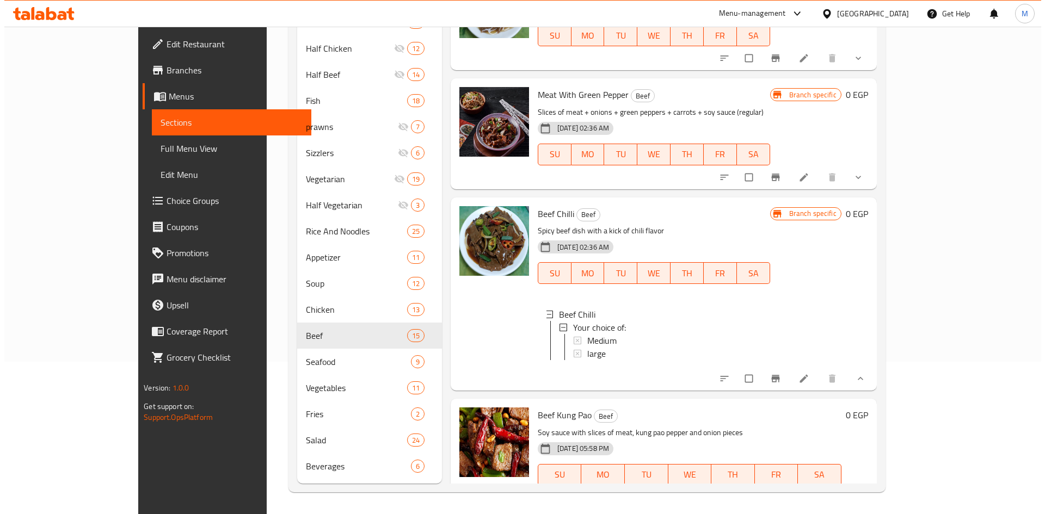
scroll to position [1380, 0]
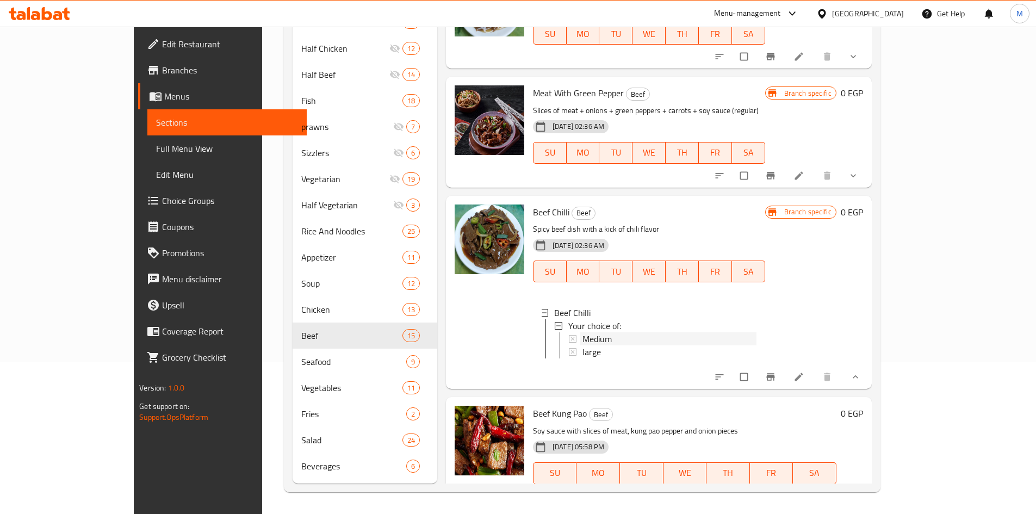
click at [585, 332] on div "Medium" at bounding box center [670, 338] width 174 height 13
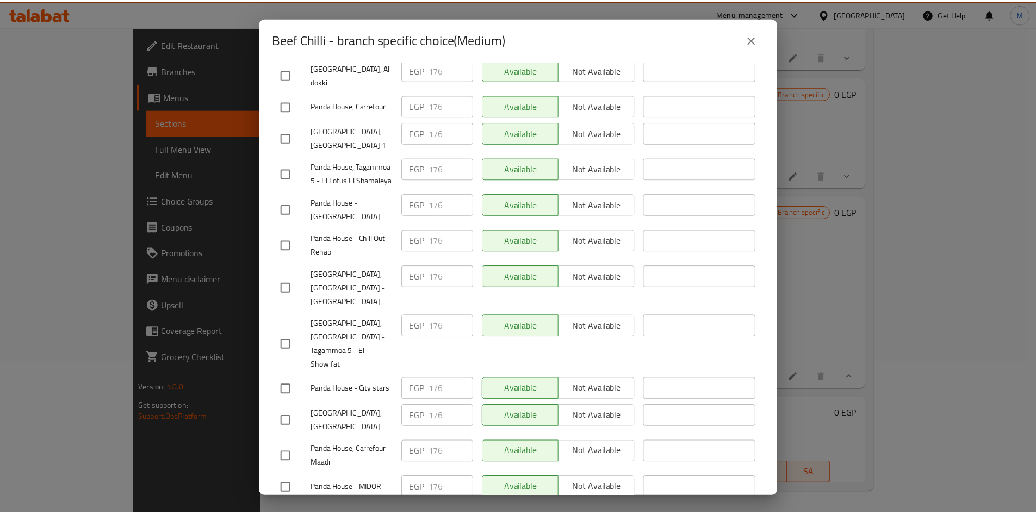
scroll to position [241, 0]
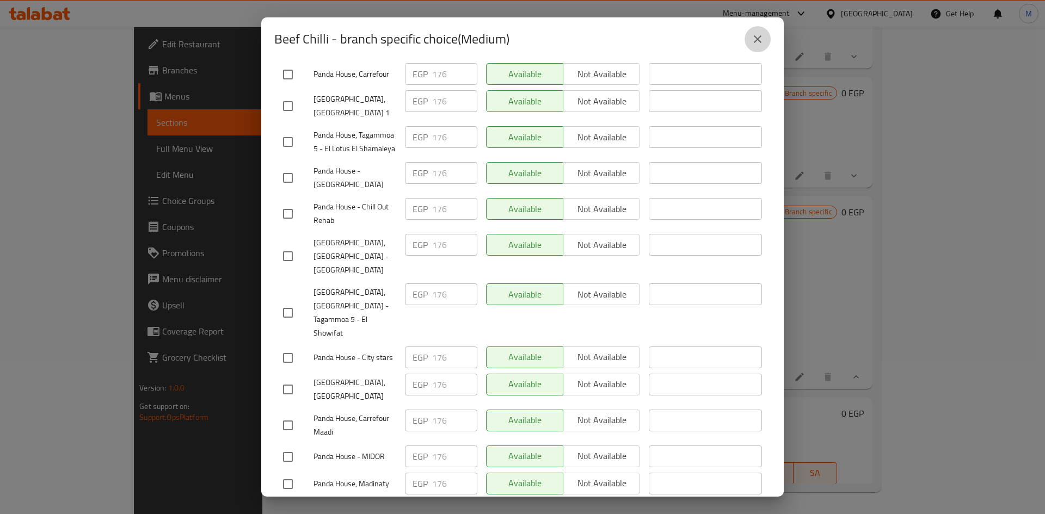
click at [762, 41] on icon "close" at bounding box center [757, 39] width 13 height 13
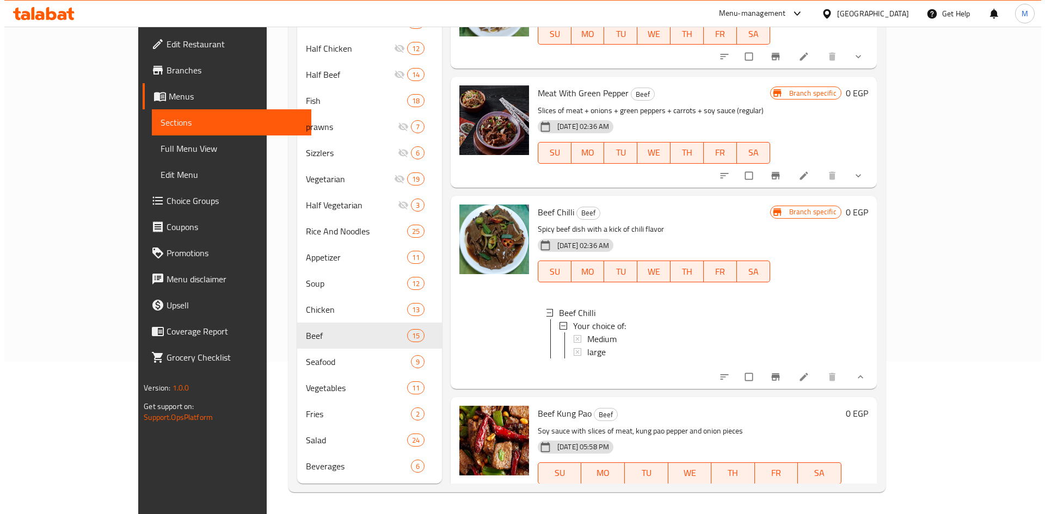
scroll to position [857, 0]
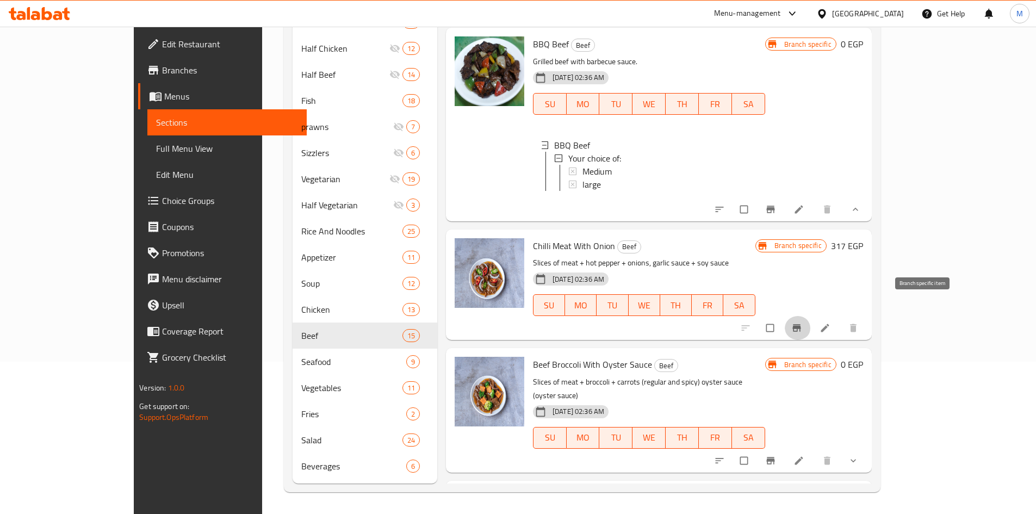
click at [801, 325] on icon "Branch-specific-item" at bounding box center [797, 328] width 8 height 7
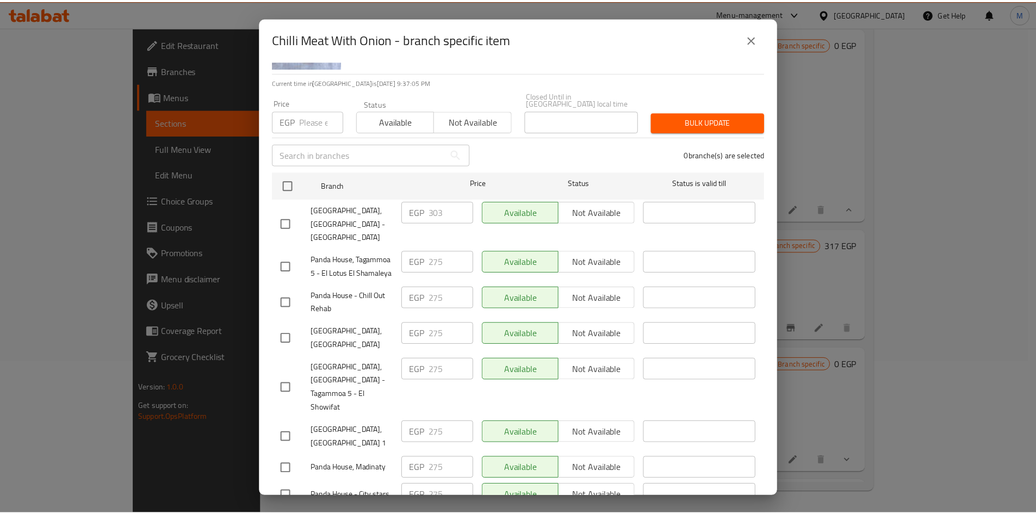
scroll to position [0, 0]
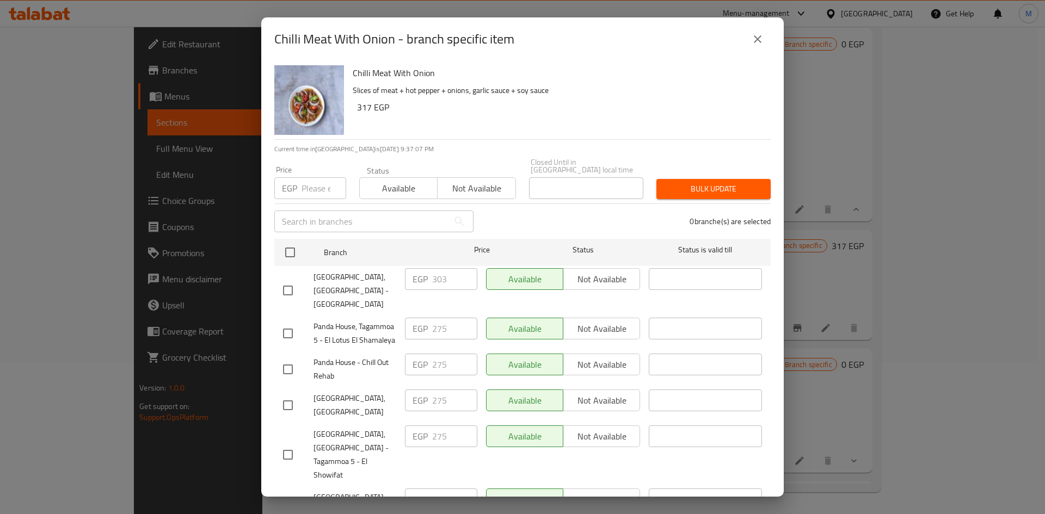
click at [754, 44] on icon "close" at bounding box center [757, 39] width 13 height 13
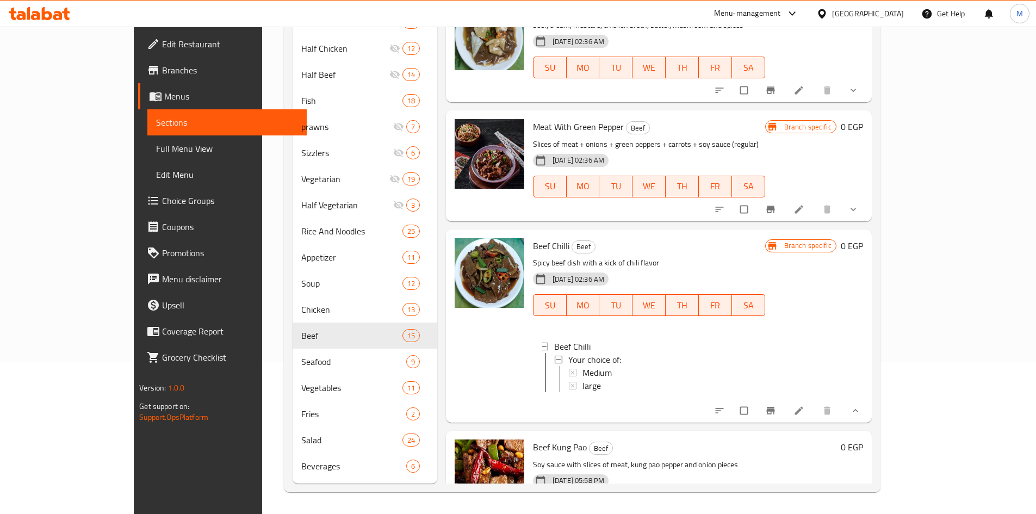
scroll to position [1347, 0]
click at [583, 366] on span "Medium" at bounding box center [597, 372] width 29 height 13
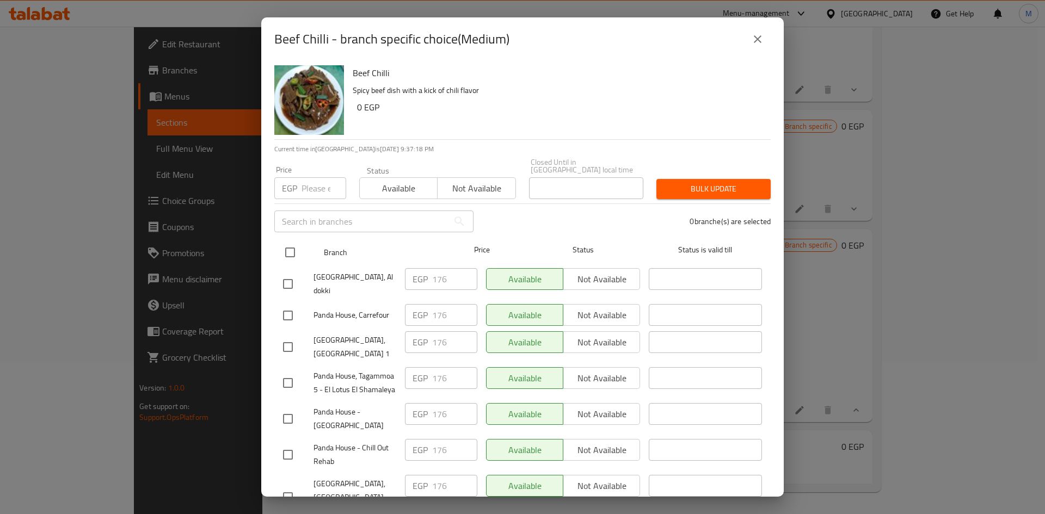
click at [299, 241] on input "checkbox" at bounding box center [290, 252] width 23 height 23
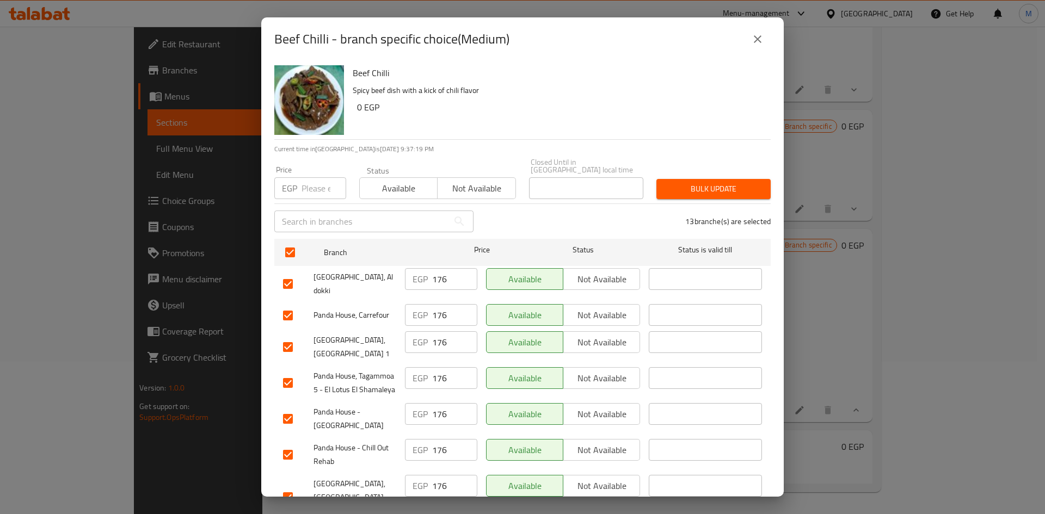
click at [308, 180] on input "number" at bounding box center [323, 188] width 45 height 22
click at [702, 172] on div "Bulk update" at bounding box center [713, 188] width 127 height 33
click at [695, 187] on span "Bulk update" at bounding box center [713, 189] width 97 height 14
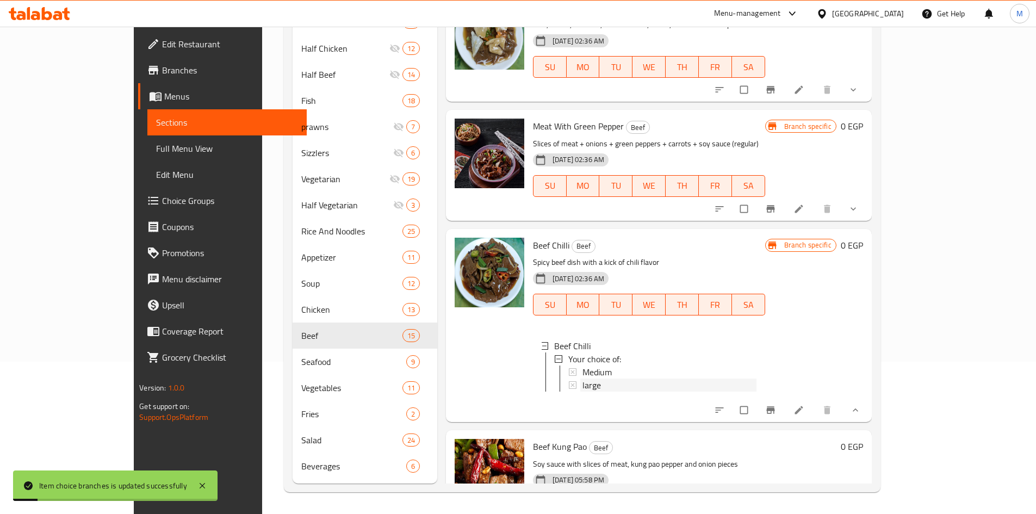
click at [583, 379] on span "large" at bounding box center [592, 385] width 18 height 13
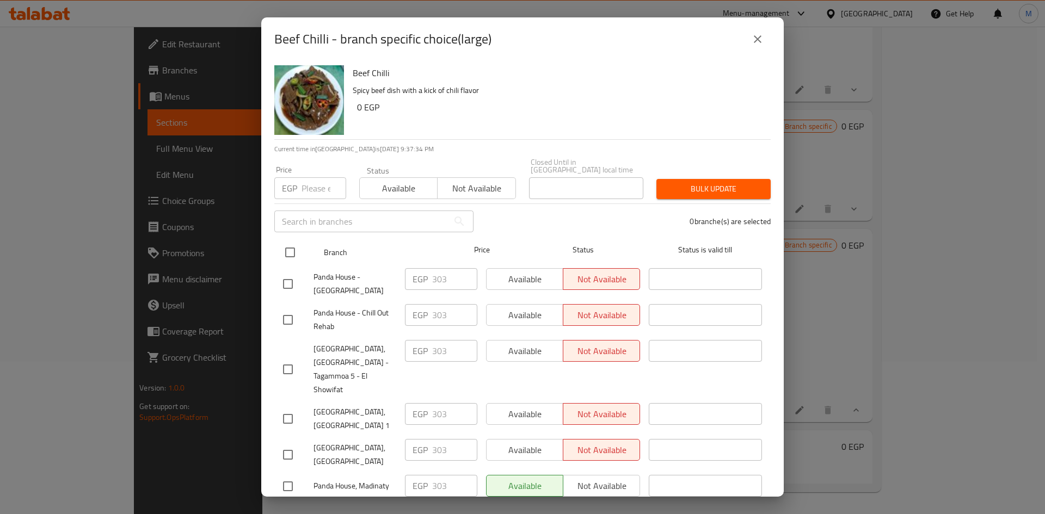
click at [300, 241] on input "checkbox" at bounding box center [290, 252] width 23 height 23
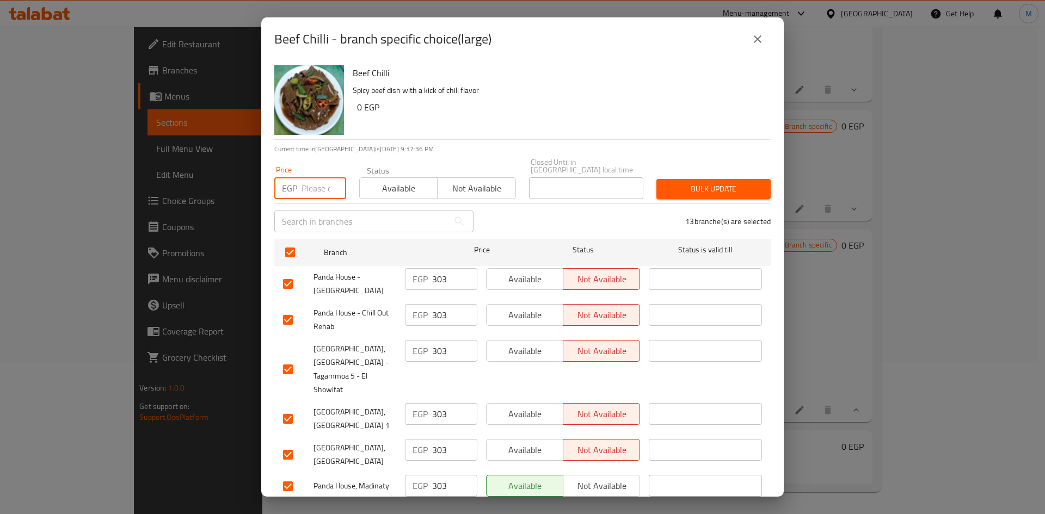
click at [328, 177] on input "number" at bounding box center [323, 188] width 45 height 22
click at [698, 182] on span "Bulk update" at bounding box center [713, 189] width 97 height 14
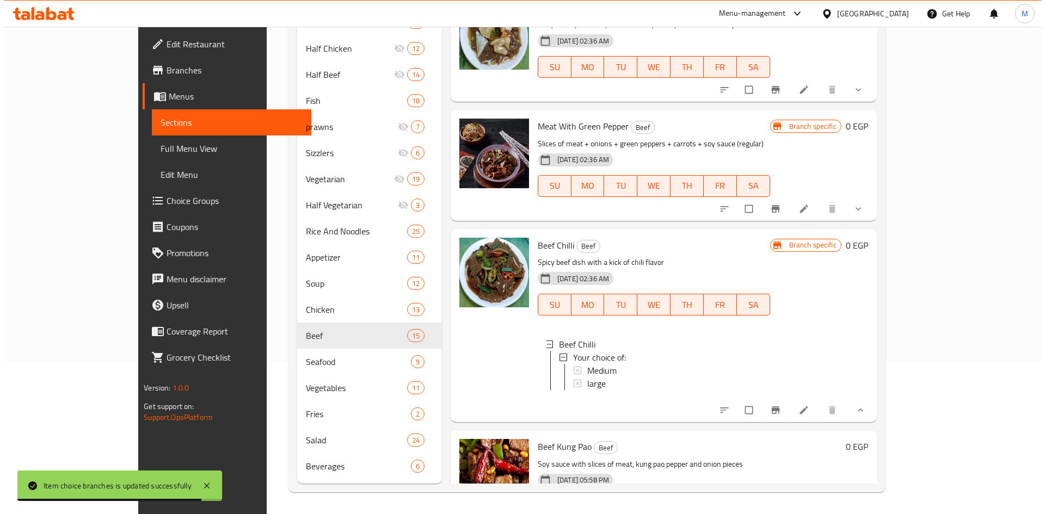
scroll to position [977, 0]
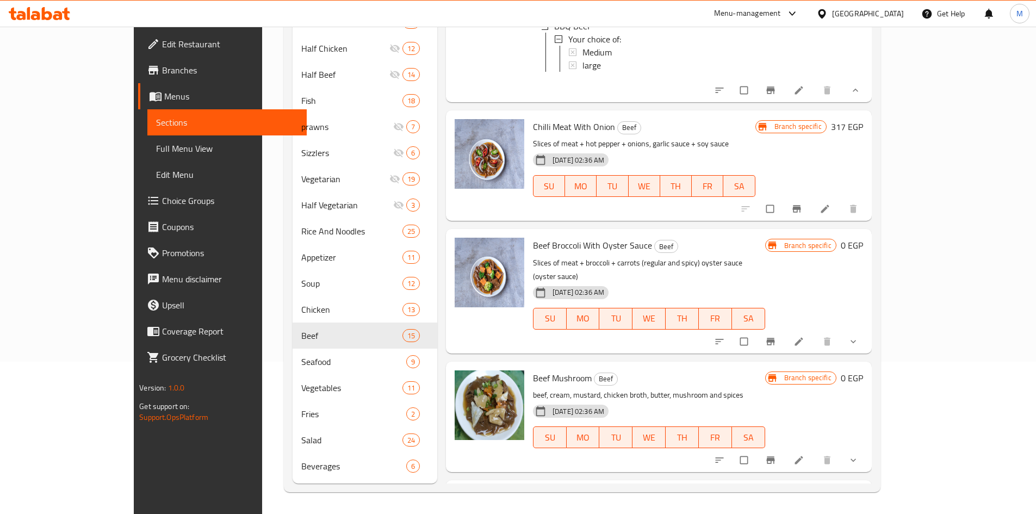
click at [859, 336] on icon "show more" at bounding box center [853, 341] width 11 height 11
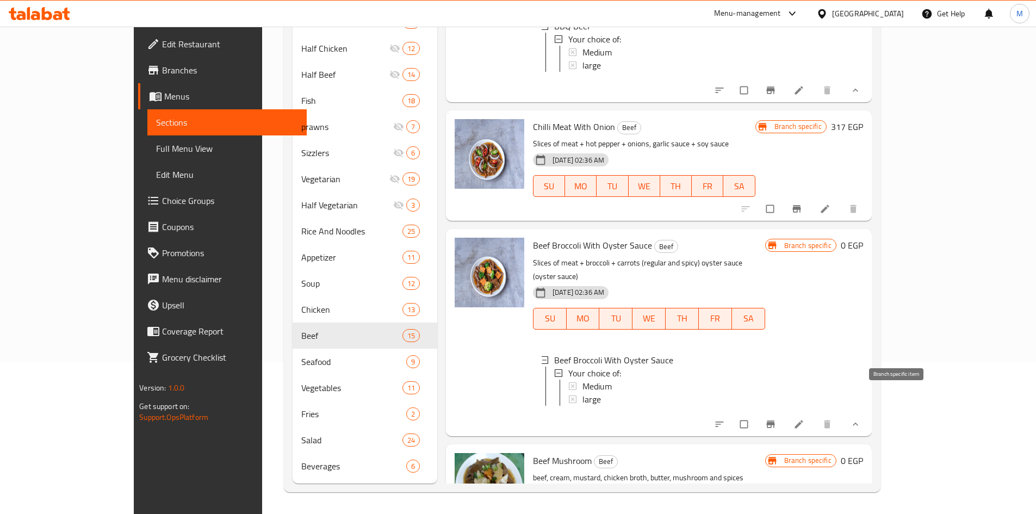
click at [776, 419] on icon "Branch-specific-item" at bounding box center [771, 424] width 11 height 11
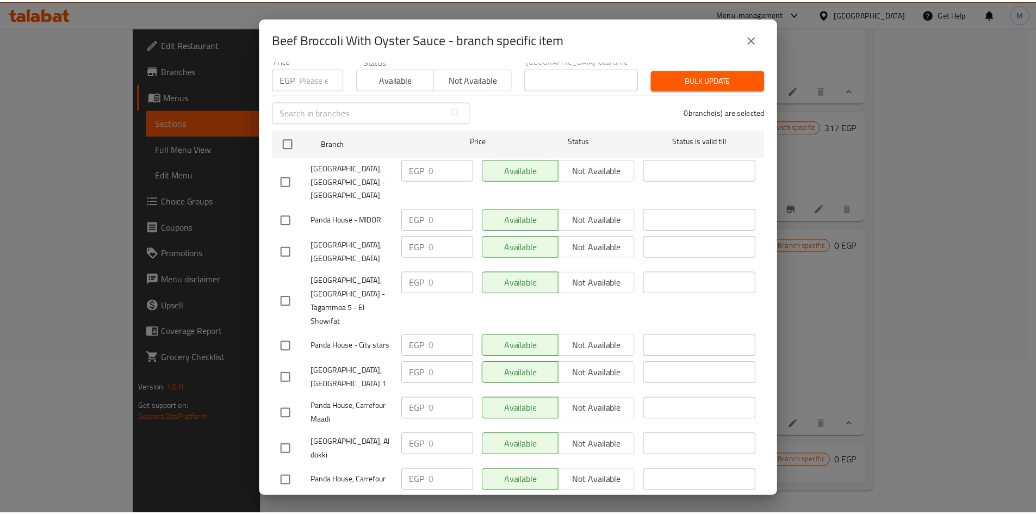
scroll to position [0, 0]
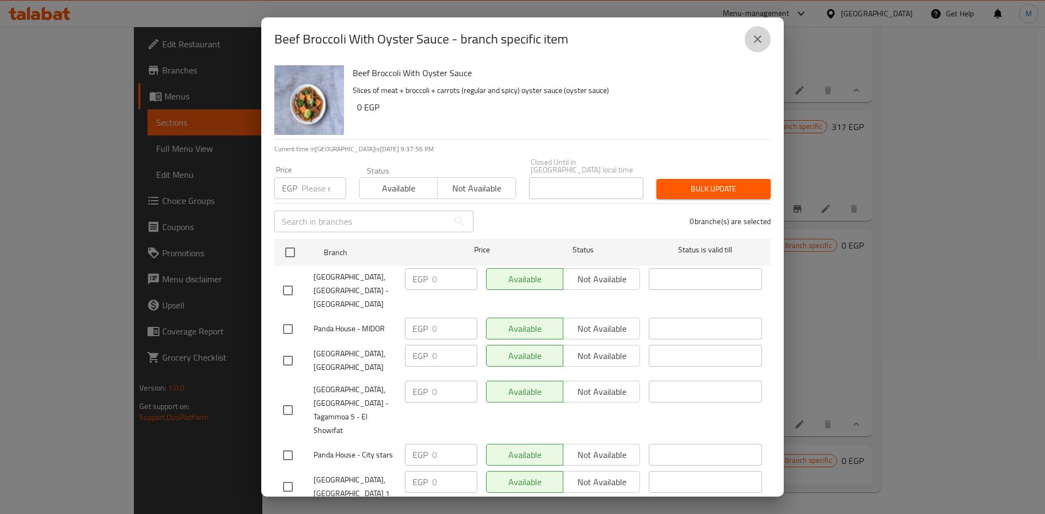
click at [761, 42] on icon "close" at bounding box center [757, 39] width 13 height 13
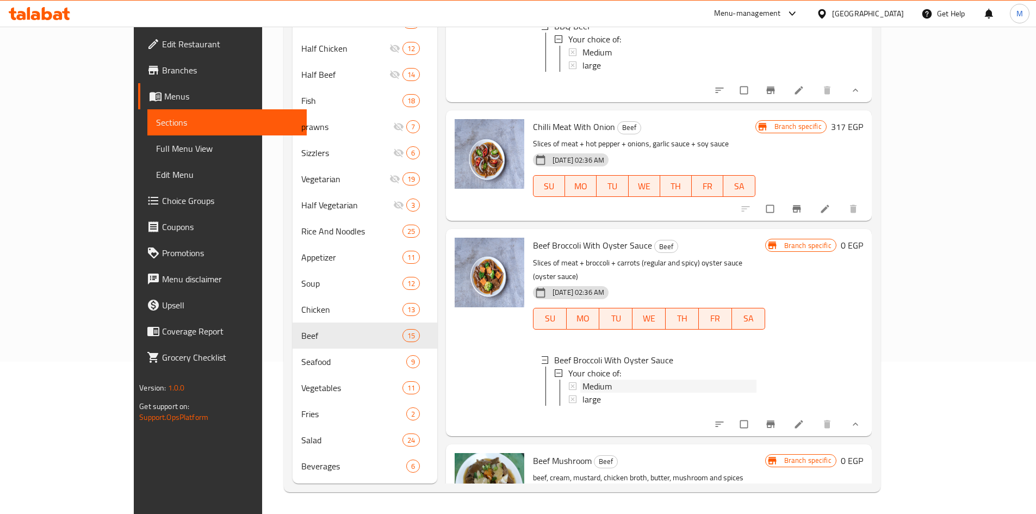
click at [597, 380] on div "Medium" at bounding box center [670, 386] width 174 height 13
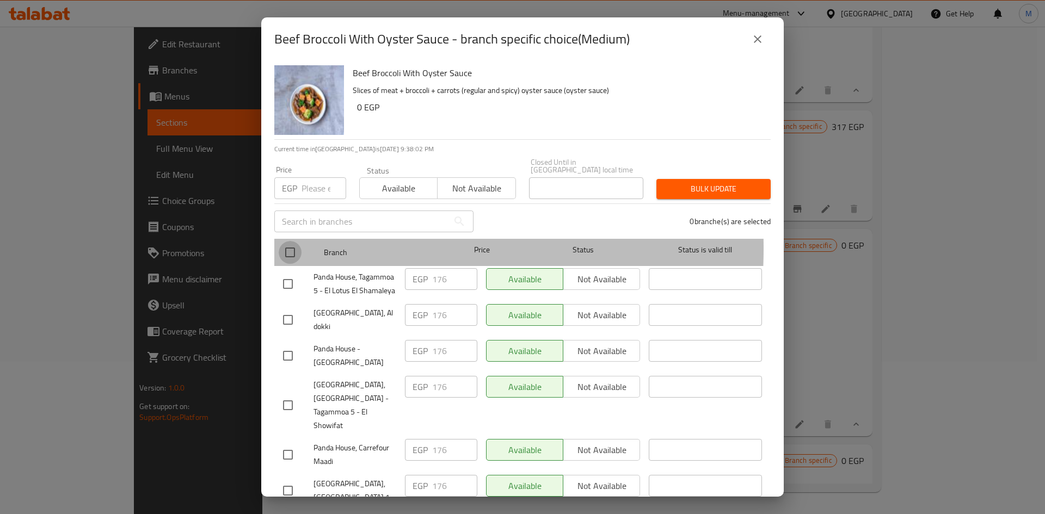
click at [288, 241] on input "checkbox" at bounding box center [290, 252] width 23 height 23
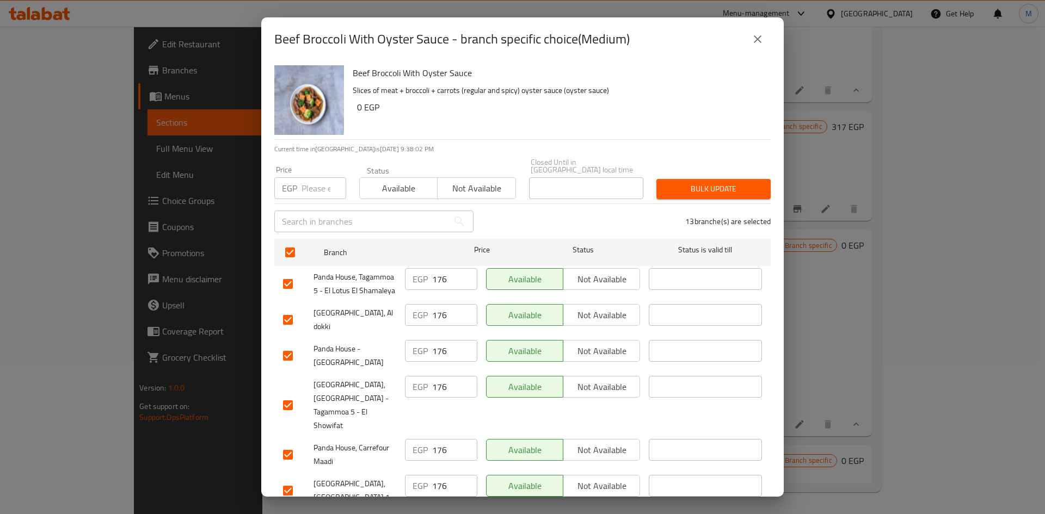
click at [310, 185] on input "number" at bounding box center [323, 188] width 45 height 22
click at [723, 182] on span "Bulk update" at bounding box center [713, 189] width 97 height 14
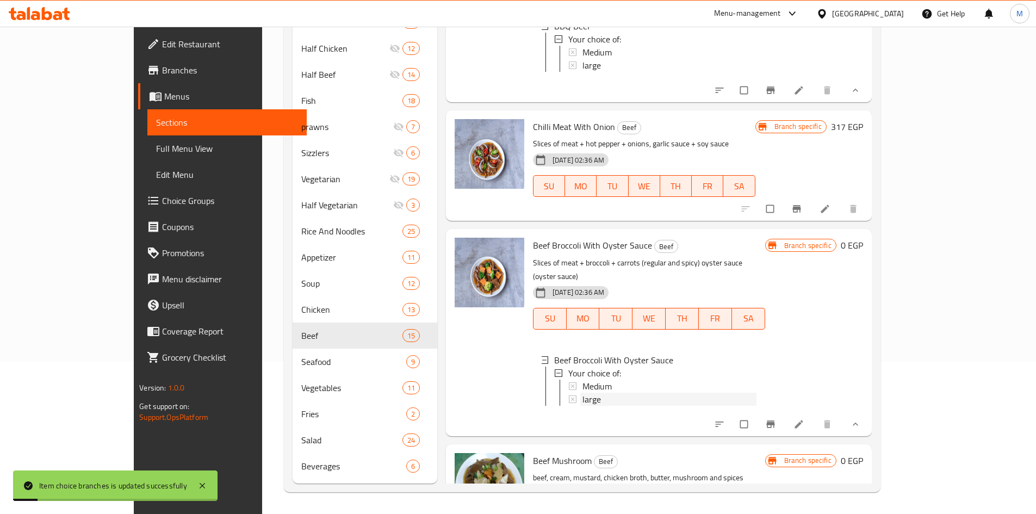
click at [583, 393] on div "large" at bounding box center [670, 399] width 174 height 13
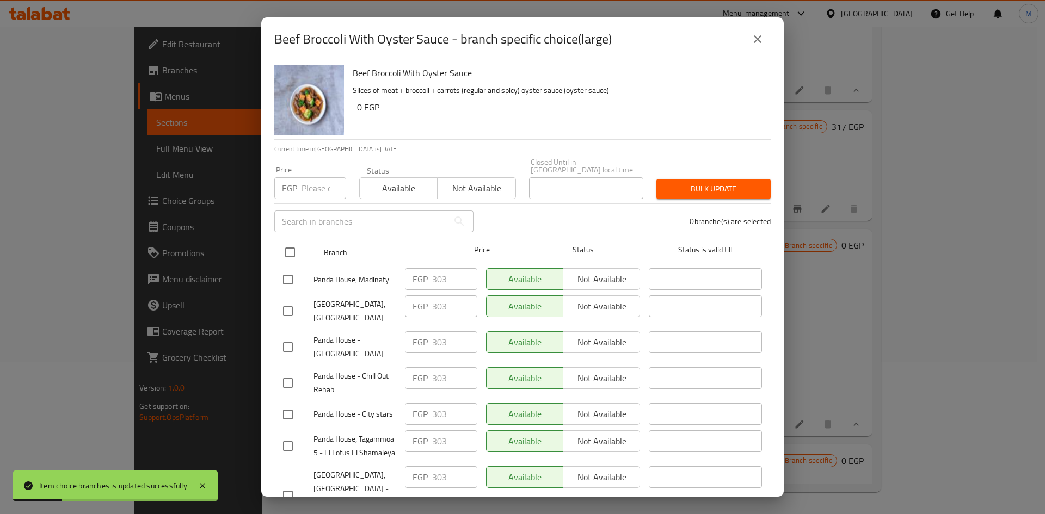
click at [290, 248] on input "checkbox" at bounding box center [290, 252] width 23 height 23
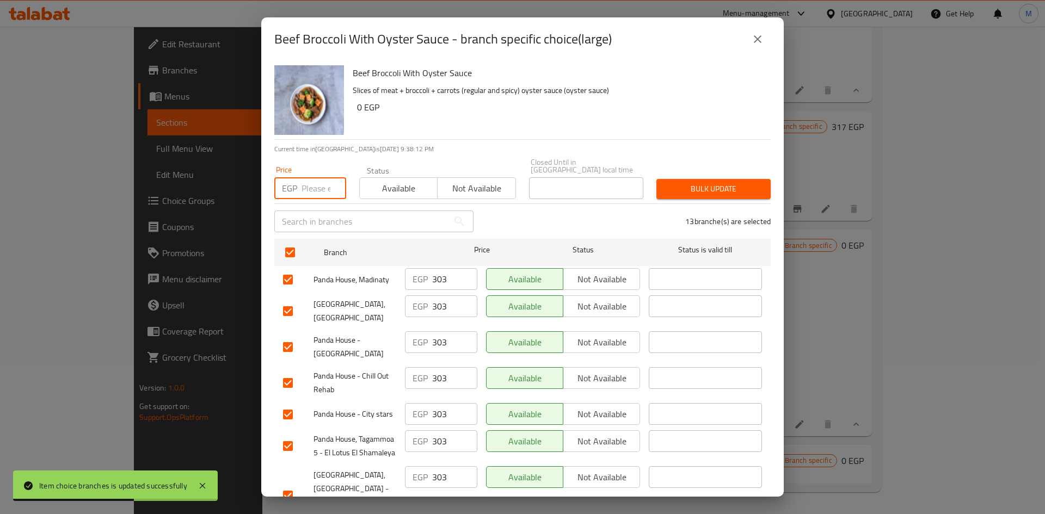
click at [325, 177] on input "number" at bounding box center [323, 188] width 45 height 22
click at [723, 182] on span "Bulk update" at bounding box center [713, 189] width 97 height 14
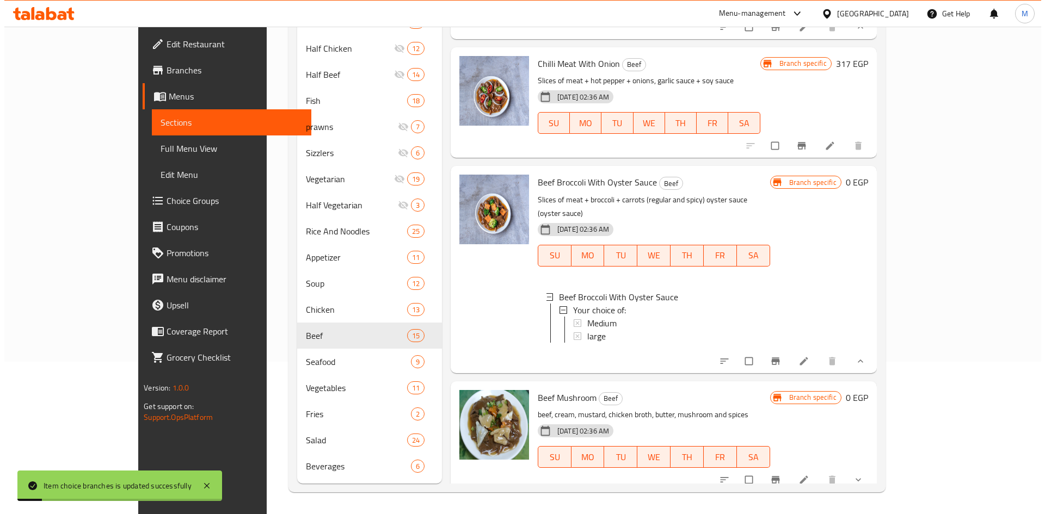
scroll to position [1140, 0]
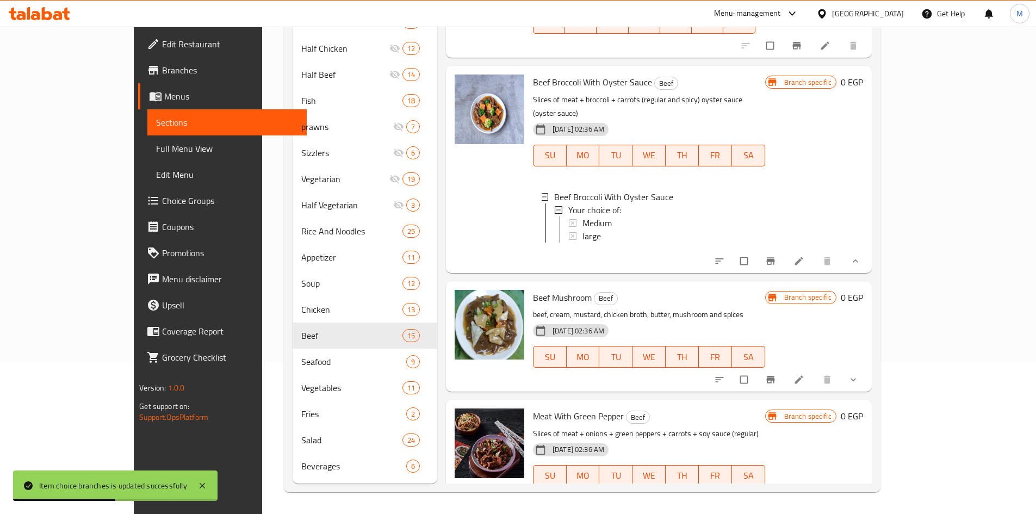
click at [859, 374] on icon "show more" at bounding box center [853, 379] width 11 height 11
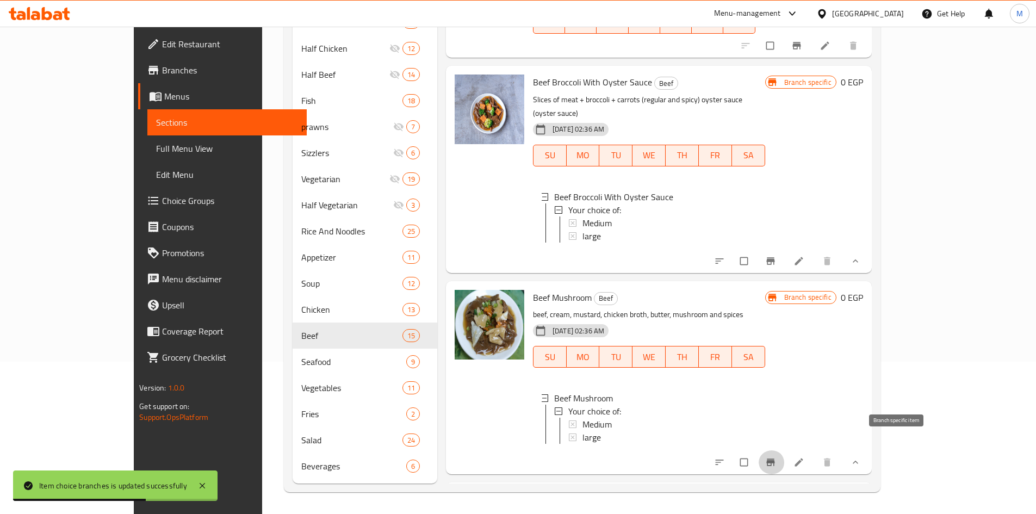
click at [776, 457] on icon "Branch-specific-item" at bounding box center [771, 462] width 11 height 11
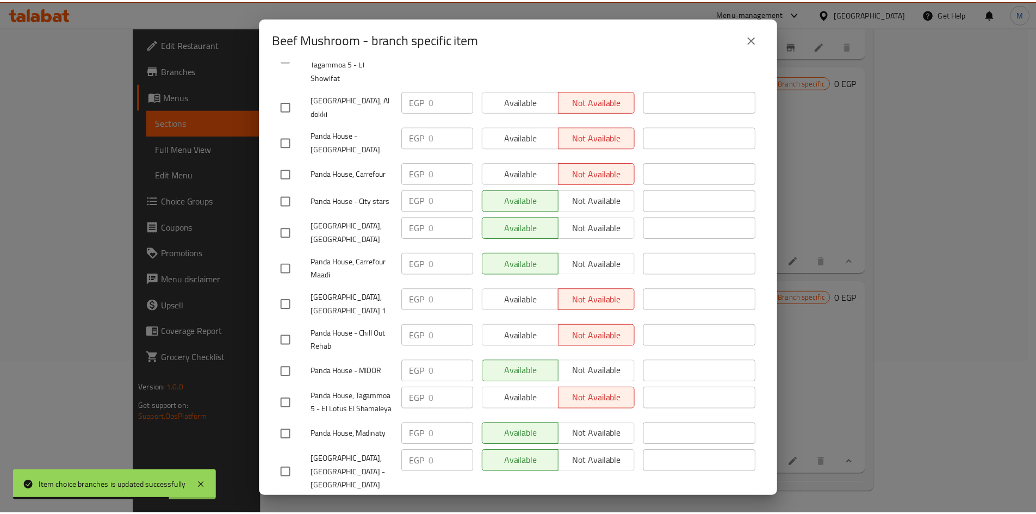
scroll to position [0, 0]
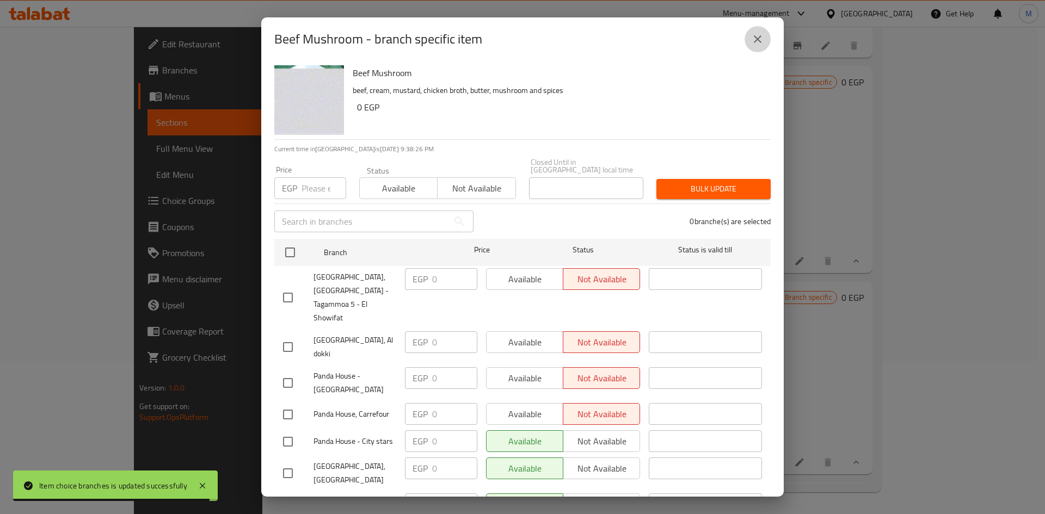
click at [760, 41] on icon "close" at bounding box center [758, 39] width 8 height 8
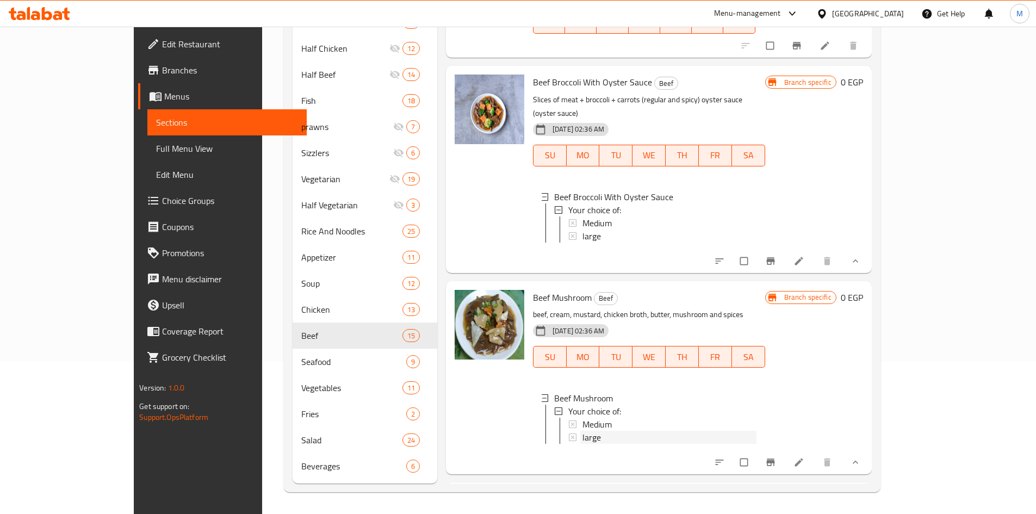
click at [583, 431] on span "large" at bounding box center [592, 437] width 18 height 13
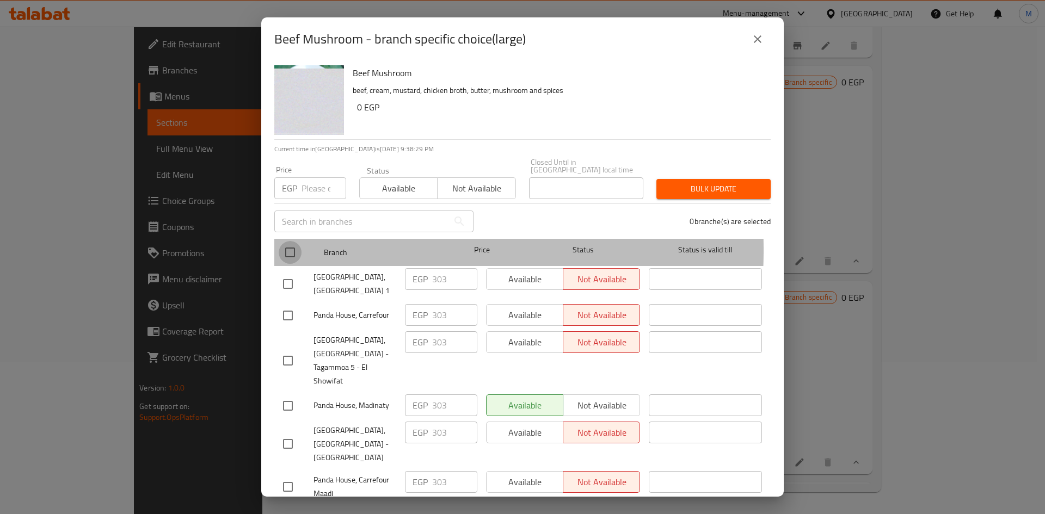
click at [292, 242] on input "checkbox" at bounding box center [290, 252] width 23 height 23
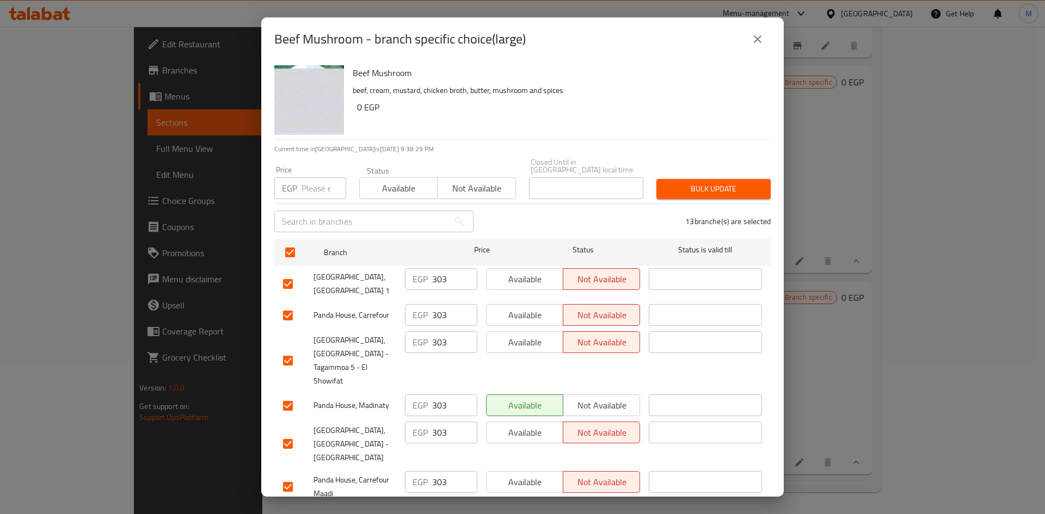
click at [327, 177] on input "number" at bounding box center [323, 188] width 45 height 22
click at [705, 182] on span "Bulk update" at bounding box center [713, 189] width 97 height 14
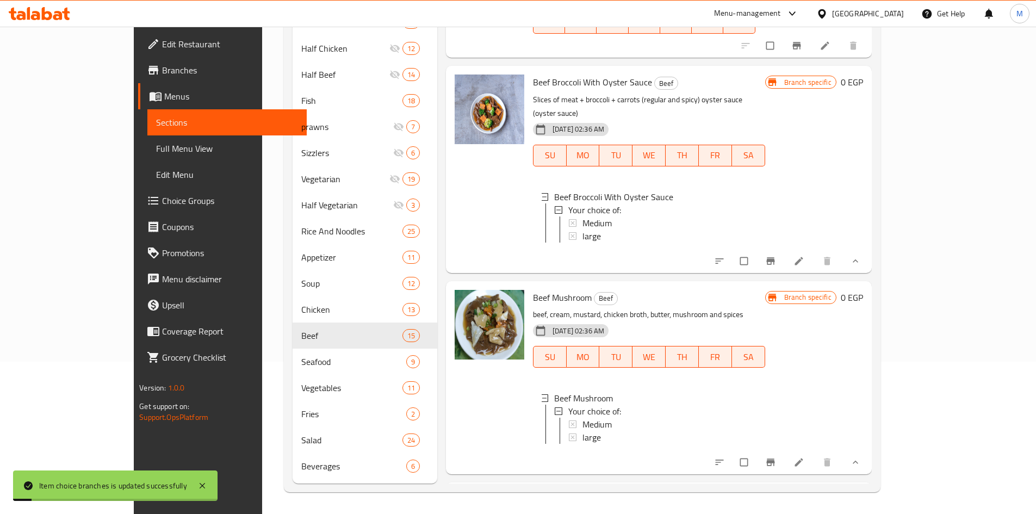
click at [613, 230] on div "large" at bounding box center [670, 236] width 174 height 13
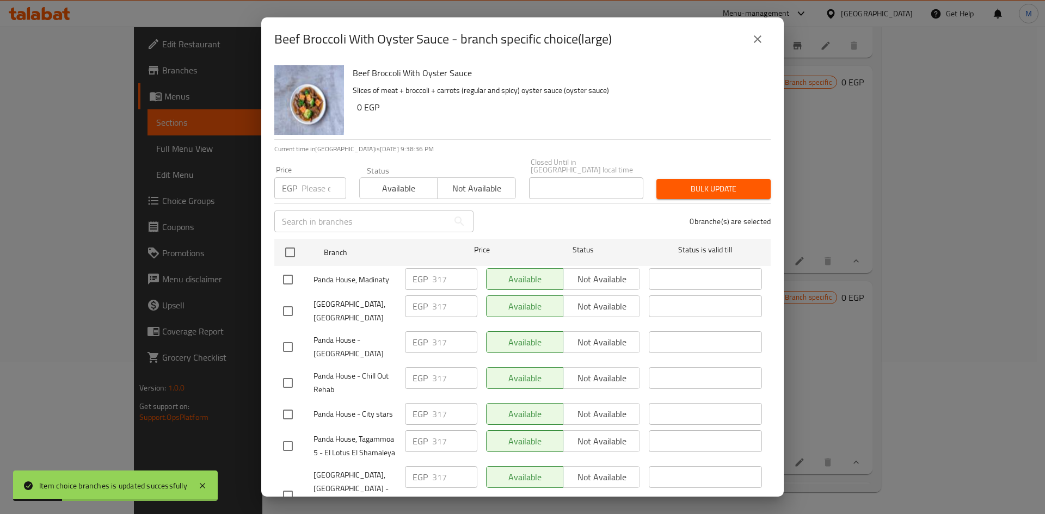
click at [761, 47] on button "close" at bounding box center [757, 39] width 26 height 26
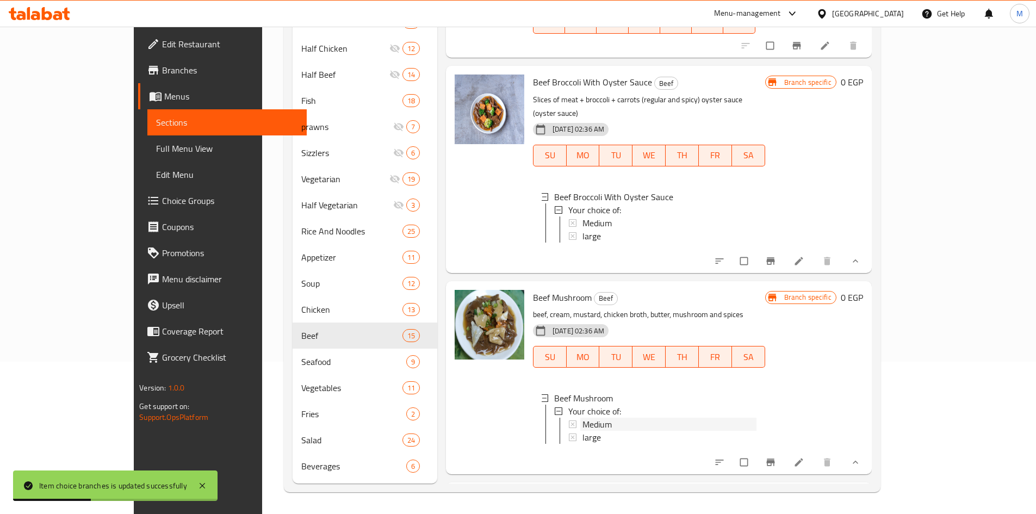
click at [583, 418] on span "Medium" at bounding box center [597, 424] width 29 height 13
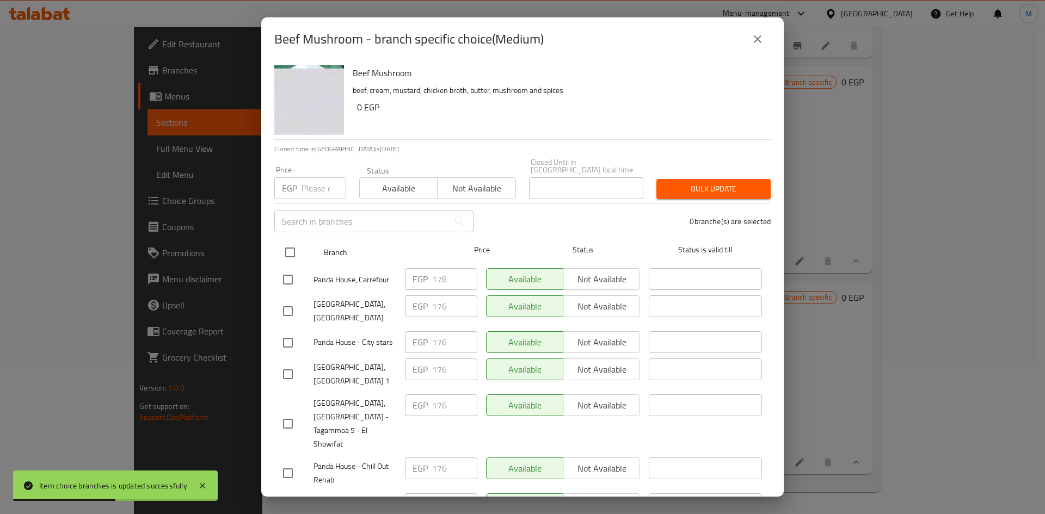
click at [287, 246] on input "checkbox" at bounding box center [290, 252] width 23 height 23
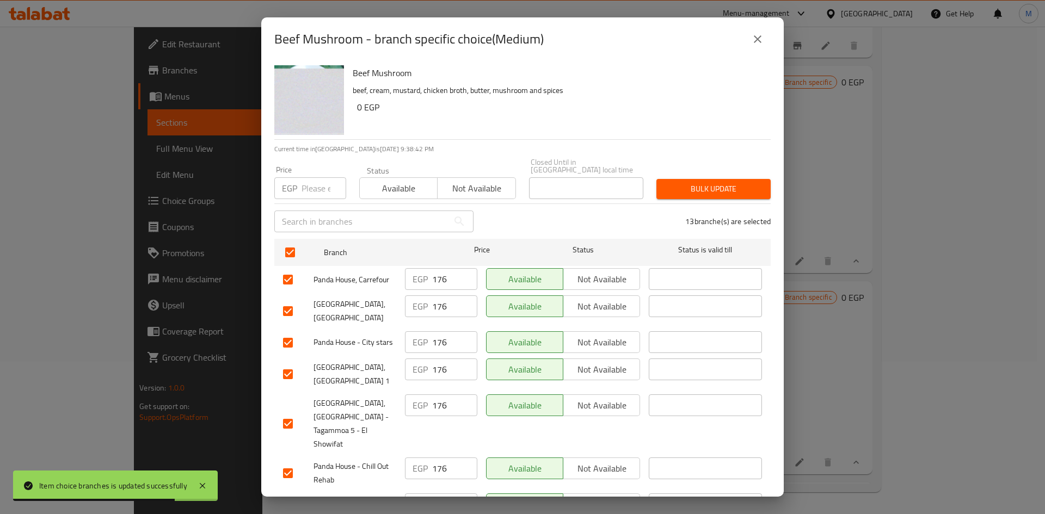
click at [317, 188] on input "number" at bounding box center [323, 188] width 45 height 22
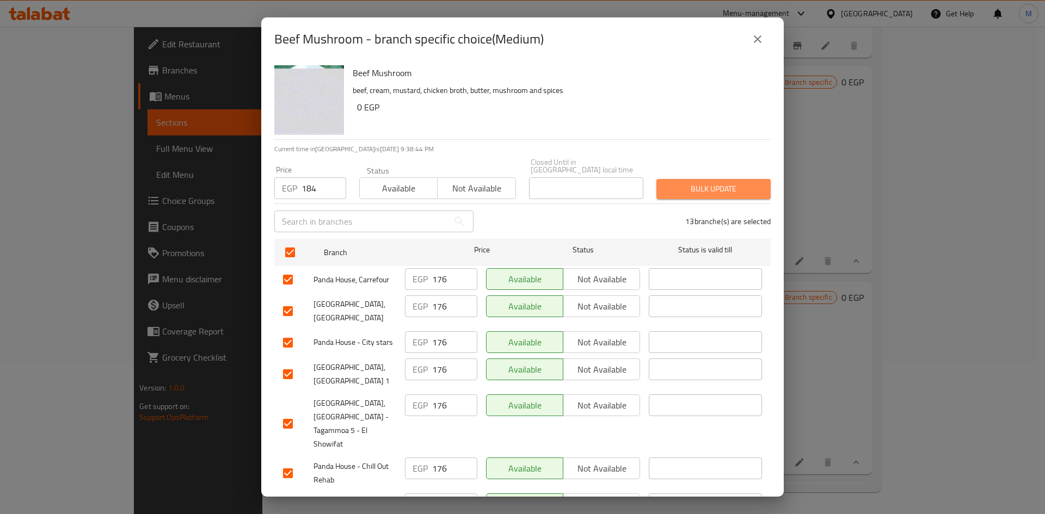
click at [714, 188] on span "Bulk update" at bounding box center [713, 189] width 97 height 14
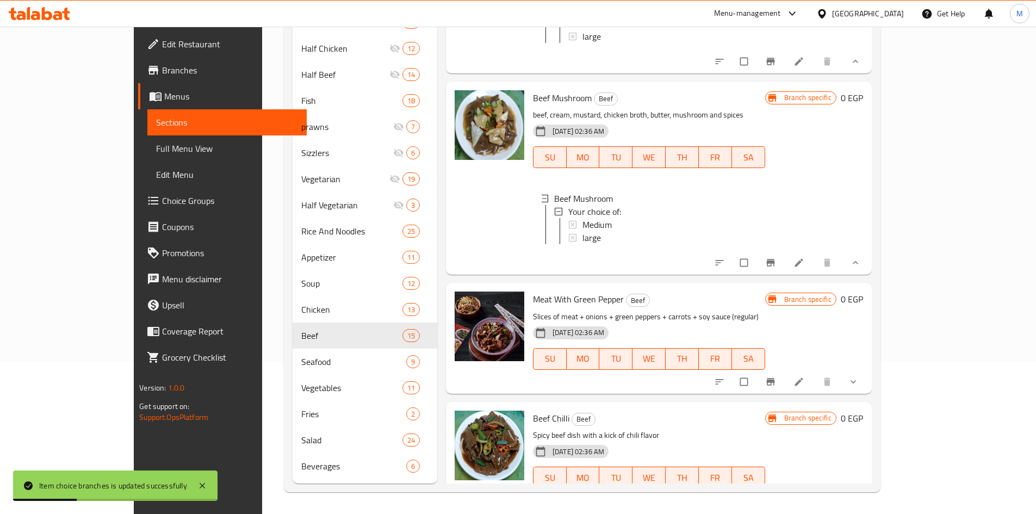
scroll to position [1357, 0]
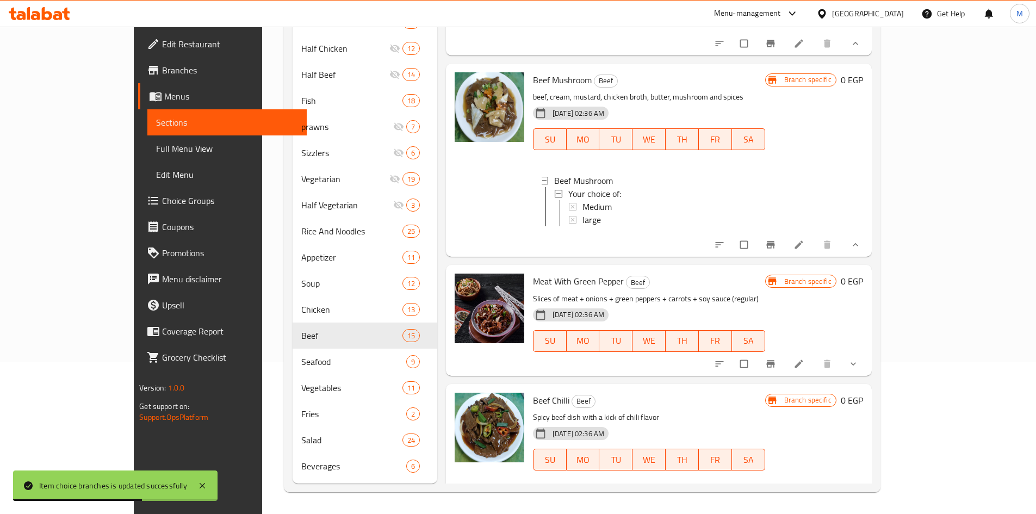
click at [868, 356] on button "show more" at bounding box center [855, 364] width 26 height 24
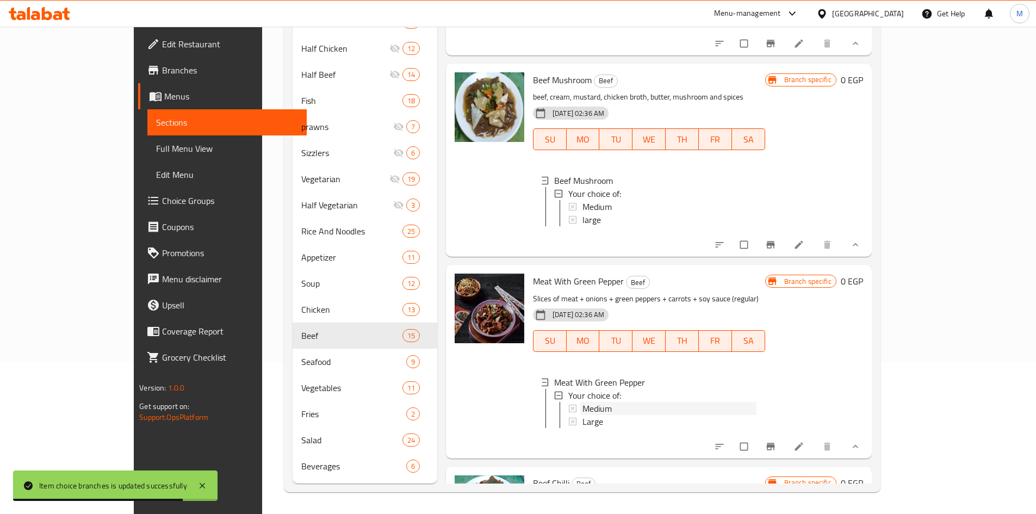
click at [583, 402] on span "Medium" at bounding box center [597, 408] width 29 height 13
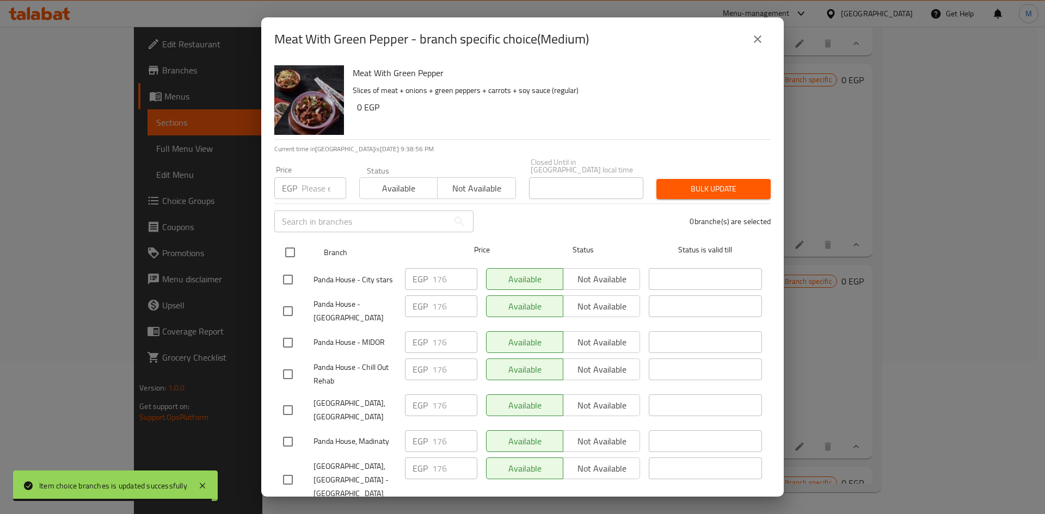
click at [285, 251] on input "checkbox" at bounding box center [290, 252] width 23 height 23
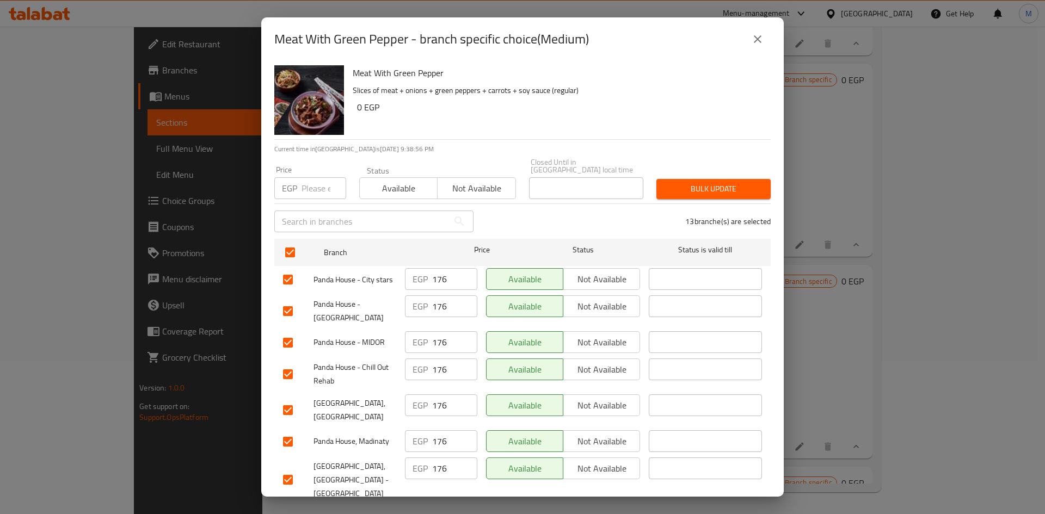
click at [310, 185] on input "number" at bounding box center [323, 188] width 45 height 22
click at [712, 183] on span "Bulk update" at bounding box center [713, 189] width 97 height 14
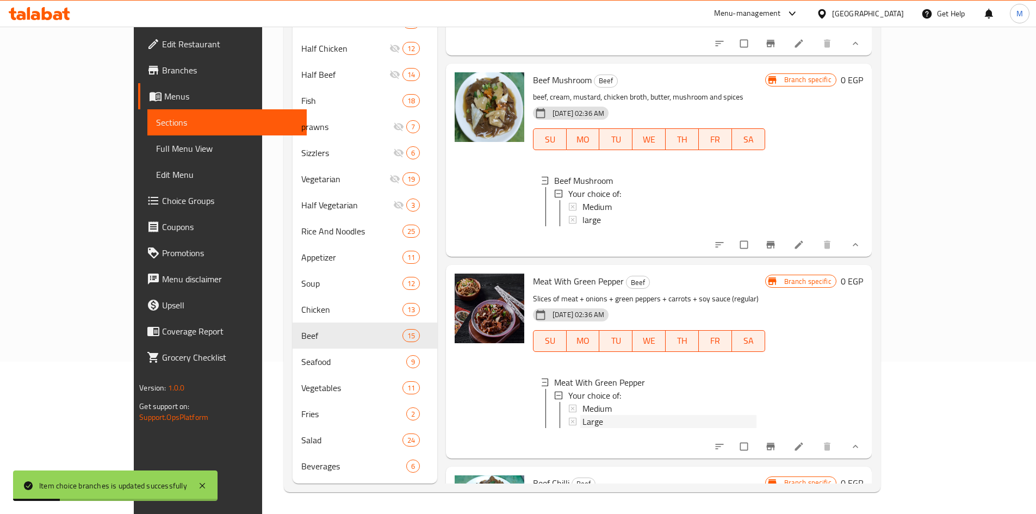
click at [605, 415] on div "Large" at bounding box center [670, 421] width 174 height 13
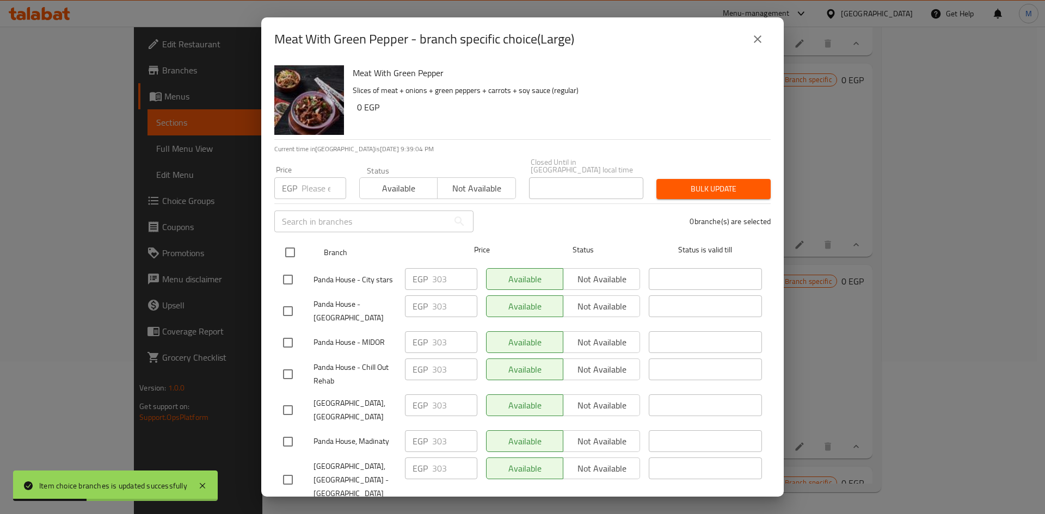
click at [298, 244] on input "checkbox" at bounding box center [290, 252] width 23 height 23
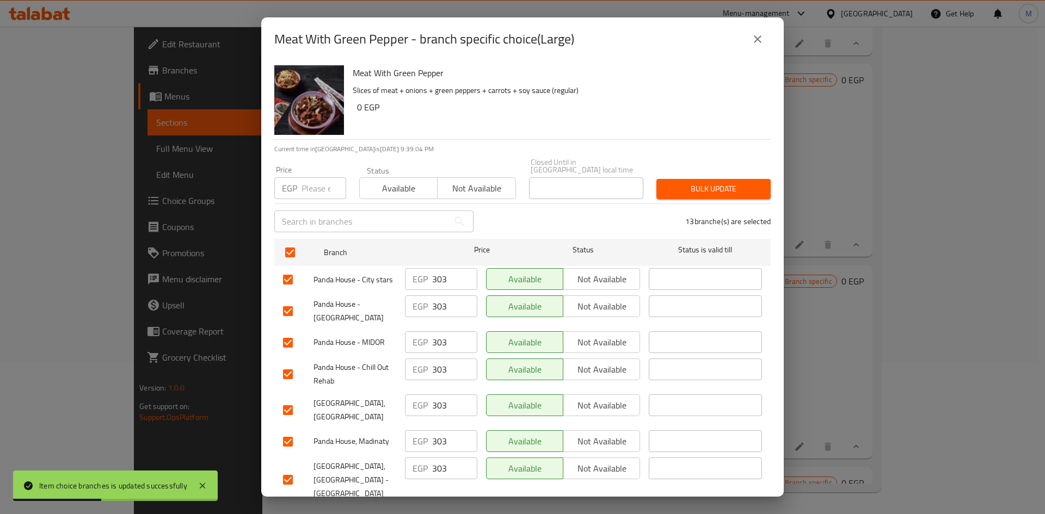
click at [314, 180] on input "number" at bounding box center [323, 188] width 45 height 22
click at [735, 182] on span "Bulk update" at bounding box center [713, 189] width 97 height 14
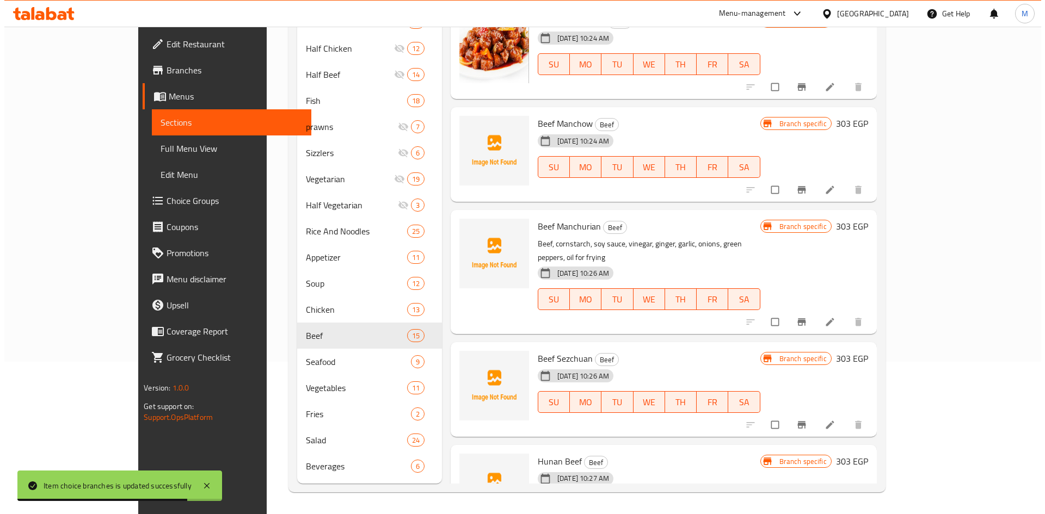
scroll to position [0, 0]
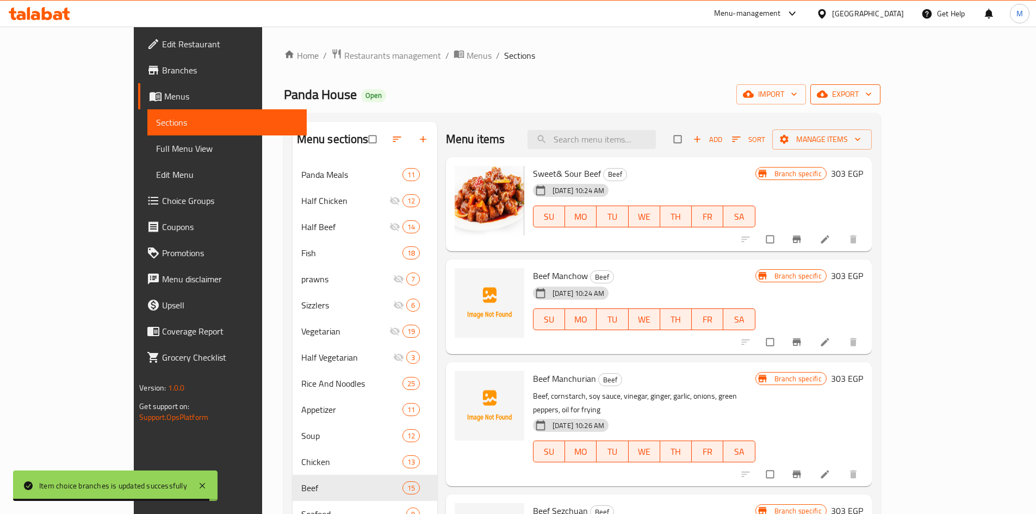
click at [872, 96] on span "export" at bounding box center [845, 95] width 53 height 14
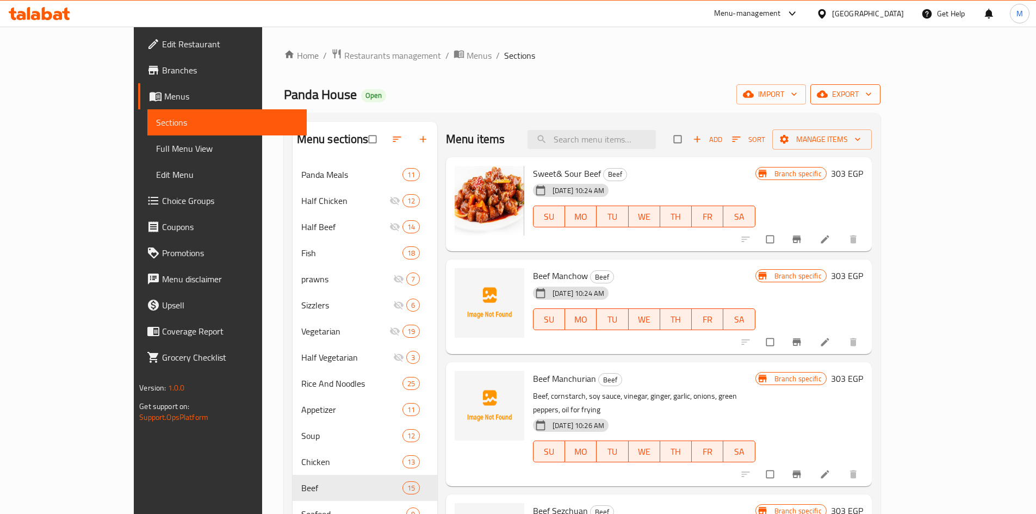
click at [872, 100] on span "export" at bounding box center [845, 95] width 53 height 14
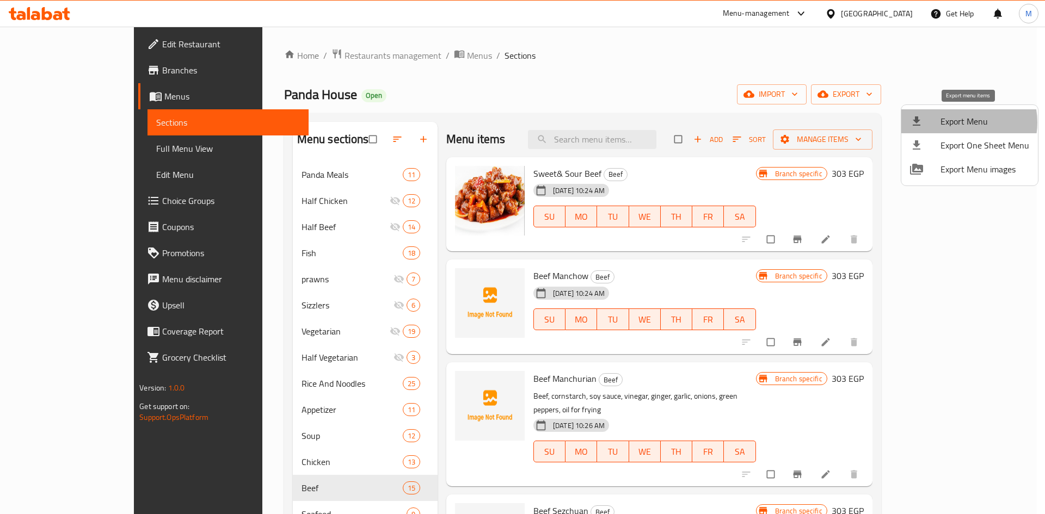
click at [959, 122] on span "Export Menu" at bounding box center [984, 121] width 89 height 13
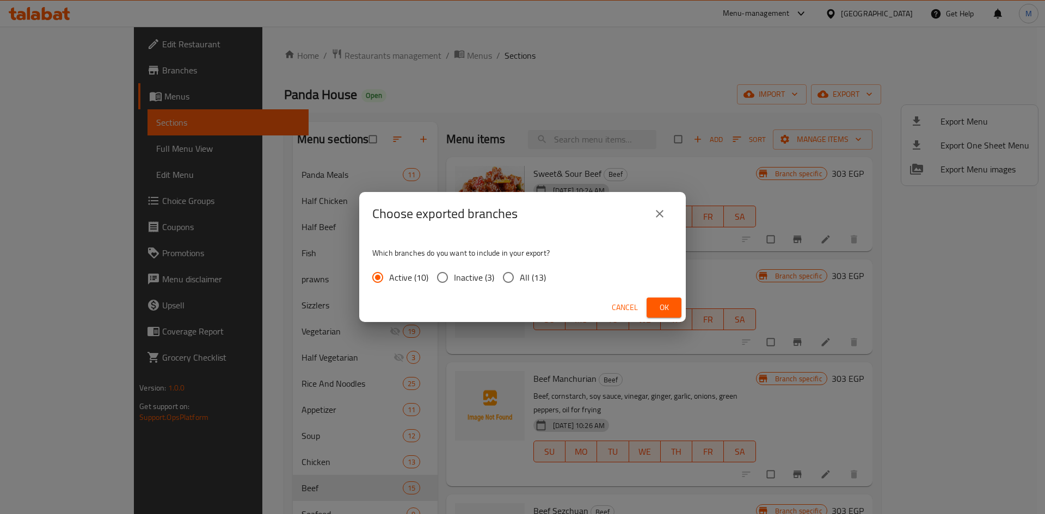
click at [516, 280] on input "All (13)" at bounding box center [508, 277] width 23 height 23
radio input "true"
click at [658, 308] on span "Ok" at bounding box center [663, 308] width 17 height 14
